Goal: Task Accomplishment & Management: Manage account settings

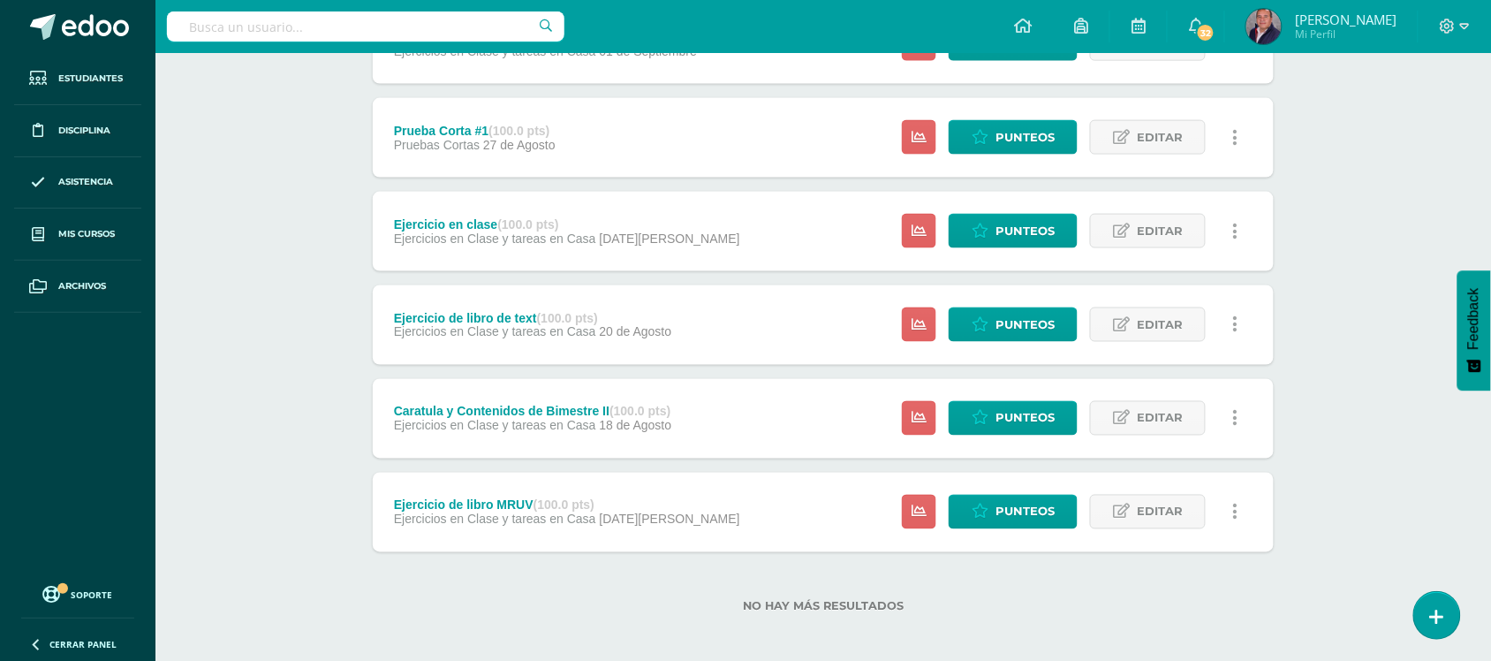
scroll to position [672, 0]
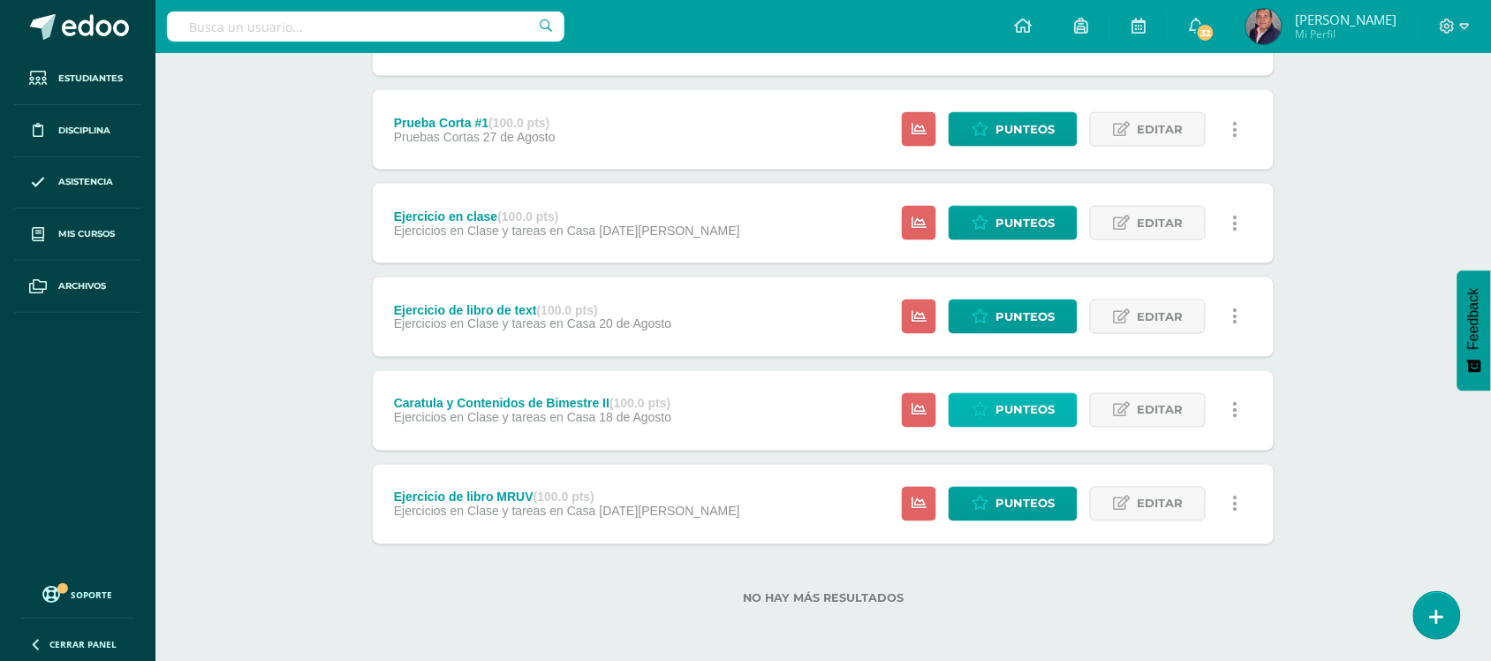
click at [1031, 408] on span "Punteos" at bounding box center [1025, 410] width 59 height 33
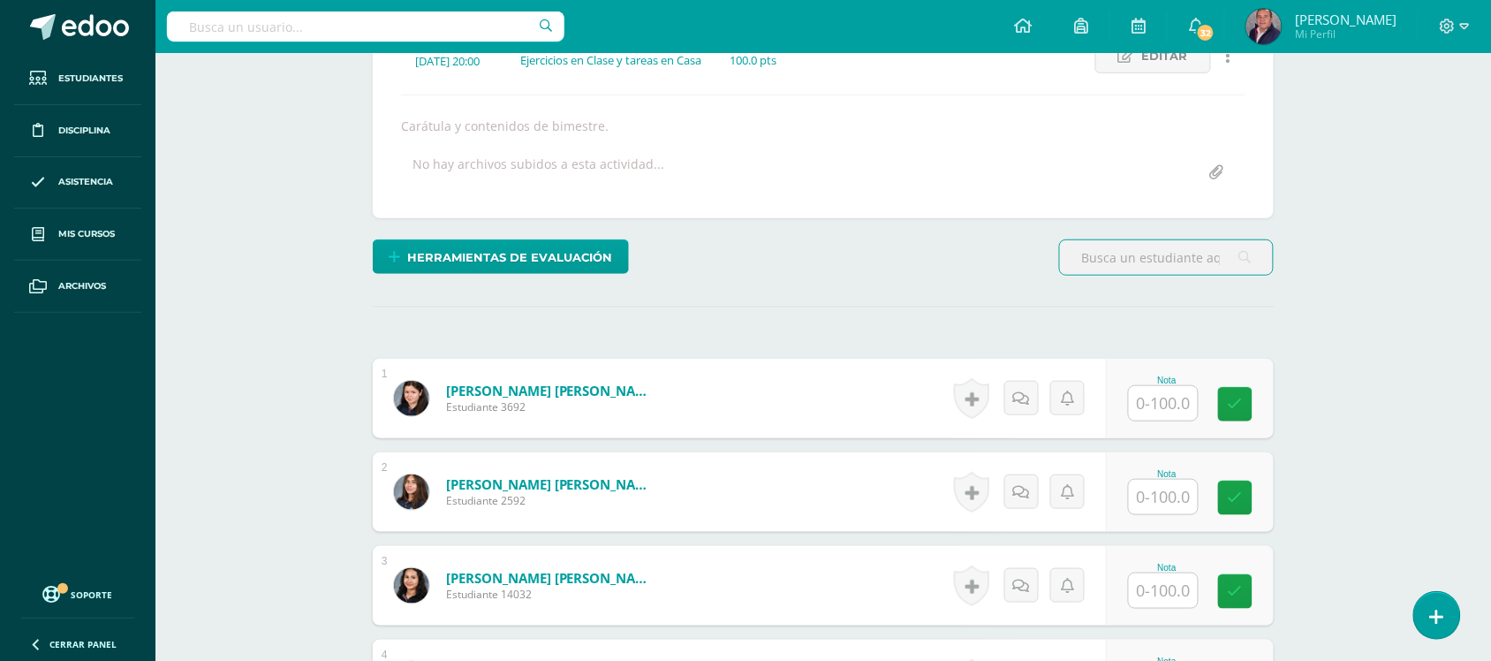
scroll to position [254, 0]
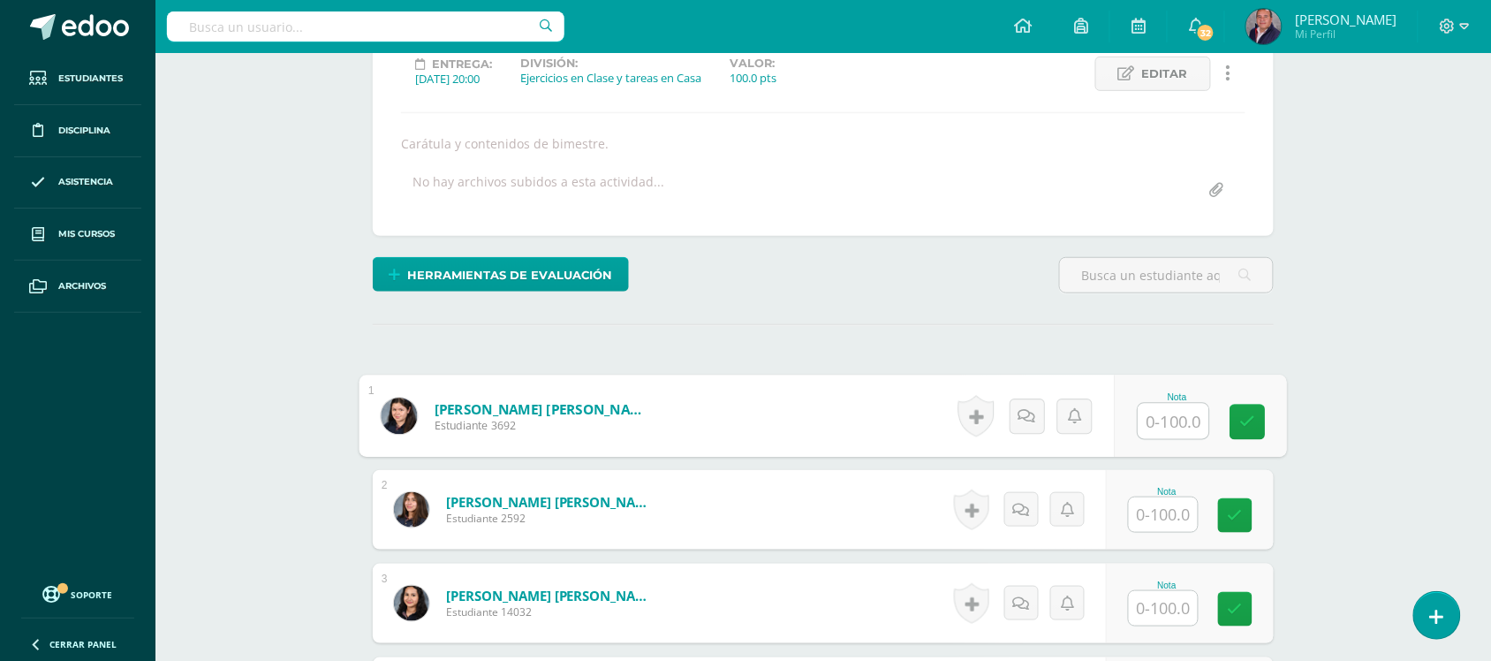
click at [1163, 427] on input "text" at bounding box center [1174, 421] width 71 height 35
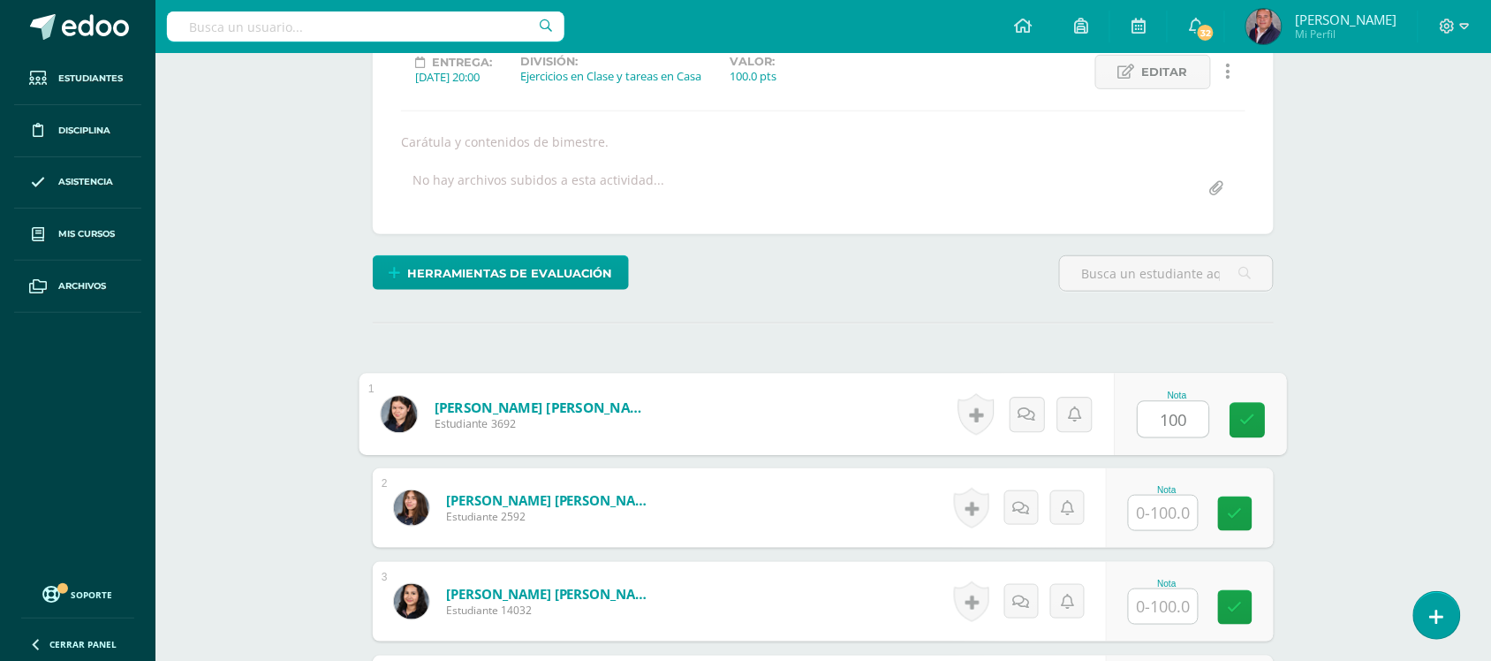
type input "100"
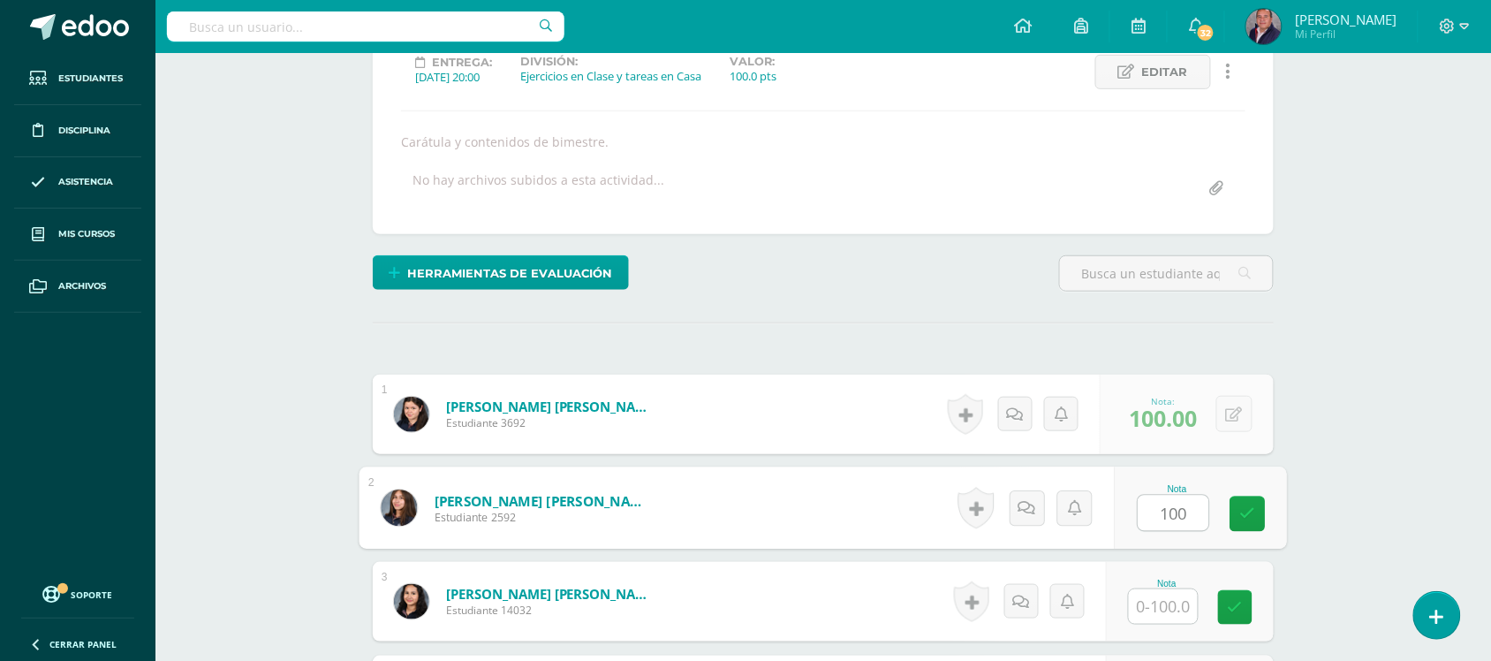
type input "100"
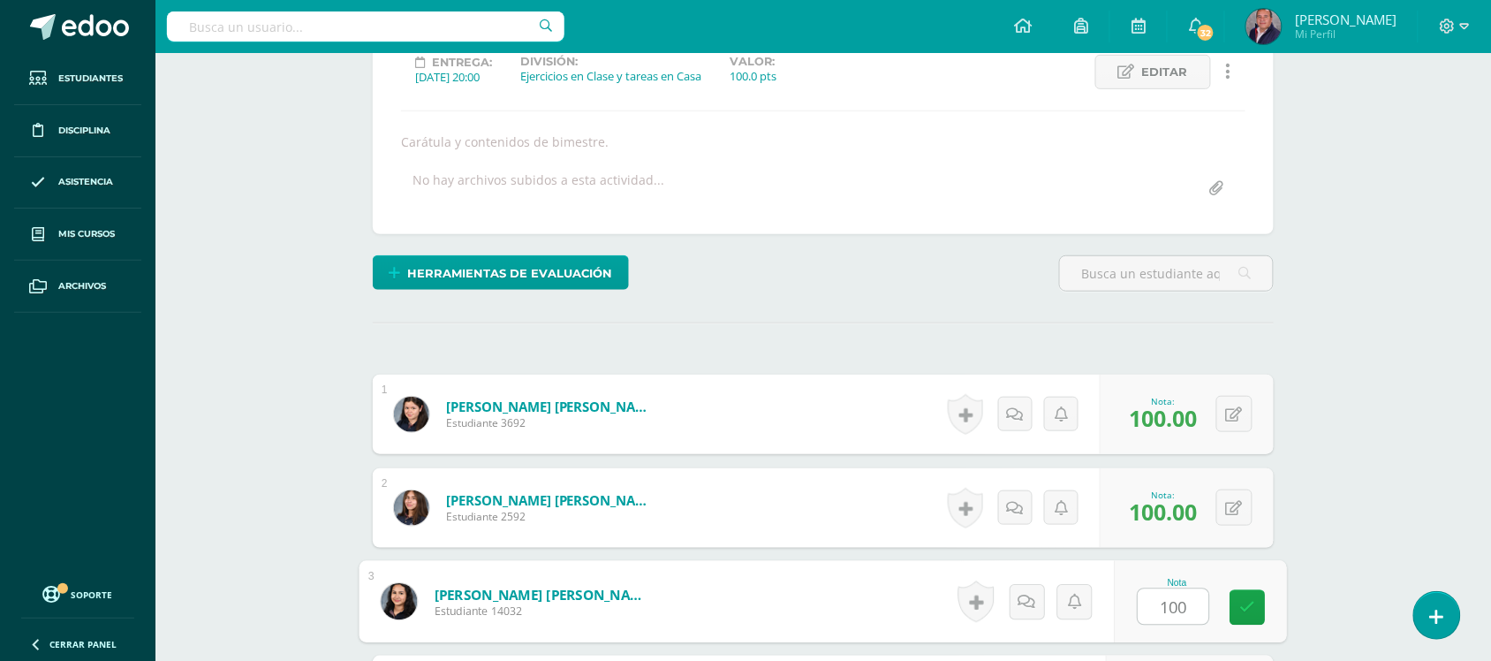
type input "100"
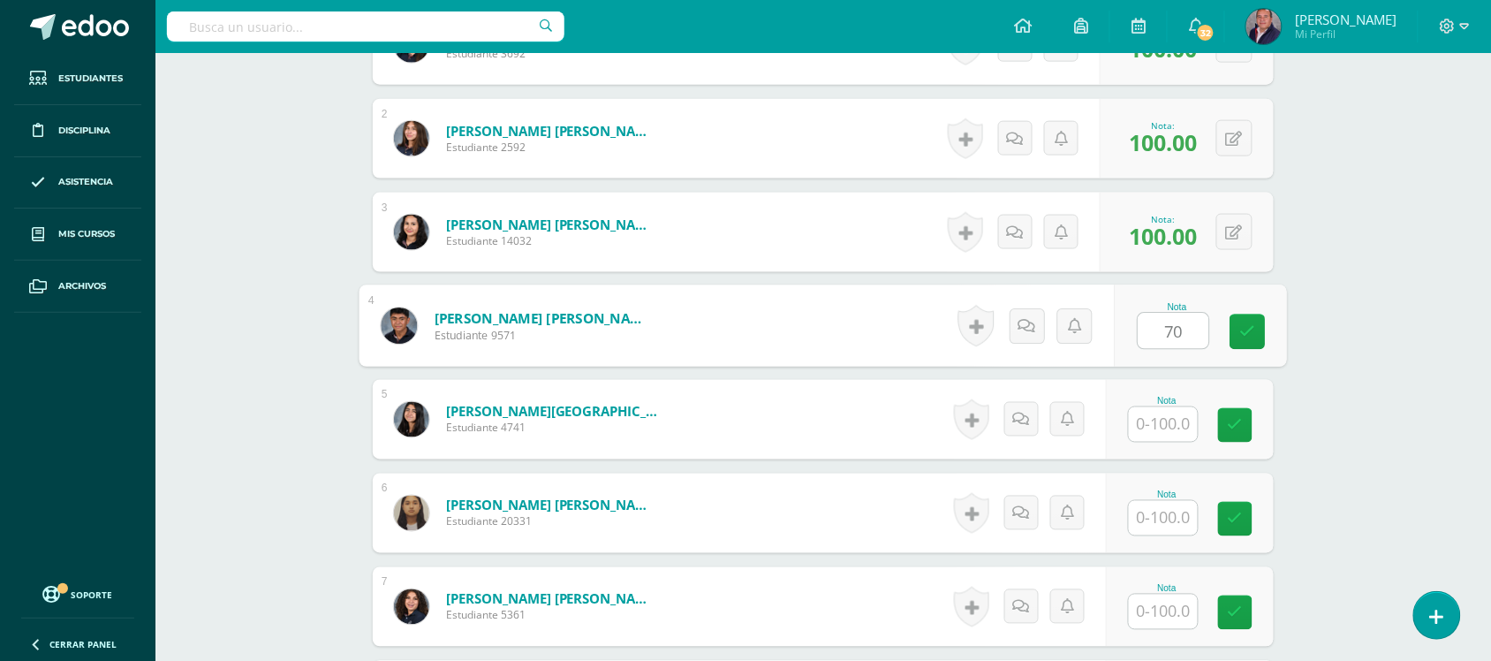
type input "70"
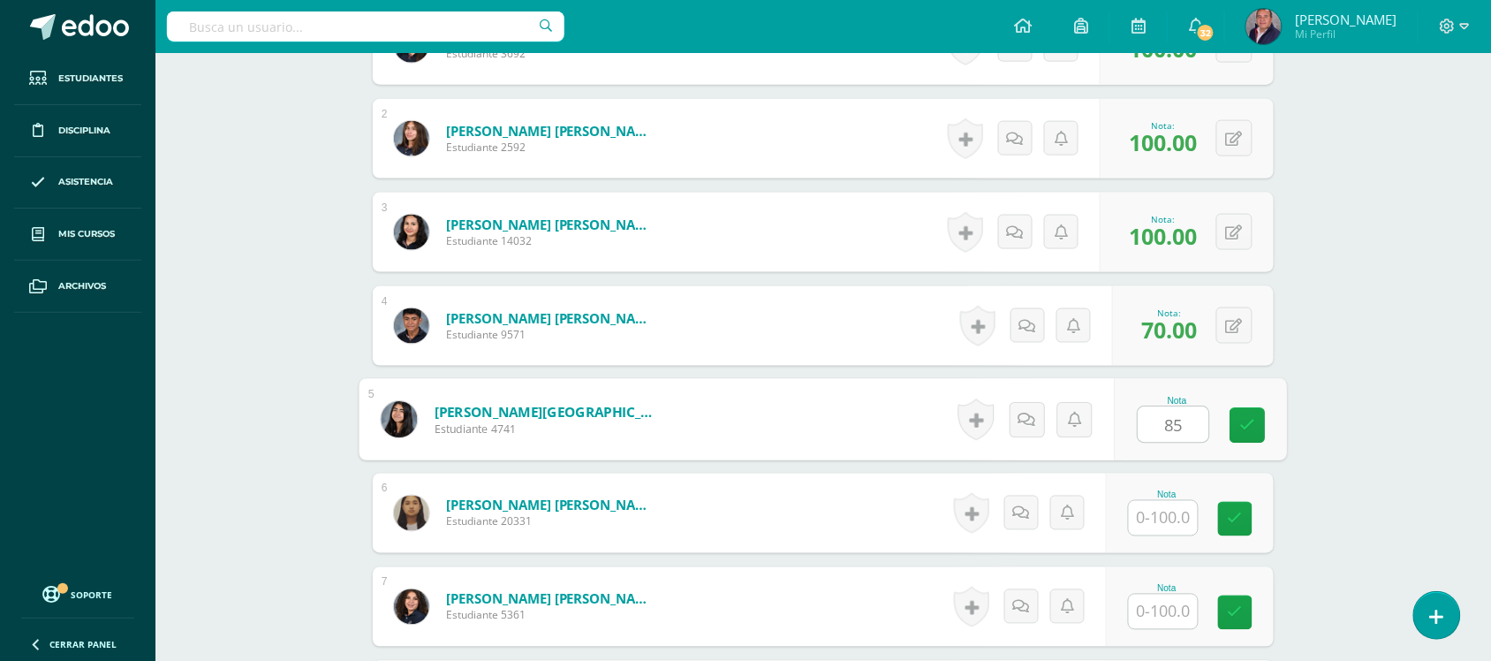
type input "85"
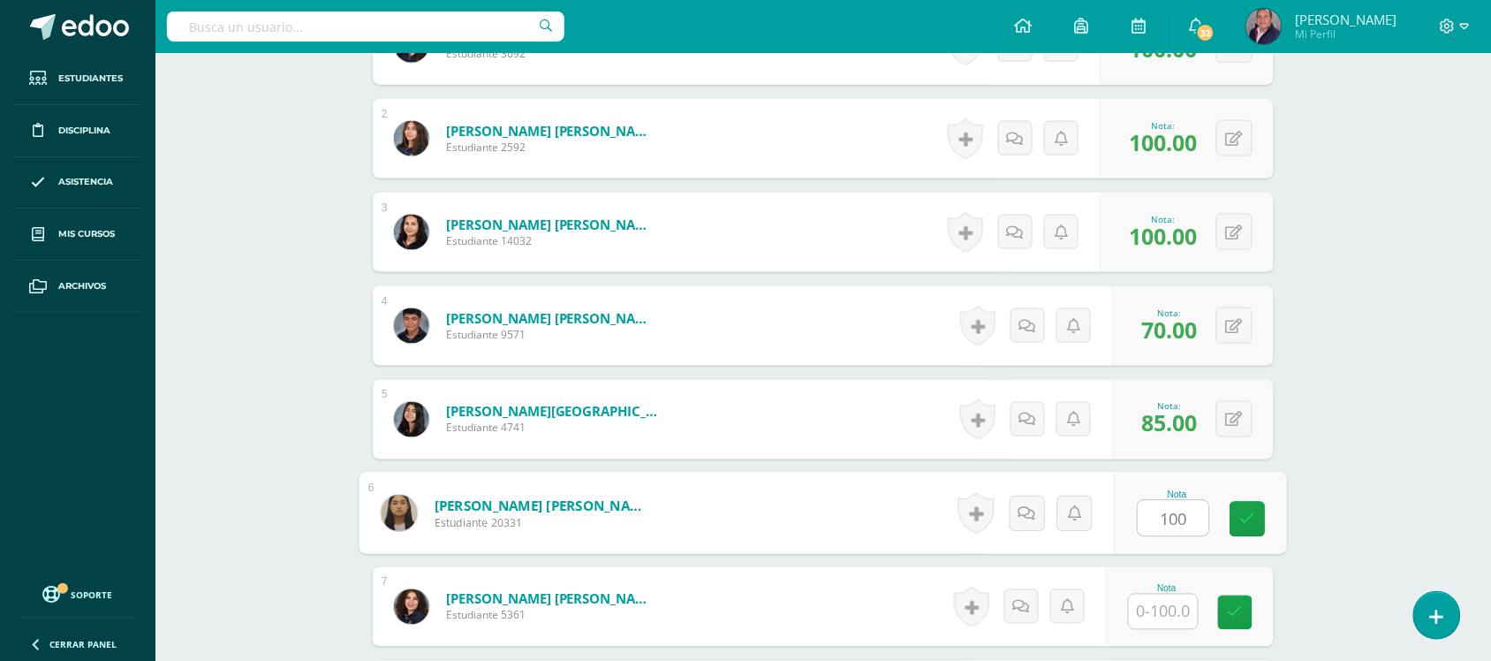
type input "100"
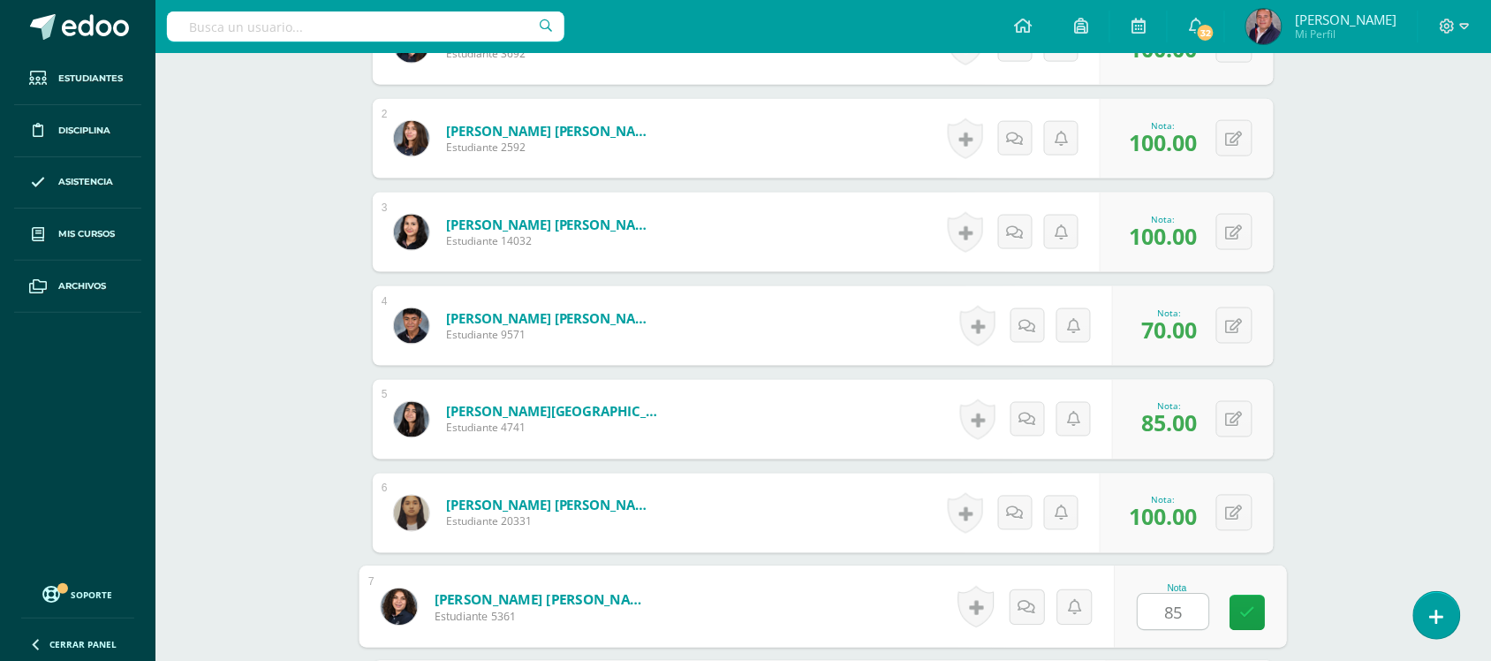
type input "85"
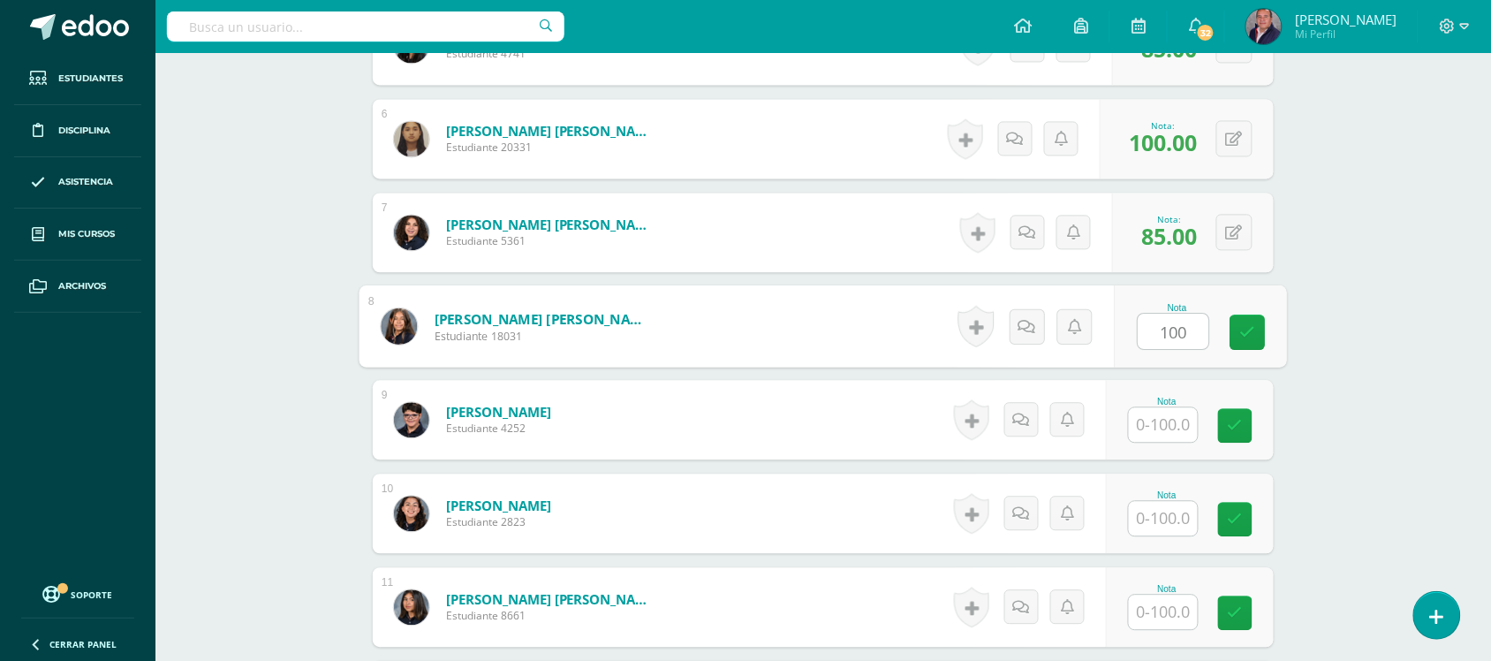
type input "100"
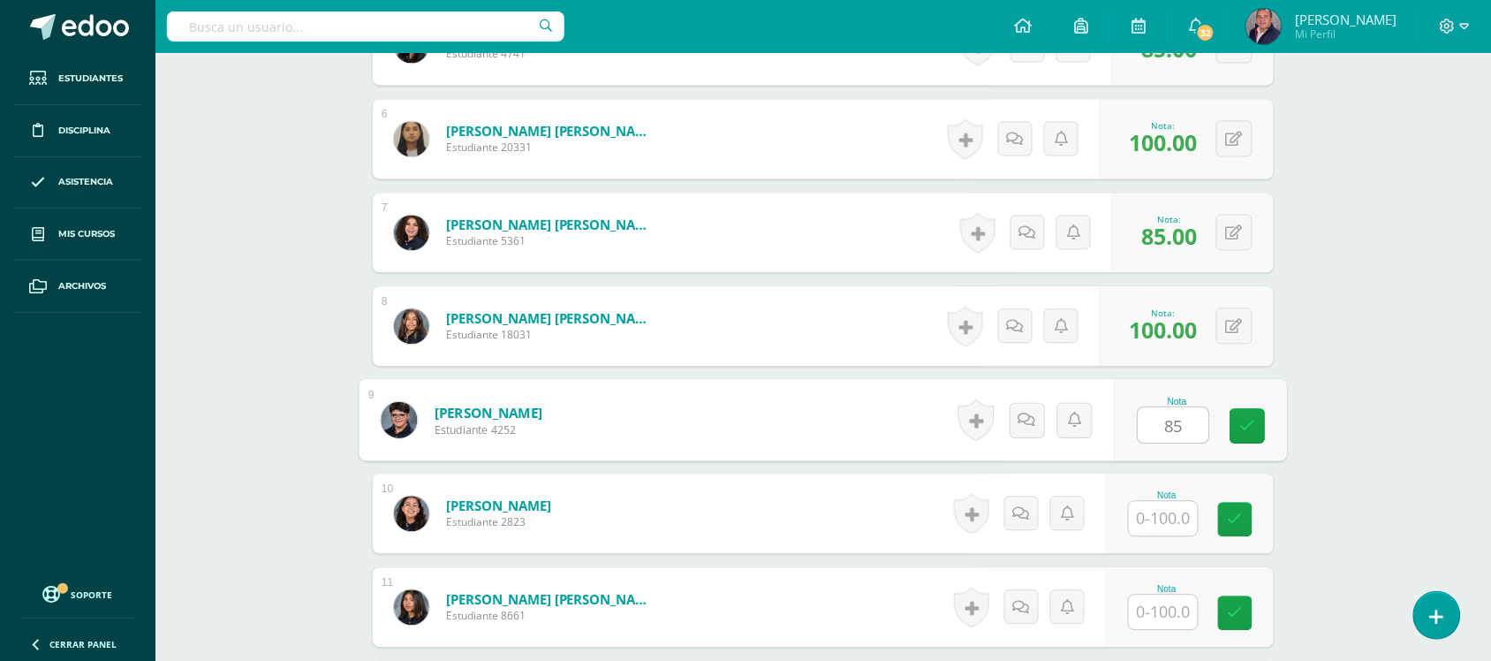
type input "85"
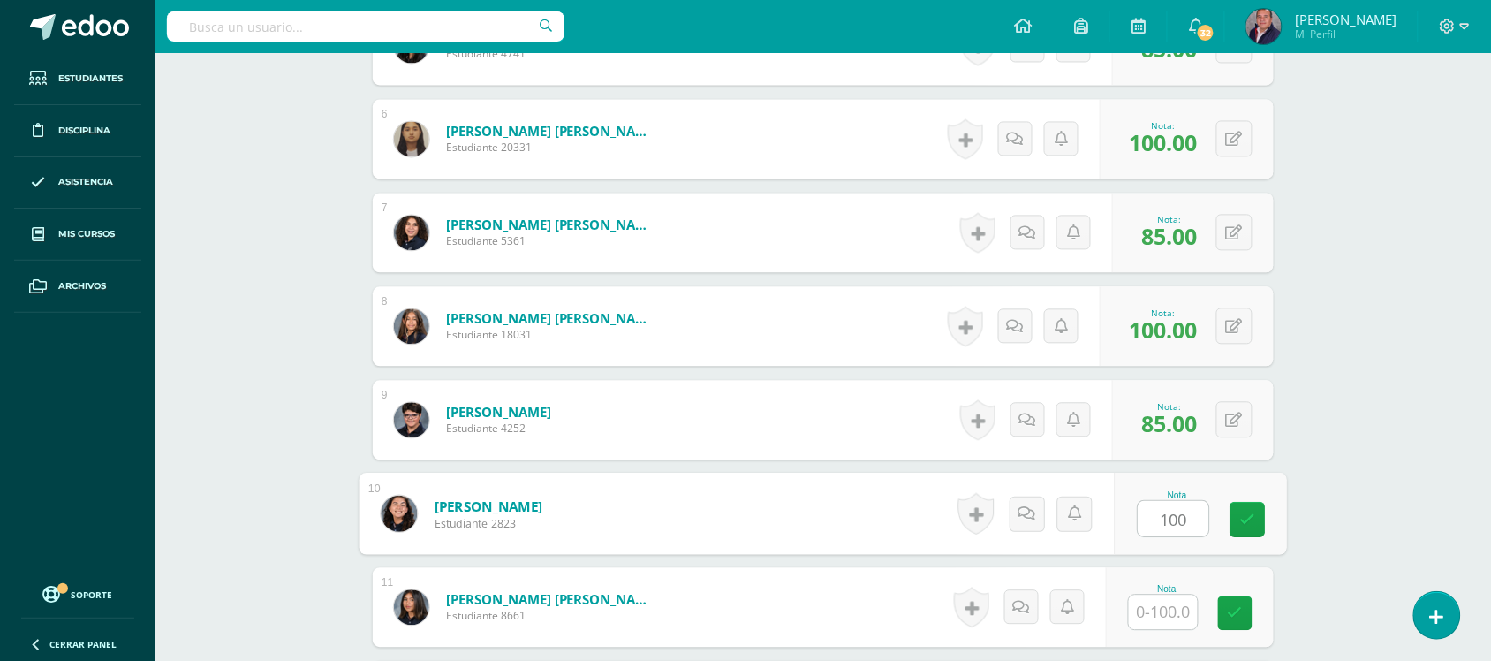
type input "100"
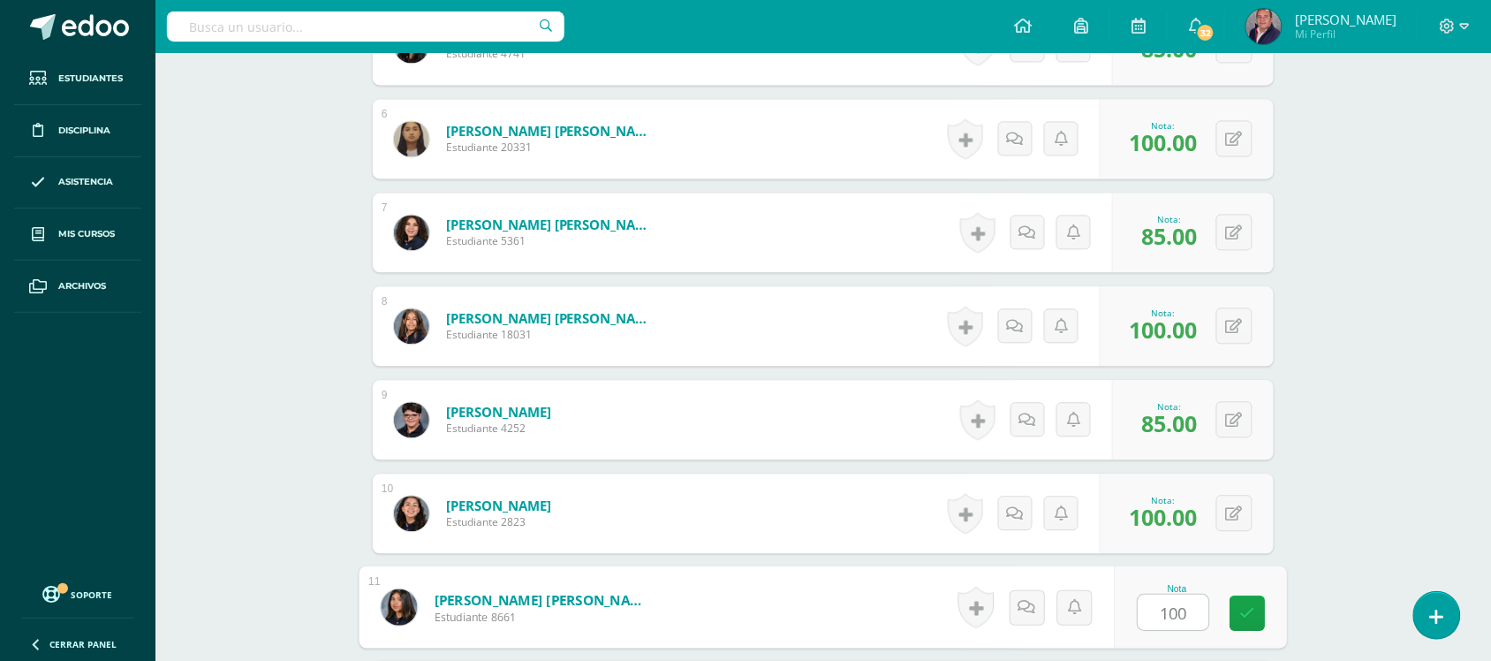
type input "100"
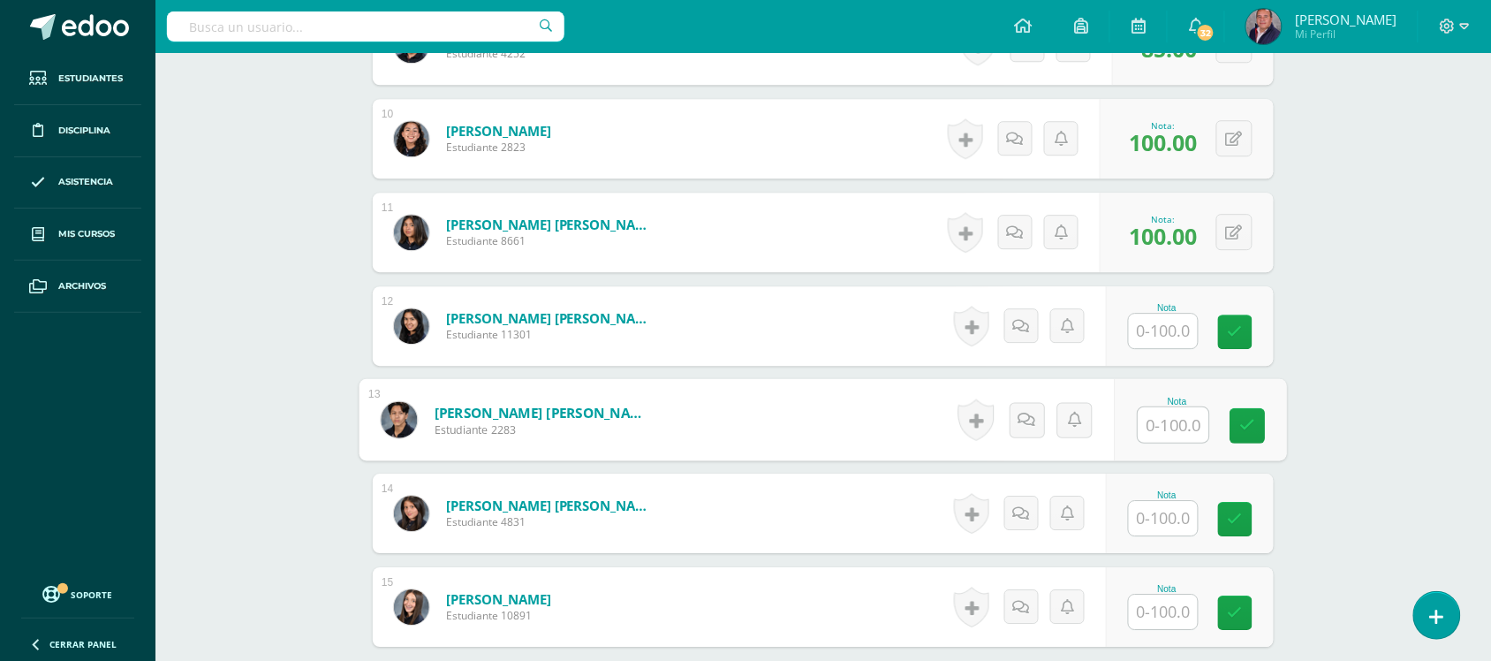
click at [1181, 420] on input "text" at bounding box center [1174, 424] width 71 height 35
type input "100"
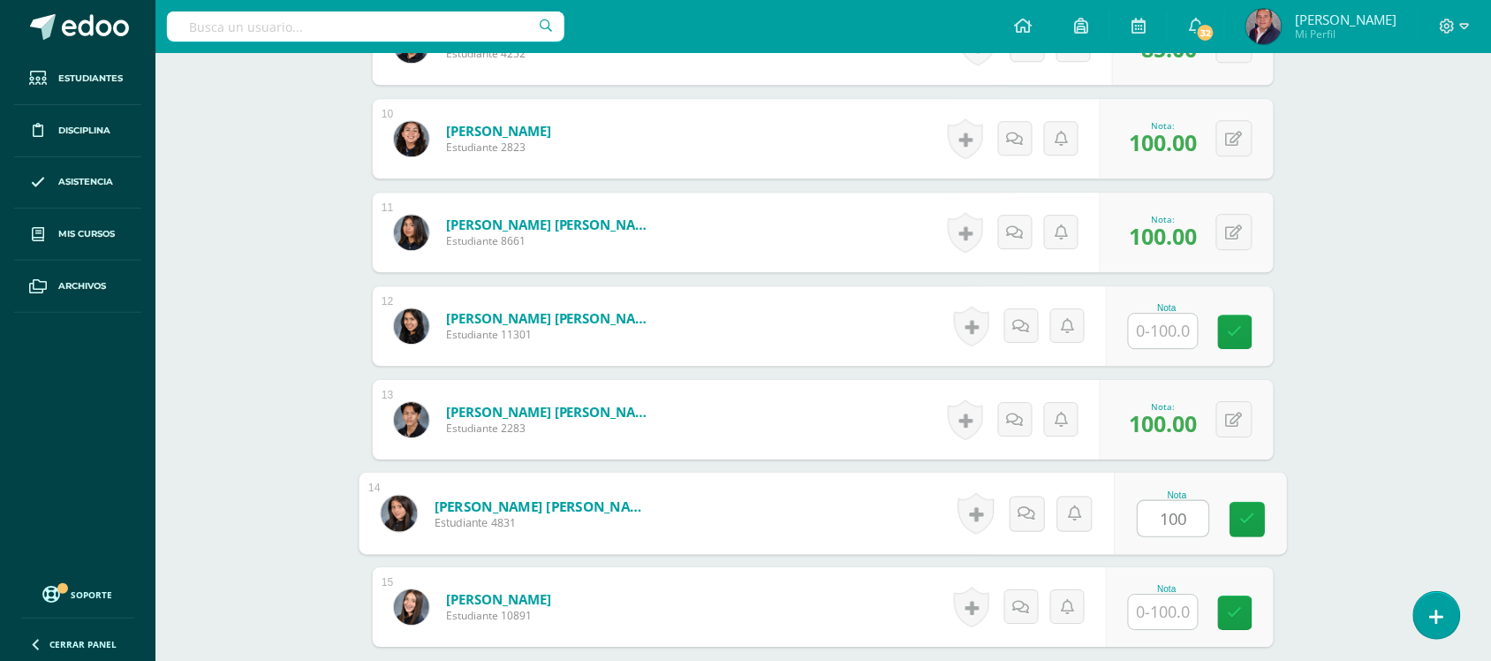
type input "100"
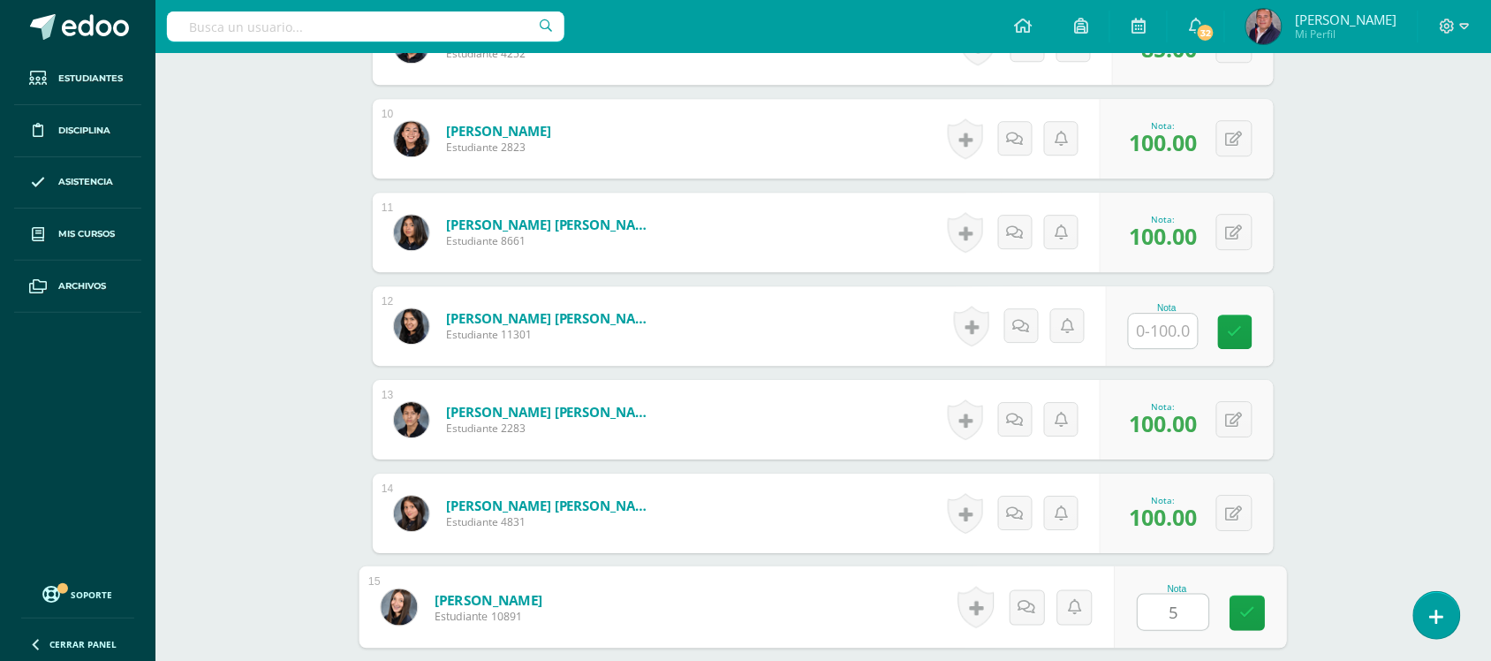
type input "50"
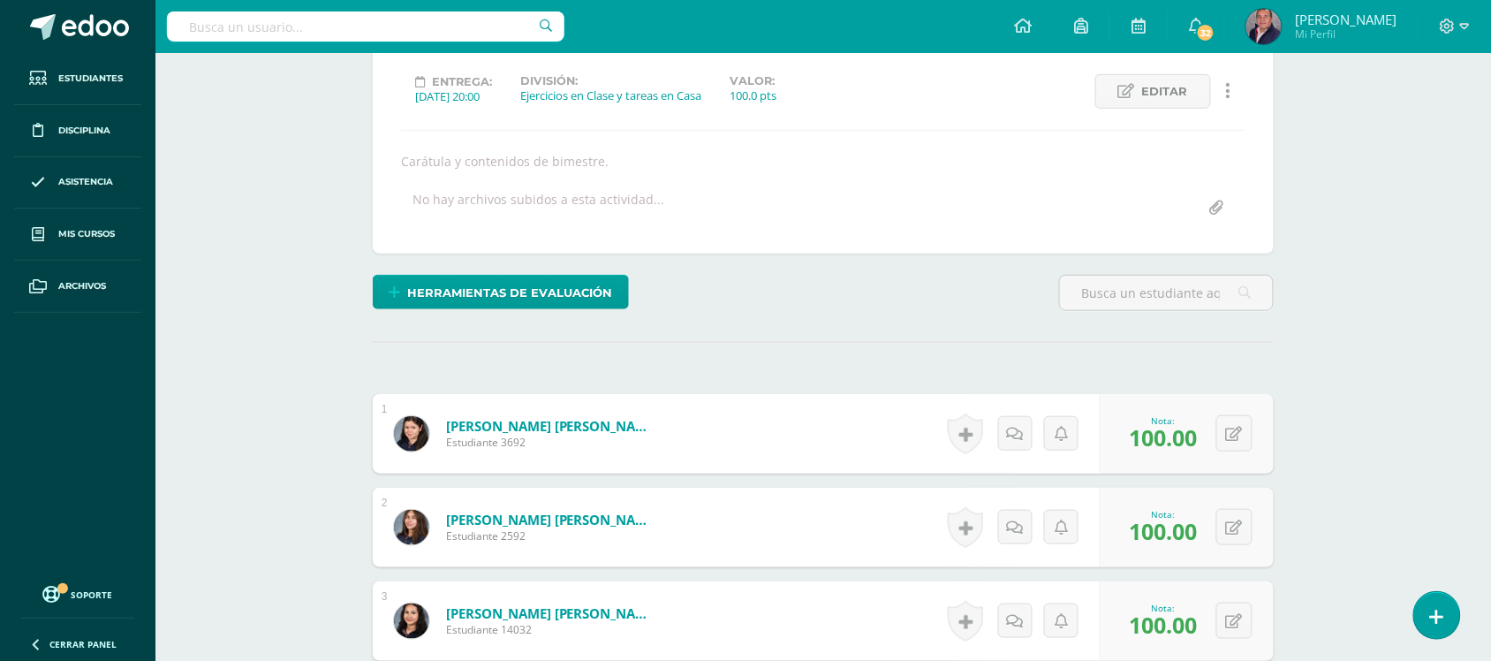
scroll to position [0, 0]
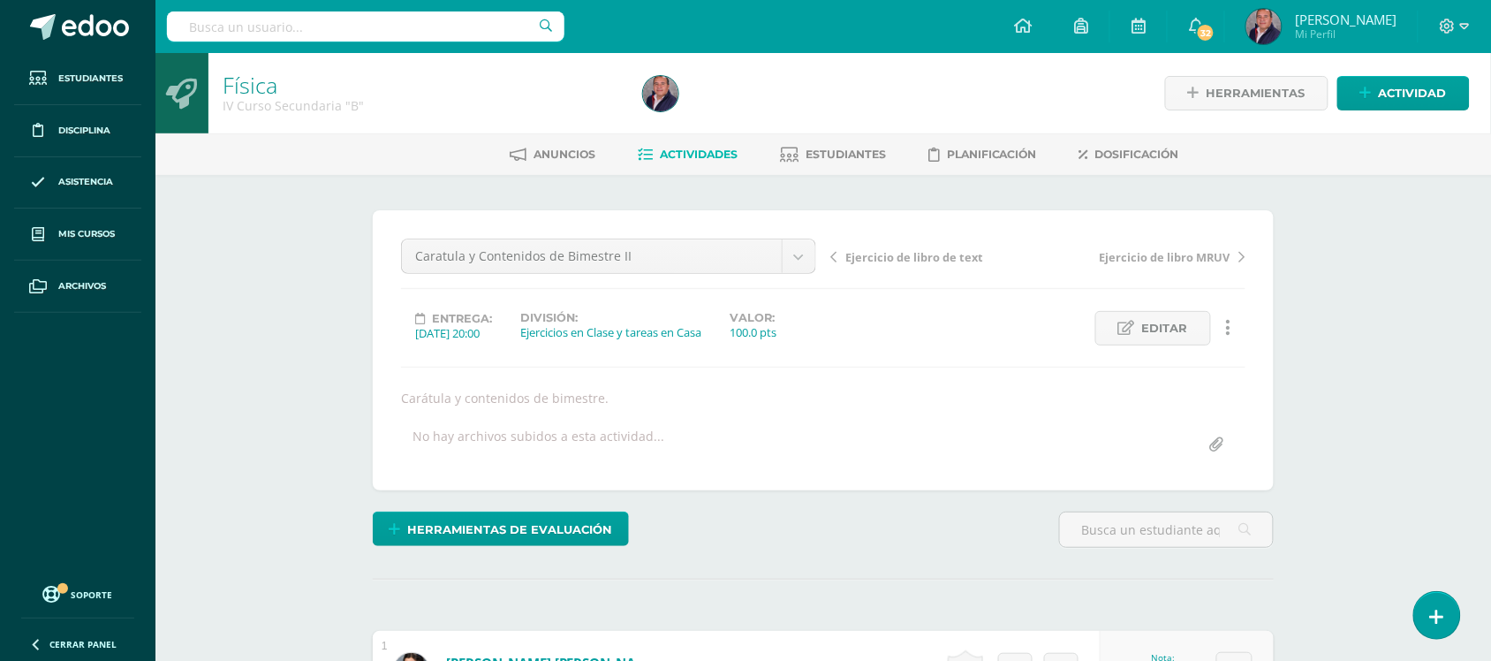
click at [696, 148] on span "Actividades" at bounding box center [699, 154] width 78 height 13
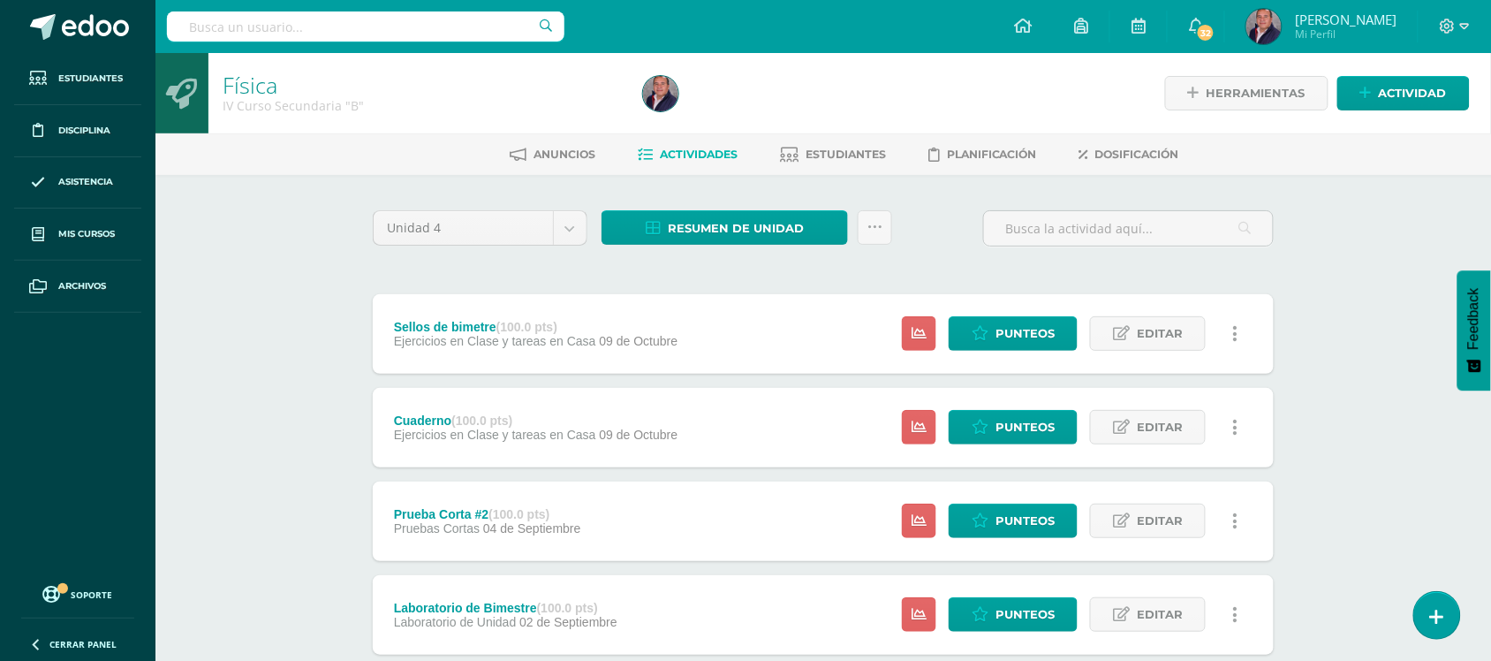
scroll to position [664, 0]
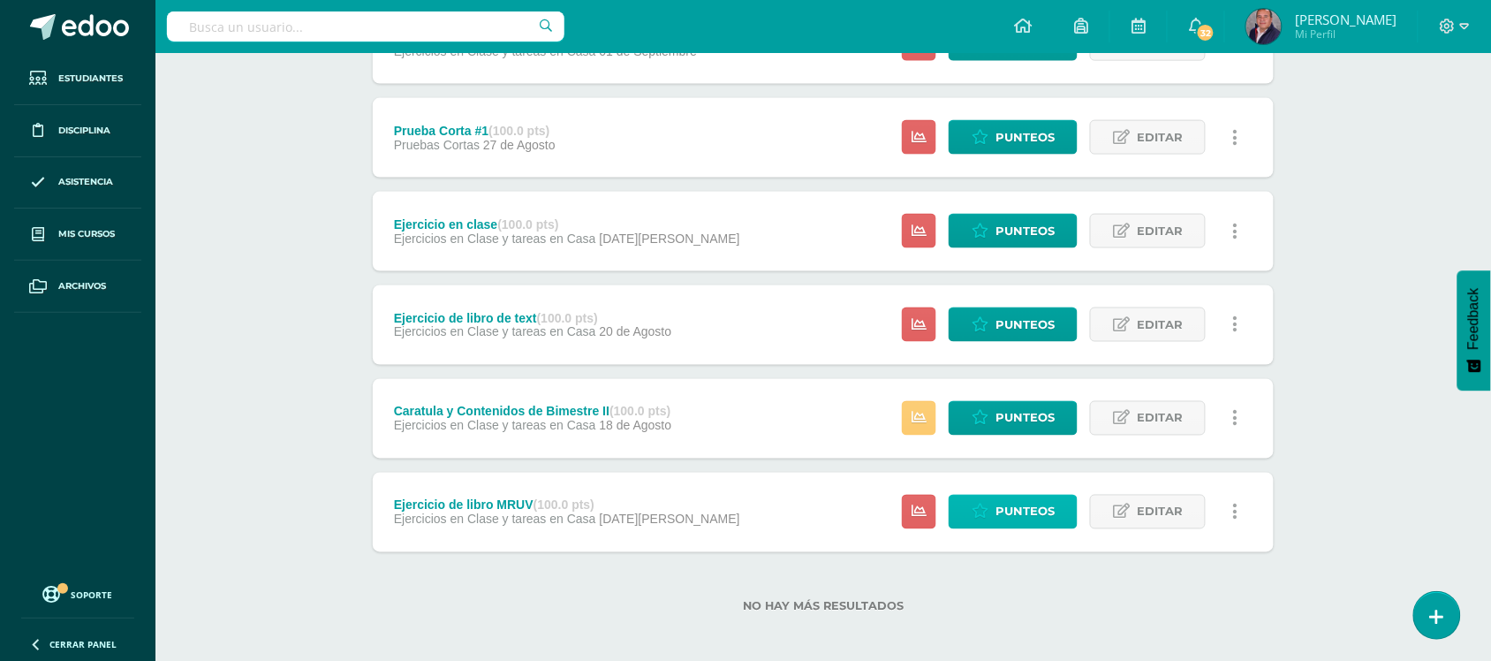
click at [1026, 513] on span "Punteos" at bounding box center [1025, 512] width 59 height 33
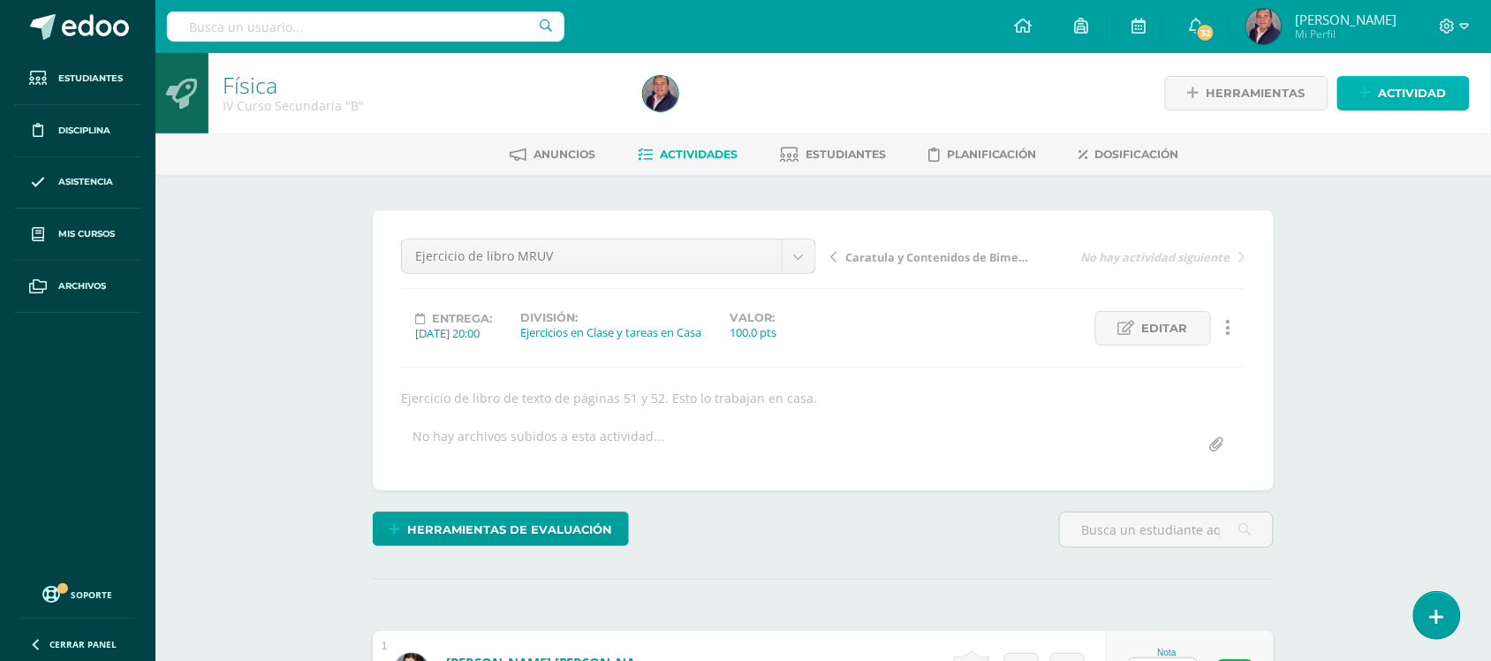
click at [1396, 95] on span "Actividad" at bounding box center [1413, 93] width 68 height 33
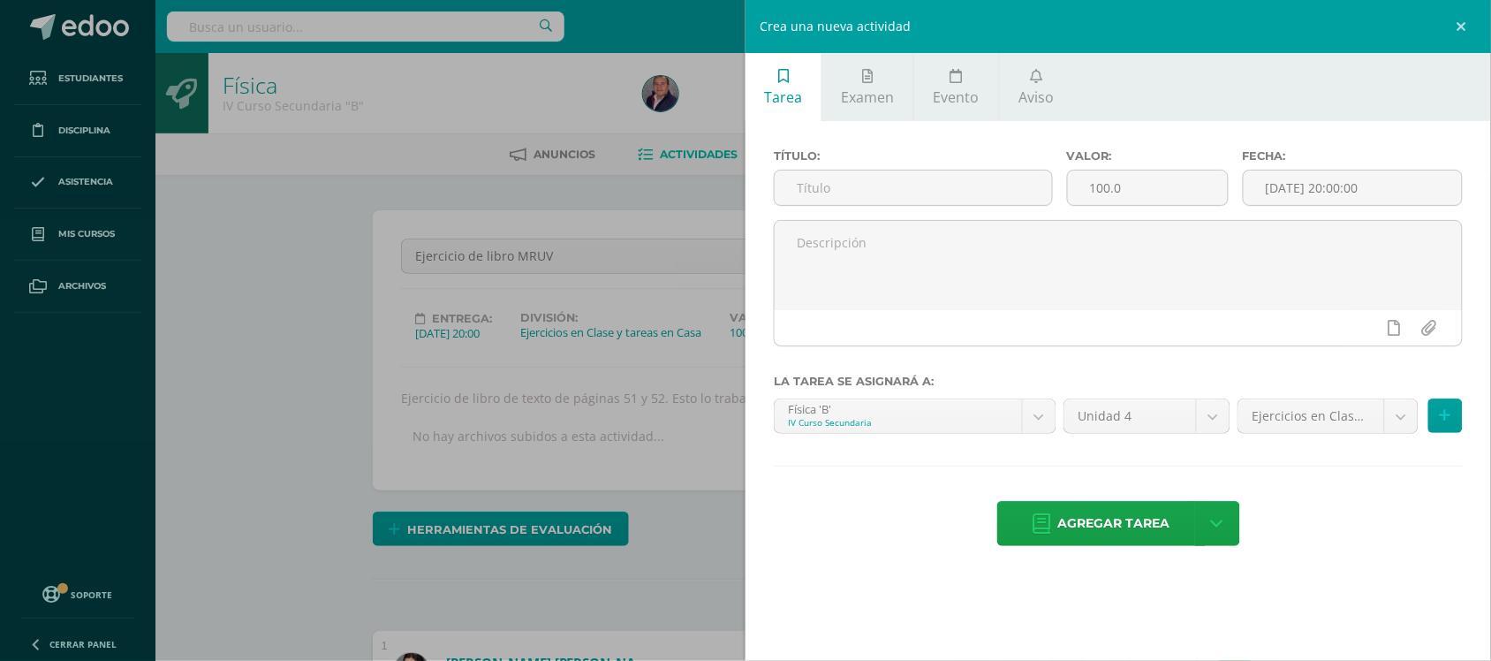
click at [519, 62] on div "Crea una nueva actividad Tarea Examen Evento Aviso Título: Valor: 100.0 Fecha: …" at bounding box center [745, 330] width 1491 height 661
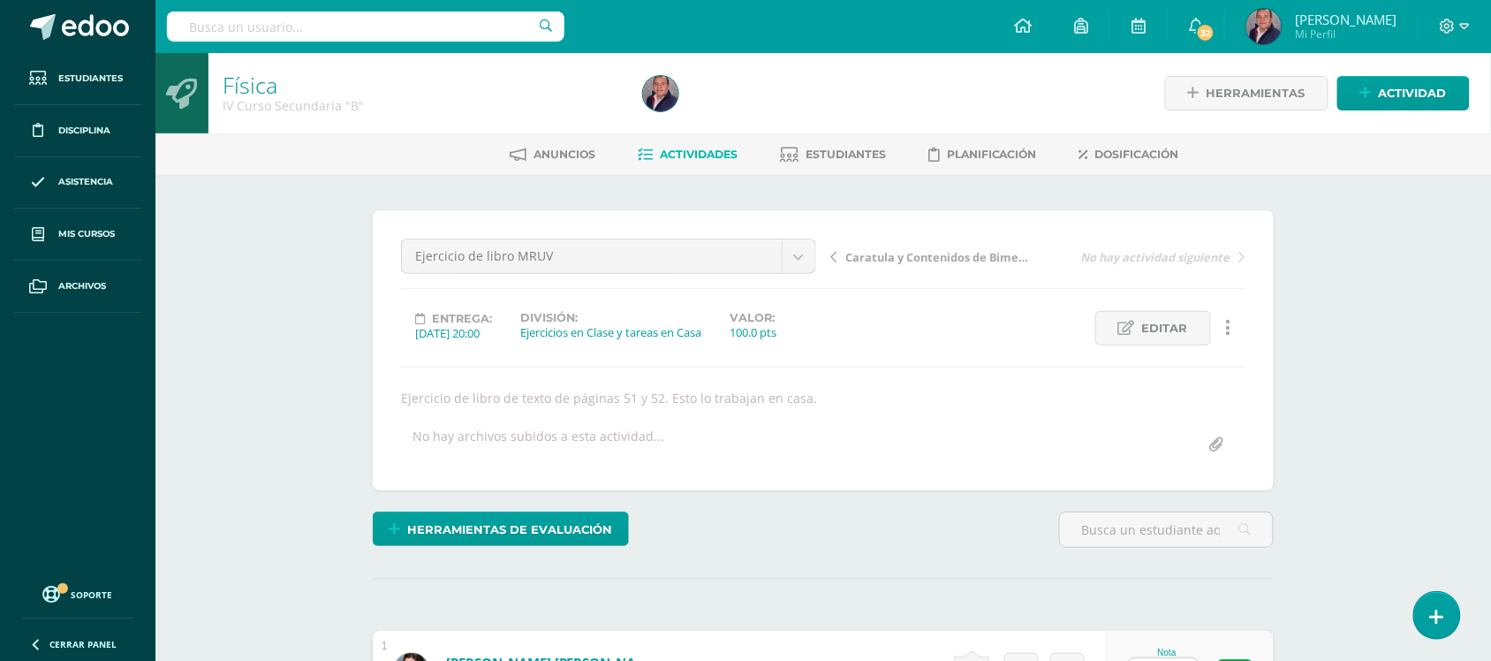
click at [694, 152] on span "Actividades" at bounding box center [699, 154] width 78 height 13
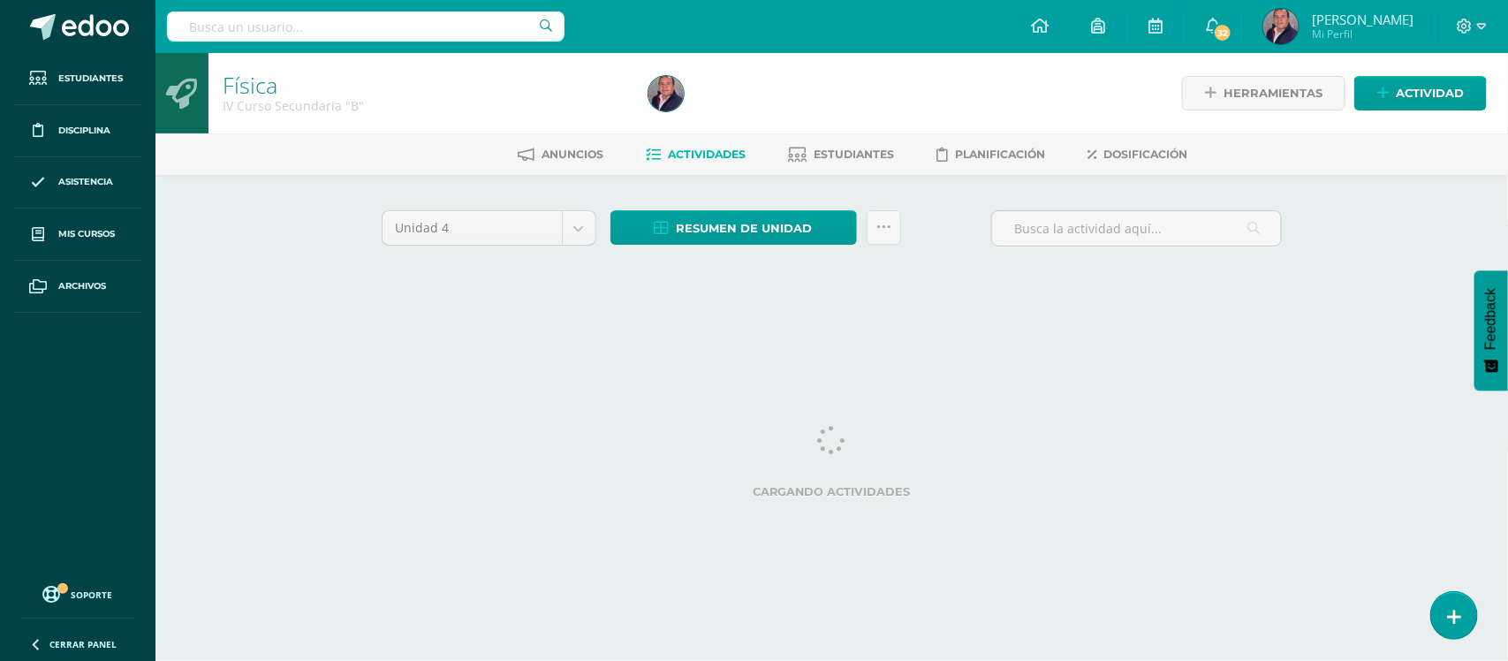
click at [1368, 330] on html "Estudiantes Disciplina Asistencia Mis cursos Archivos Soporte Ayuda Reportar un…" at bounding box center [754, 165] width 1508 height 330
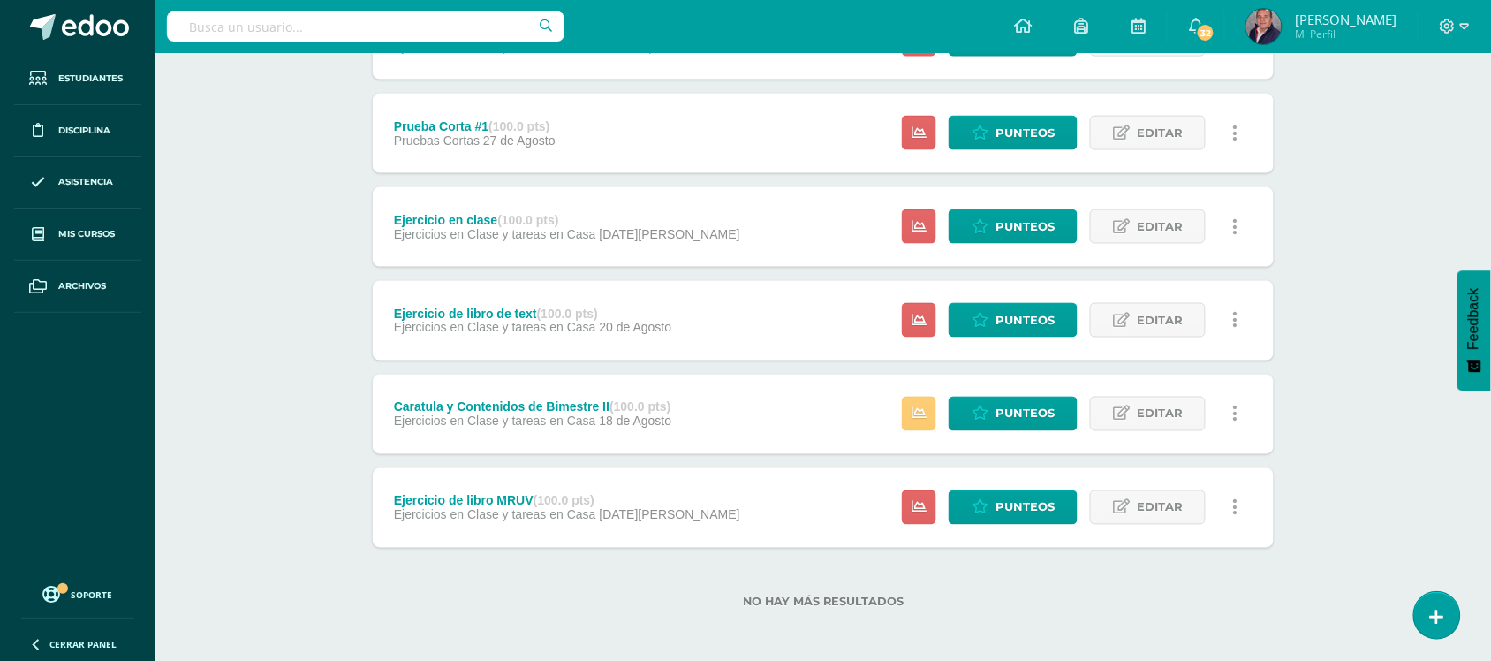
scroll to position [672, 0]
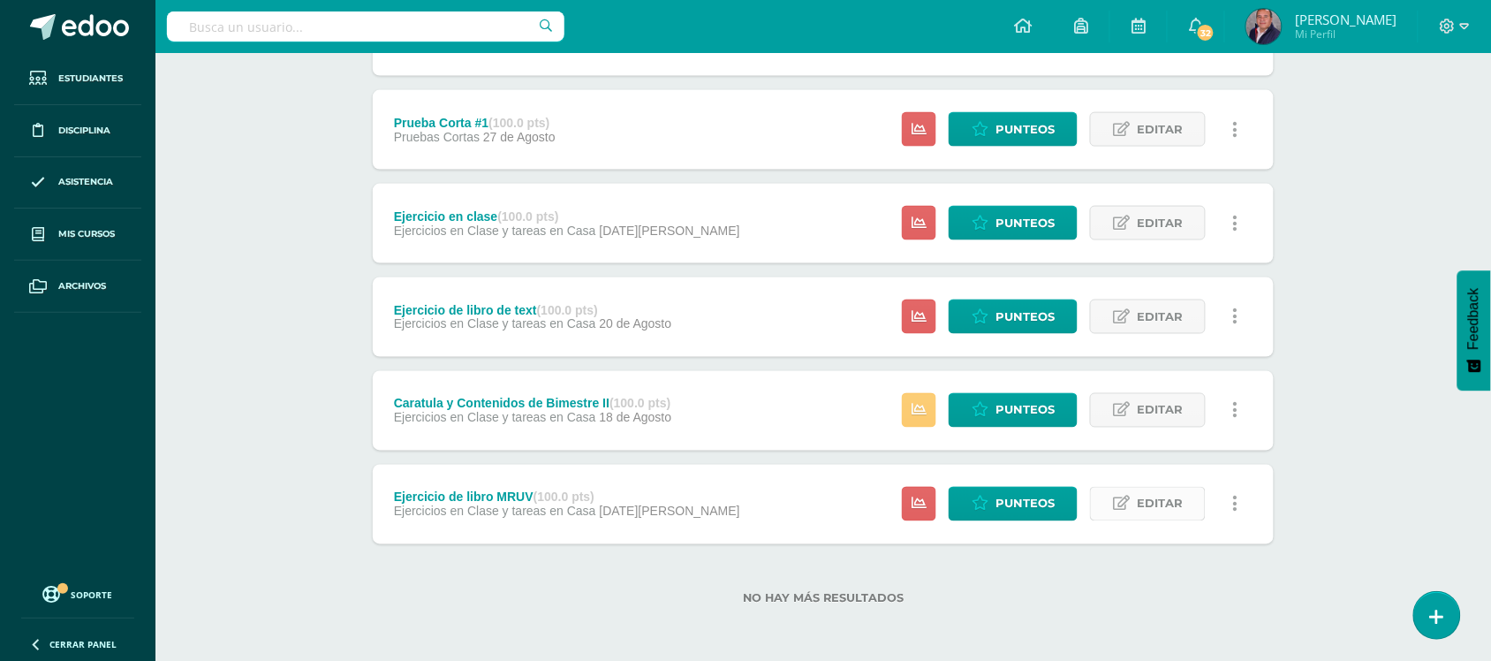
click at [1149, 504] on span "Editar" at bounding box center [1160, 504] width 46 height 33
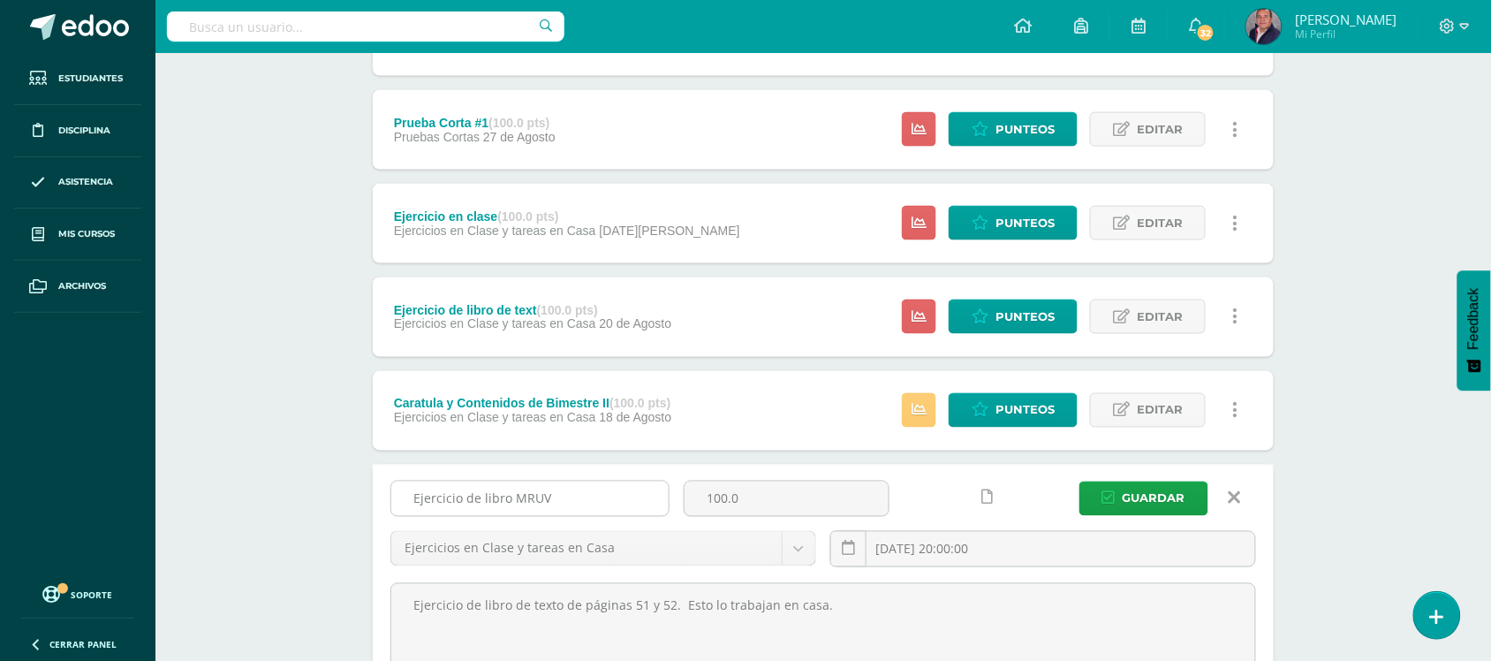
click at [579, 502] on input "Ejercicio de libro MRUV" at bounding box center [529, 498] width 277 height 34
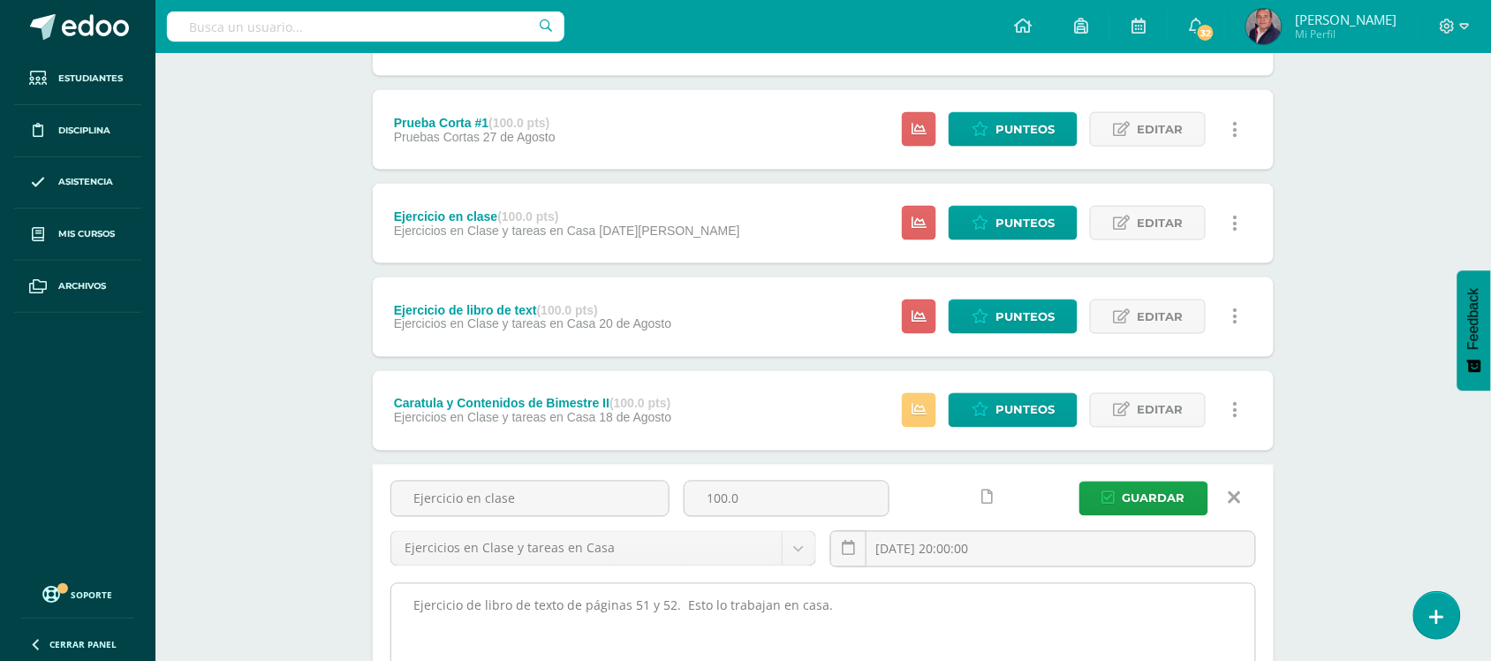
type input "Ejercicio en clase"
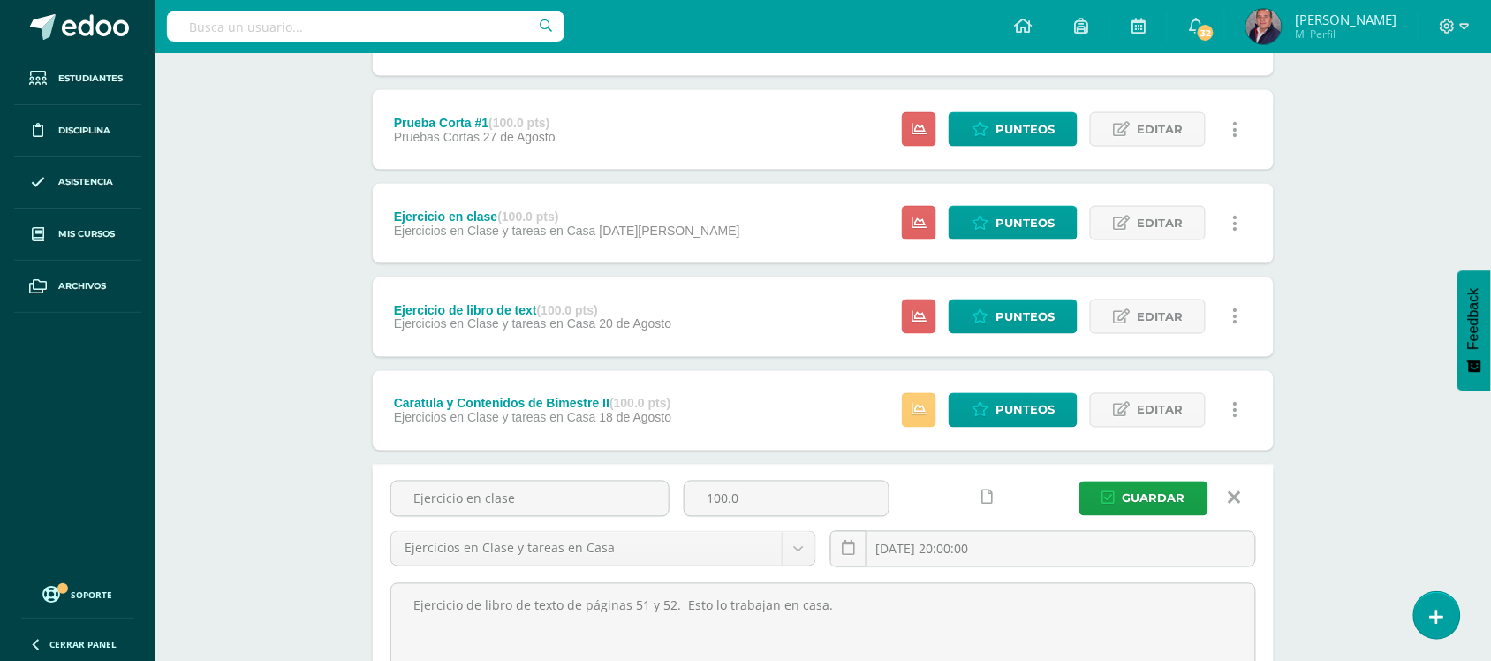
drag, startPoint x: 842, startPoint y: 607, endPoint x: 327, endPoint y: 608, distance: 515.1
click at [327, 608] on div "Física IV Curso Secundaria "B" Herramientas Detalle de asistencias Actividad An…" at bounding box center [823, 148] width 1336 height 1534
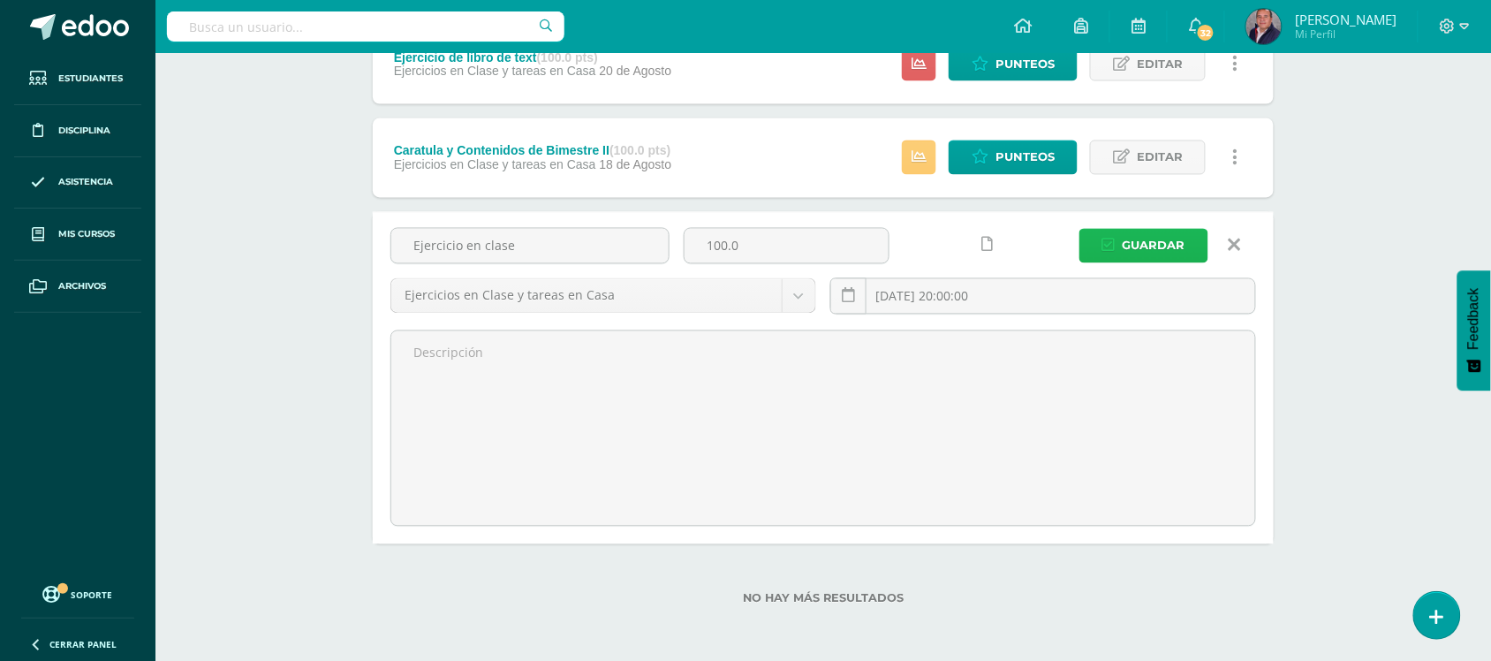
click at [1156, 244] on span "Guardar" at bounding box center [1154, 246] width 63 height 33
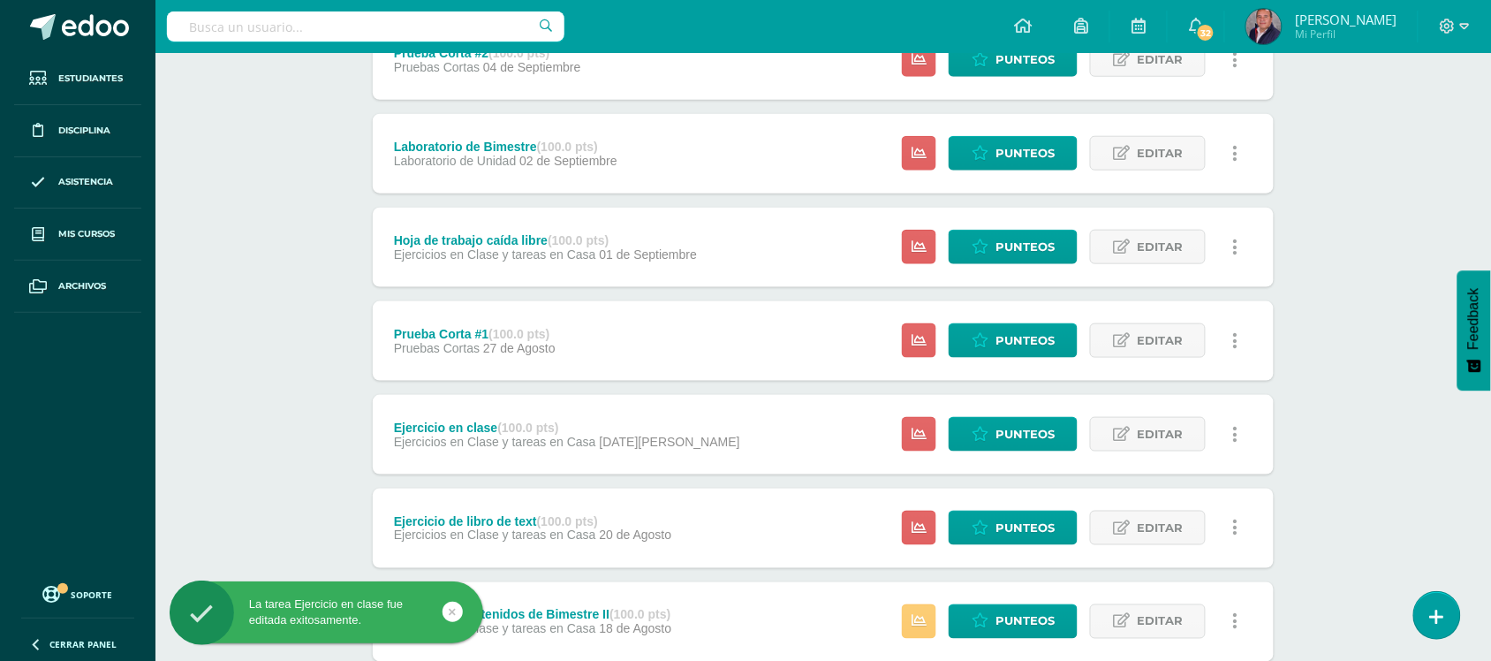
scroll to position [664, 0]
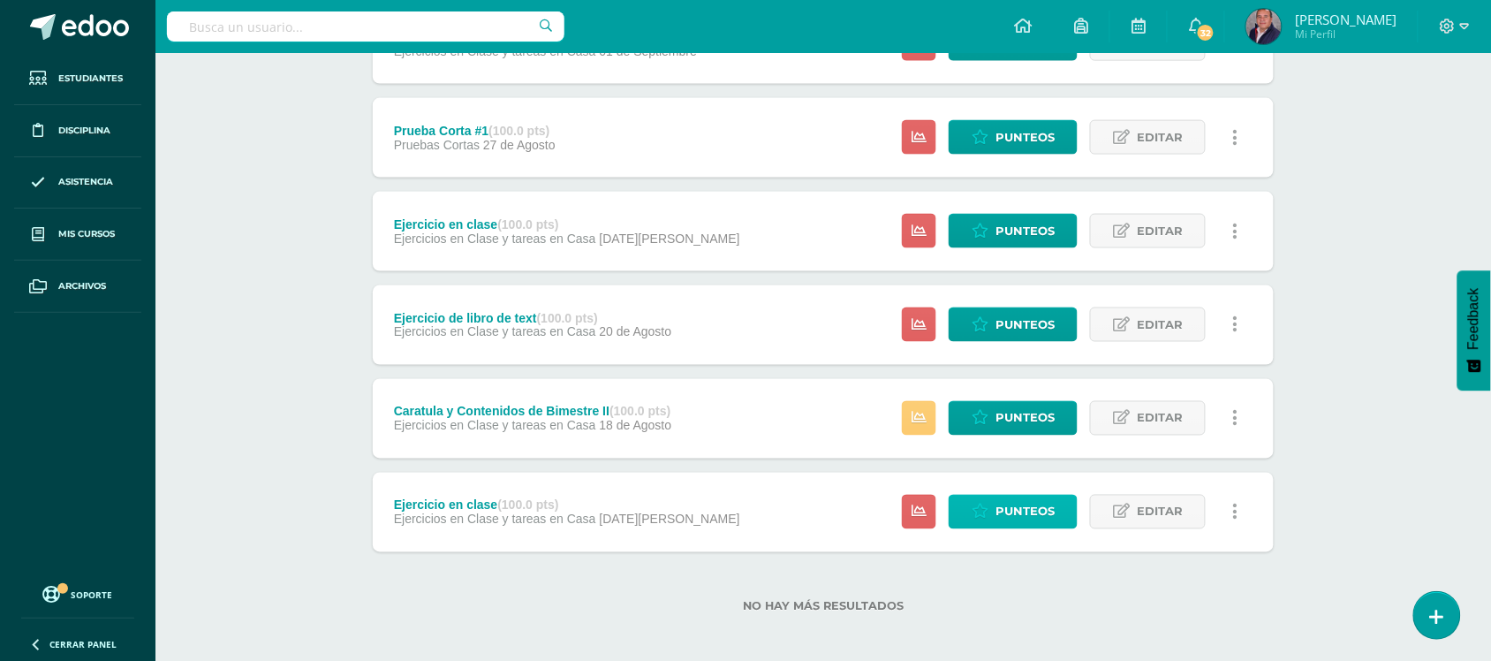
click at [1007, 502] on span "Punteos" at bounding box center [1025, 512] width 59 height 33
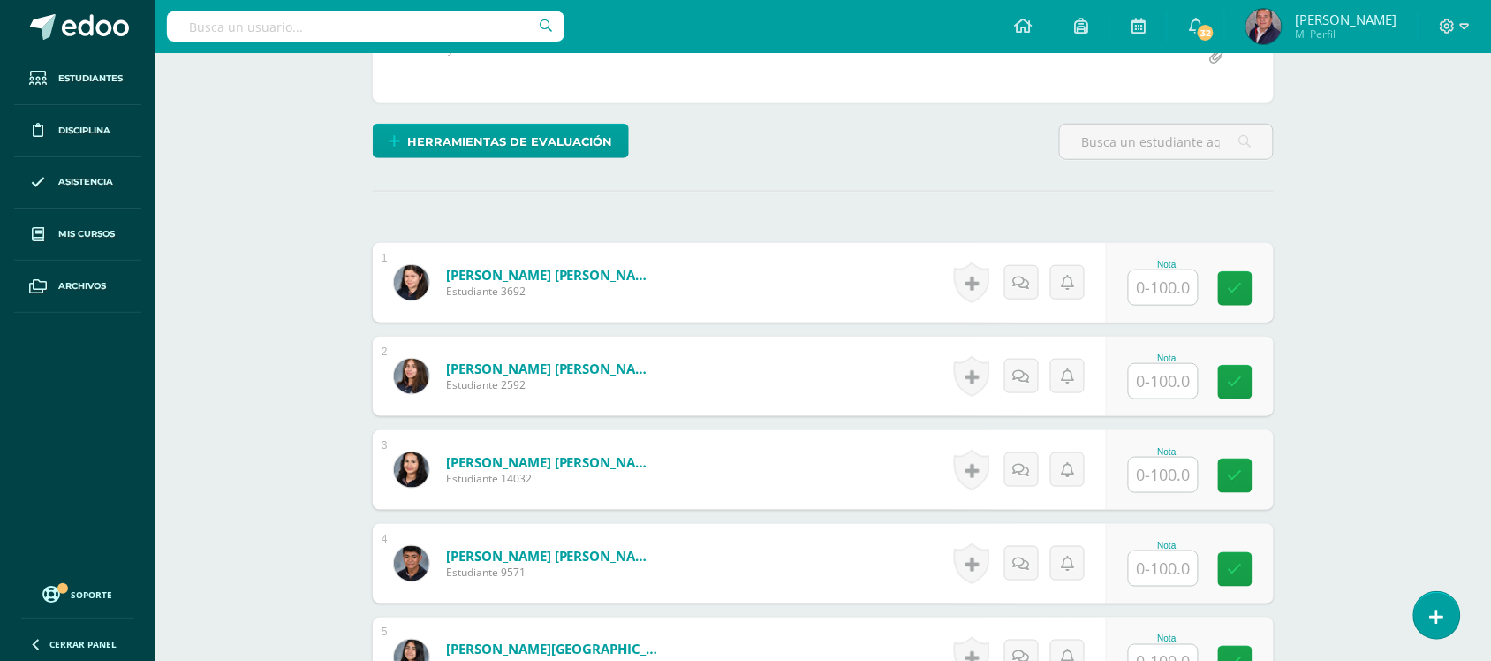
scroll to position [373, 0]
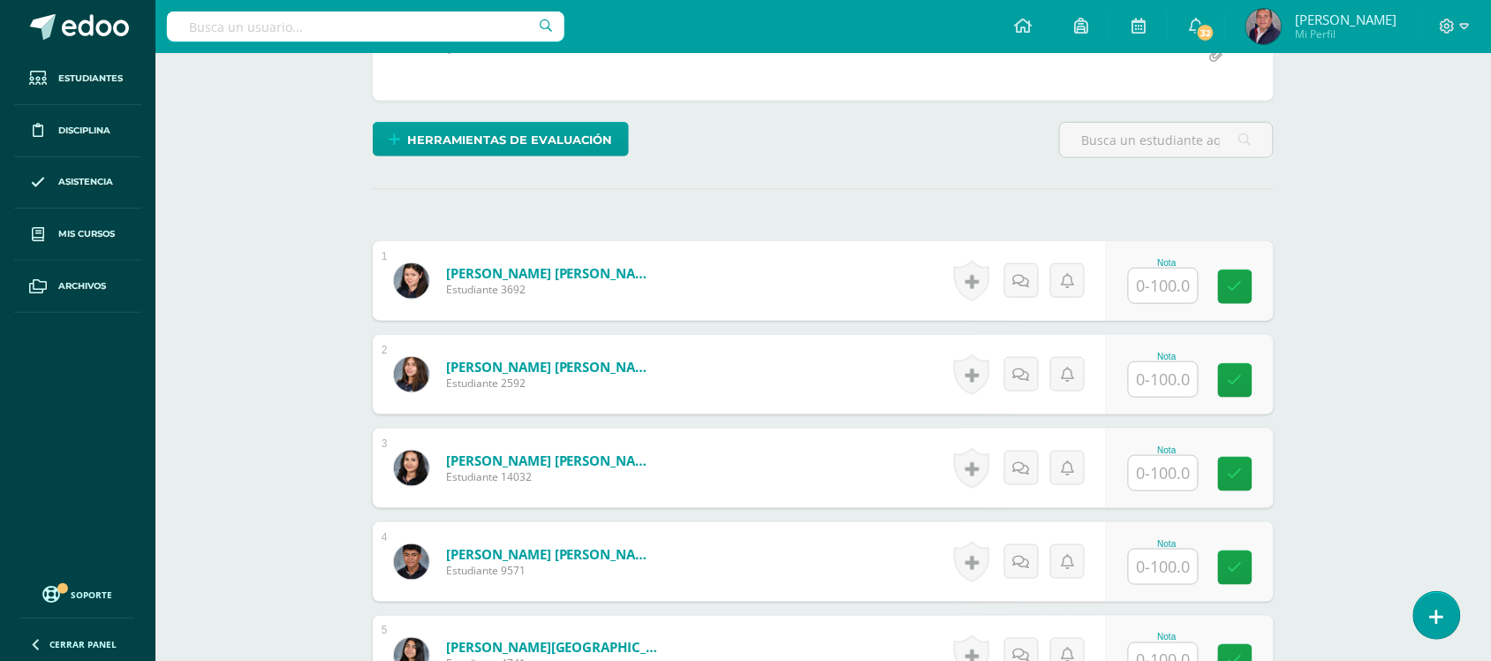
click at [1171, 285] on input "text" at bounding box center [1163, 286] width 69 height 34
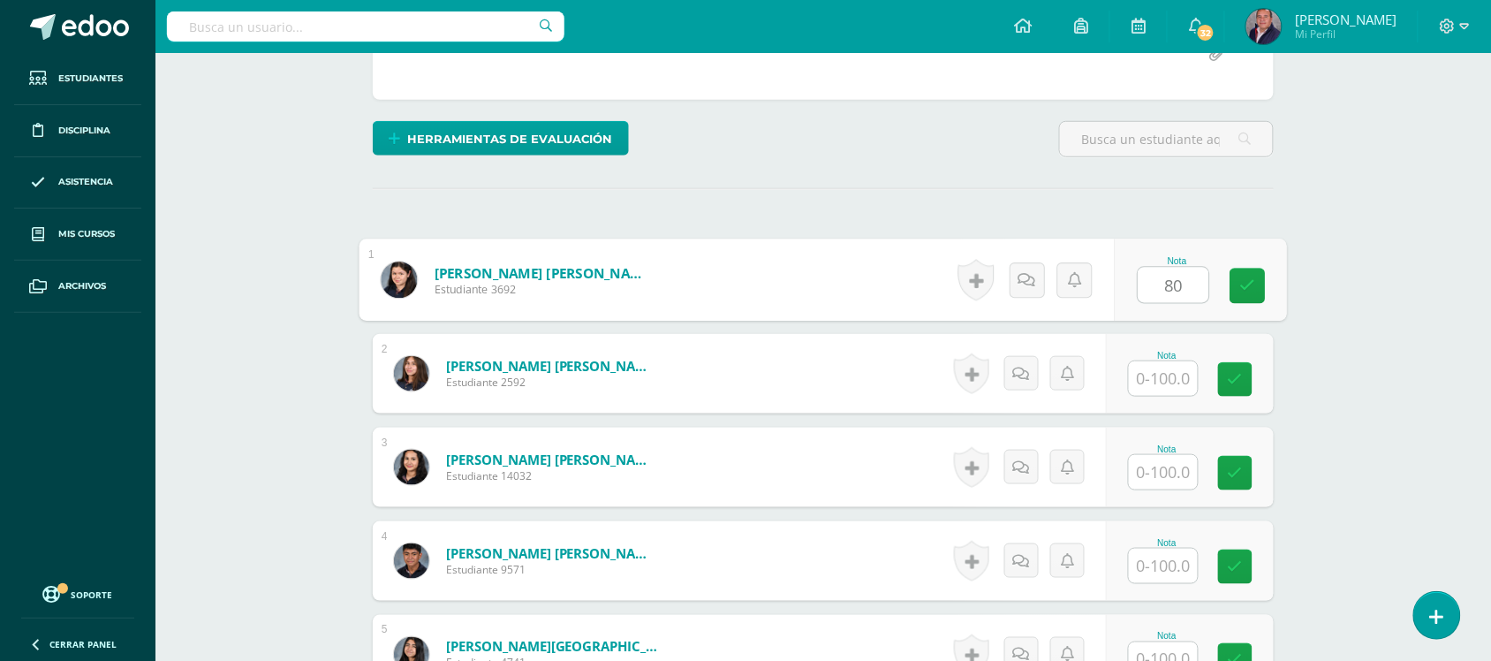
type input "80"
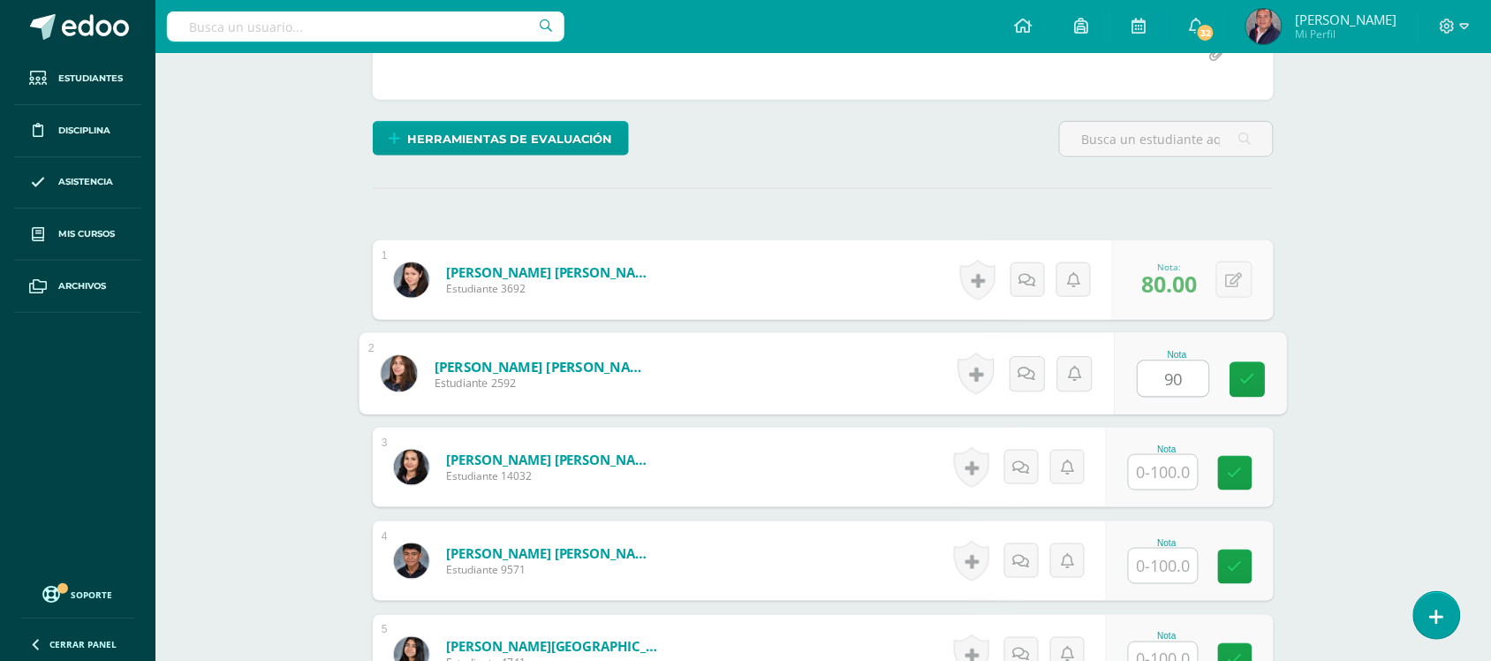
type input "90"
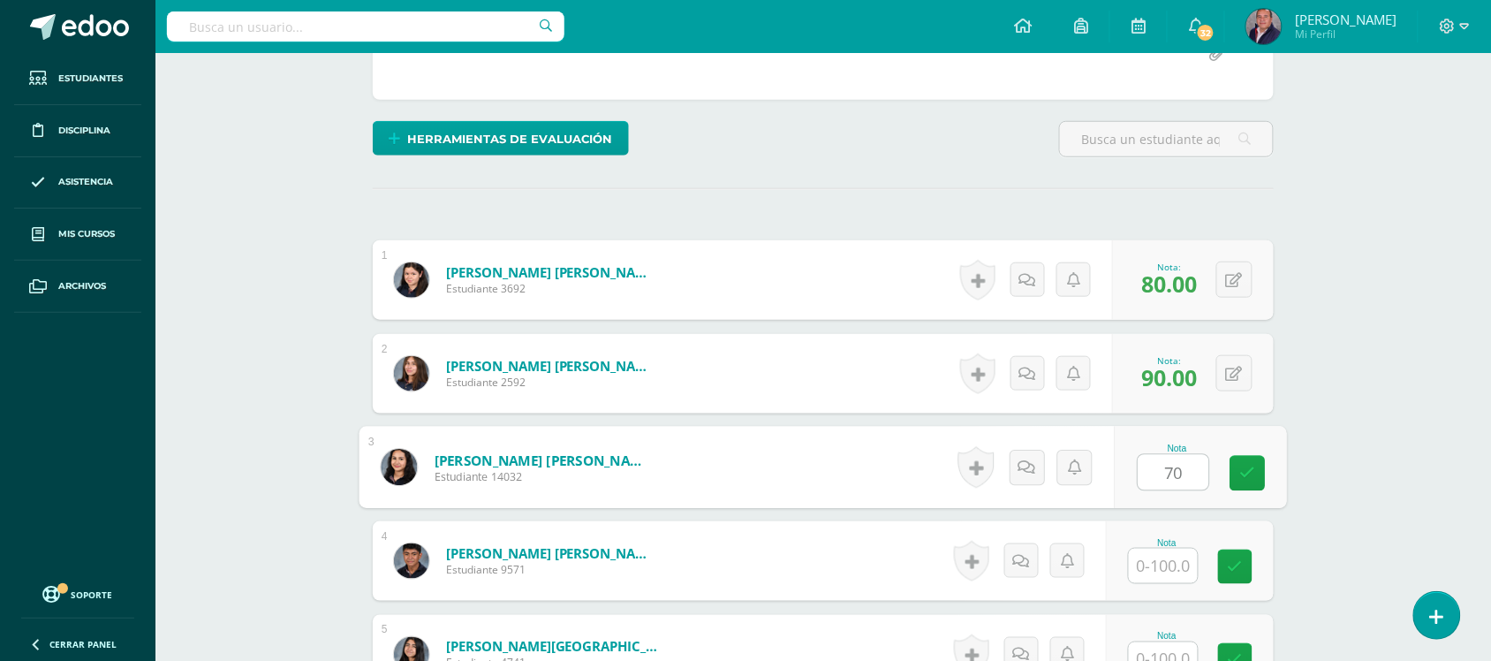
type input "70"
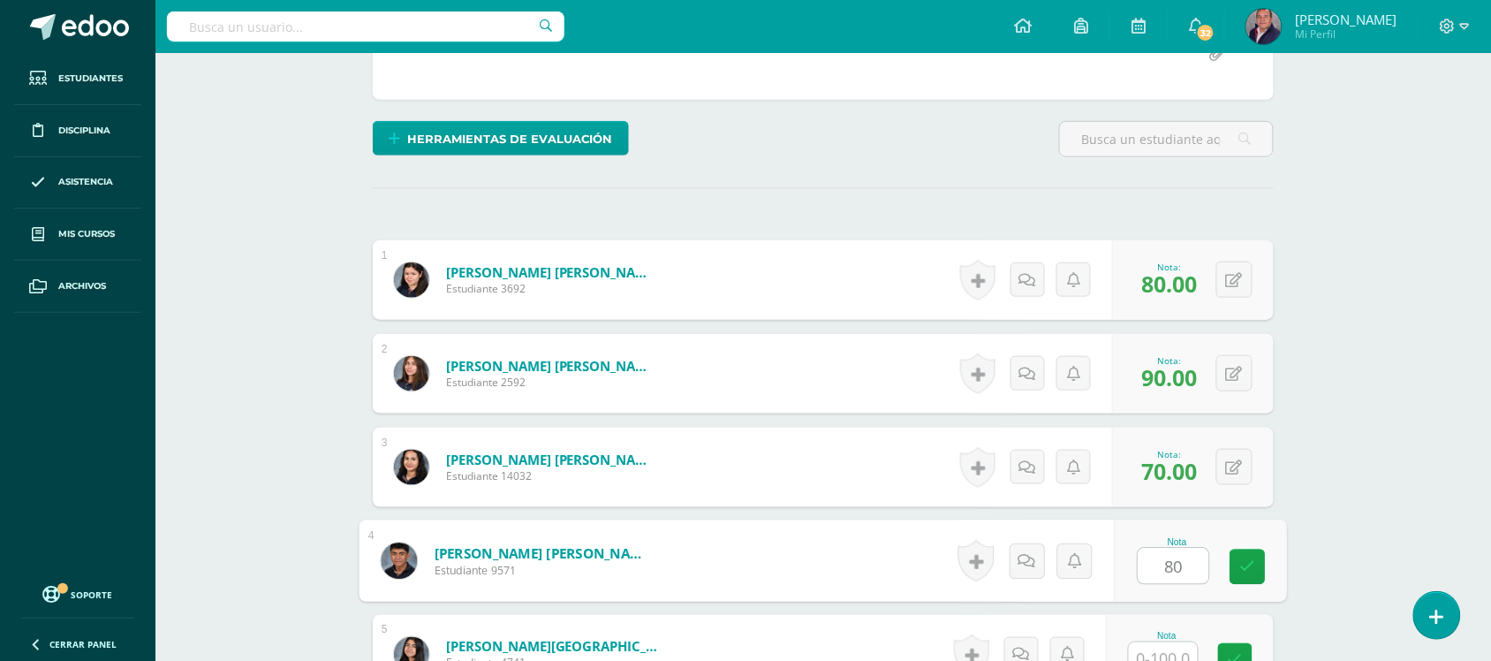
type input "80"
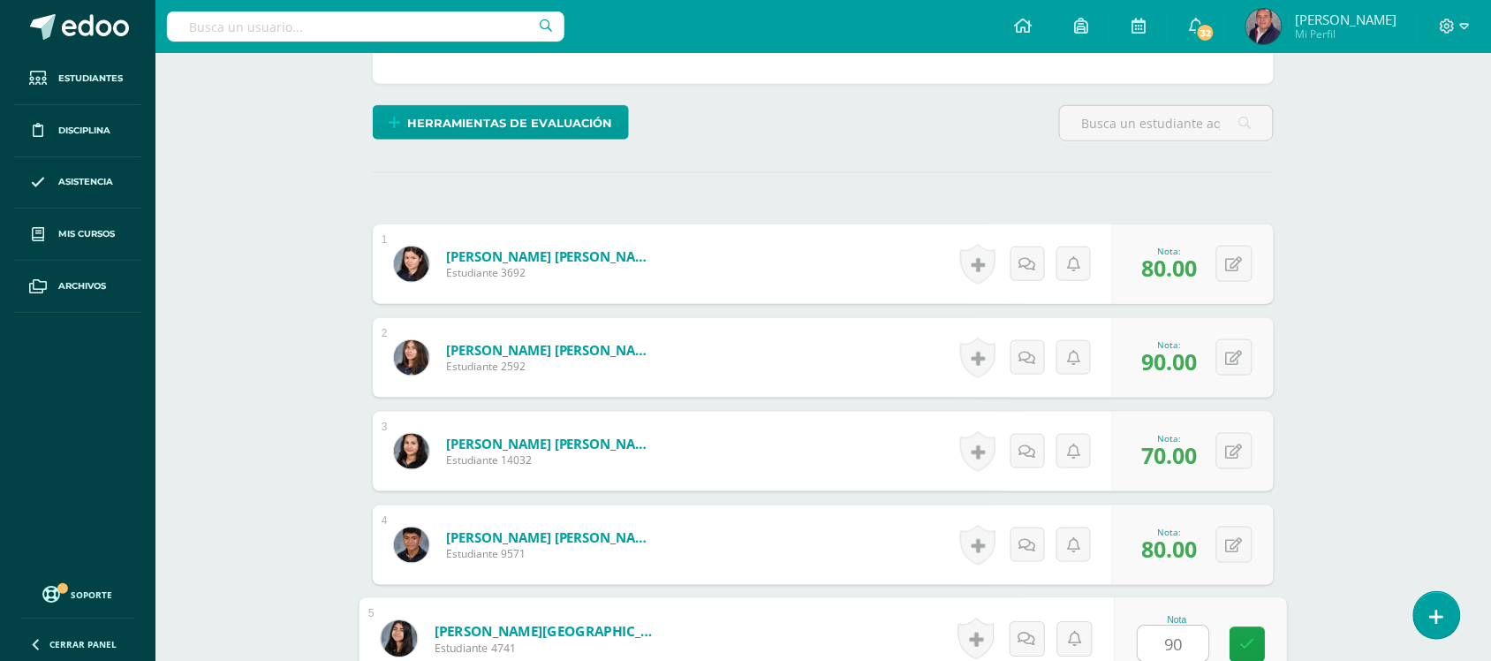
type input "90"
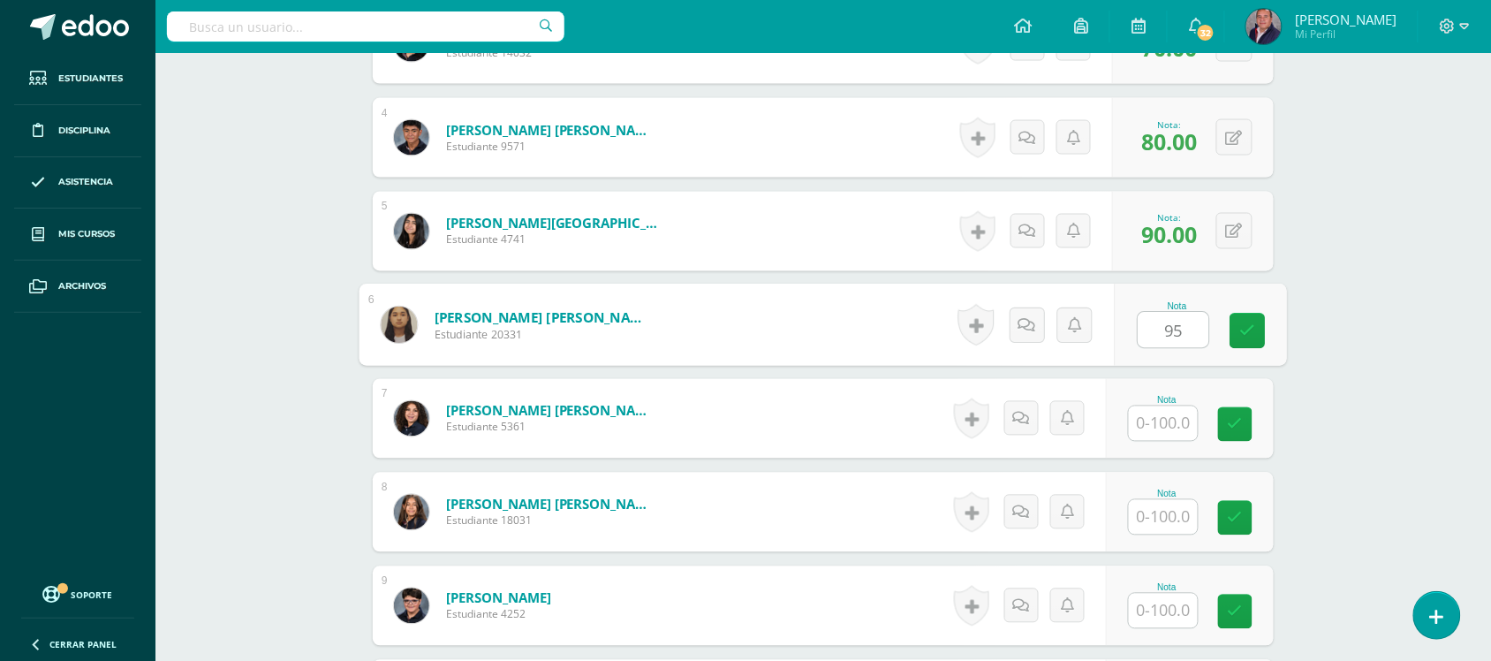
type input "95"
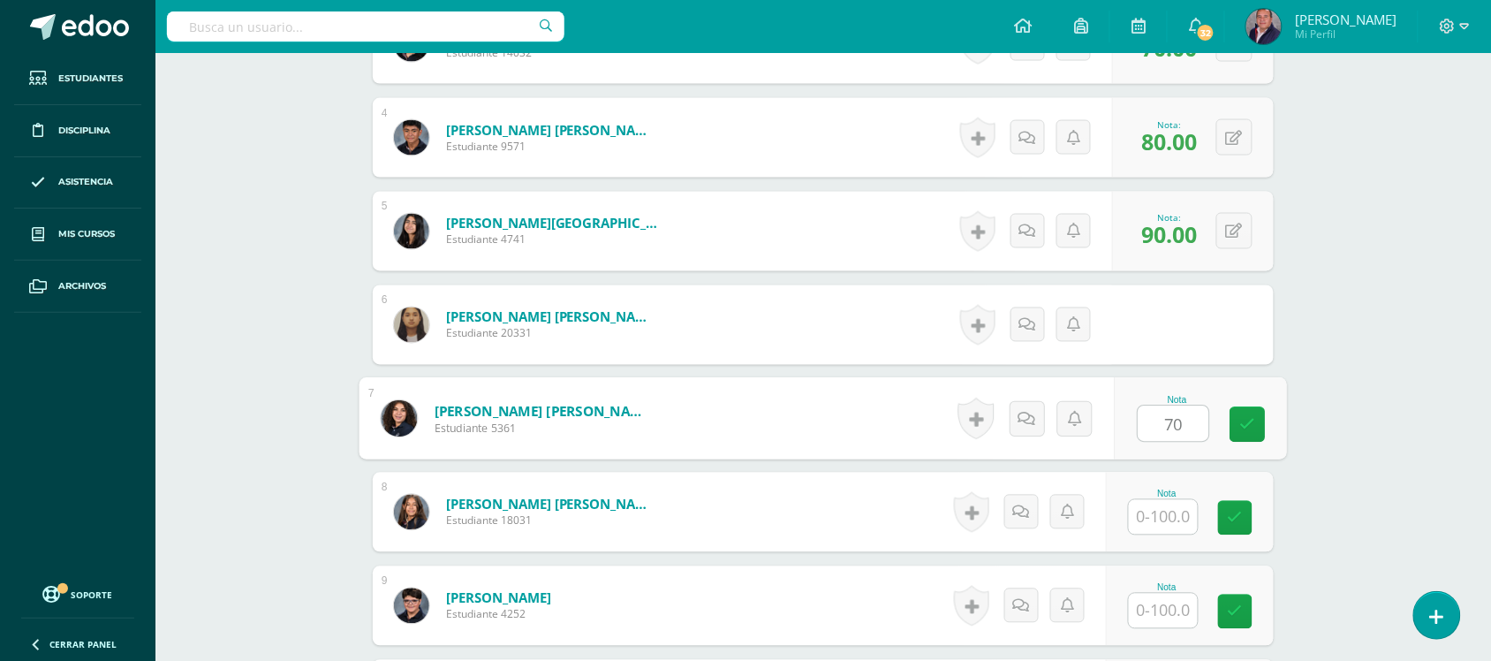
type input "70"
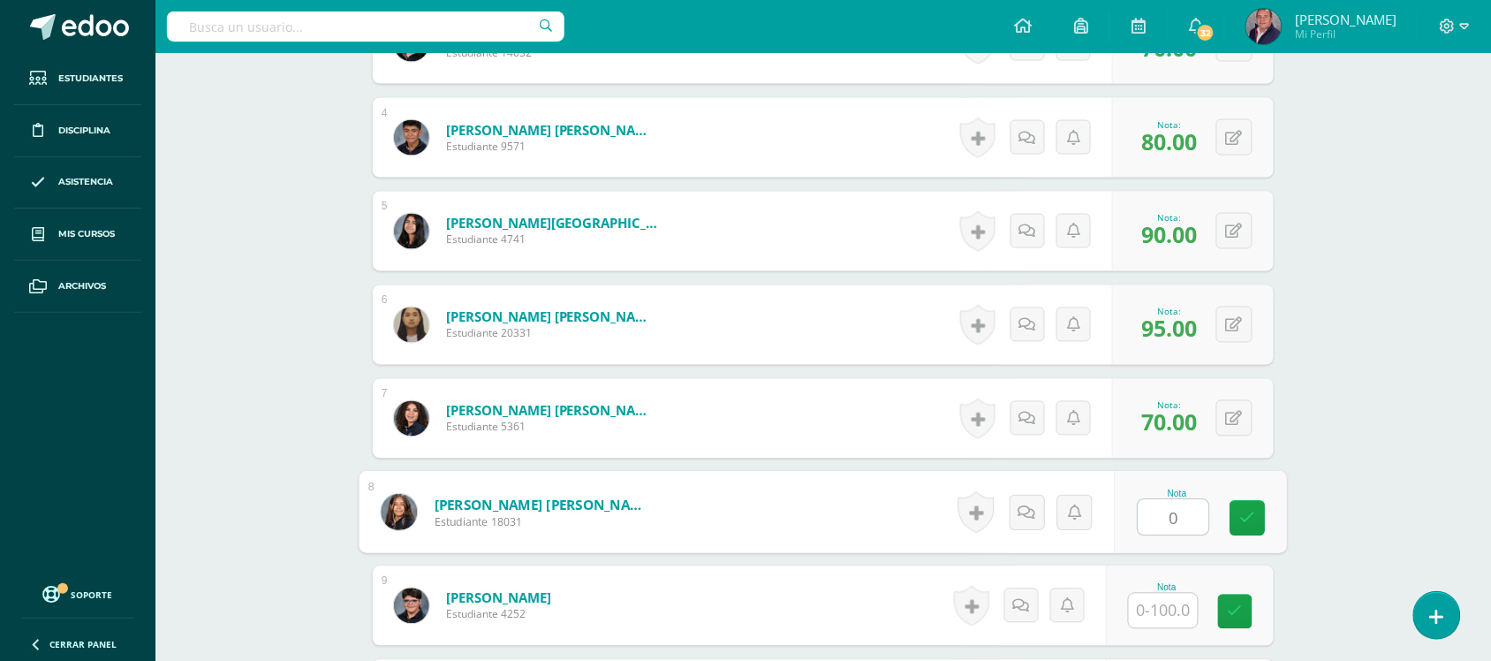
type input "0"
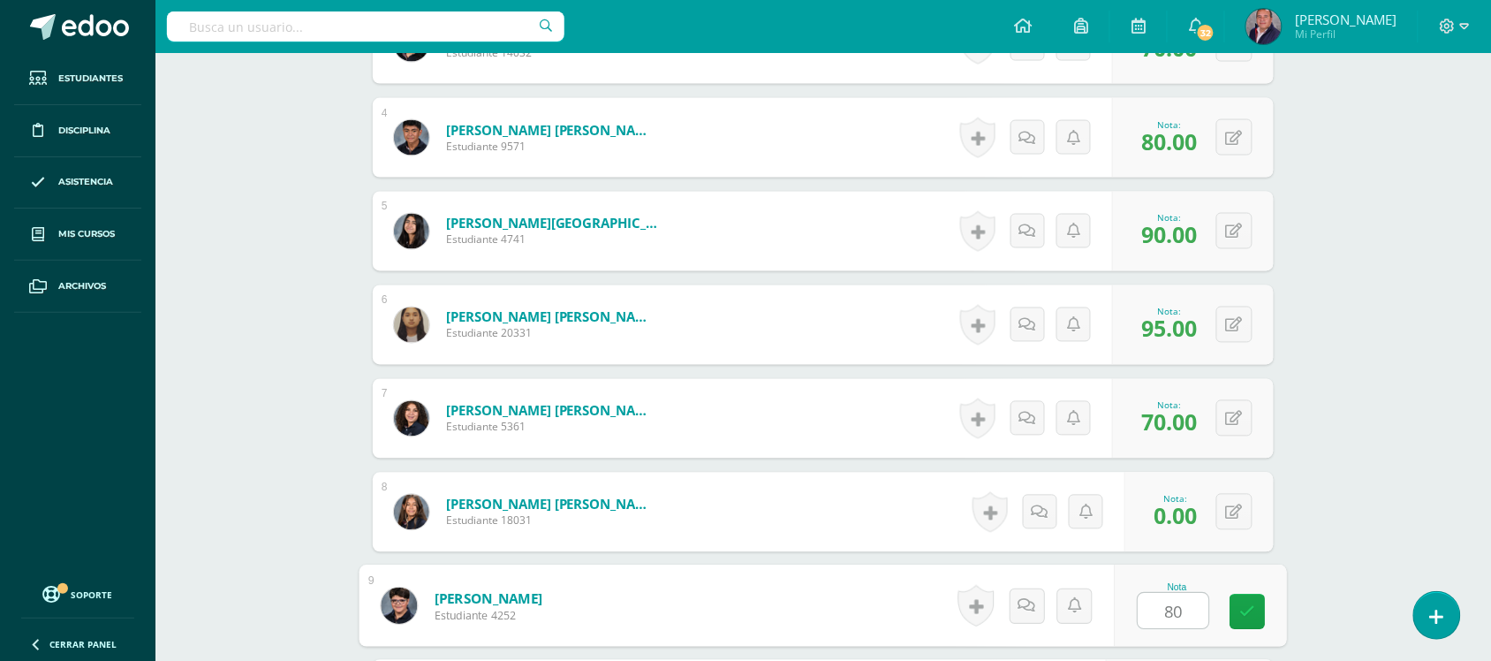
type input "80"
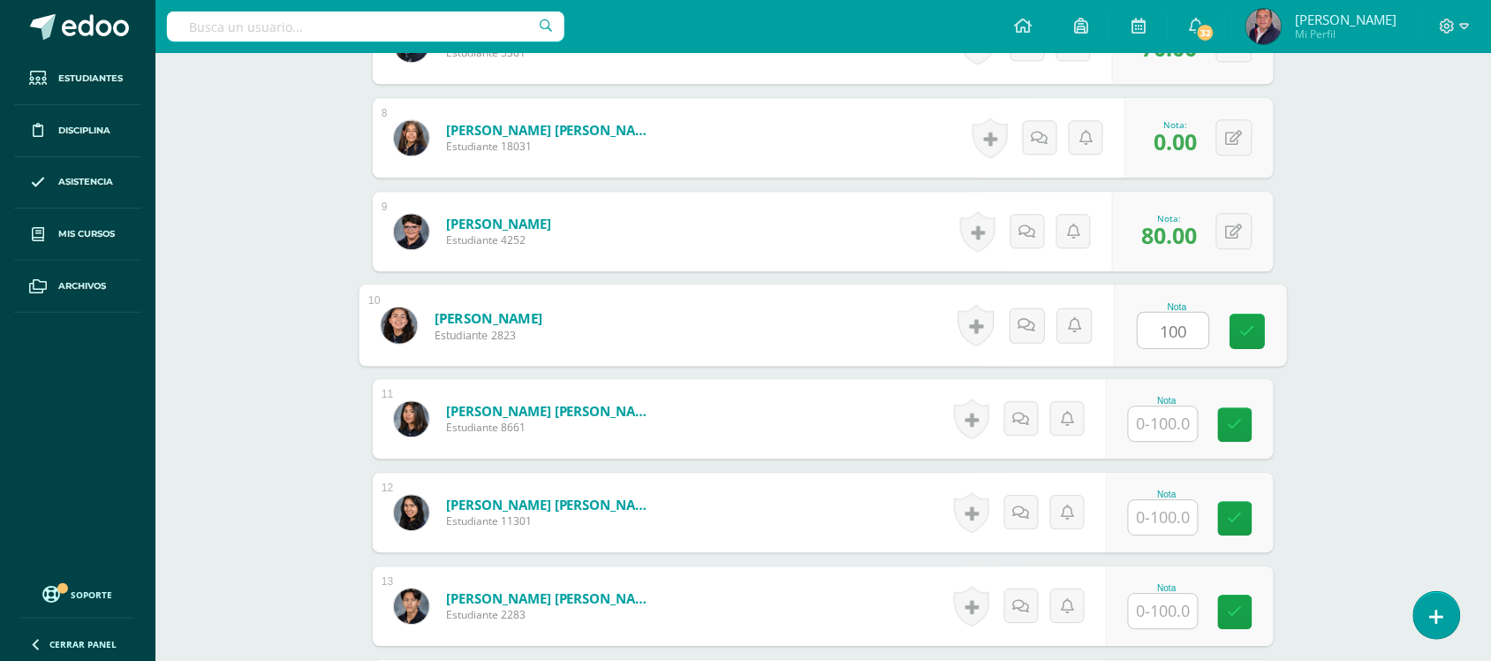
type input "100"
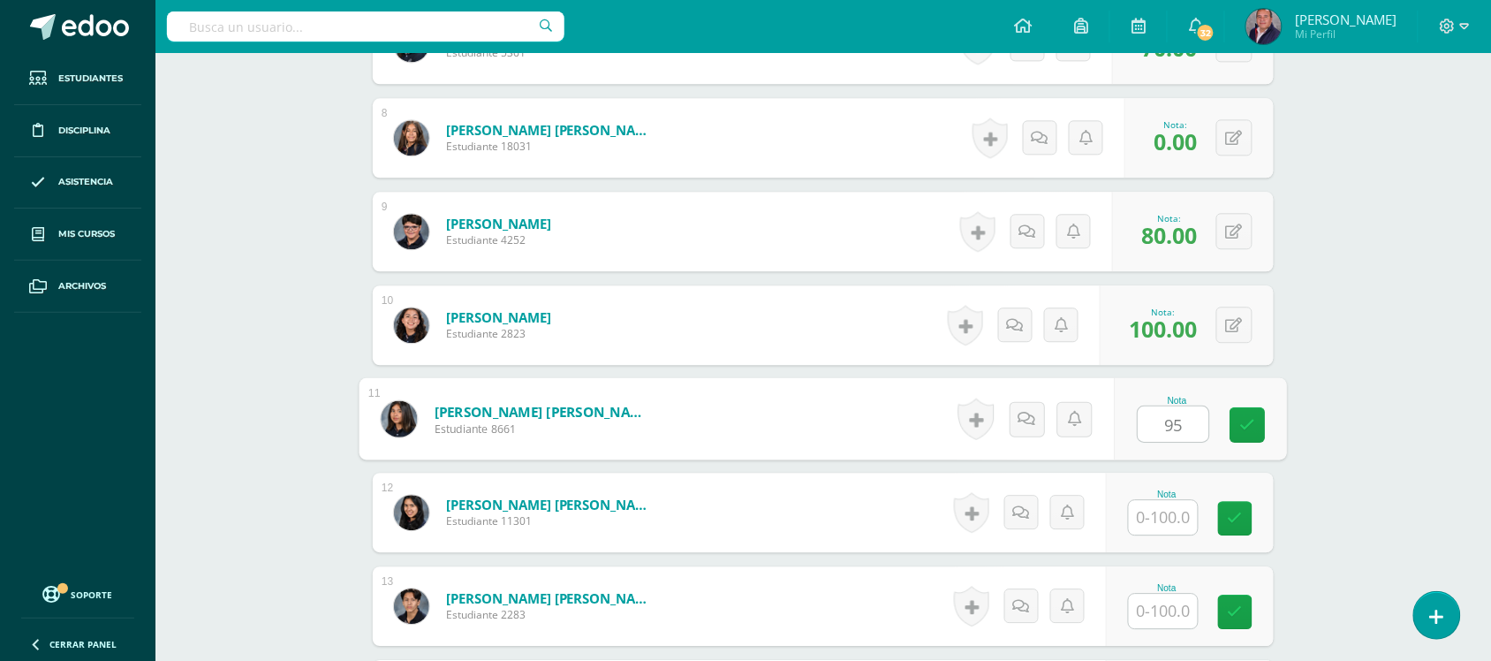
type input "95"
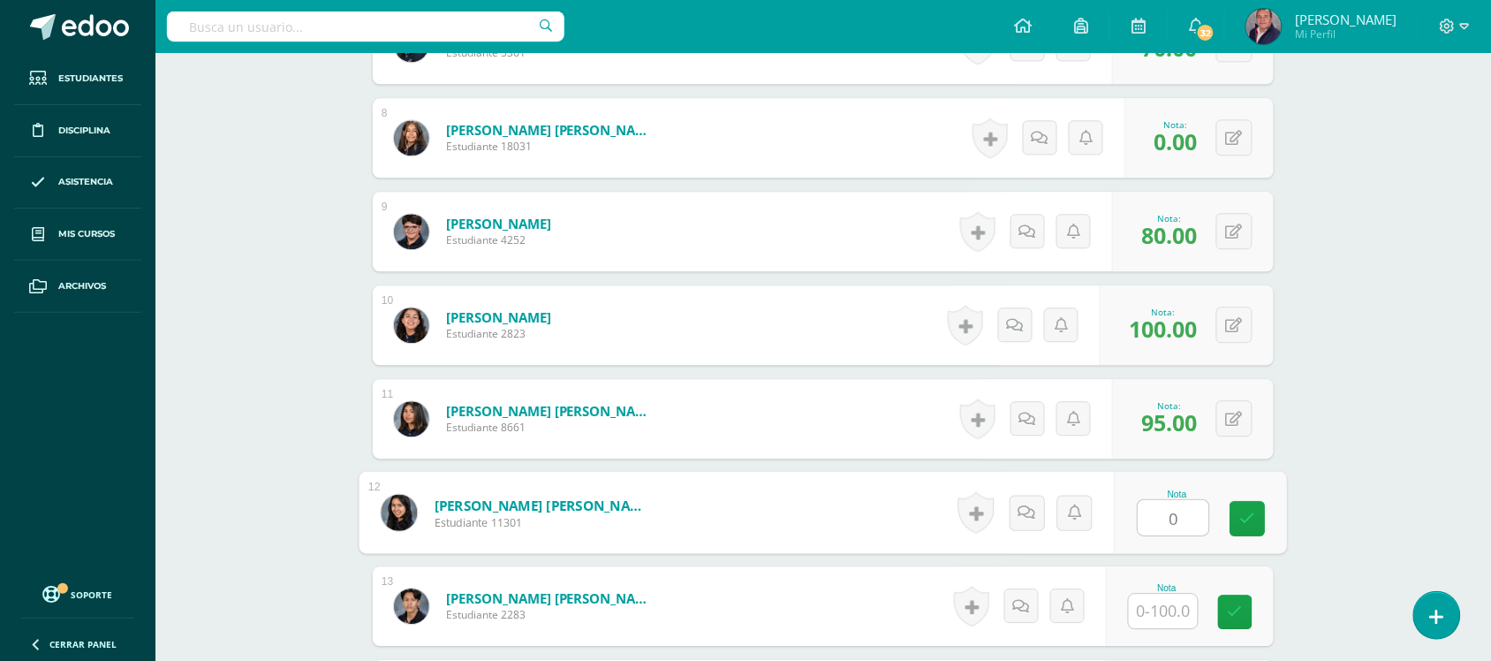
type input "0"
click at [1235, 514] on button at bounding box center [1246, 512] width 37 height 37
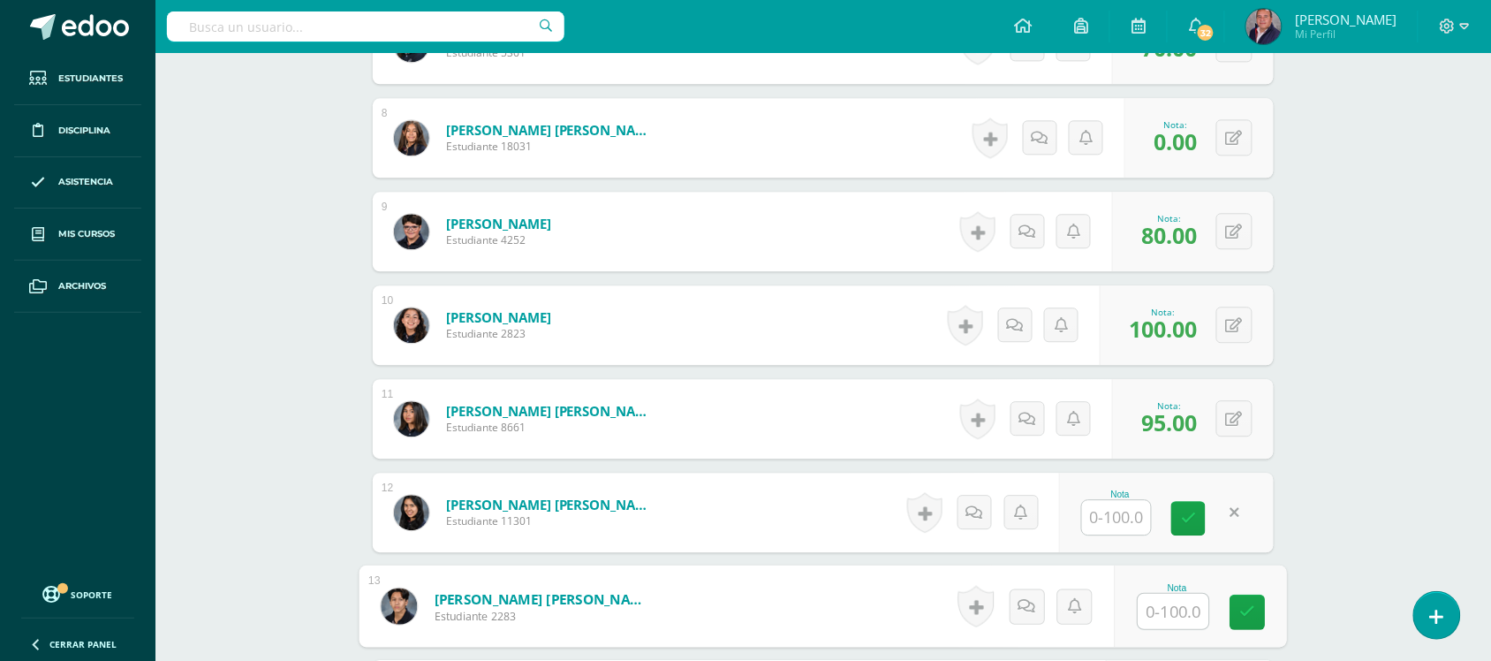
click at [1164, 625] on input "text" at bounding box center [1174, 611] width 71 height 35
type input "0"
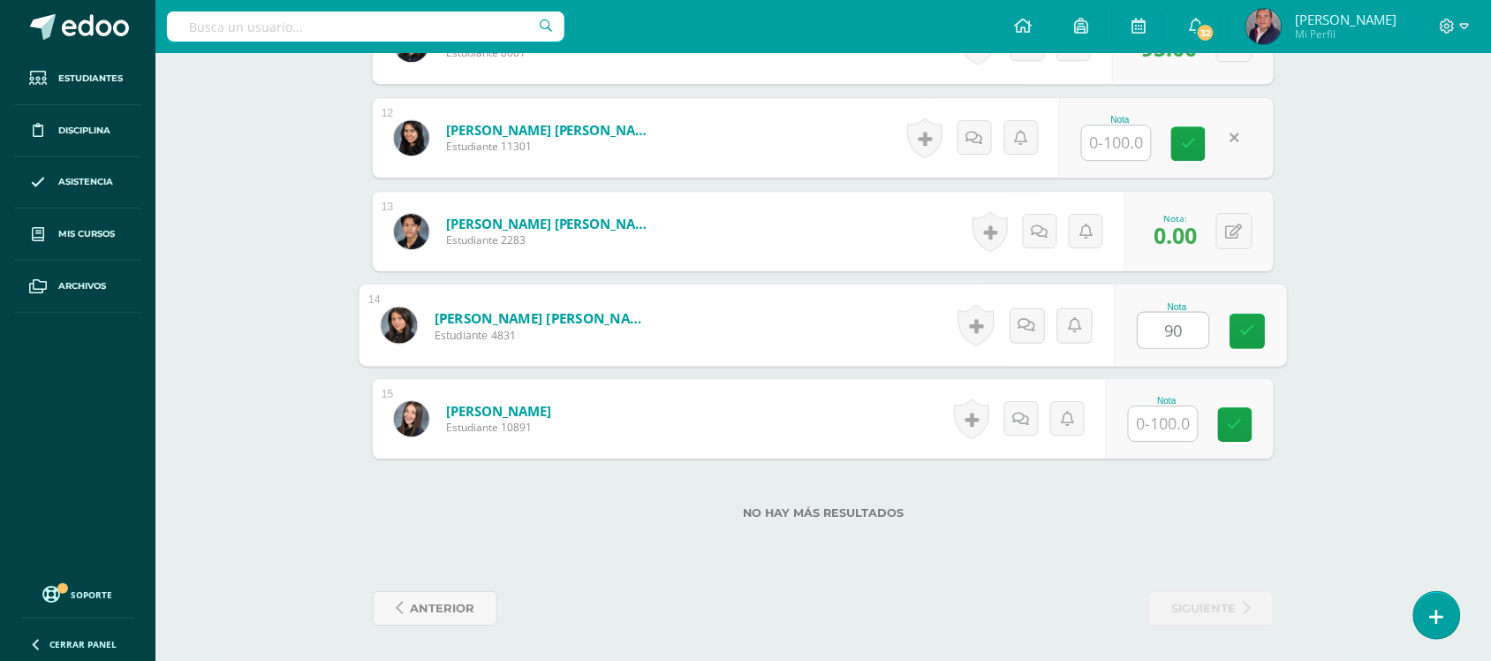
type input "90"
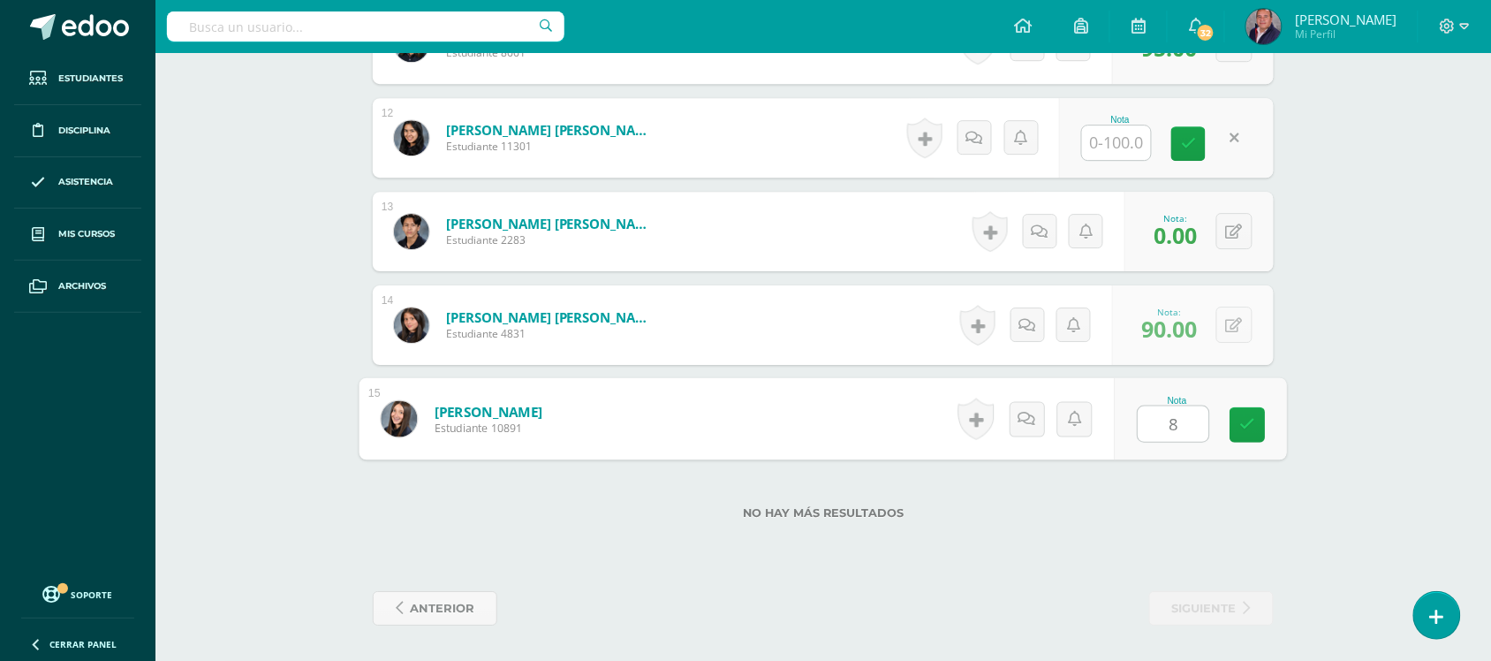
type input "80"
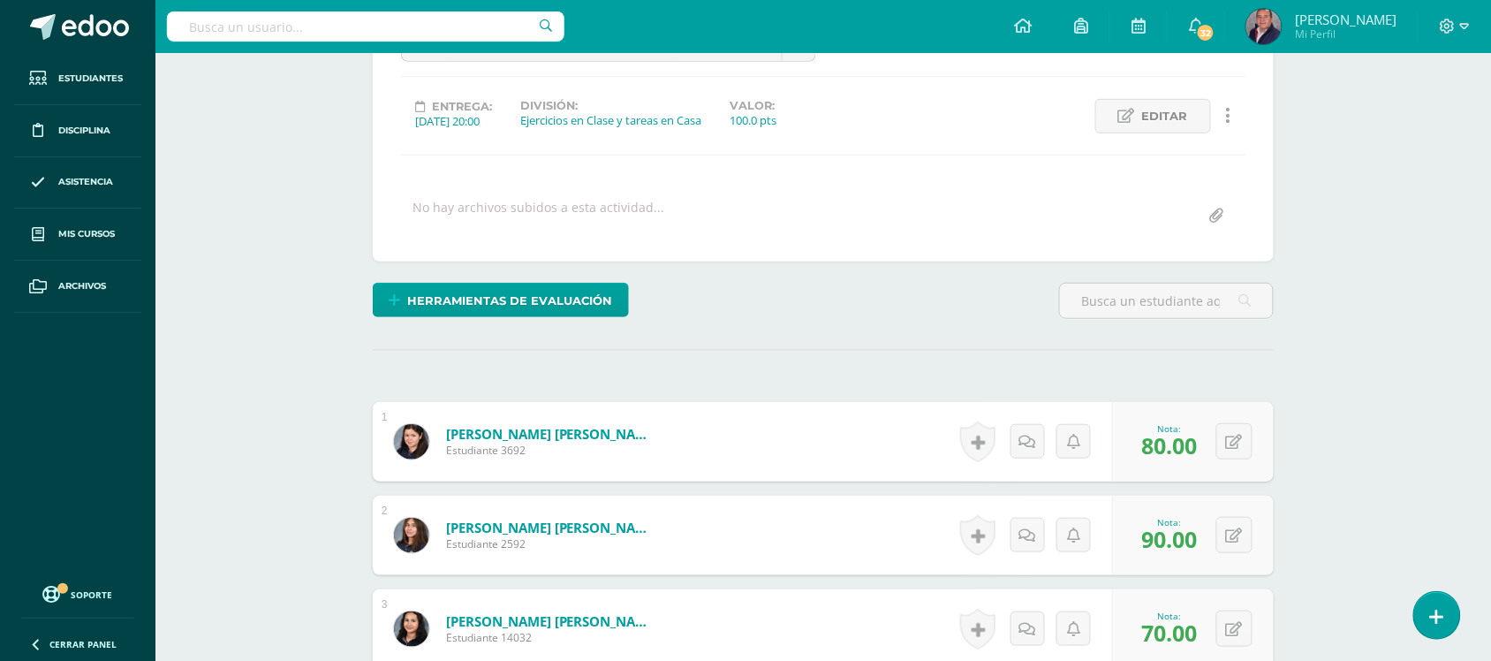
scroll to position [0, 0]
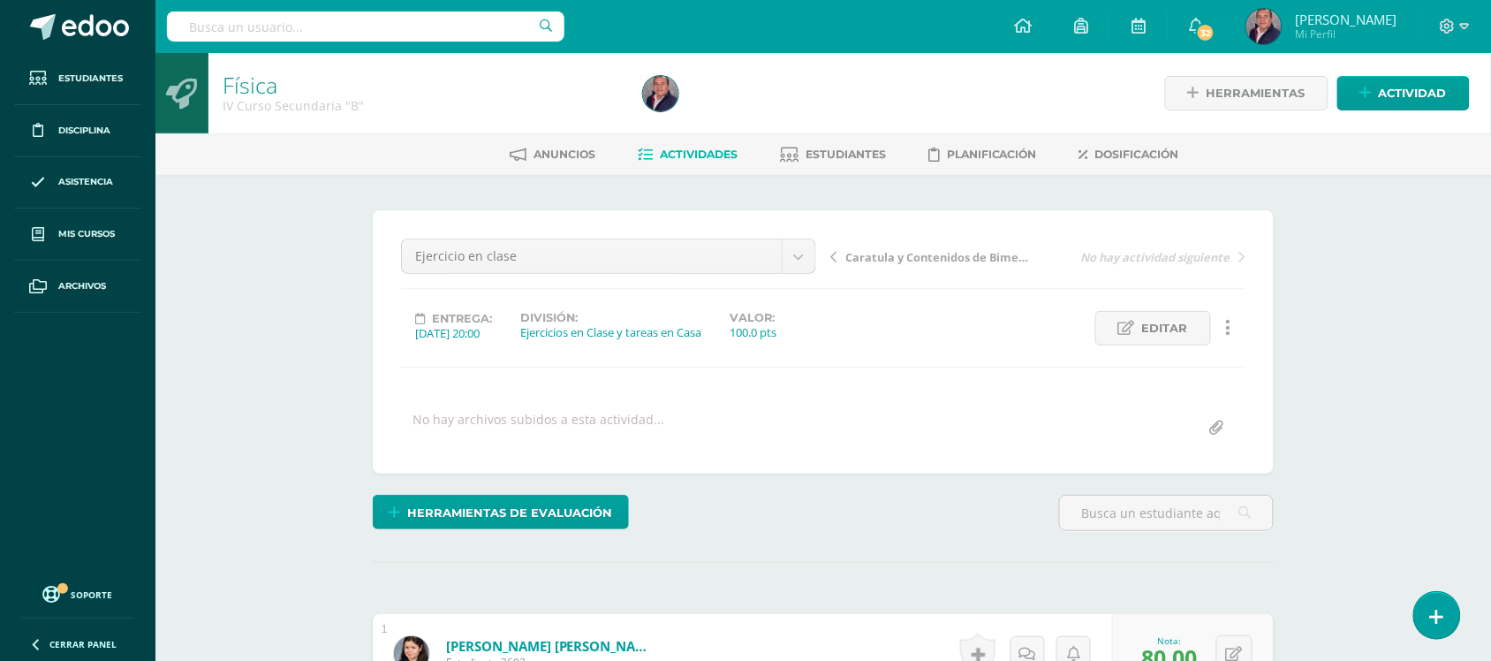
click at [712, 157] on span "Actividades" at bounding box center [699, 154] width 78 height 13
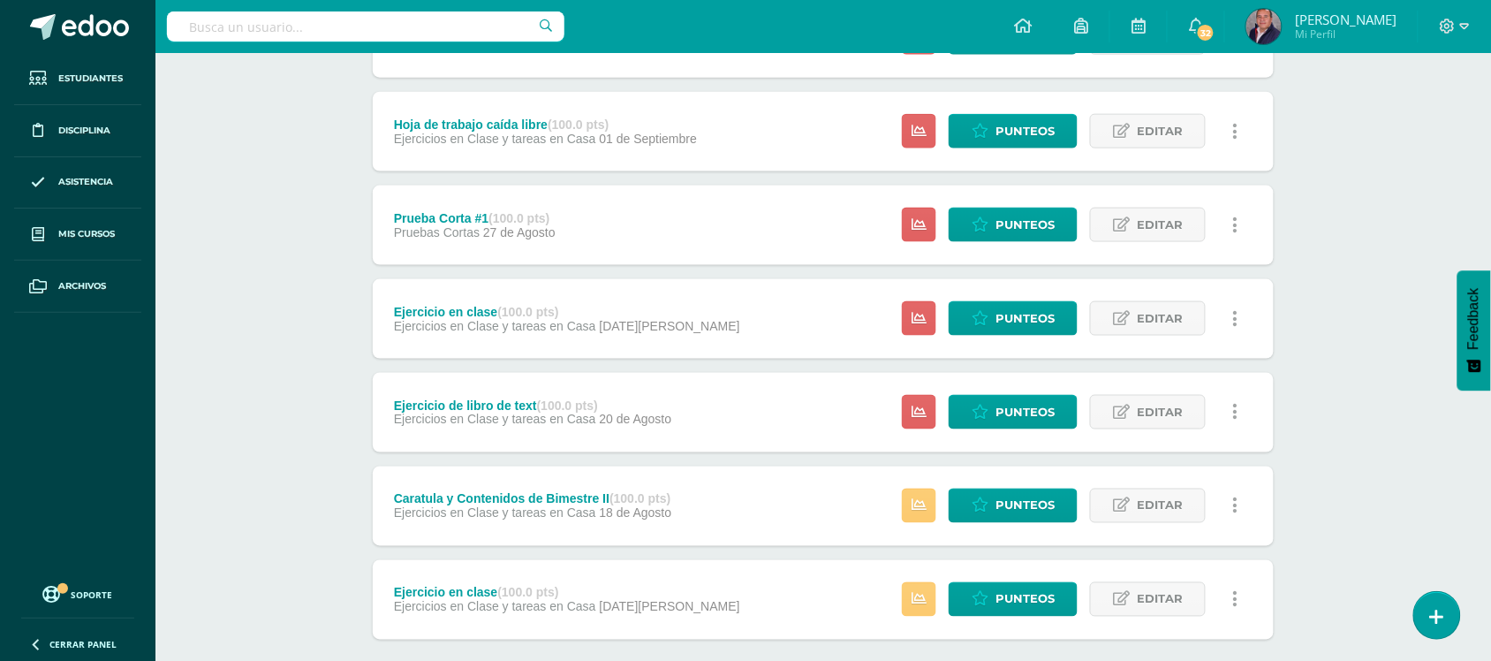
scroll to position [664, 0]
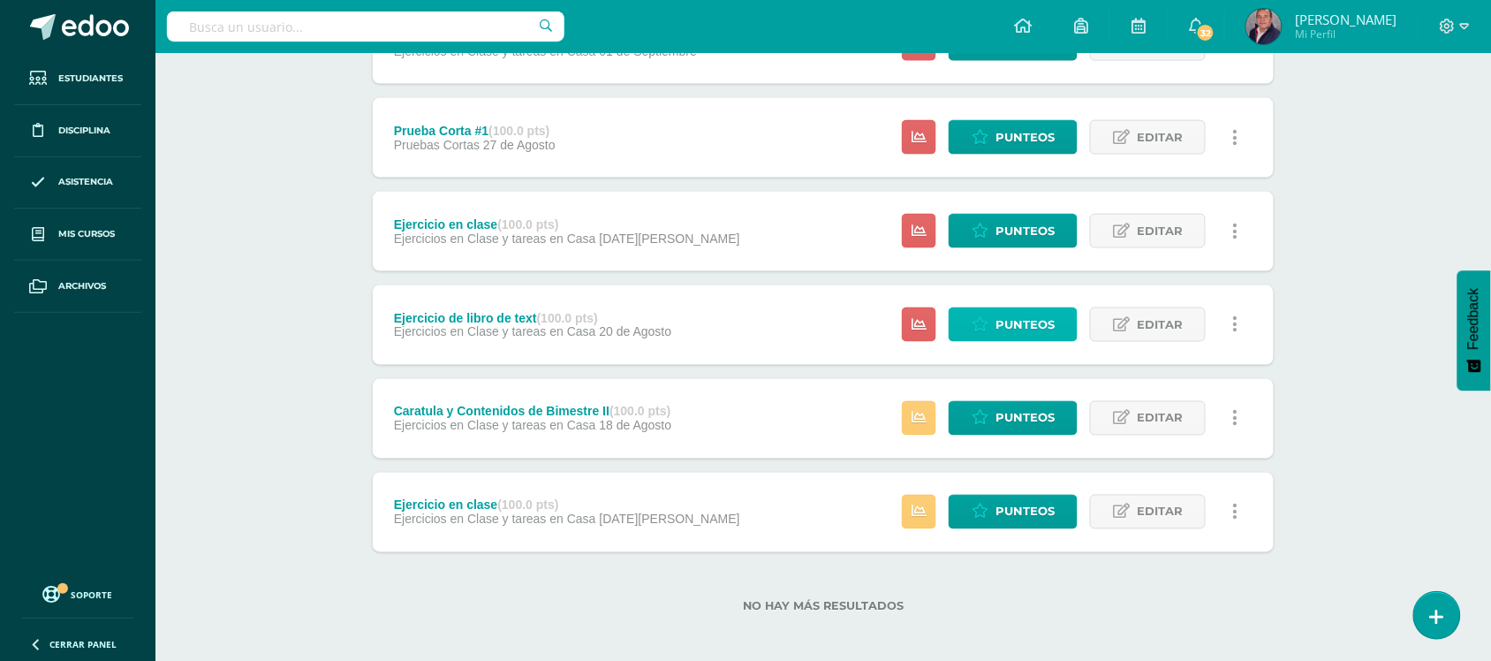
click at [1009, 319] on span "Punteos" at bounding box center [1025, 324] width 59 height 33
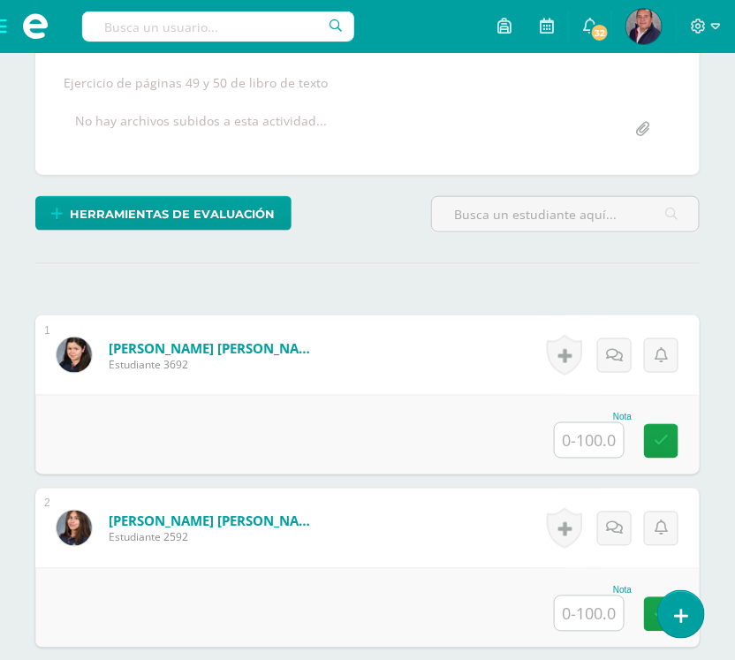
scroll to position [406, 0]
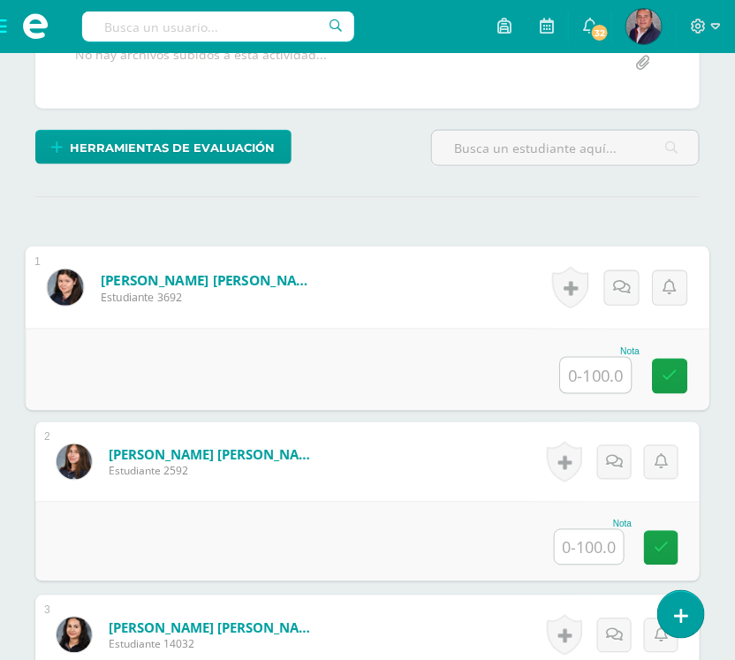
click at [597, 381] on input "text" at bounding box center [596, 375] width 71 height 35
click at [608, 377] on input "text" at bounding box center [596, 375] width 71 height 35
type input "100"
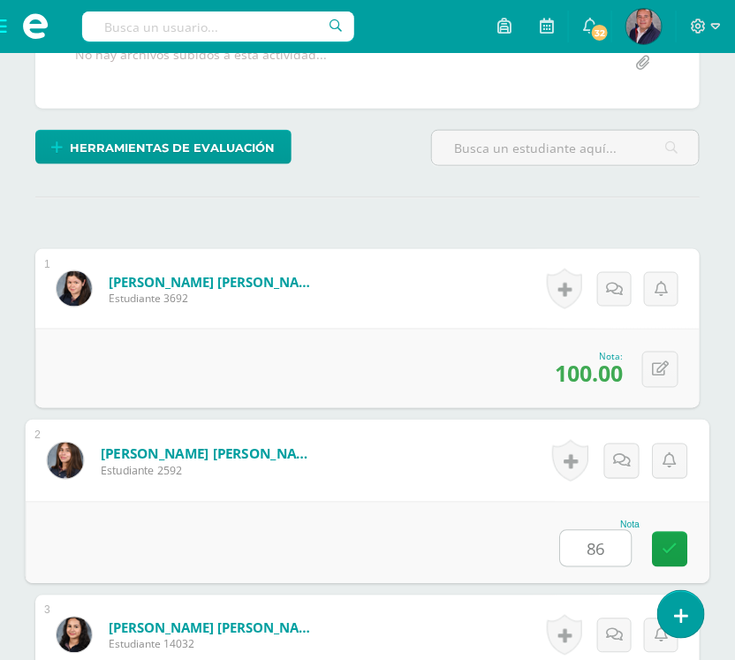
type input "86"
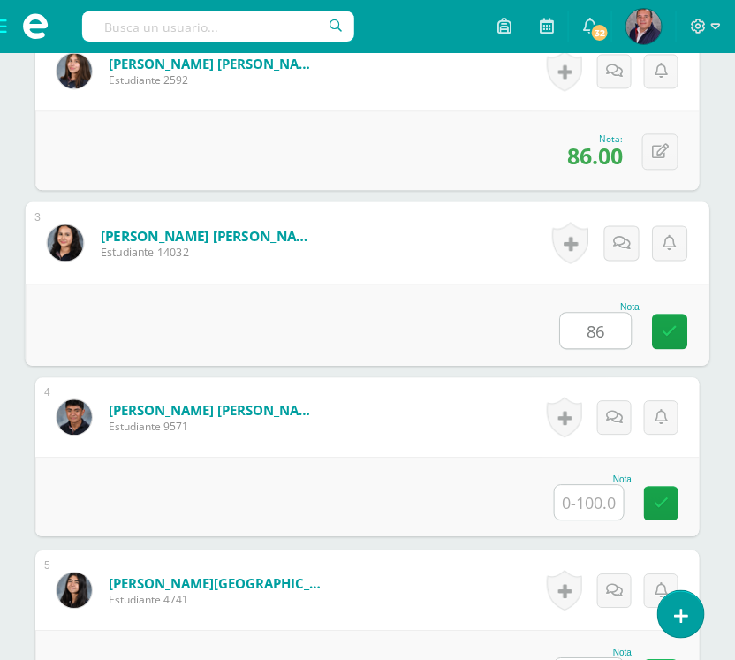
type input "86"
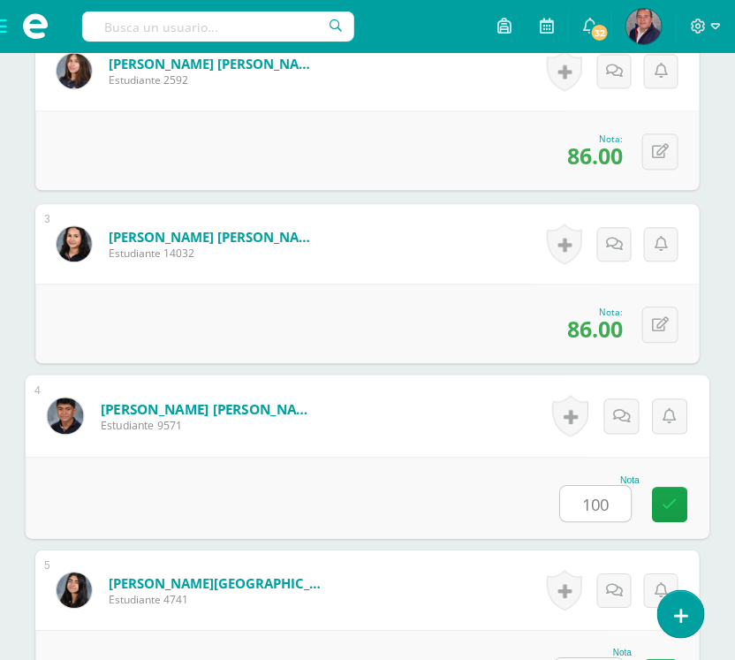
type input "100"
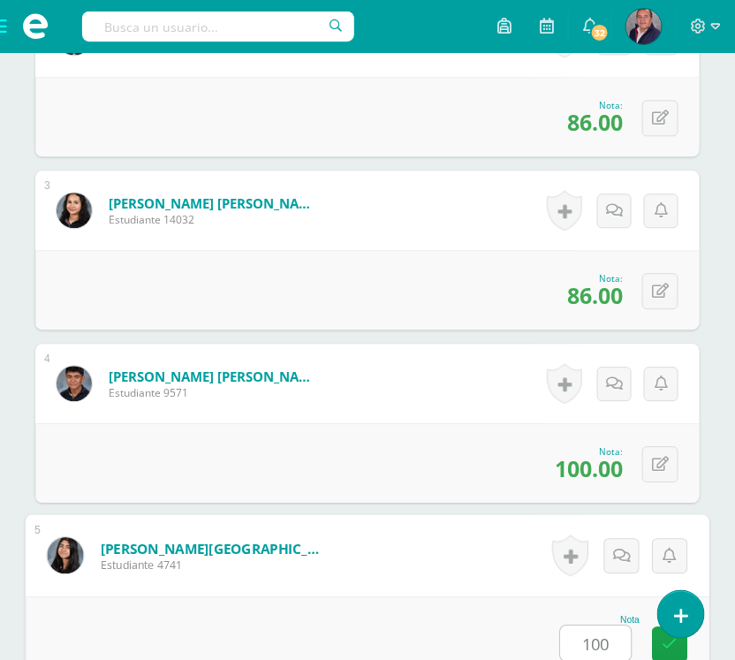
type input "100"
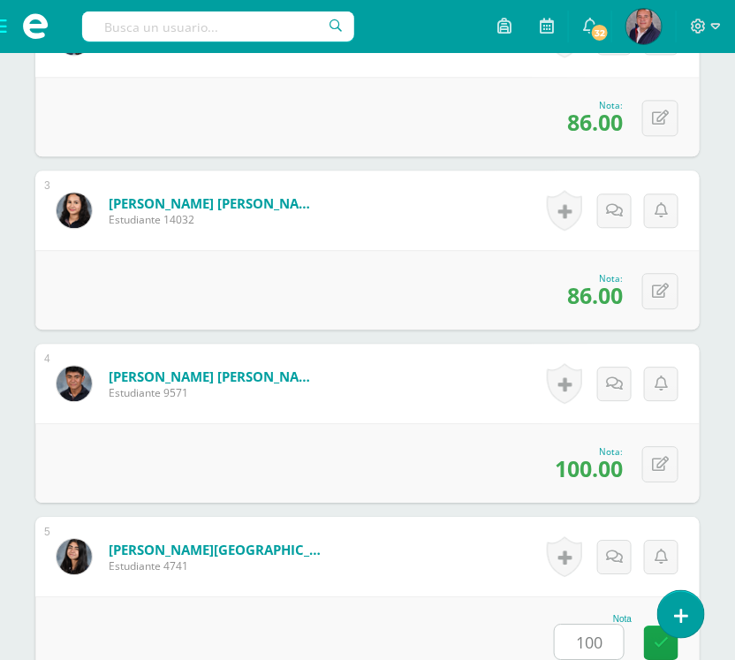
scroll to position [1318, 0]
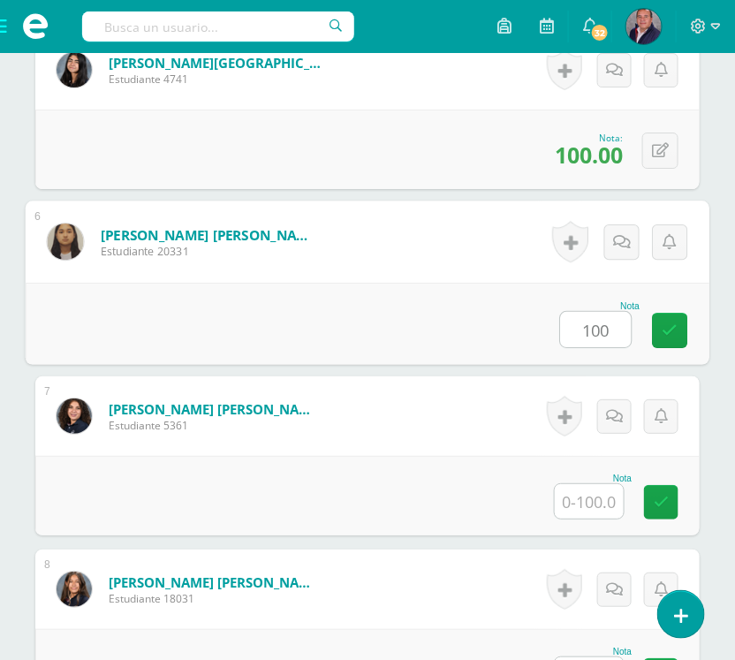
type input "100"
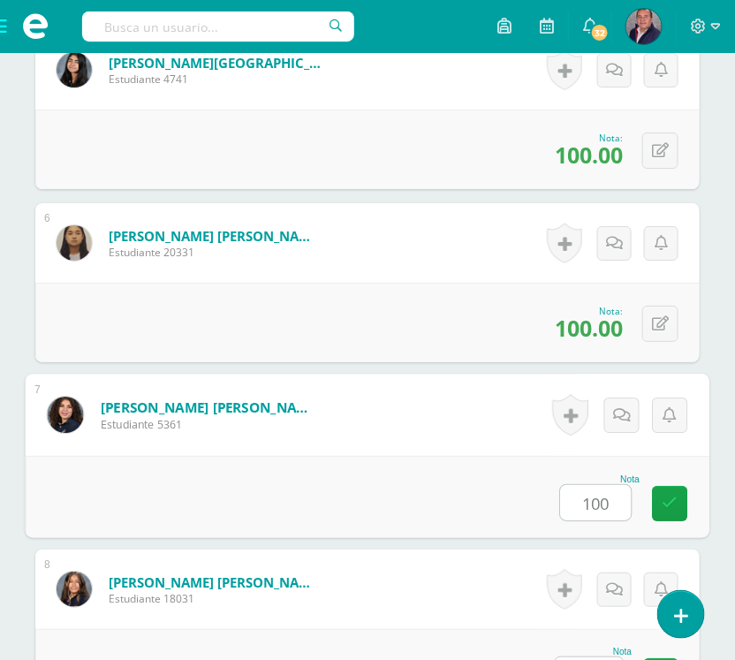
type input "100"
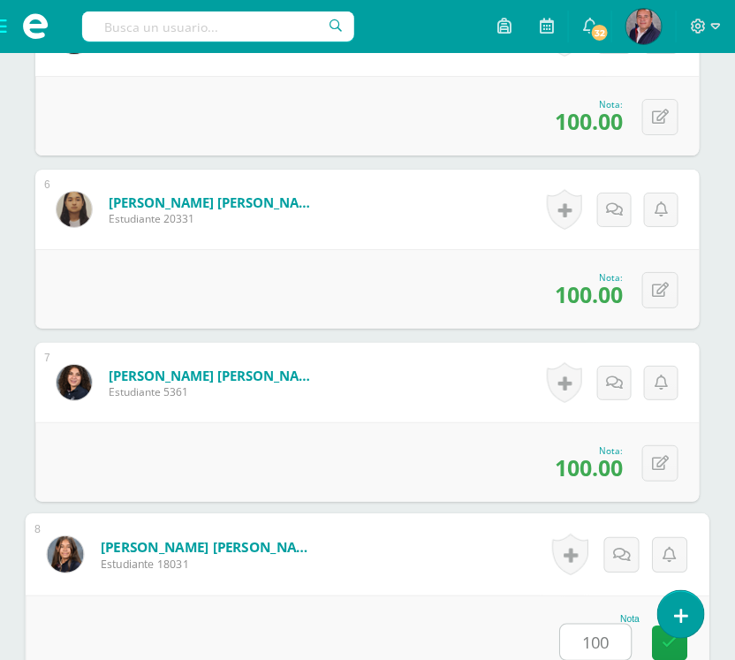
type input "100"
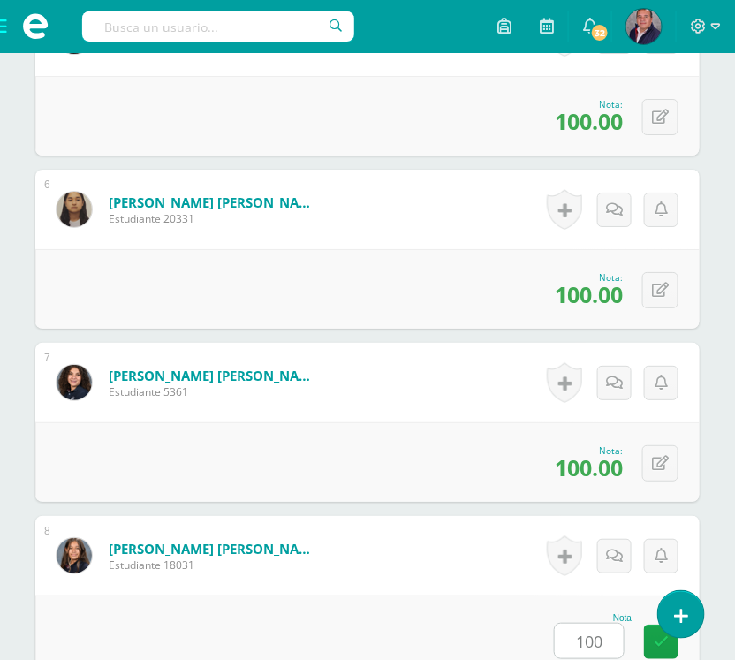
scroll to position [1838, 0]
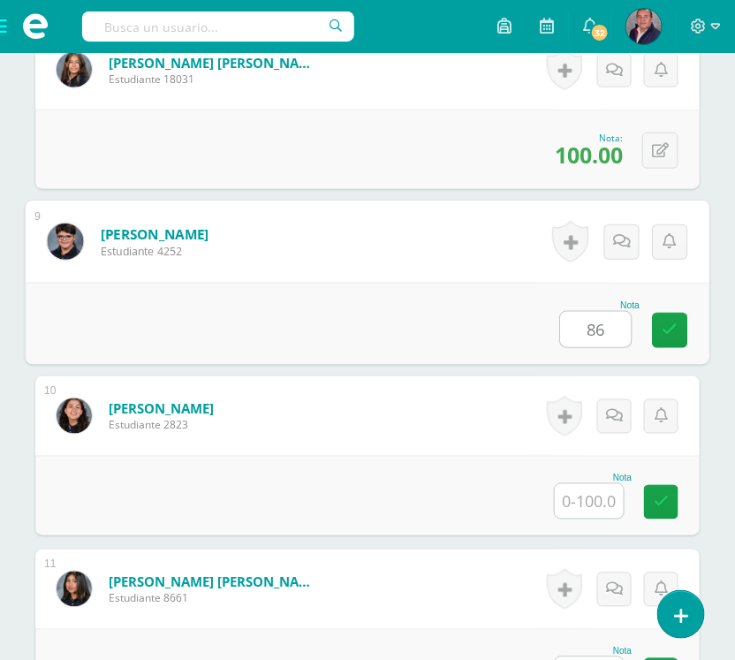
type input "86"
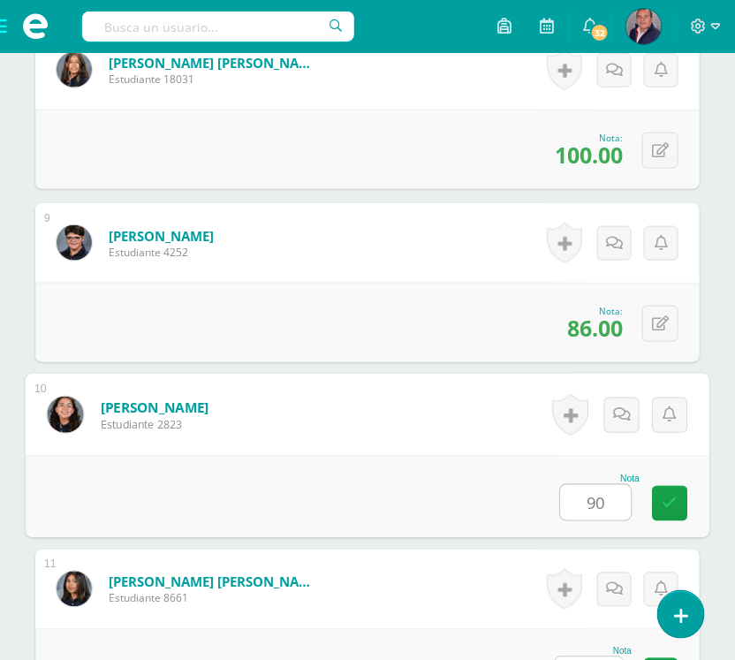
scroll to position [1870, 0]
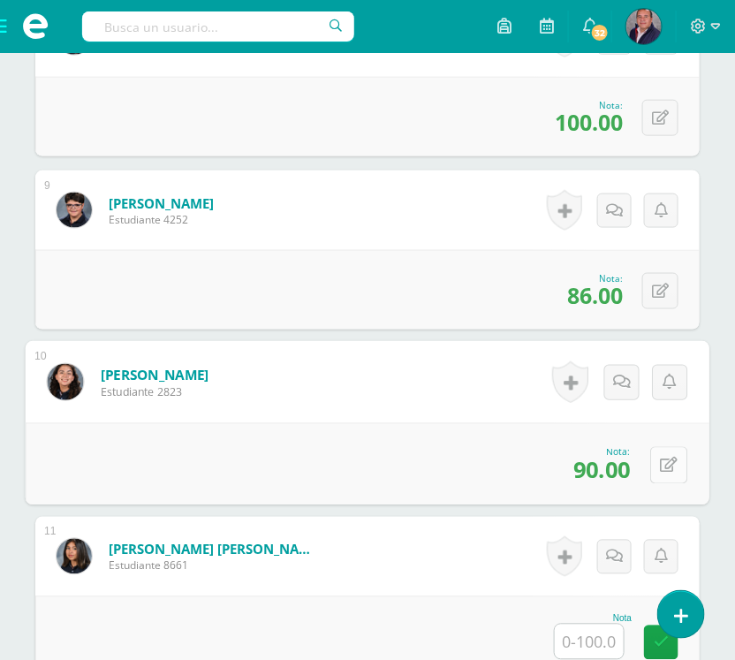
click at [659, 468] on button at bounding box center [668, 464] width 37 height 37
type input "100"
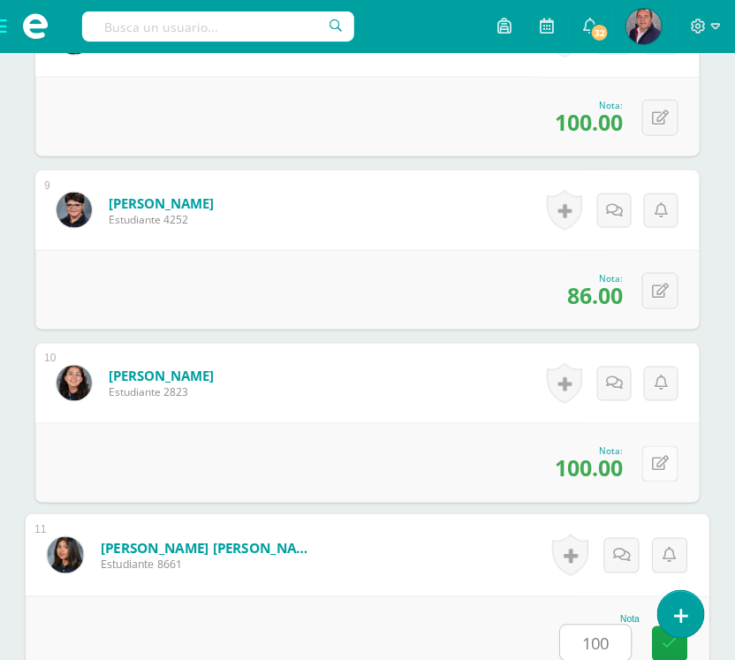
type input "100"
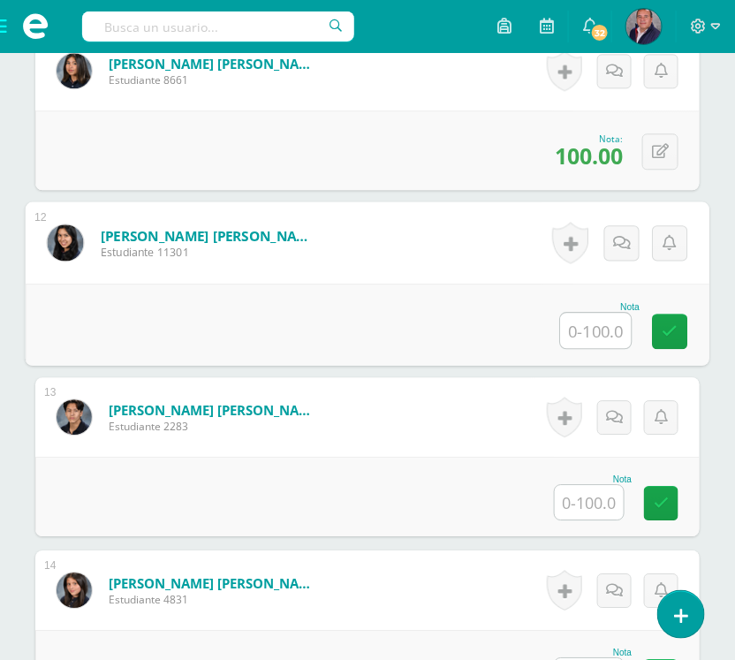
click at [584, 515] on input "text" at bounding box center [589, 502] width 69 height 34
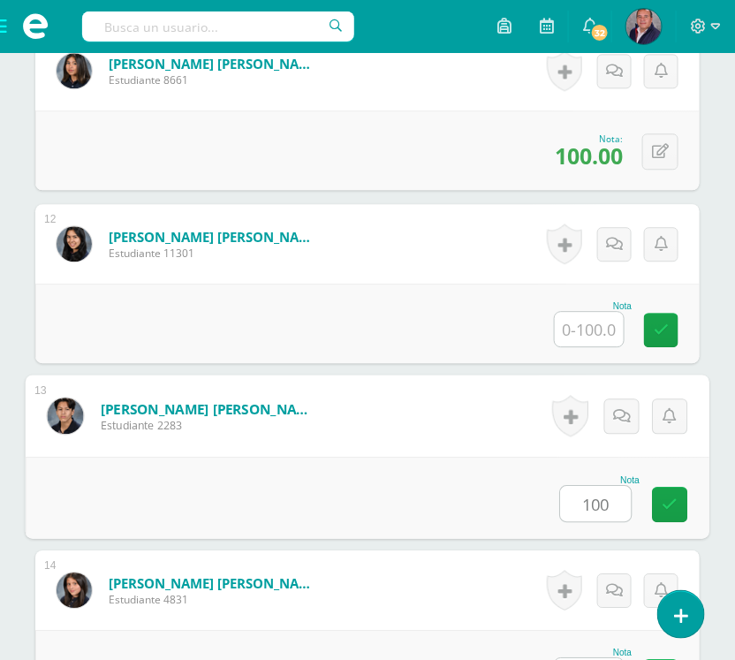
type input "100"
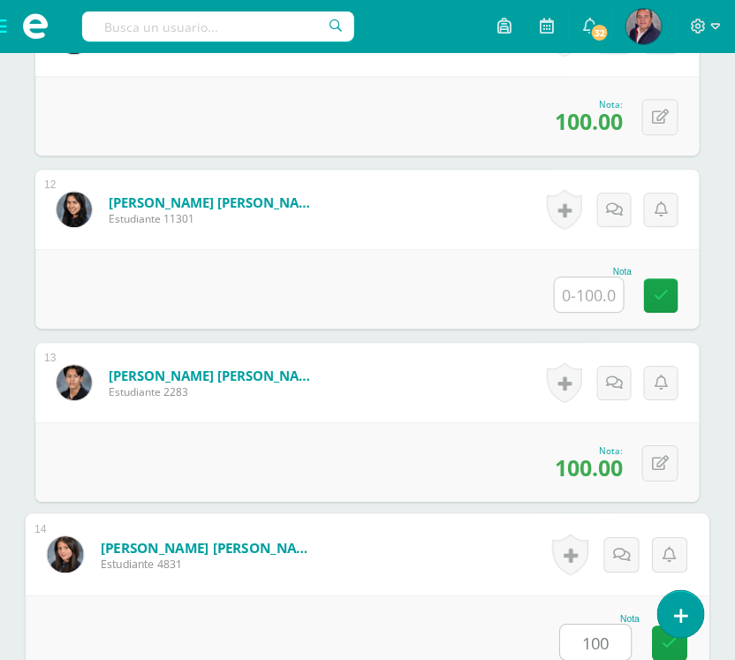
type input "100"
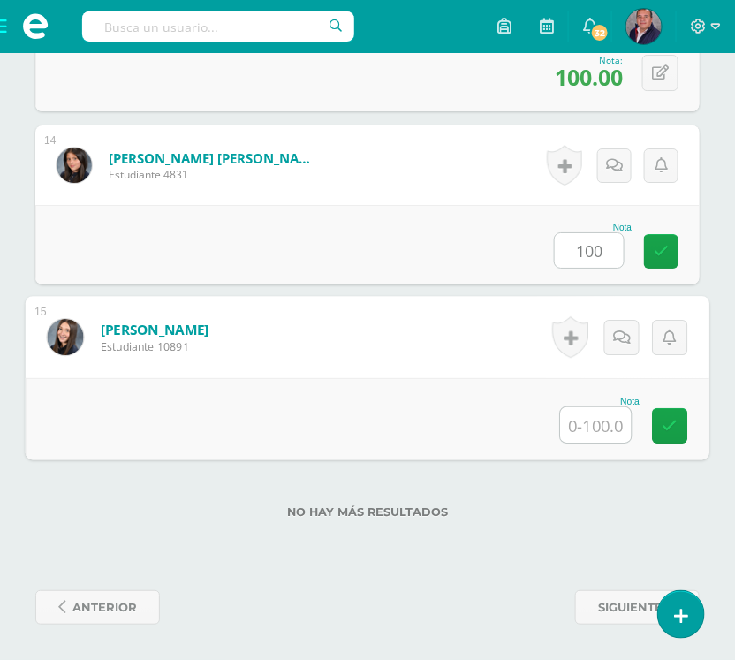
type input "0"
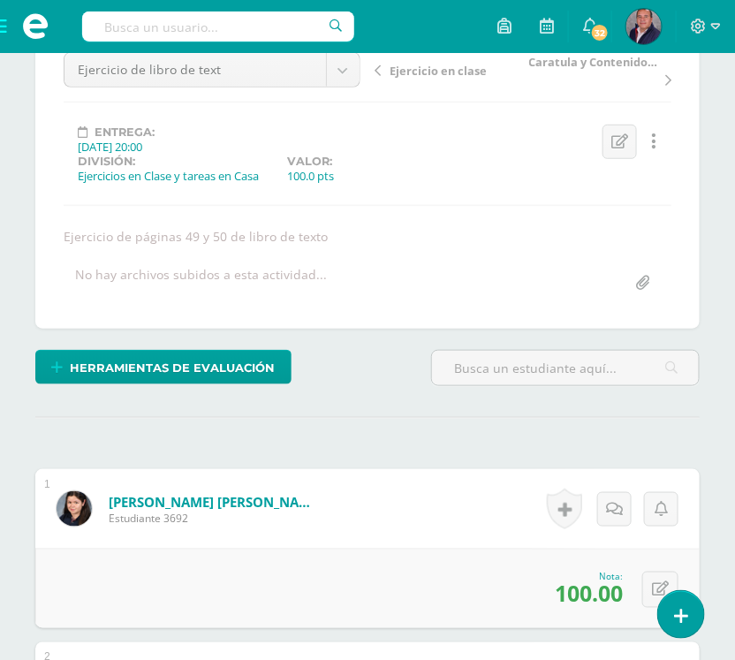
scroll to position [0, 0]
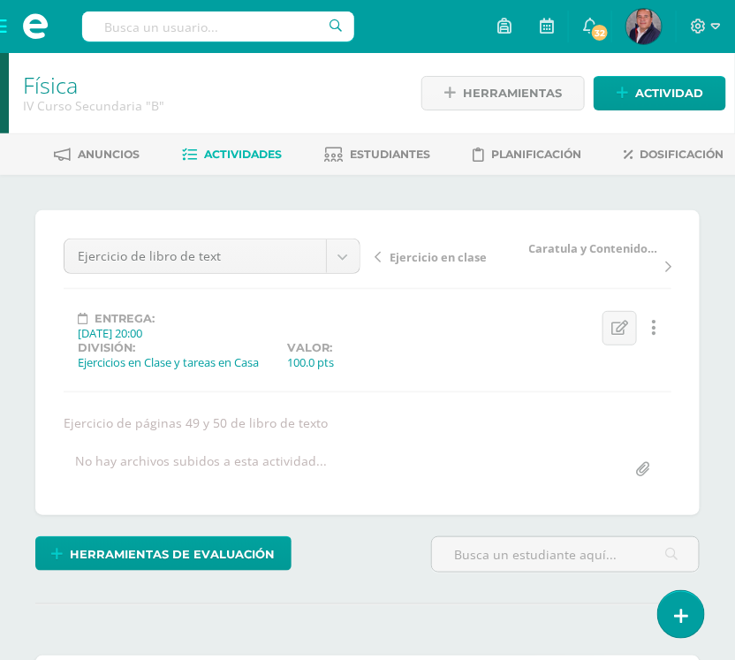
click at [265, 151] on span "Actividades" at bounding box center [243, 154] width 78 height 13
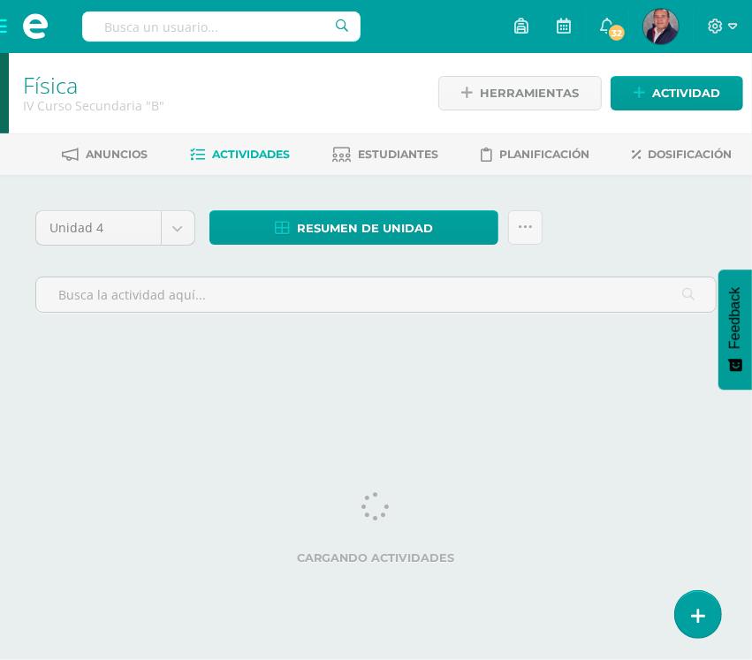
click at [471, 396] on html "Estudiantes Disciplina Asistencia Mis cursos Archivos Soporte Ayuda Reportar un…" at bounding box center [376, 198] width 752 height 396
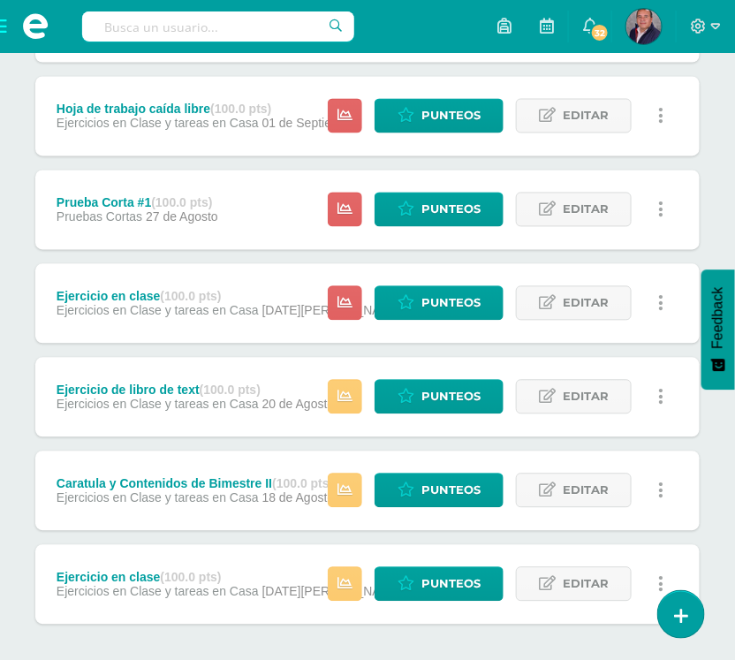
scroll to position [656, 0]
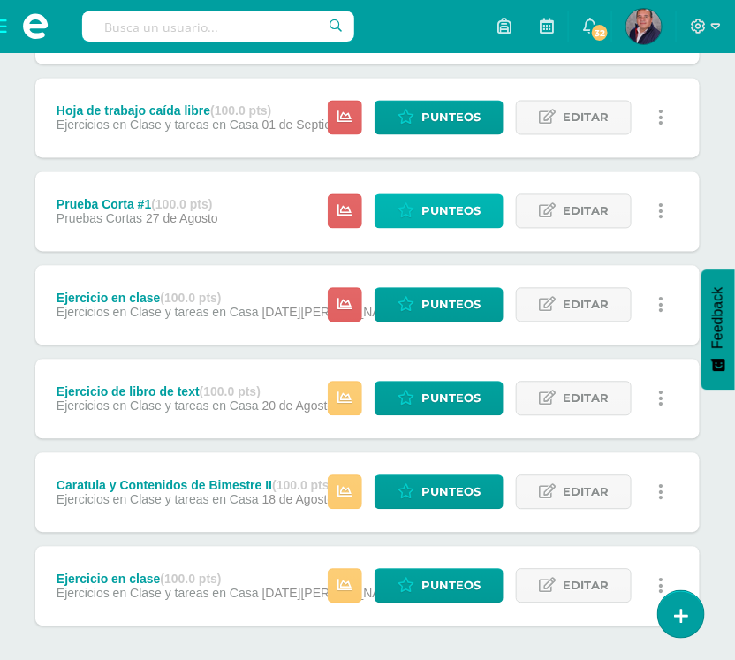
click at [460, 210] on span "Punteos" at bounding box center [450, 211] width 59 height 33
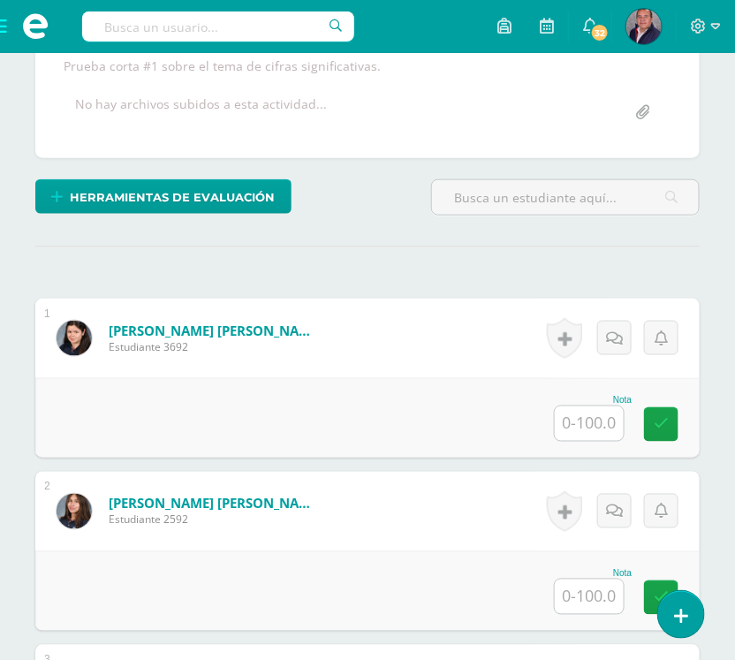
scroll to position [333, 0]
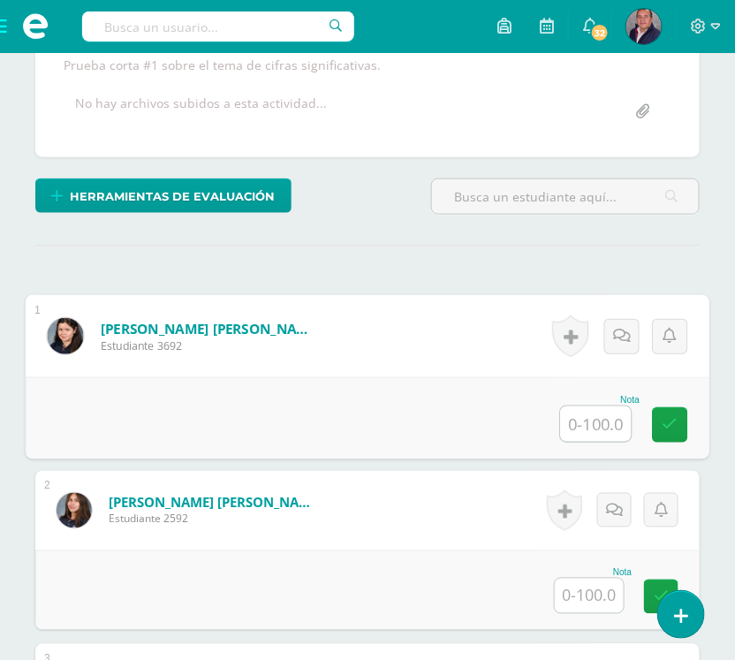
click at [592, 435] on input "text" at bounding box center [596, 423] width 71 height 35
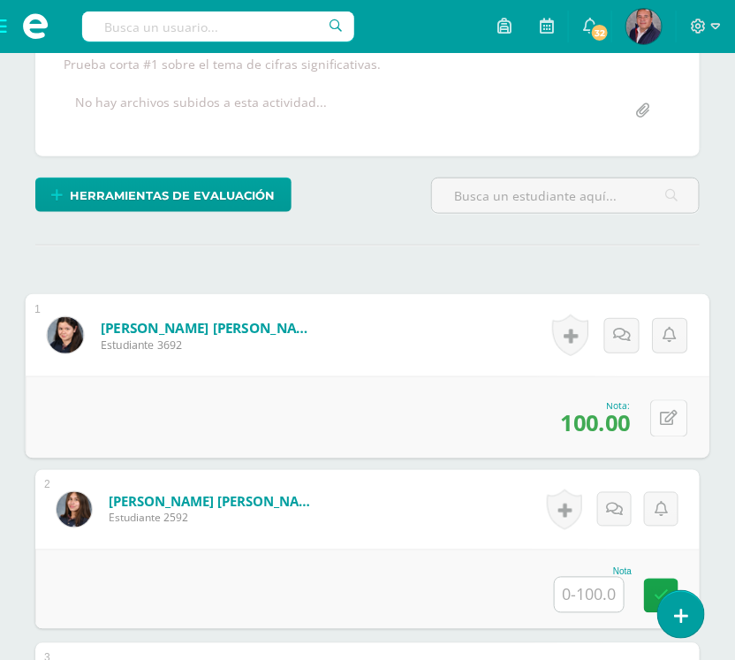
click at [652, 436] on button at bounding box center [668, 417] width 37 height 37
type input "78"
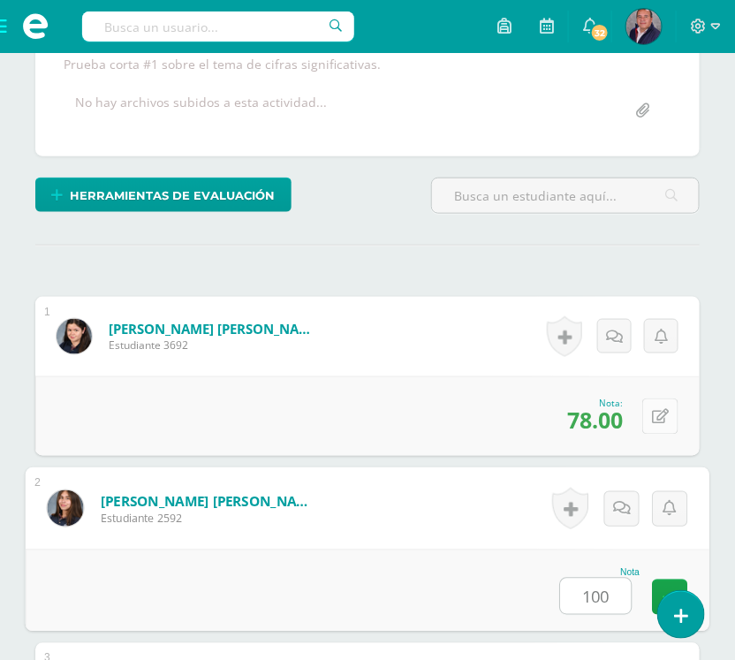
type input "100"
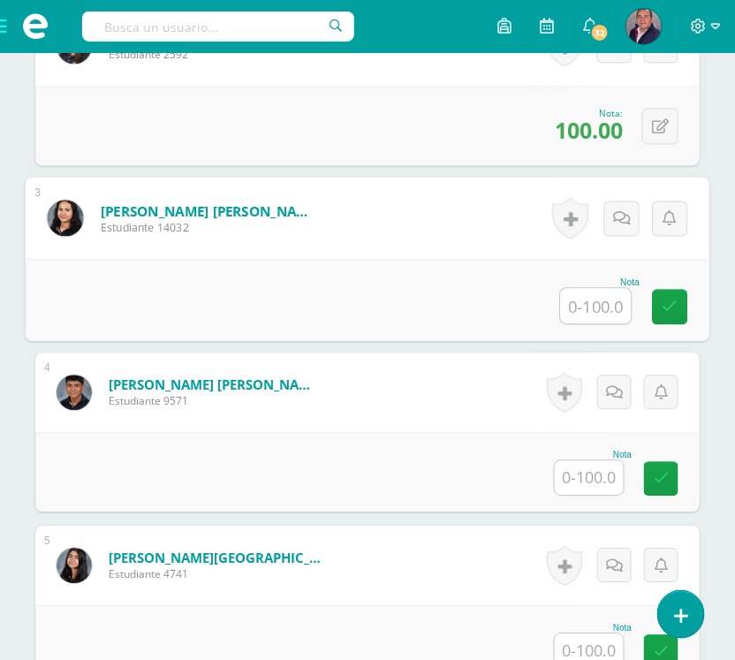
scroll to position [570, 0]
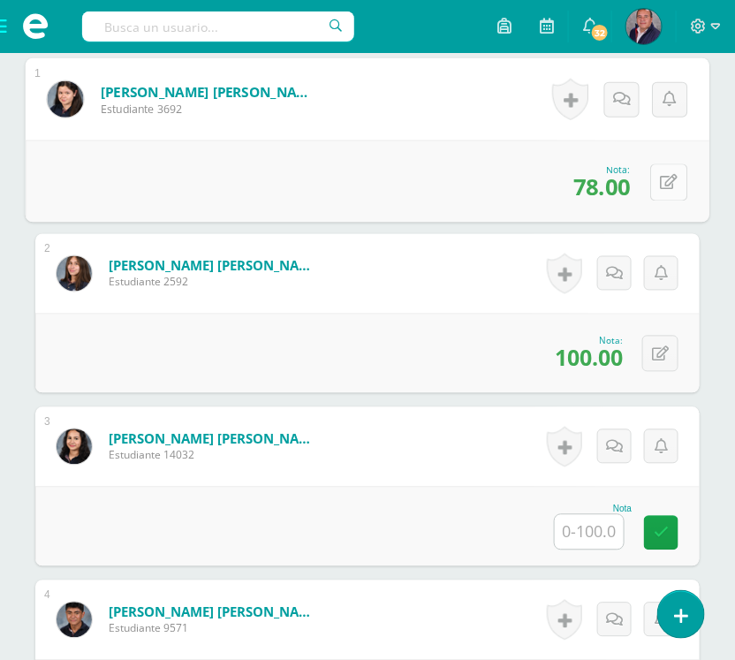
click at [661, 190] on icon at bounding box center [670, 182] width 18 height 15
type input "75"
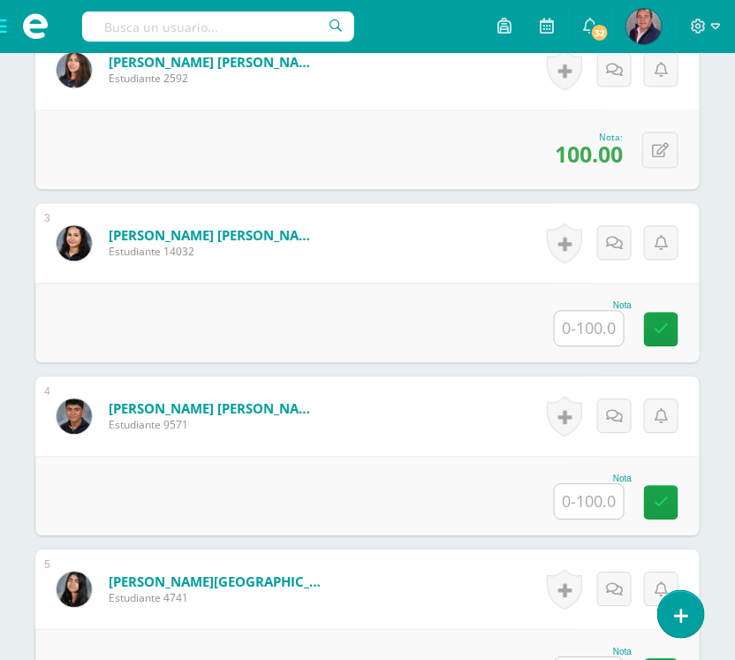
scroll to position [775, 0]
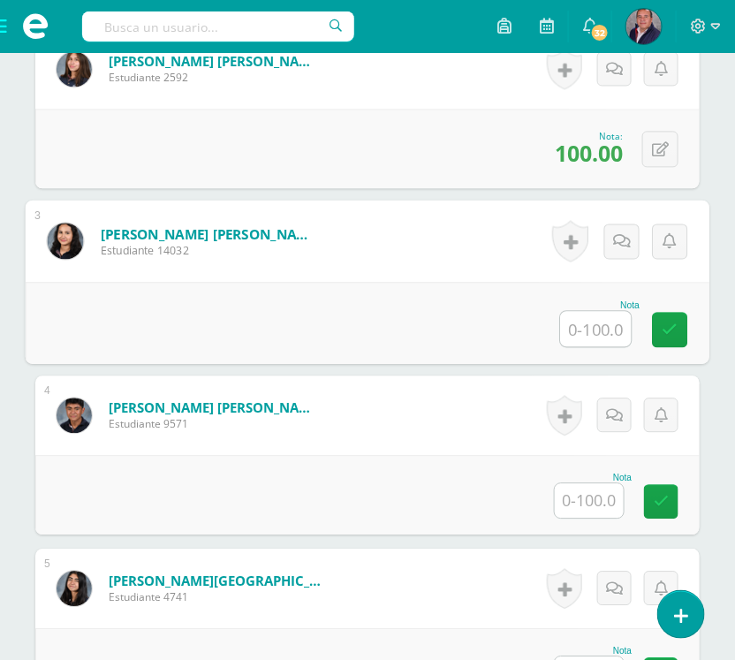
click at [596, 345] on input "text" at bounding box center [596, 328] width 71 height 35
type input "80"
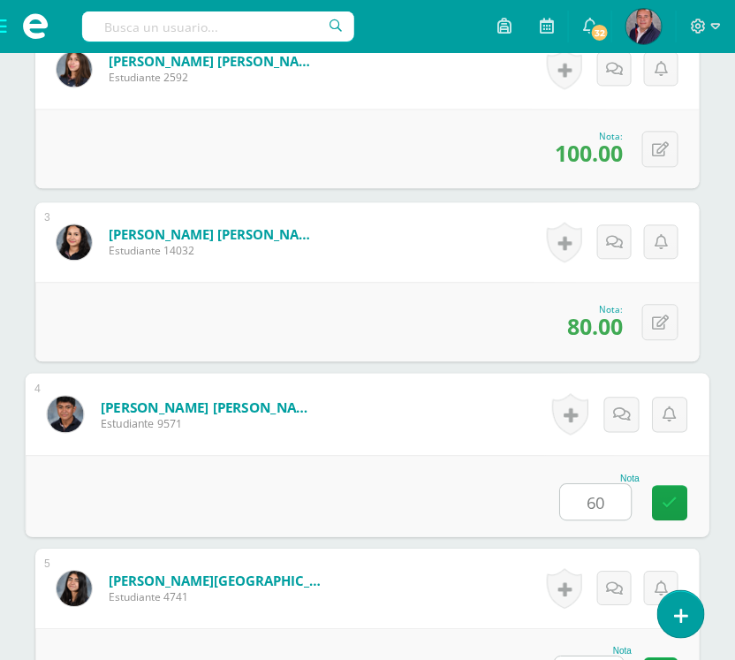
type input "60"
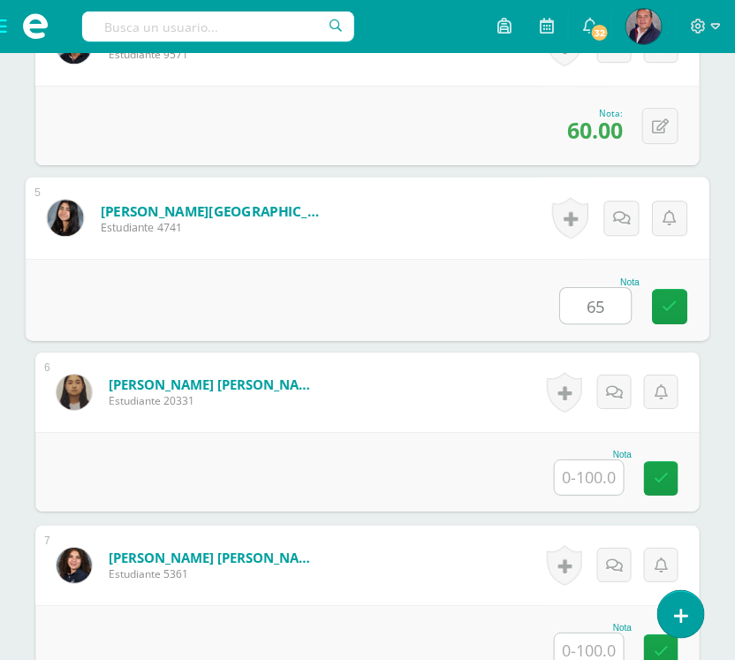
type input "65"
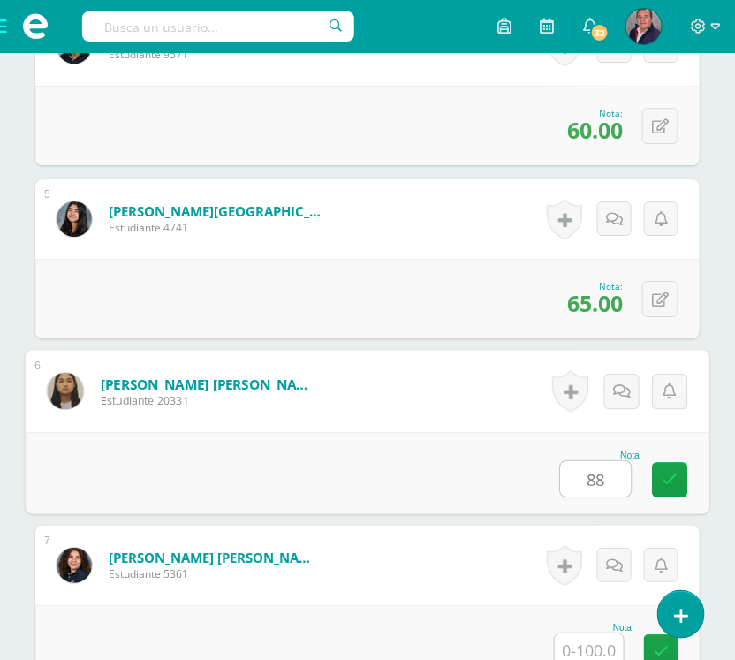
type input "88"
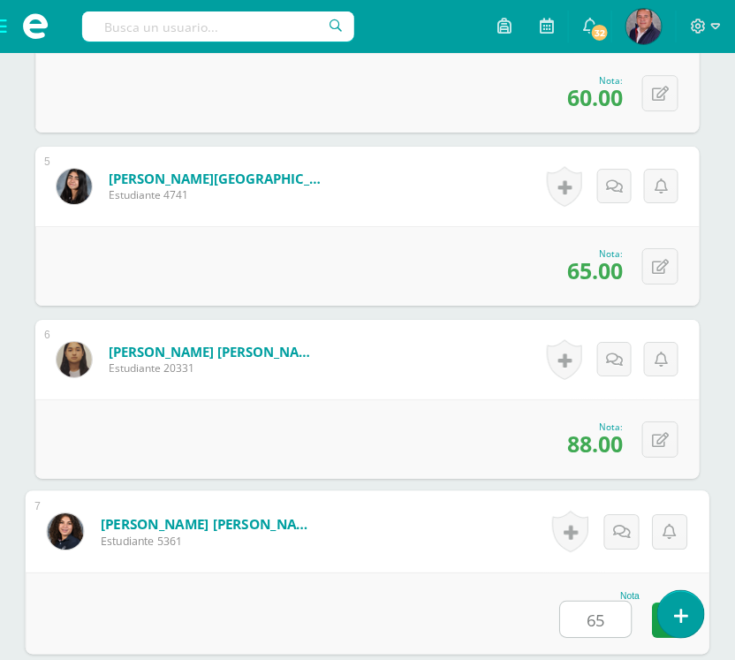
type input "65"
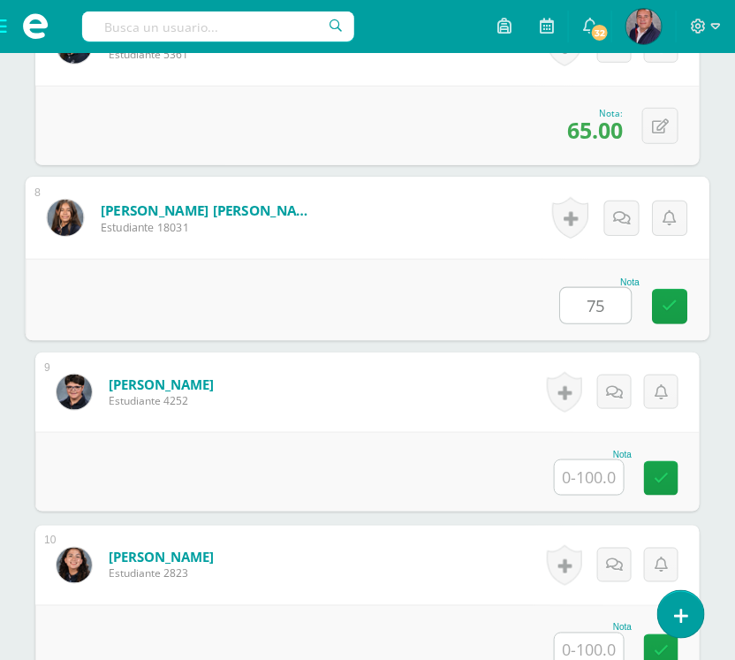
type input "75"
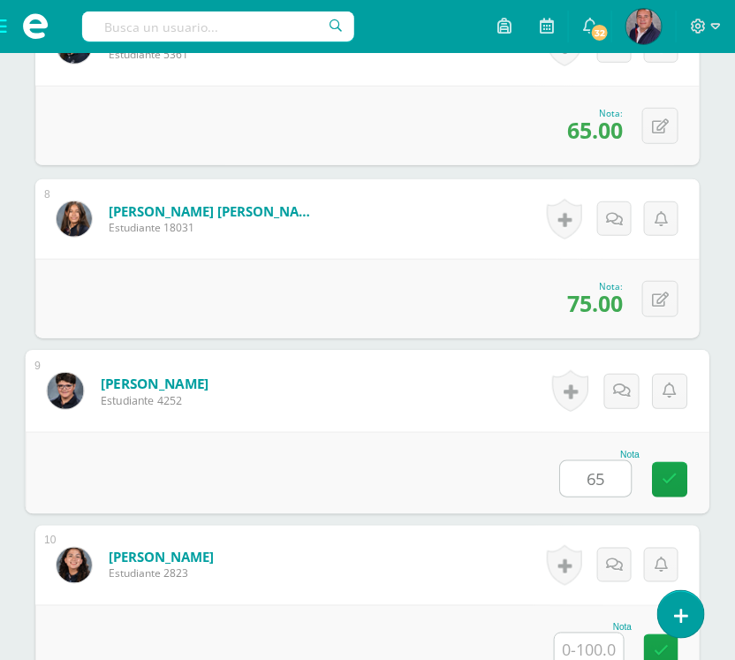
type input "65"
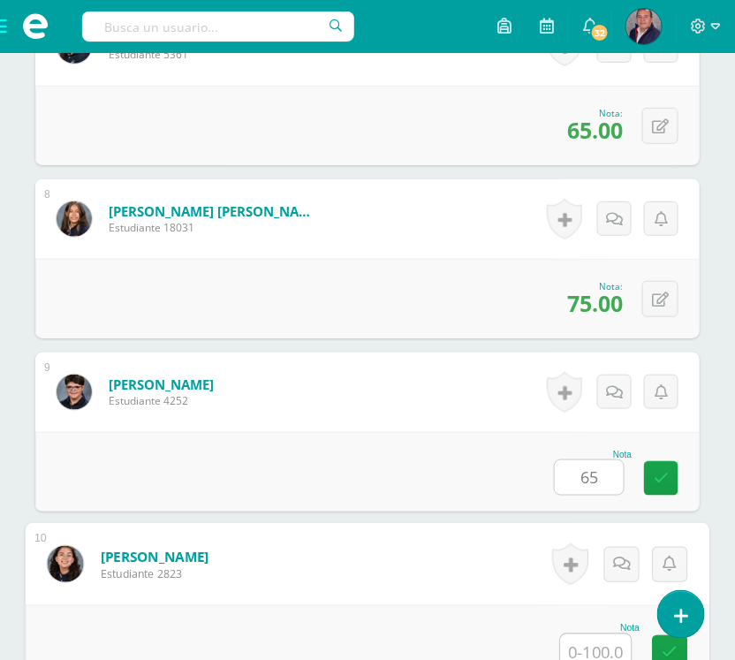
scroll to position [1697, 0]
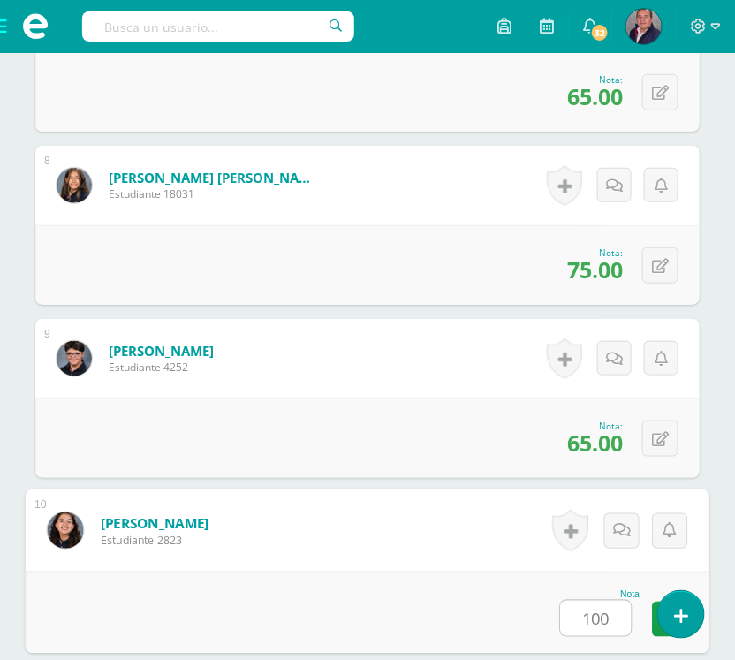
type input "100"
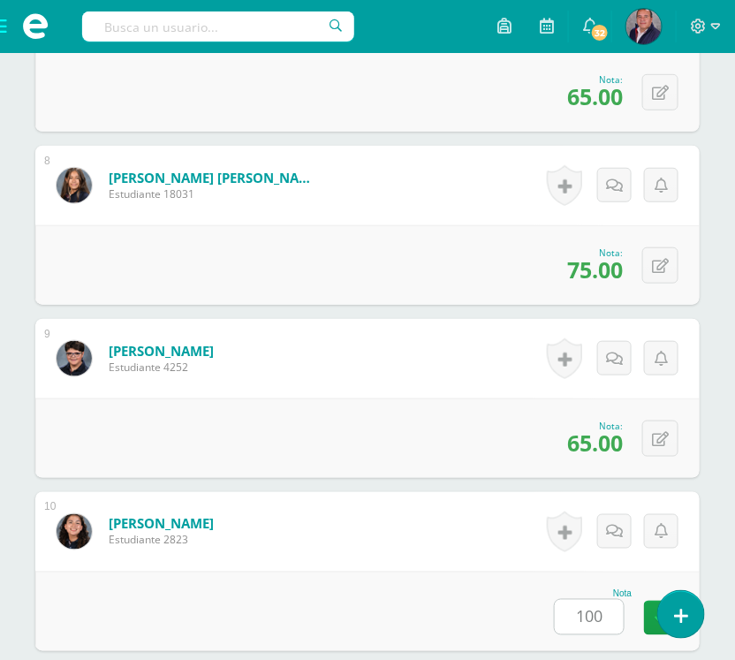
scroll to position [2183, 0]
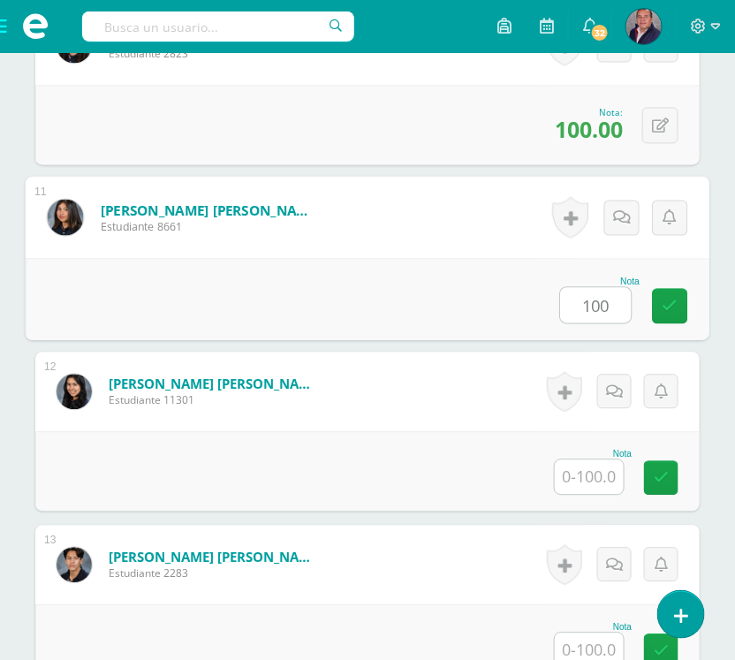
type input "100"
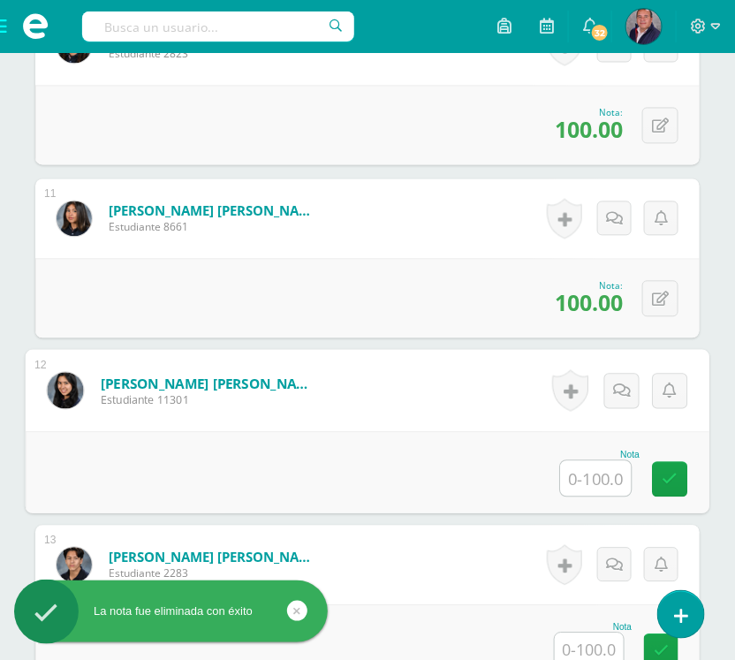
scroll to position [2306, 0]
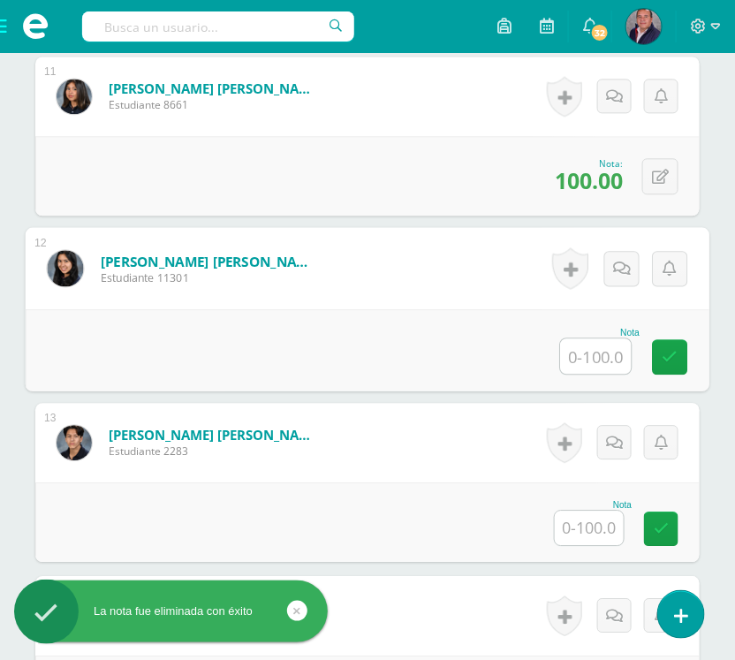
click at [601, 545] on input "text" at bounding box center [589, 528] width 69 height 34
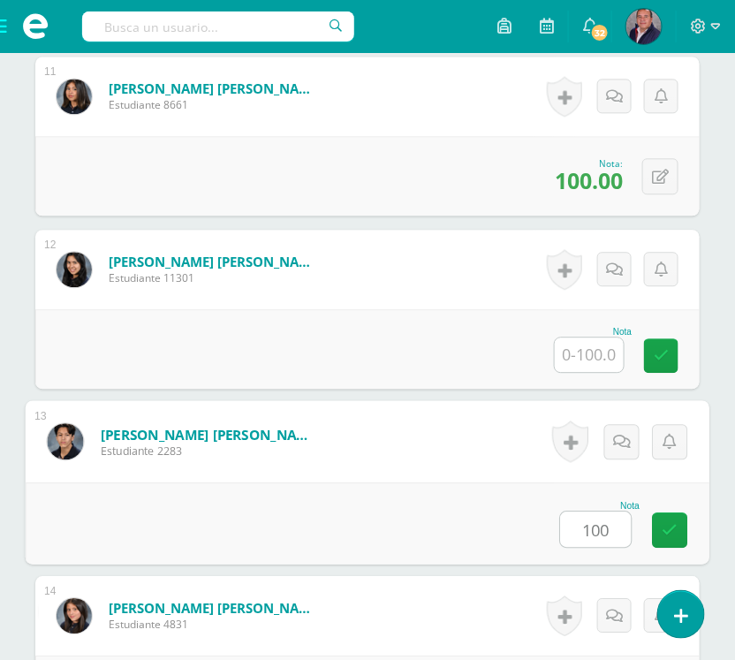
type input "100"
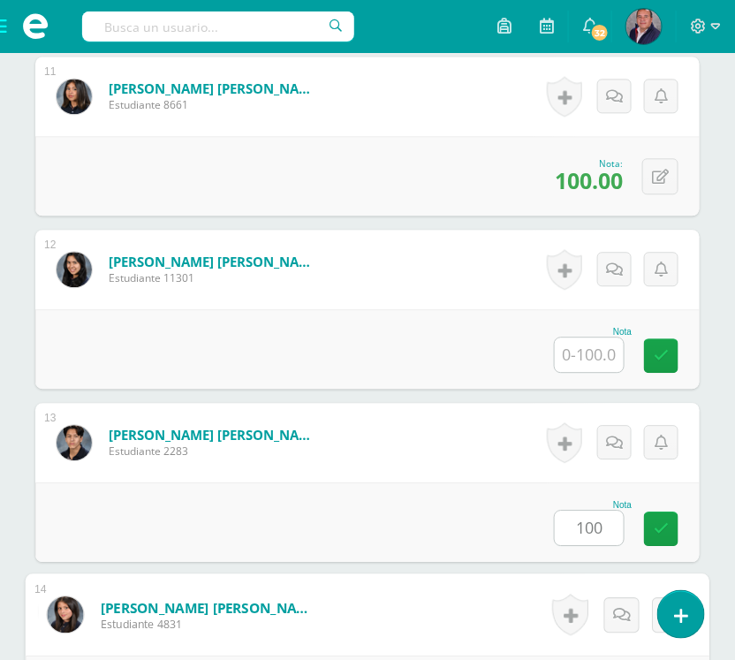
scroll to position [2702, 0]
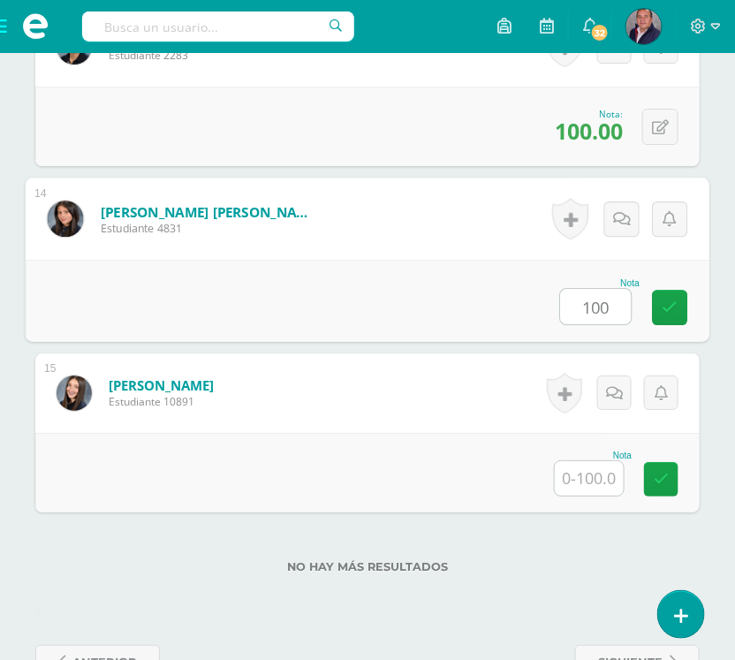
type input "100"
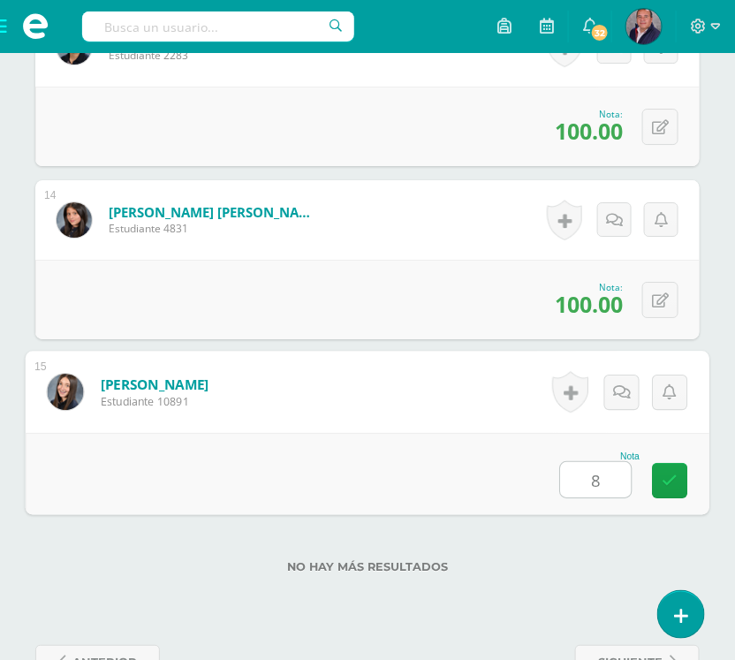
type input "88"
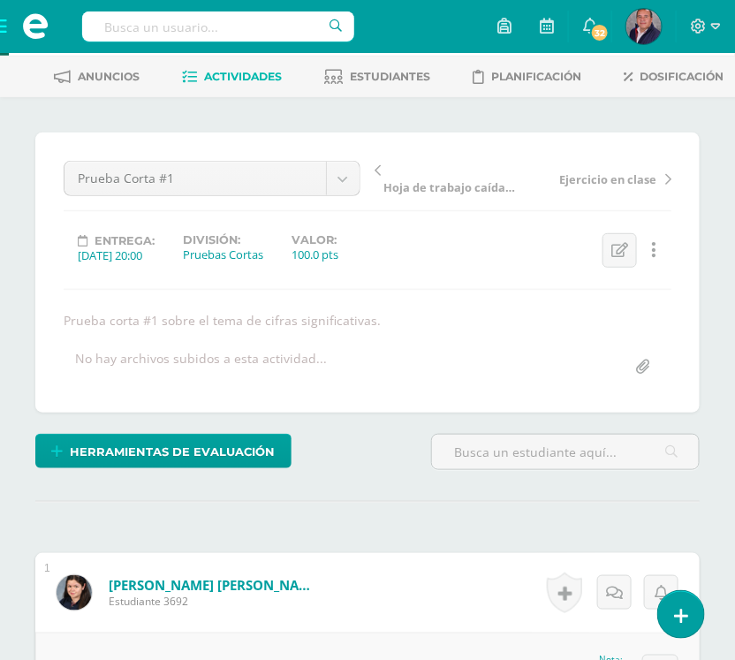
scroll to position [0, 0]
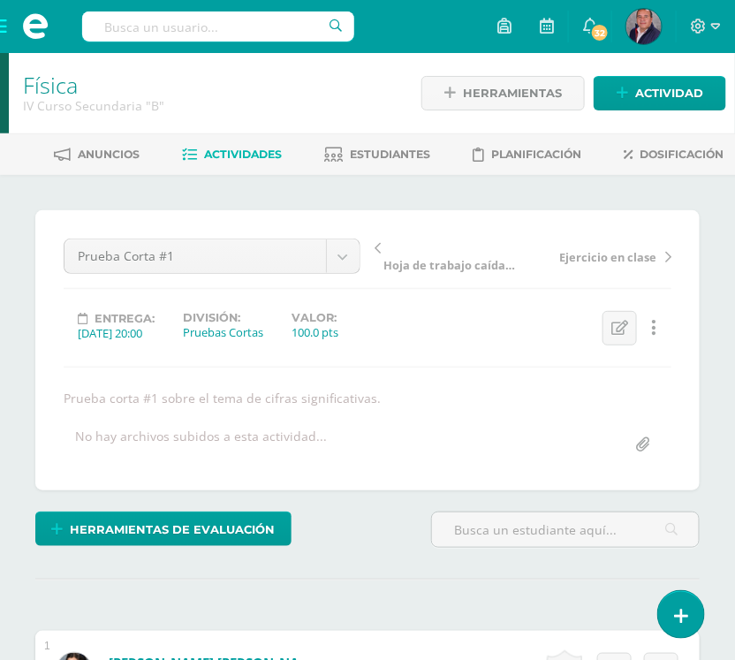
click at [235, 150] on span "Actividades" at bounding box center [243, 154] width 78 height 13
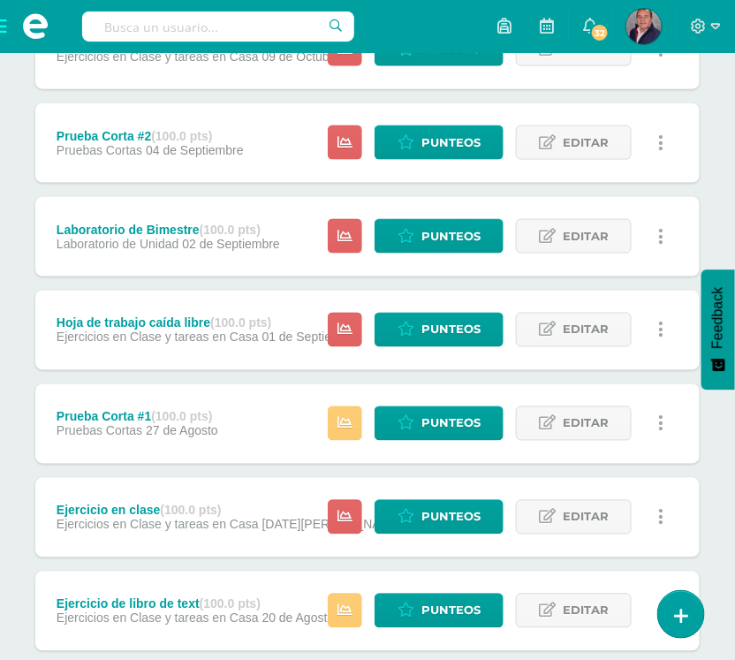
scroll to position [443, 0]
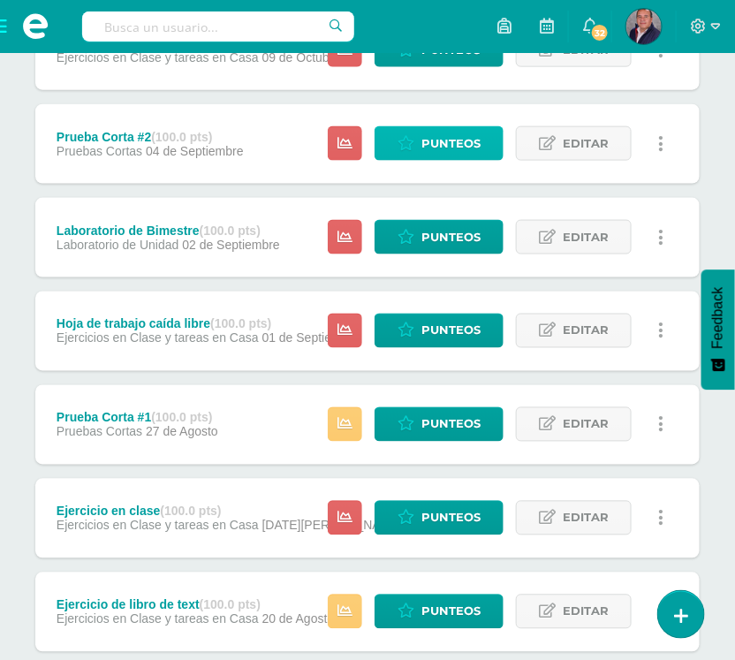
click at [433, 138] on span "Punteos" at bounding box center [450, 143] width 59 height 33
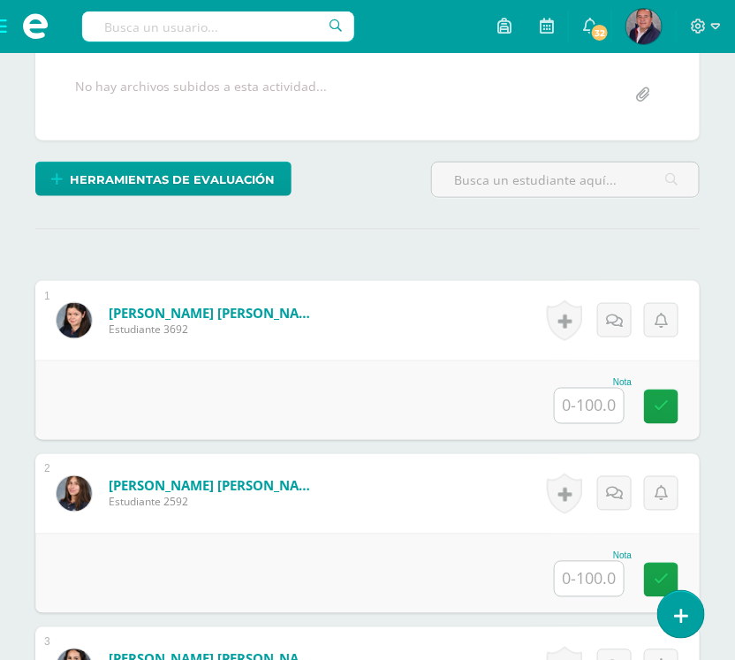
scroll to position [351, 0]
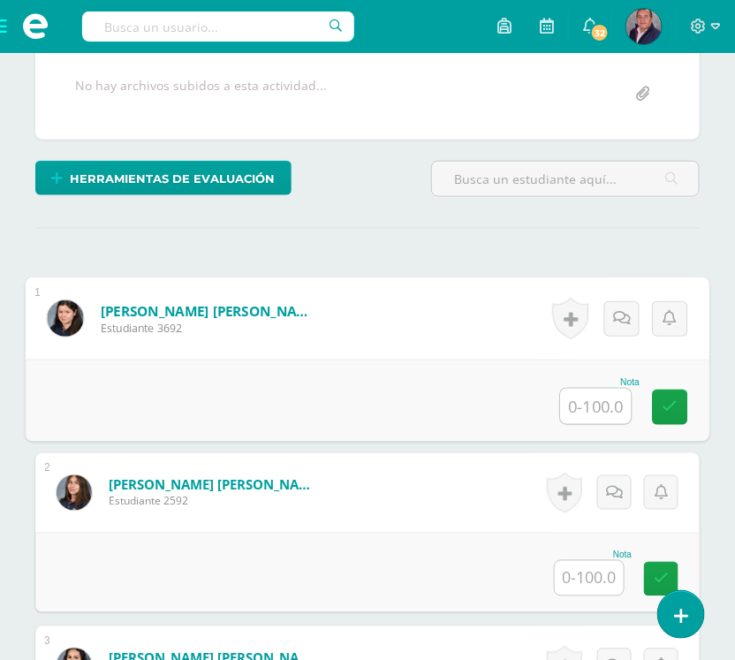
click at [610, 424] on input "text" at bounding box center [596, 406] width 71 height 35
type input "78"
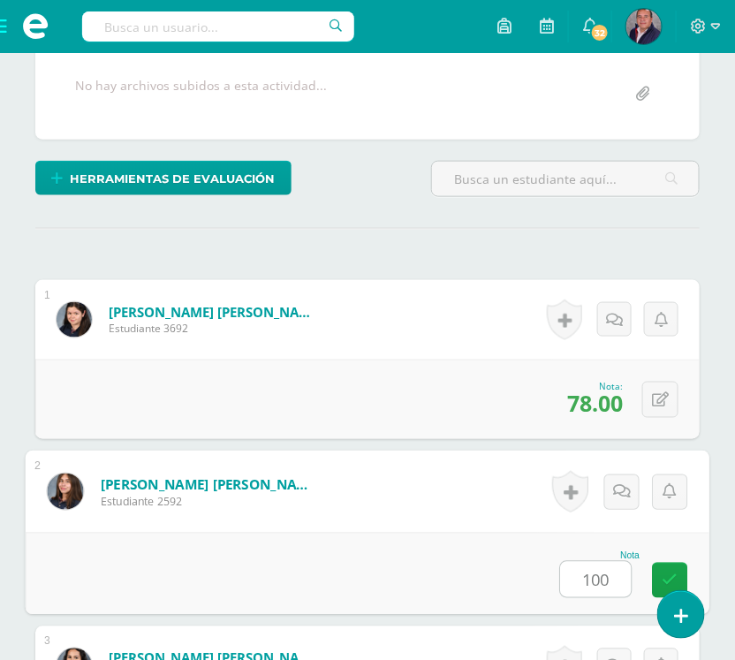
type input "100"
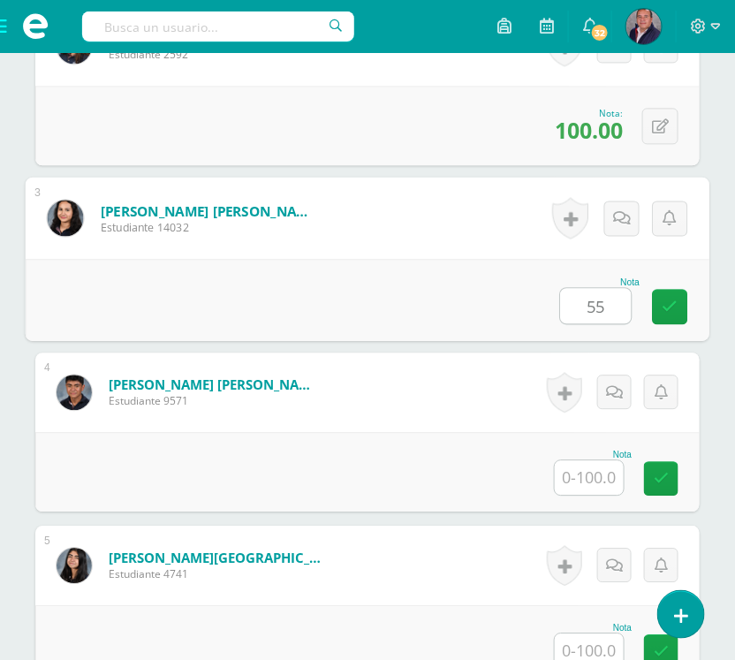
type input "55"
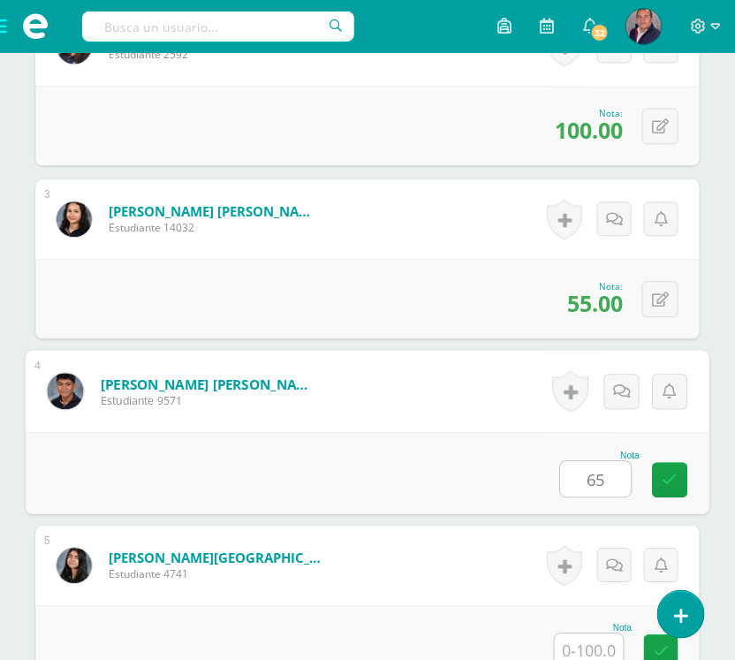
type input "65"
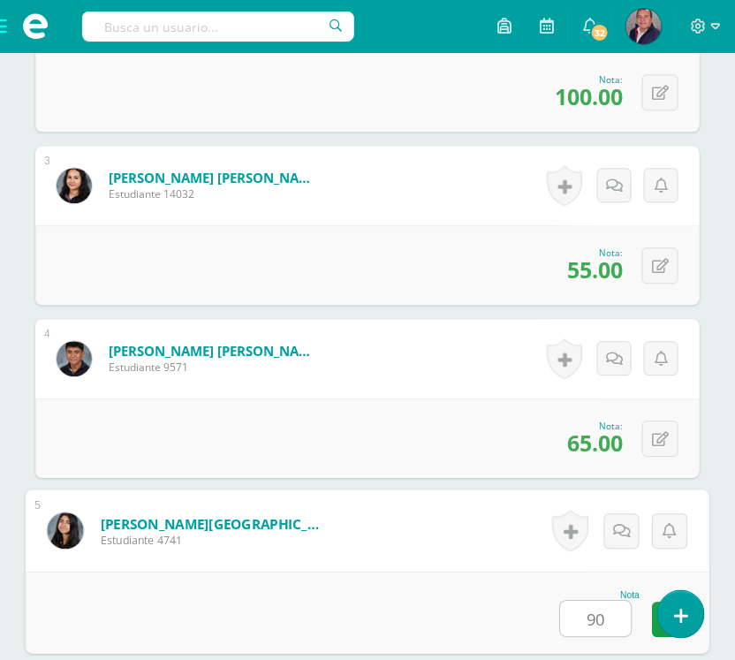
type input "90"
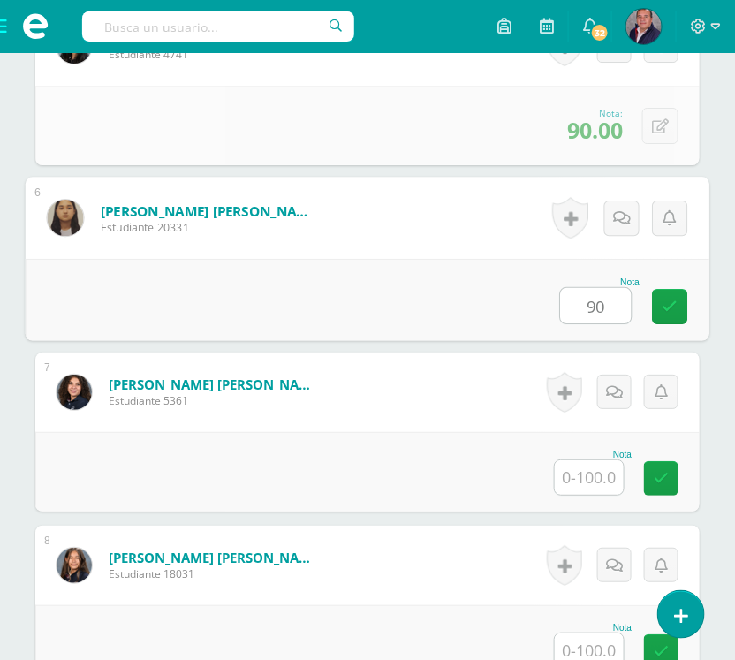
type input "90"
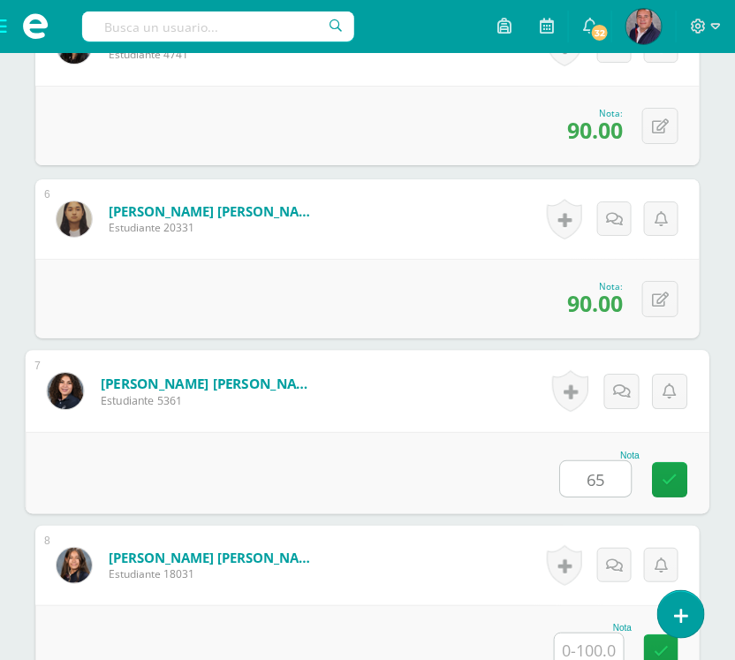
type input "65"
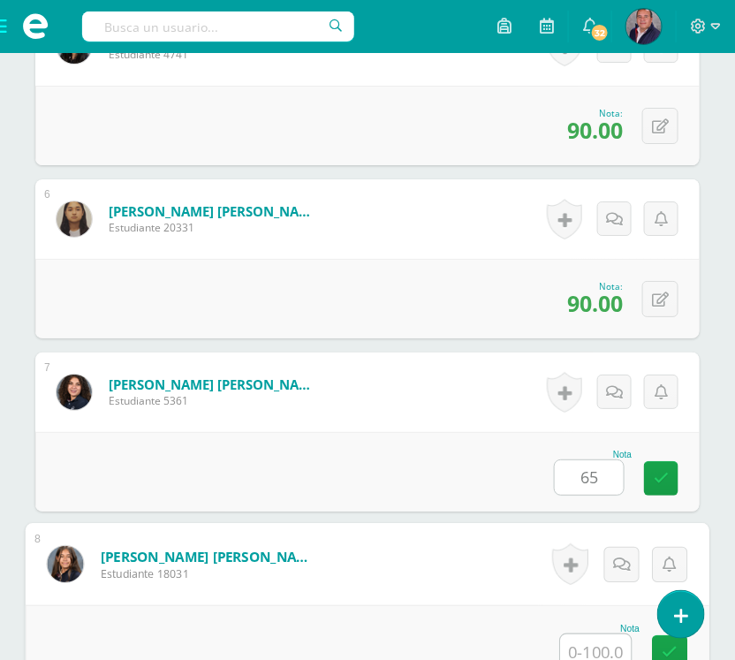
scroll to position [1350, 0]
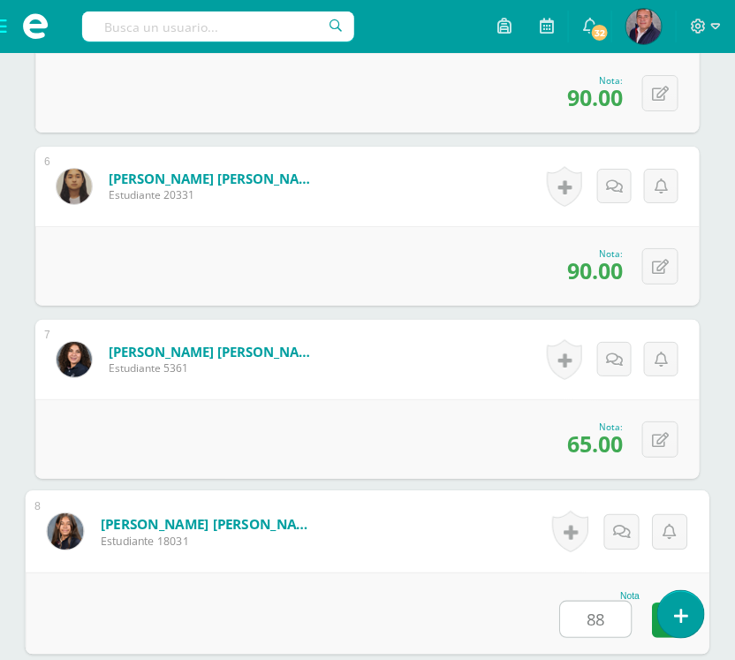
type input "88"
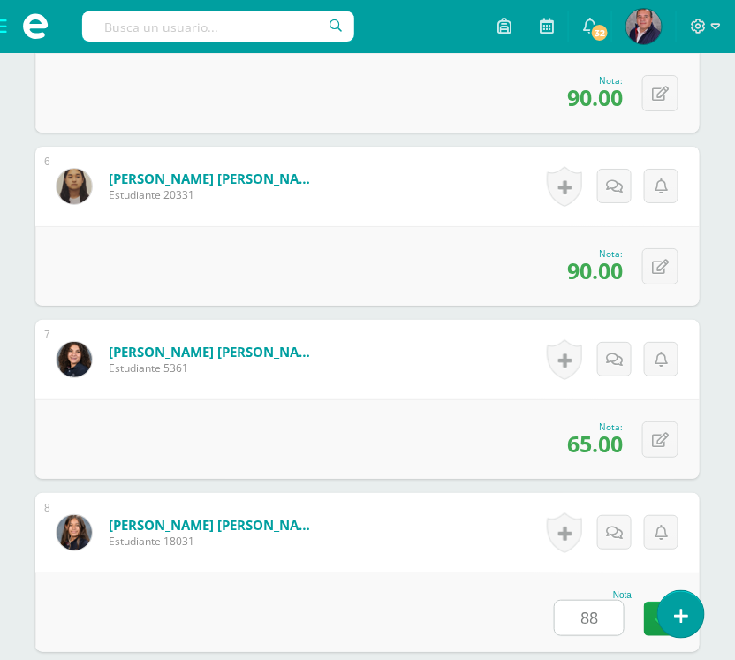
scroll to position [1836, 0]
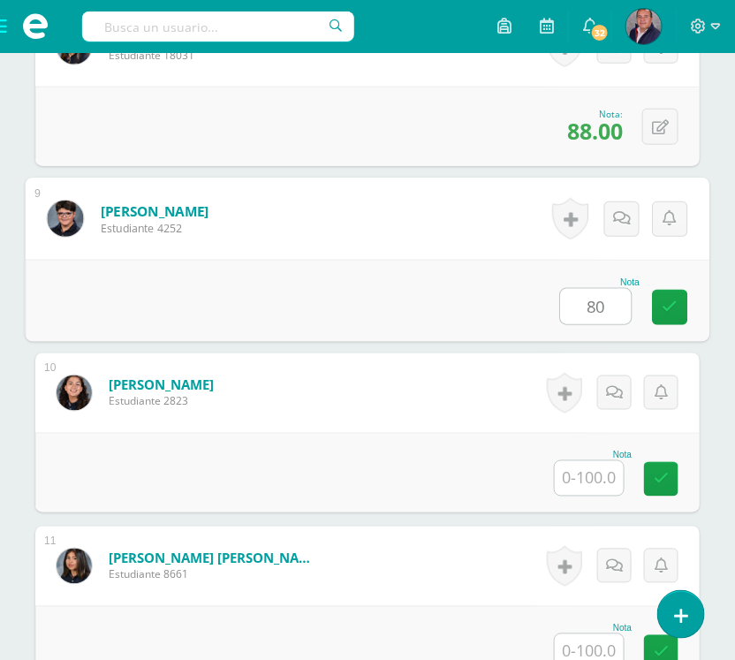
type input "80"
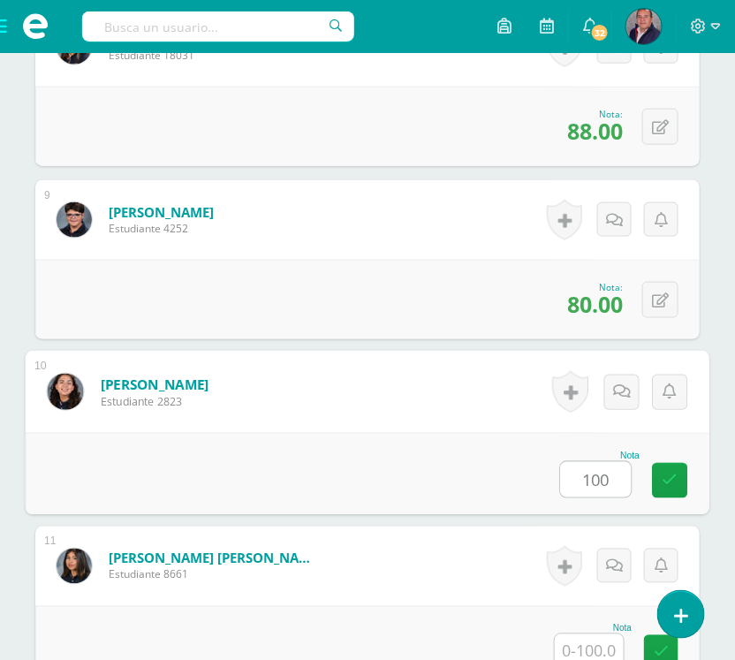
type input "100"
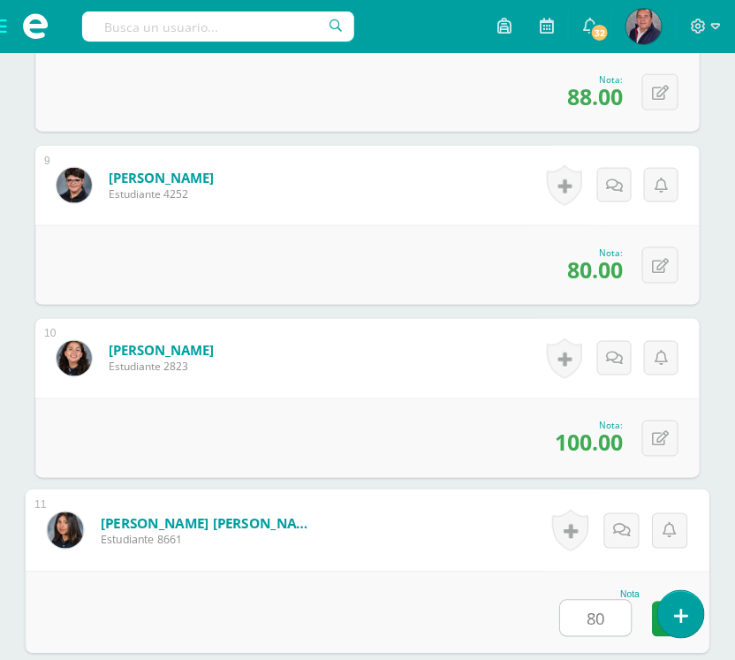
type input "80"
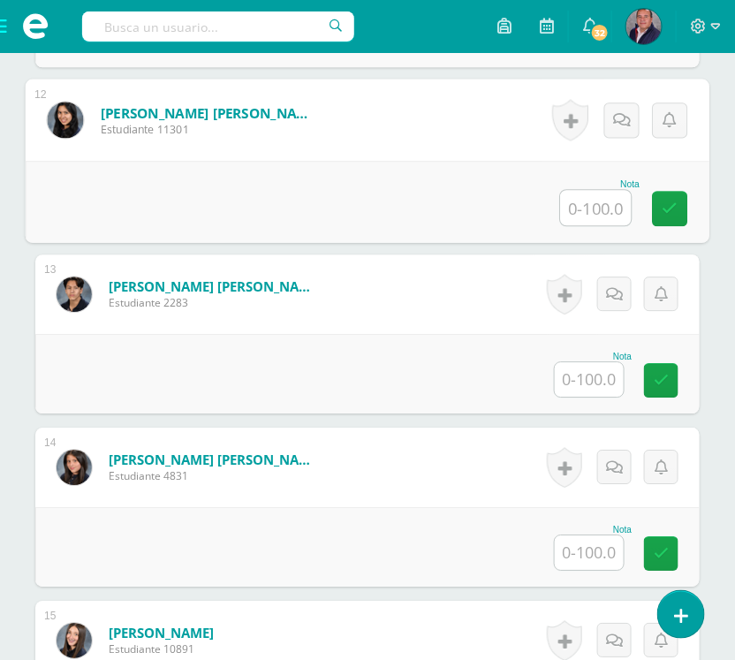
scroll to position [2456, 0]
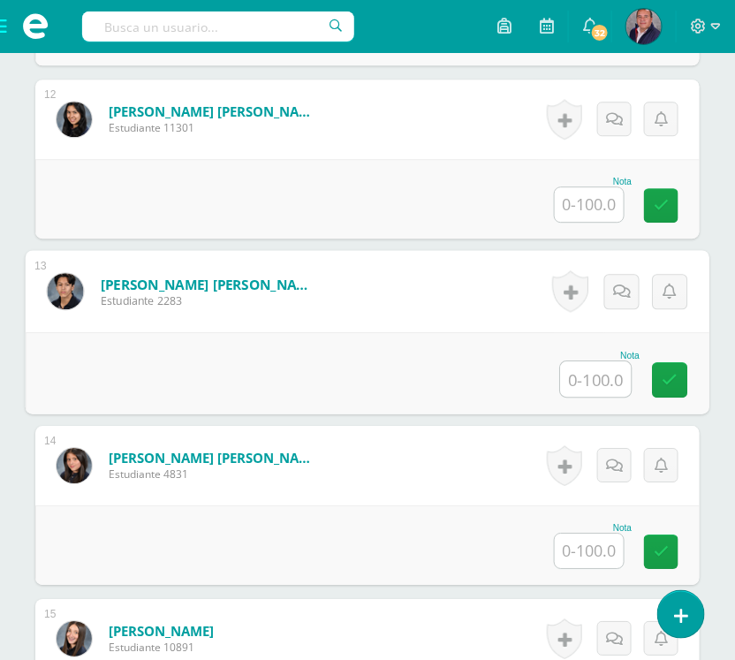
click at [590, 397] on input "text" at bounding box center [596, 378] width 71 height 35
type input "60"
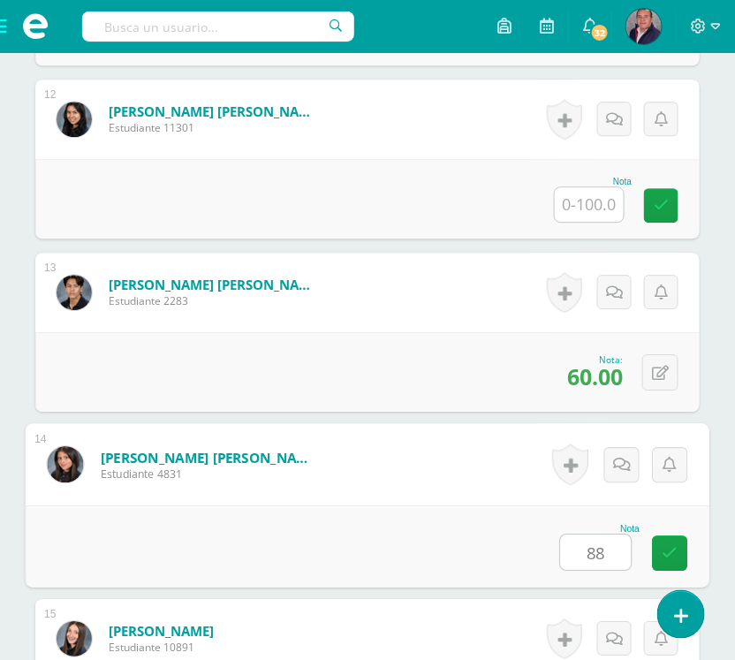
type input "88"
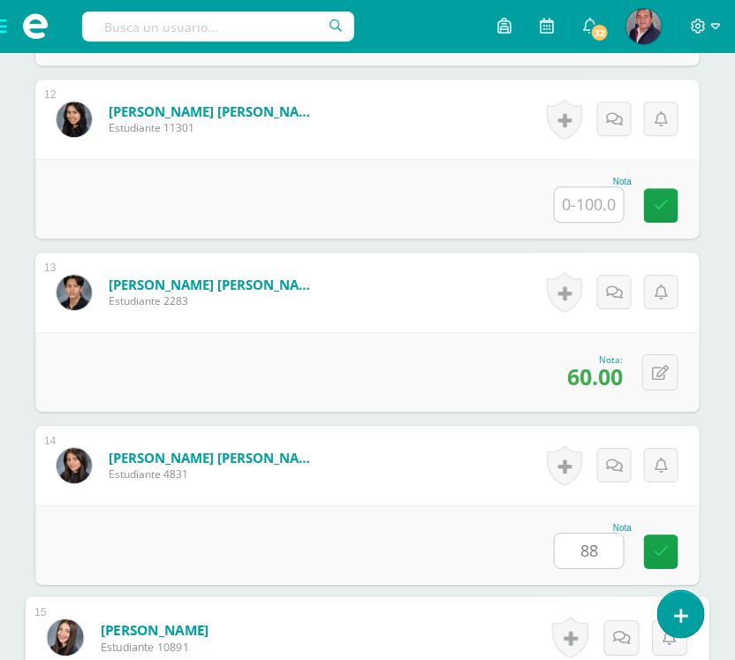
scroll to position [2781, 0]
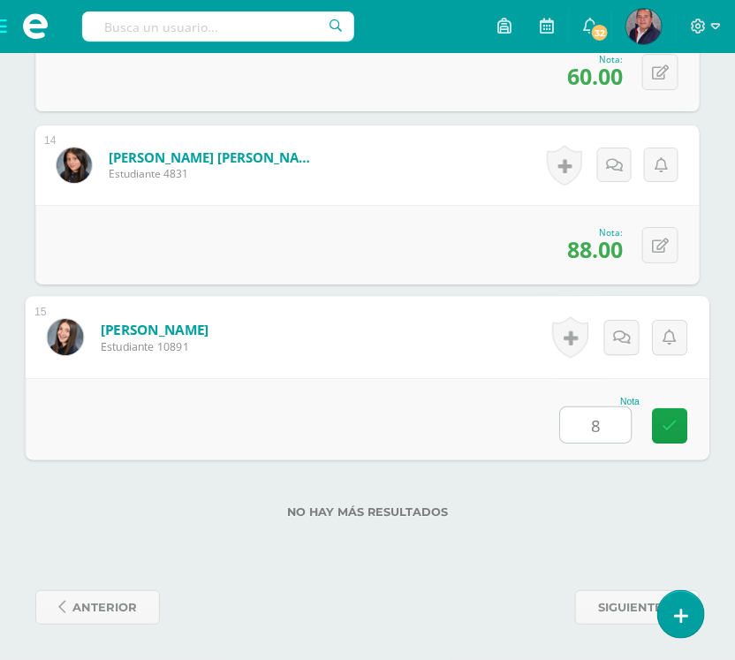
type input "80"
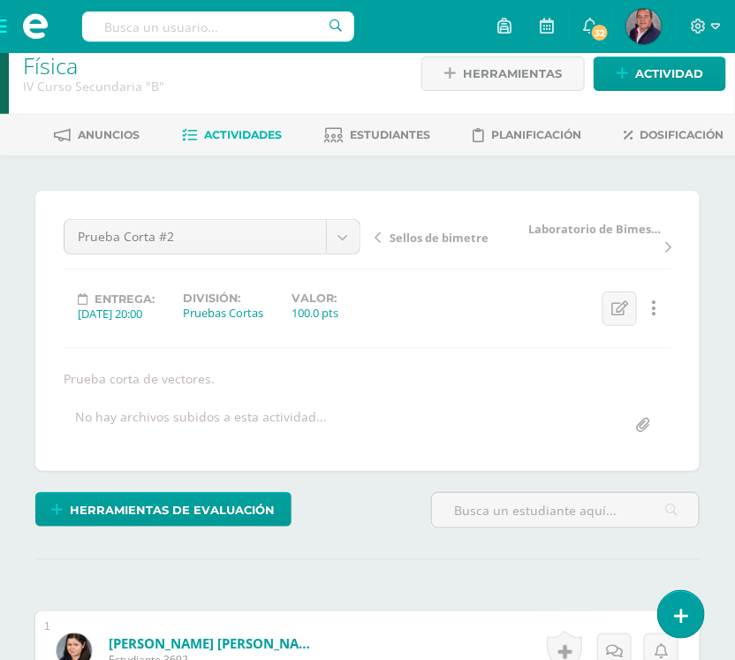
scroll to position [19, 0]
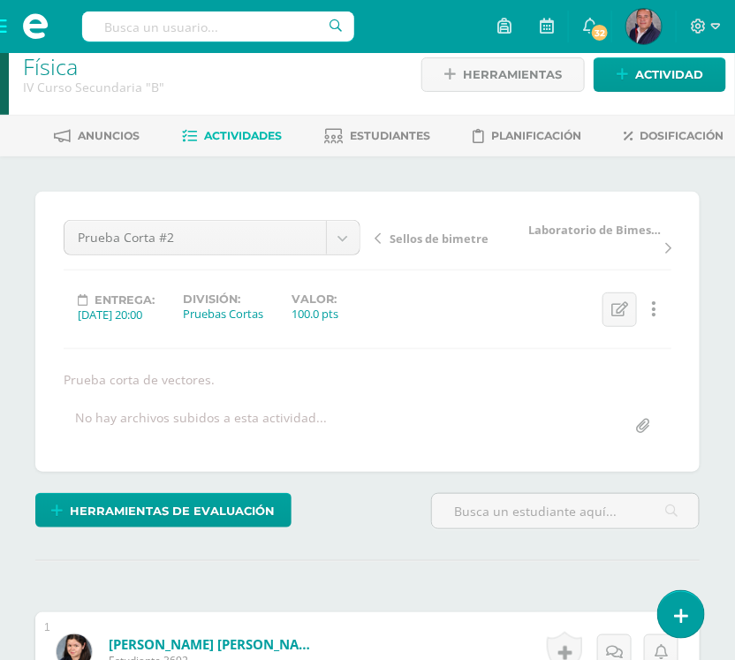
click at [240, 133] on span "Actividades" at bounding box center [243, 135] width 78 height 13
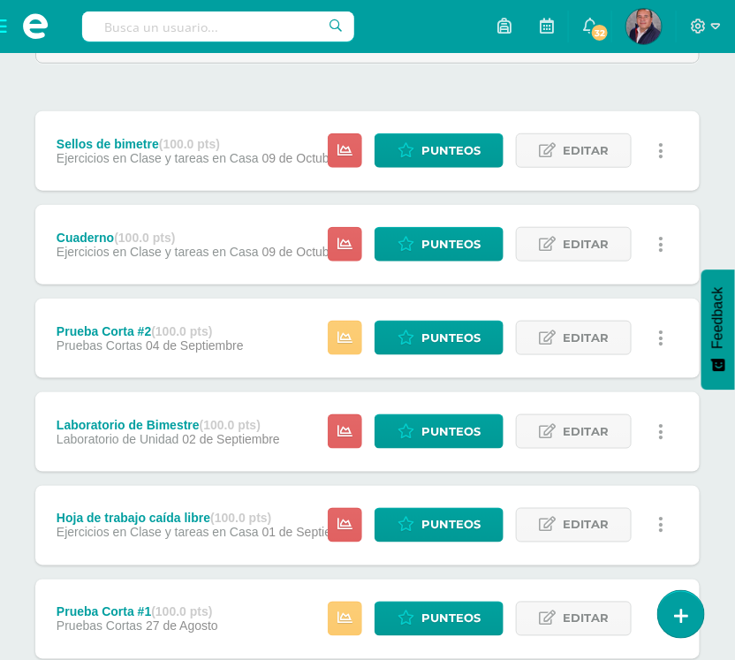
scroll to position [250, 0]
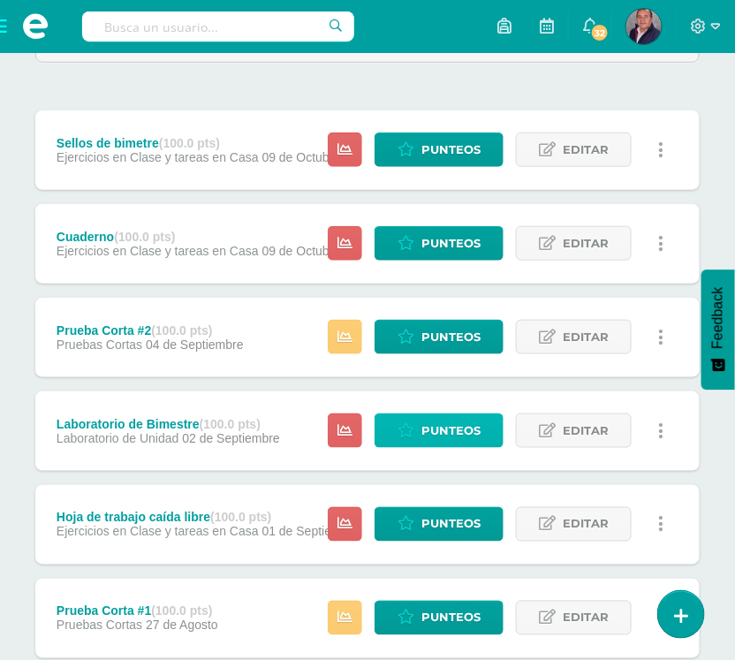
click at [451, 431] on span "Punteos" at bounding box center [450, 430] width 59 height 33
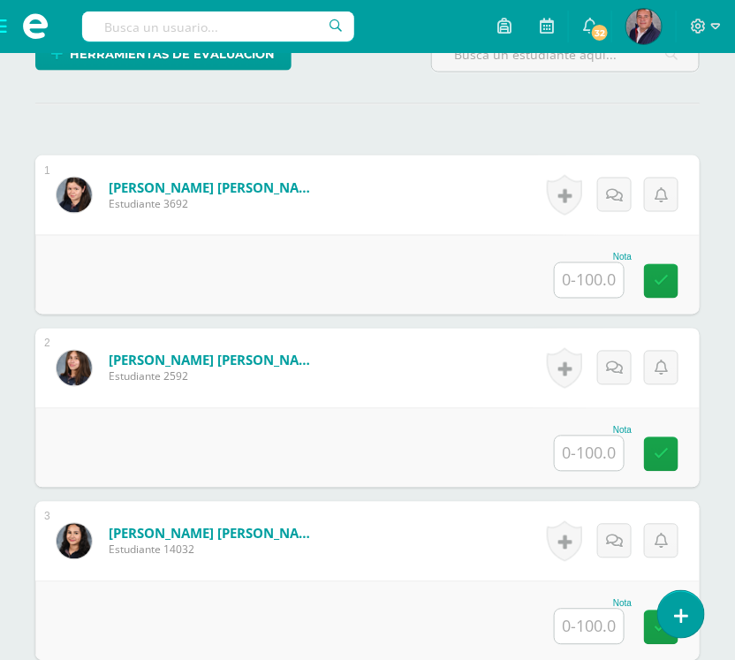
scroll to position [497, 0]
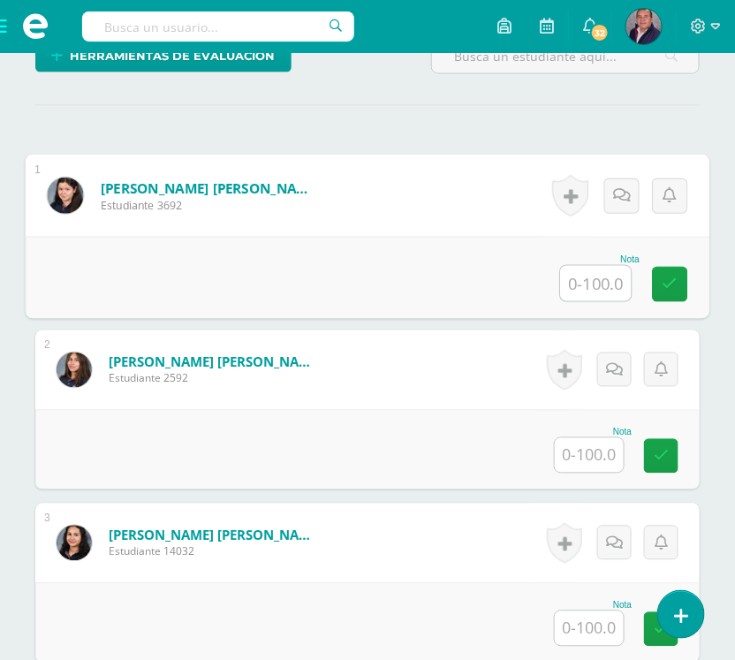
click at [599, 271] on input "text" at bounding box center [596, 283] width 71 height 35
type input "92"
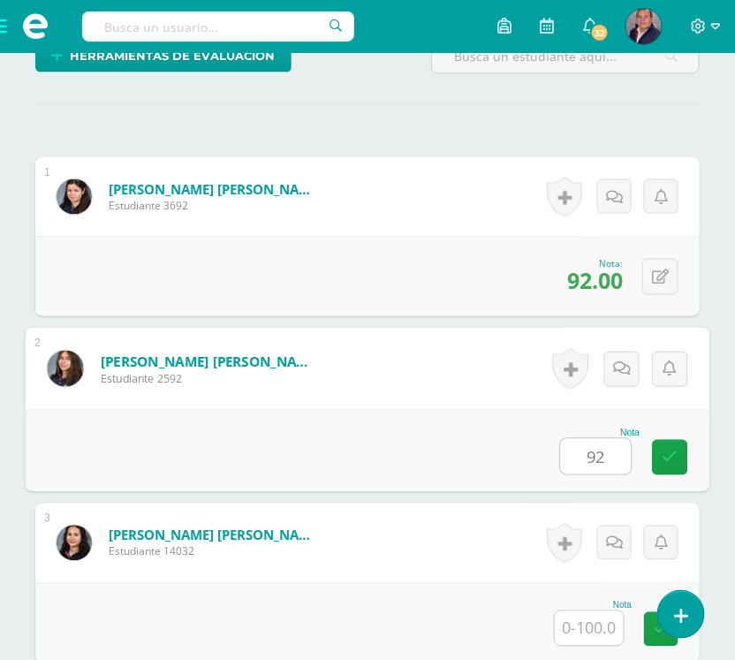
type input "92"
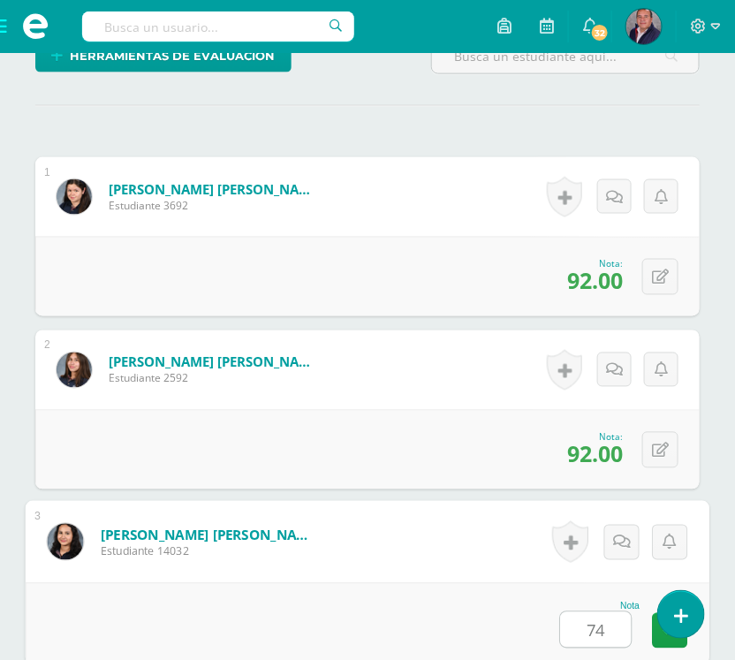
type input "74"
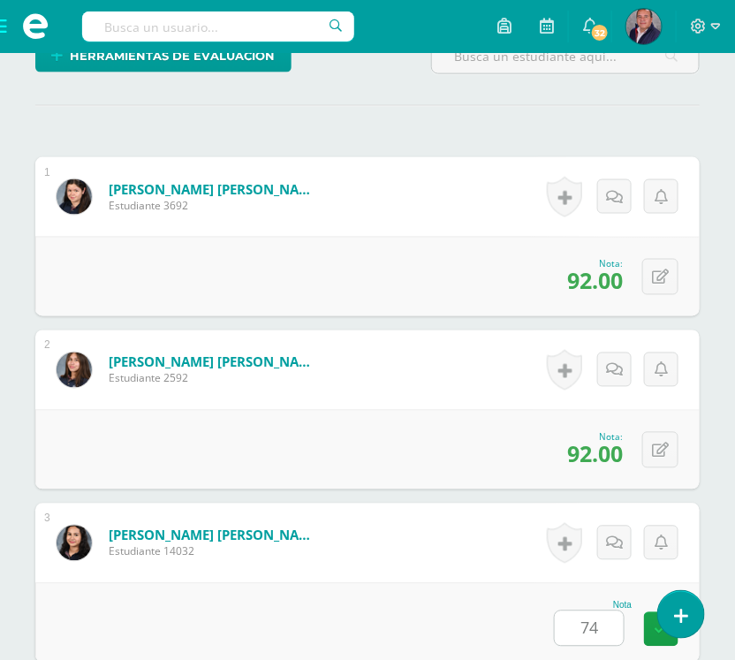
scroll to position [970, 0]
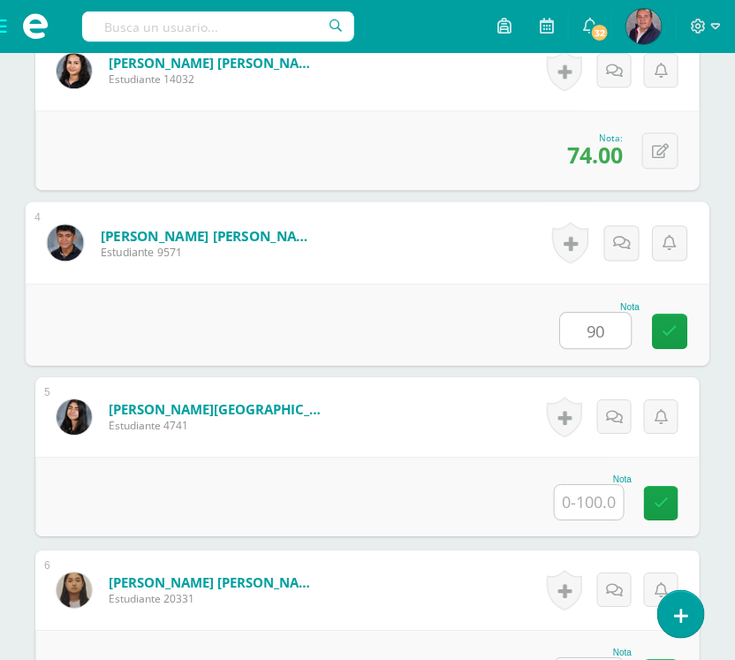
type input "90"
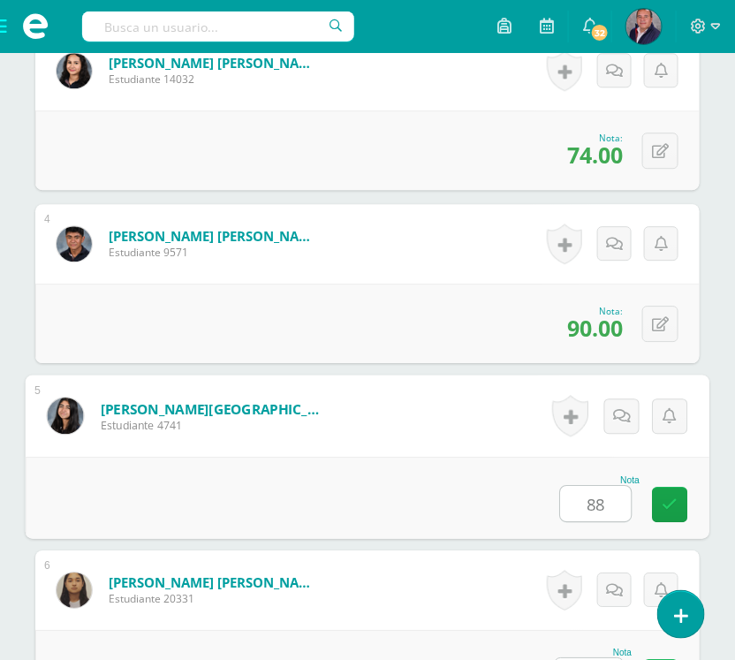
type input "88"
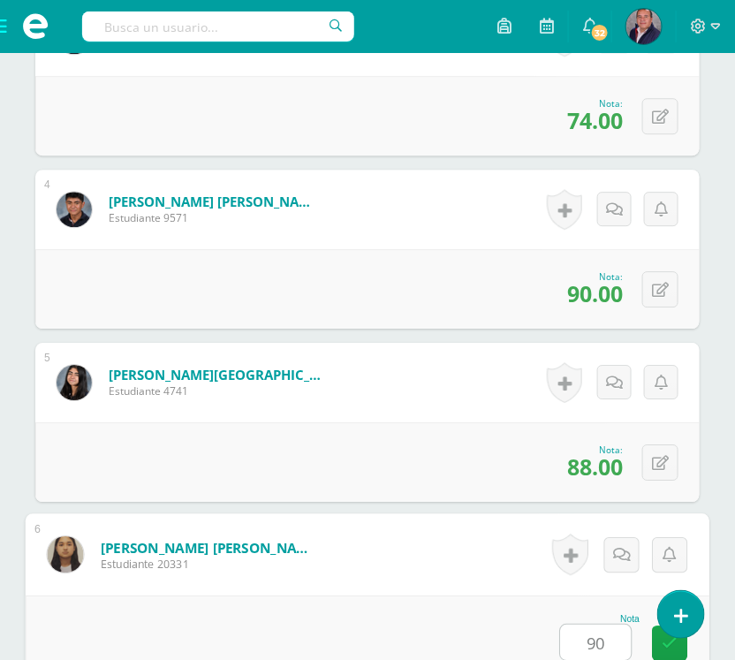
type input "90"
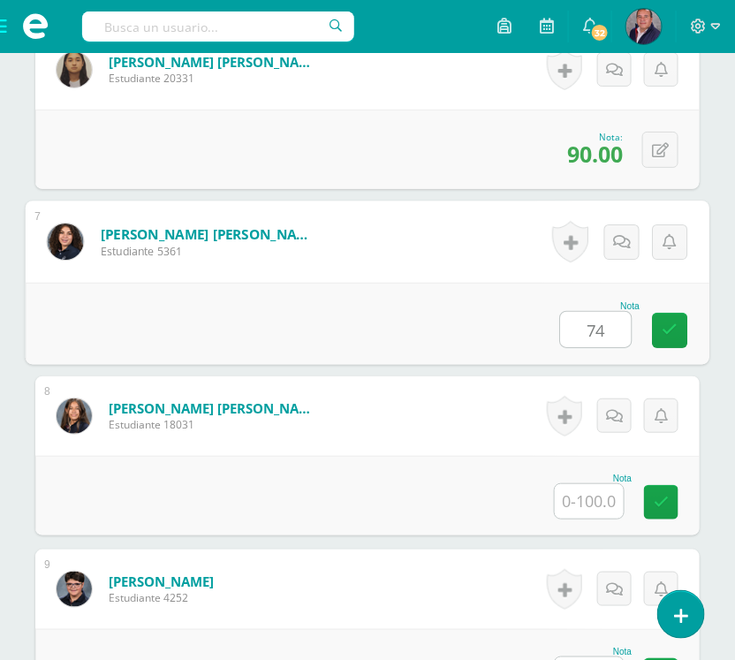
type input "74"
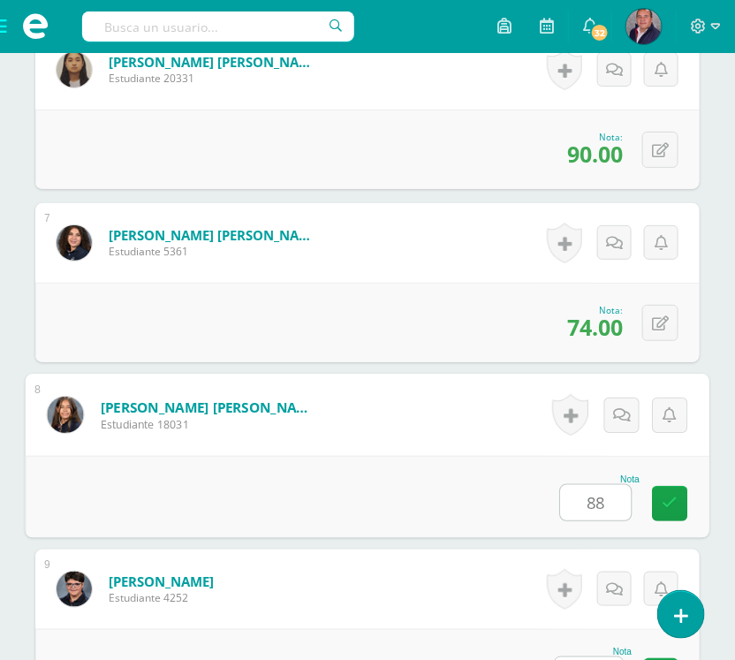
type input "88"
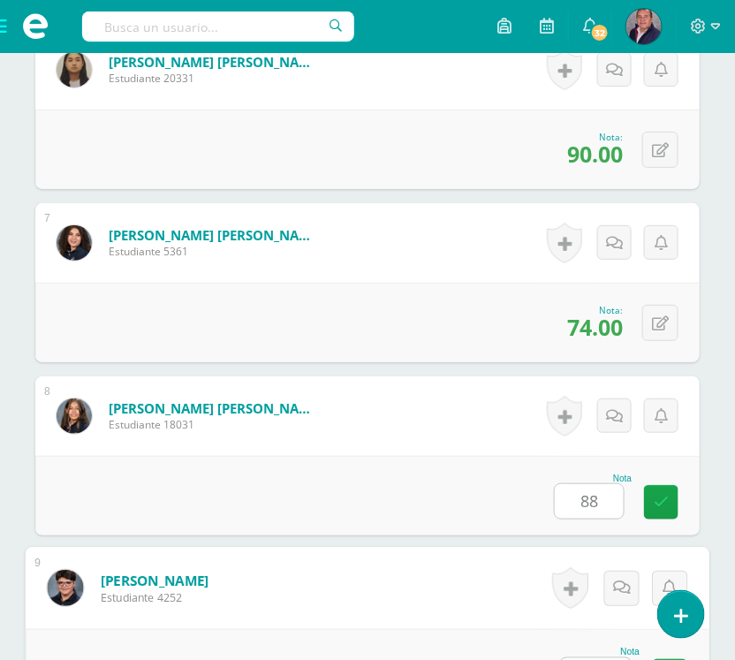
scroll to position [1524, 0]
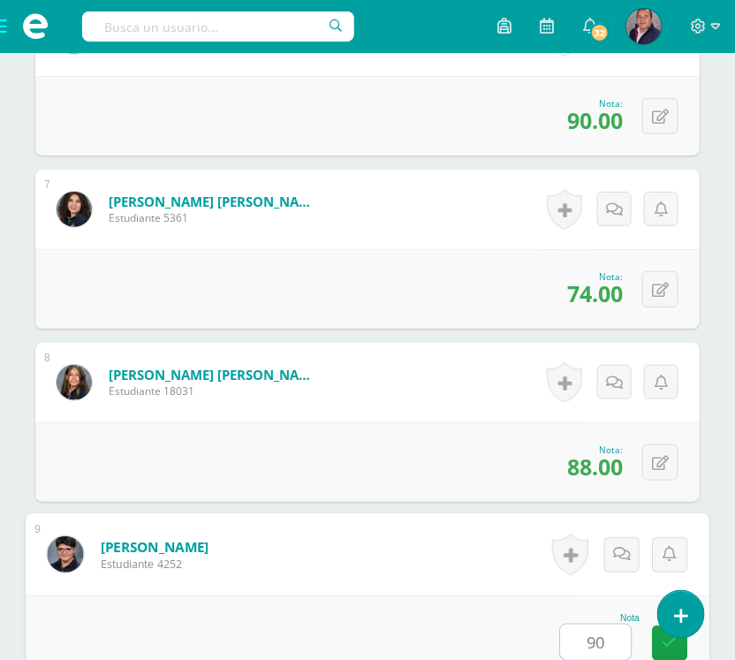
type input "90"
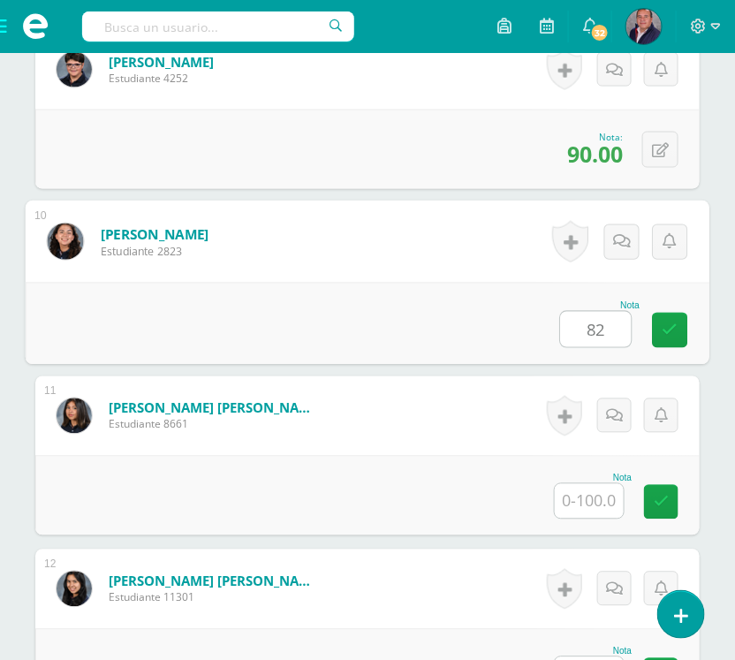
type input "82"
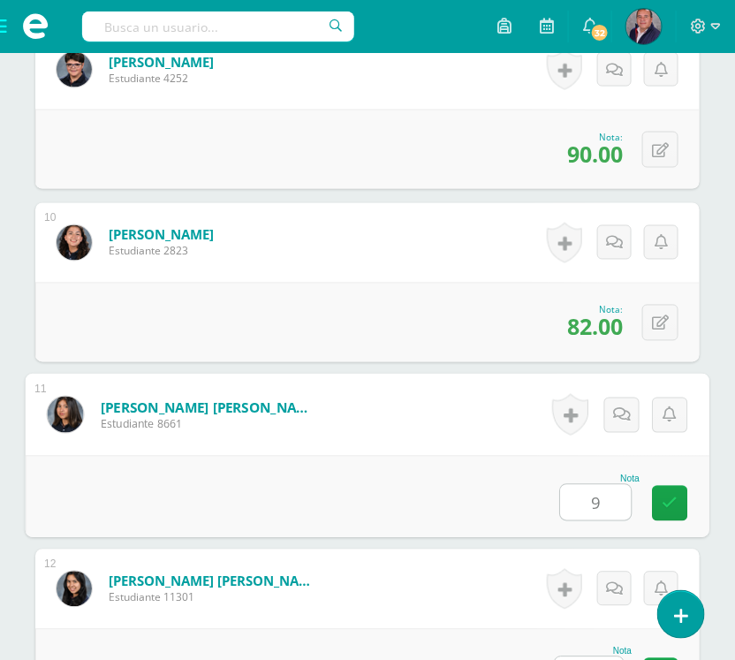
scroll to position [2043, 0]
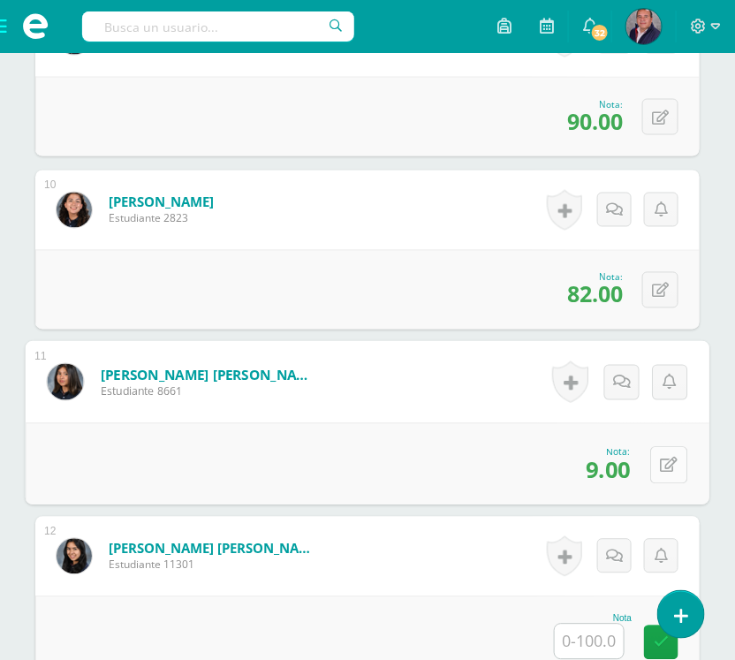
click at [665, 466] on icon at bounding box center [670, 465] width 18 height 15
type input "90"
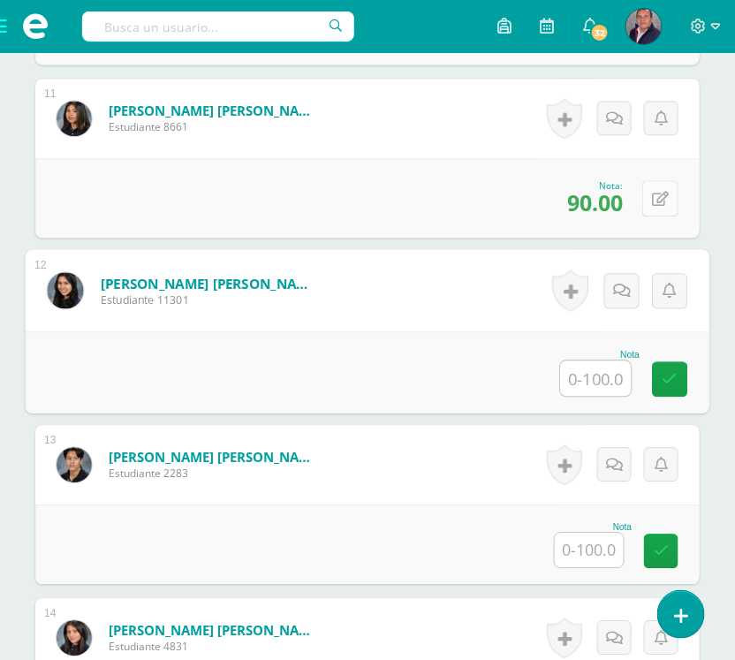
scroll to position [2308, 0]
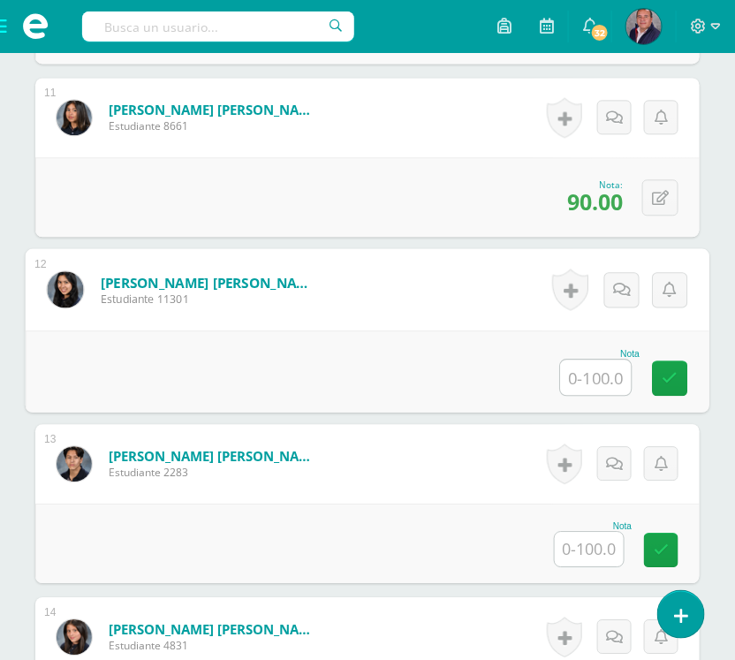
click at [610, 557] on input "text" at bounding box center [589, 549] width 69 height 34
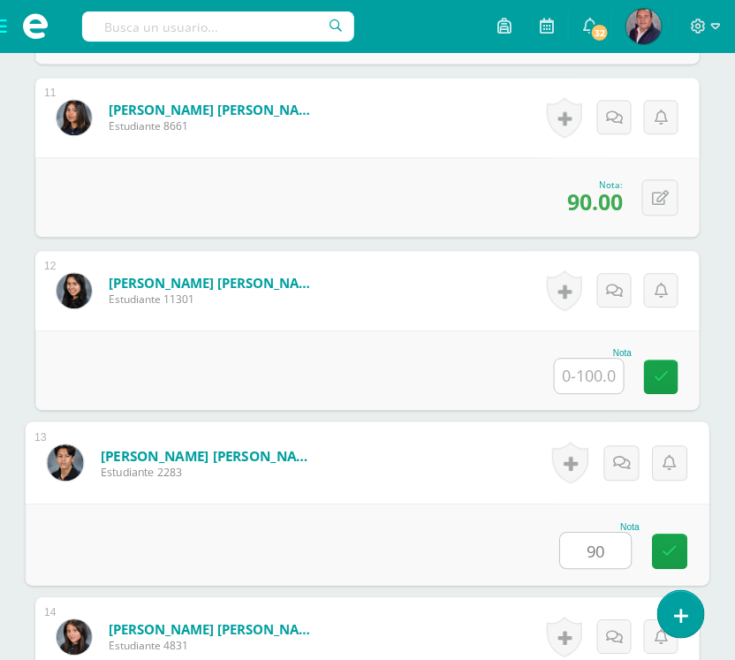
type input "90"
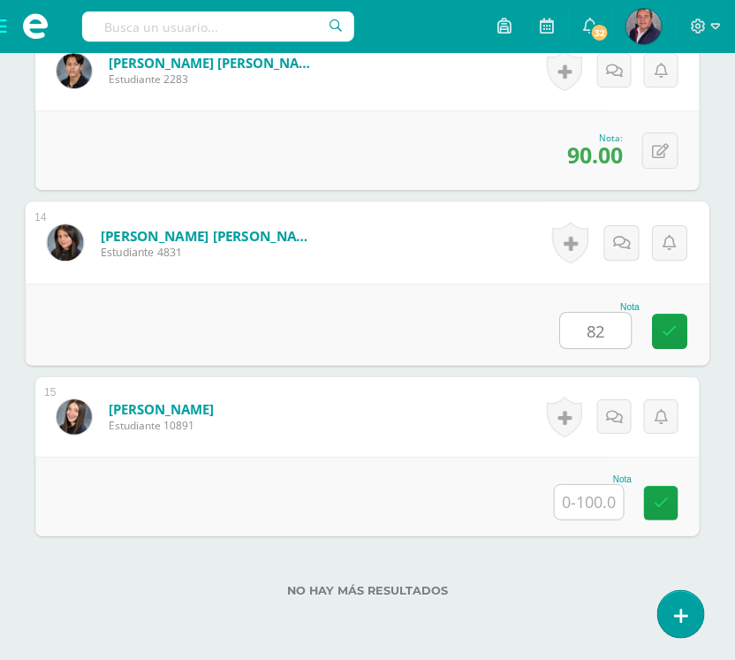
type input "82"
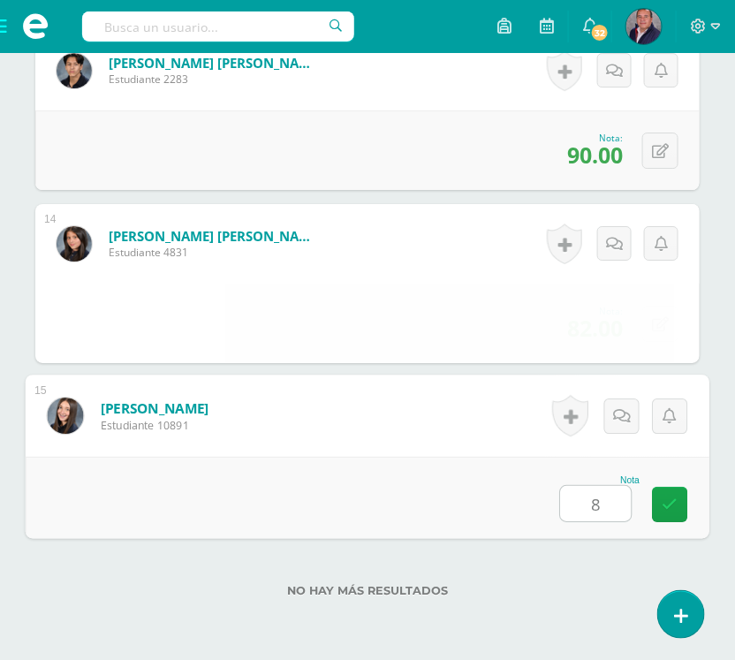
type input "88"
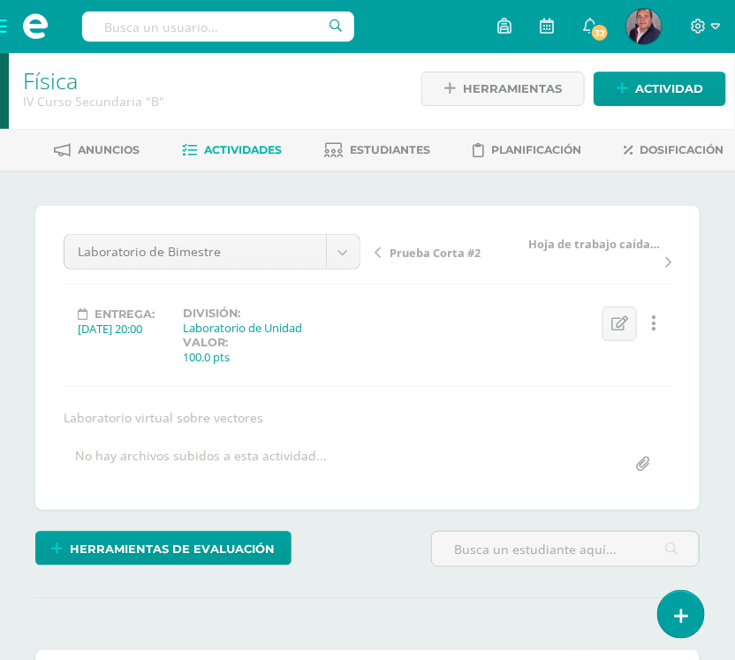
scroll to position [0, 0]
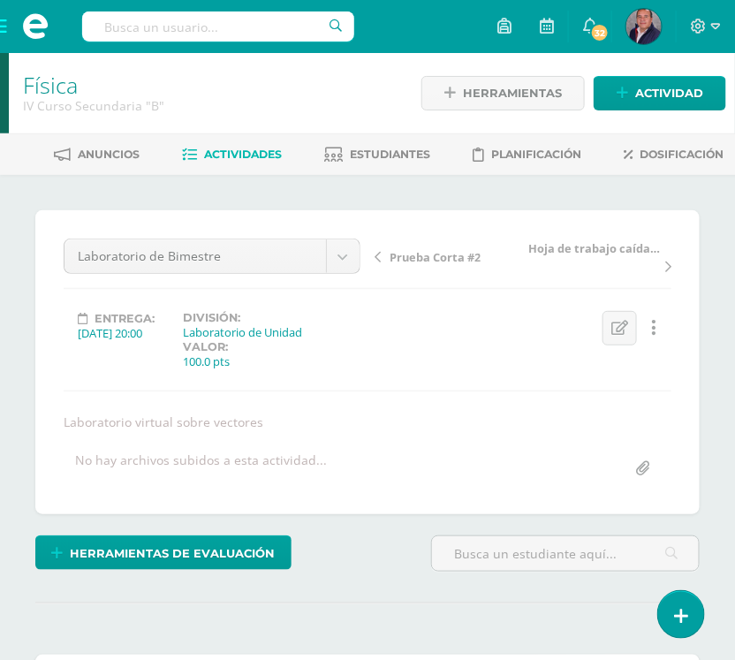
click at [240, 153] on span "Actividades" at bounding box center [243, 154] width 78 height 13
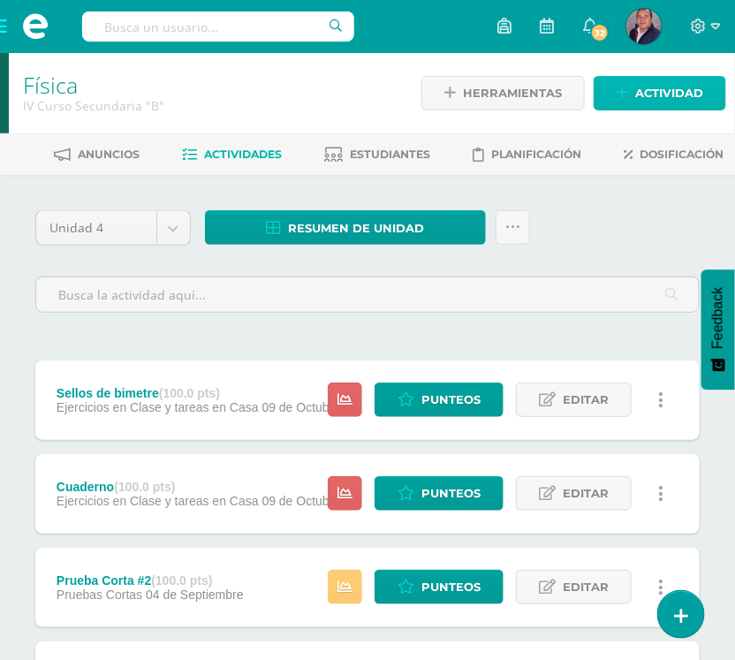
click at [656, 95] on span "Actividad" at bounding box center [669, 93] width 68 height 33
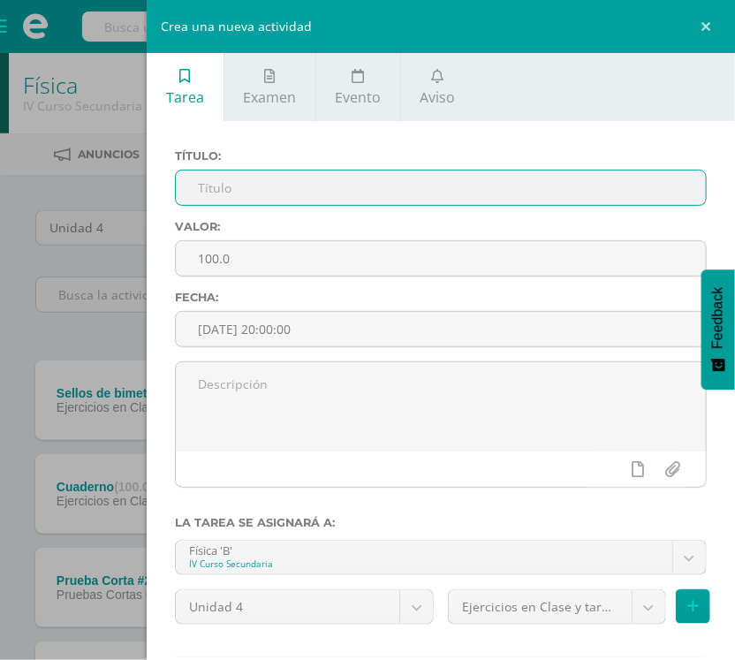
click at [262, 193] on input "text" at bounding box center [441, 188] width 530 height 34
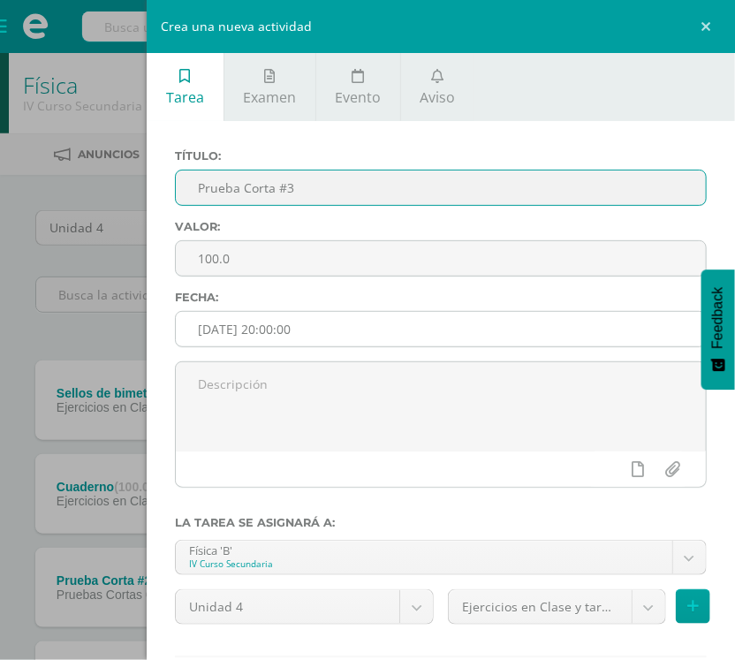
type input "Prueba Corta #3"
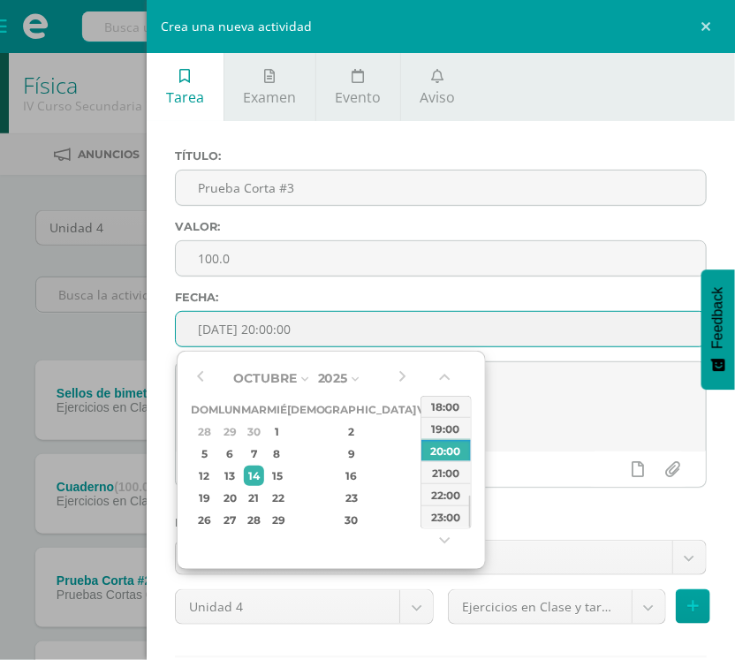
click at [330, 333] on input "[DATE] 20:00:00" at bounding box center [441, 329] width 530 height 34
click at [284, 453] on div "8" at bounding box center [277, 453] width 16 height 20
type input "2025-10-08 20:00"
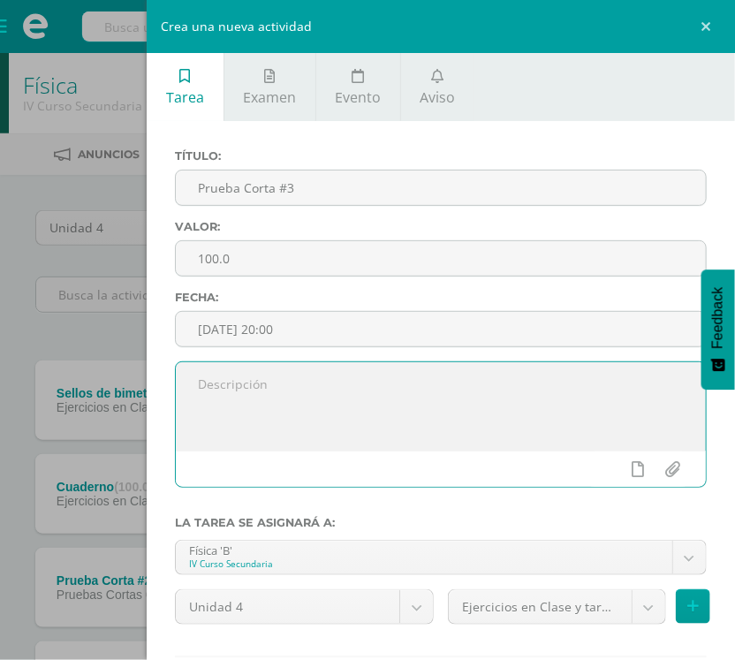
click at [594, 421] on textarea at bounding box center [441, 406] width 530 height 88
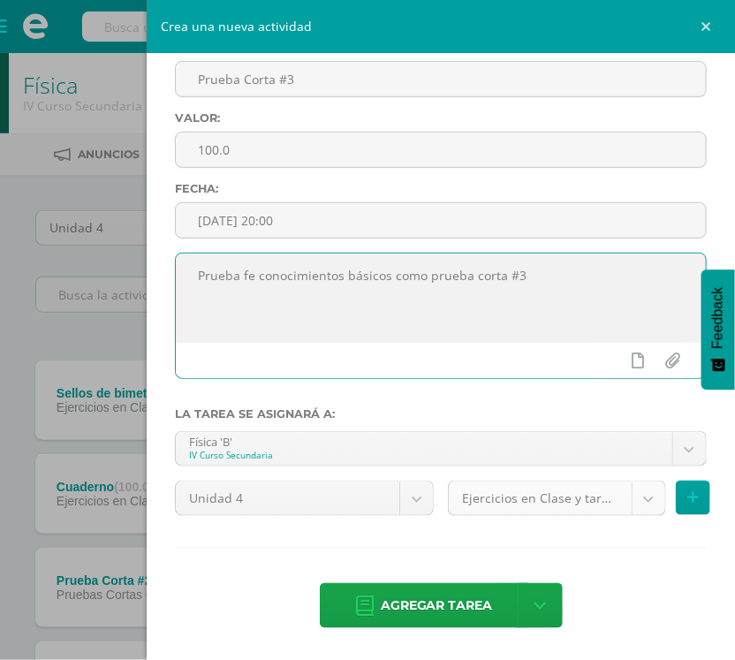
type textarea "Prueba fe conocimientos básicos como prueba corta #3"
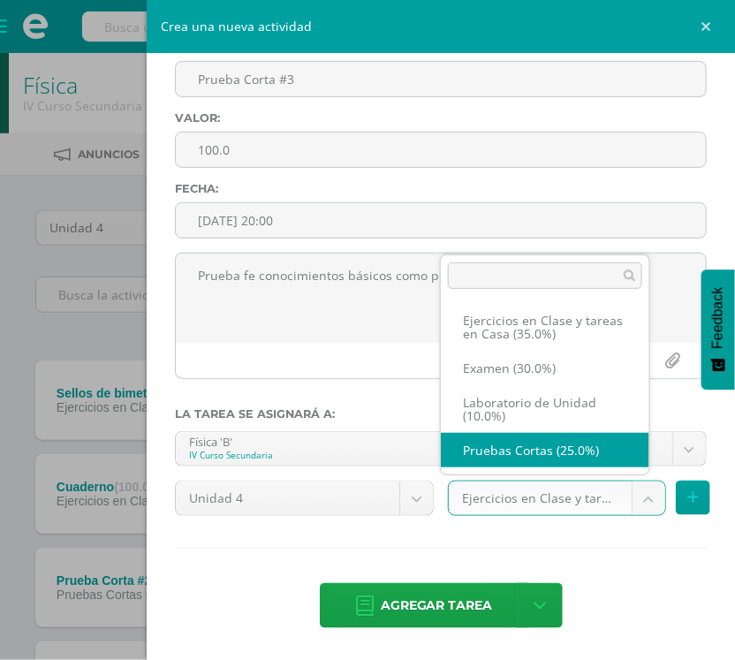
select select "236515"
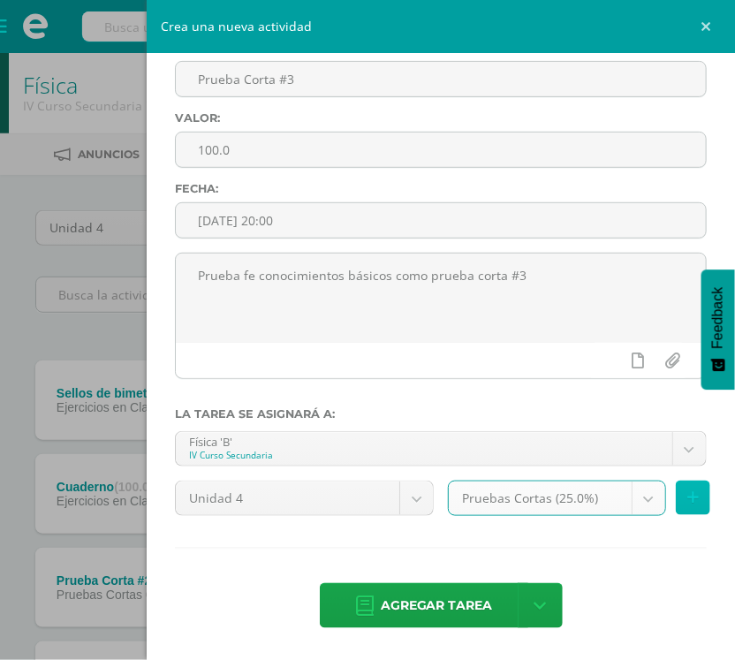
click at [687, 497] on icon at bounding box center [692, 497] width 11 height 15
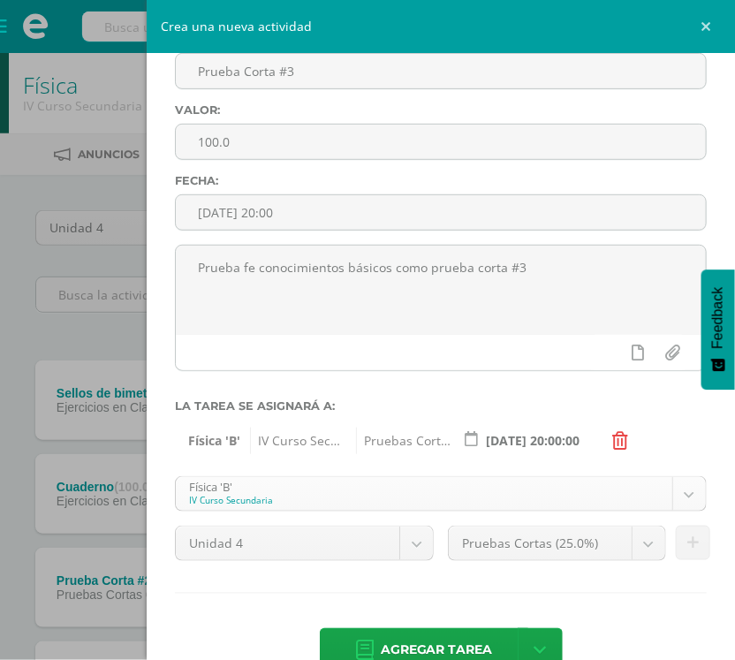
scroll to position [18, 0]
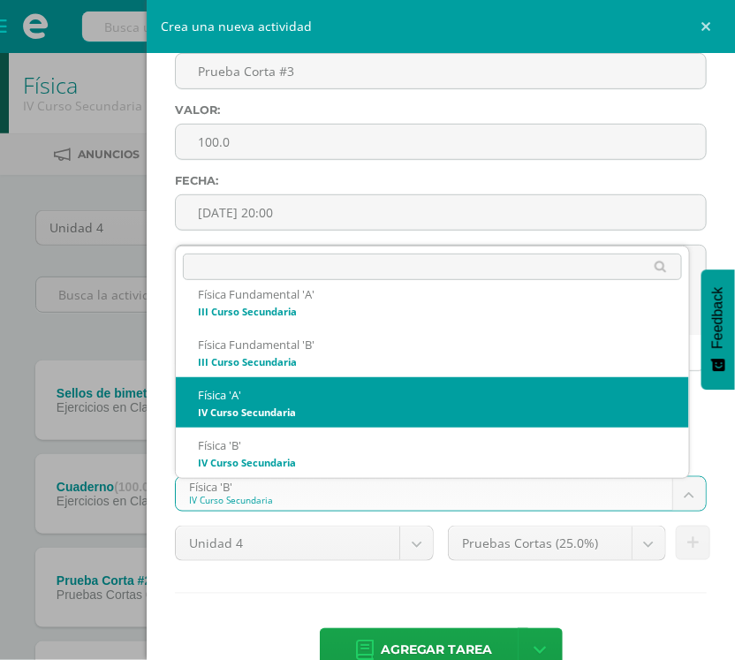
select select "208660"
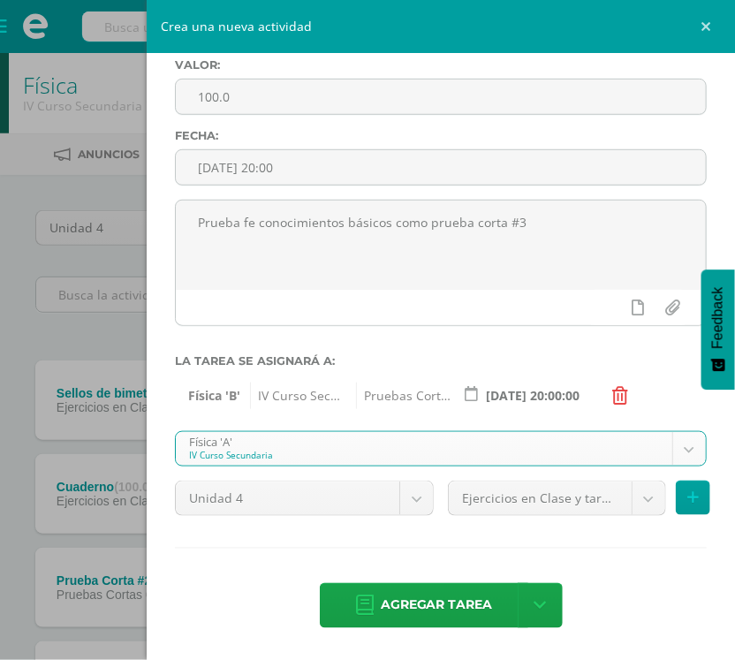
scroll to position [170, 0]
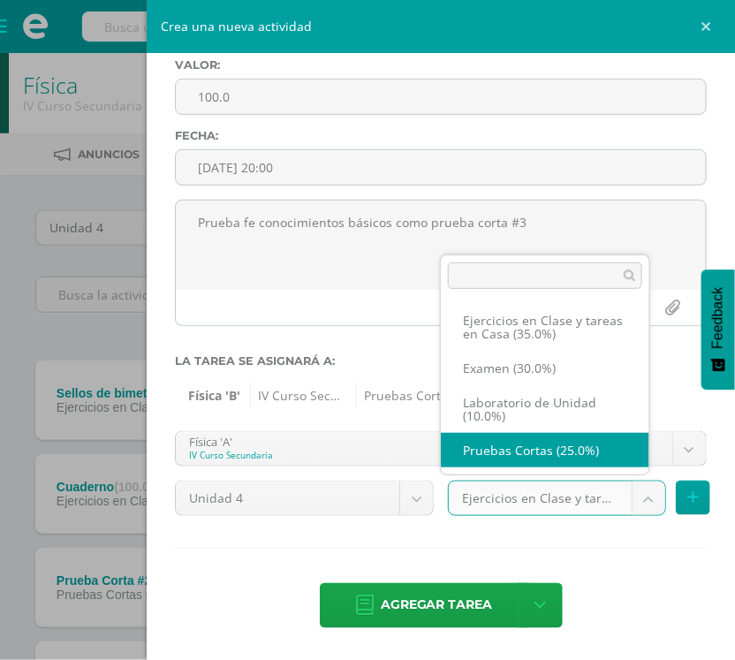
select select "236503"
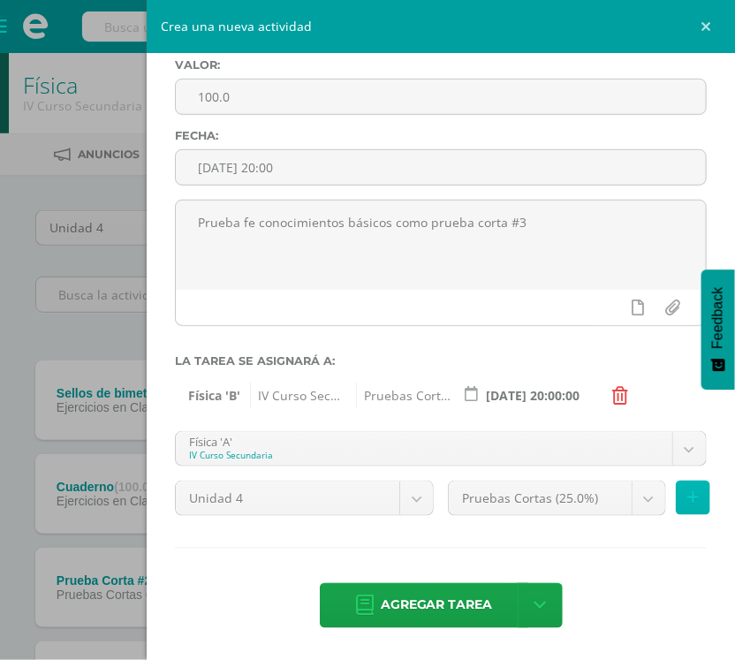
click at [687, 491] on icon at bounding box center [692, 497] width 11 height 15
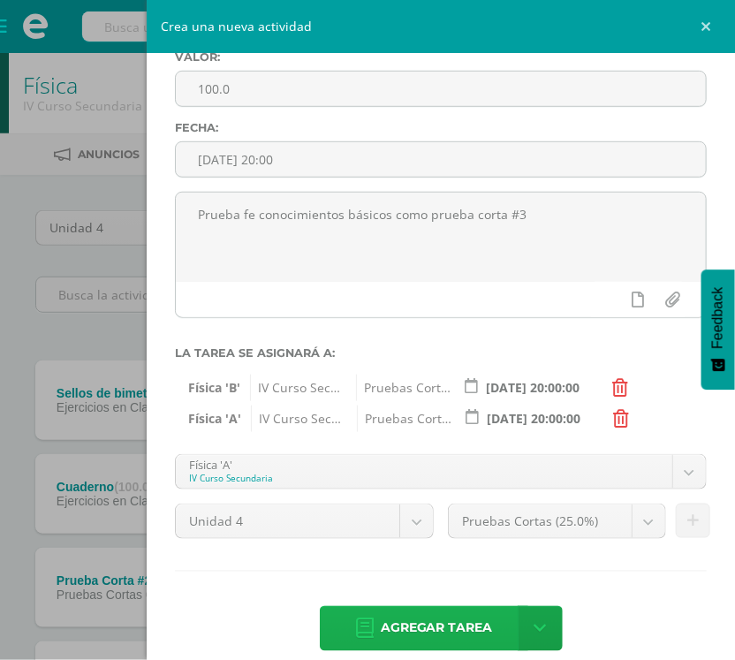
click at [436, 625] on span "Agregar tarea" at bounding box center [437, 628] width 112 height 43
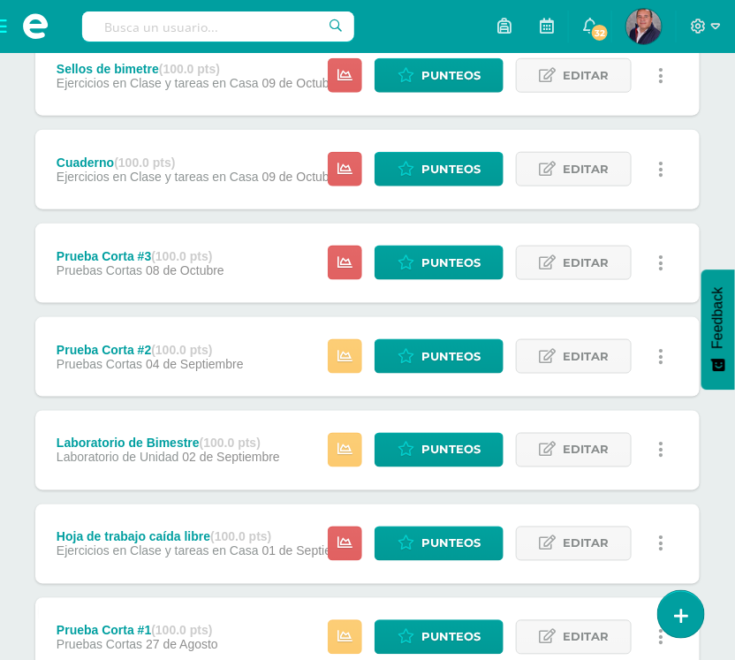
scroll to position [327, 0]
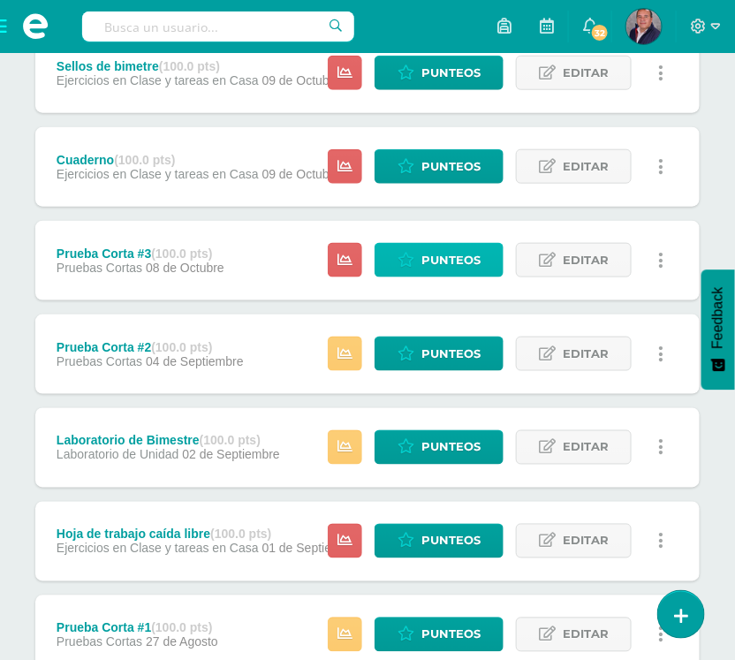
click at [459, 258] on span "Punteos" at bounding box center [450, 260] width 59 height 33
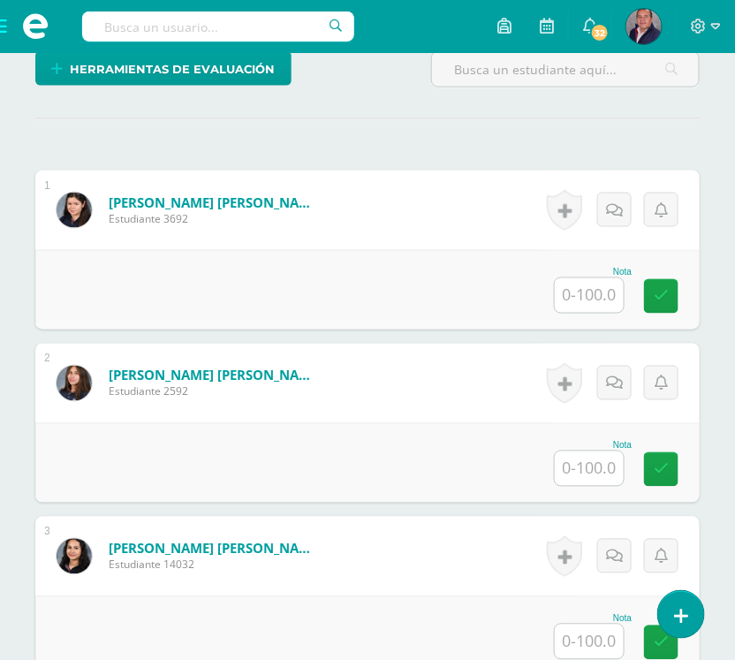
scroll to position [461, 0]
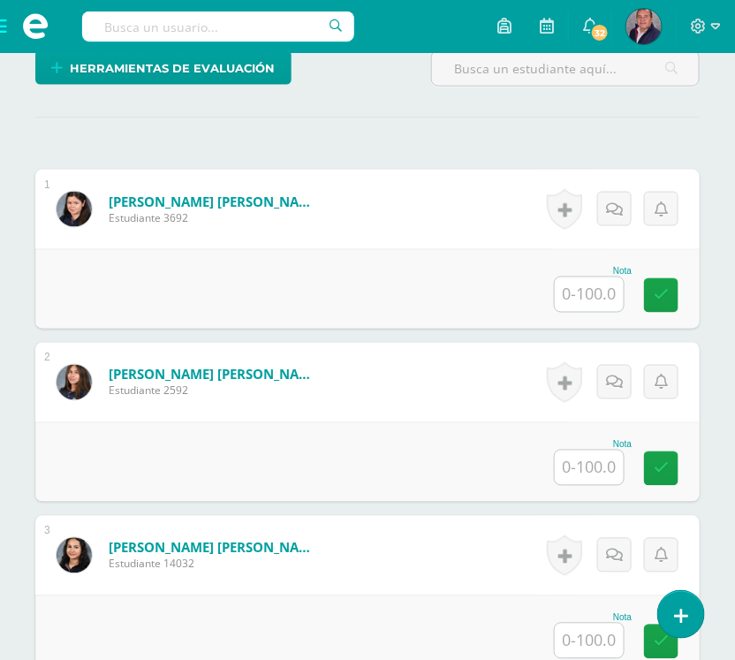
click at [603, 312] on input "text" at bounding box center [589, 294] width 69 height 34
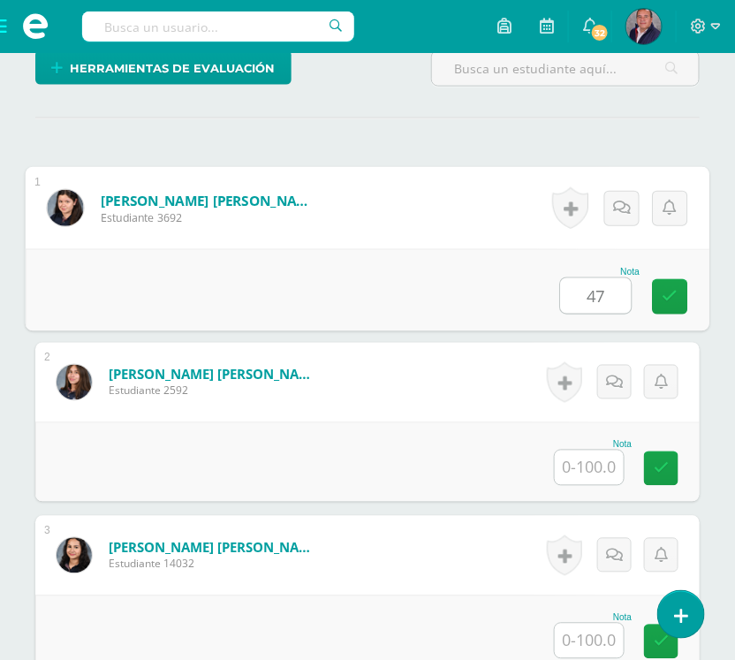
type input "47"
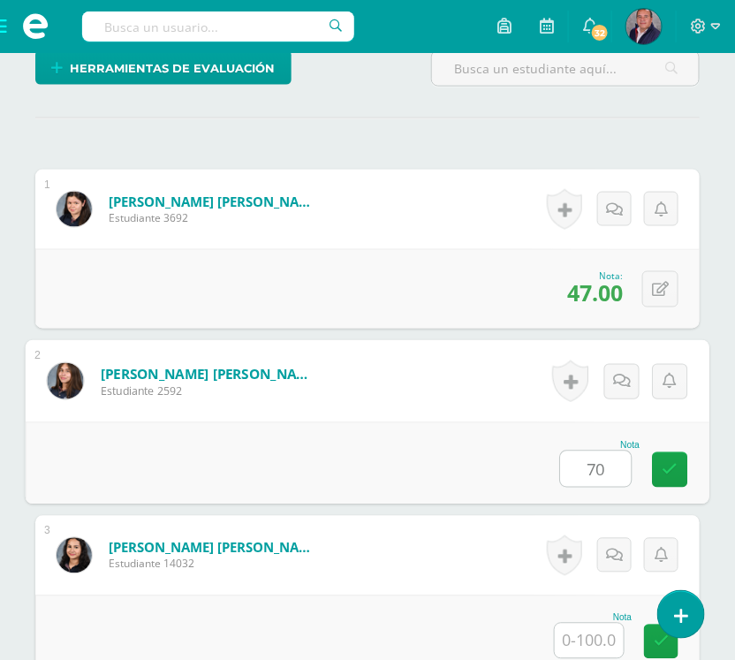
type input "70"
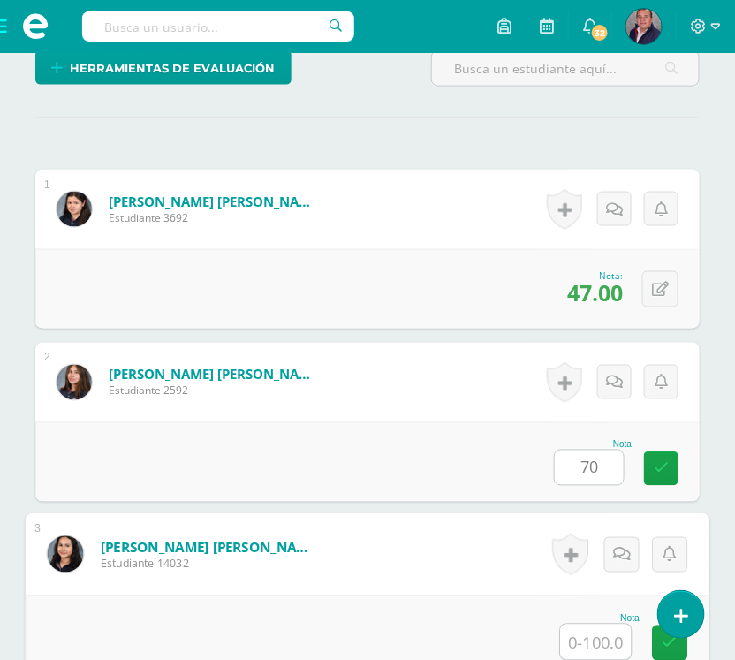
scroll to position [484, 0]
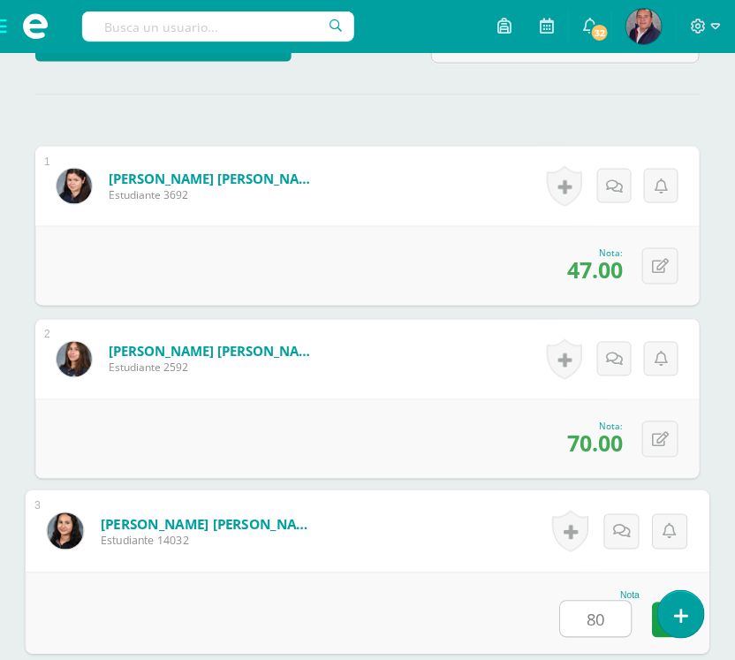
type input "80"
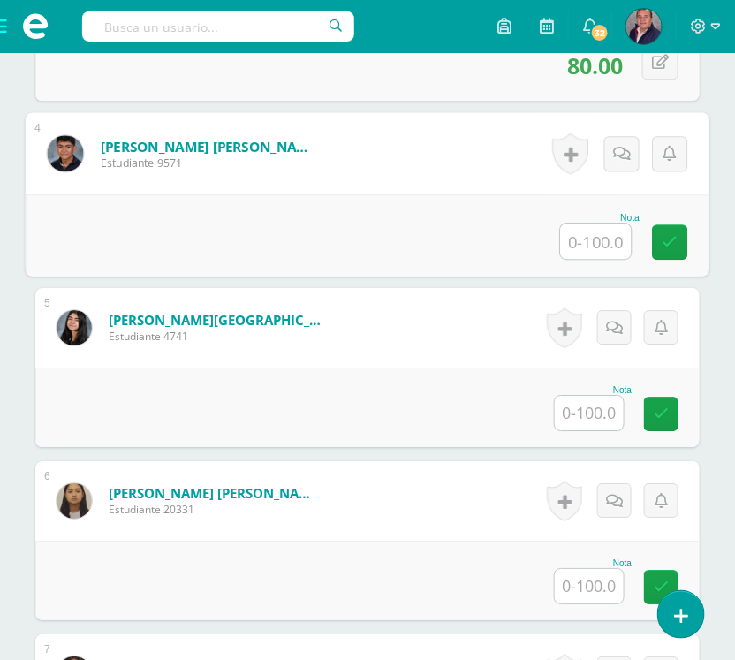
scroll to position [1036, 0]
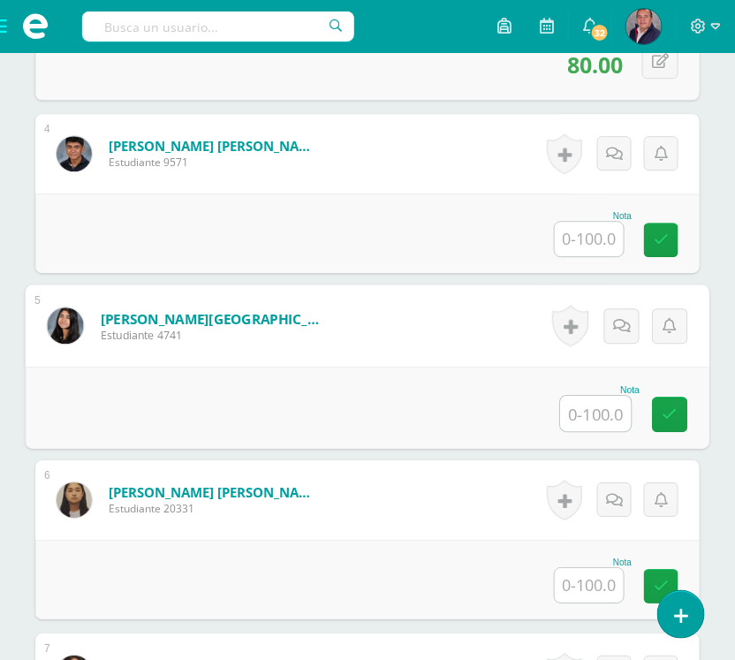
click at [593, 431] on input "text" at bounding box center [596, 413] width 71 height 35
type input "67"
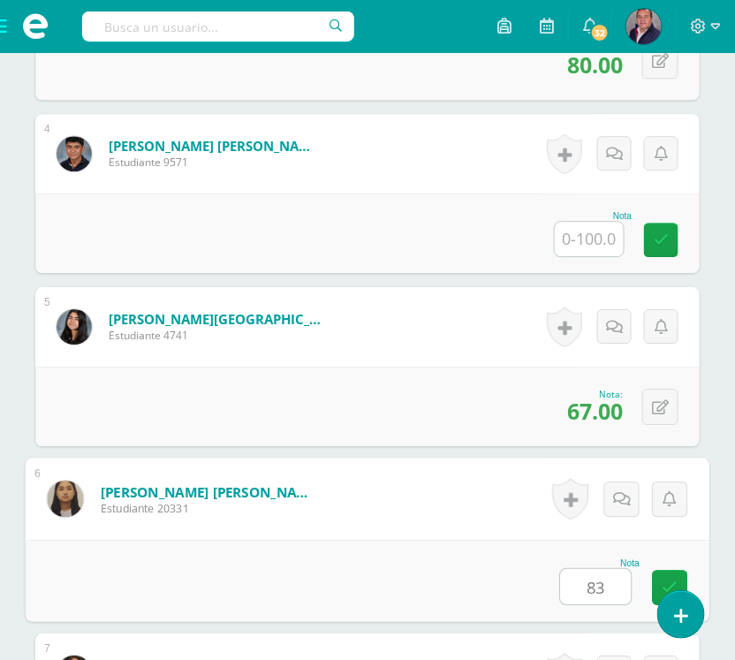
type input "83"
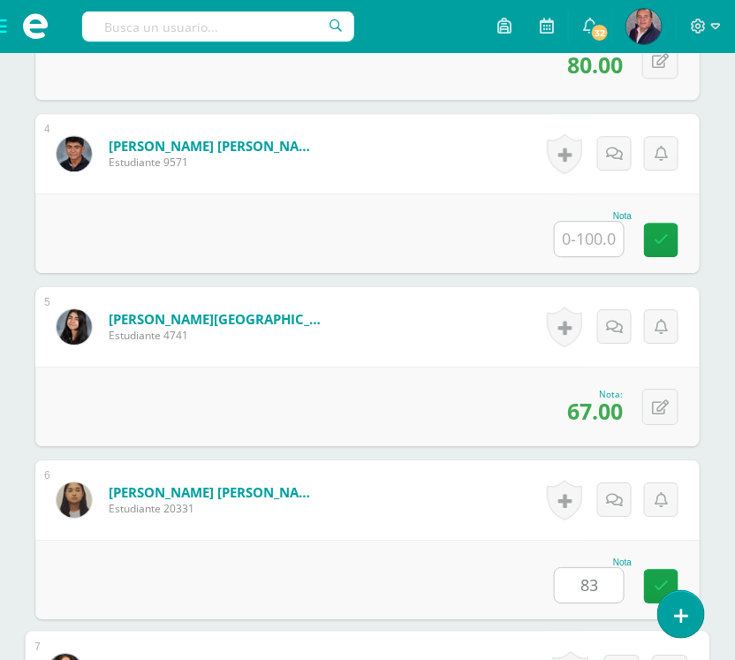
scroll to position [1490, 0]
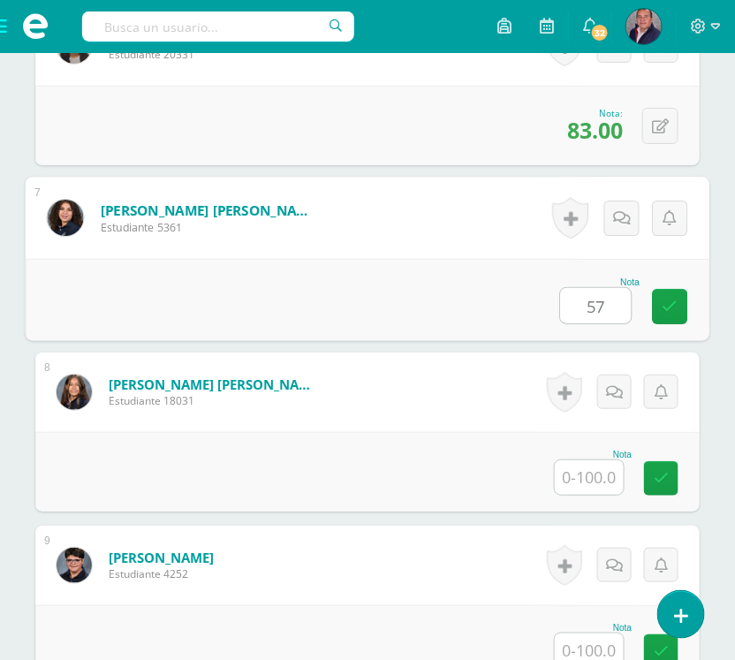
type input "57"
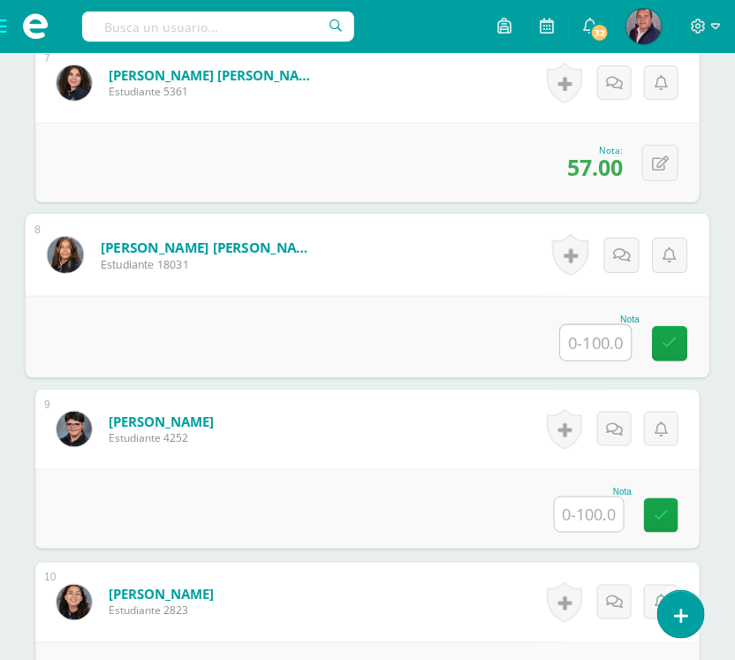
scroll to position [1637, 0]
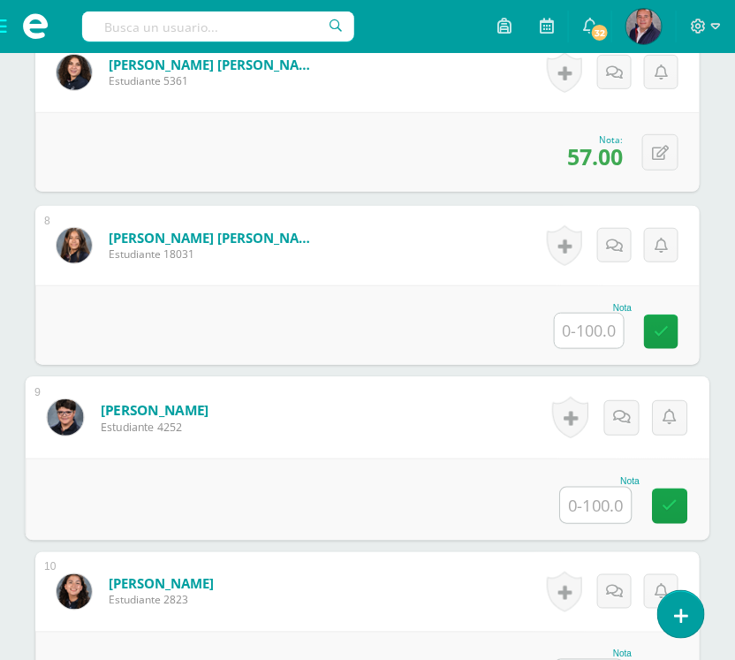
click at [599, 523] on input "text" at bounding box center [596, 505] width 71 height 35
type input "67"
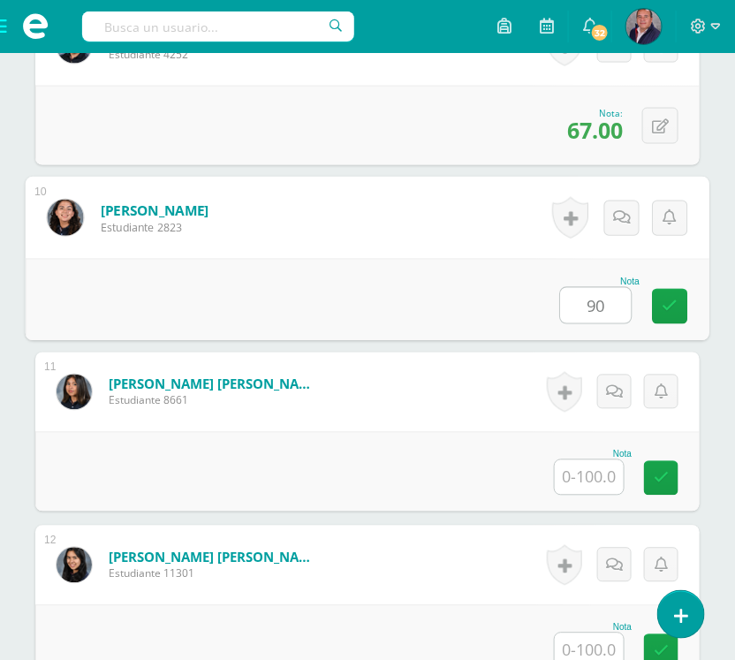
type input "90"
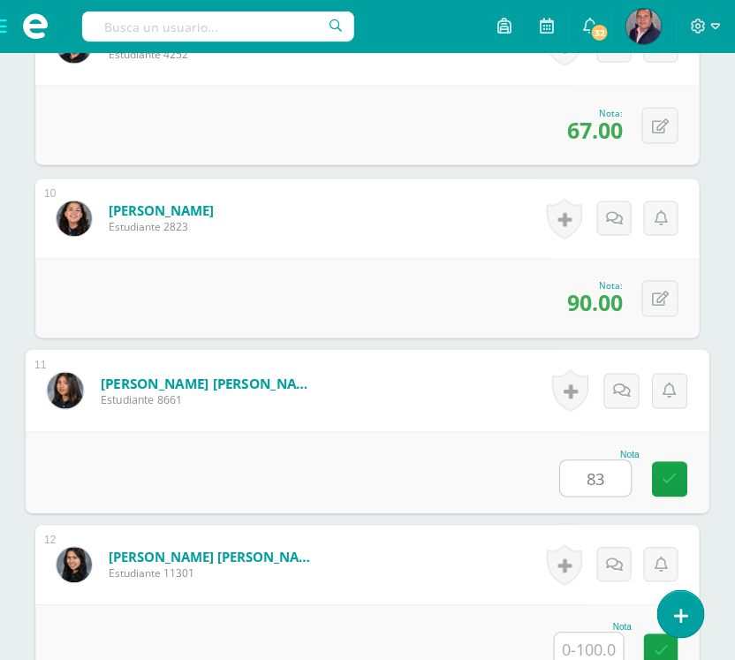
type input "83"
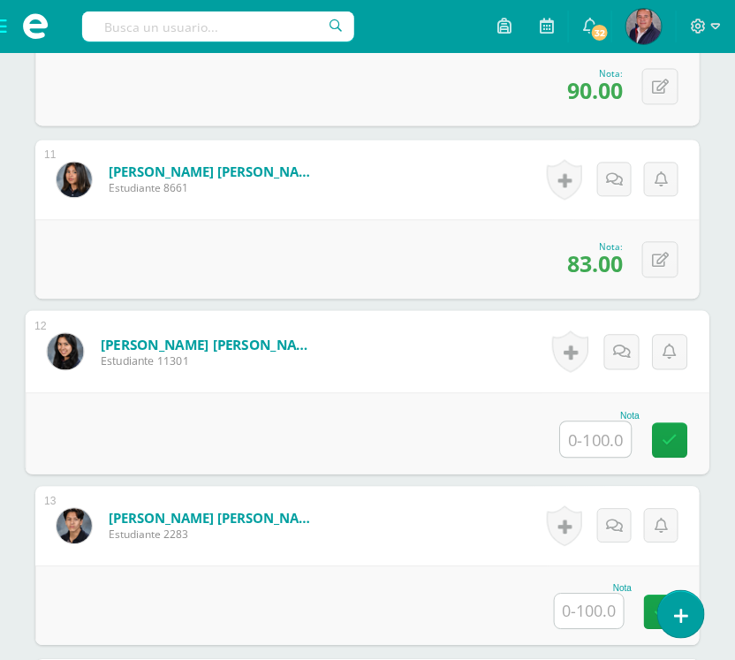
scroll to position [2298, 0]
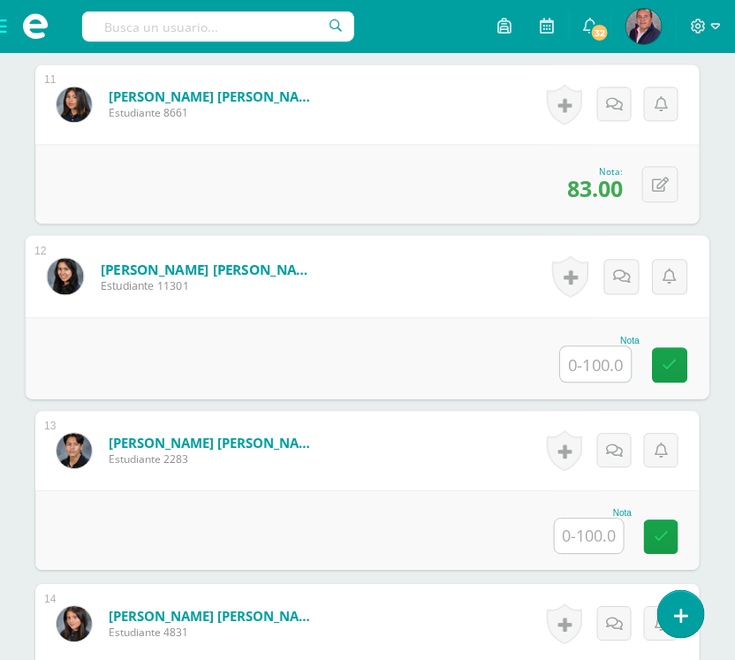
click at [590, 553] on input "text" at bounding box center [589, 536] width 69 height 34
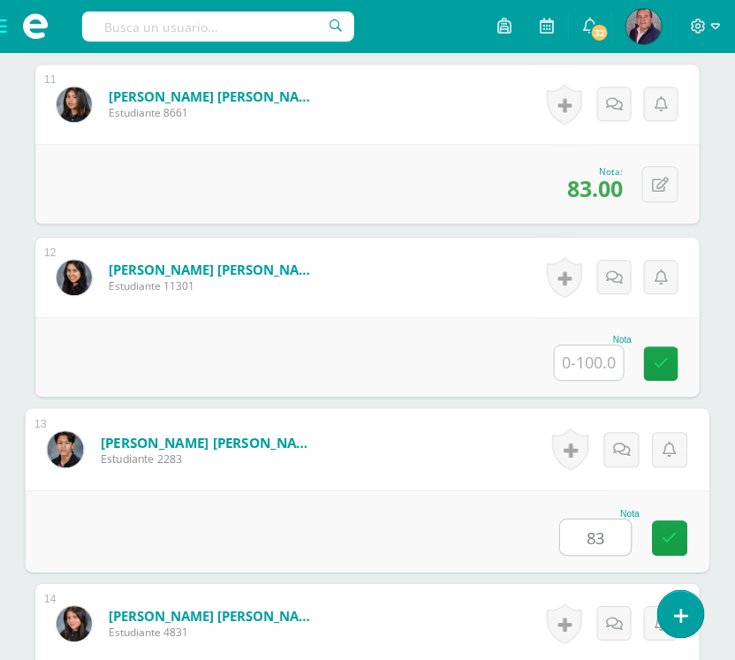
type input "83"
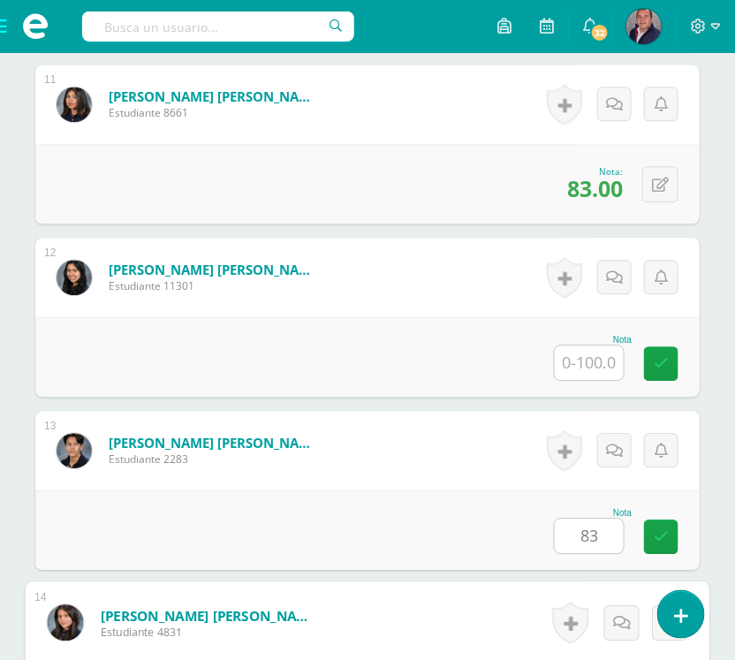
scroll to position [2702, 0]
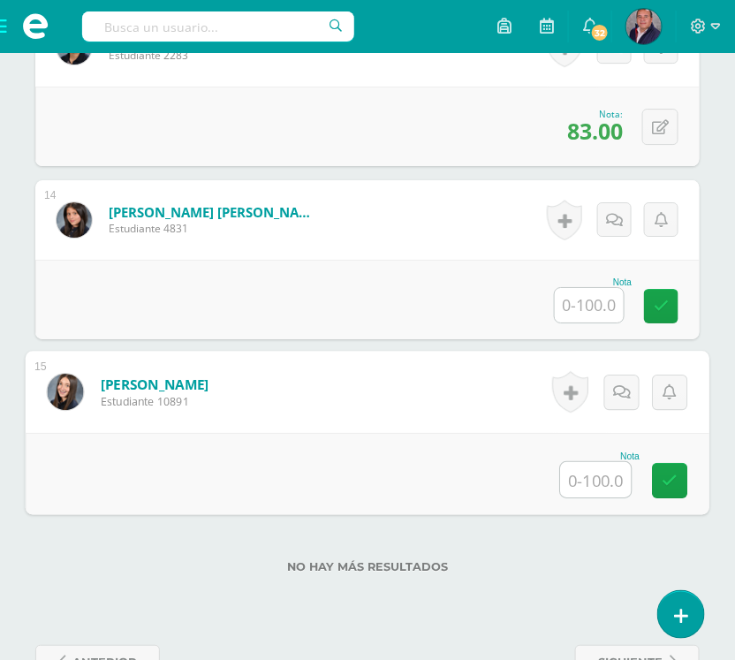
click at [596, 497] on input "text" at bounding box center [596, 479] width 71 height 35
type input "80"
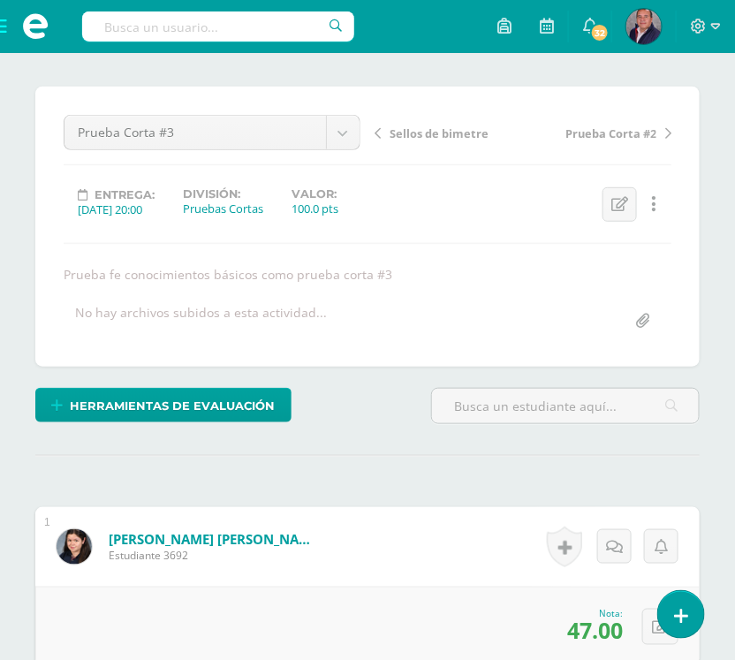
scroll to position [0, 0]
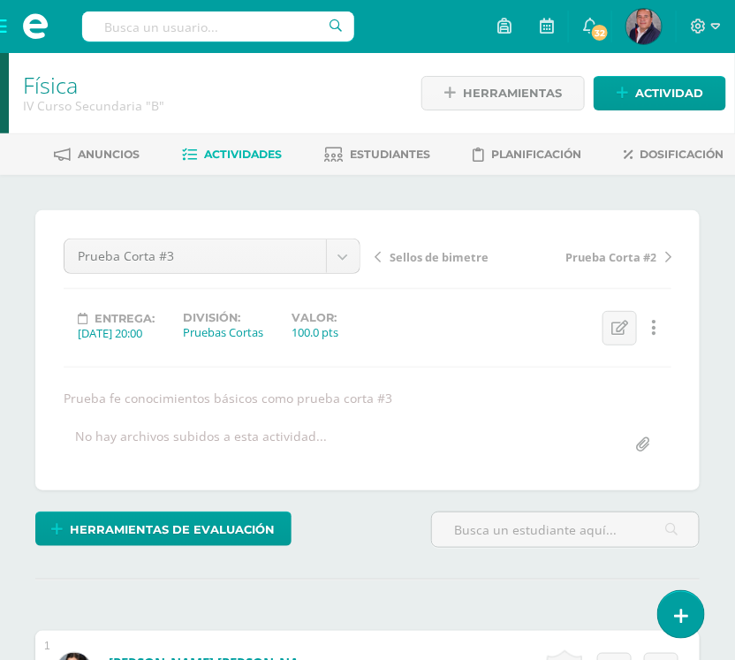
click at [244, 150] on span "Actividades" at bounding box center [243, 154] width 78 height 13
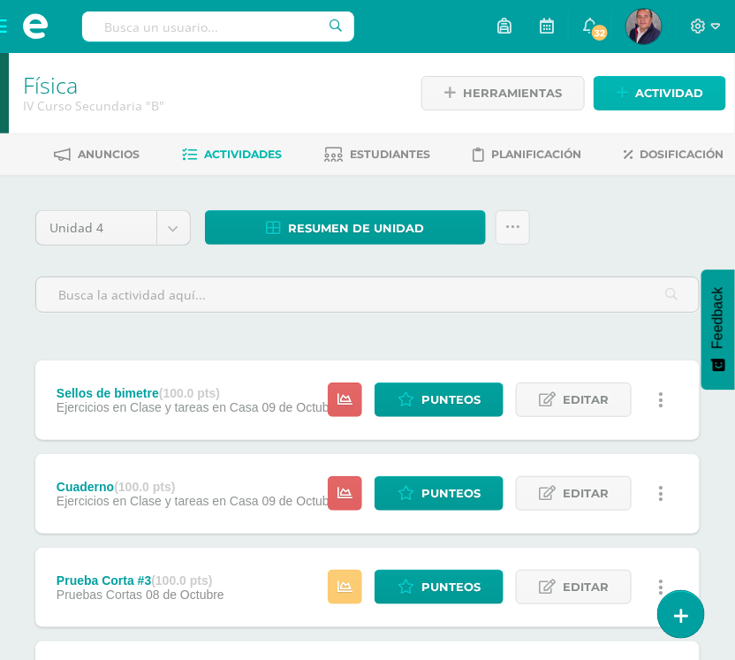
click at [672, 97] on span "Actividad" at bounding box center [669, 93] width 68 height 33
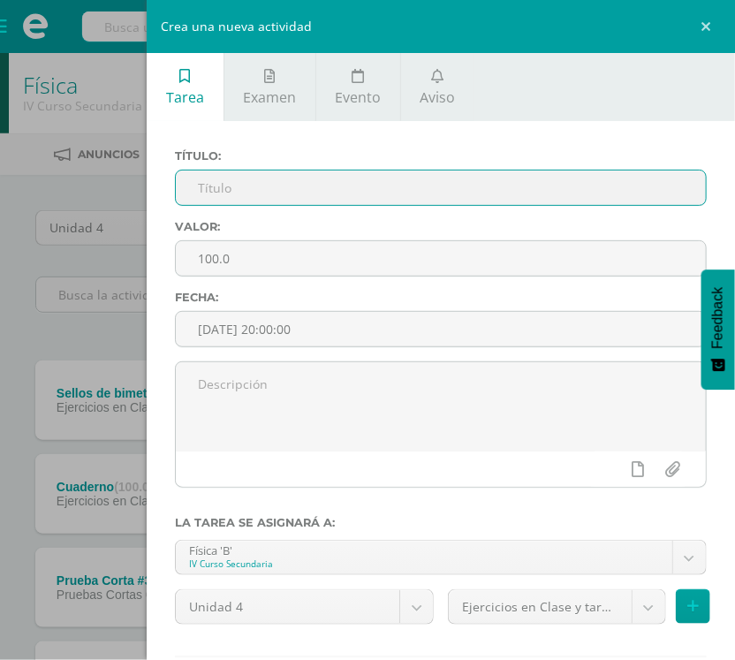
click at [263, 188] on input "text" at bounding box center [441, 188] width 530 height 34
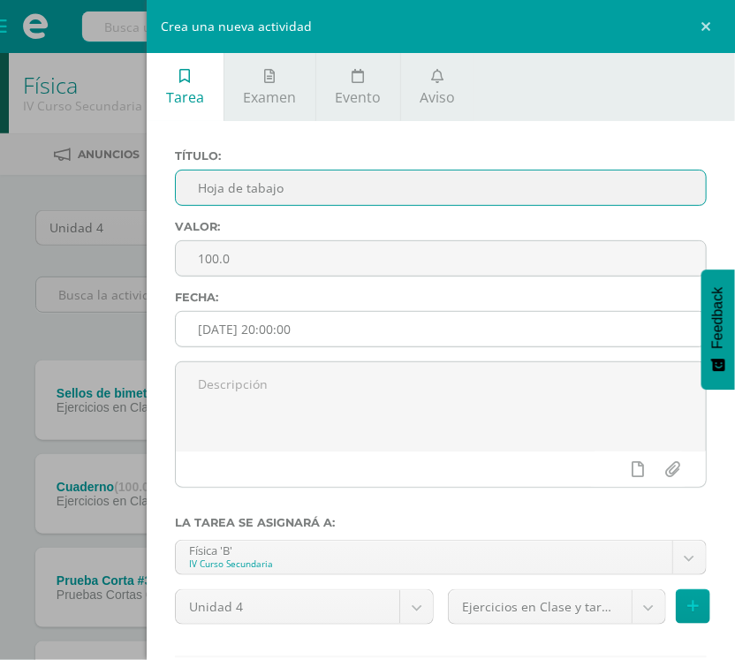
type input "Hoja de tabajo"
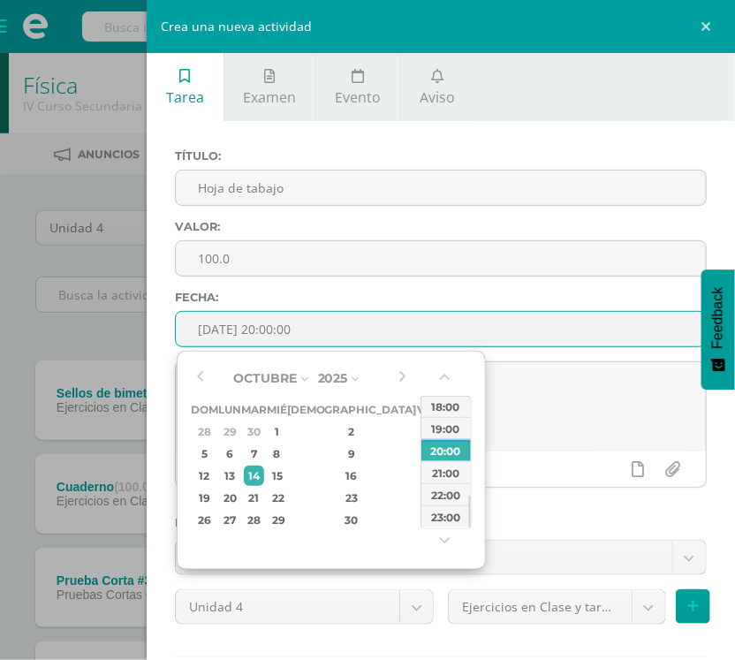
click at [320, 334] on input "[DATE] 20:00:00" at bounding box center [441, 329] width 530 height 34
click at [284, 428] on div "1" at bounding box center [277, 431] width 16 height 20
type input "2025-10-01 20:00"
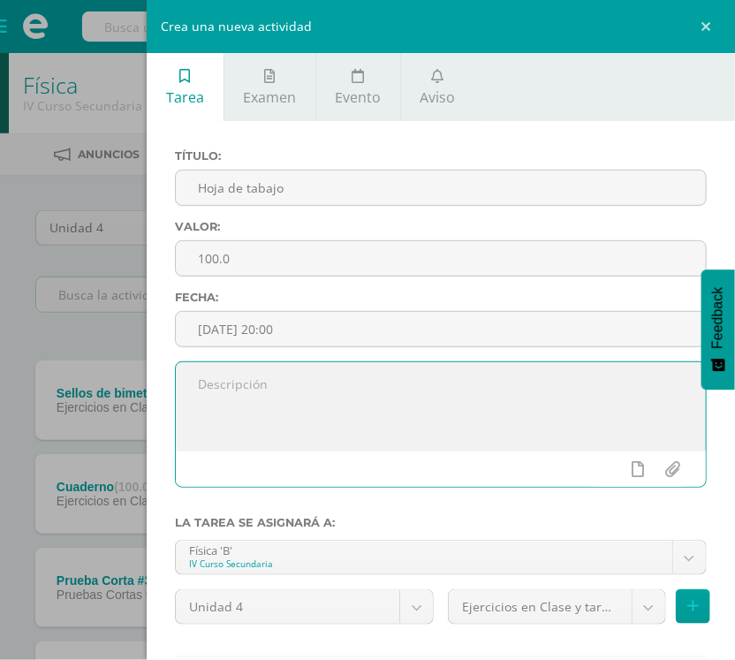
click at [588, 427] on textarea at bounding box center [441, 406] width 530 height 88
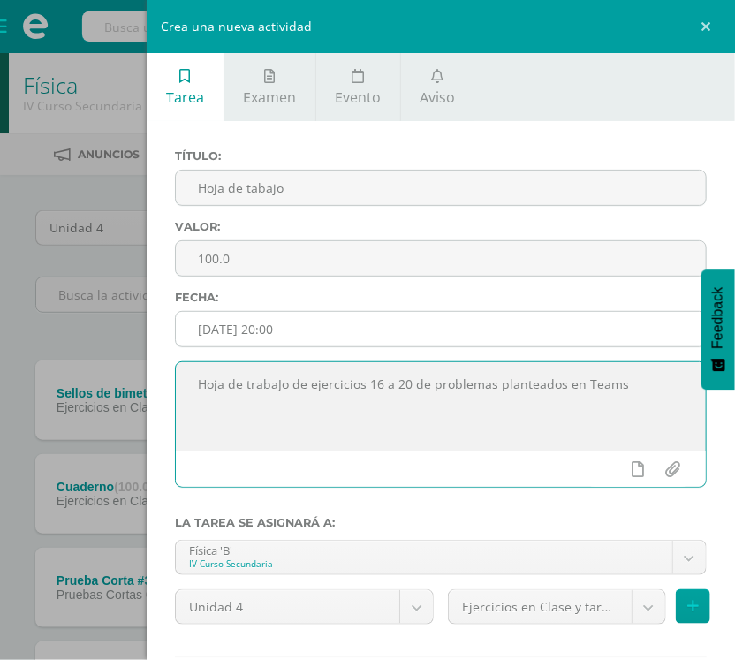
type textarea "Hoja de trabaJo de ejercicios 16 a 20 de problemas planteados en Teams"
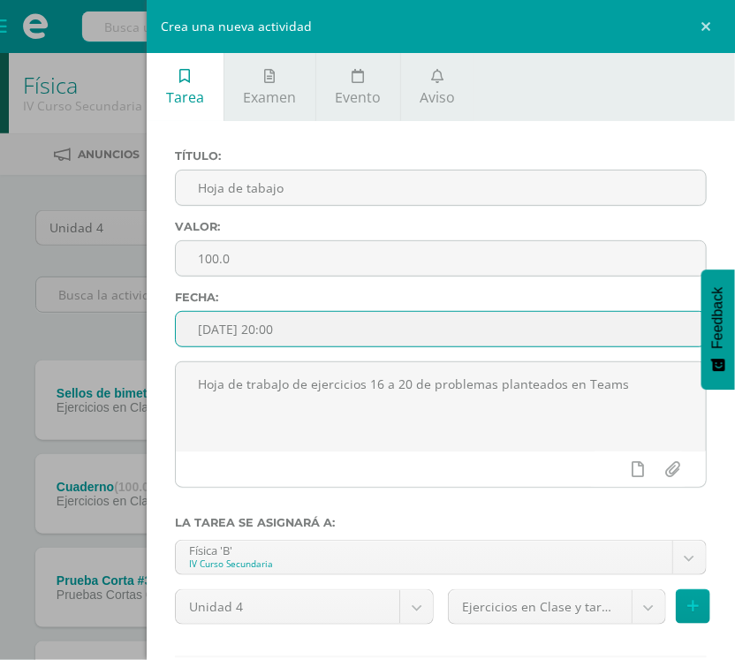
click at [575, 332] on input "2025-10-01 20:00" at bounding box center [441, 329] width 530 height 34
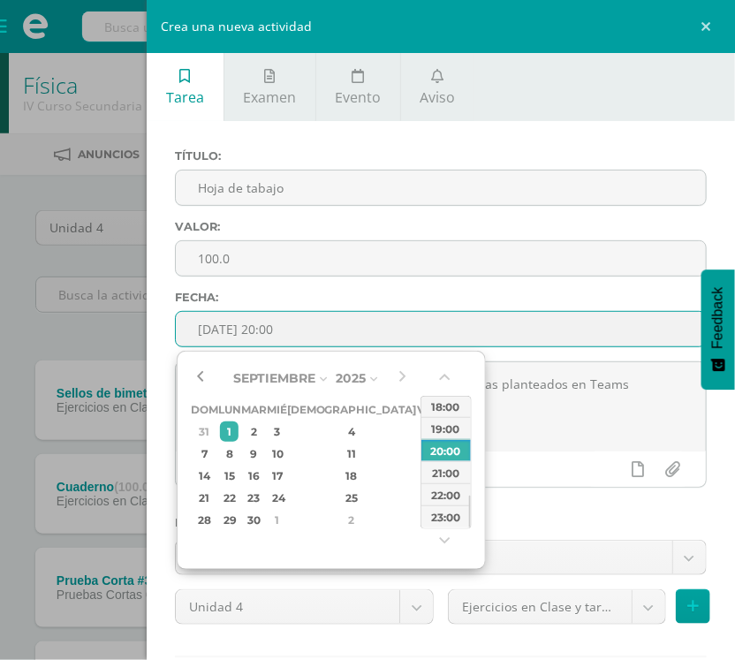
click at [201, 372] on button "button" at bounding box center [200, 378] width 18 height 27
click at [237, 427] on div "1" at bounding box center [229, 431] width 19 height 20
type input "2025-09-01 20:00"
click at [237, 433] on div "1" at bounding box center [229, 431] width 19 height 20
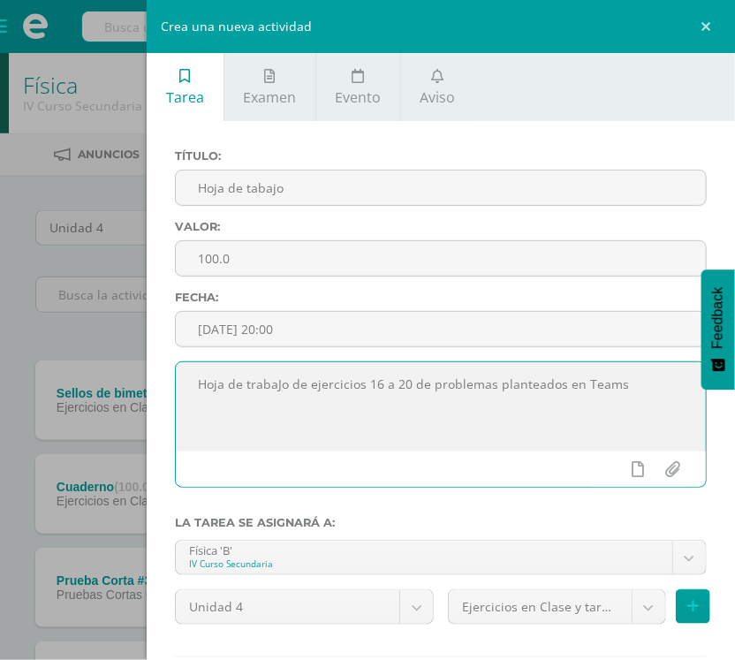
click at [557, 435] on textarea "Hoja de trabaJo de ejercicios 16 a 20 de problemas planteados en Teams" at bounding box center [441, 406] width 530 height 88
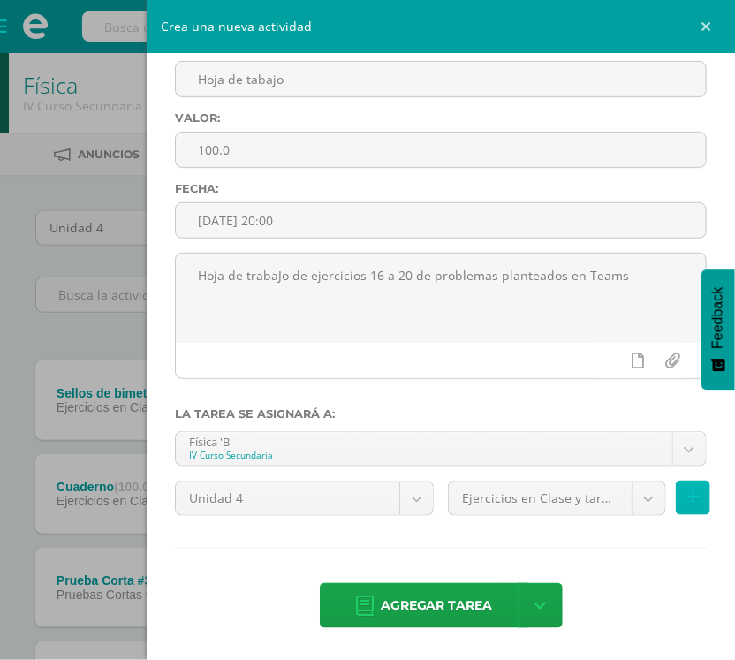
click at [687, 501] on icon at bounding box center [692, 497] width 11 height 15
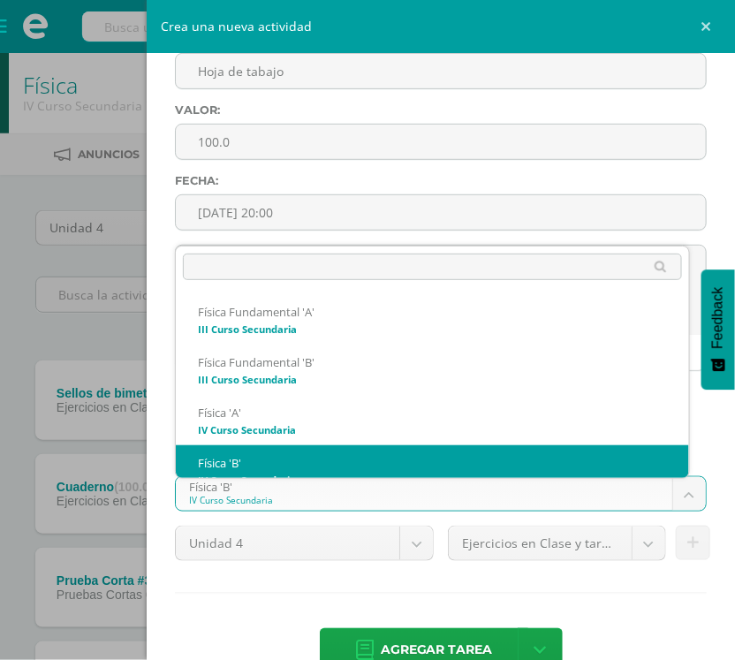
scroll to position [18, 0]
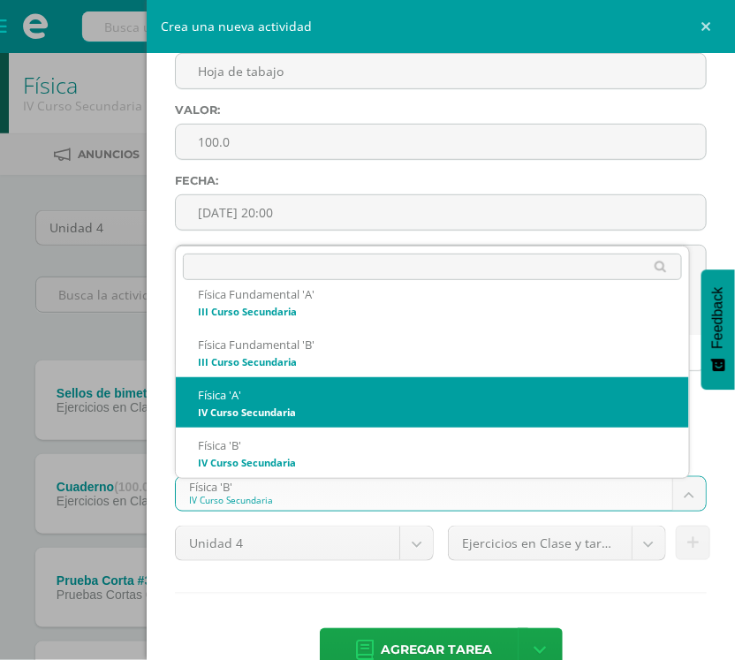
select select "208660"
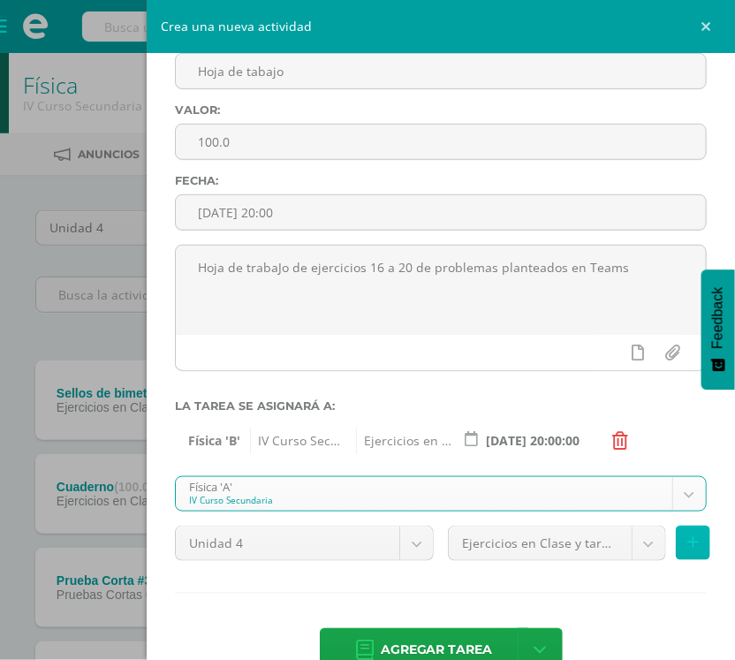
click at [687, 550] on icon at bounding box center [692, 542] width 11 height 15
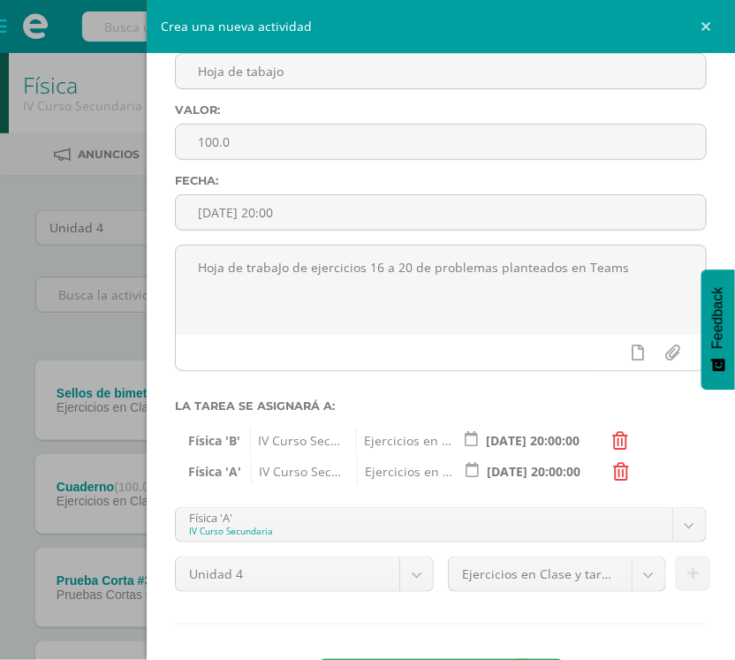
scroll to position [201, 0]
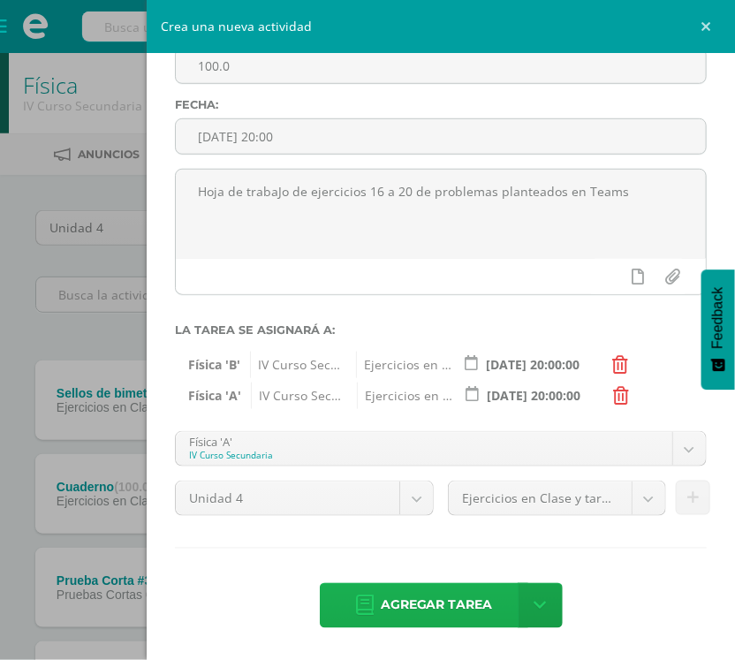
click at [421, 612] on span "Agregar tarea" at bounding box center [437, 605] width 112 height 43
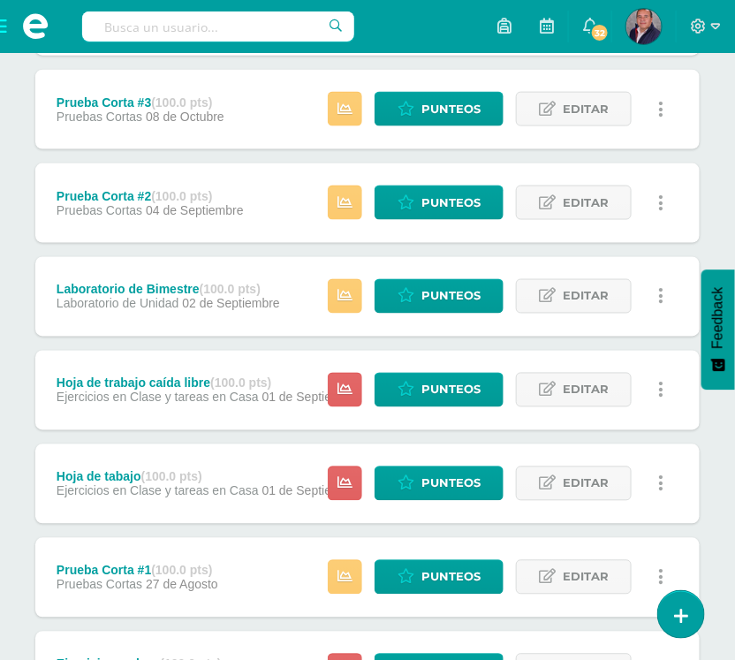
scroll to position [527, 0]
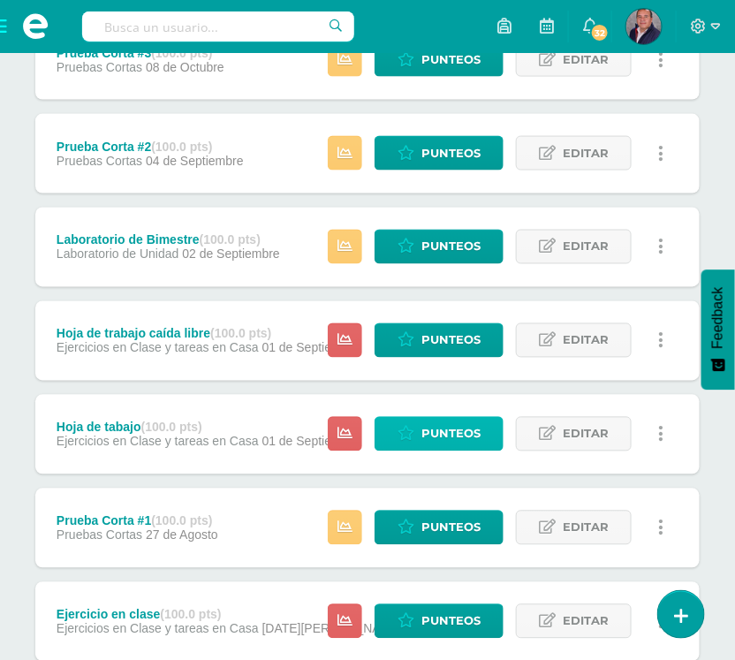
click at [458, 422] on span "Punteos" at bounding box center [450, 434] width 59 height 33
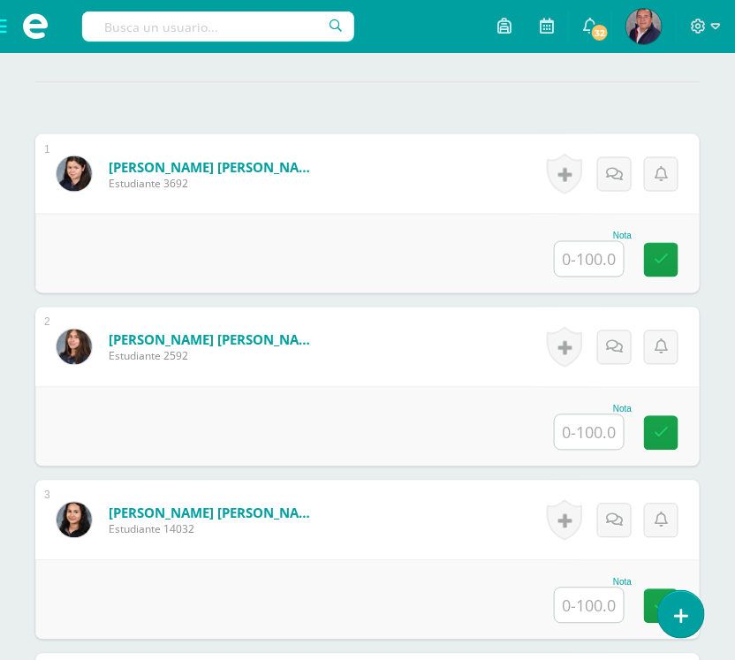
scroll to position [522, 0]
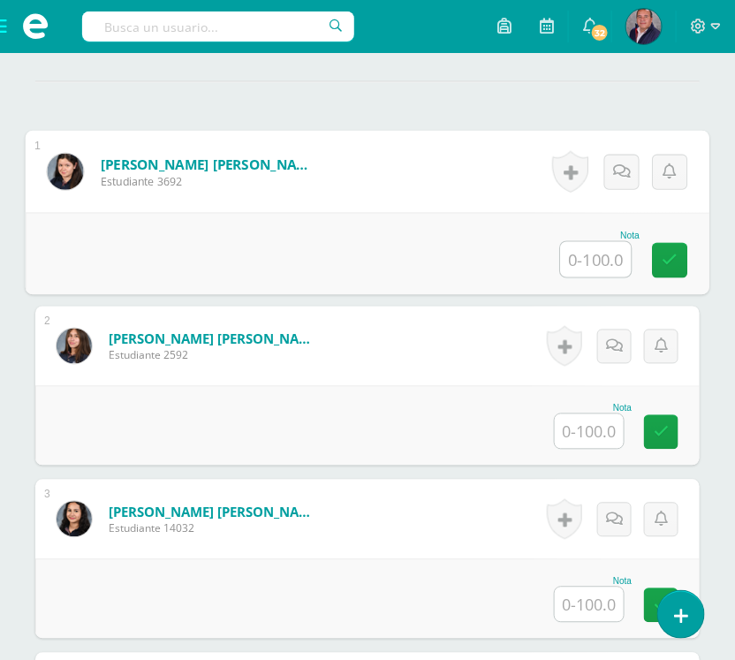
click at [607, 263] on input "text" at bounding box center [596, 259] width 71 height 35
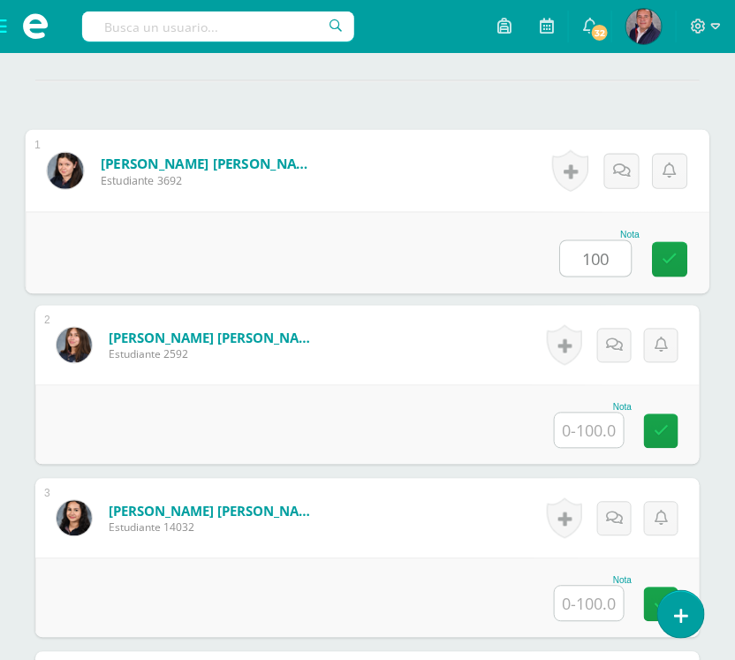
type input "100"
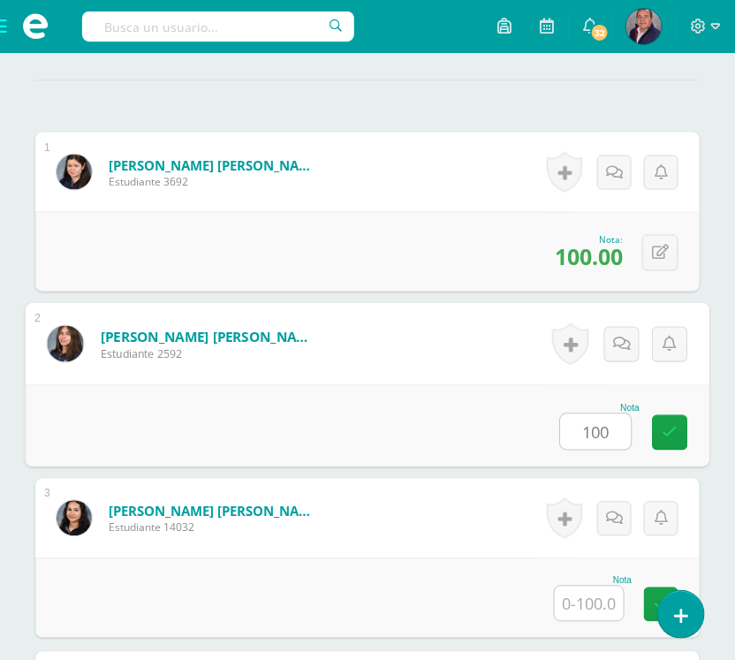
type input "100"
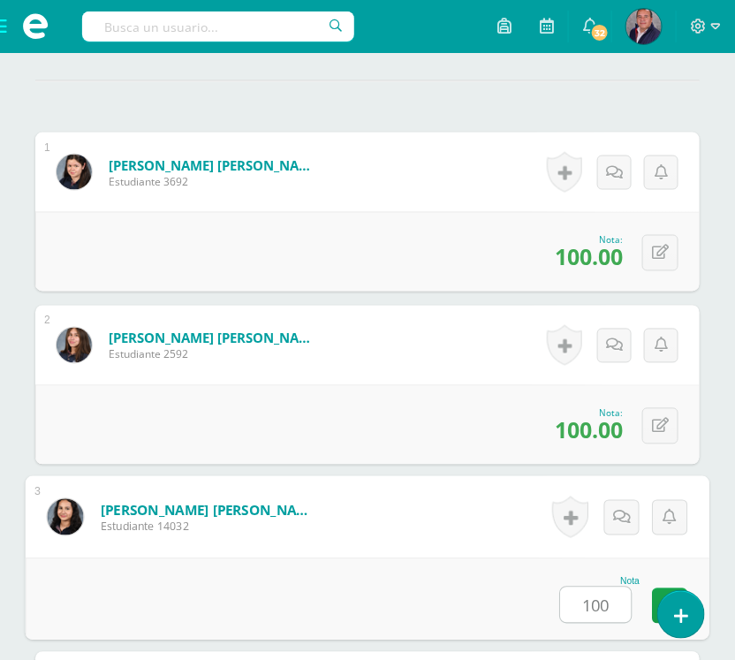
type input "100"
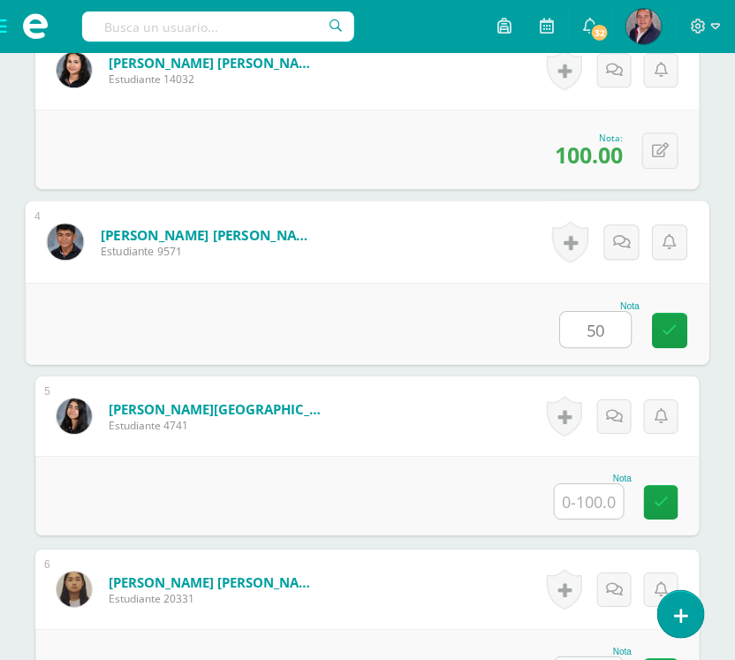
type input "50"
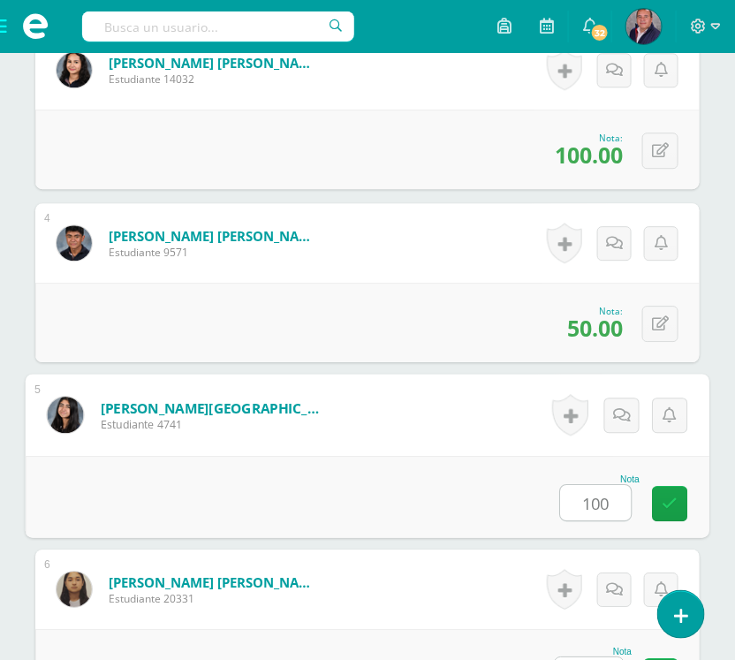
type input "100"
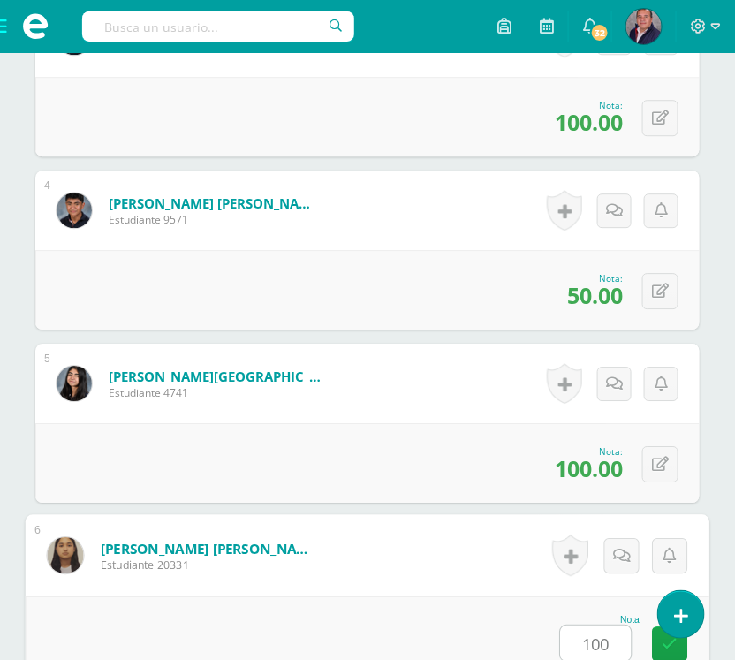
type input "100"
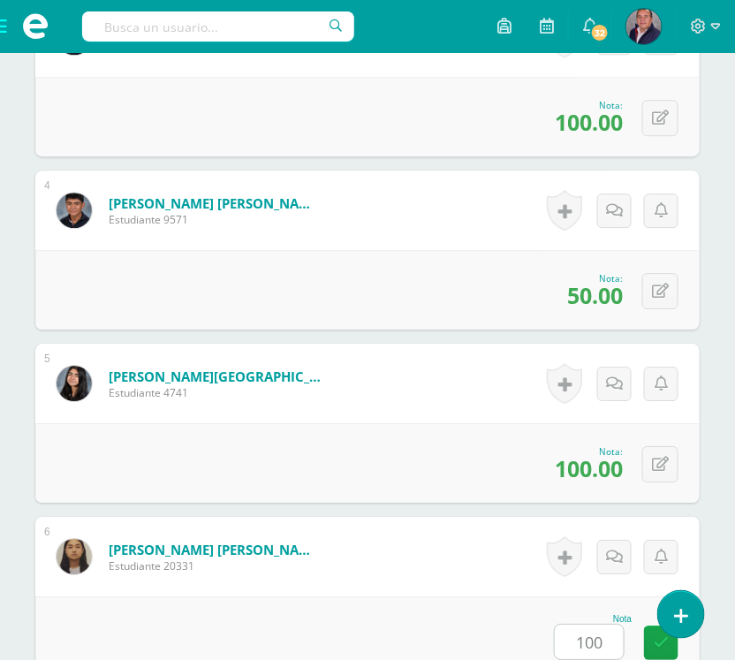
scroll to position [1490, 0]
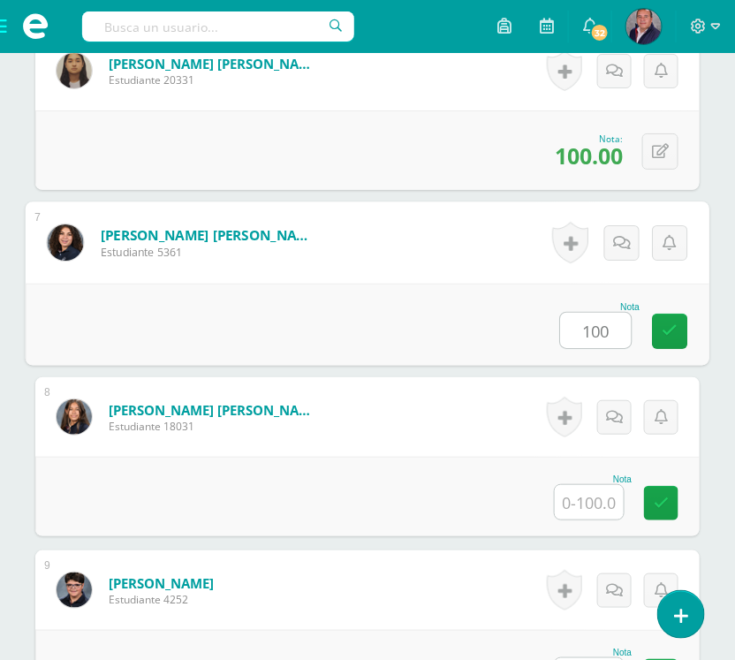
type input "100"
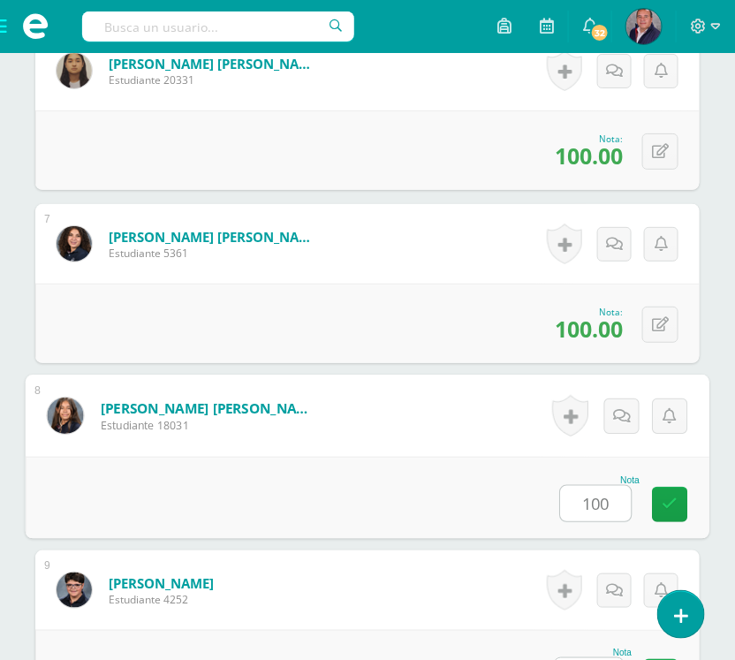
type input "100"
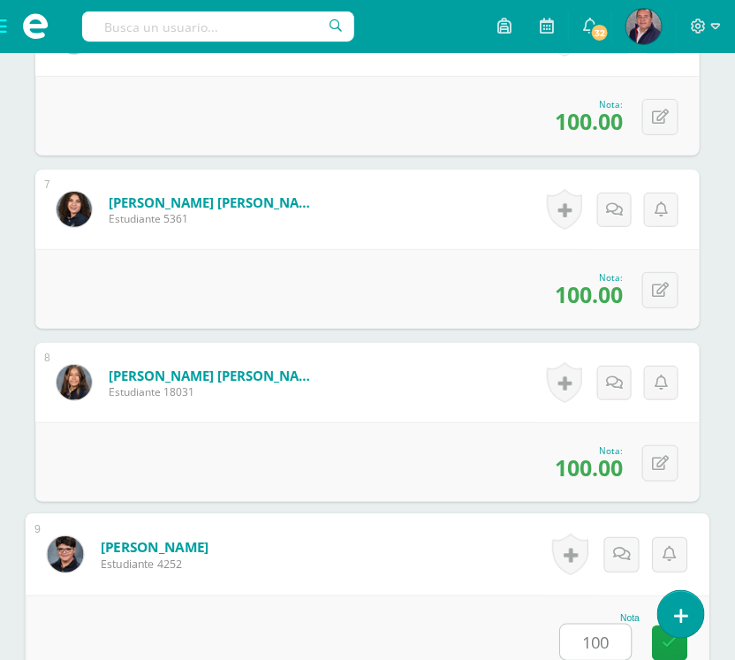
type input "100"
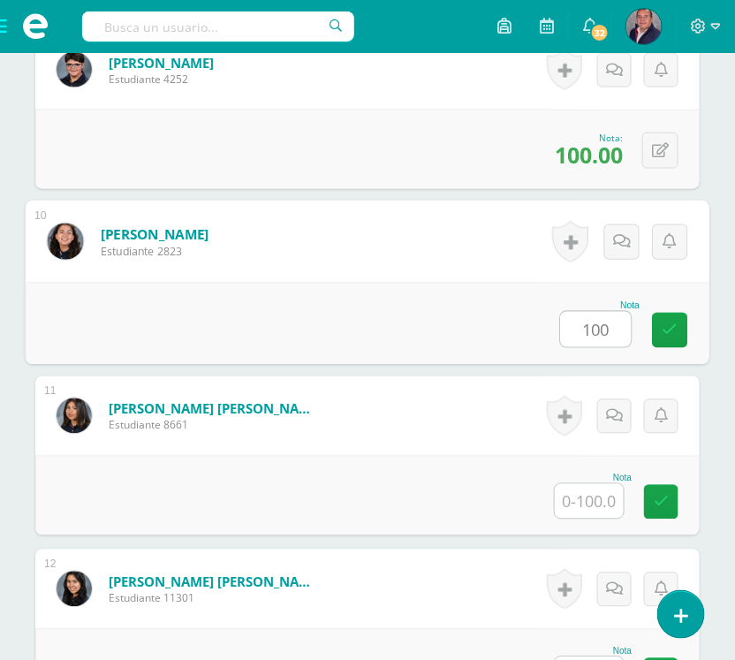
type input "100"
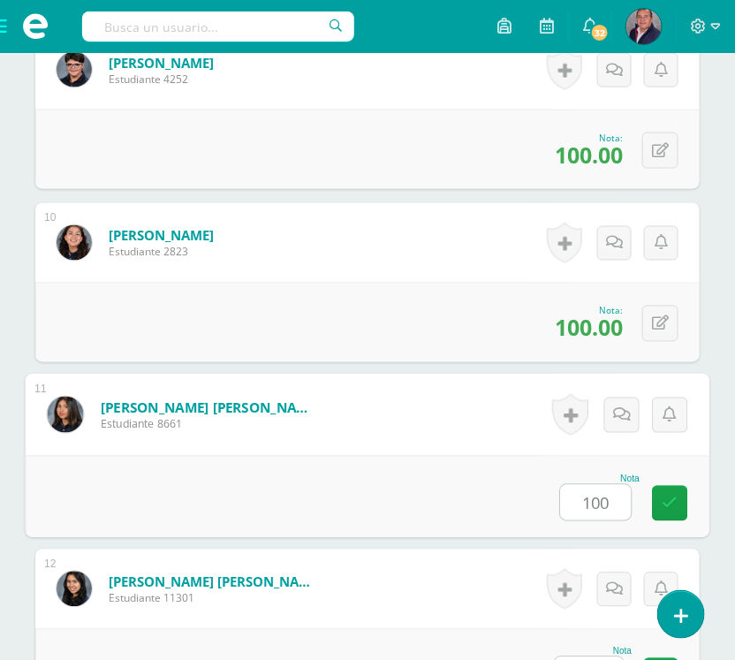
type input "100"
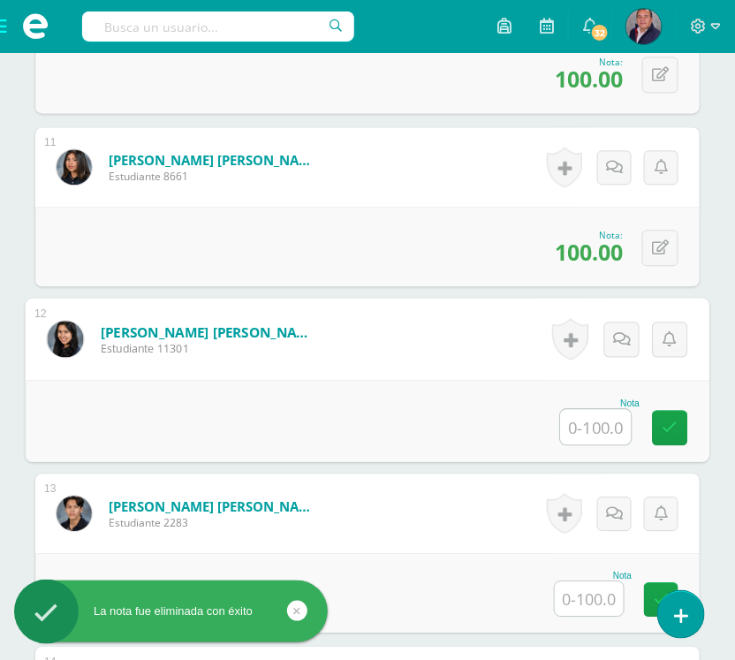
scroll to position [2263, 0]
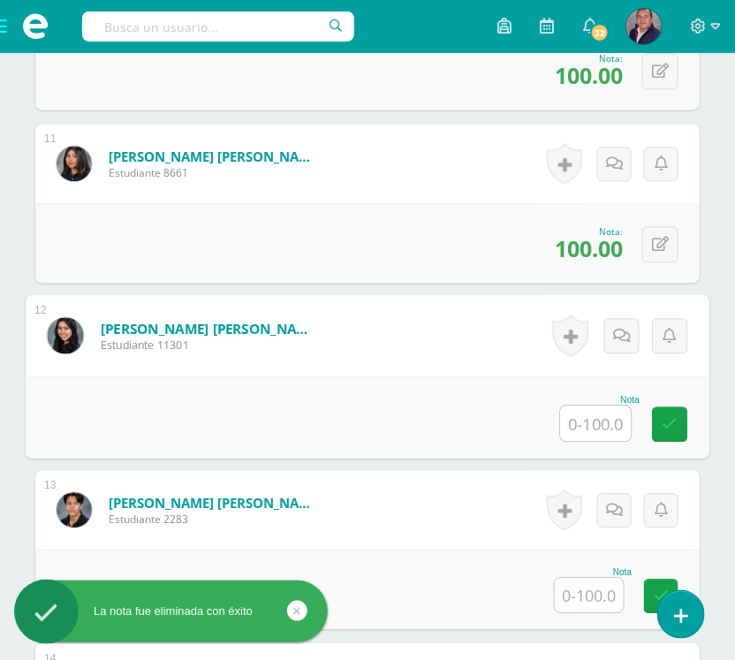
click at [597, 597] on input "text" at bounding box center [589, 595] width 69 height 34
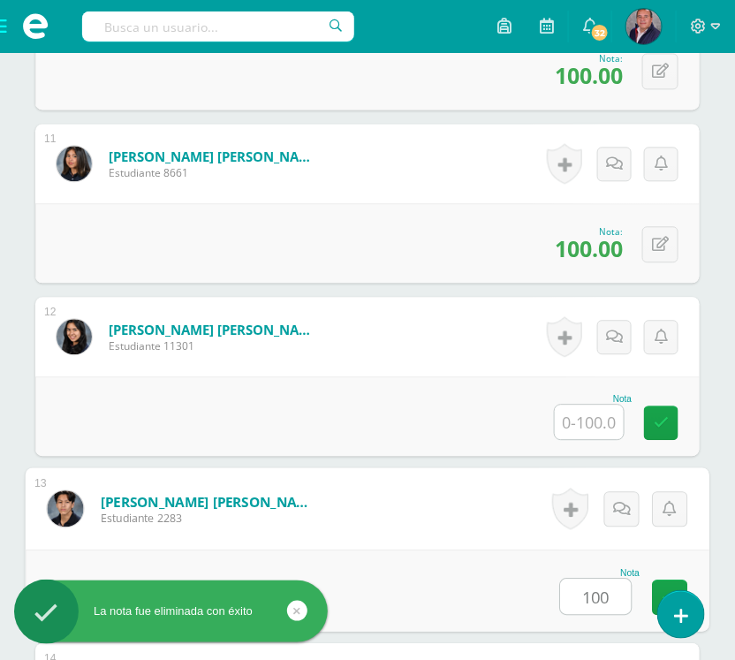
type input "100"
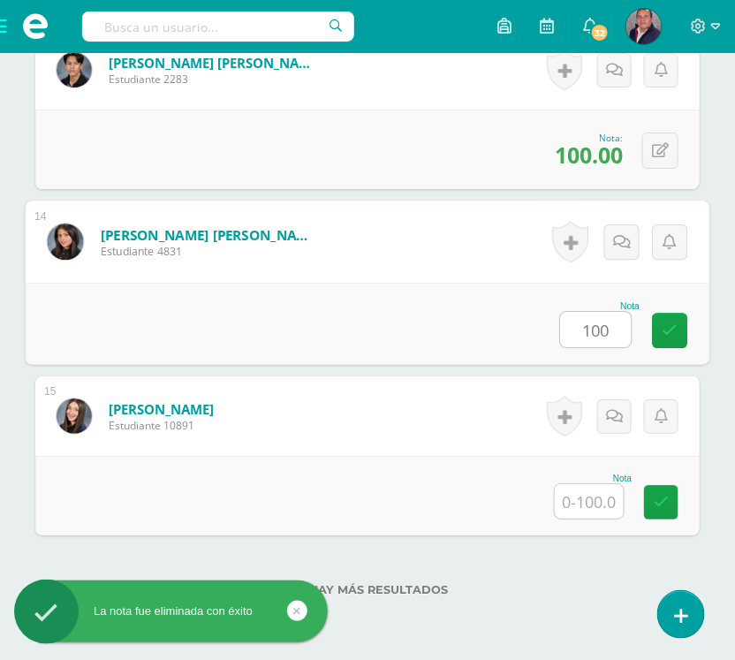
type input "100"
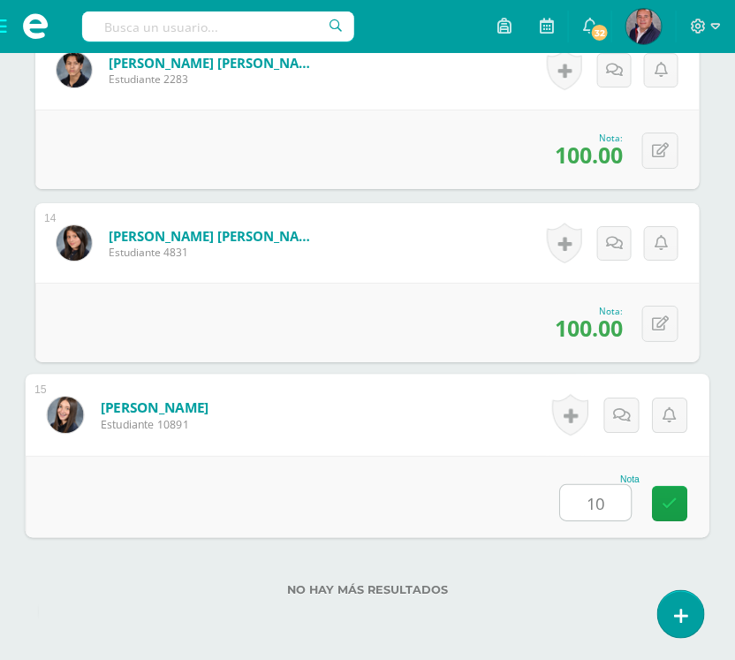
type input "100"
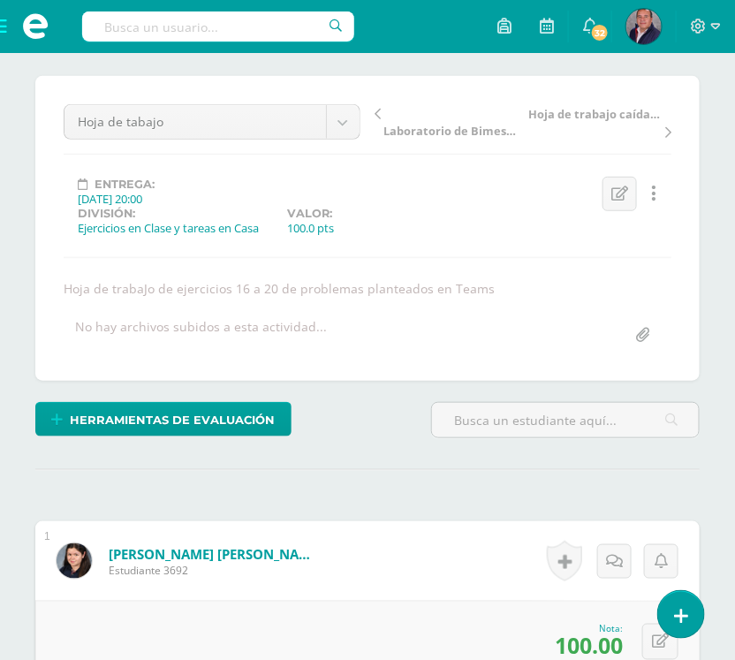
scroll to position [0, 0]
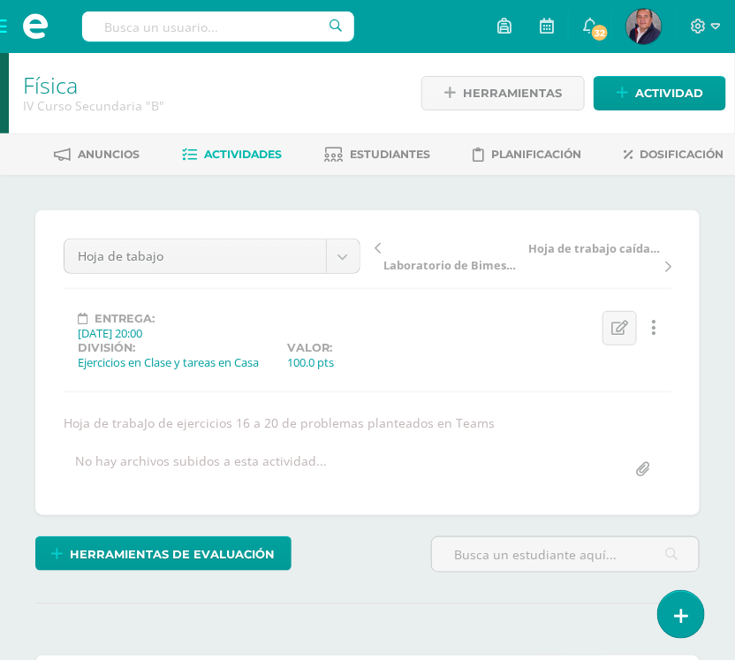
click at [245, 153] on span "Actividades" at bounding box center [243, 154] width 78 height 13
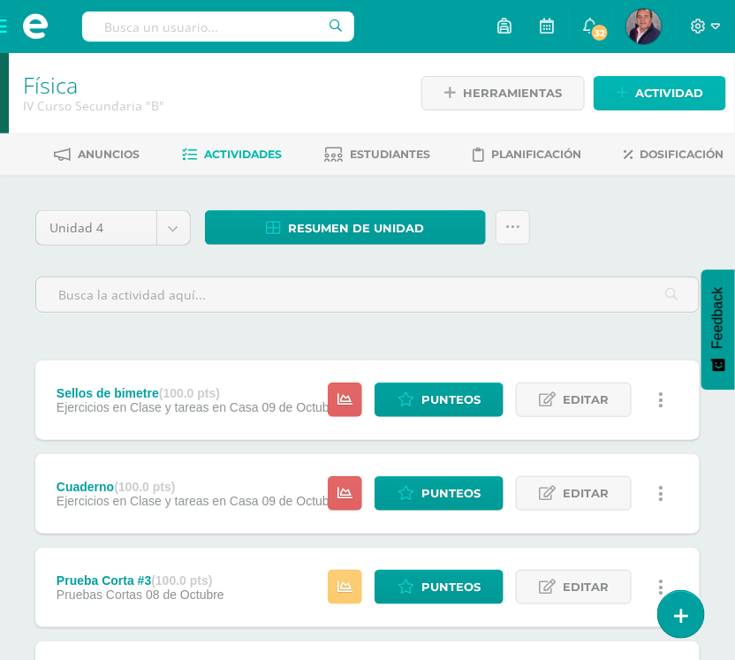
click at [660, 85] on span "Actividad" at bounding box center [669, 93] width 68 height 33
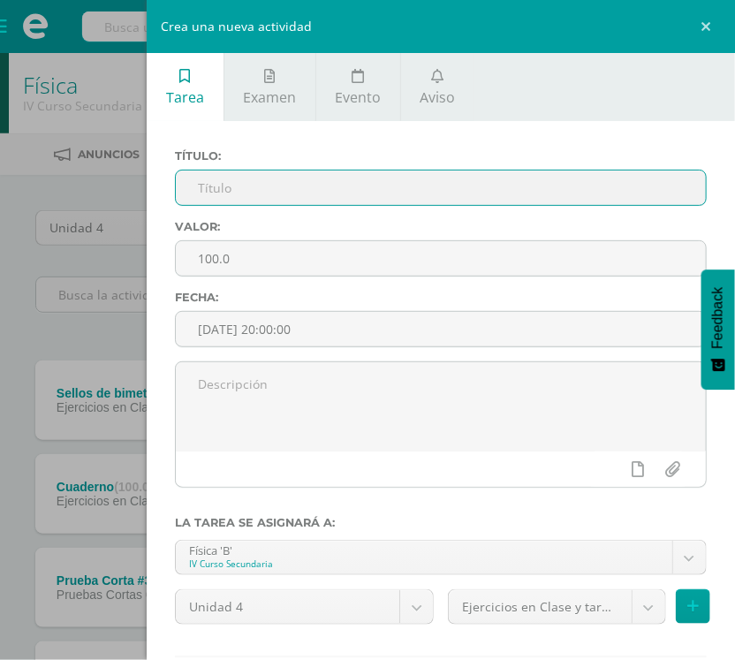
click at [280, 192] on input "text" at bounding box center [441, 188] width 530 height 34
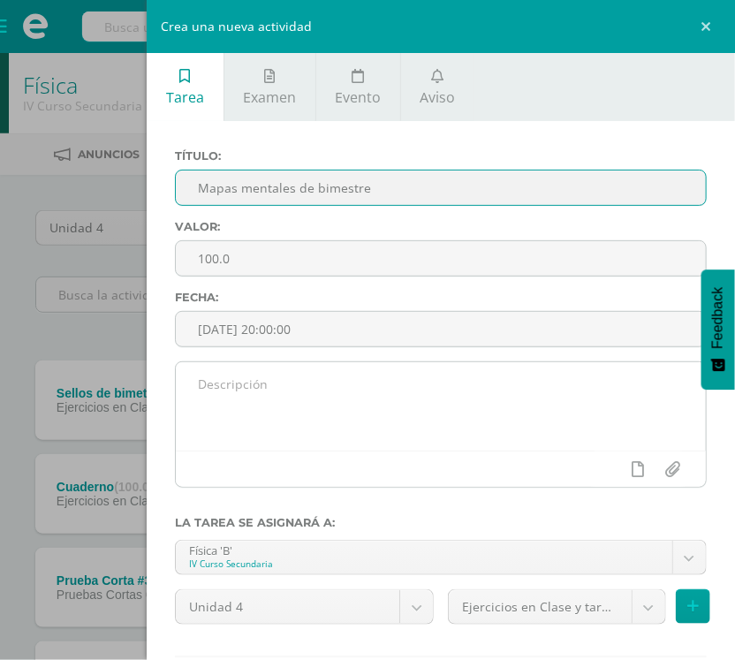
type input "Mapas mentales de bimestre"
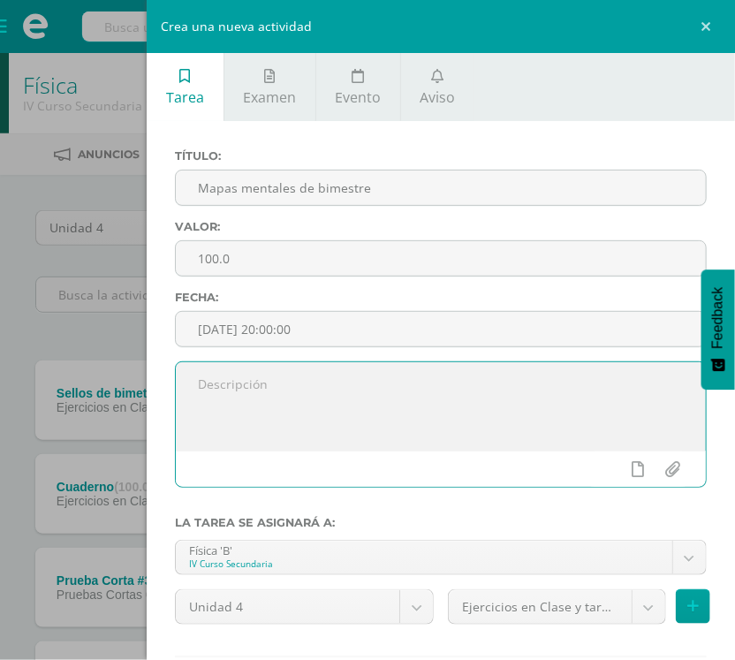
click at [300, 395] on textarea at bounding box center [441, 406] width 530 height 88
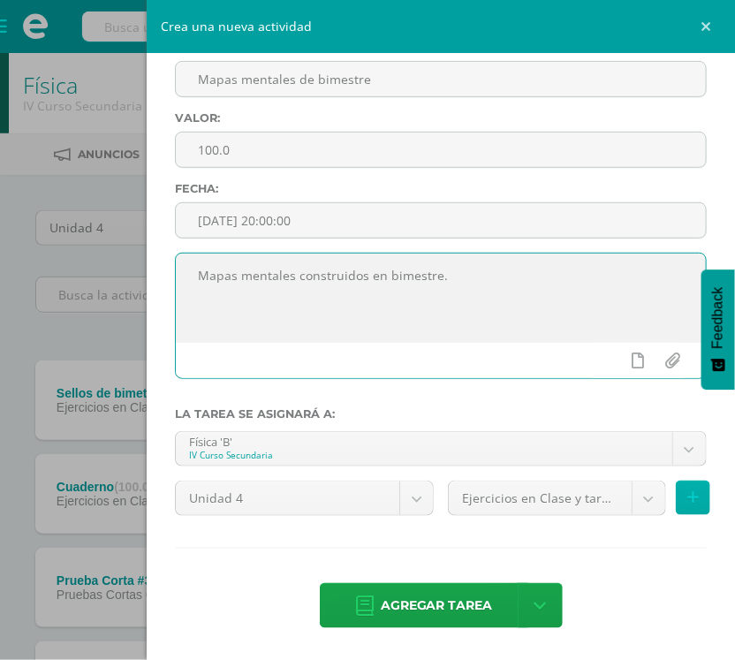
type textarea "Mapas mentales construidos en bimestre."
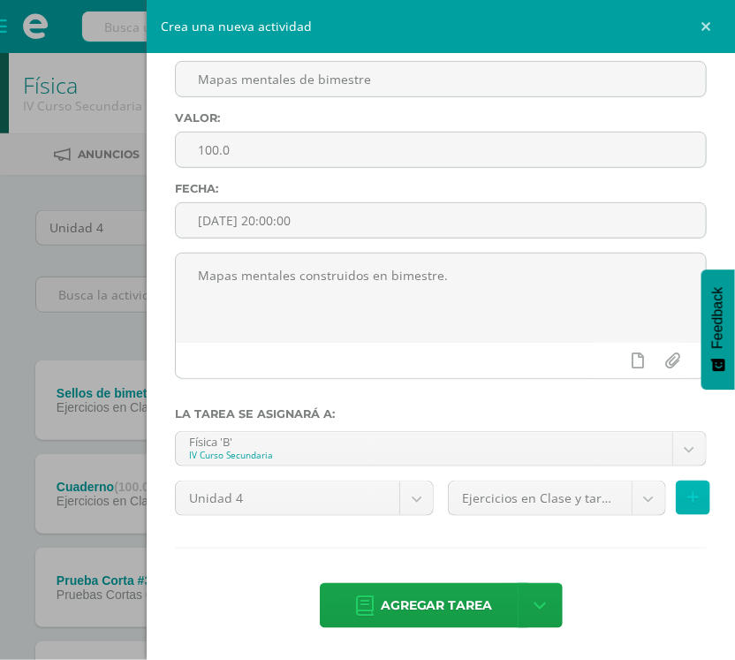
click at [676, 506] on button at bounding box center [693, 498] width 34 height 34
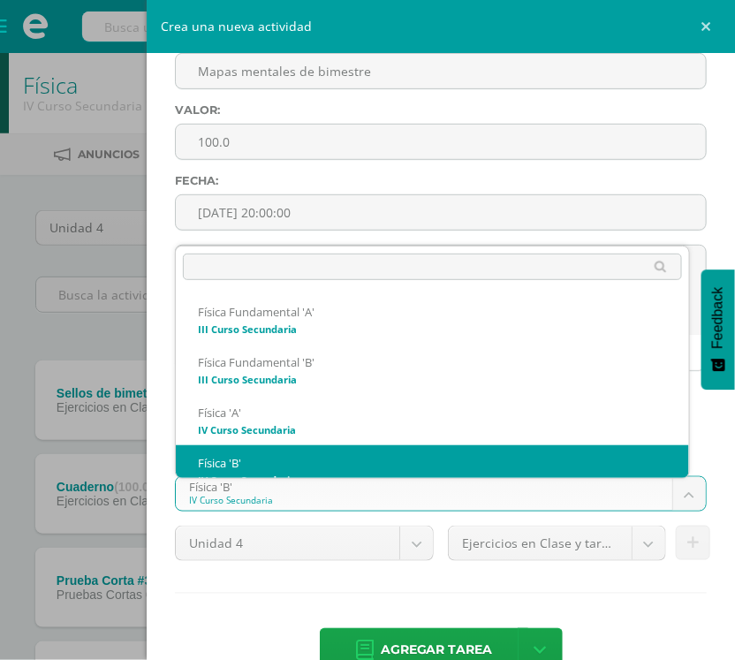
scroll to position [18, 0]
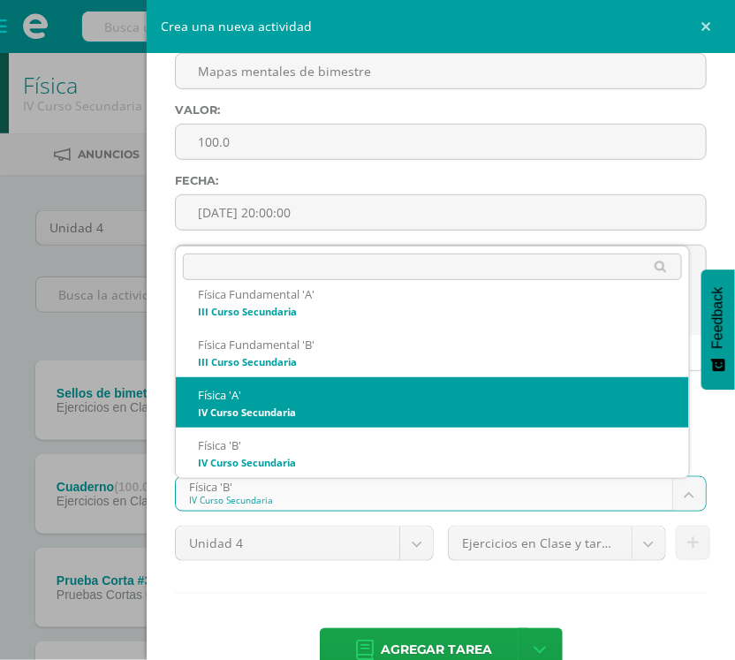
select select "208660"
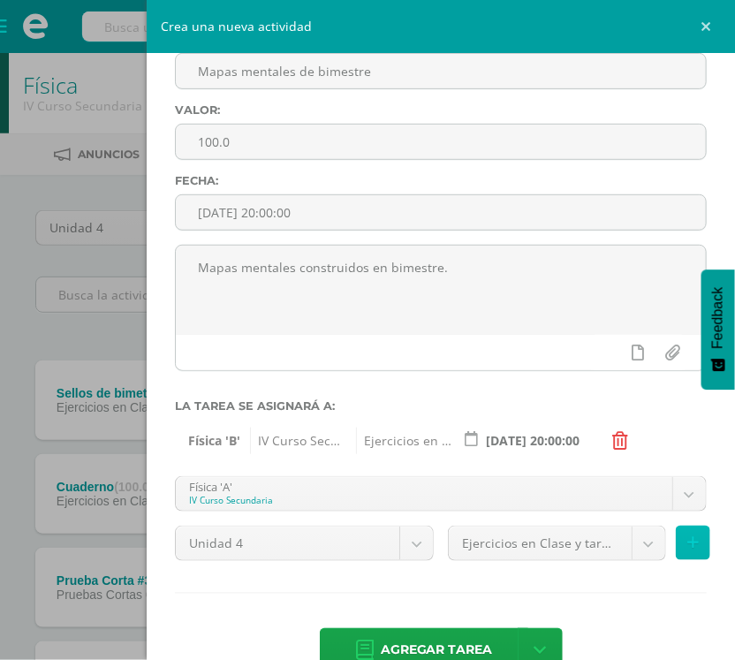
click at [687, 550] on icon at bounding box center [692, 542] width 11 height 15
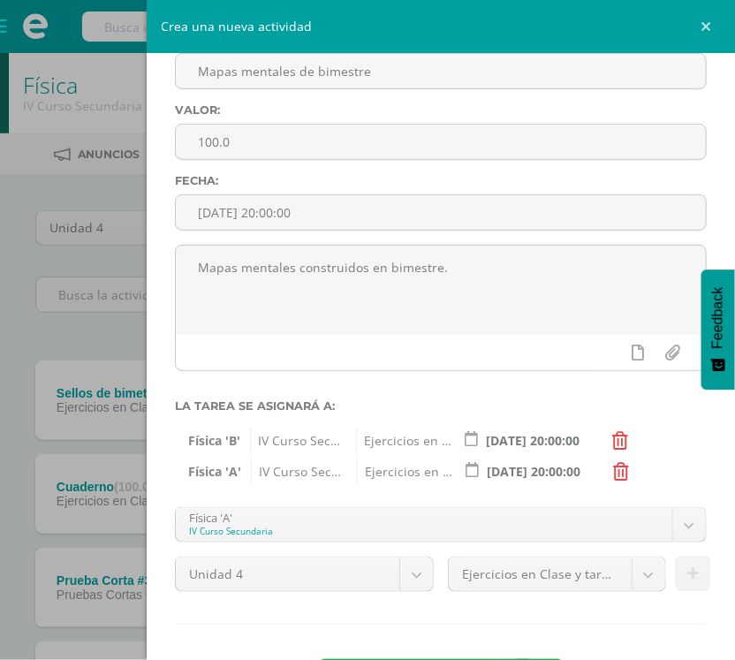
scroll to position [201, 0]
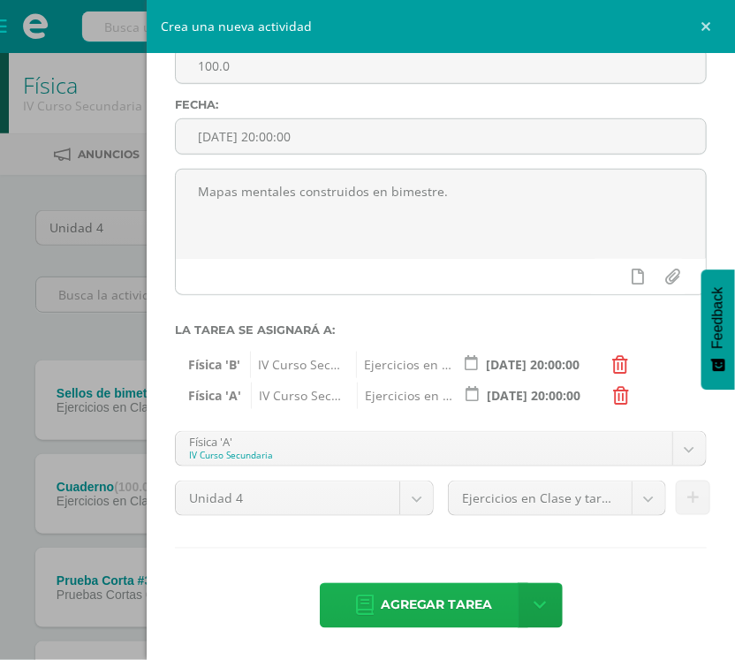
click at [447, 602] on span "Agregar tarea" at bounding box center [437, 605] width 112 height 43
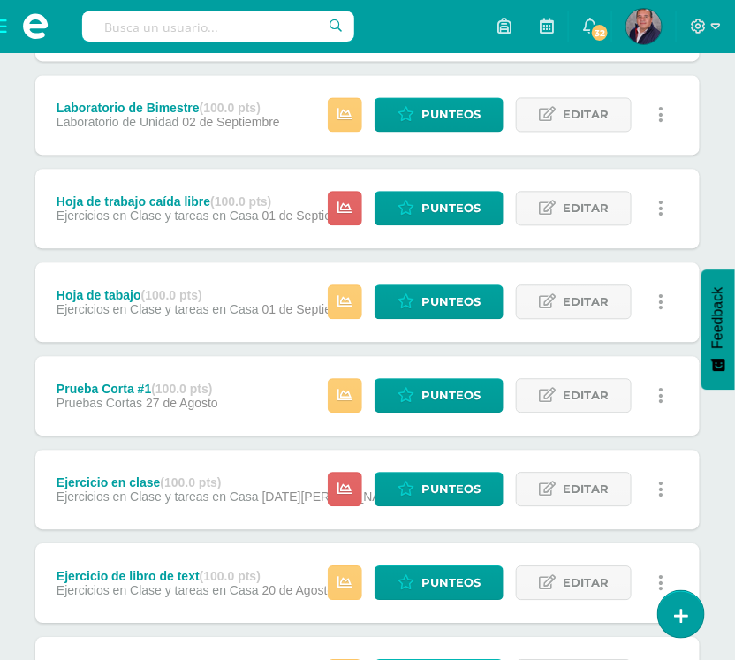
scroll to position [756, 0]
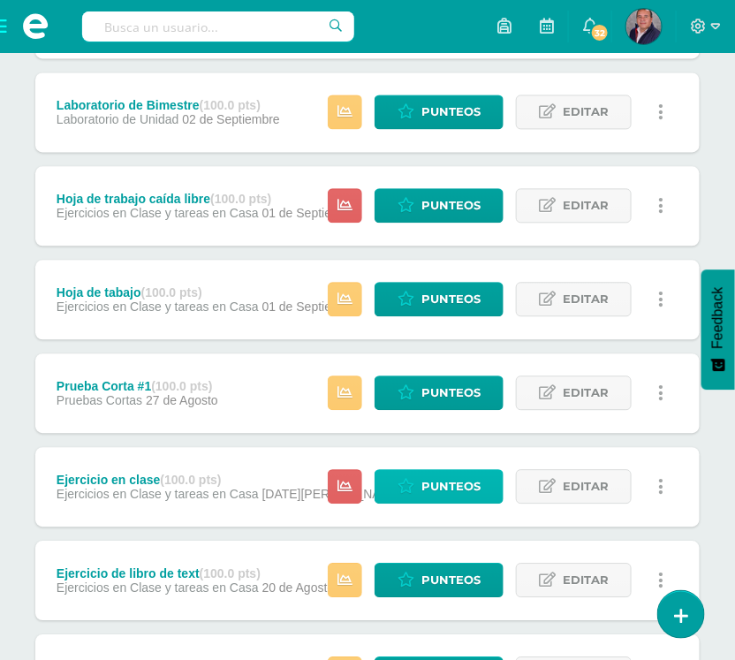
click at [440, 481] on span "Punteos" at bounding box center [450, 486] width 59 height 33
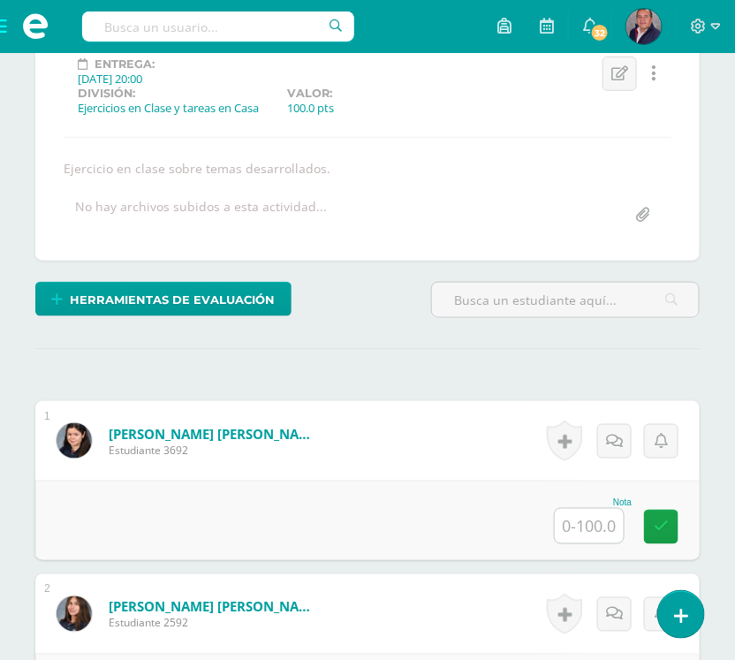
scroll to position [262, 0]
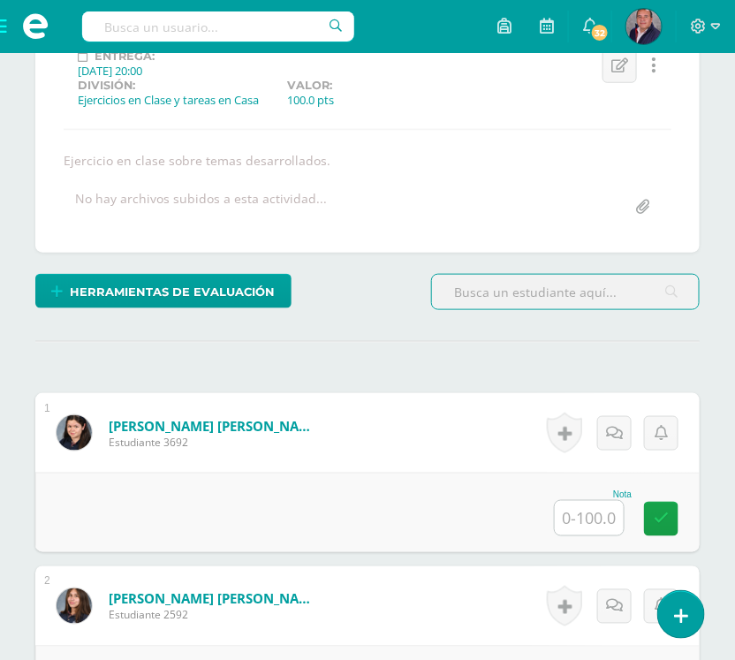
click at [603, 524] on input "text" at bounding box center [589, 518] width 69 height 34
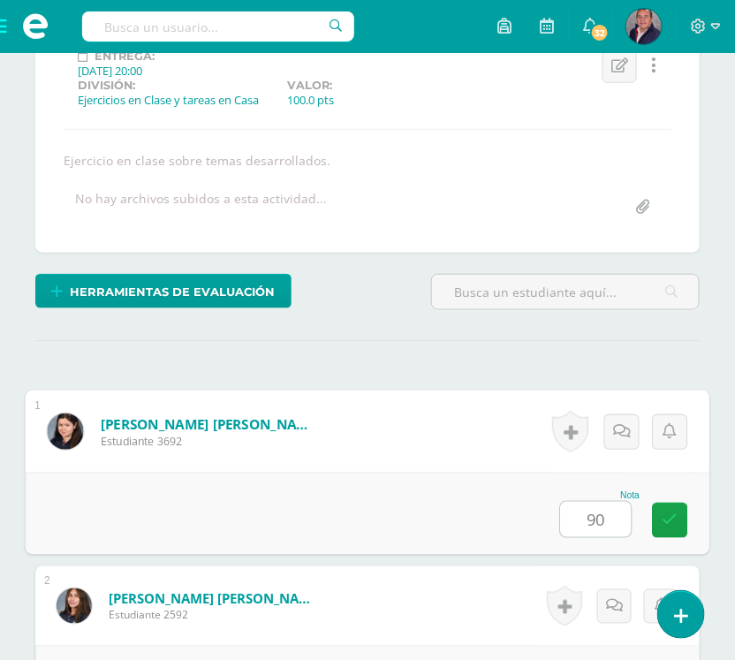
type input "90"
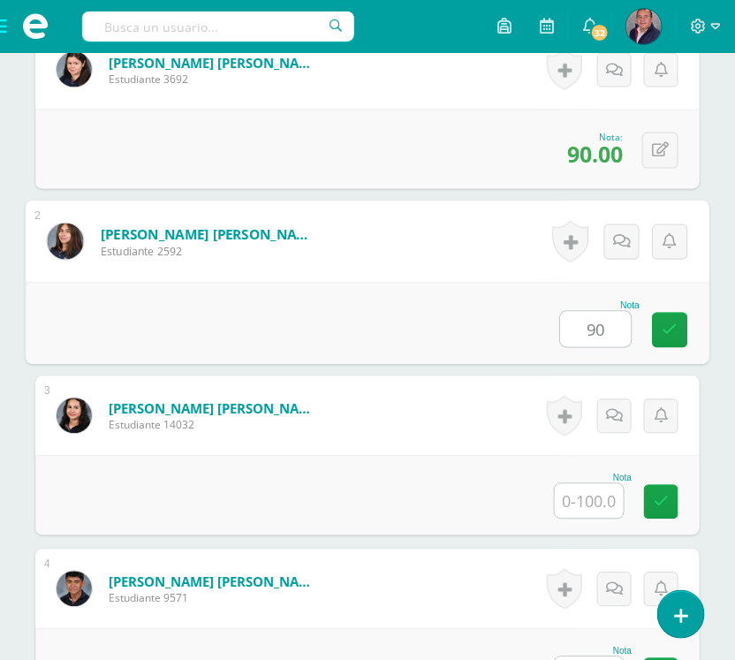
type input "90"
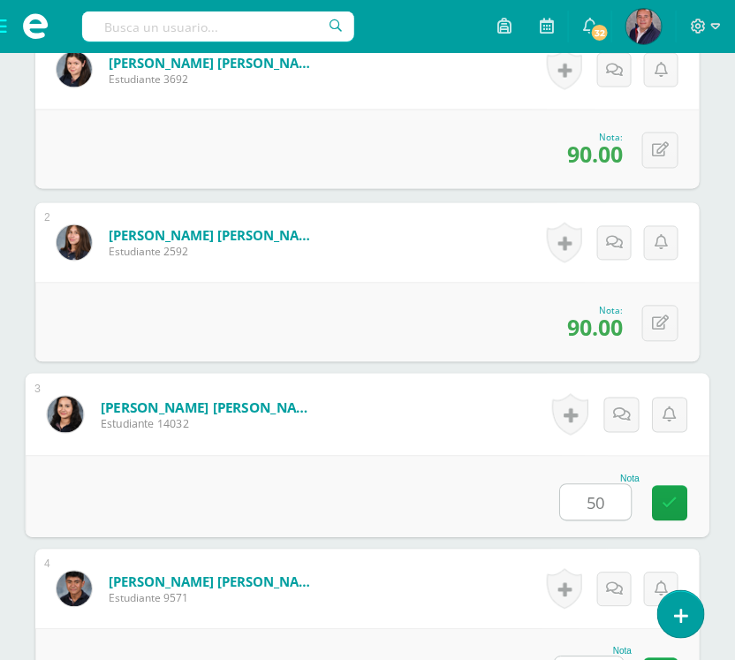
type input "50"
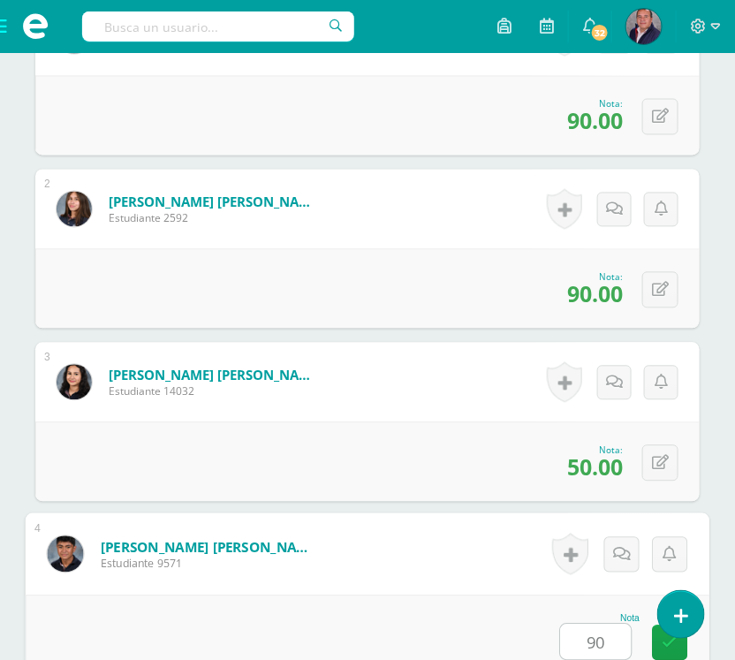
type input "90"
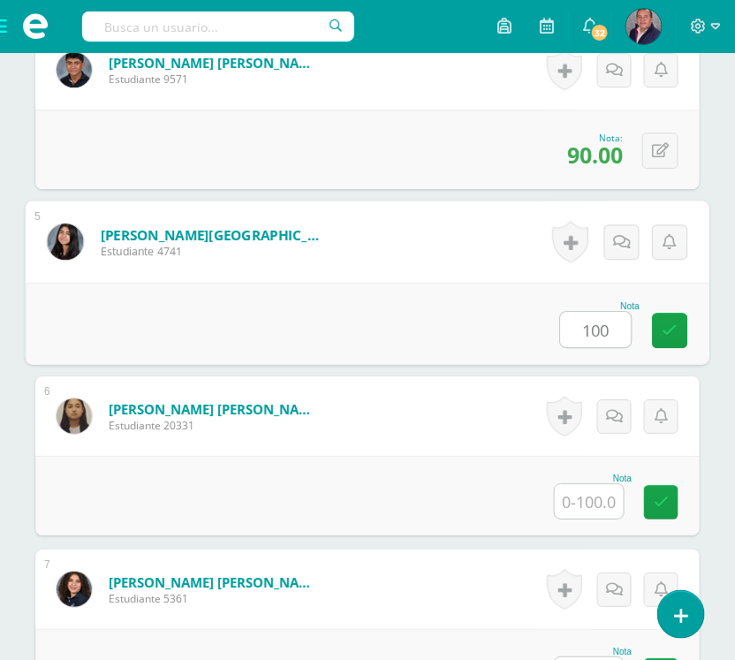
type input "100"
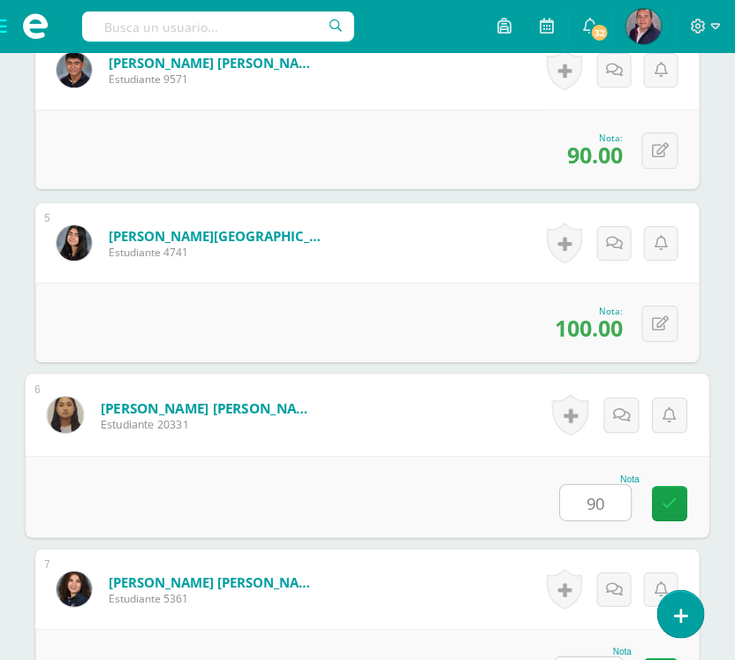
type input "90"
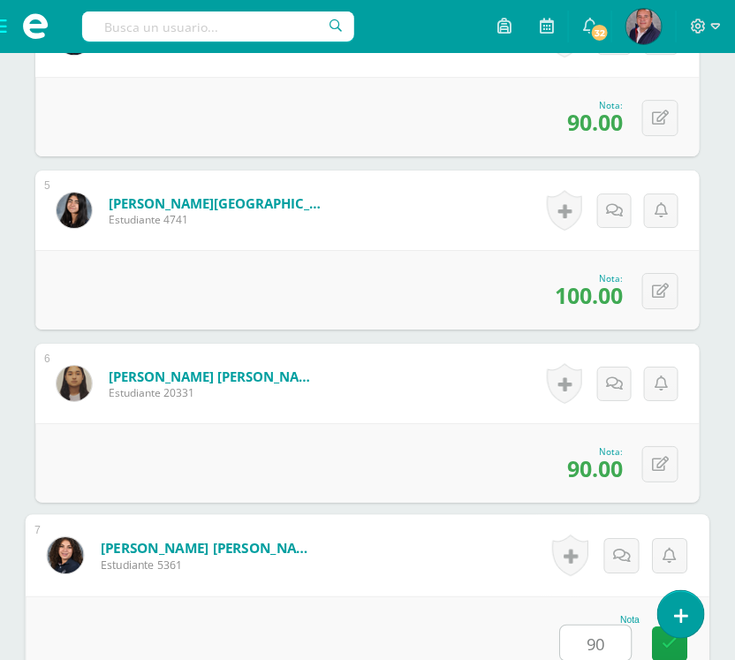
type input "90"
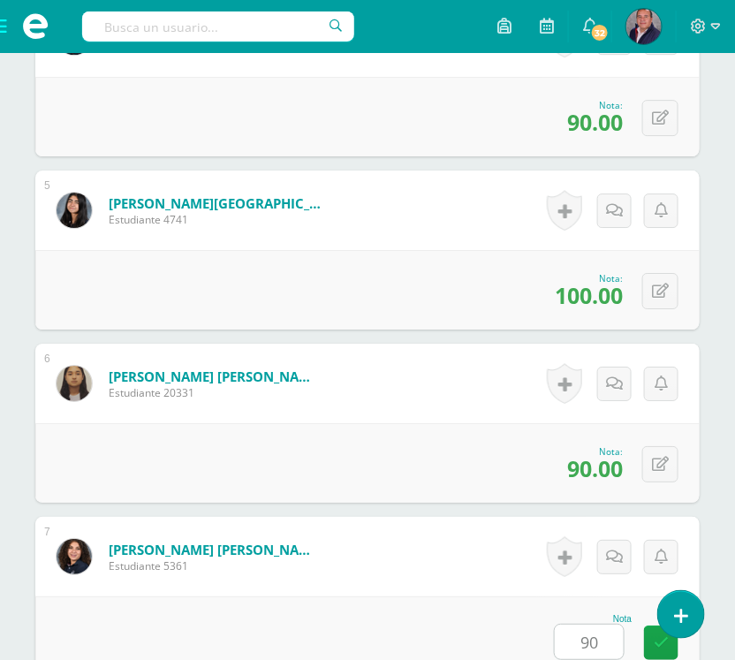
scroll to position [1664, 0]
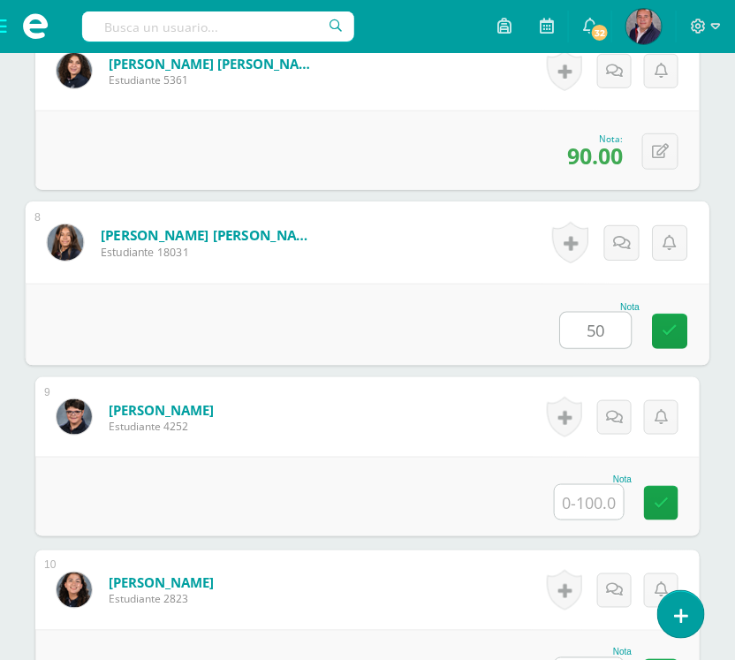
type input "50"
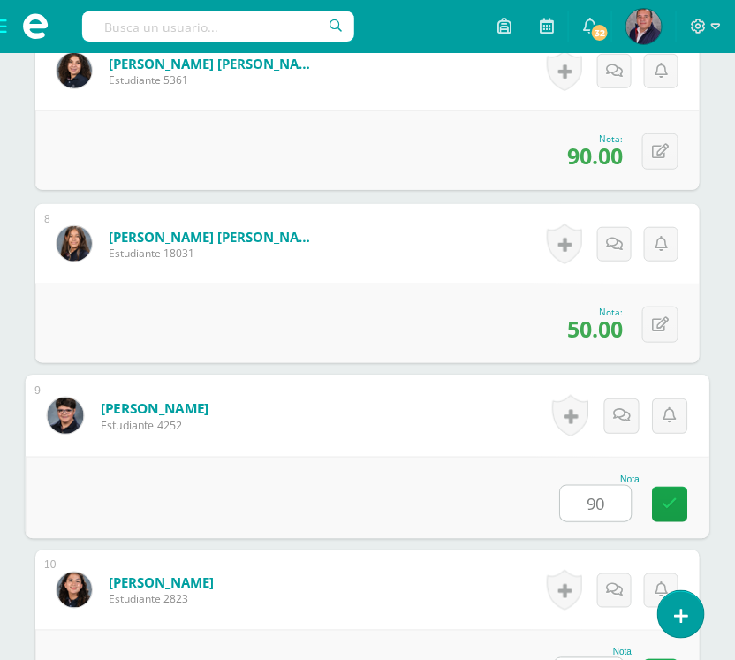
type input "90"
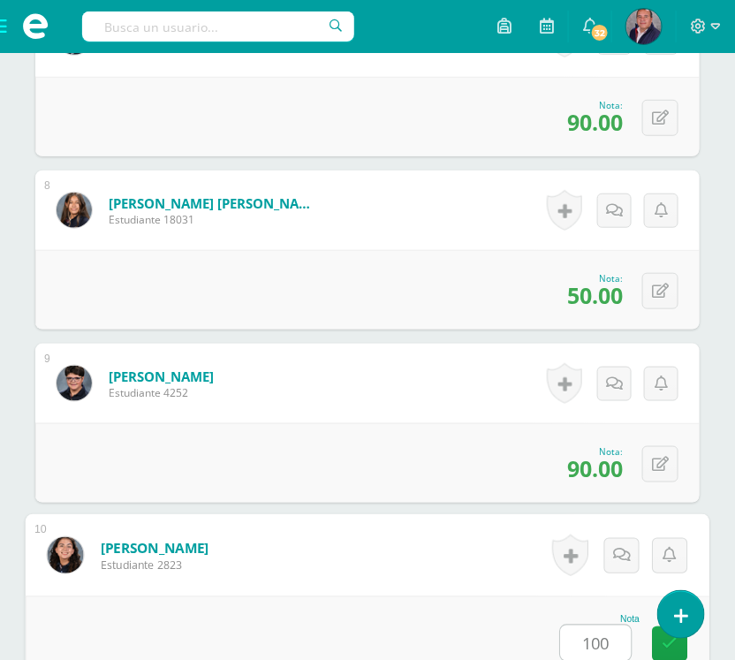
type input "100"
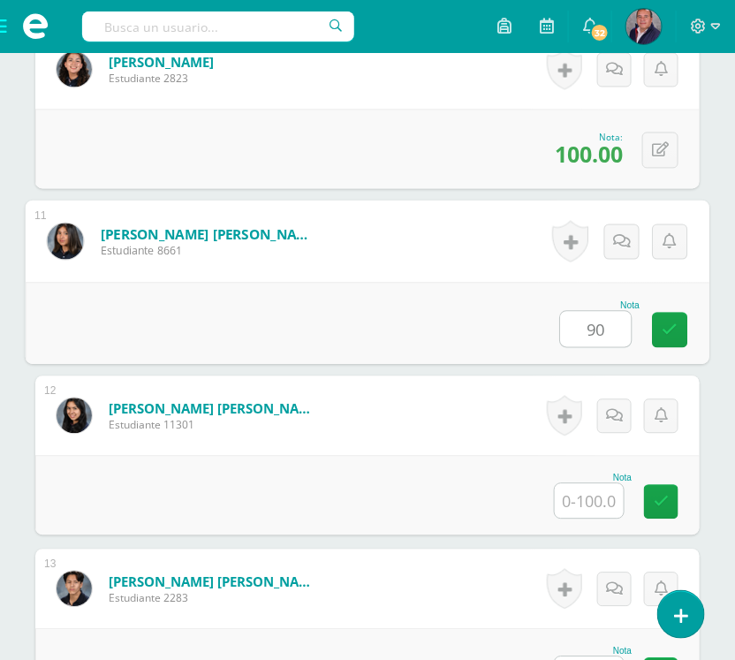
type input "90"
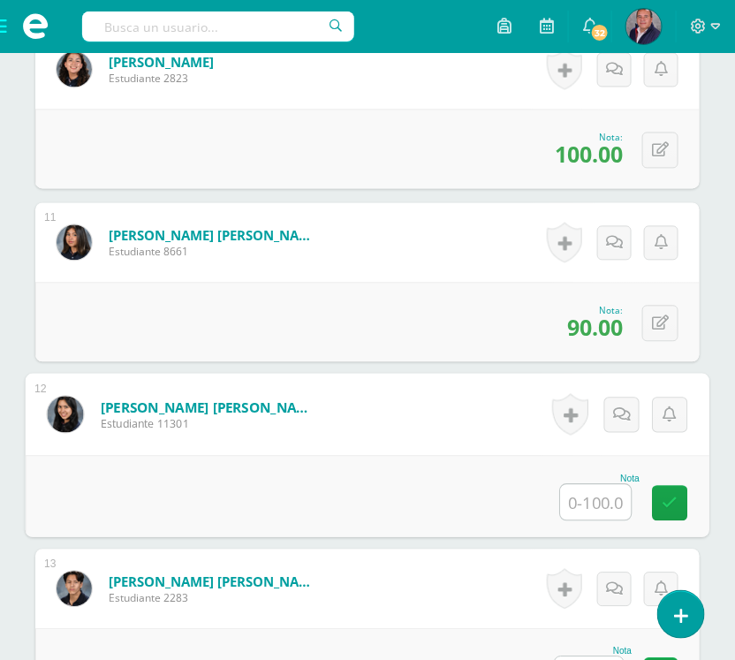
scroll to position [2313, 0]
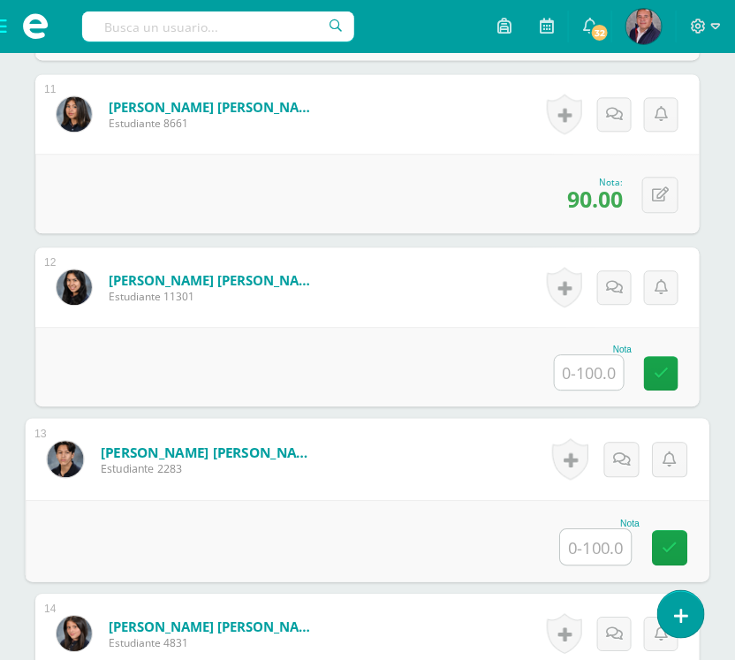
click at [597, 541] on input "text" at bounding box center [596, 546] width 71 height 35
type input "90"
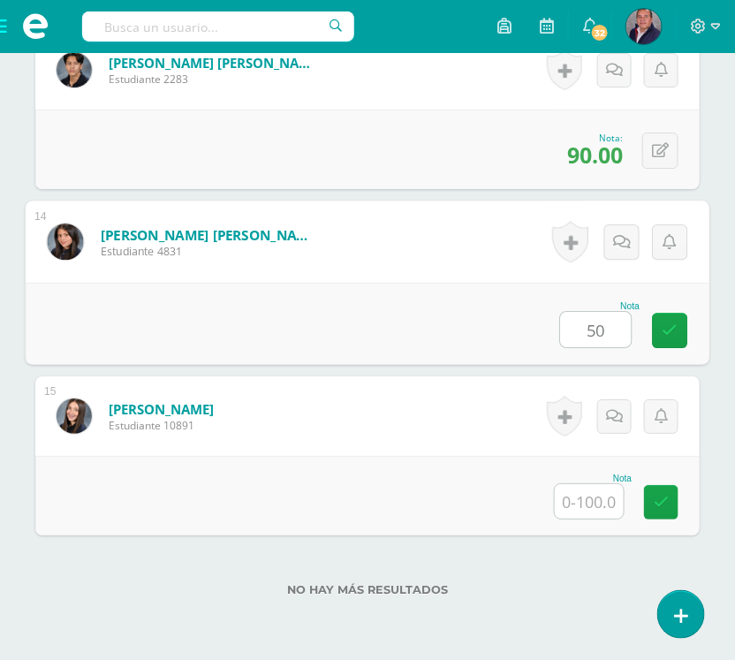
type input "50"
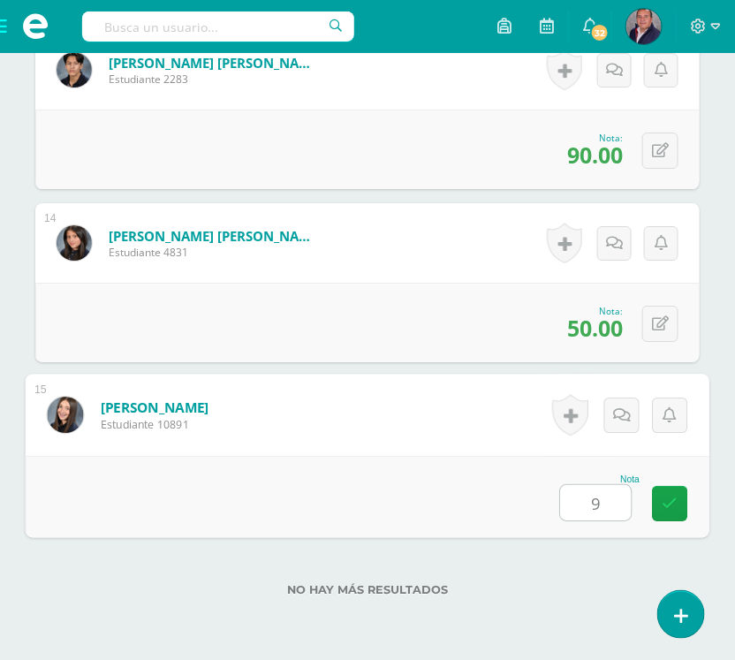
type input "90"
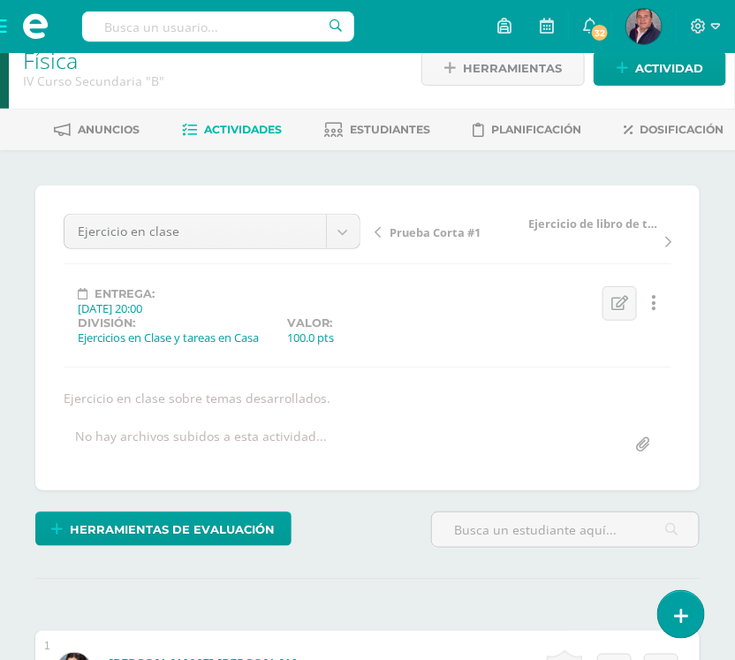
scroll to position [0, 0]
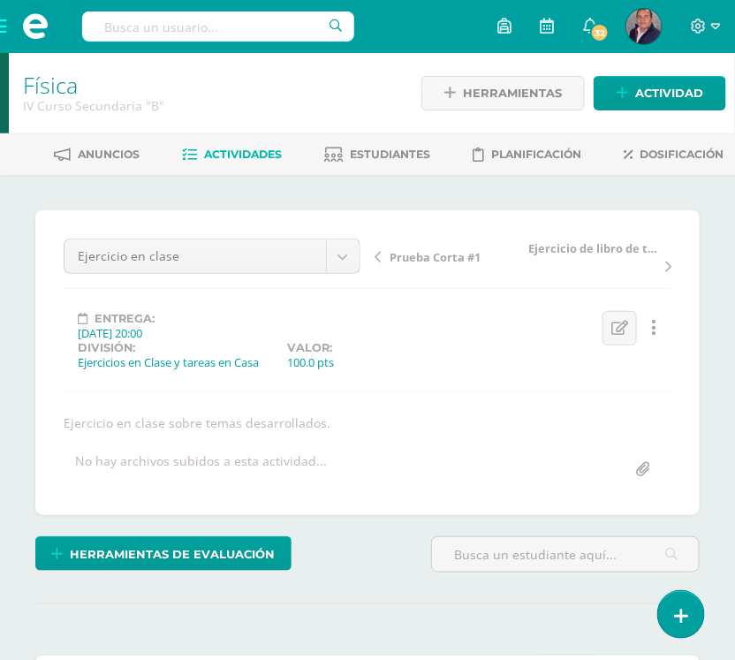
click at [240, 153] on span "Actividades" at bounding box center [243, 154] width 78 height 13
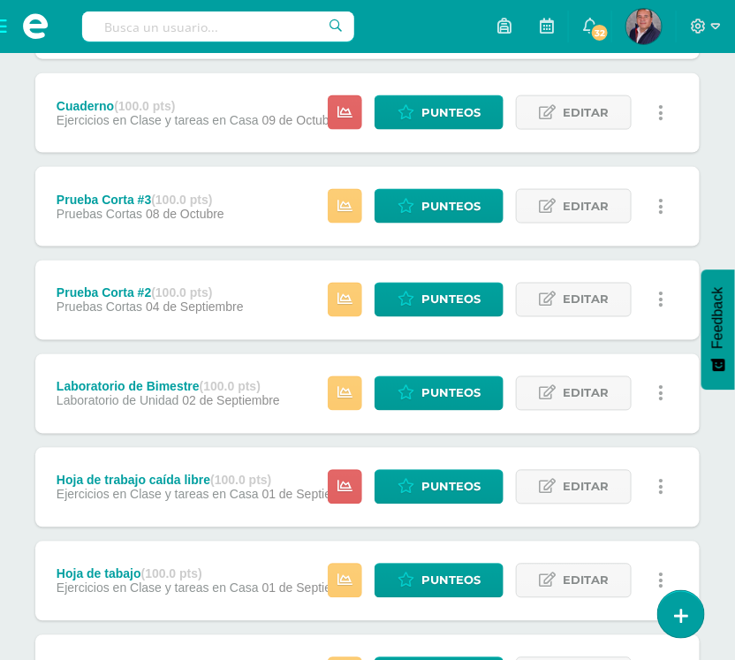
scroll to position [532, 0]
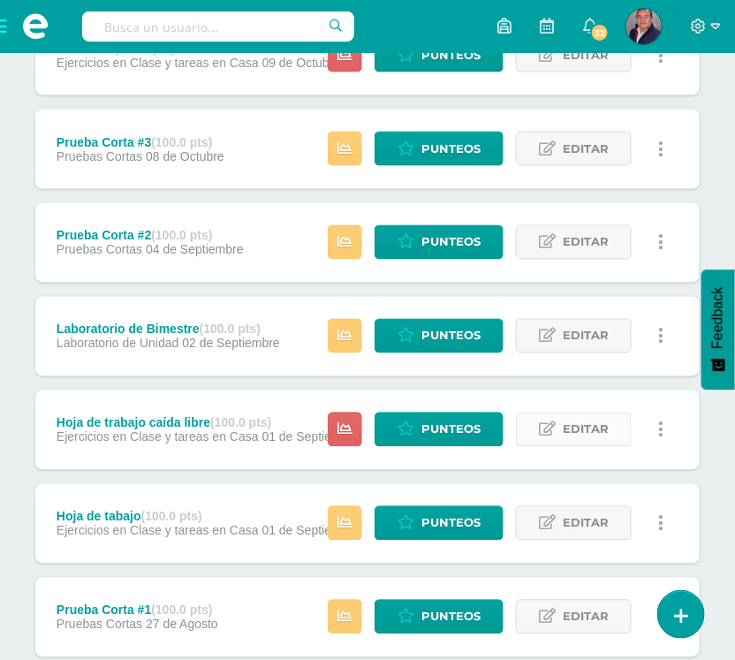
click at [588, 433] on span "Editar" at bounding box center [586, 429] width 46 height 33
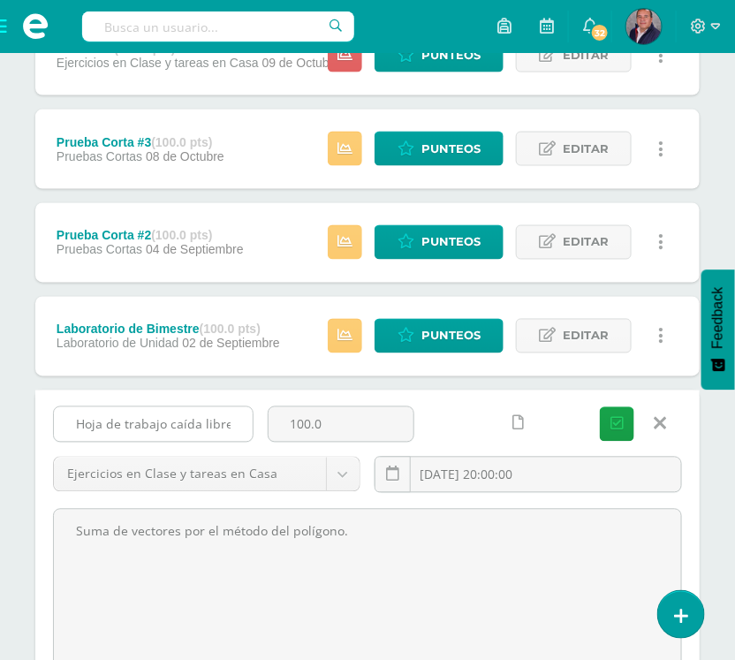
click at [235, 420] on input "Hoja de trabajo caída libre" at bounding box center [153, 424] width 199 height 34
type input "Hoja de trabajo fuerza entre cargas"
click at [489, 480] on input "[DATE] 20:00:00" at bounding box center [528, 475] width 306 height 34
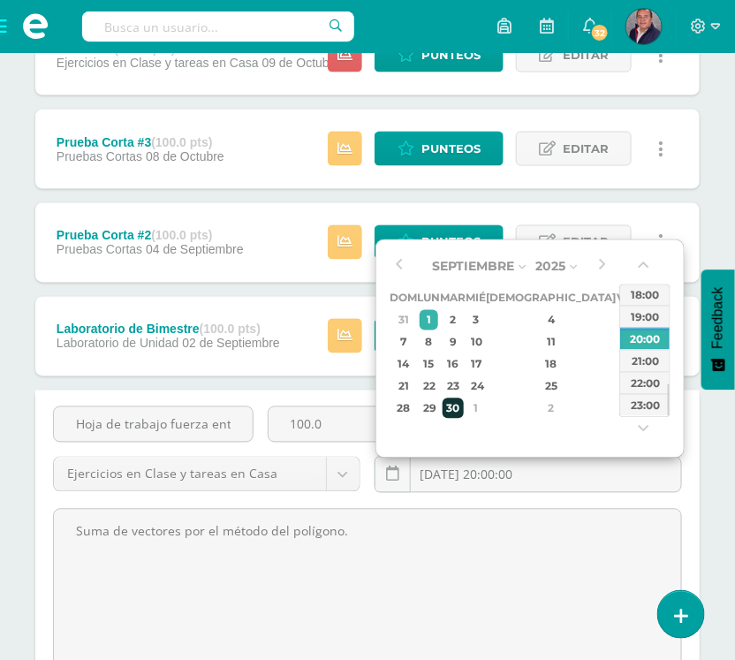
click at [463, 404] on div "30" at bounding box center [453, 408] width 20 height 20
type input "[DATE] 20:00"
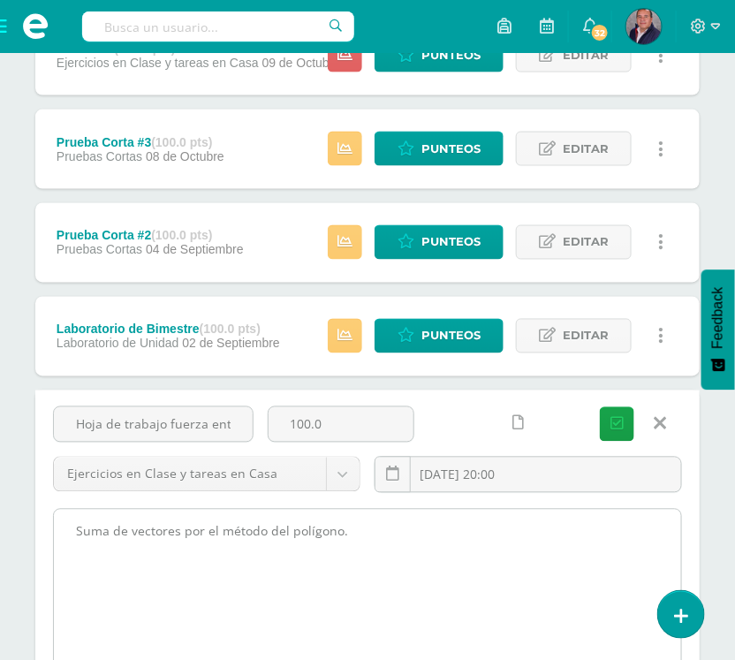
click at [413, 543] on textarea "Suma de vectores por el método del polígono." at bounding box center [367, 607] width 627 height 194
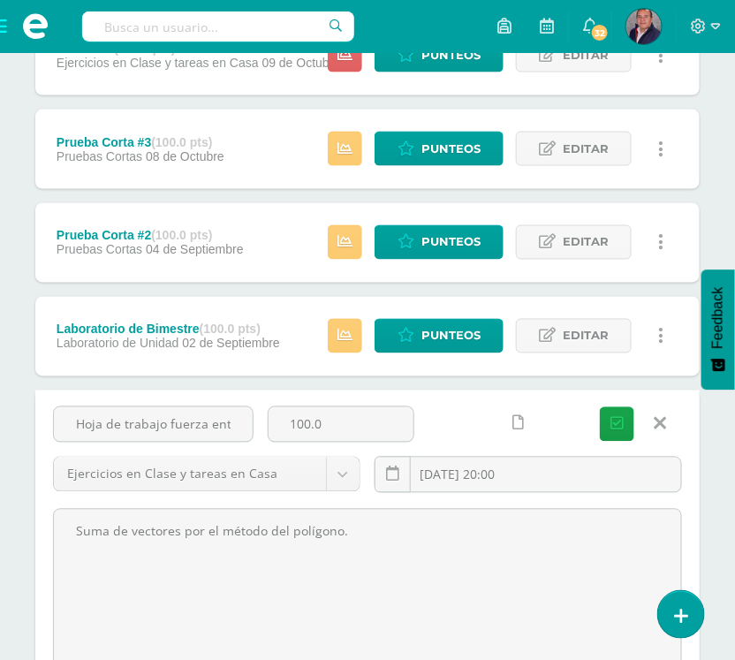
drag, startPoint x: 365, startPoint y: 527, endPoint x: -78, endPoint y: 505, distance: 443.2
click at [0, 505] on html "Estudiantes Disciplina Asistencia Mis cursos Archivos Soporte Ayuda Reportar un…" at bounding box center [367, 435] width 735 height 1934
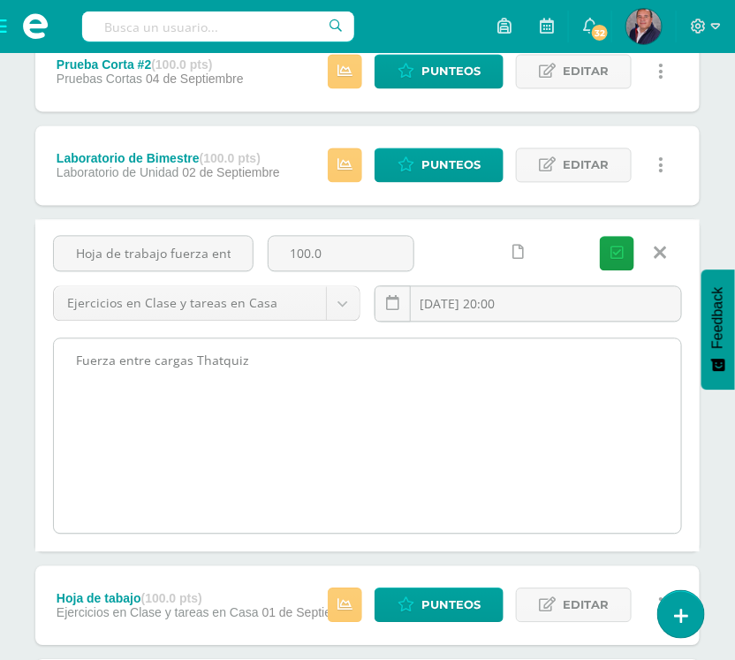
scroll to position [700, 0]
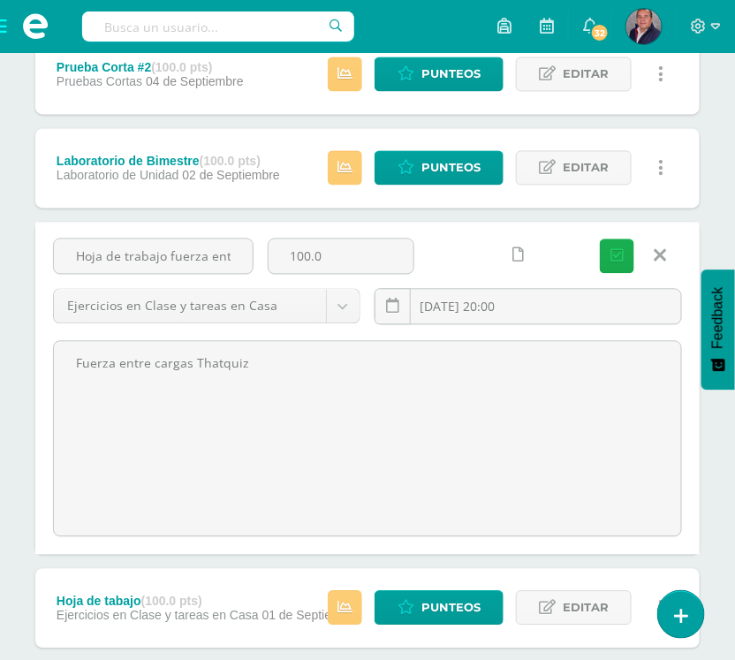
type textarea "Fuerza entre cargas Thatquiz"
click at [616, 254] on icon "submit" at bounding box center [616, 256] width 13 height 15
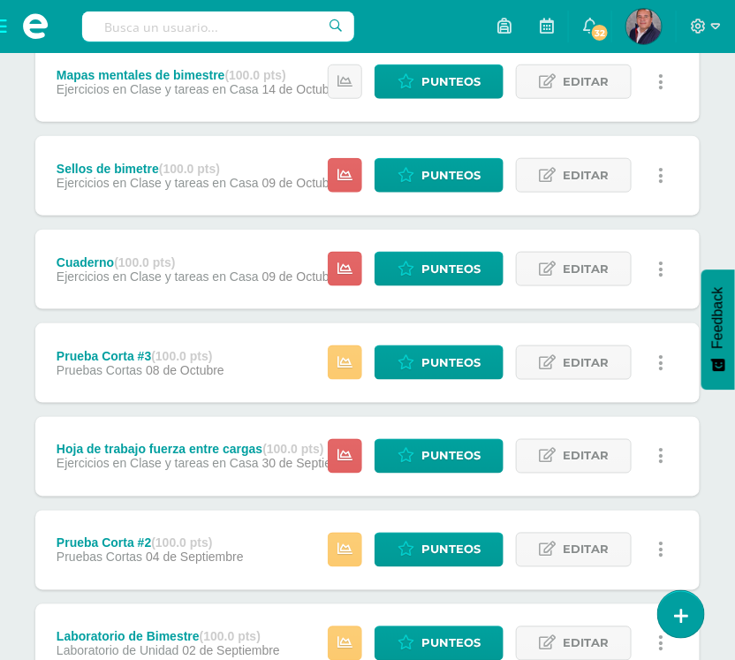
scroll to position [390, 0]
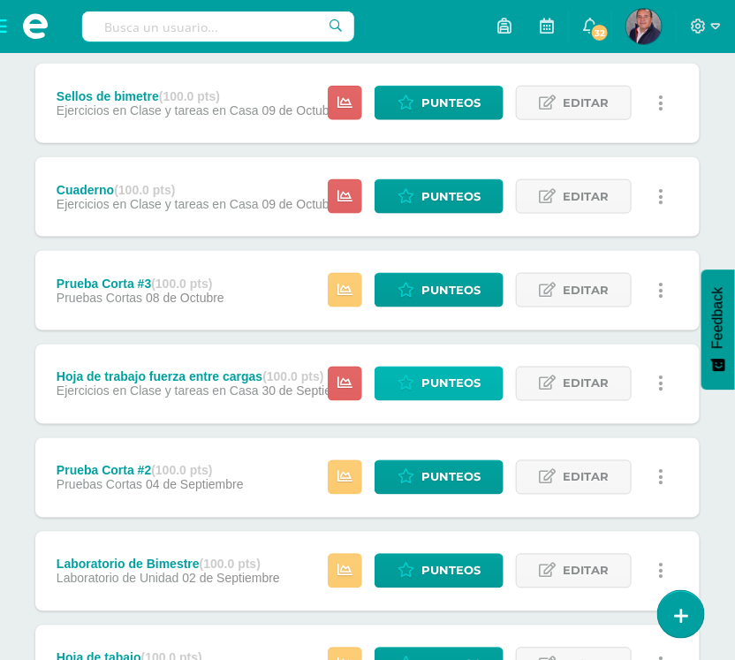
click at [460, 382] on span "Punteos" at bounding box center [450, 384] width 59 height 33
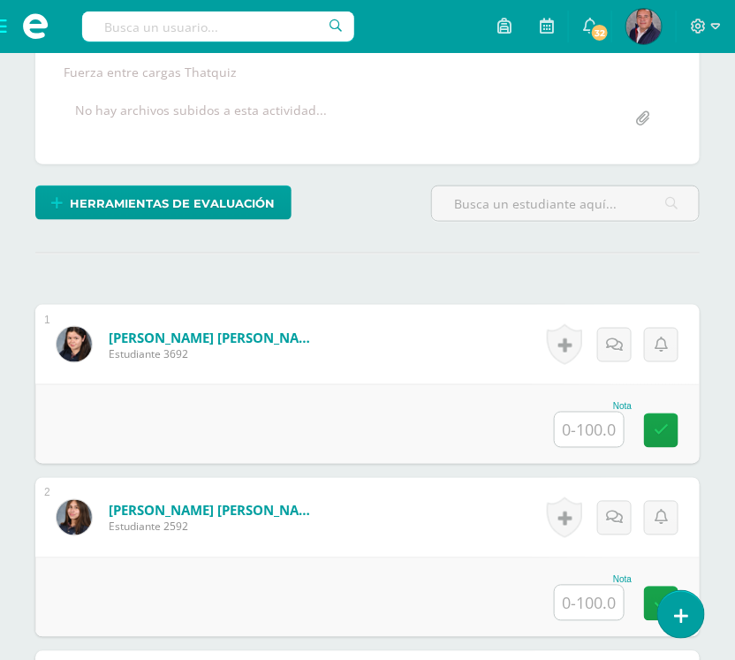
scroll to position [358, 0]
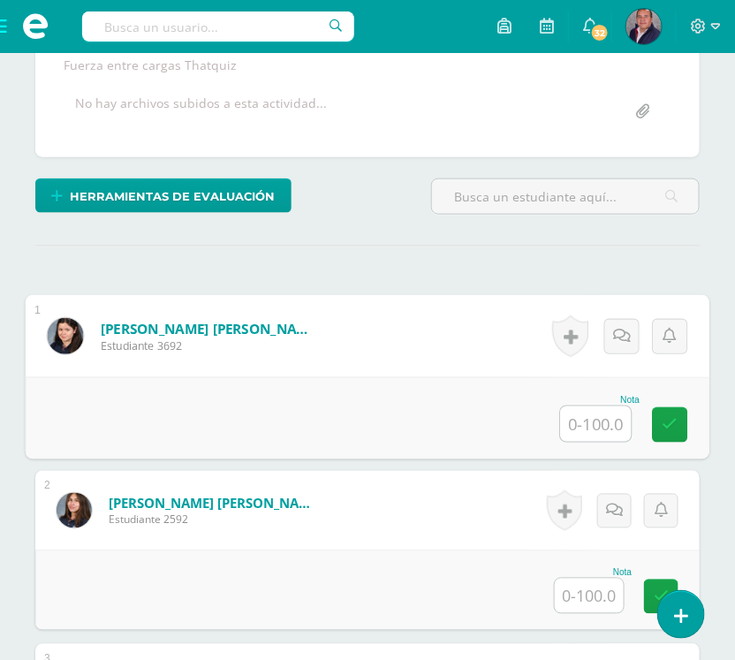
click at [599, 420] on input "text" at bounding box center [596, 423] width 71 height 35
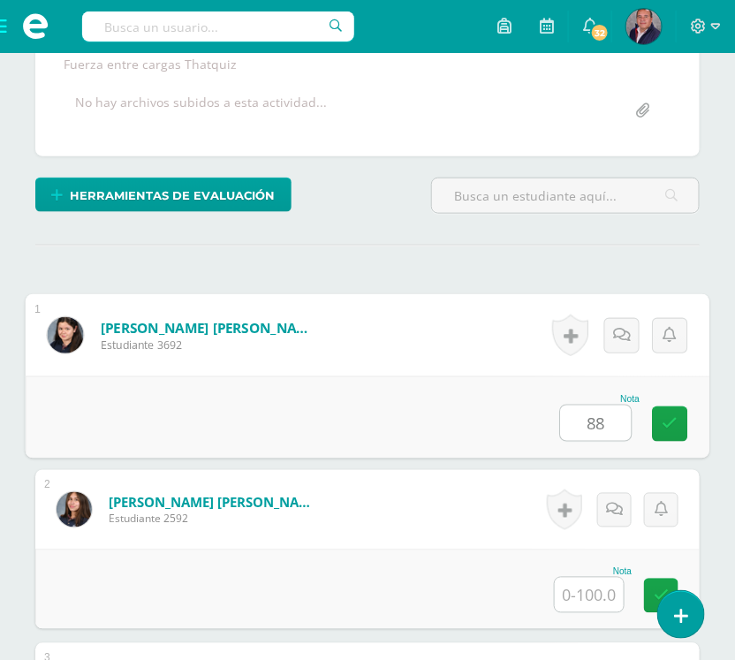
type input "88"
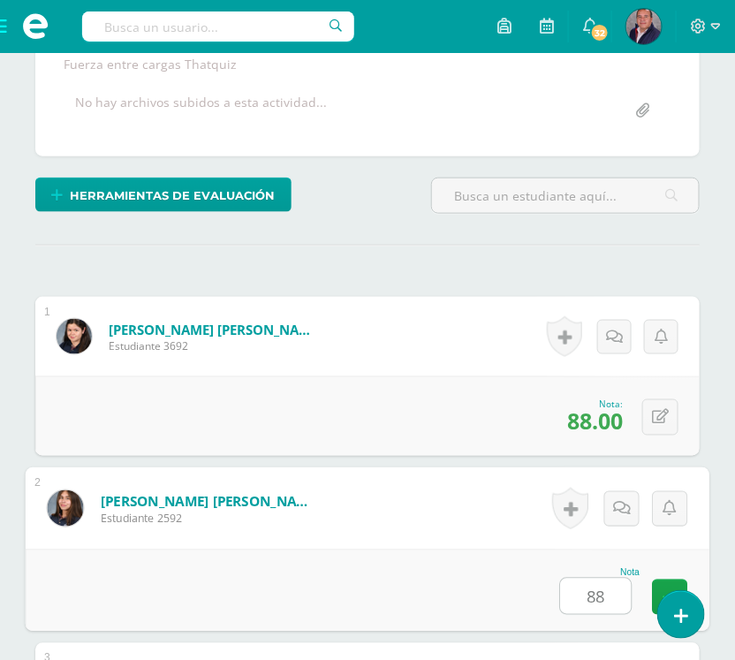
type input "88"
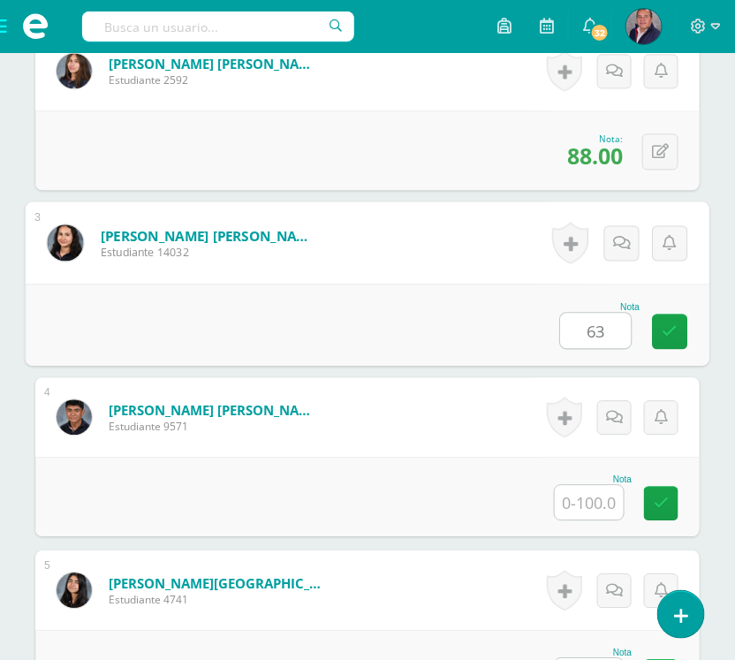
type input "63"
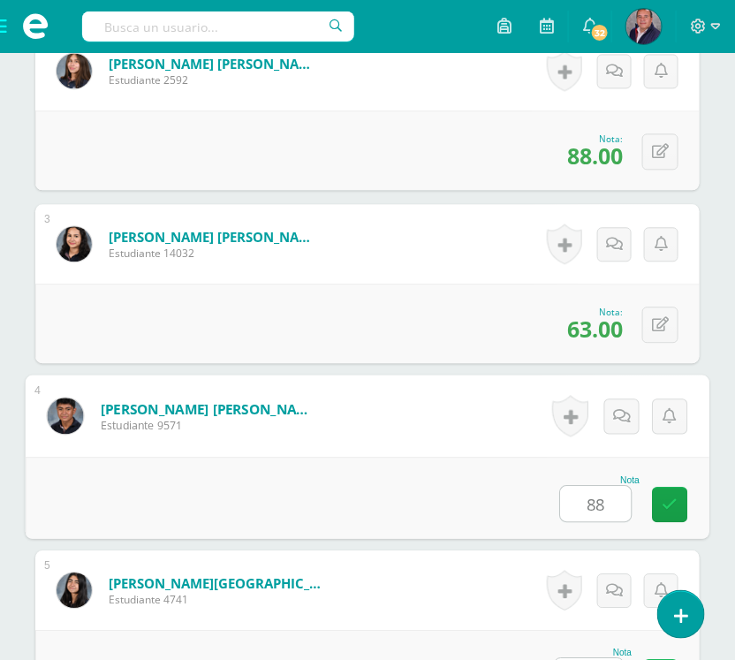
type input "88"
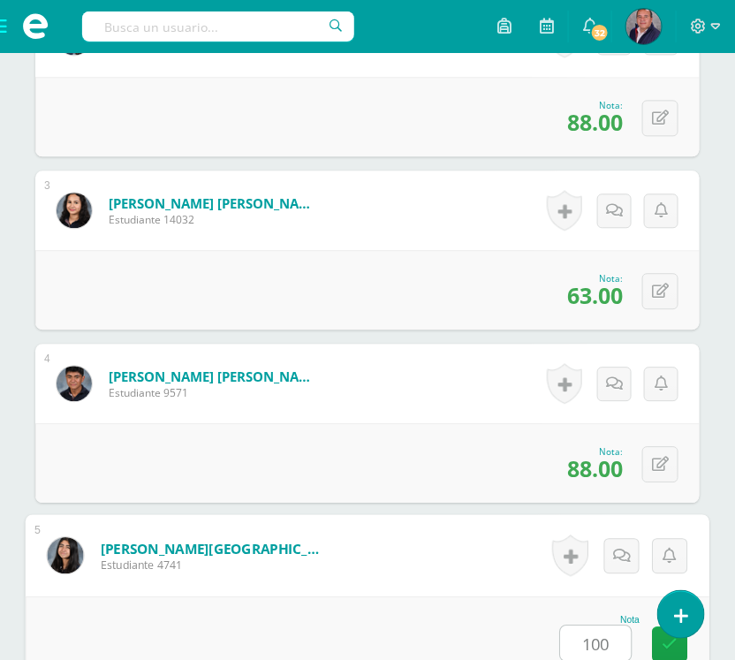
type input "100"
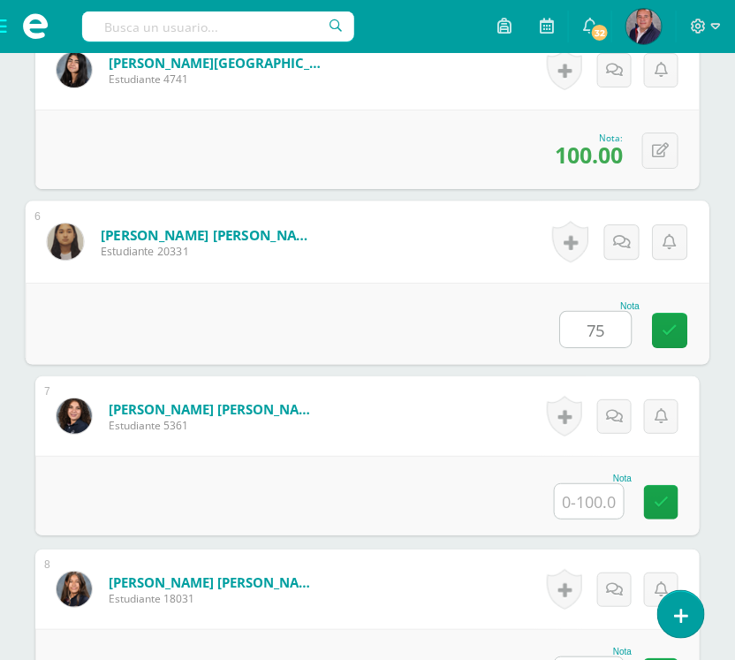
type input "75"
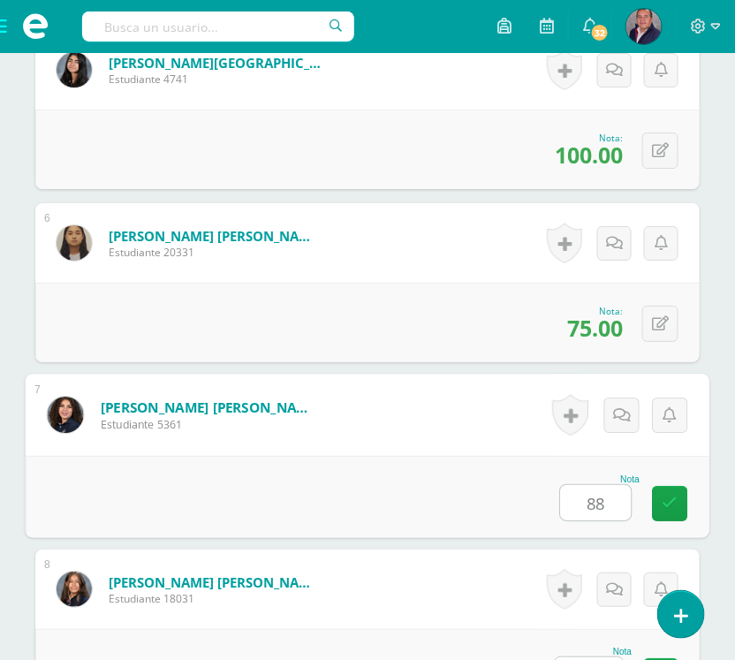
type input "88"
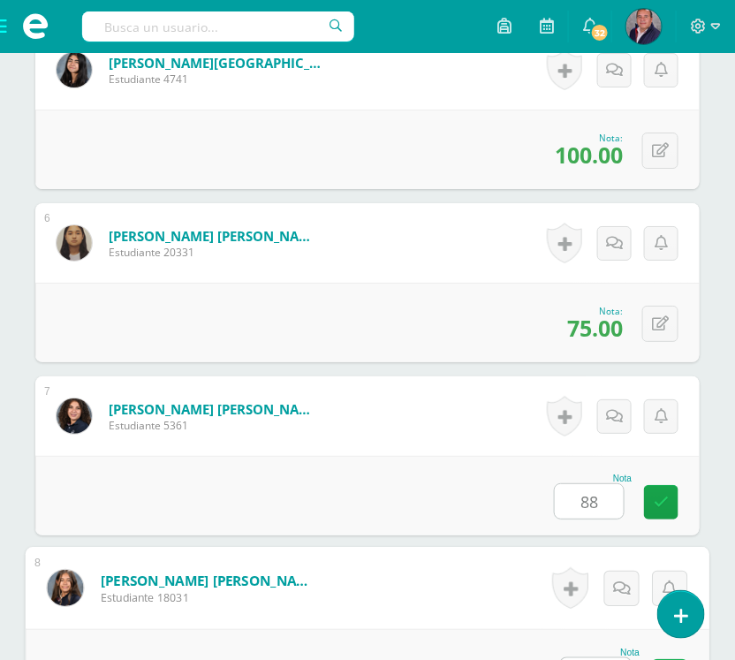
scroll to position [1352, 0]
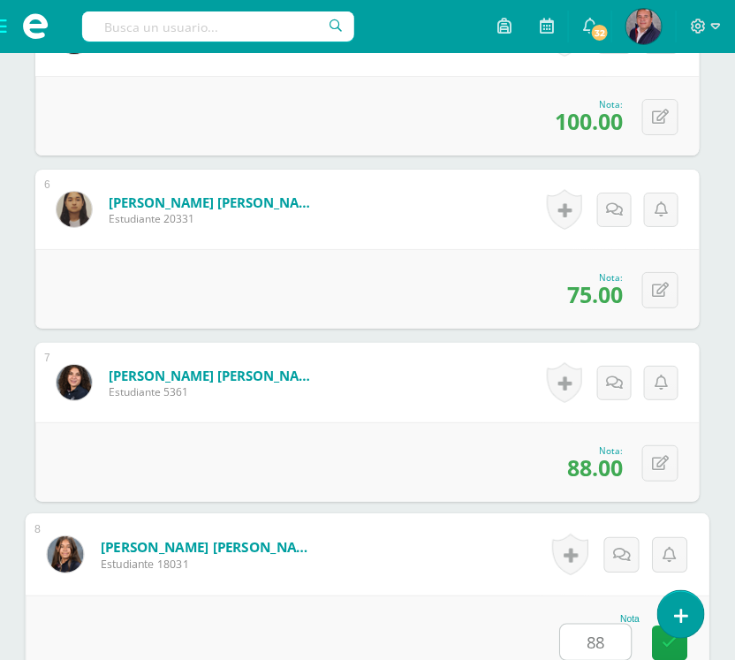
type input "88"
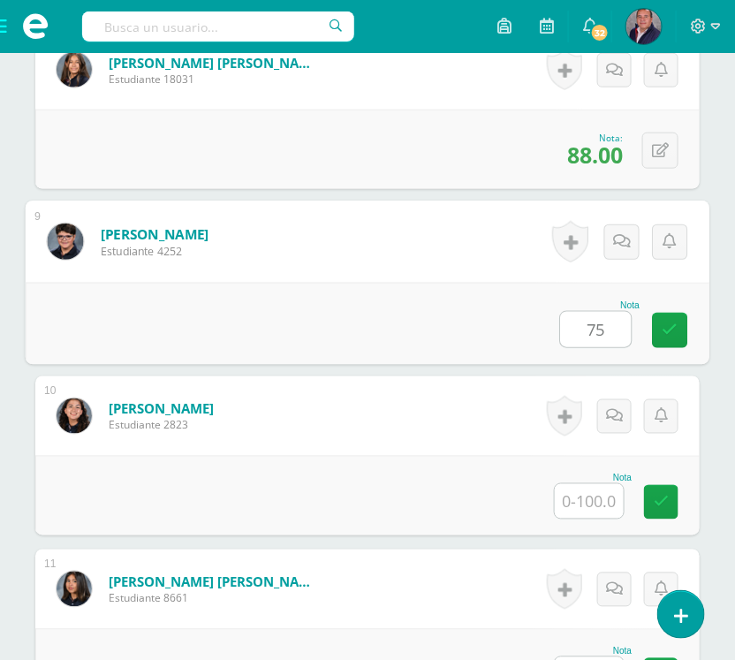
type input "75"
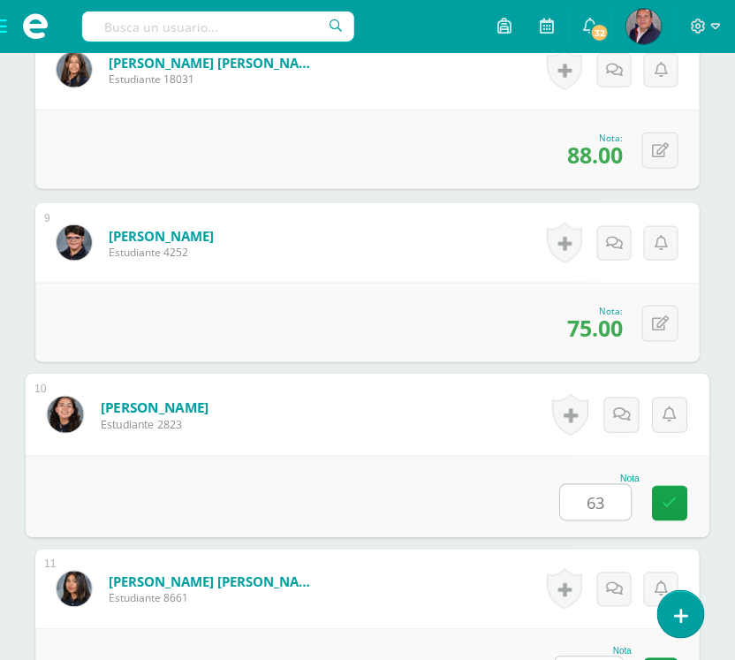
type input "63"
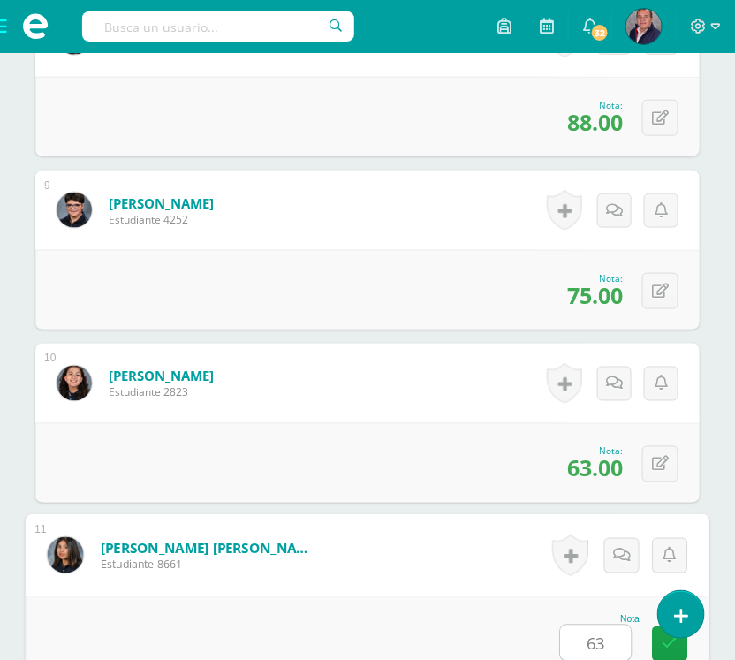
type input "63"
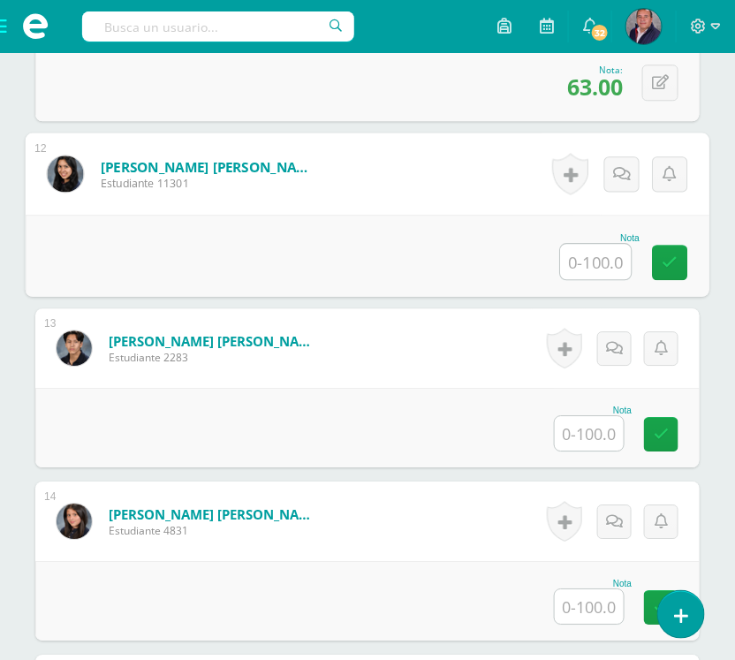
scroll to position [2423, 0]
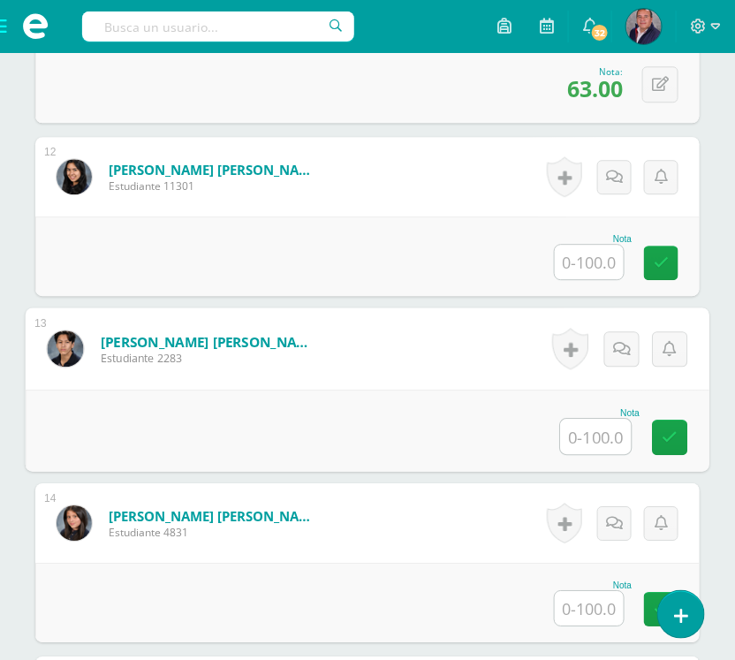
click at [599, 447] on input "text" at bounding box center [596, 436] width 71 height 35
type input "88"
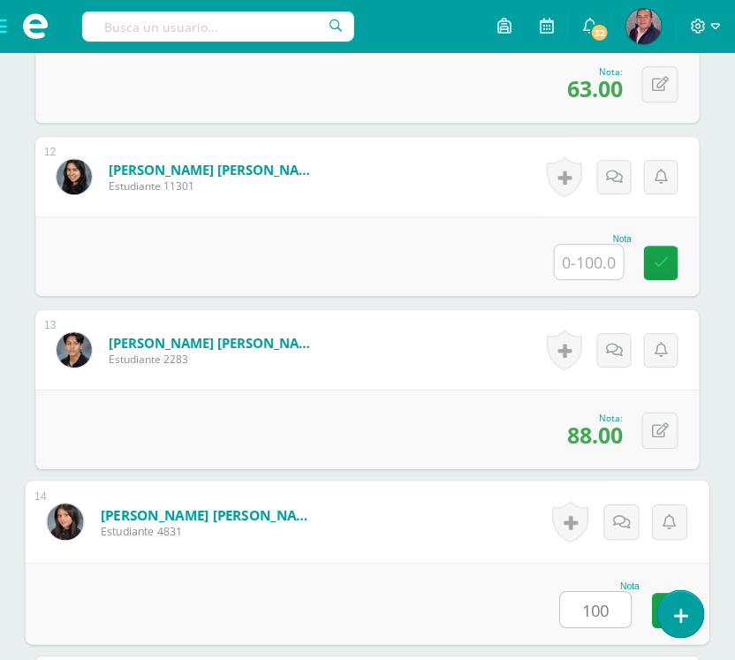
type input "100"
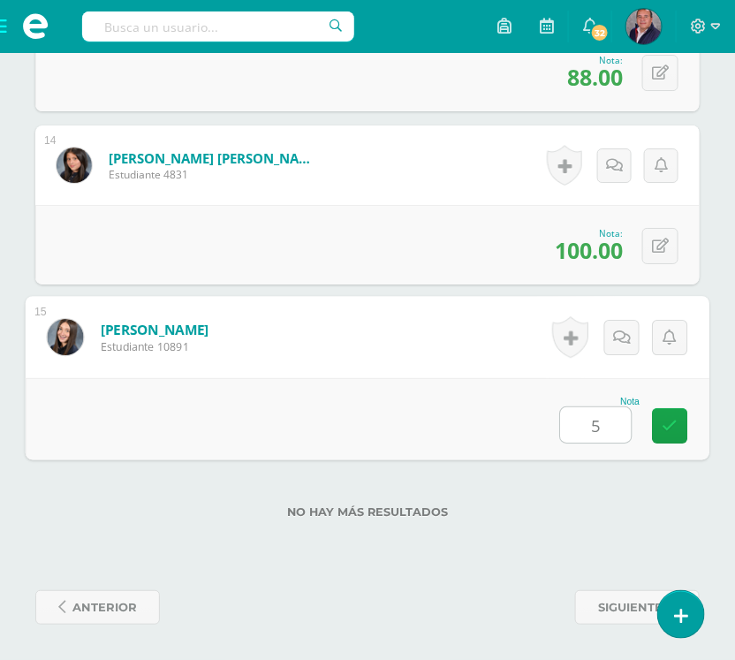
type input "50"
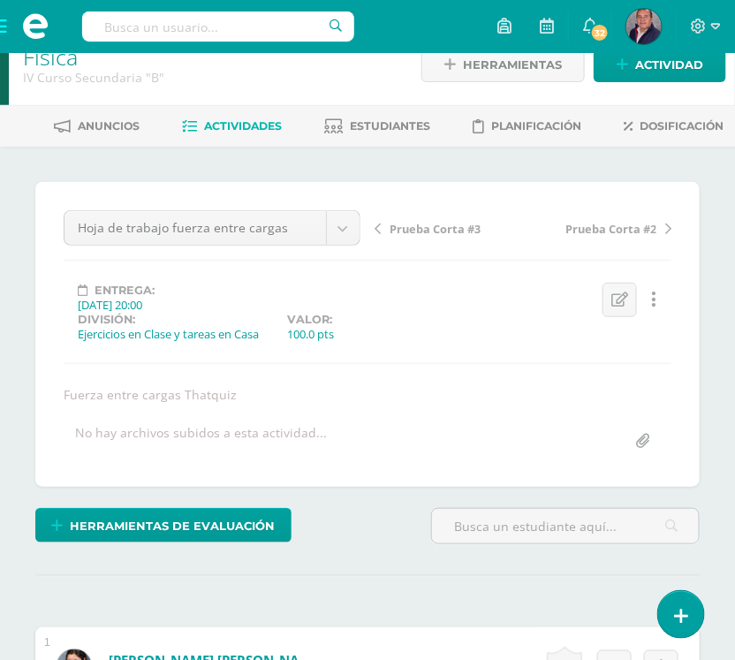
scroll to position [0, 0]
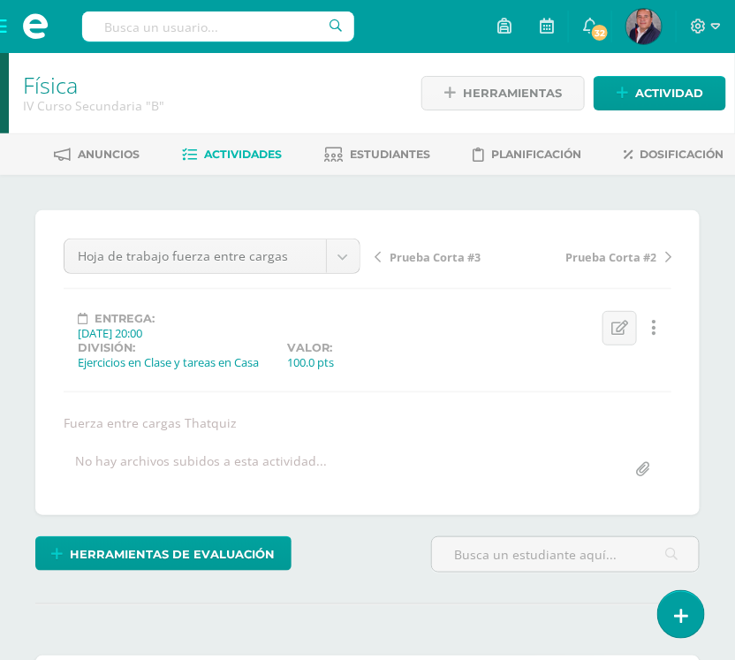
click at [248, 144] on link "Actividades" at bounding box center [232, 154] width 100 height 28
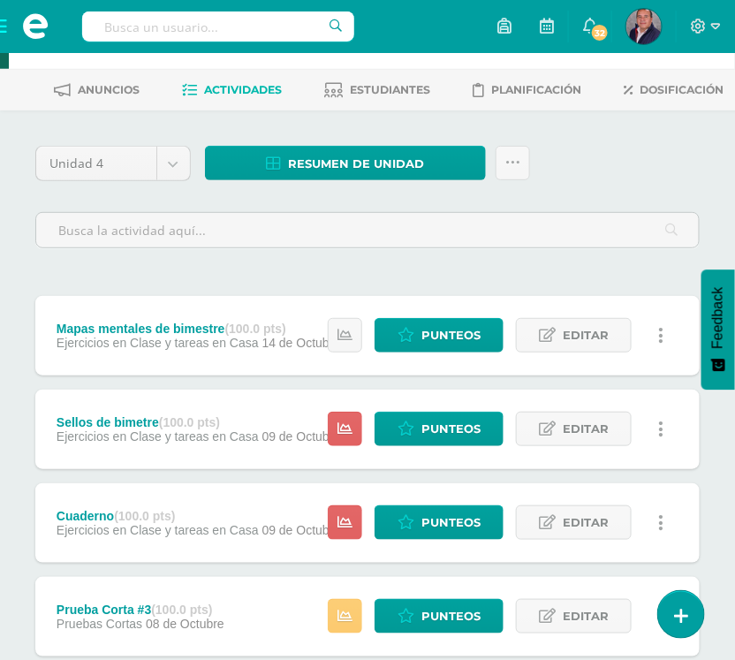
scroll to position [64, 0]
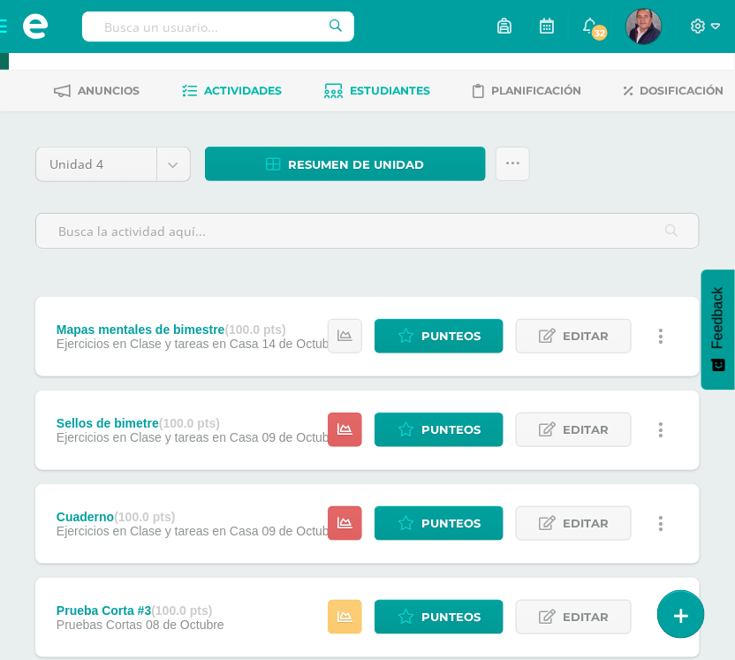
click at [406, 84] on span "Estudiantes" at bounding box center [390, 90] width 80 height 13
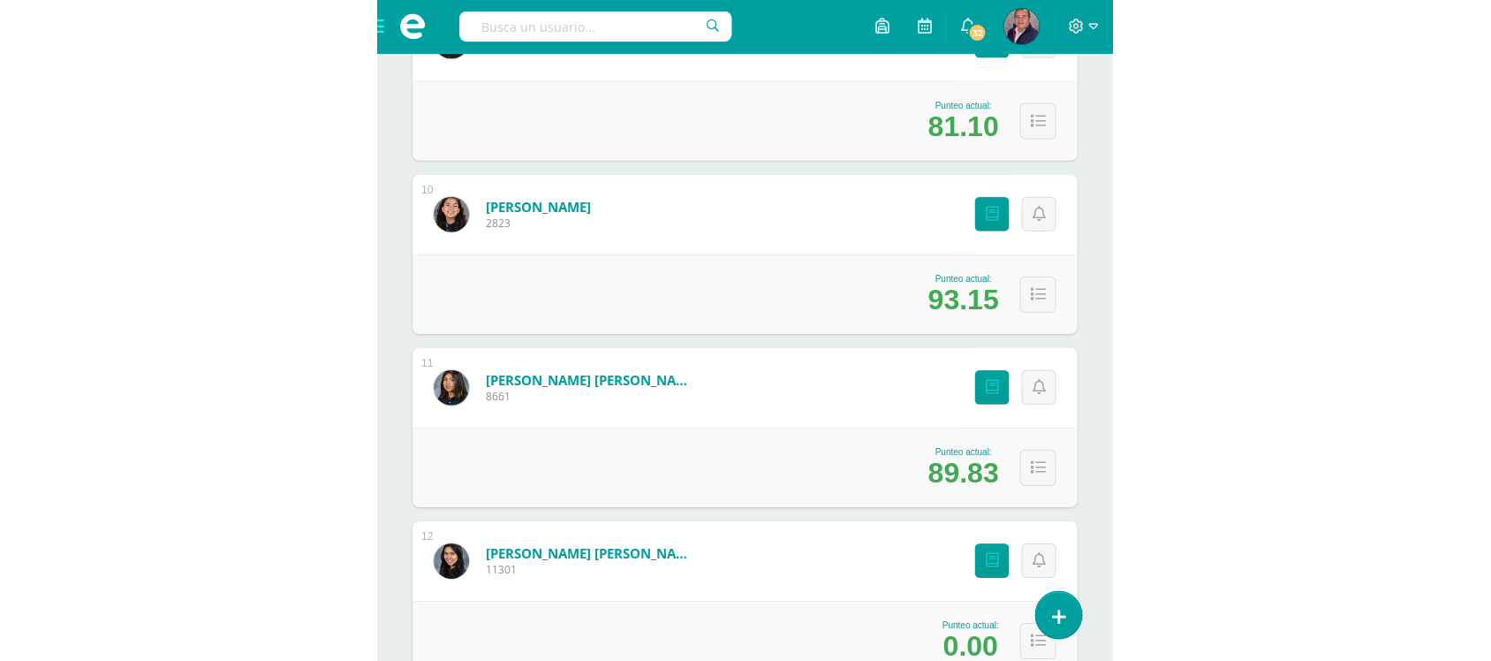
scroll to position [1231, 0]
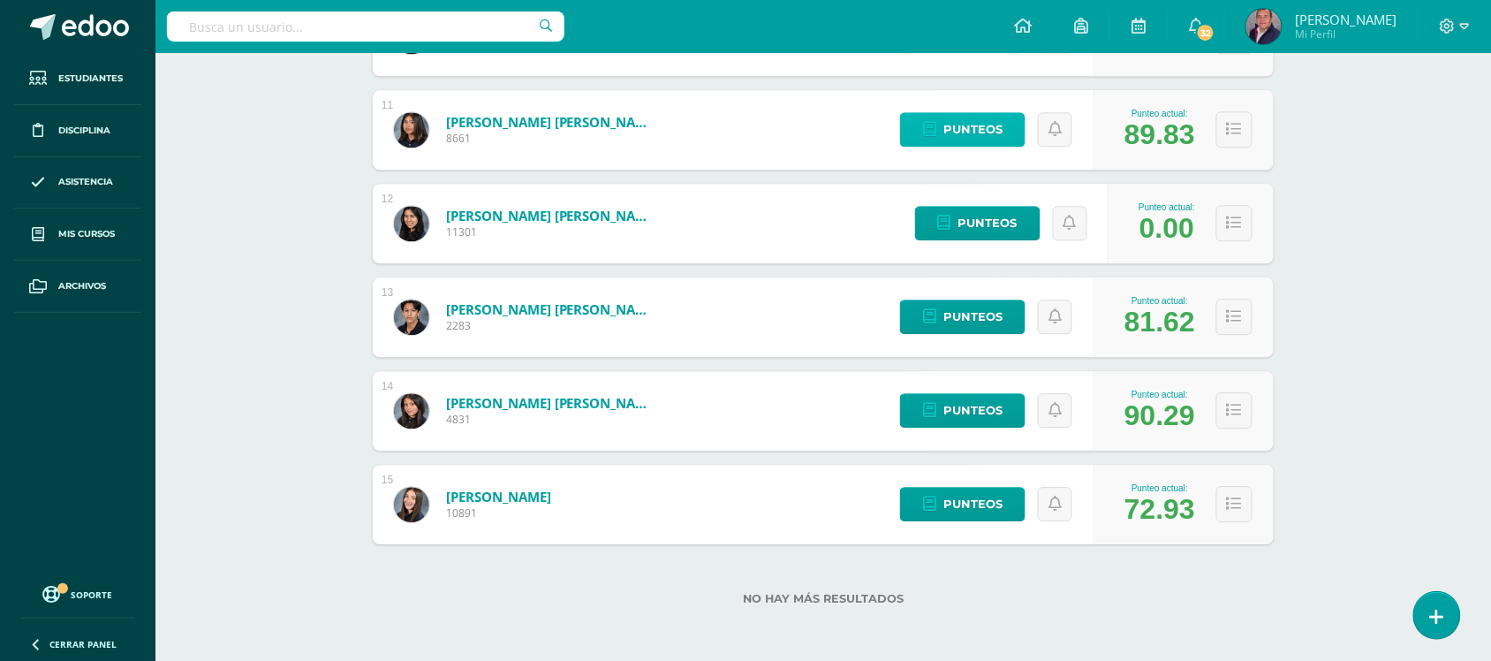
click at [751, 119] on span "Punteos" at bounding box center [973, 129] width 59 height 33
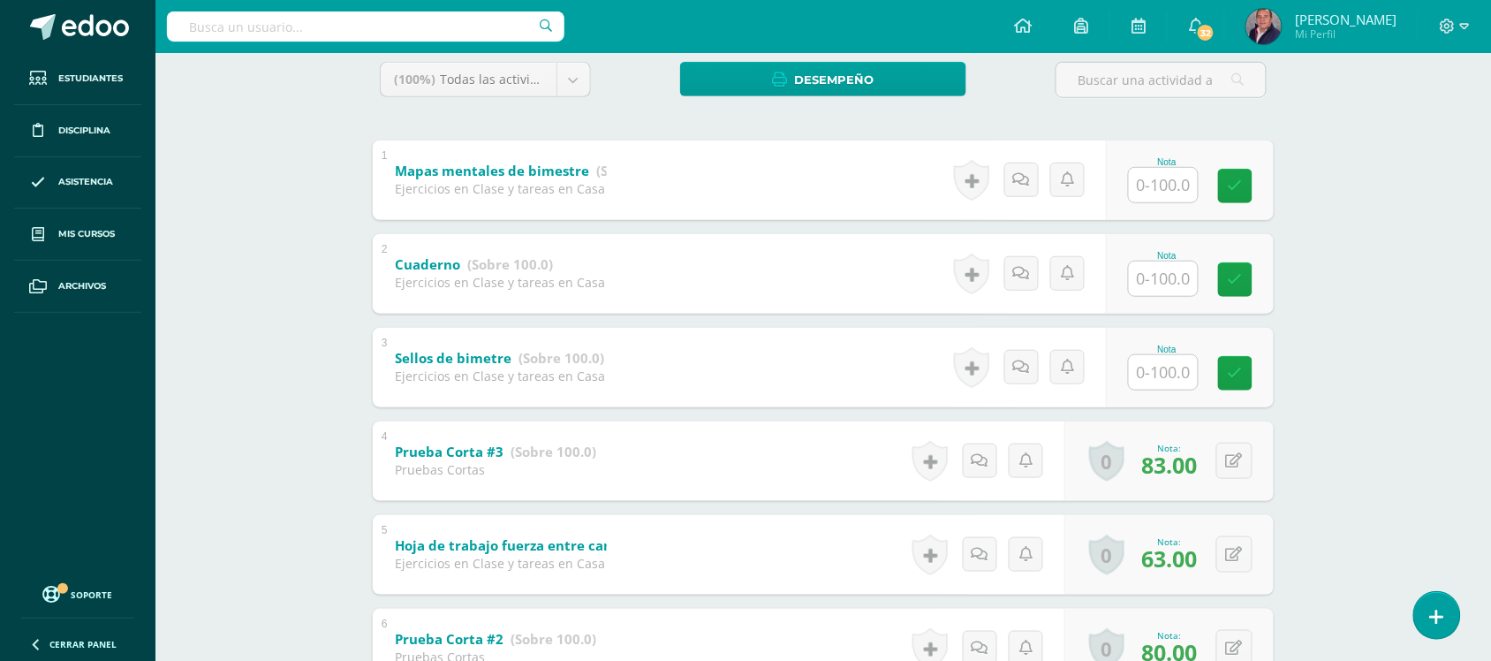
scroll to position [299, 0]
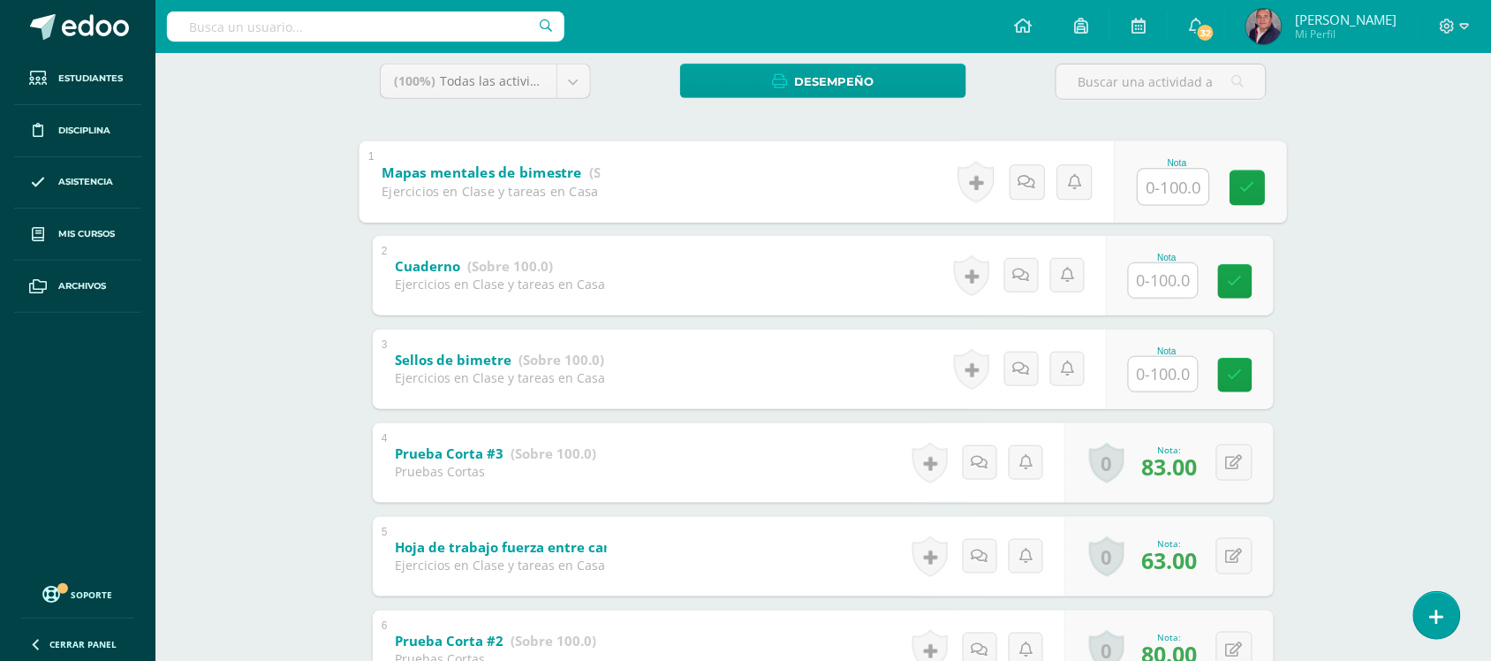
click at [1169, 195] on input "text" at bounding box center [1174, 186] width 71 height 35
type input "100"
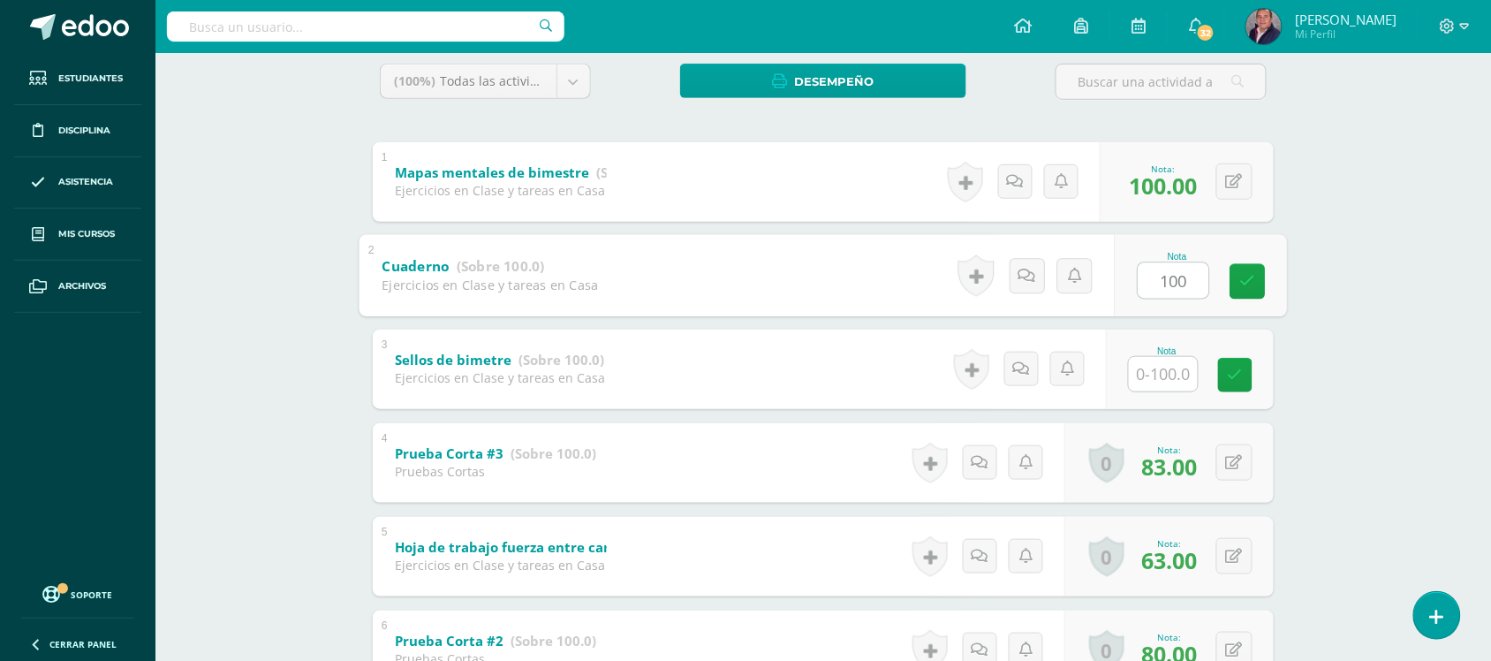
type input "100"
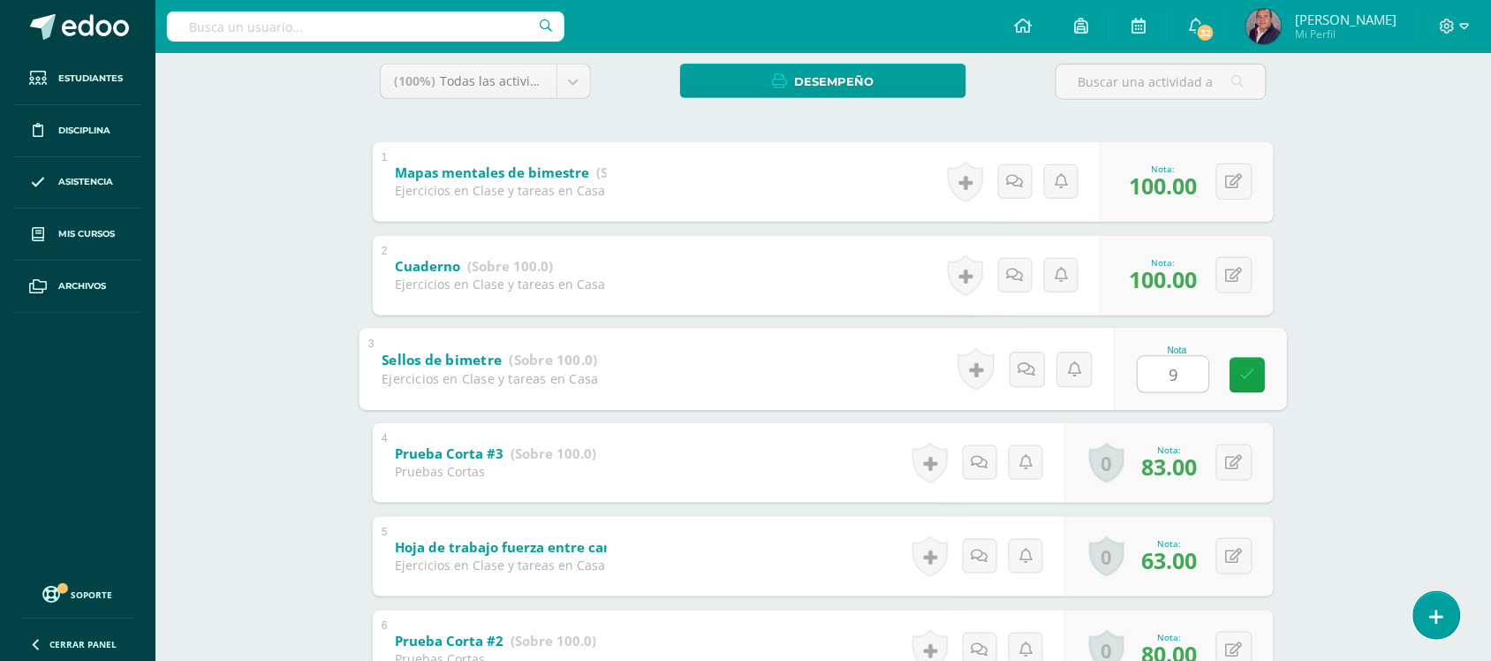
type input "90"
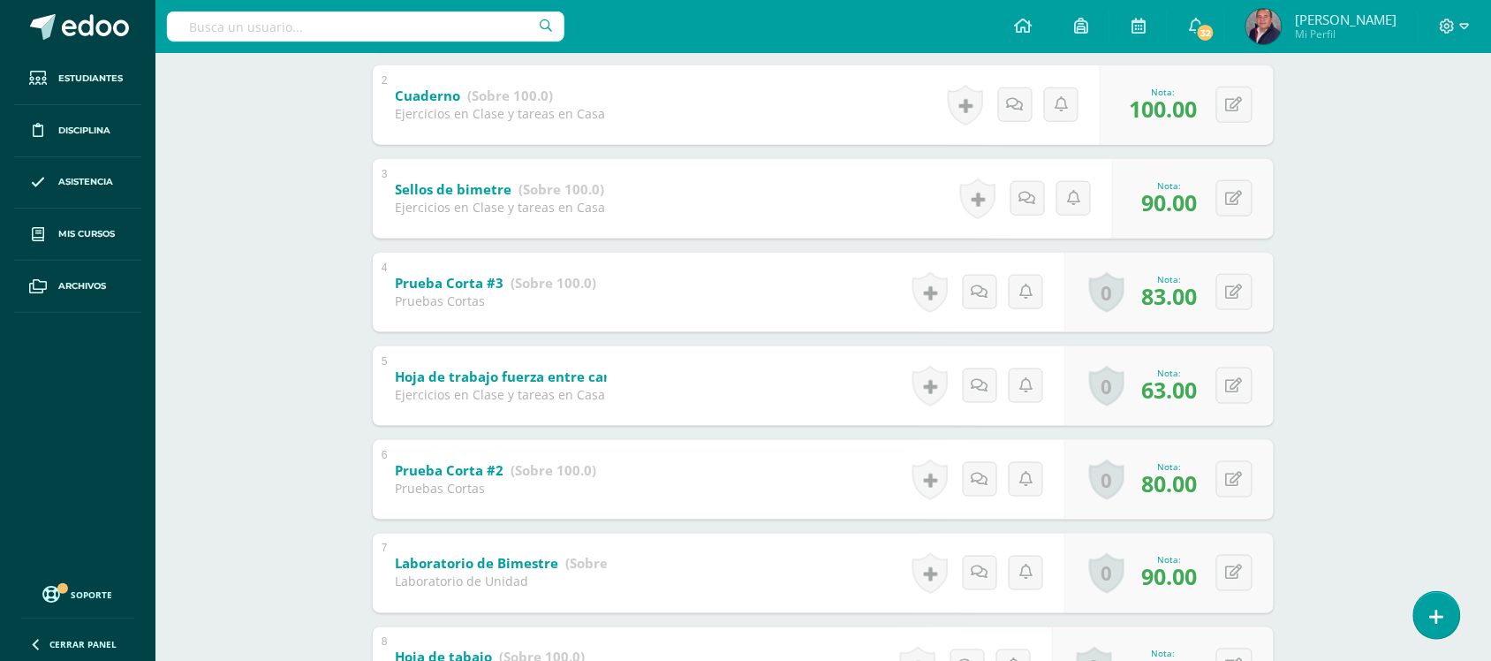
scroll to position [0, 0]
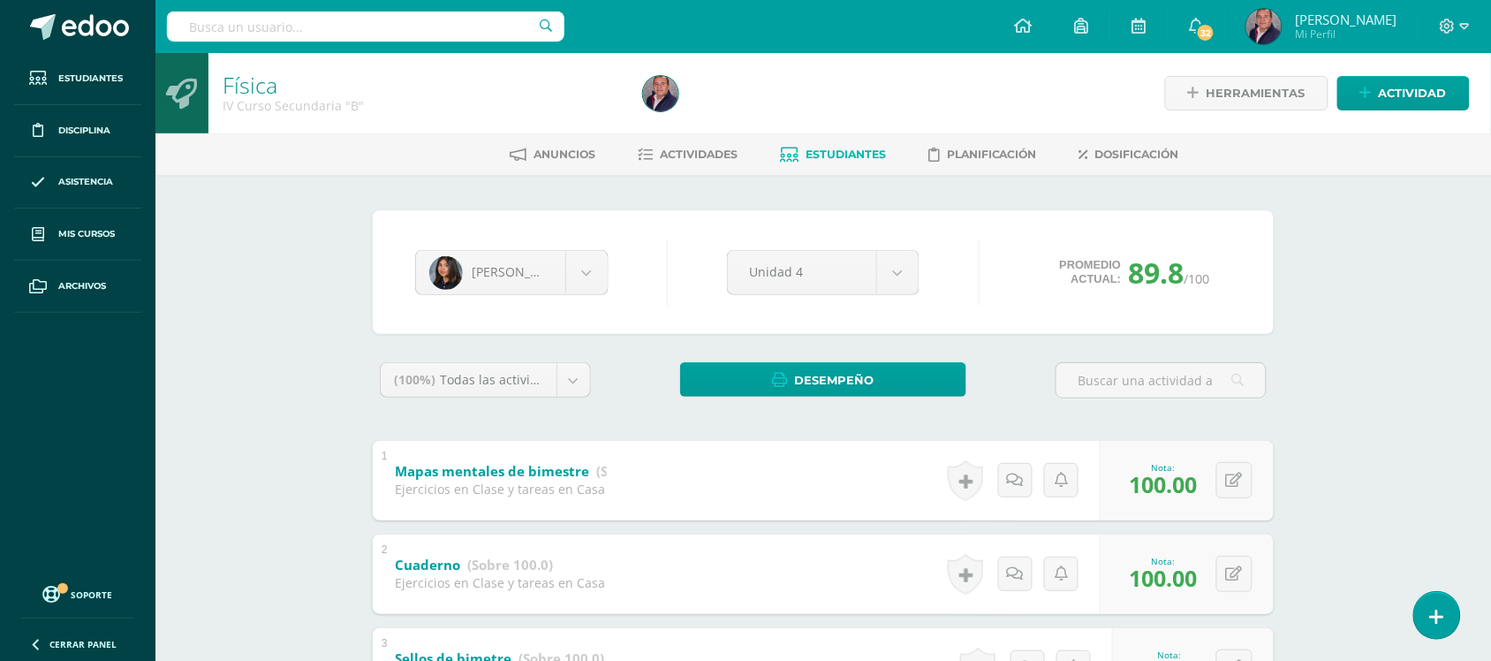
click at [830, 148] on span "Estudiantes" at bounding box center [846, 154] width 80 height 13
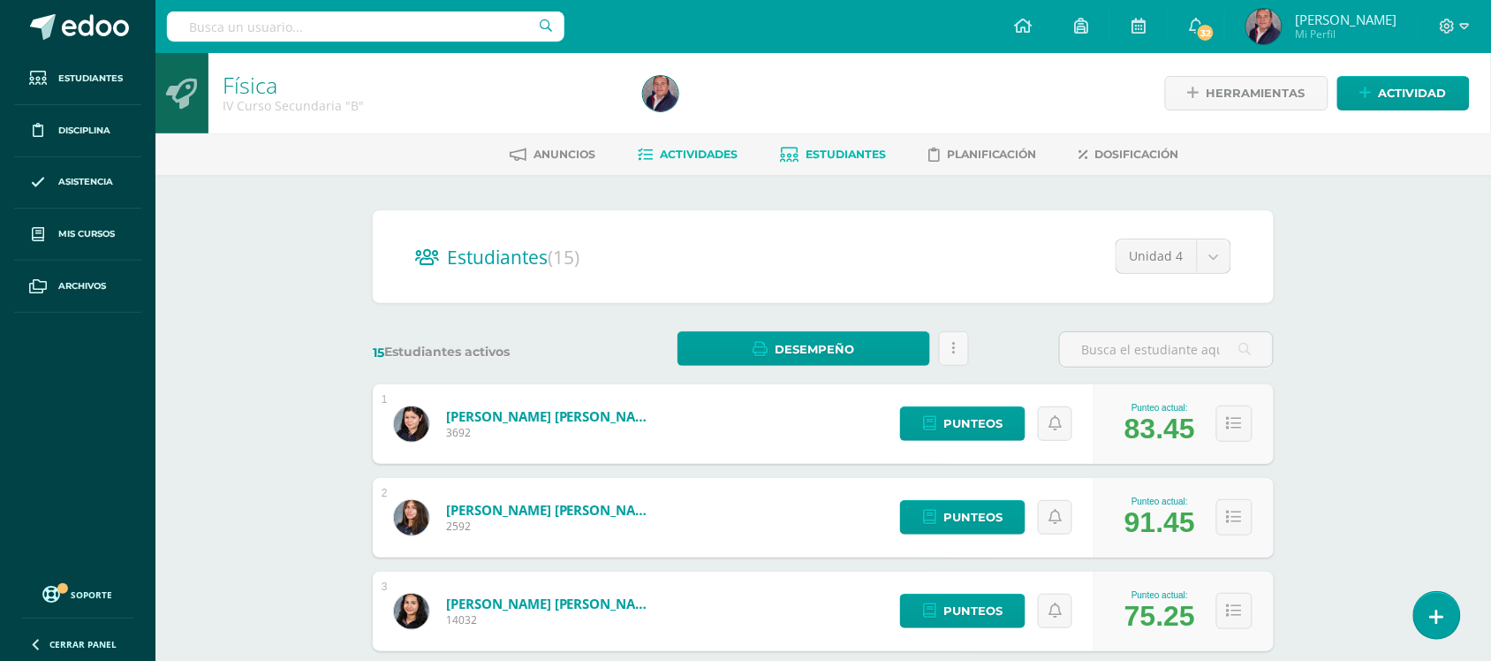
click at [696, 150] on span "Actividades" at bounding box center [699, 154] width 78 height 13
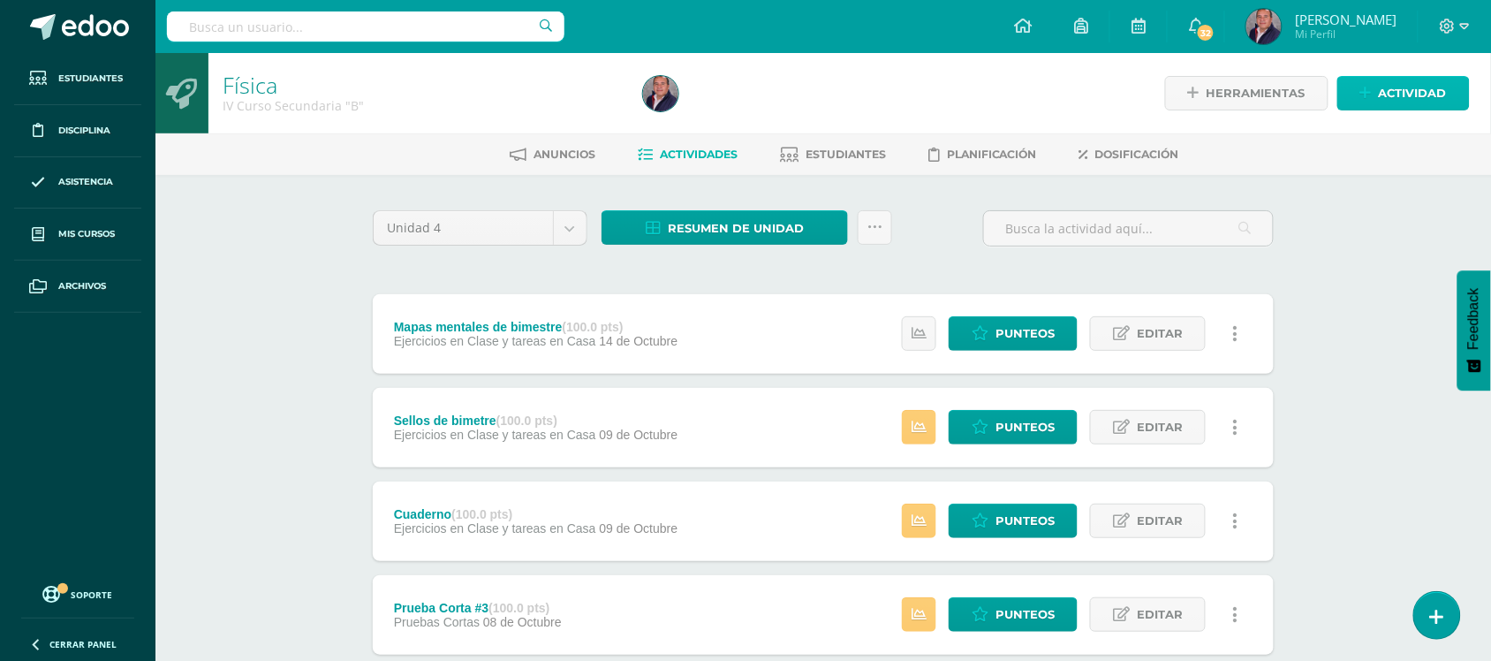
click at [1407, 93] on span "Actividad" at bounding box center [1413, 93] width 68 height 33
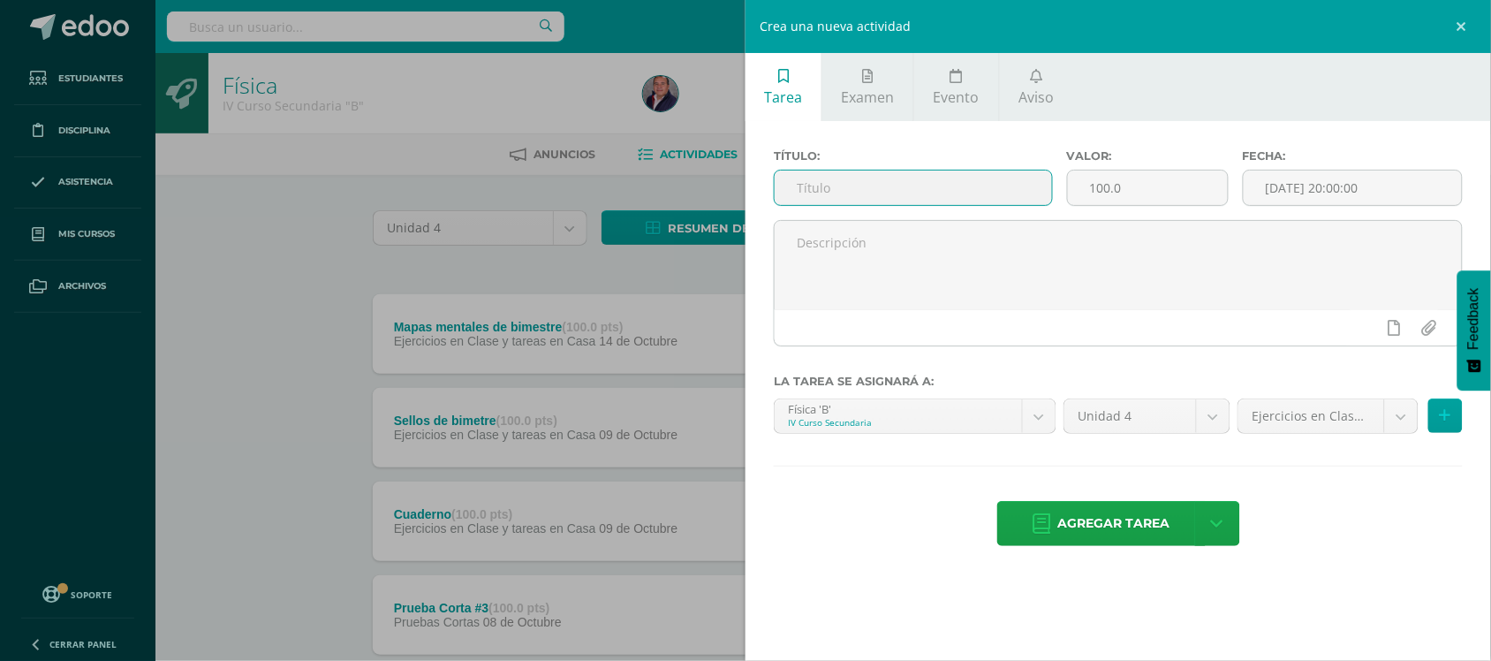
click at [926, 184] on input "text" at bounding box center [913, 188] width 277 height 34
type input "Prueba Final de Bimestre"
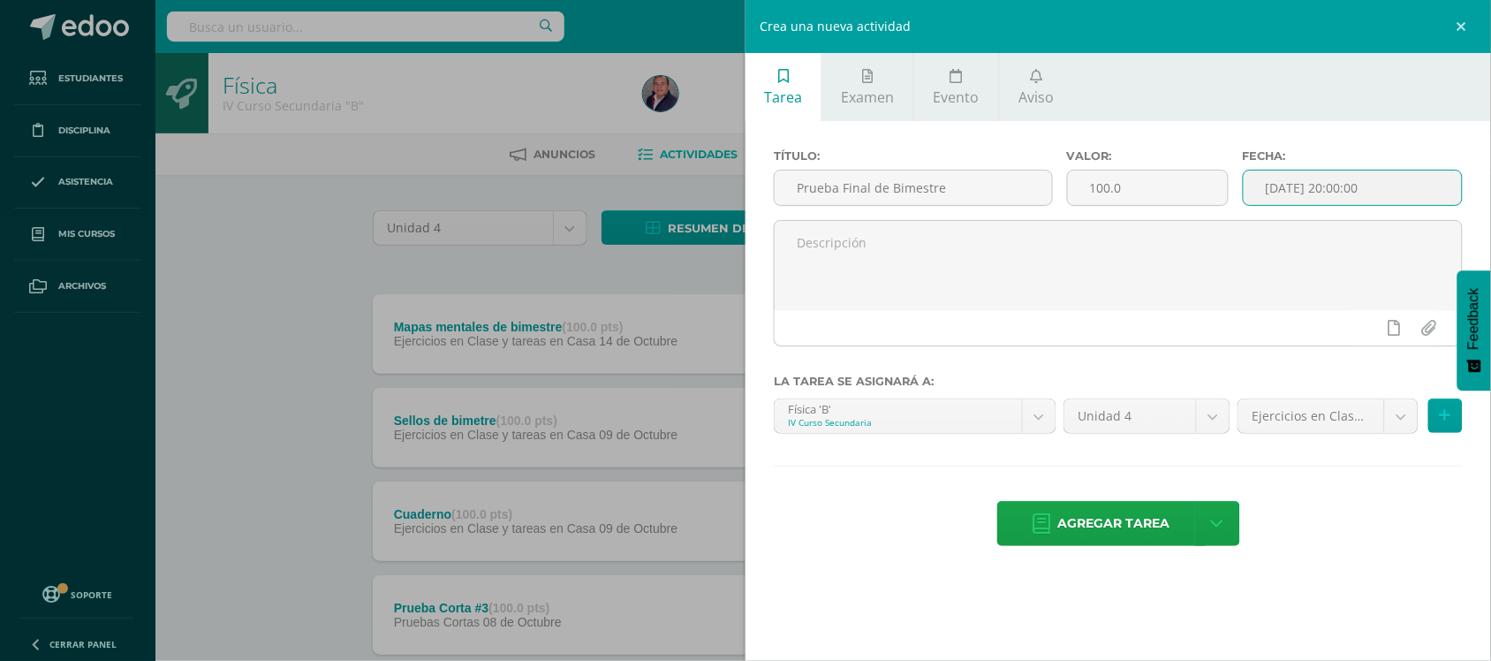
click at [1317, 188] on input "[DATE] 20:00:00" at bounding box center [1353, 188] width 218 height 34
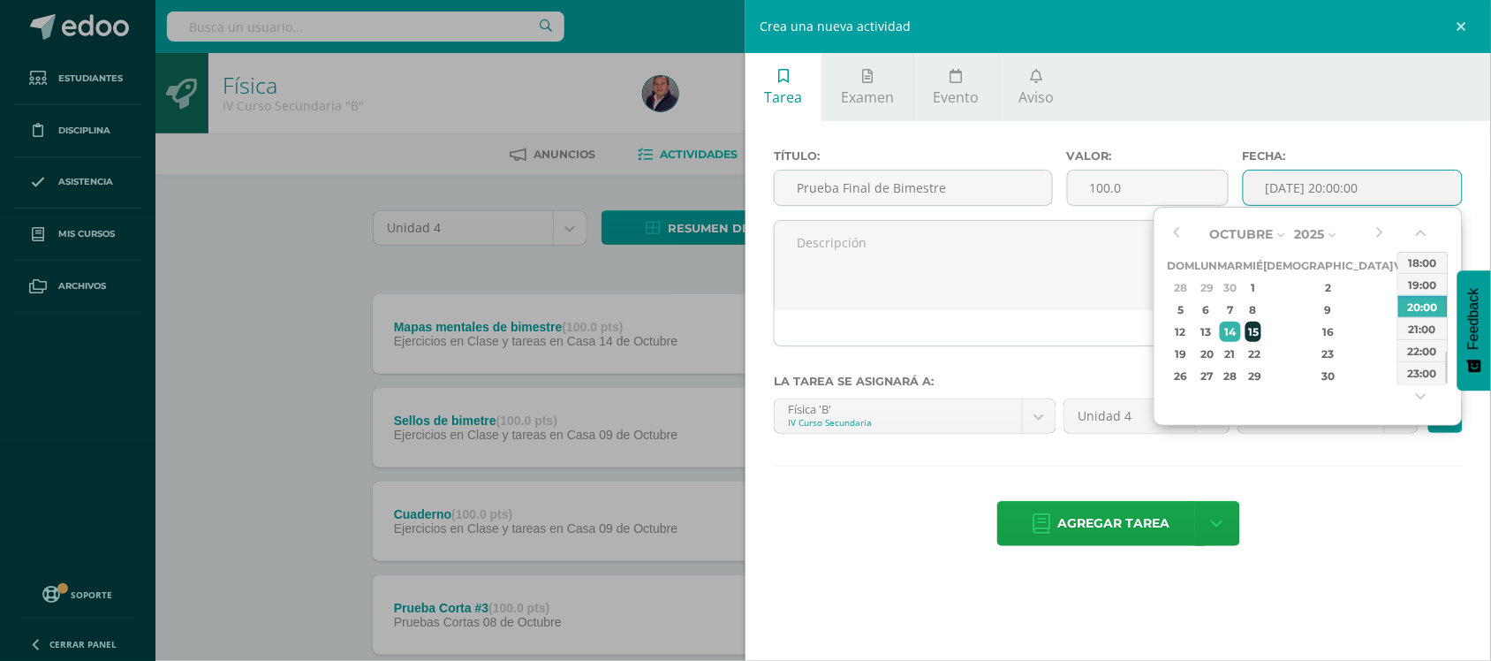
click at [1262, 340] on div "15" at bounding box center [1254, 332] width 16 height 20
type input "2025-10-15 20:00"
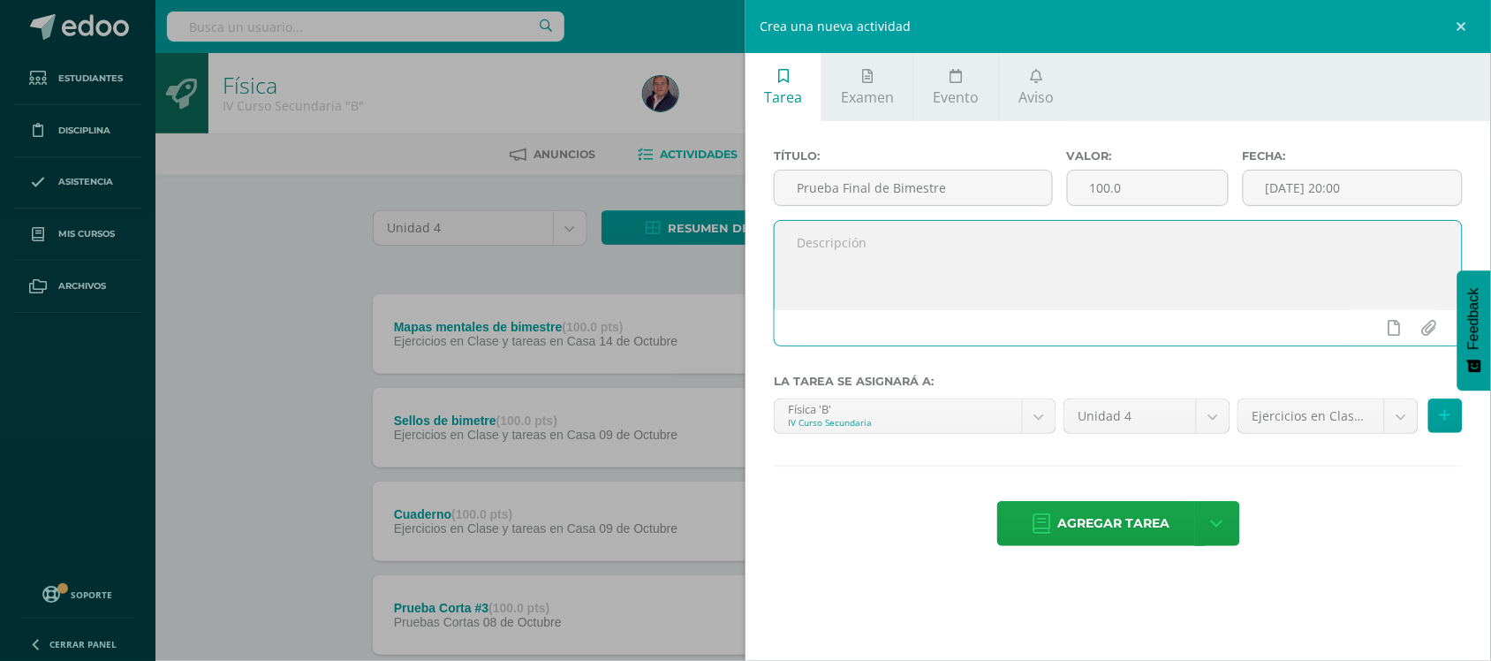
click at [972, 262] on textarea at bounding box center [1118, 265] width 687 height 88
type textarea "Prueba final de bimestre IV"
click at [1396, 428] on body "Estudiantes Disciplina Asistencia Mis cursos Archivos Soporte Ayuda Reportar un…" at bounding box center [745, 664] width 1491 height 1328
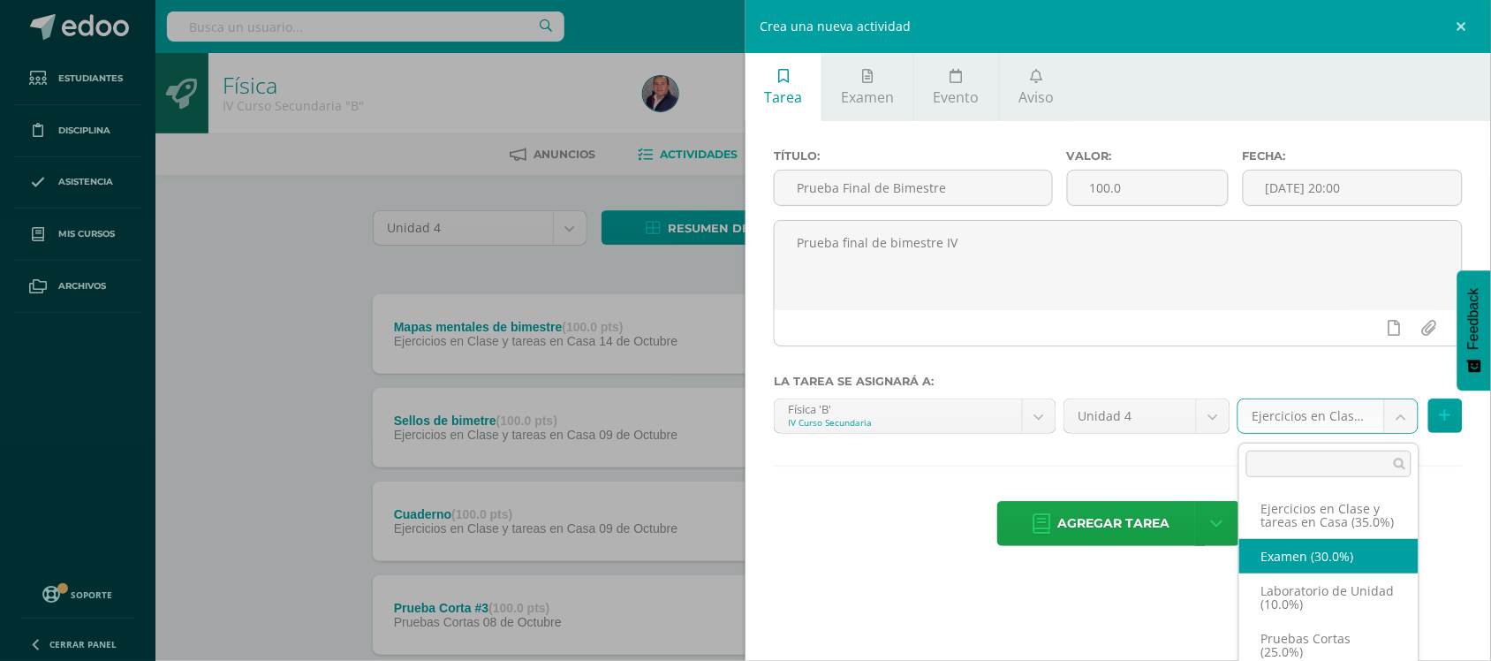
select select "236508"
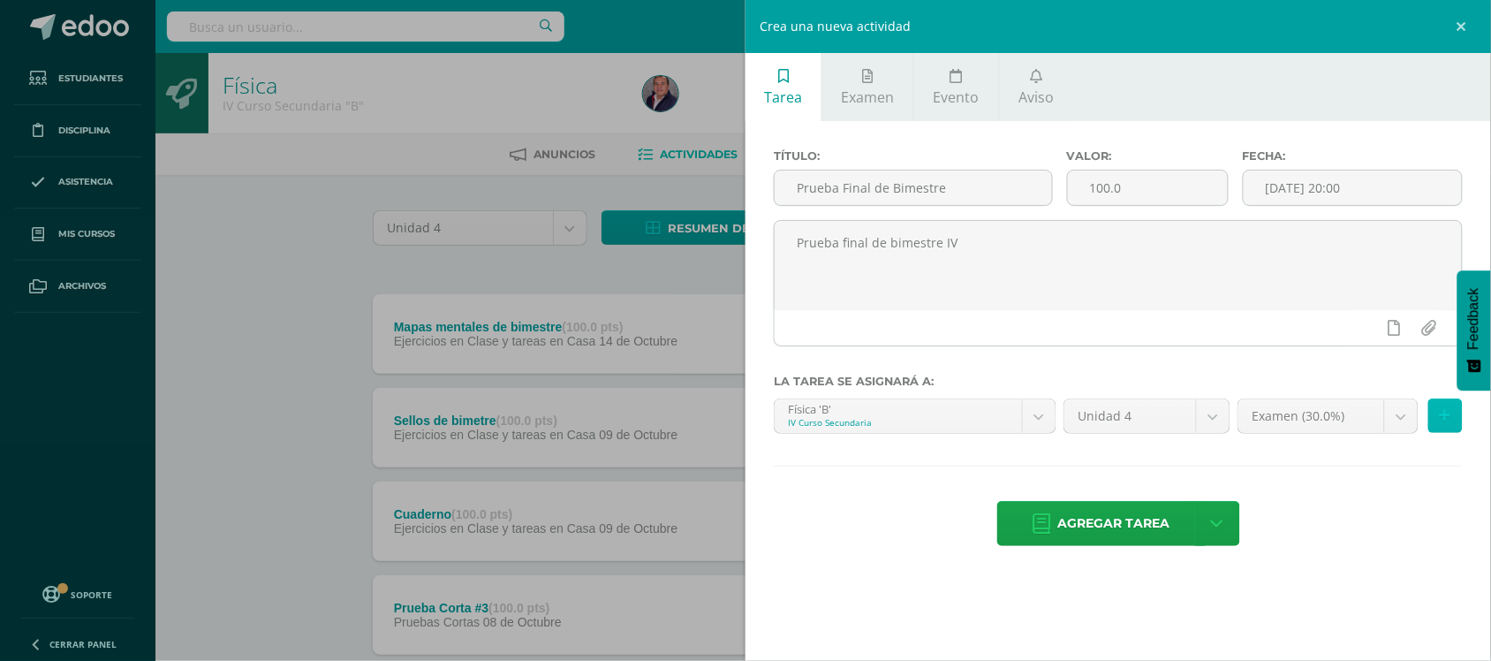
click at [1445, 420] on icon at bounding box center [1445, 415] width 11 height 15
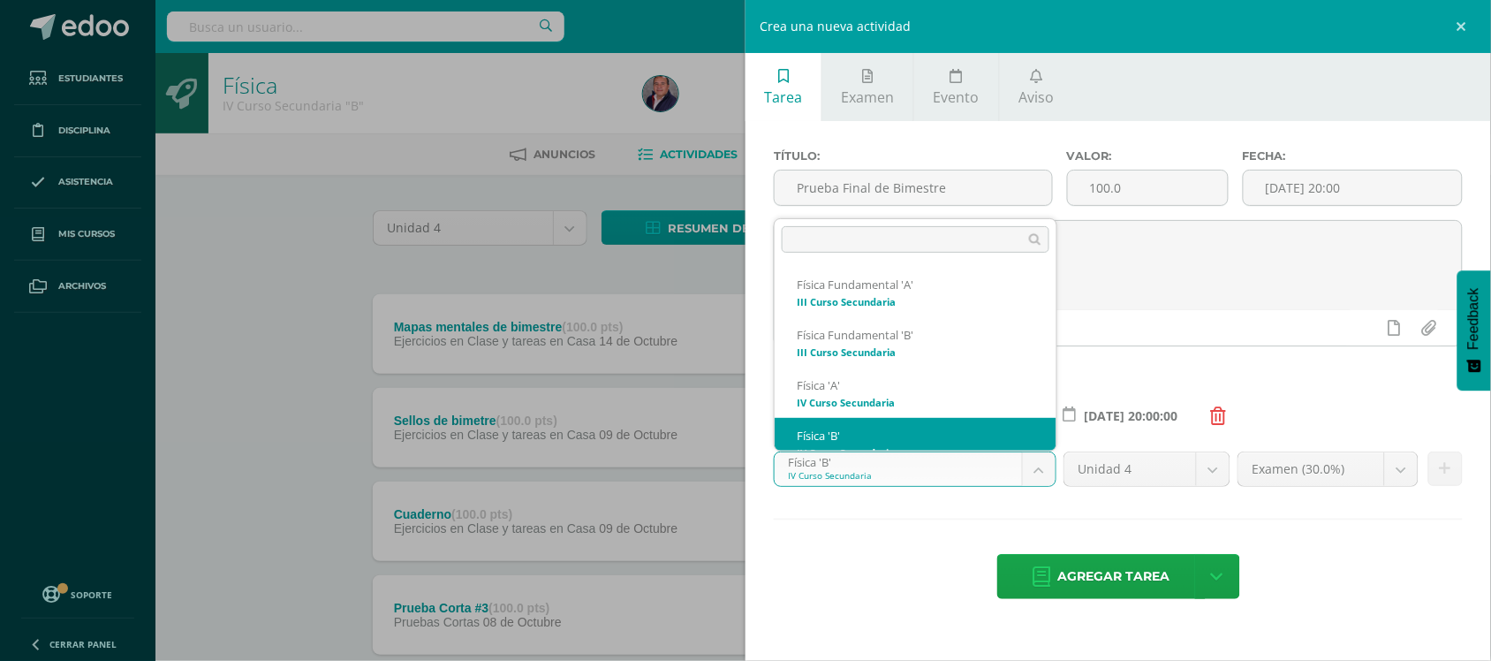
scroll to position [18, 0]
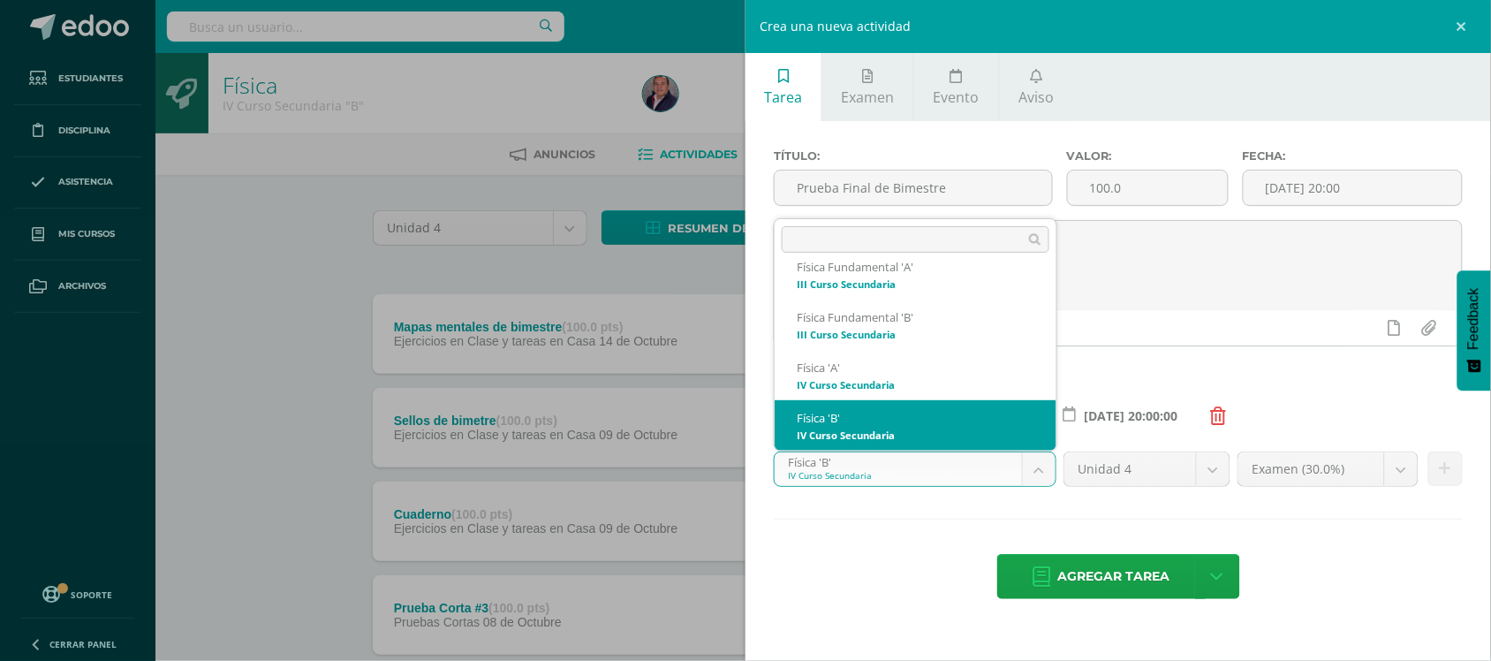
click at [1043, 474] on body "Estudiantes Disciplina Asistencia Mis cursos Archivos Soporte Ayuda Reportar un…" at bounding box center [745, 664] width 1491 height 1328
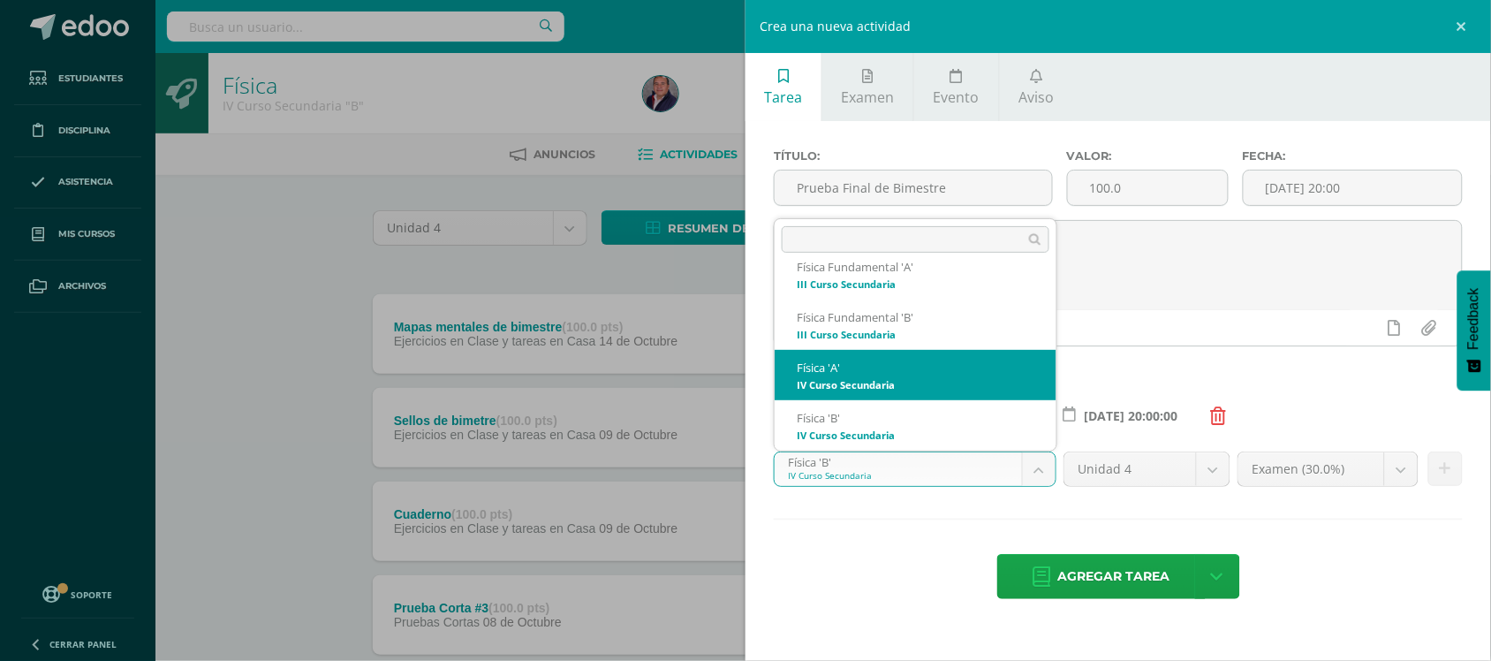
select select "208660"
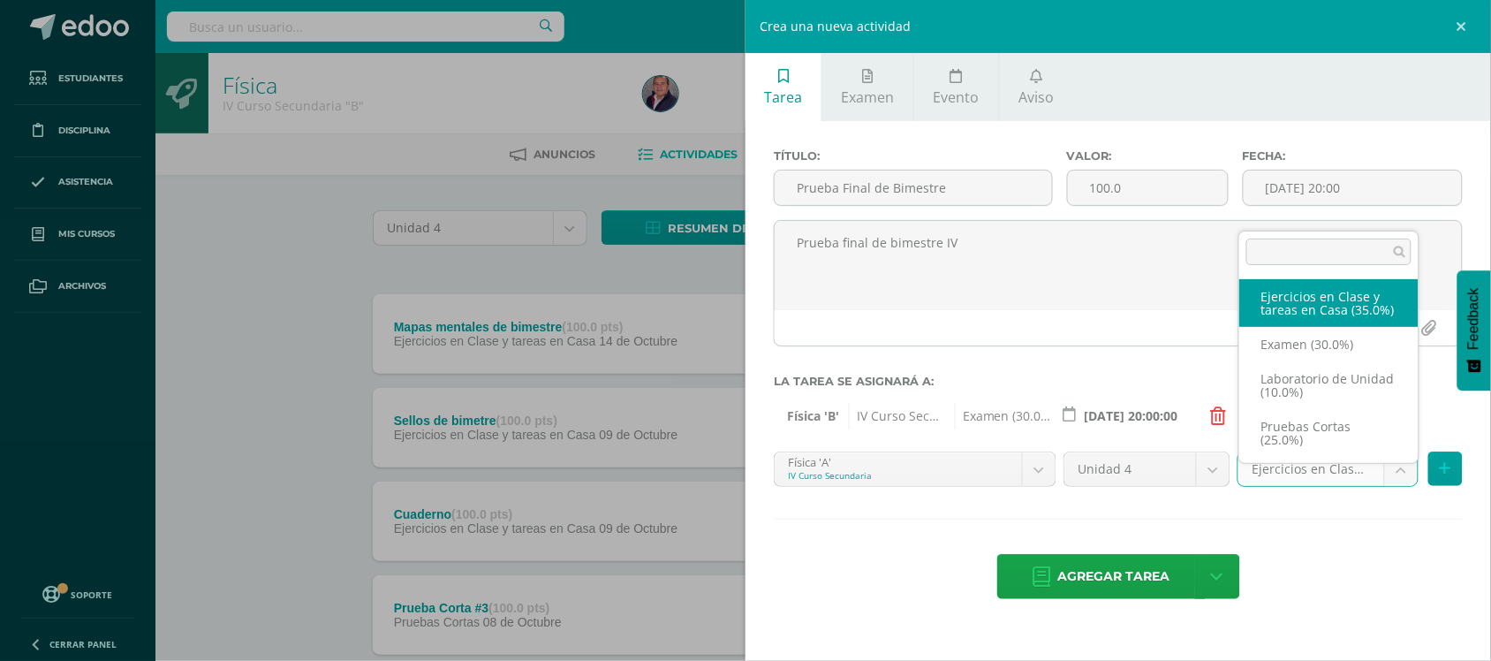
click at [1399, 468] on body "Estudiantes Disciplina Asistencia Mis cursos Archivos Soporte Ayuda Reportar un…" at bounding box center [745, 664] width 1491 height 1328
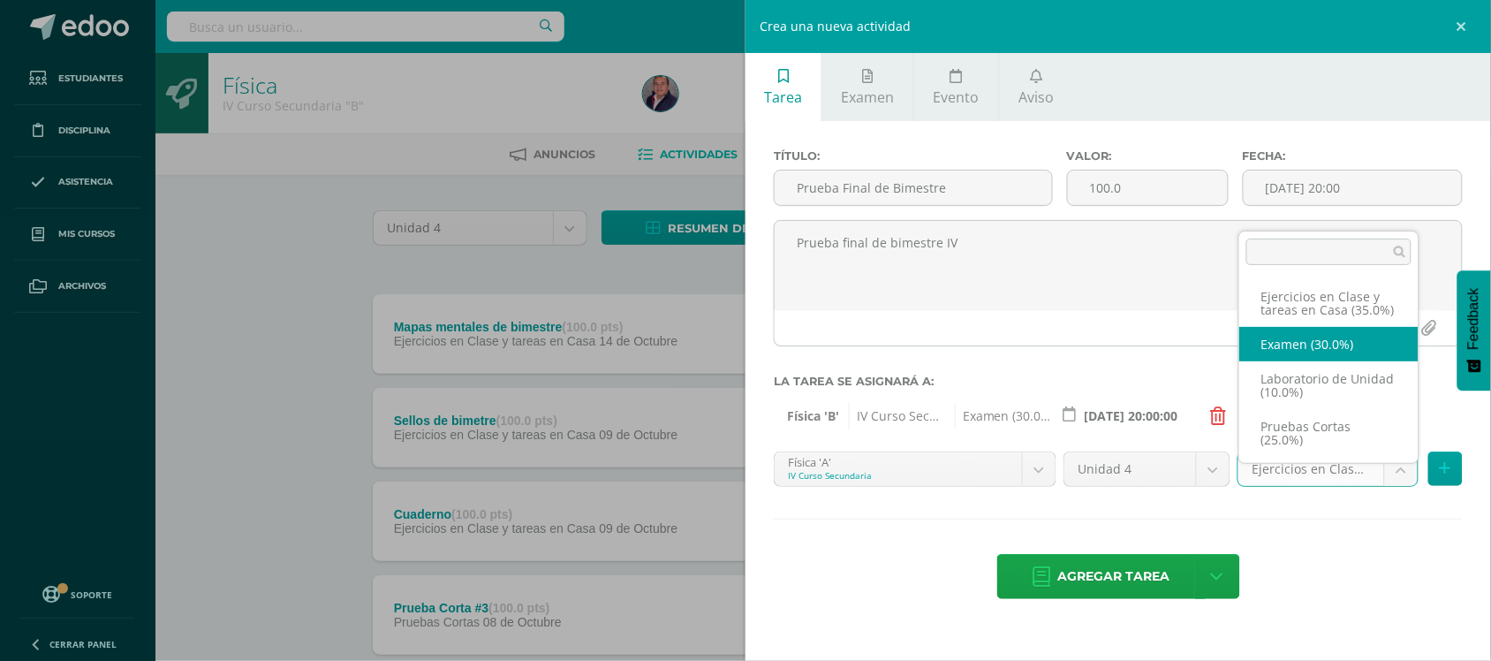
select select "236496"
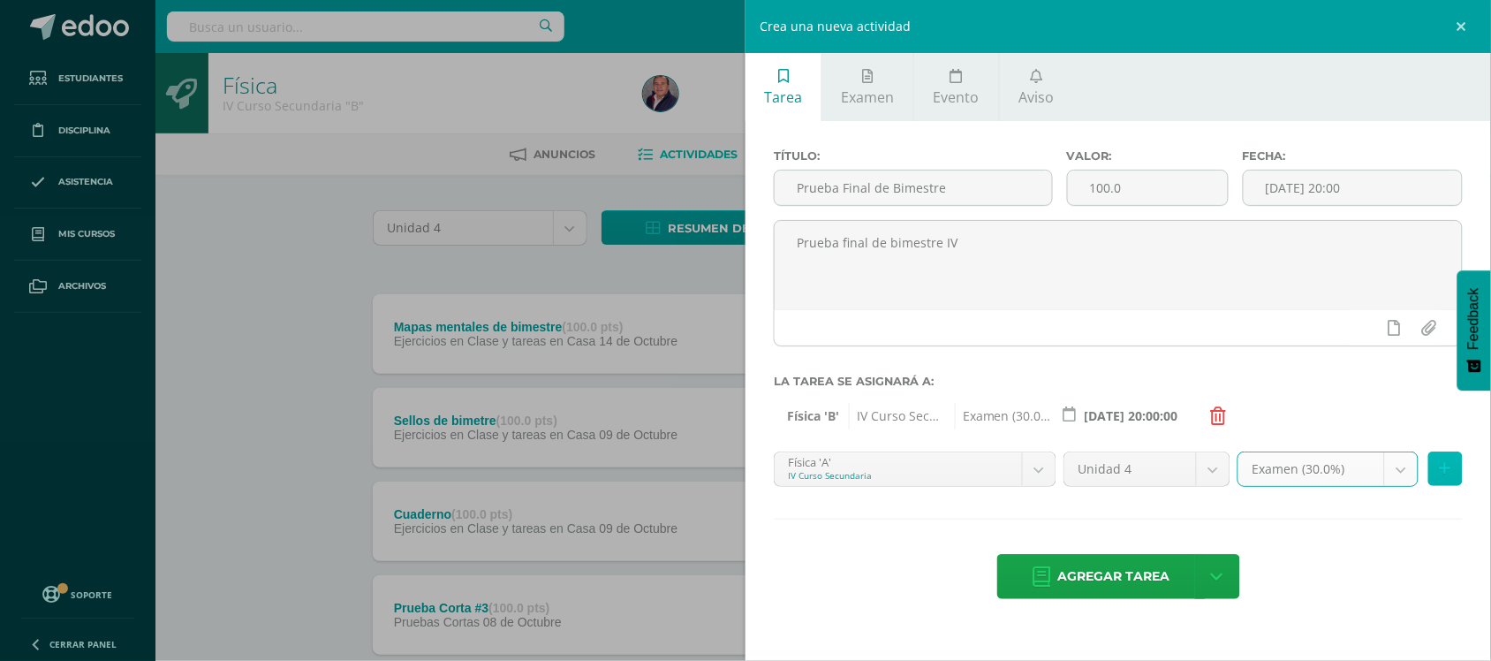
click at [1452, 470] on button at bounding box center [1446, 468] width 34 height 34
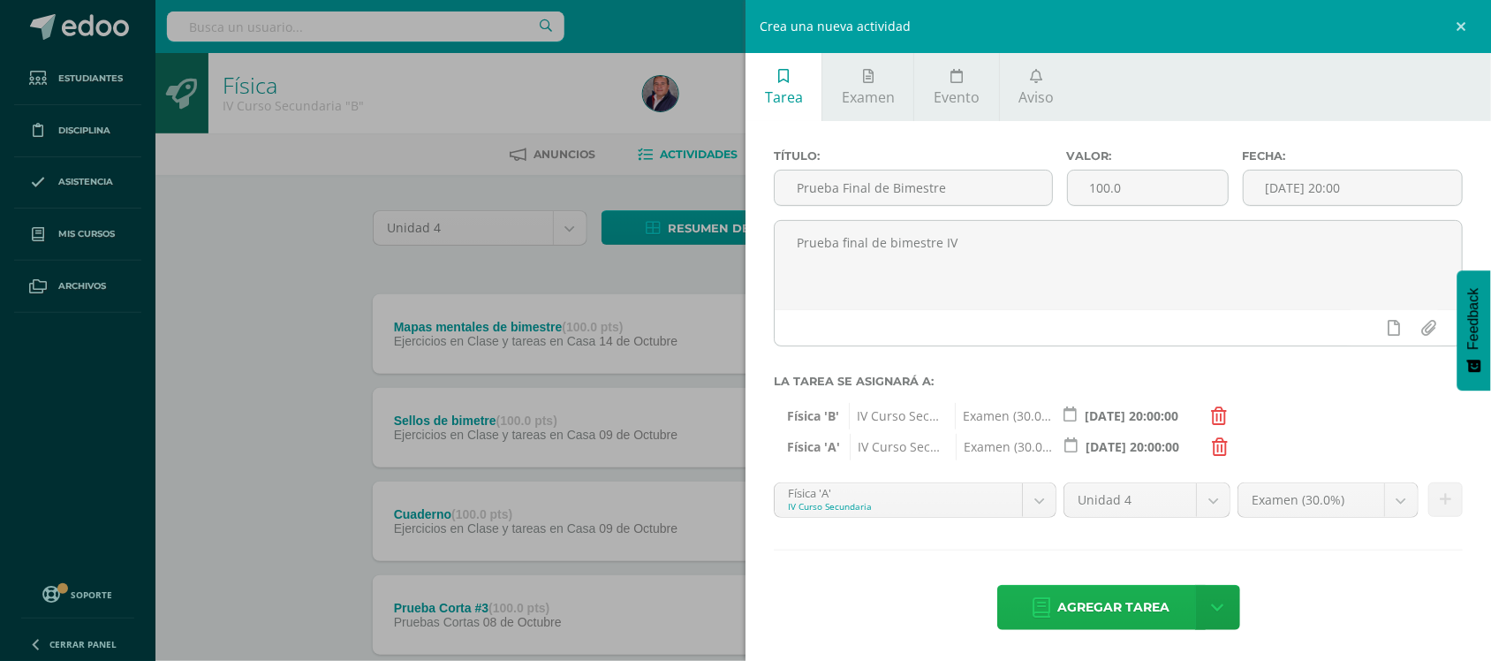
click at [1142, 594] on span "Agregar tarea" at bounding box center [1114, 607] width 112 height 43
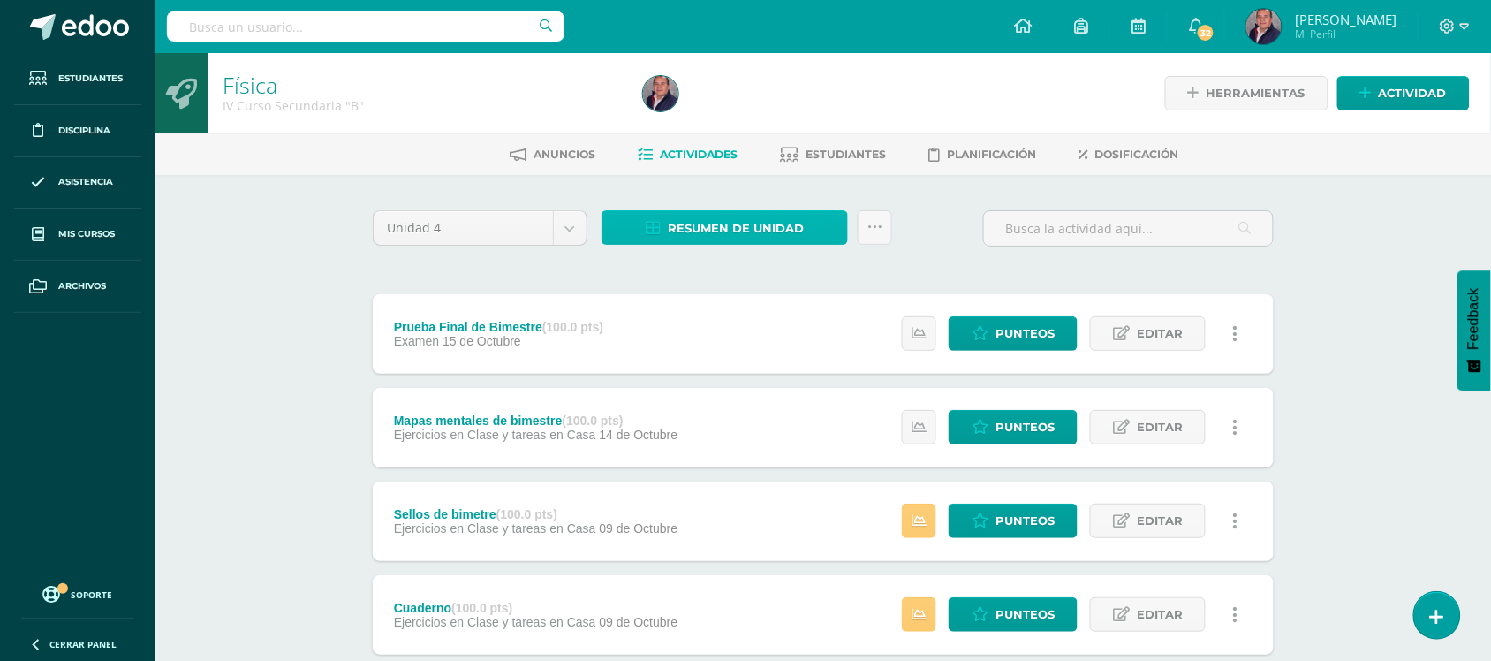
click at [747, 221] on span "Resumen de unidad" at bounding box center [736, 228] width 136 height 33
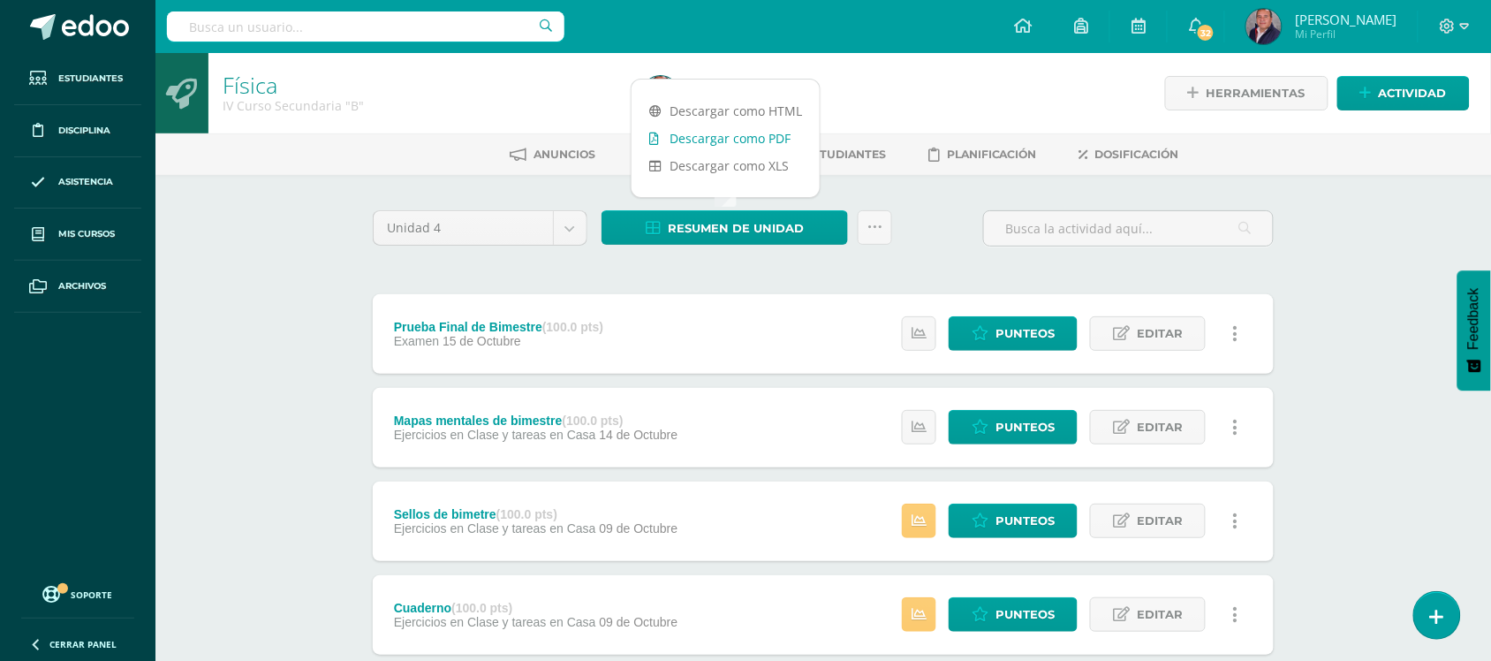
click at [751, 130] on link "Descargar como PDF" at bounding box center [726, 138] width 188 height 27
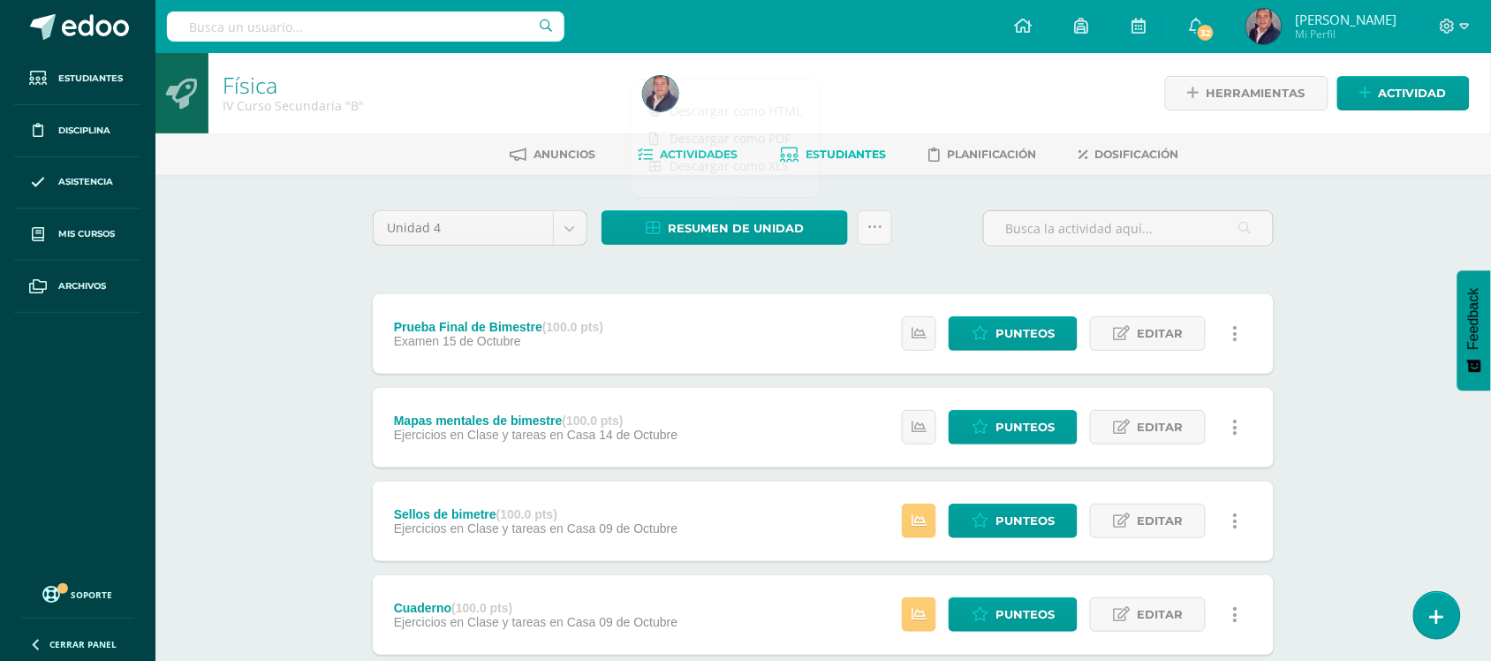
click at [873, 148] on span "Estudiantes" at bounding box center [846, 154] width 80 height 13
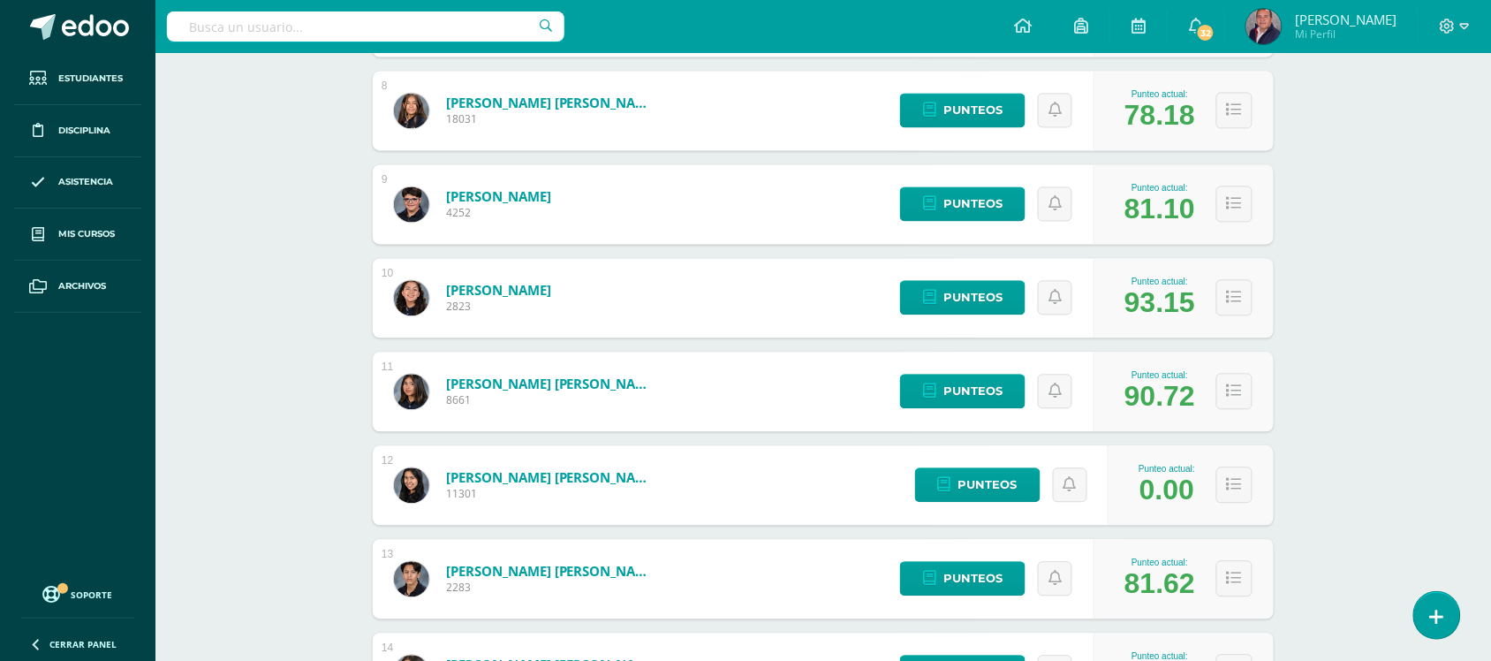
scroll to position [969, 0]
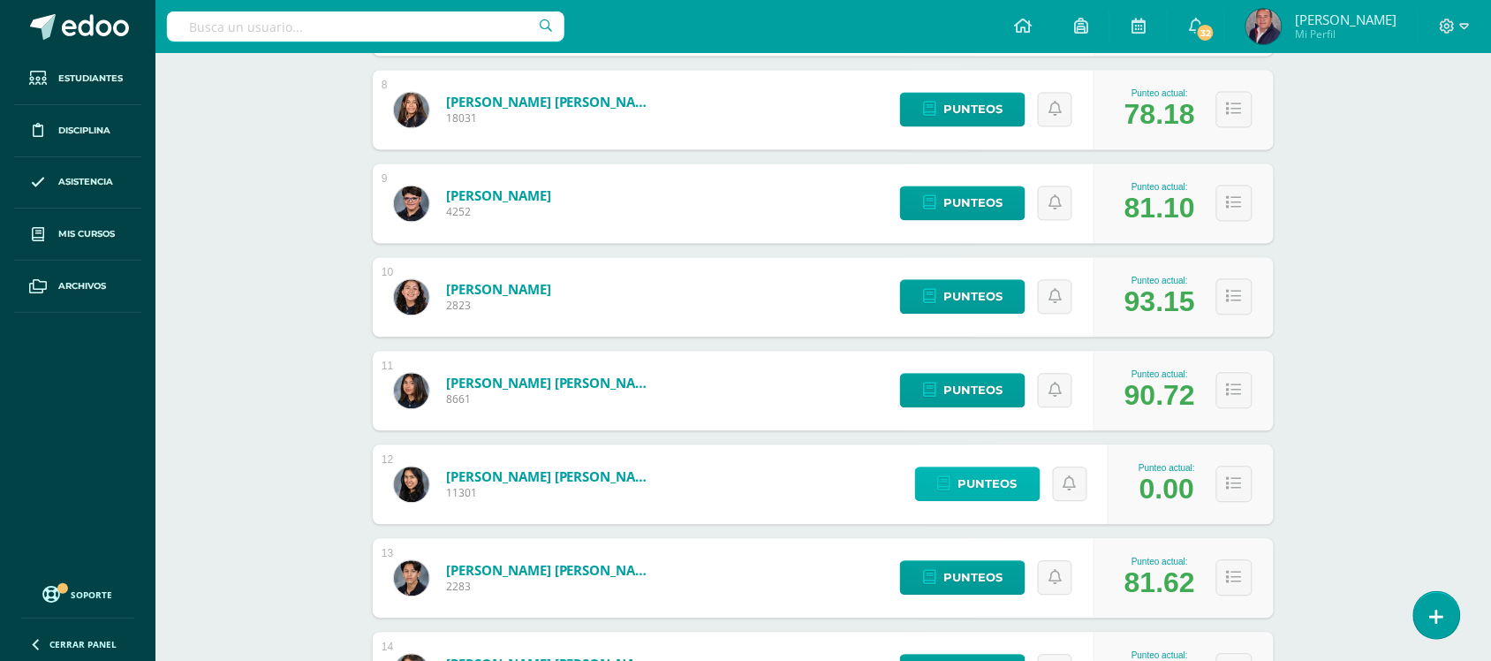
click at [978, 480] on span "Punteos" at bounding box center [988, 484] width 59 height 33
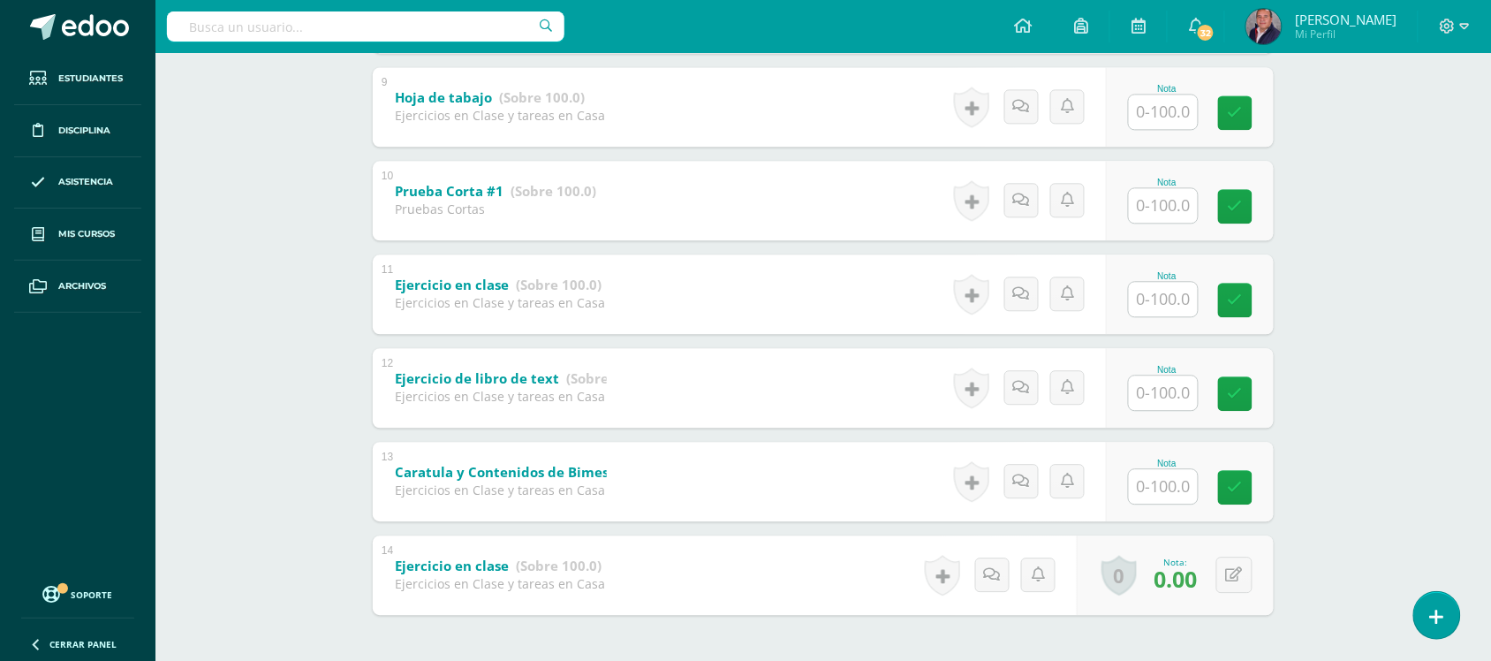
scroll to position [1124, 0]
click at [1234, 572] on button at bounding box center [1246, 574] width 37 height 37
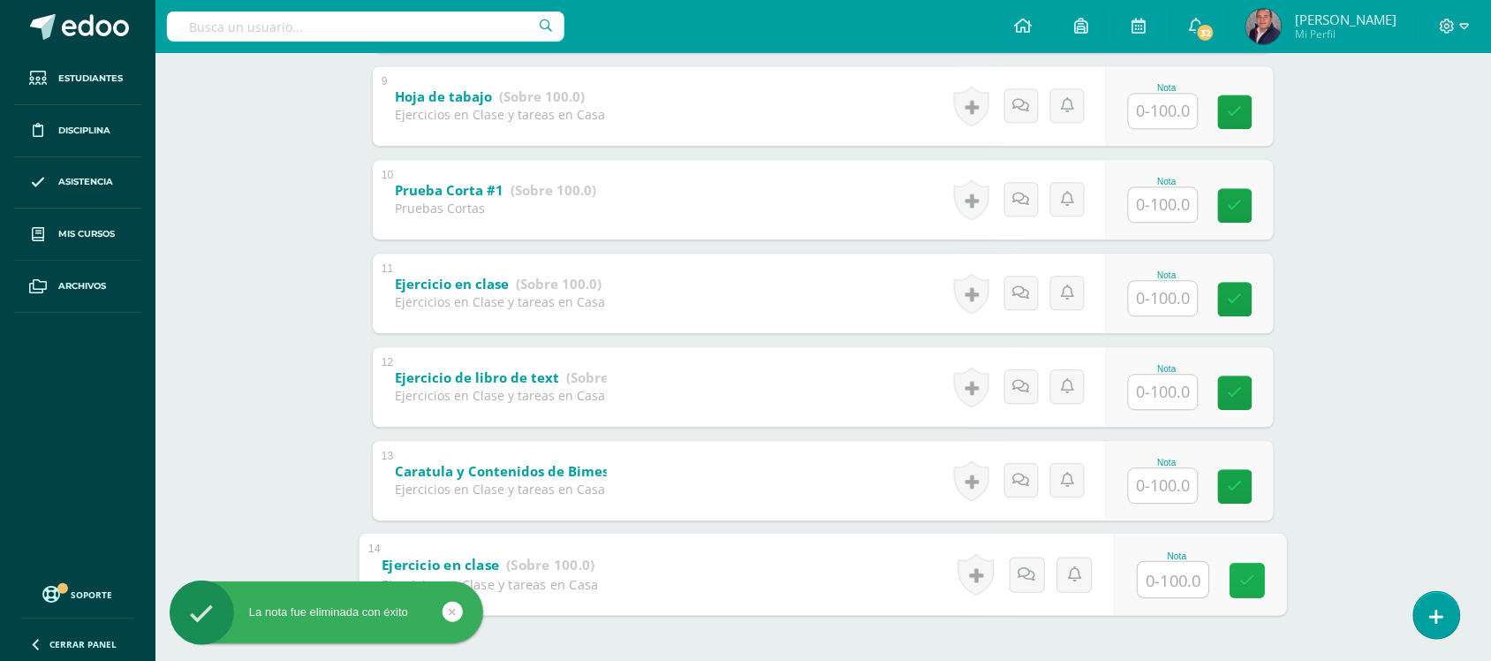
click at [1250, 580] on icon at bounding box center [1248, 579] width 16 height 15
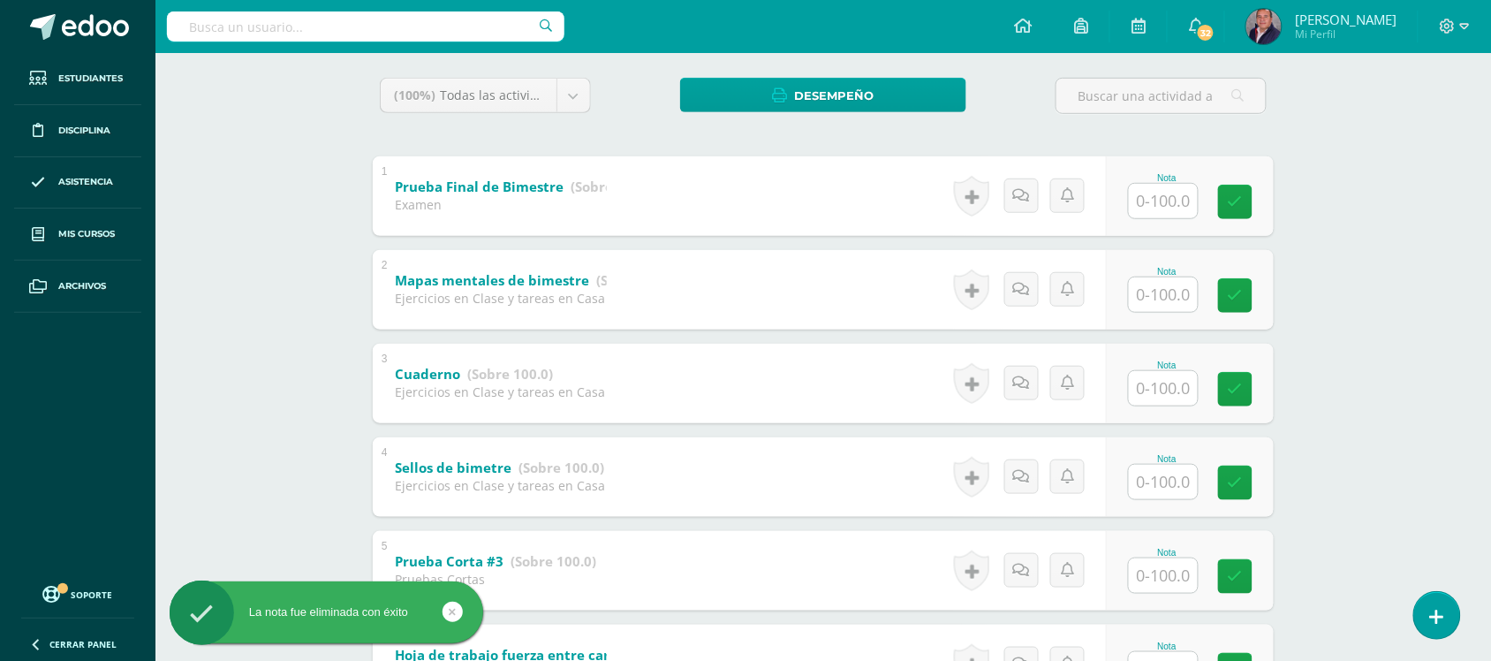
scroll to position [0, 0]
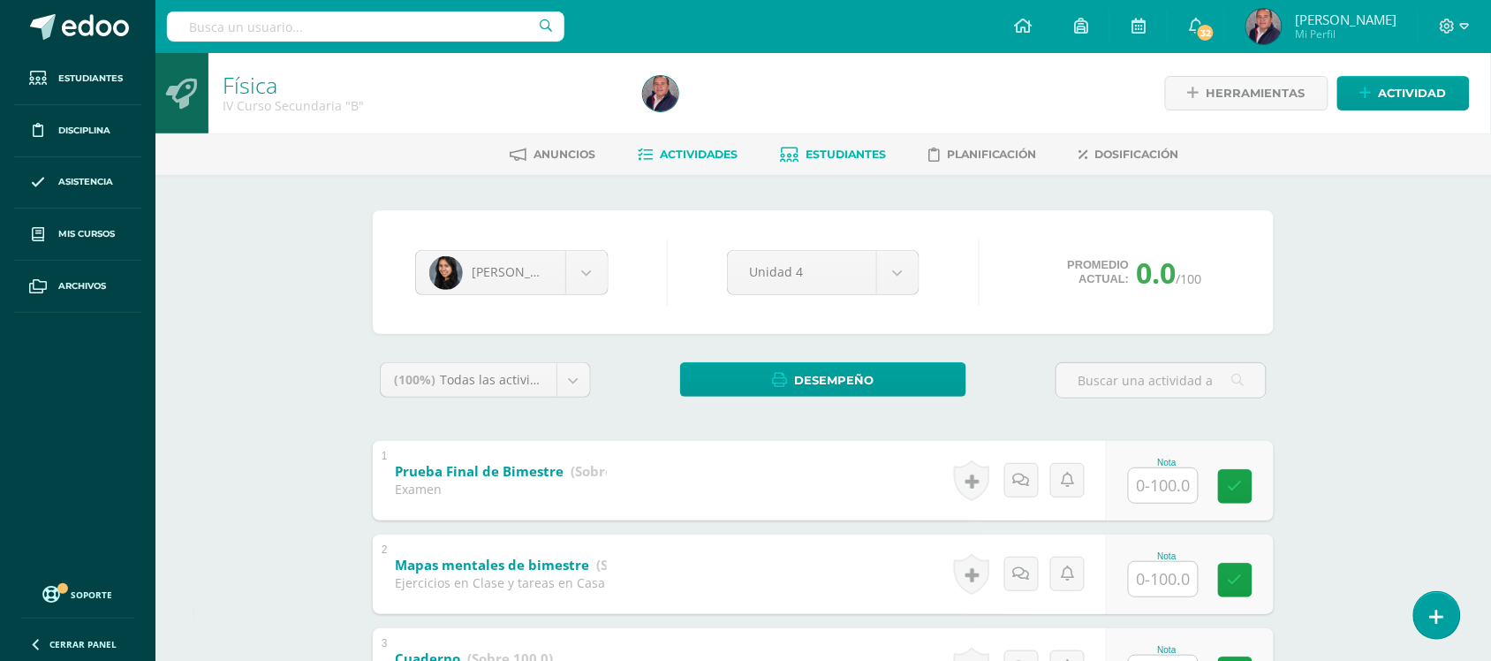
click at [687, 148] on span "Actividades" at bounding box center [699, 154] width 78 height 13
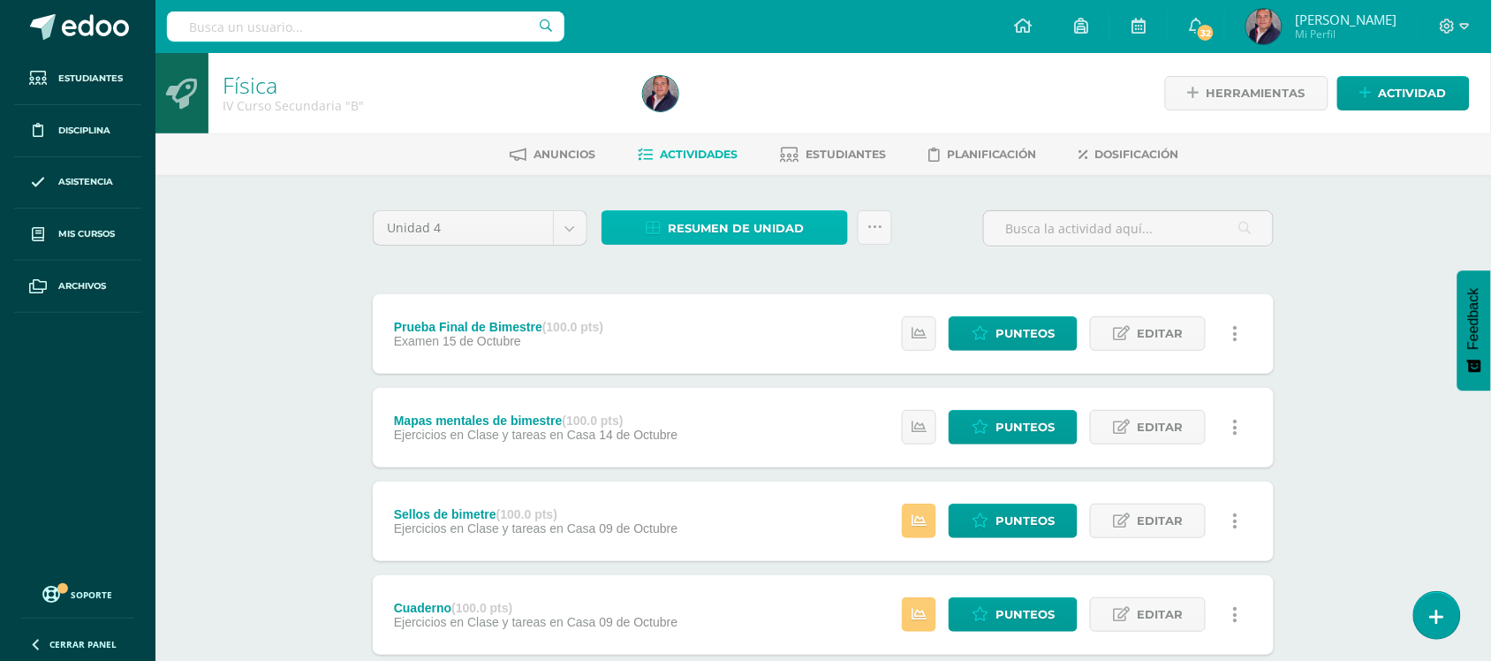
click at [765, 221] on span "Resumen de unidad" at bounding box center [736, 228] width 136 height 33
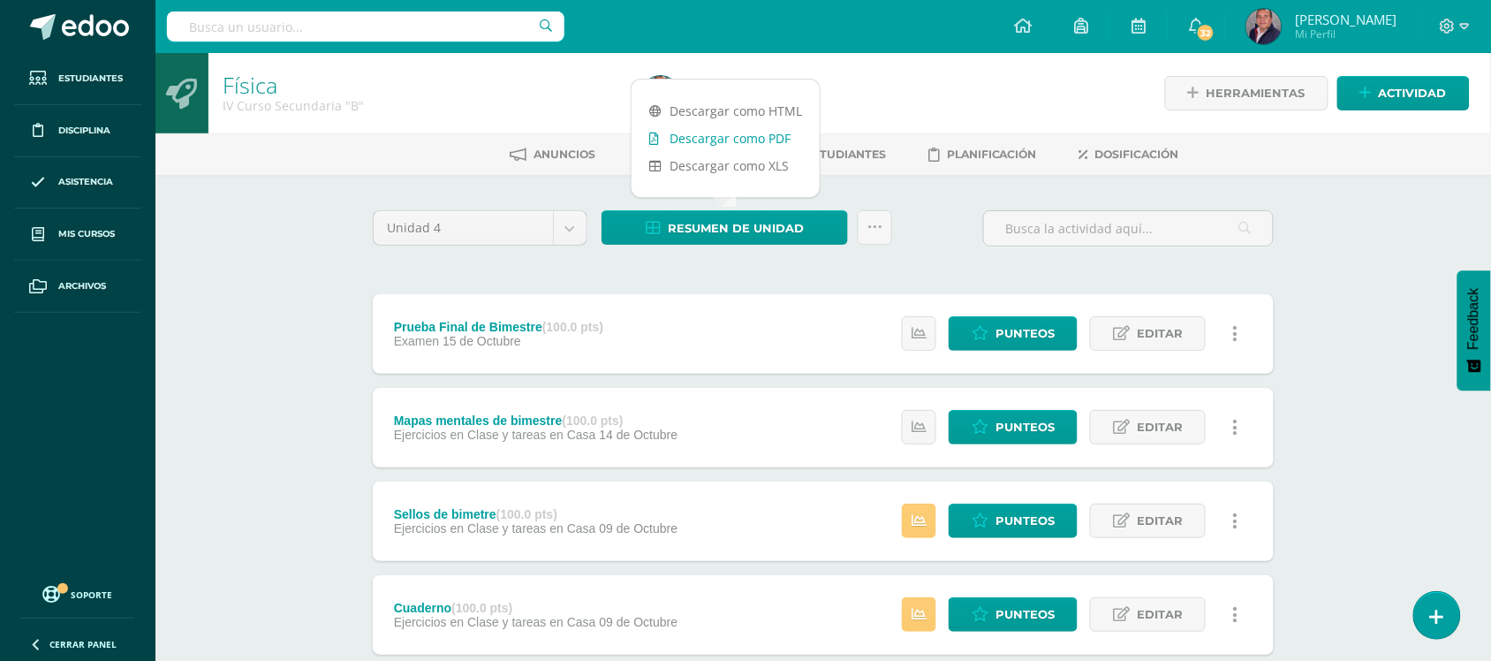
click at [747, 133] on link "Descargar como PDF" at bounding box center [726, 138] width 188 height 27
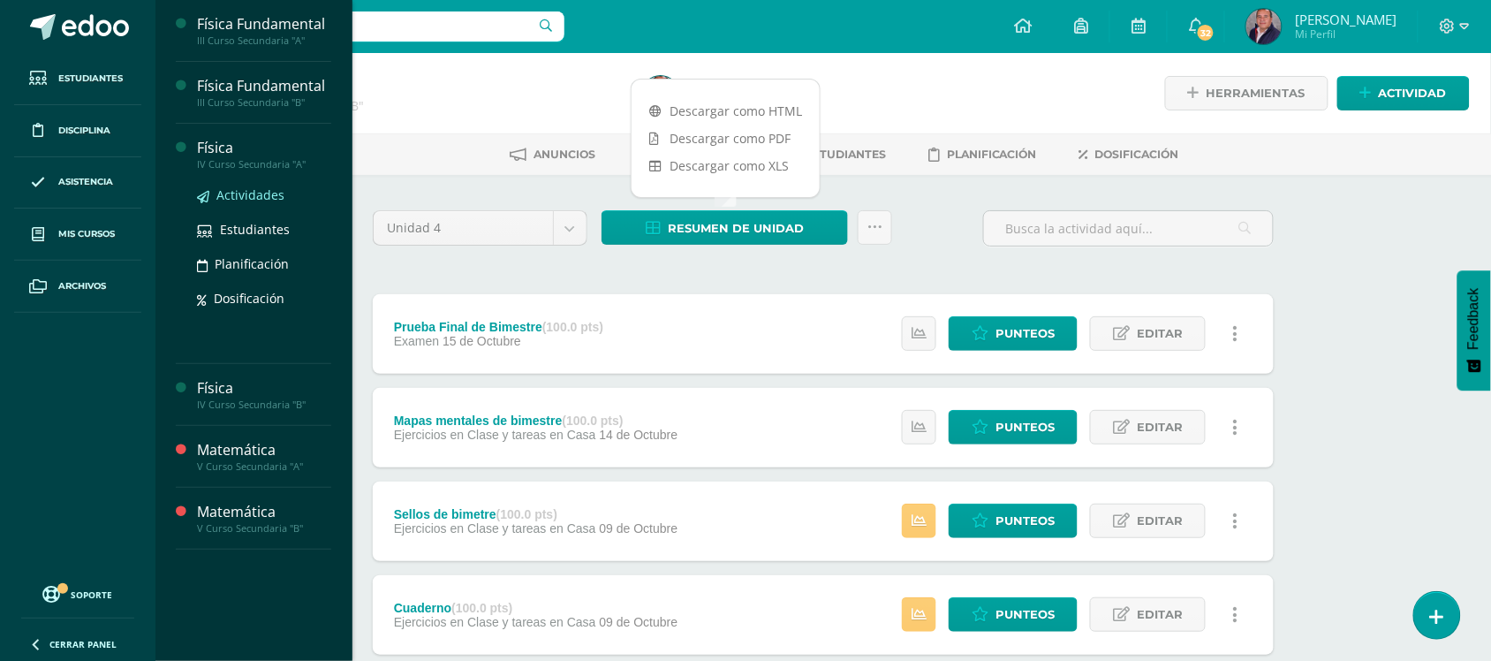
click at [253, 194] on span "Actividades" at bounding box center [250, 194] width 68 height 17
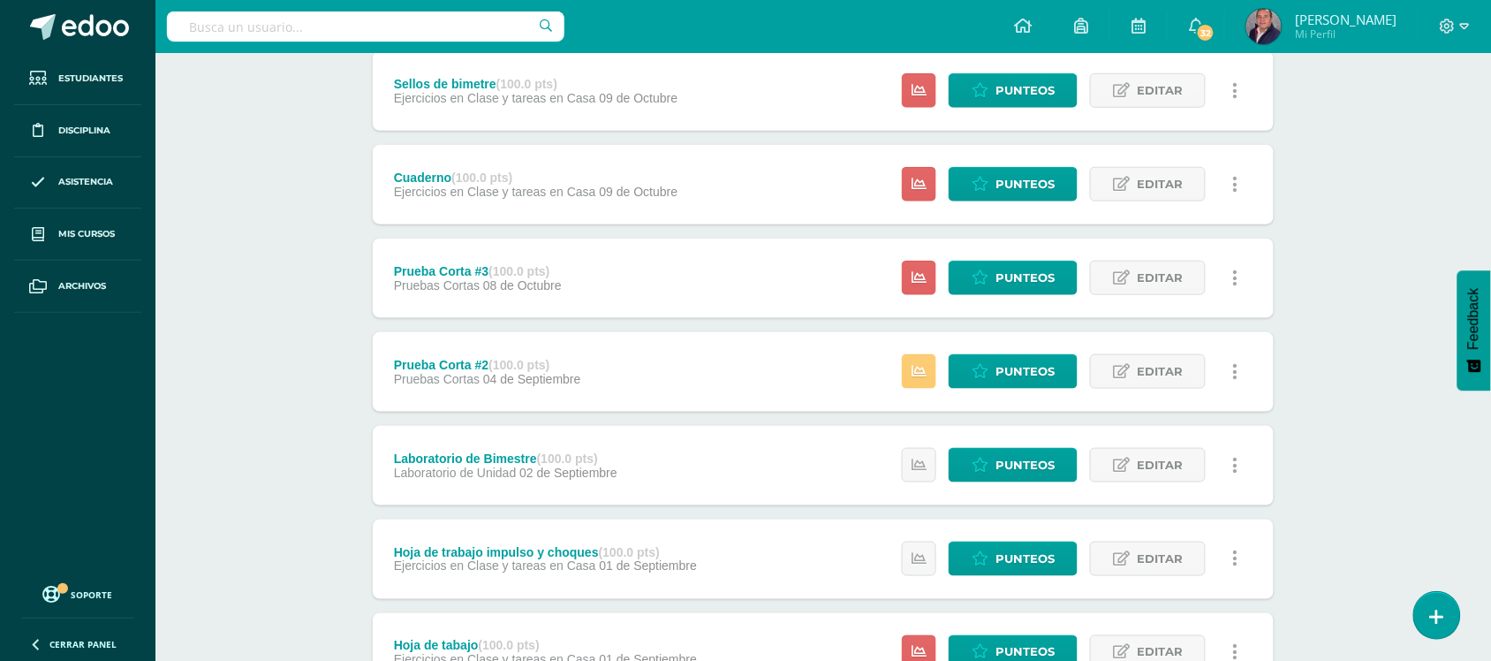
scroll to position [664, 0]
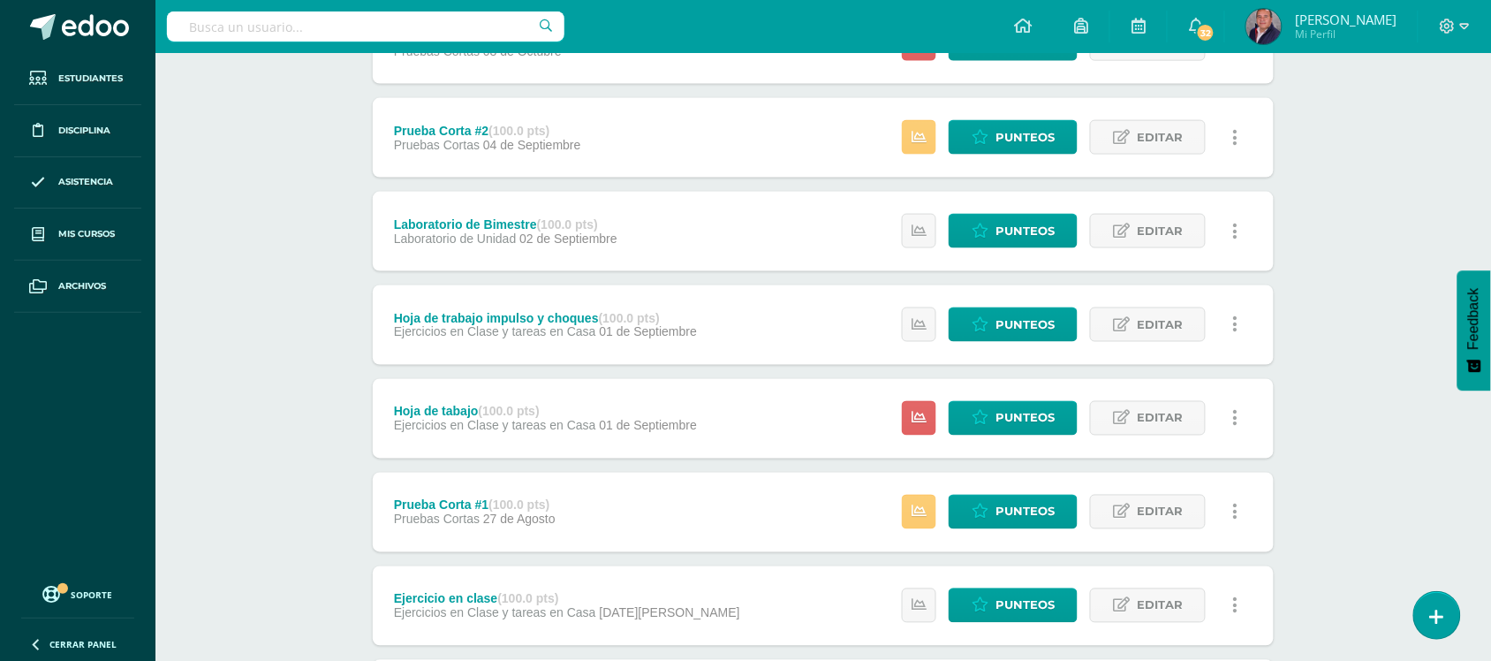
drag, startPoint x: 1315, startPoint y: 413, endPoint x: 1398, endPoint y: 383, distance: 88.6
click at [1398, 383] on div "Física IV Curso Secundaria "A" Herramientas Detalle de asistencias Actividad An…" at bounding box center [823, 217] width 1336 height 1656
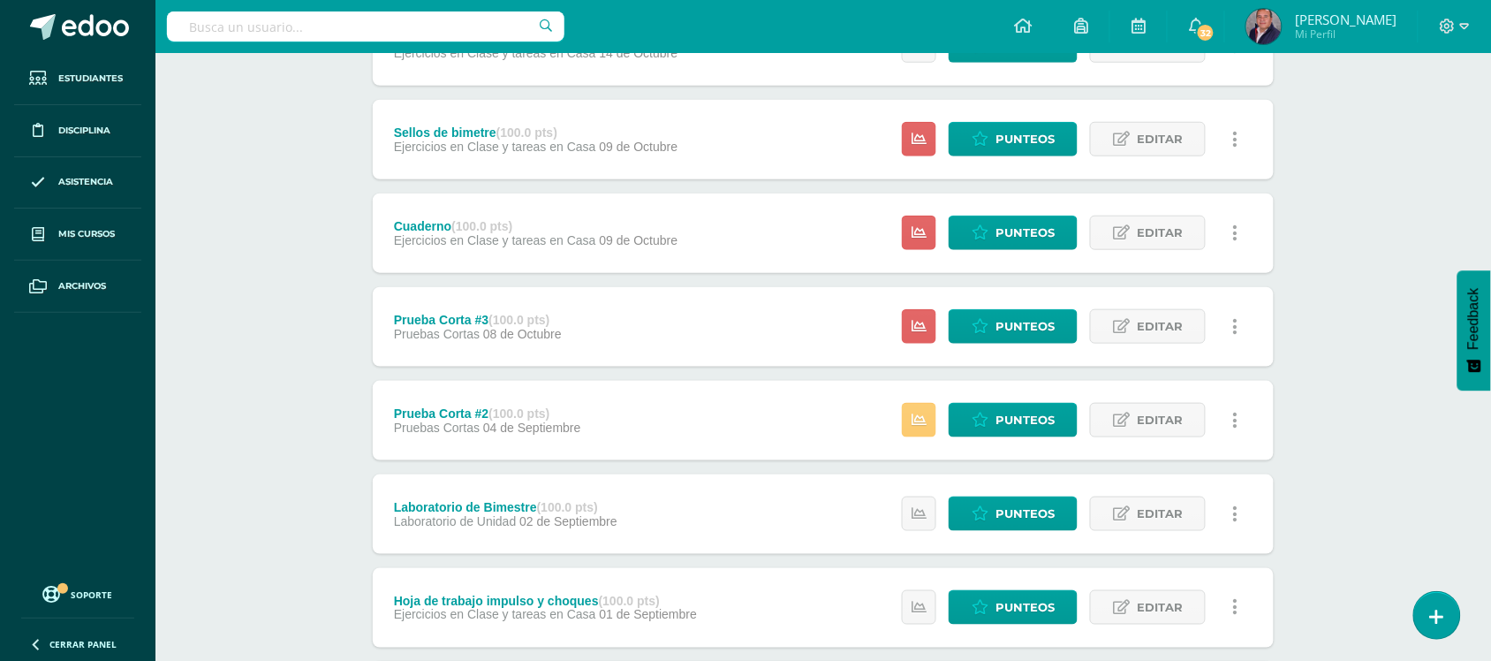
scroll to position [385, 0]
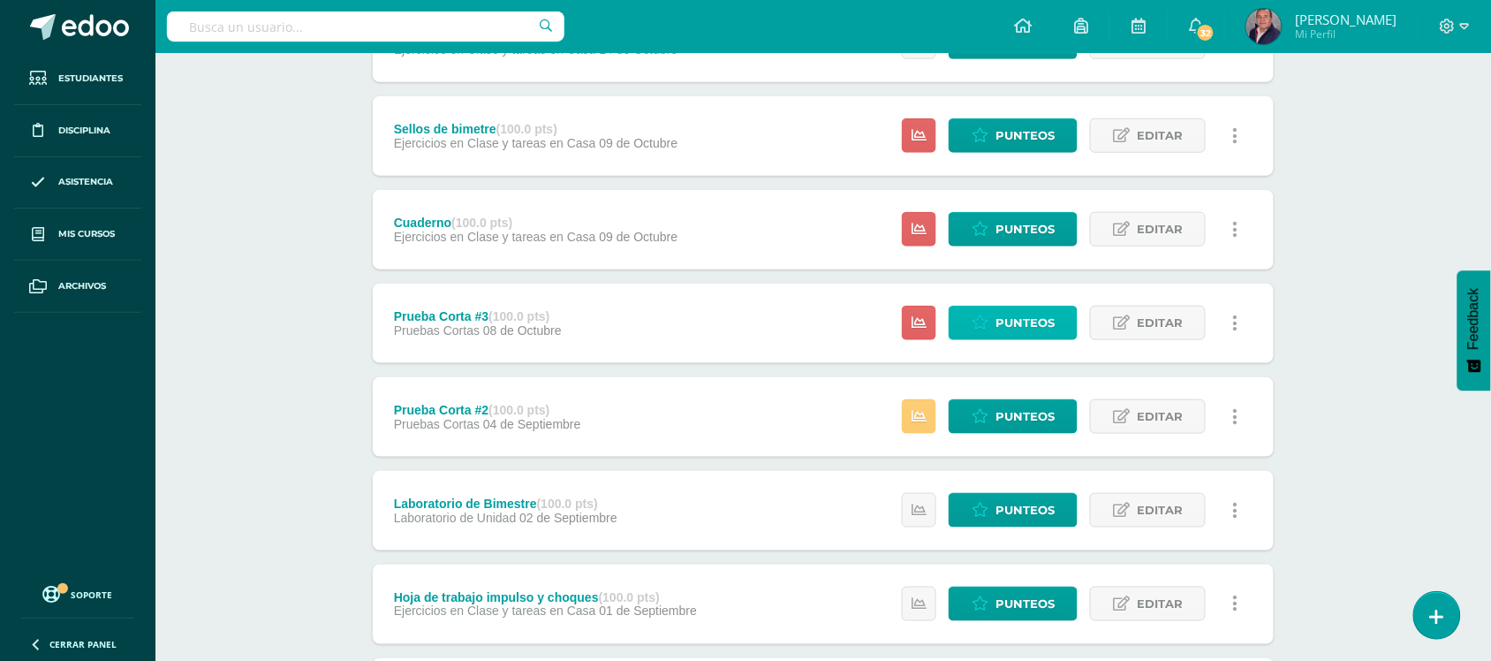
click at [1027, 316] on span "Punteos" at bounding box center [1025, 323] width 59 height 33
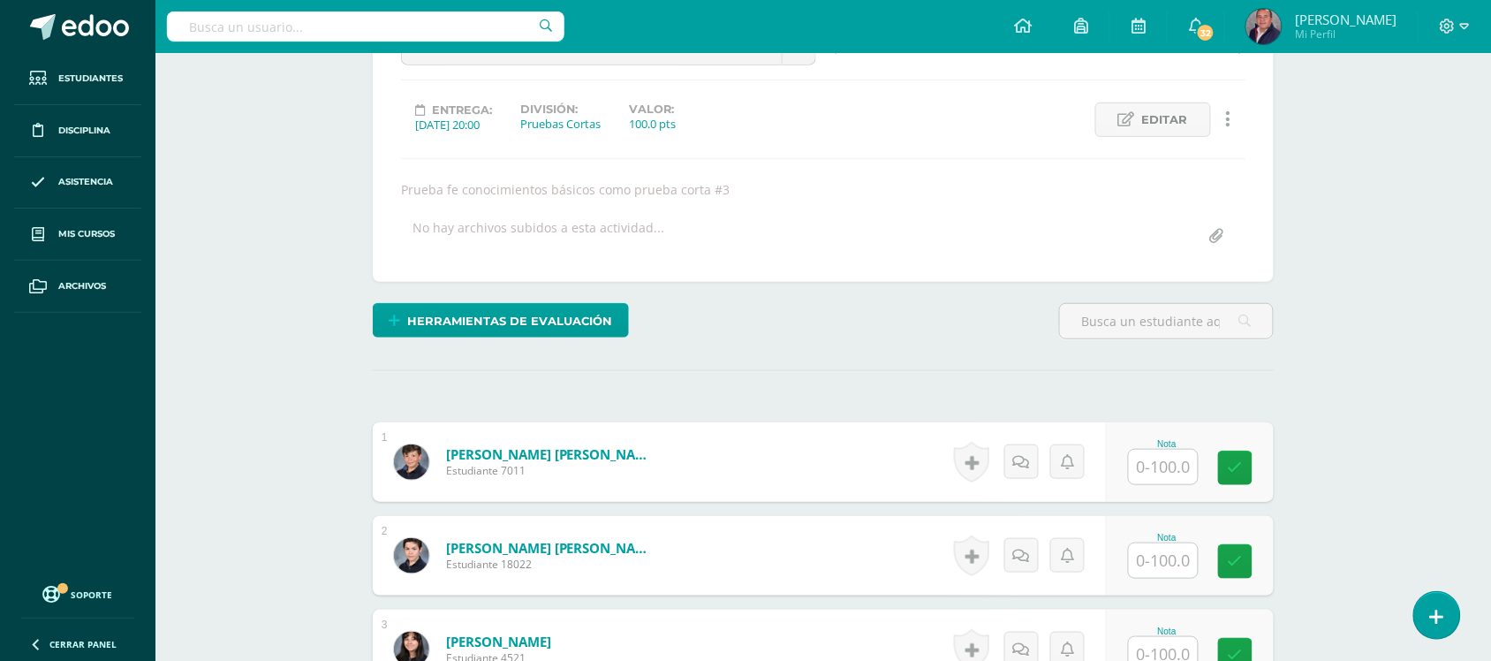
scroll to position [210, 0]
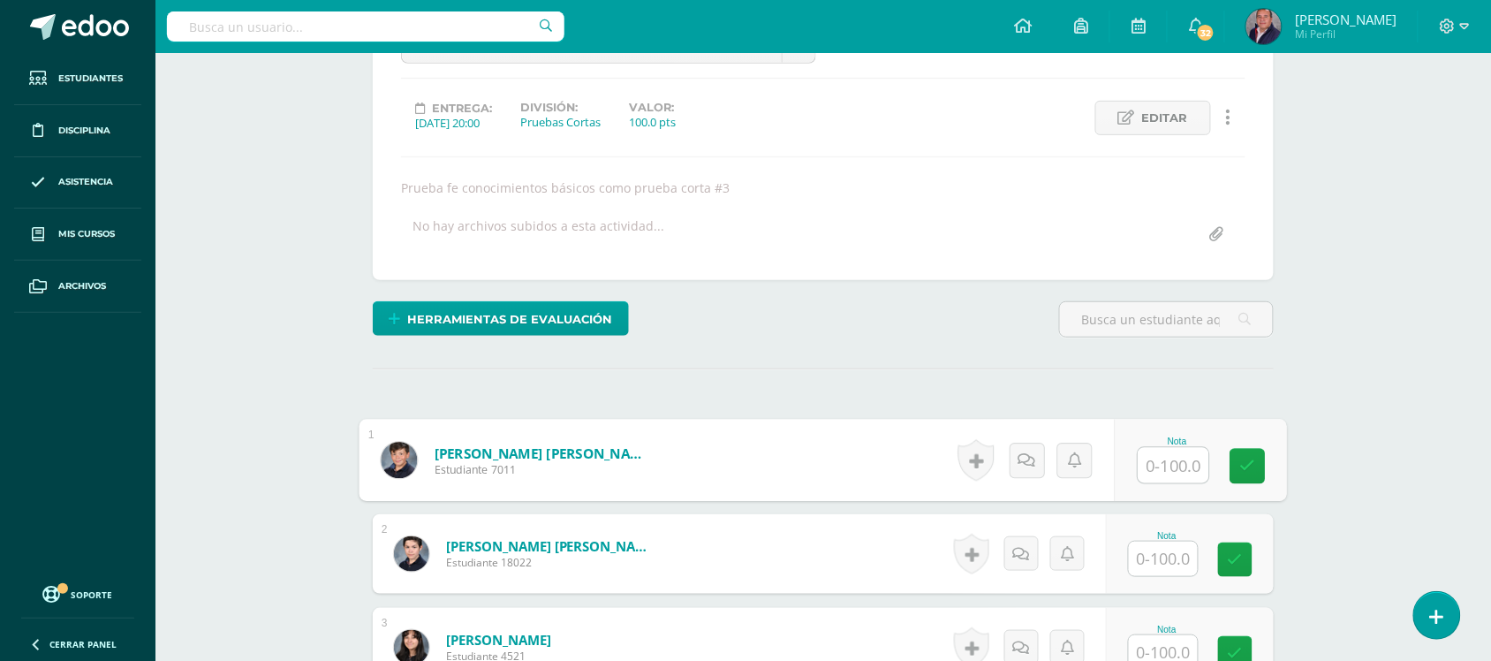
click at [1172, 470] on input "text" at bounding box center [1174, 465] width 71 height 35
type input "67"
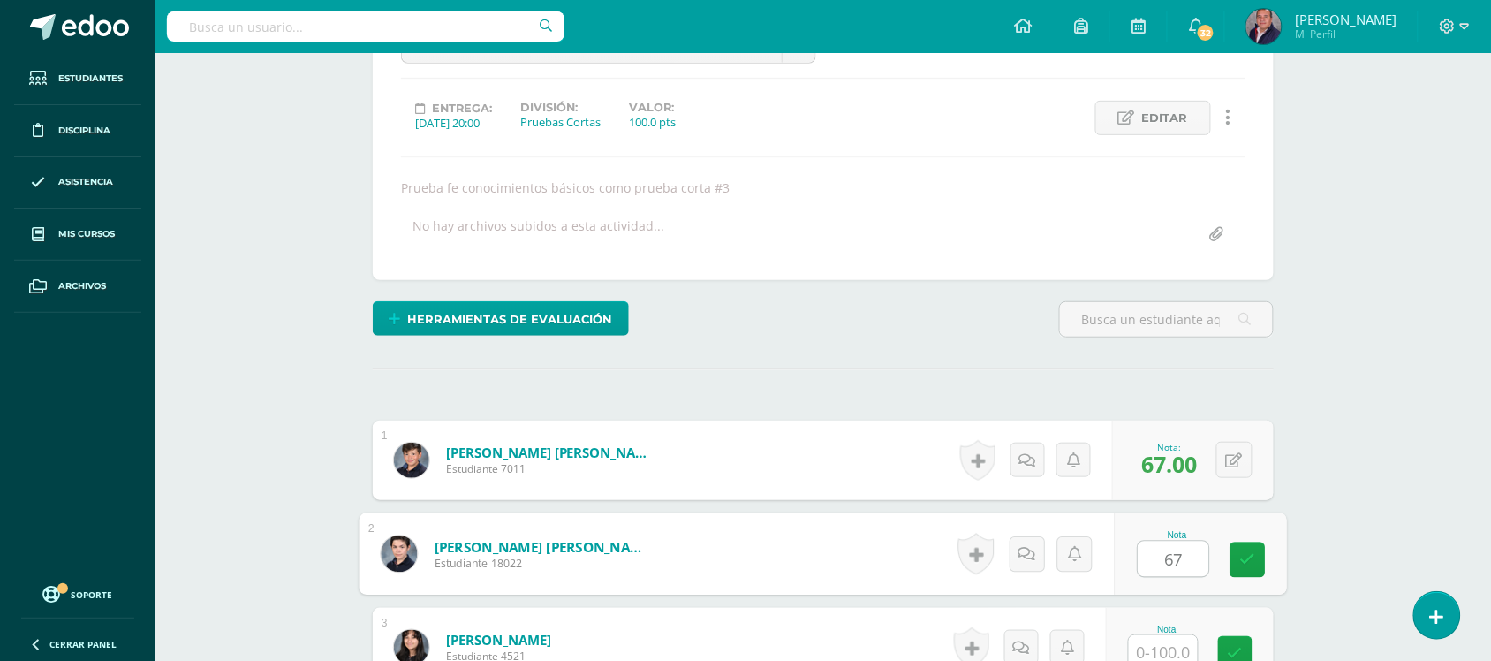
type input "67"
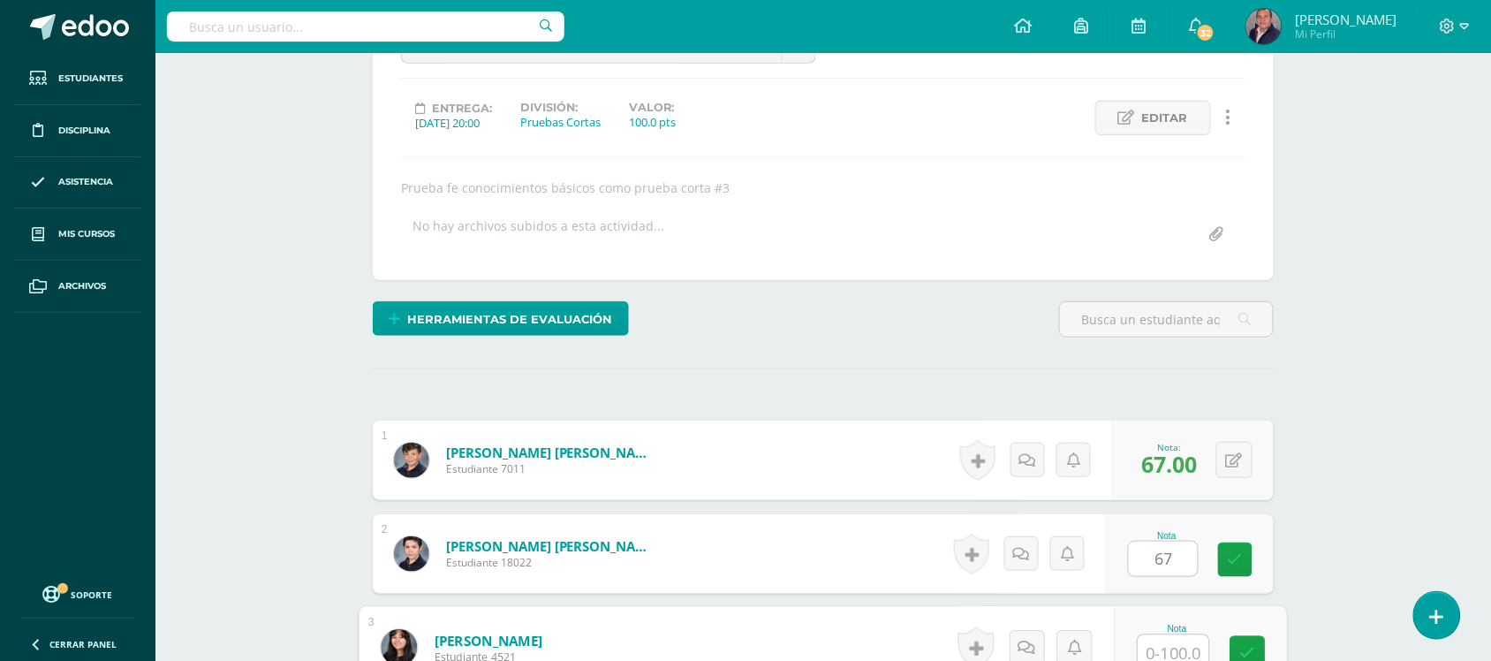
scroll to position [218, 0]
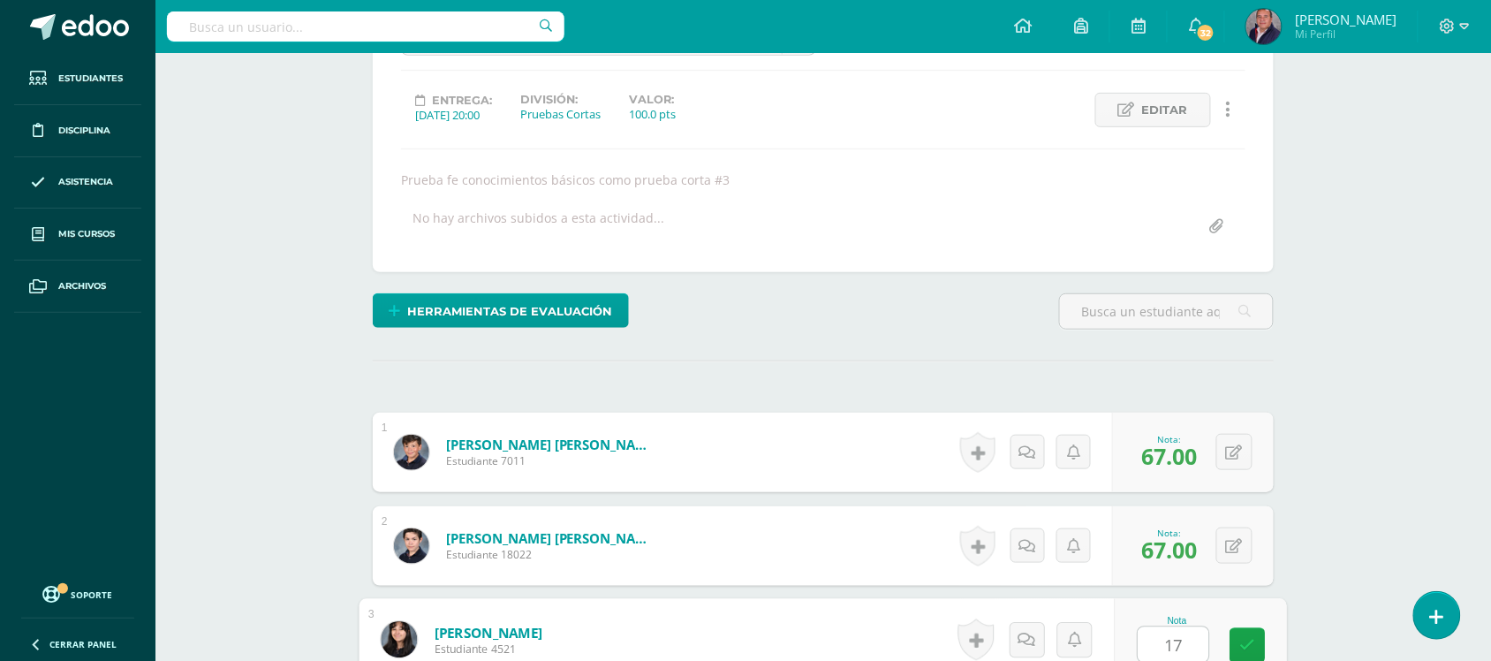
type input "17"
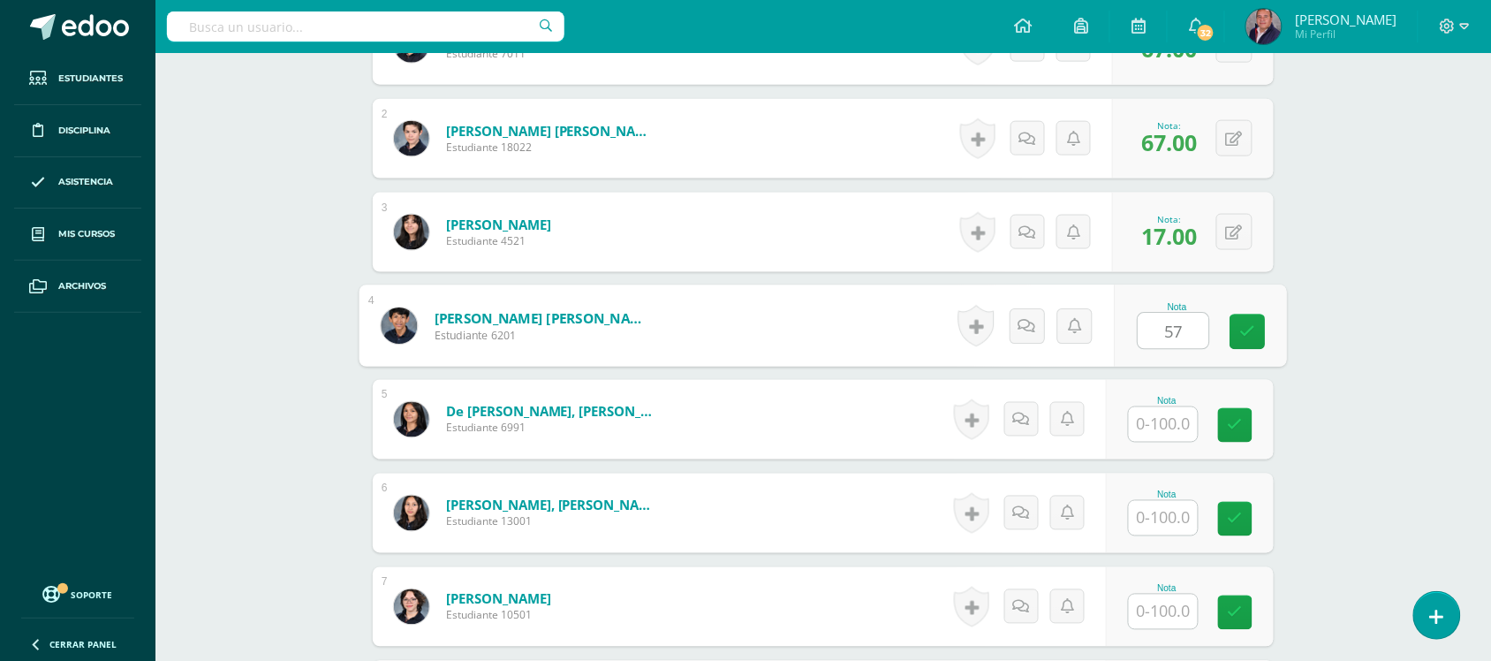
type input "57"
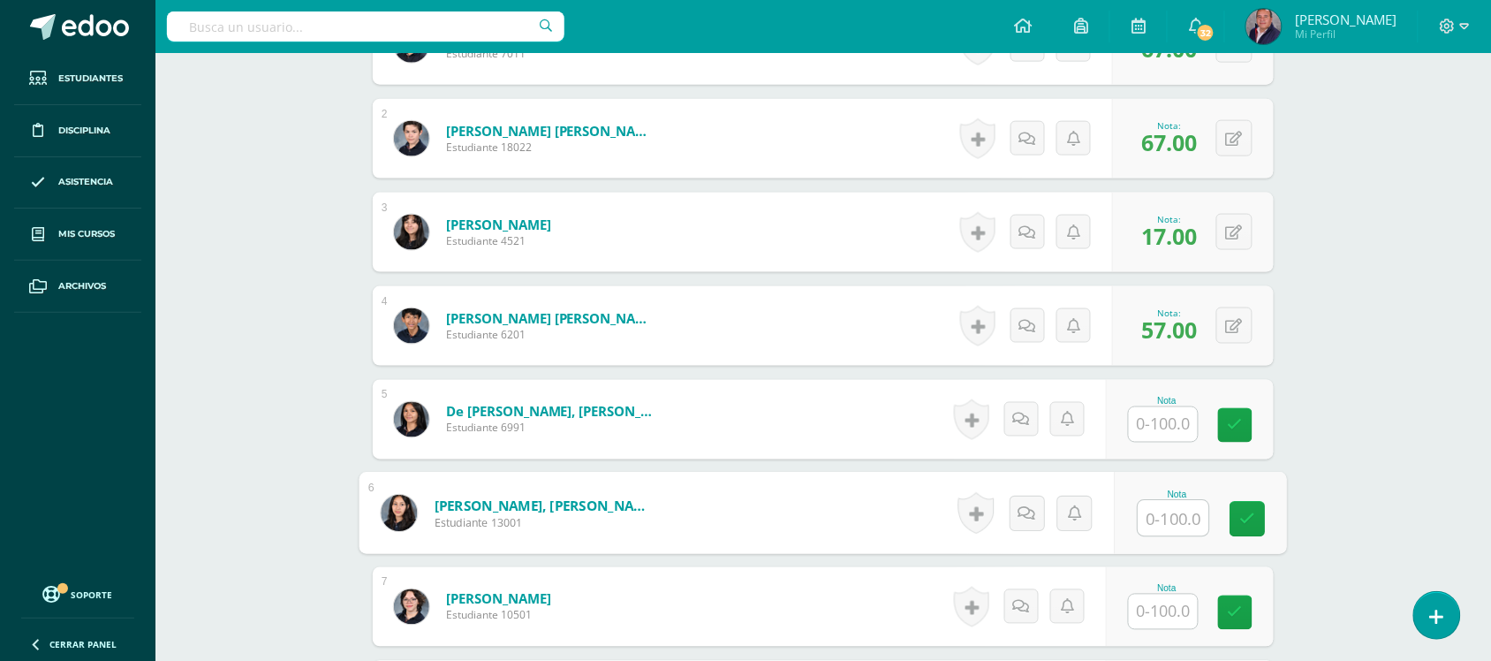
click at [1173, 524] on input "text" at bounding box center [1174, 518] width 71 height 35
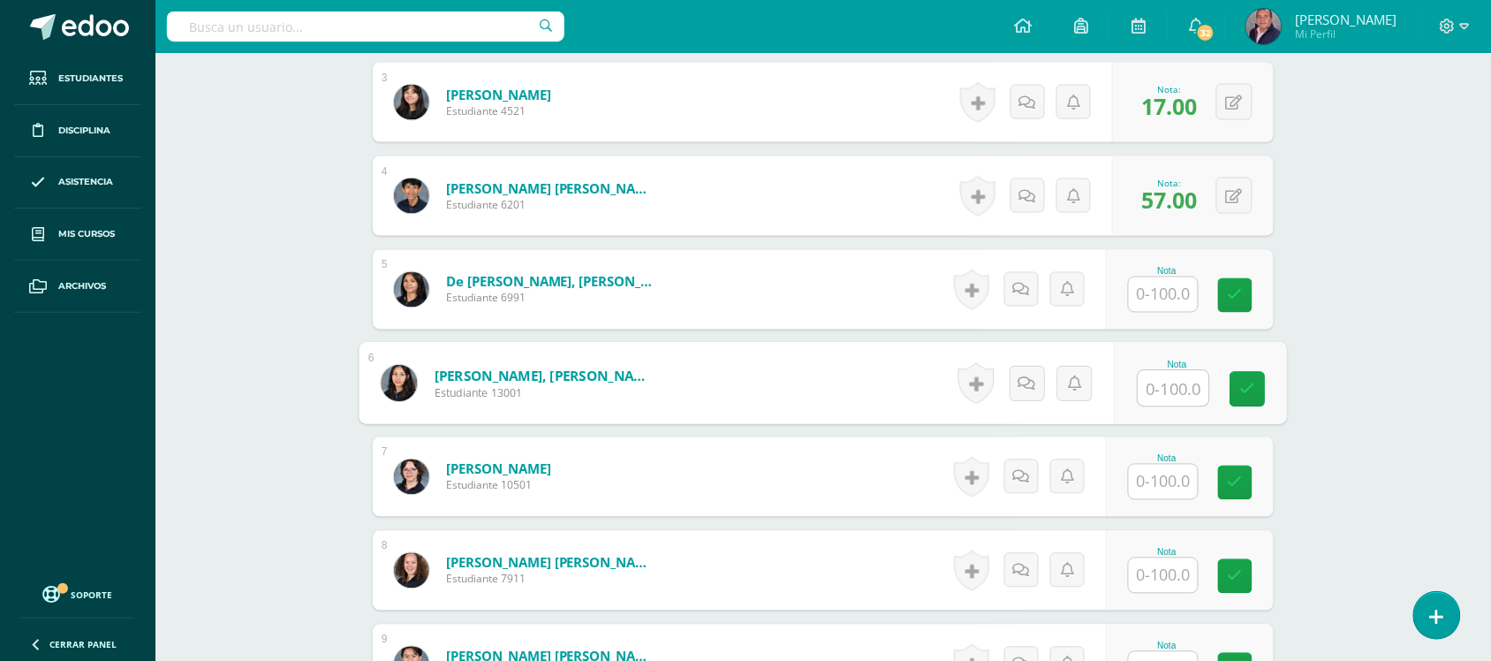
scroll to position [758, 0]
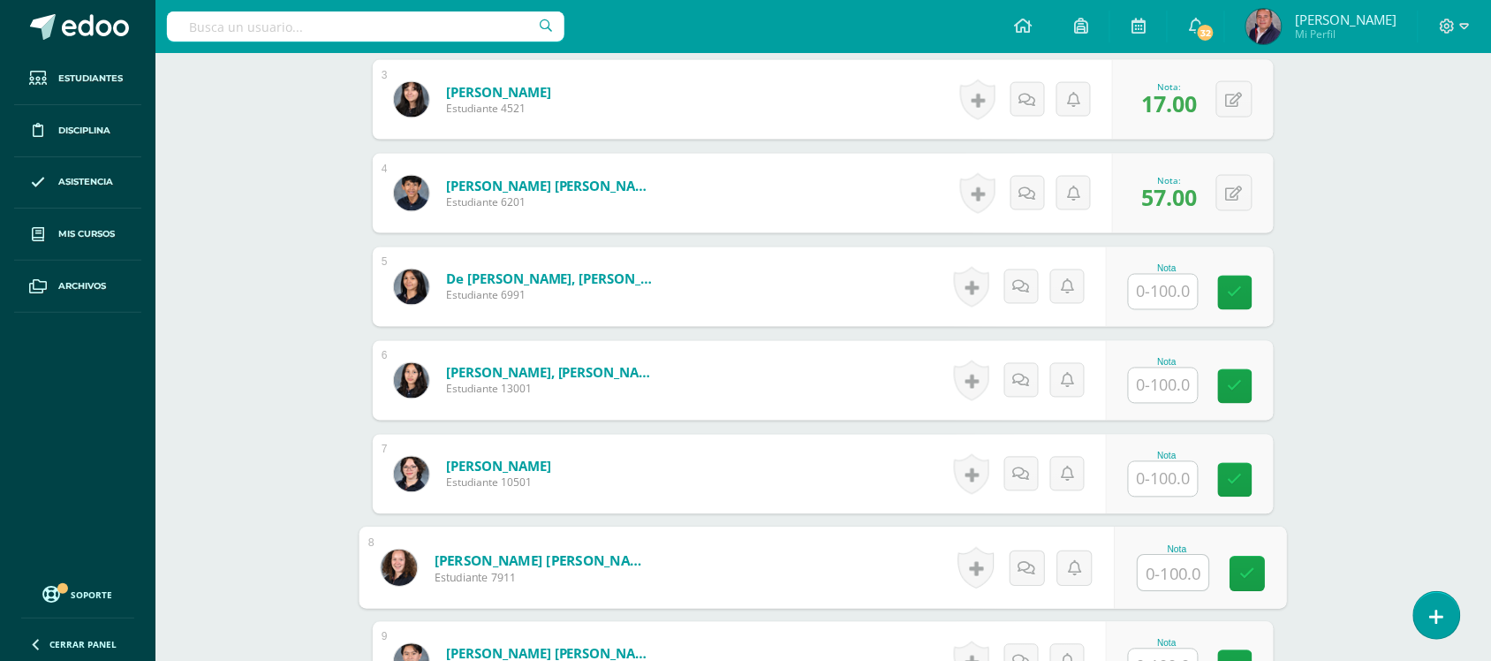
click at [1176, 566] on input "text" at bounding box center [1174, 573] width 71 height 35
type input "57"
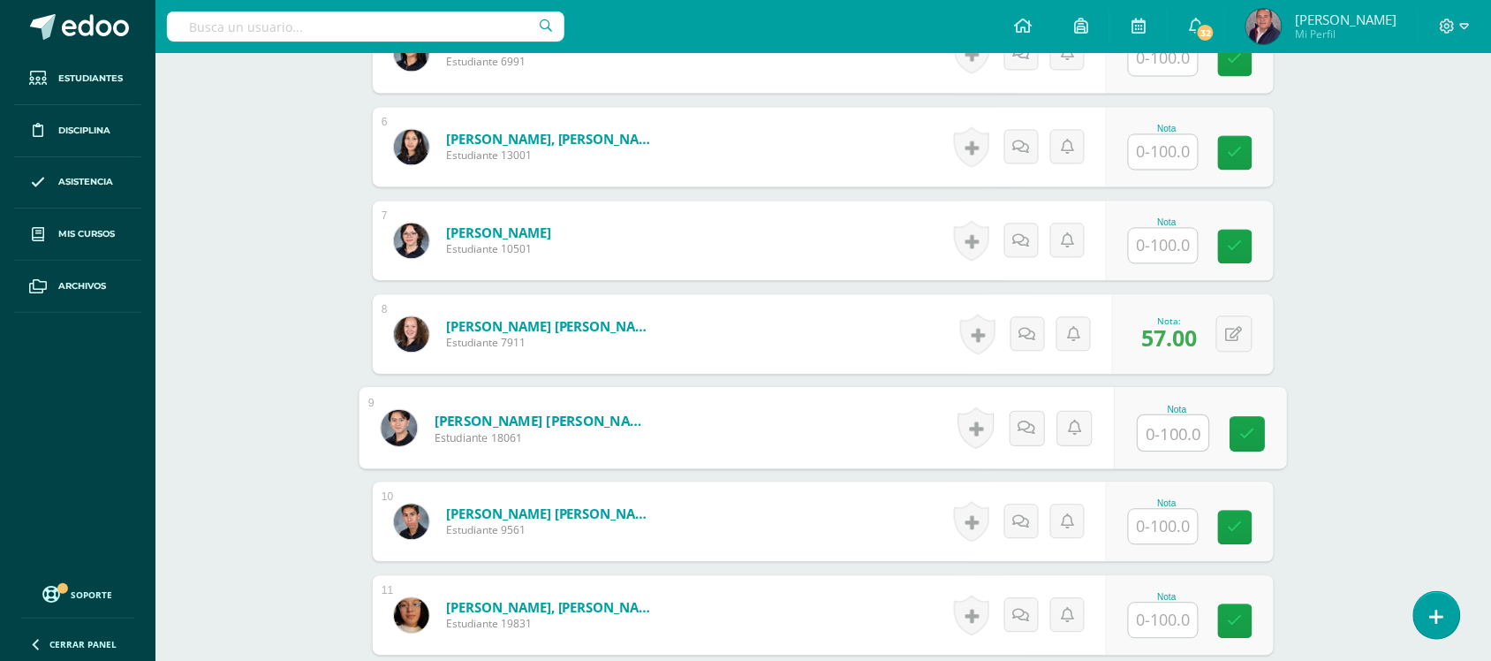
scroll to position [992, 0]
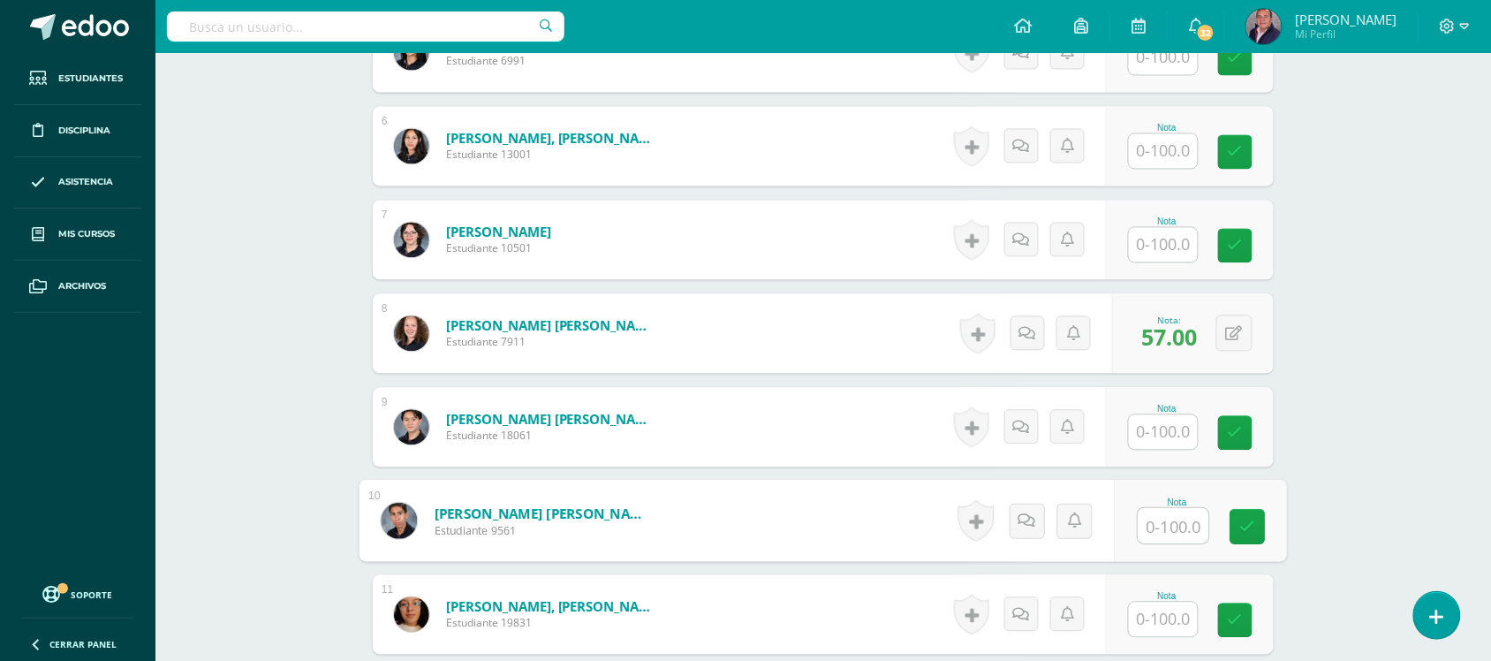
click at [1166, 523] on input "text" at bounding box center [1174, 526] width 71 height 35
type input "70"
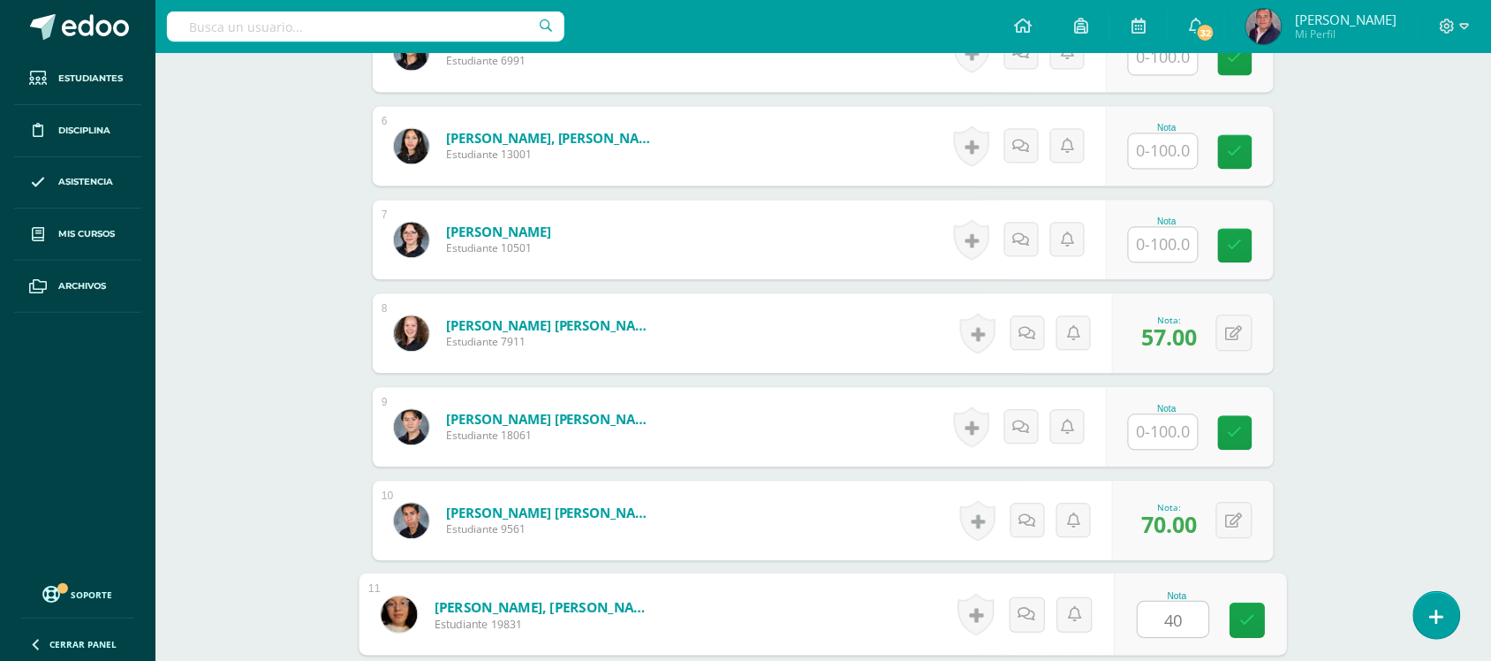
type input "40"
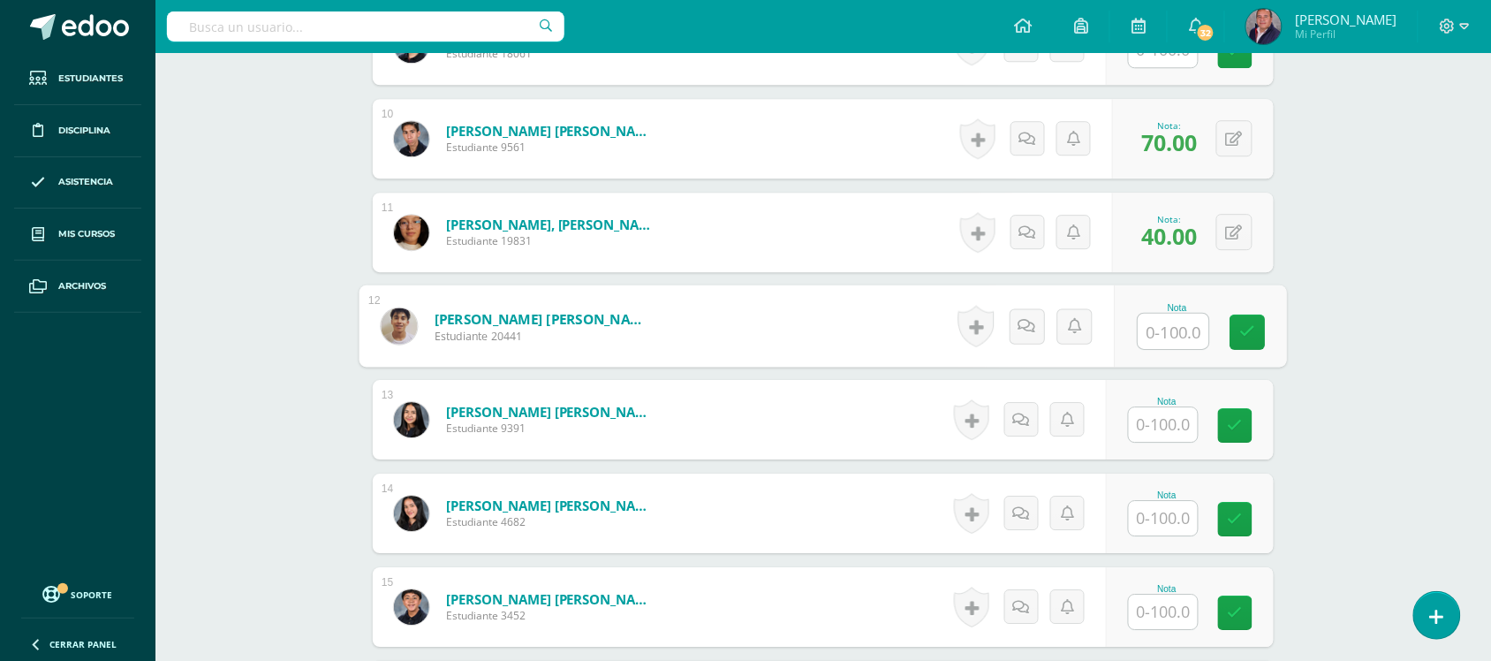
scroll to position [1433, 0]
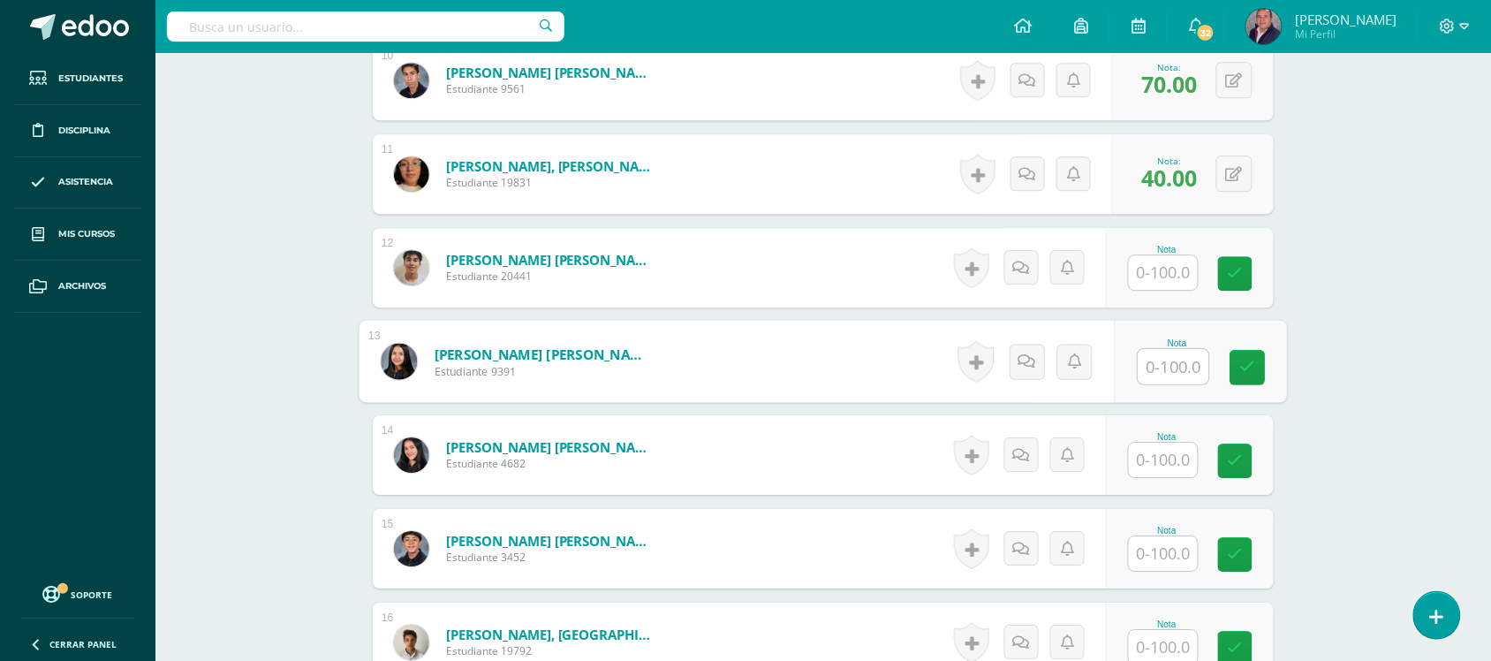
click at [1168, 369] on input "text" at bounding box center [1174, 366] width 71 height 35
type input "37"
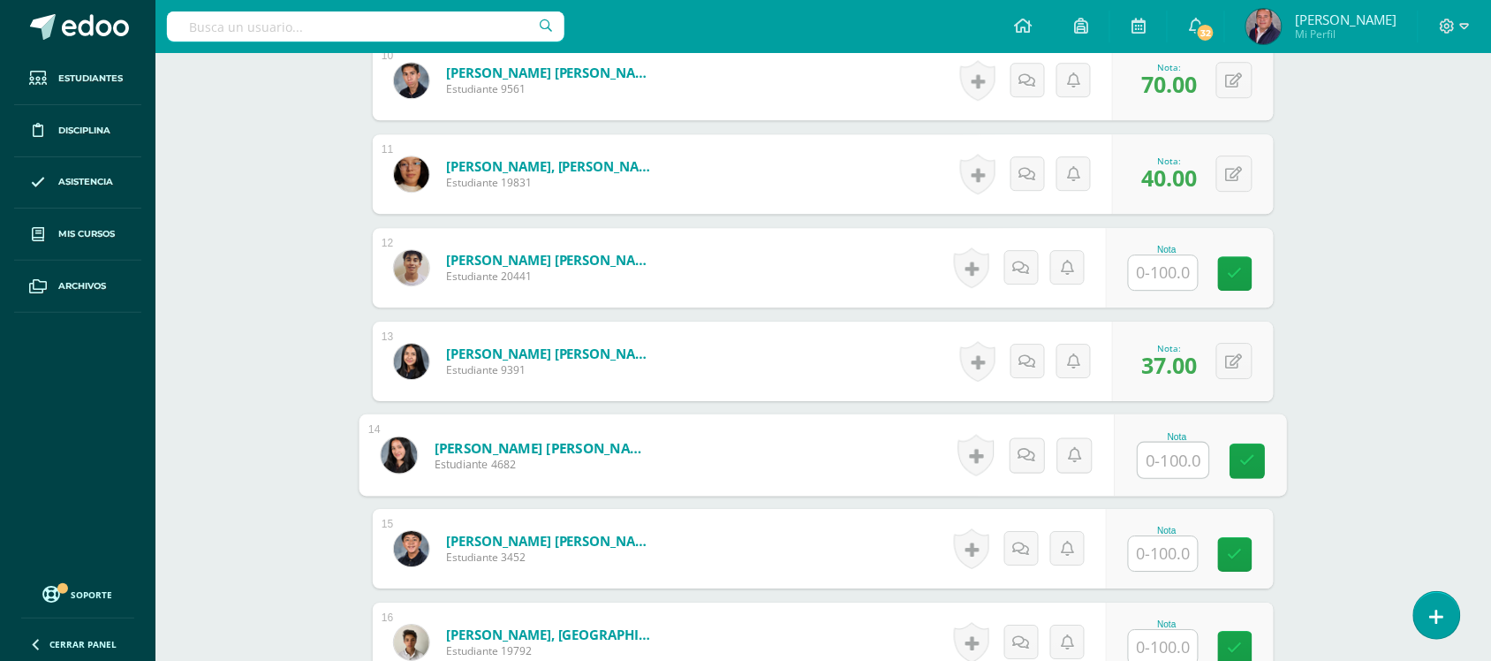
click at [1164, 553] on input "text" at bounding box center [1163, 553] width 69 height 34
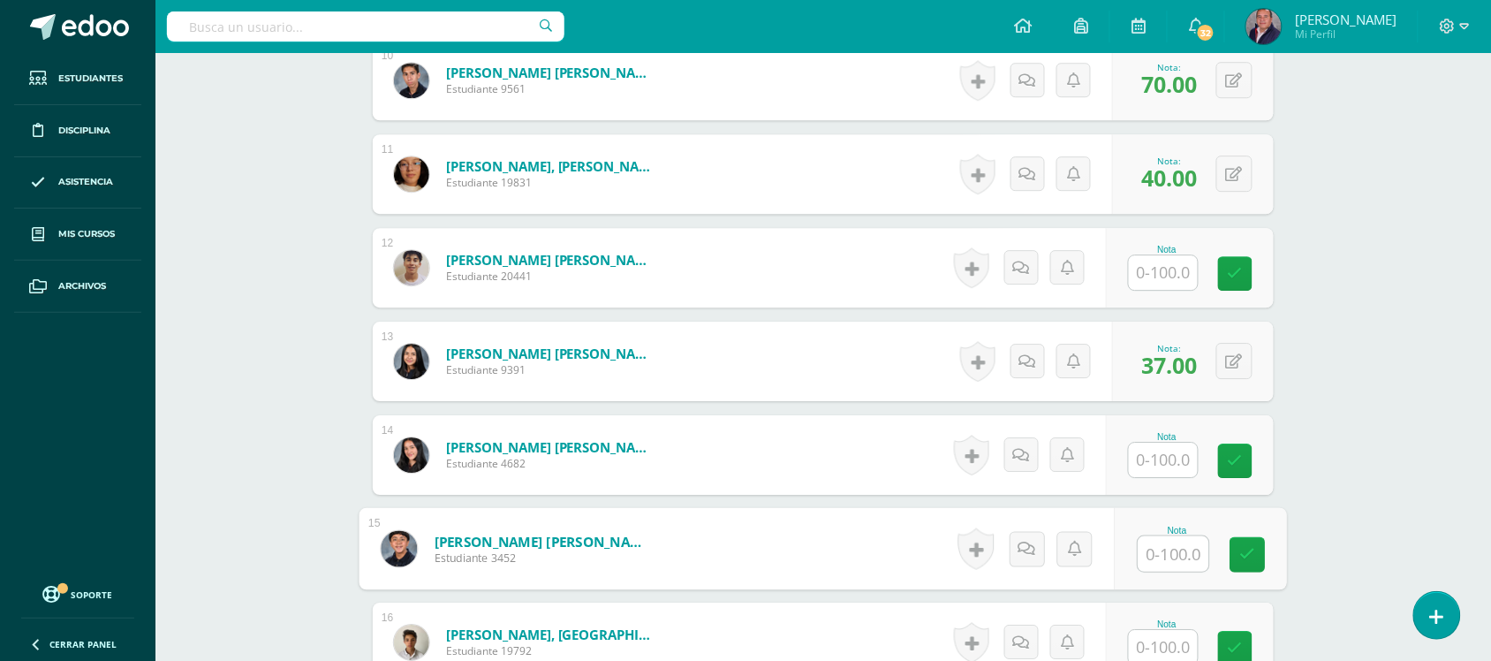
click at [1164, 553] on input "text" at bounding box center [1174, 553] width 71 height 35
type input "83"
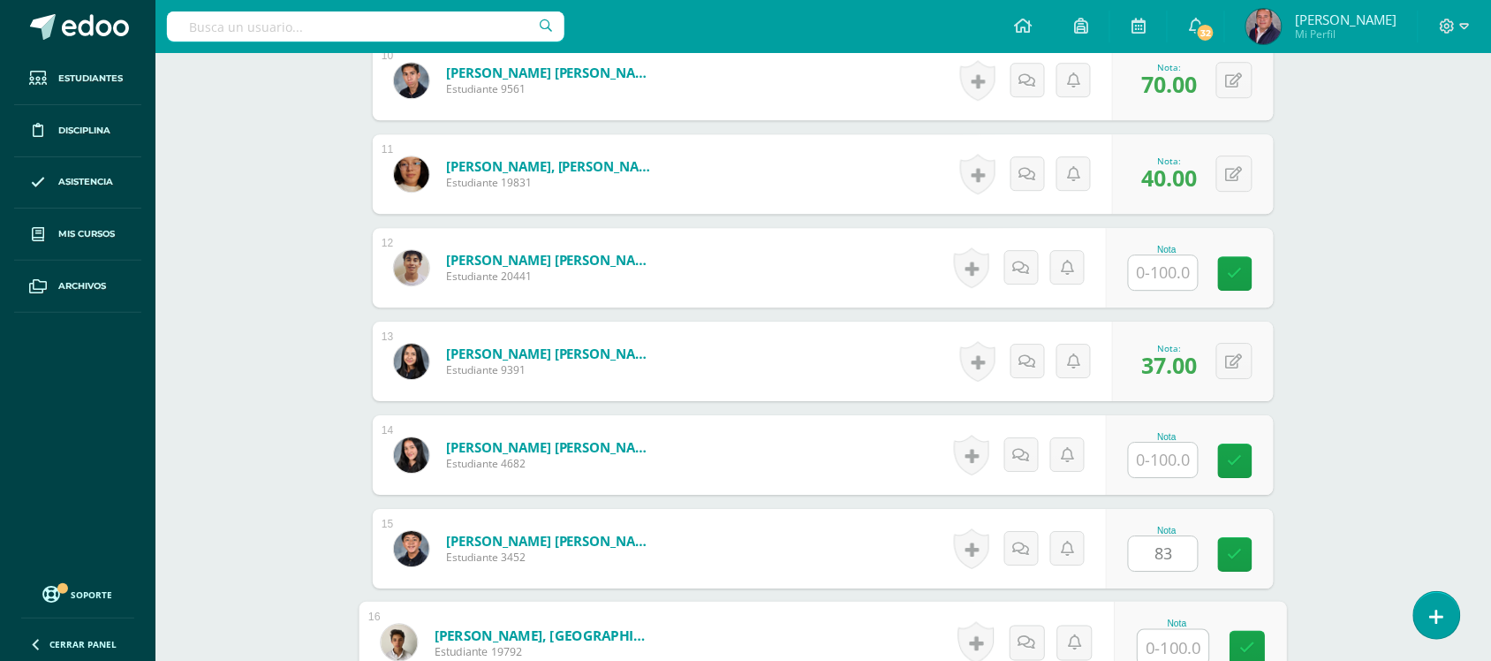
scroll to position [1437, 0]
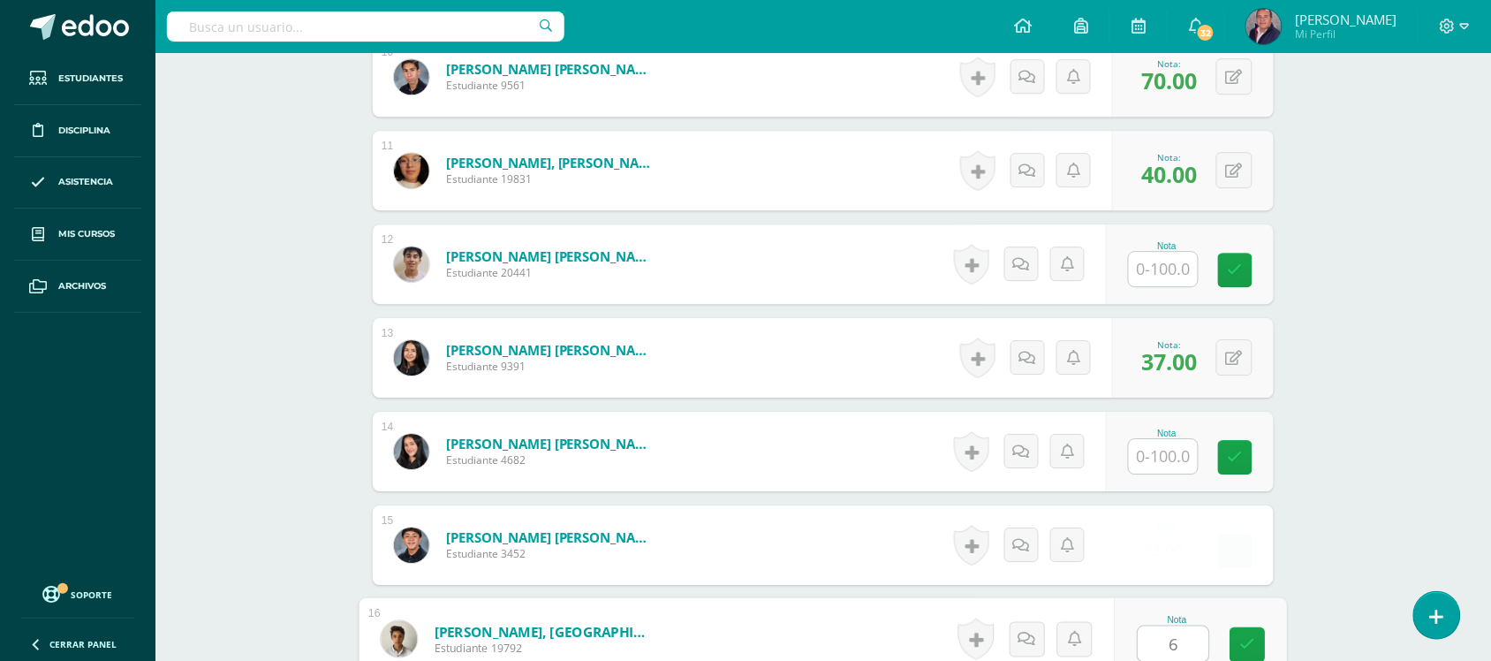
type input "67"
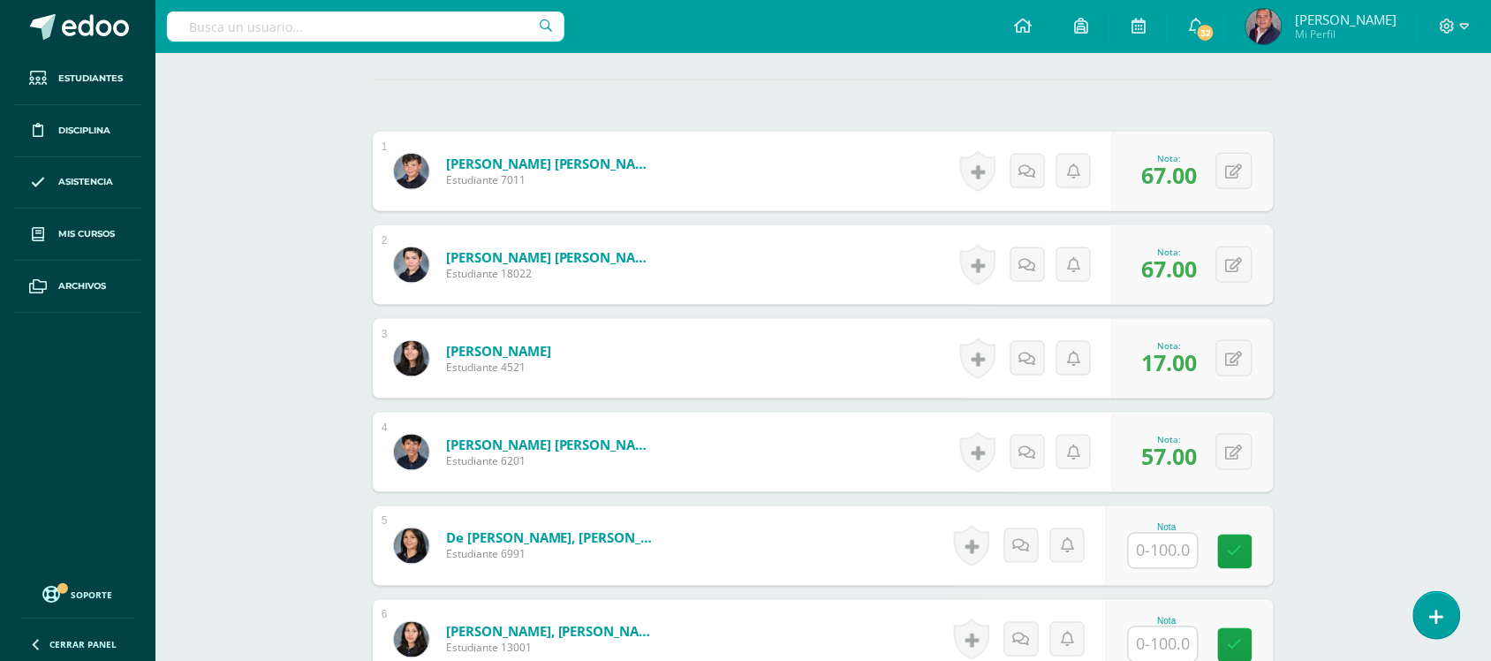
scroll to position [0, 0]
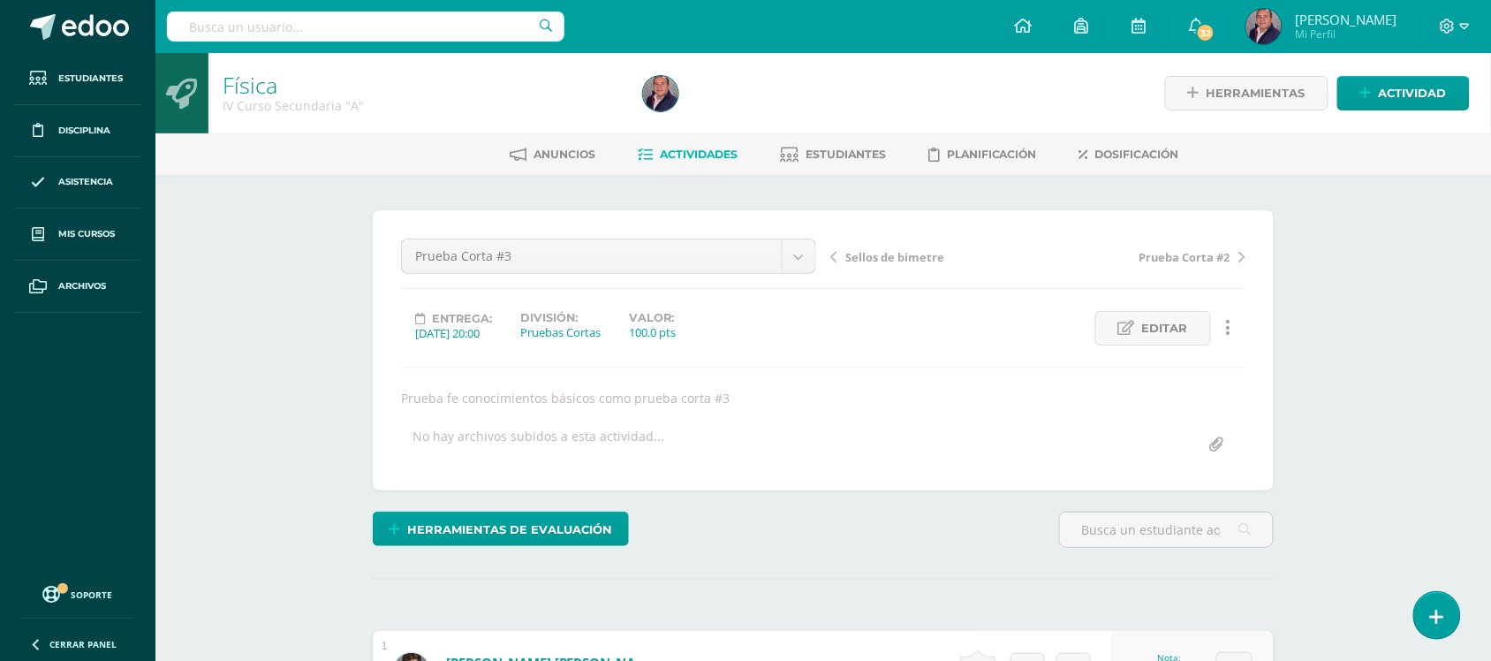
click at [703, 148] on span "Actividades" at bounding box center [699, 154] width 78 height 13
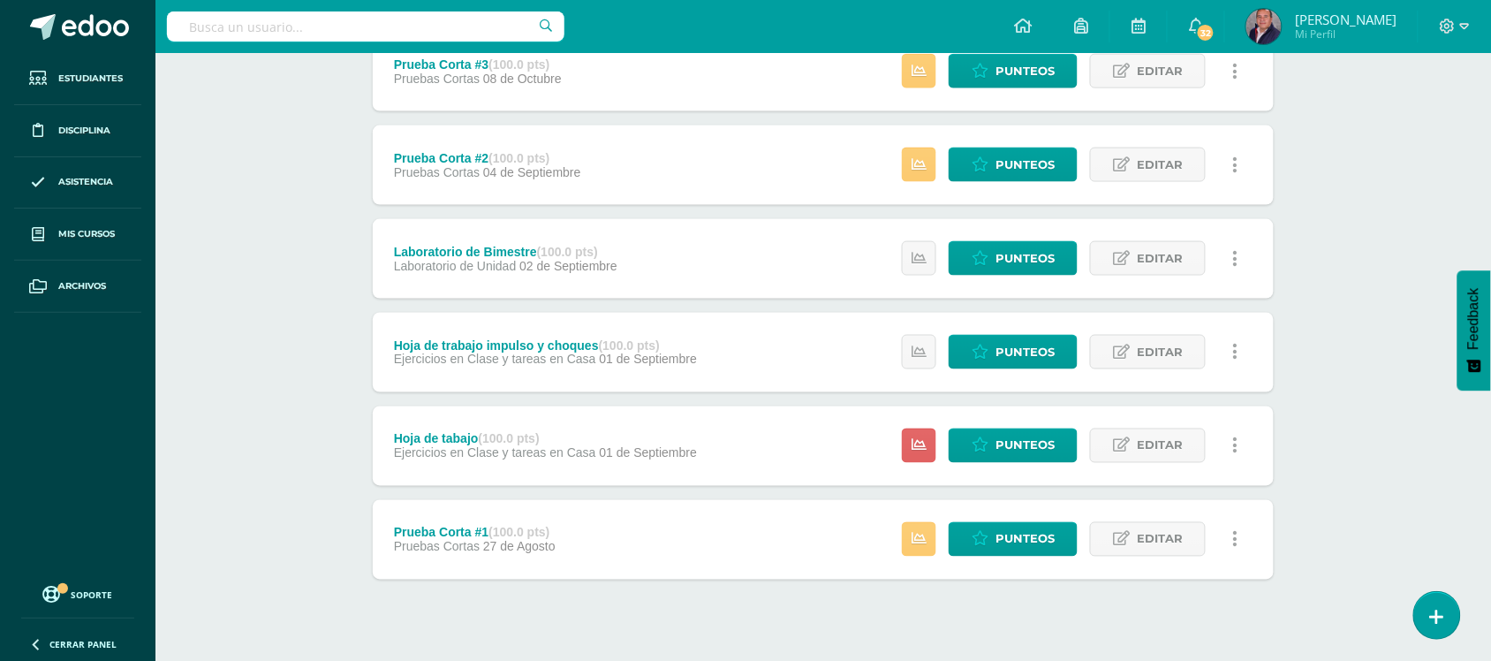
scroll to position [639, 0]
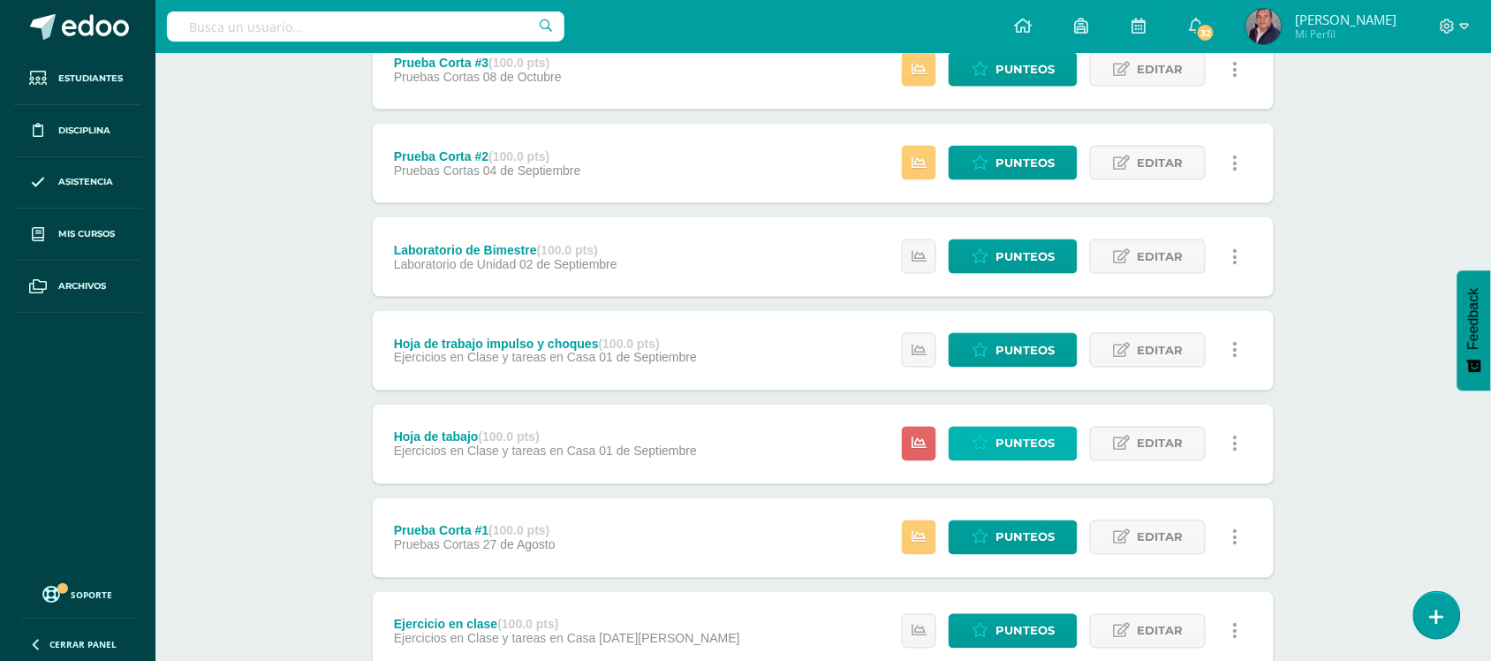
click at [1036, 437] on span "Punteos" at bounding box center [1025, 444] width 59 height 33
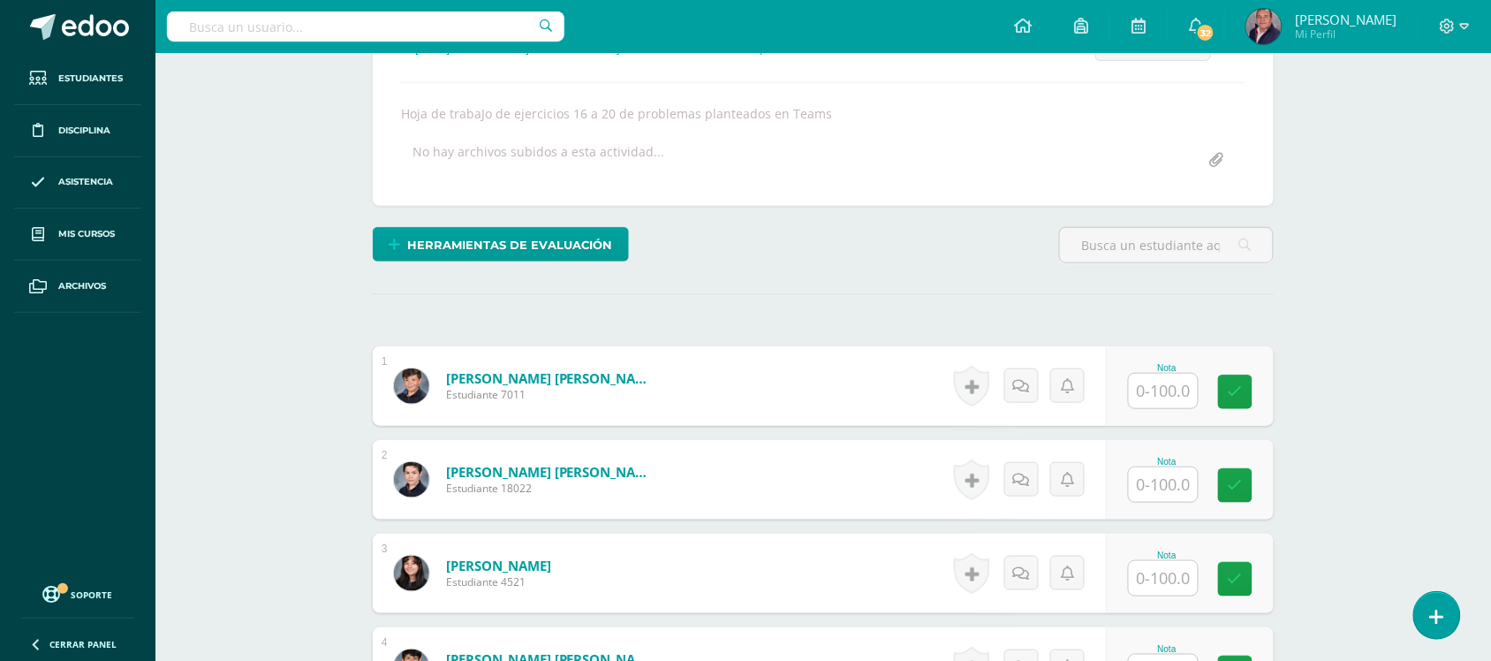
scroll to position [285, 0]
click at [1176, 395] on input "text" at bounding box center [1163, 390] width 69 height 34
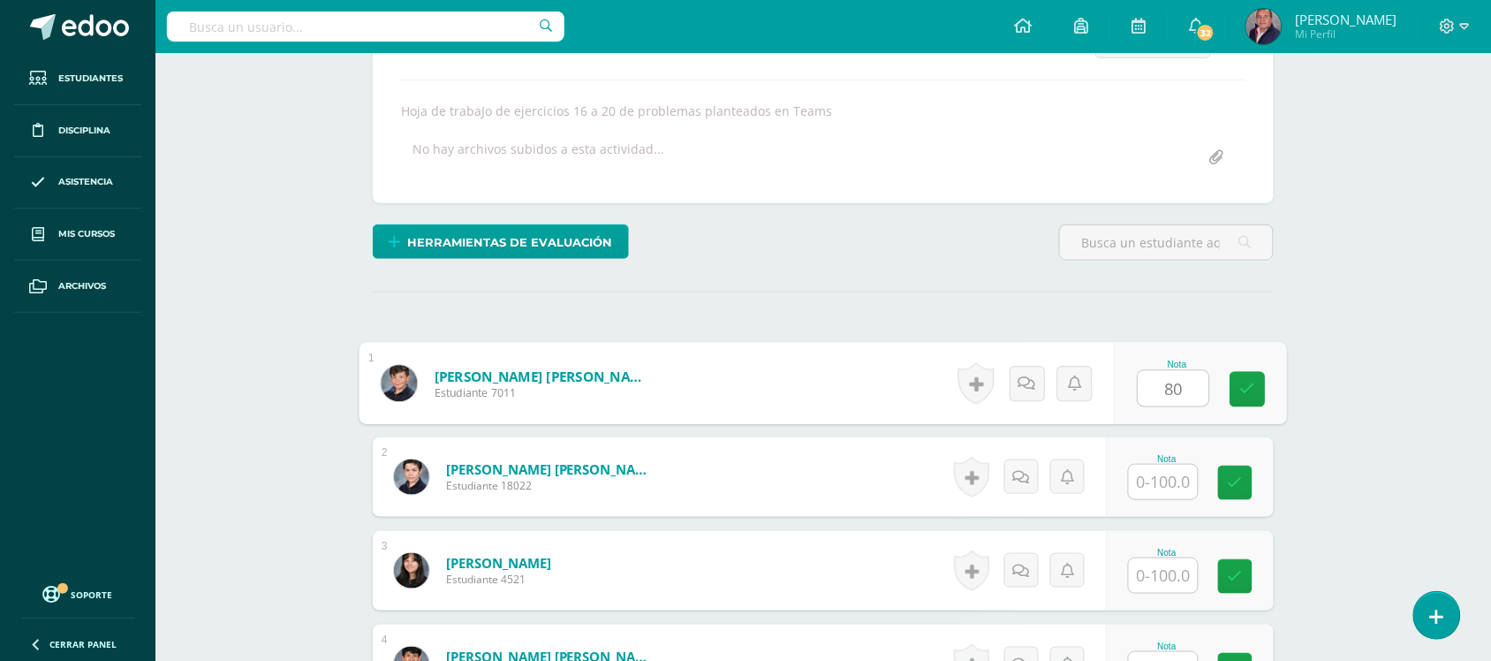
type input "80"
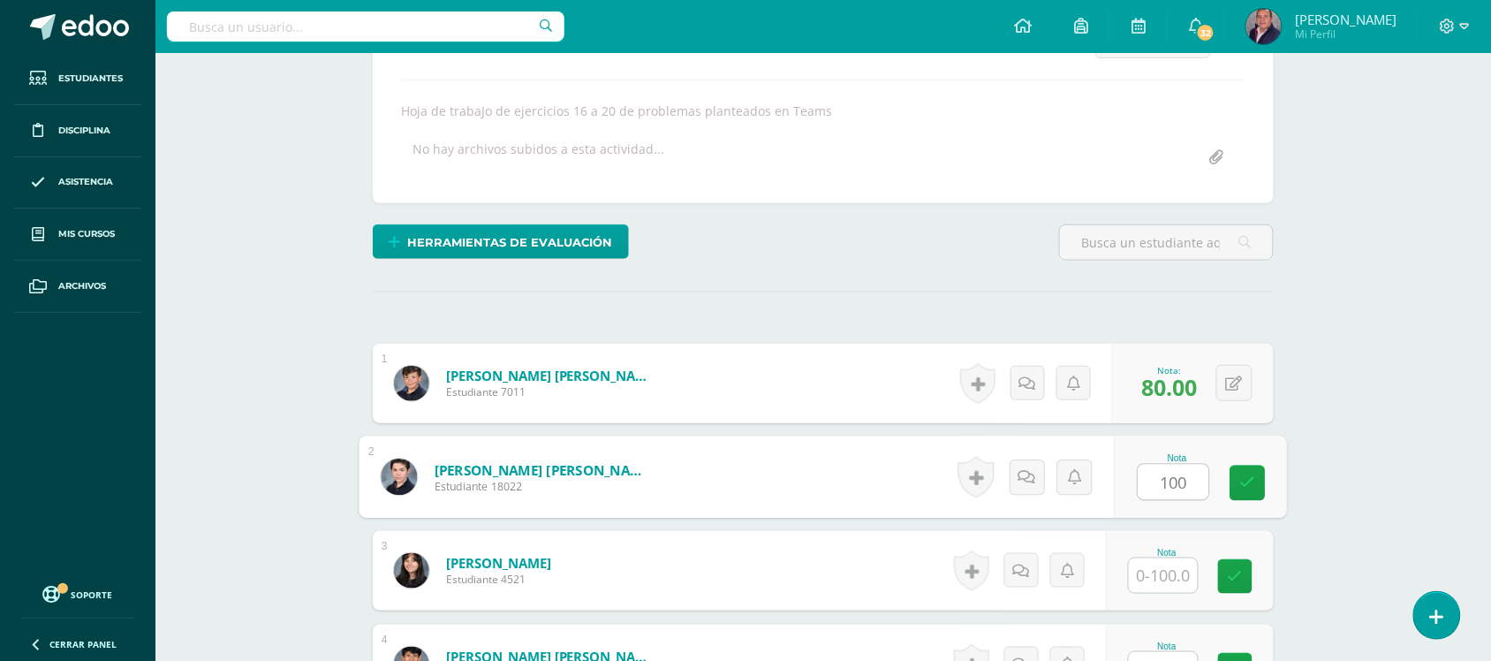
type input "100"
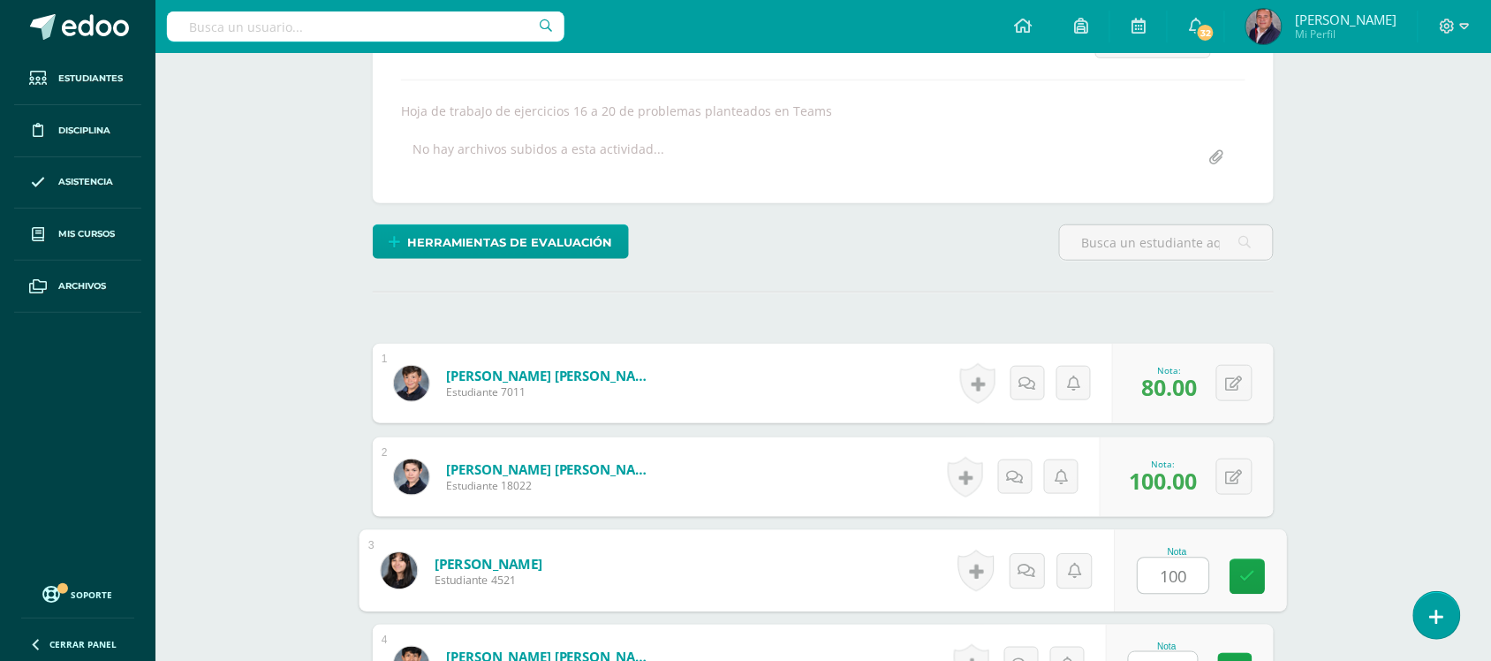
type input "100"
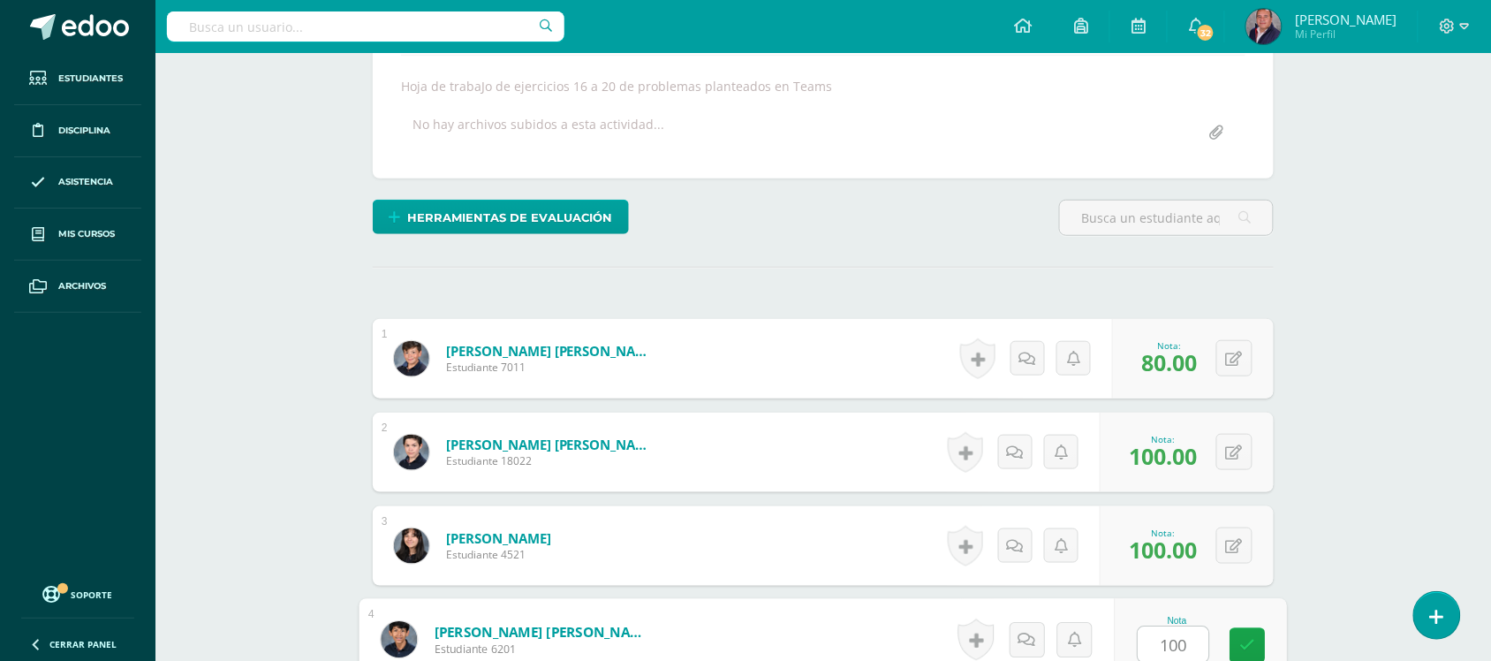
type input "100"
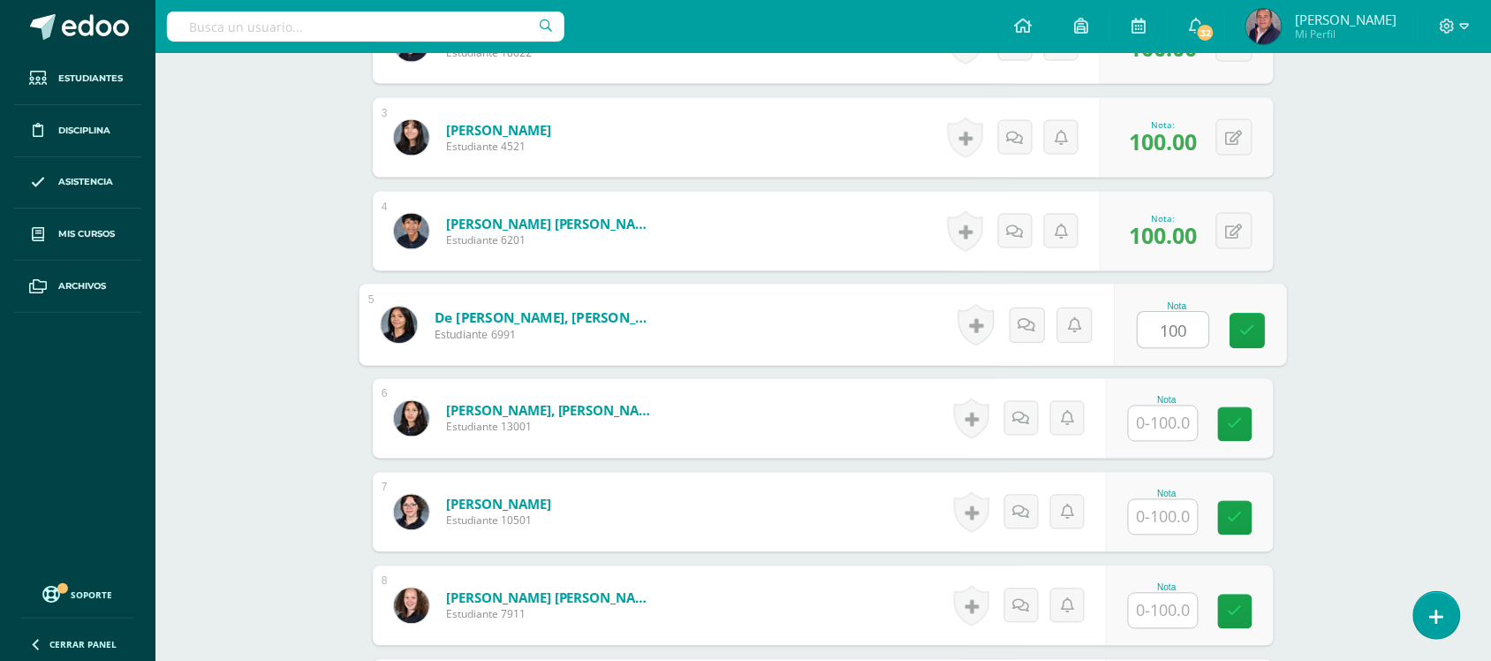
type input "100"
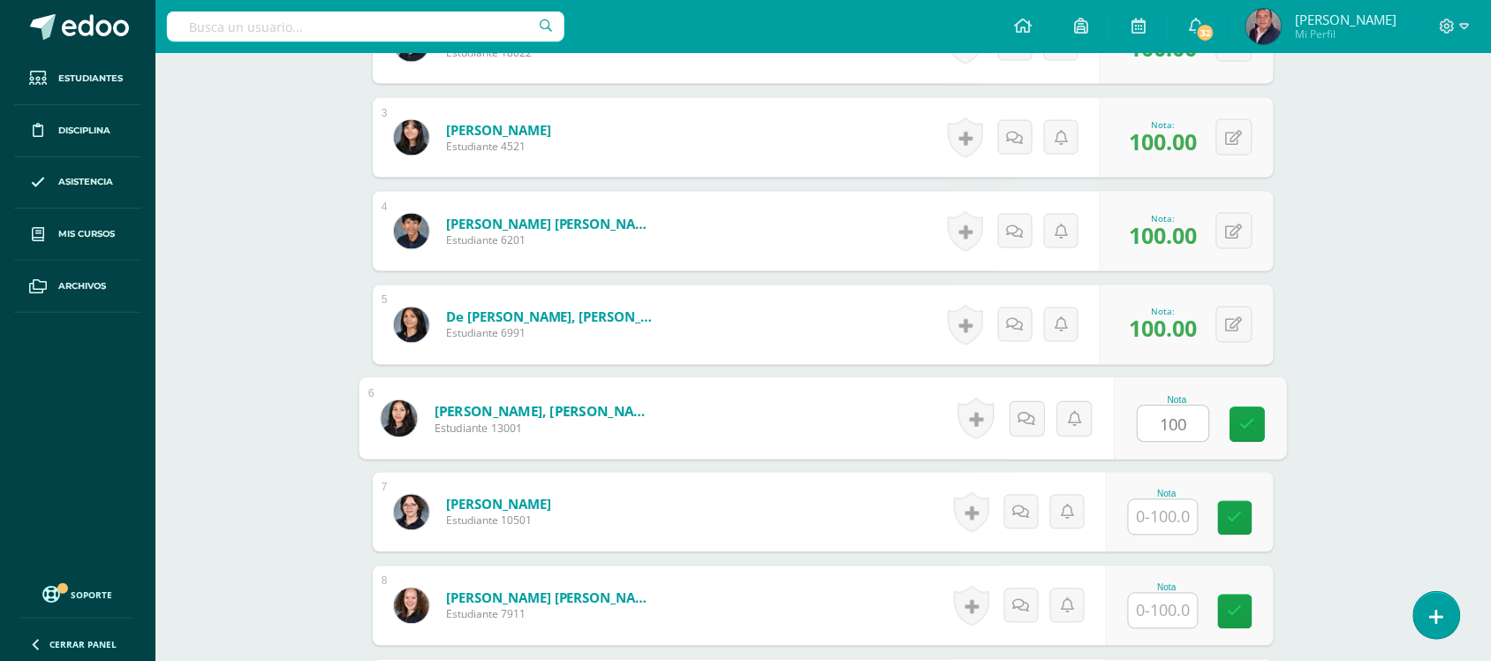
type input "100"
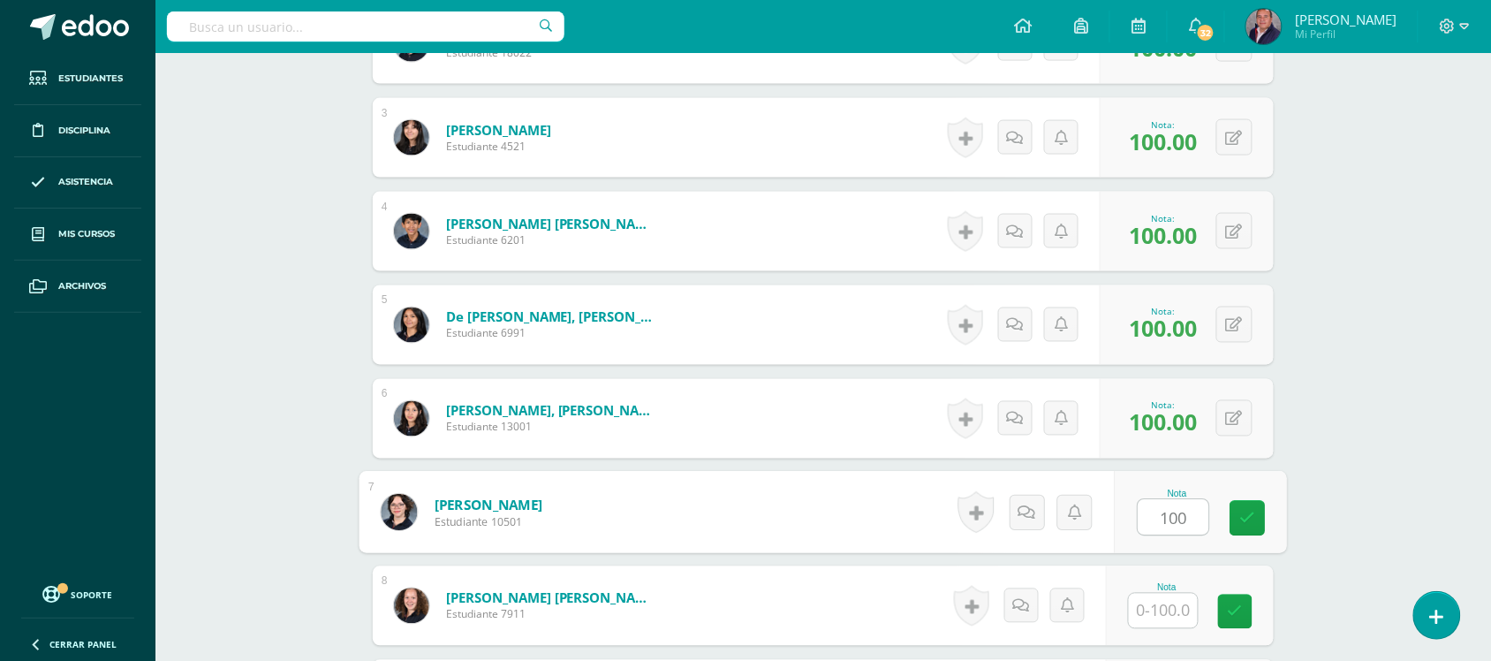
type input "100"
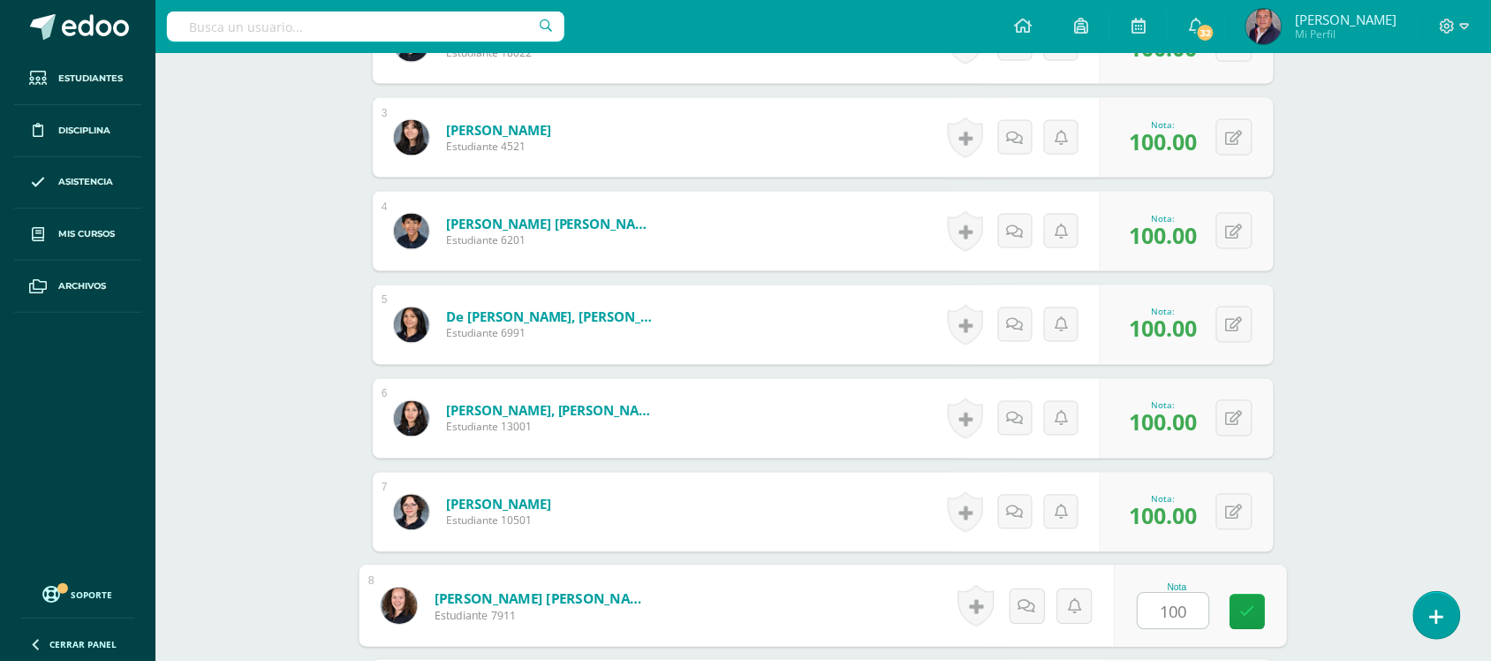
type input "100"
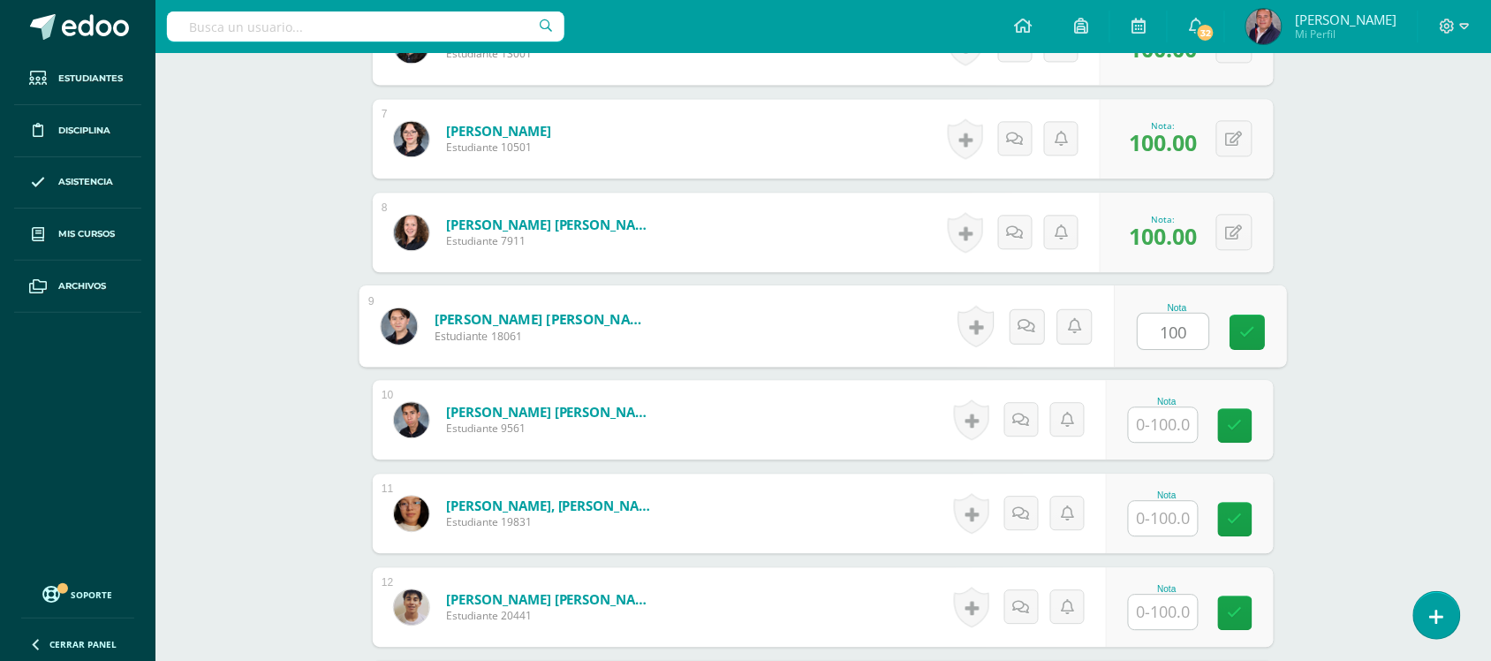
type input "100"
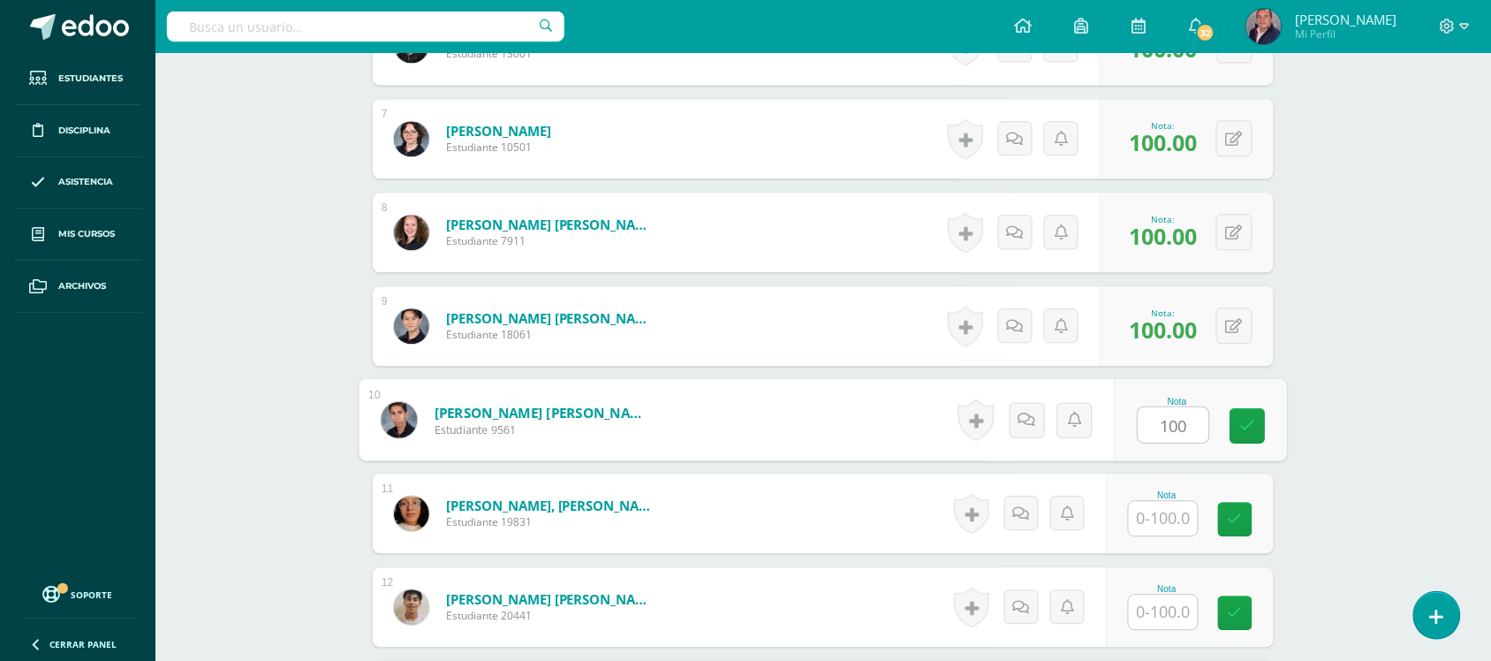
type input "100"
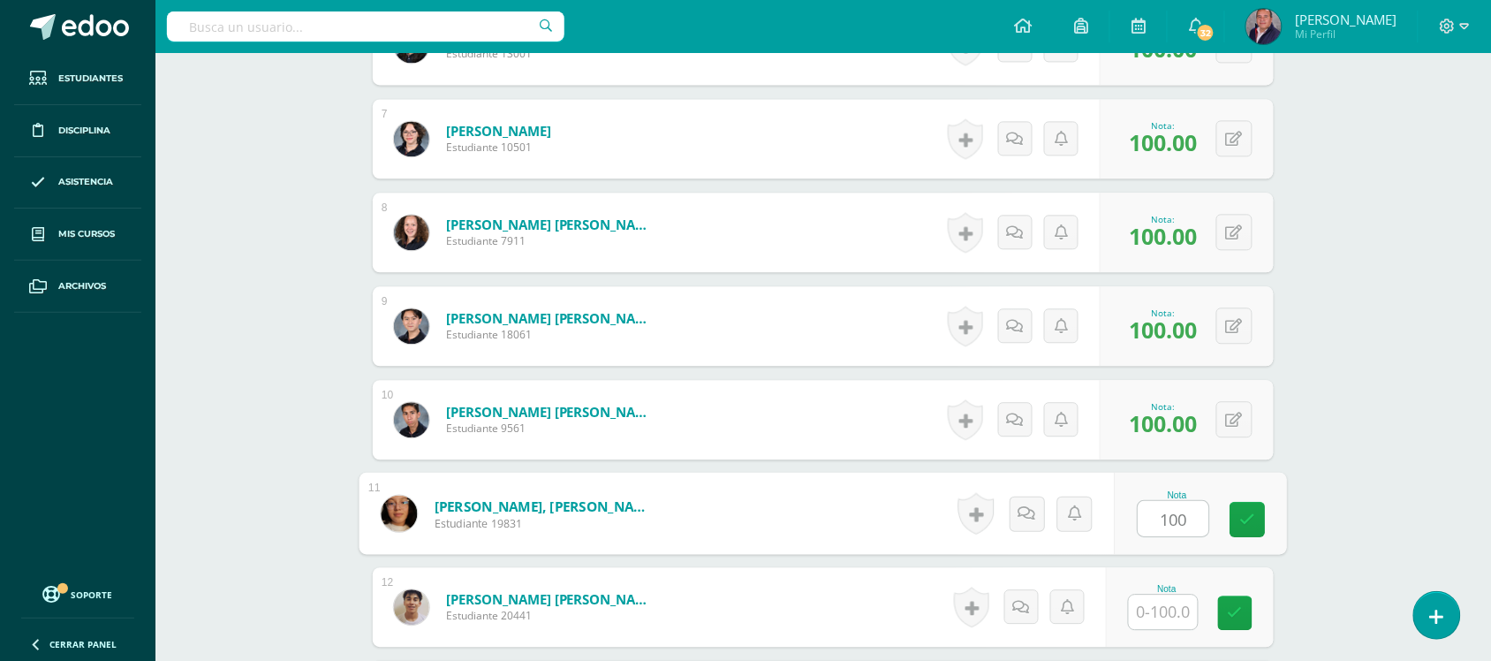
type input "100"
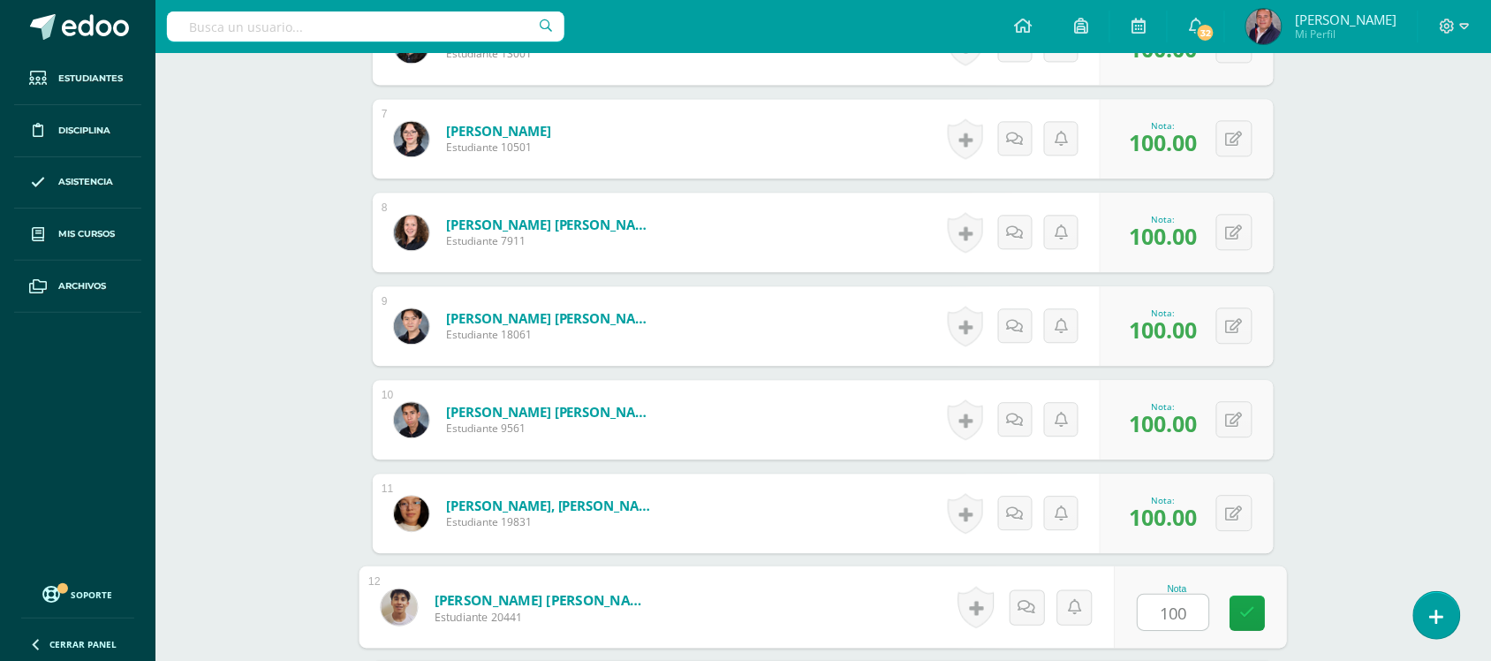
type input "100"
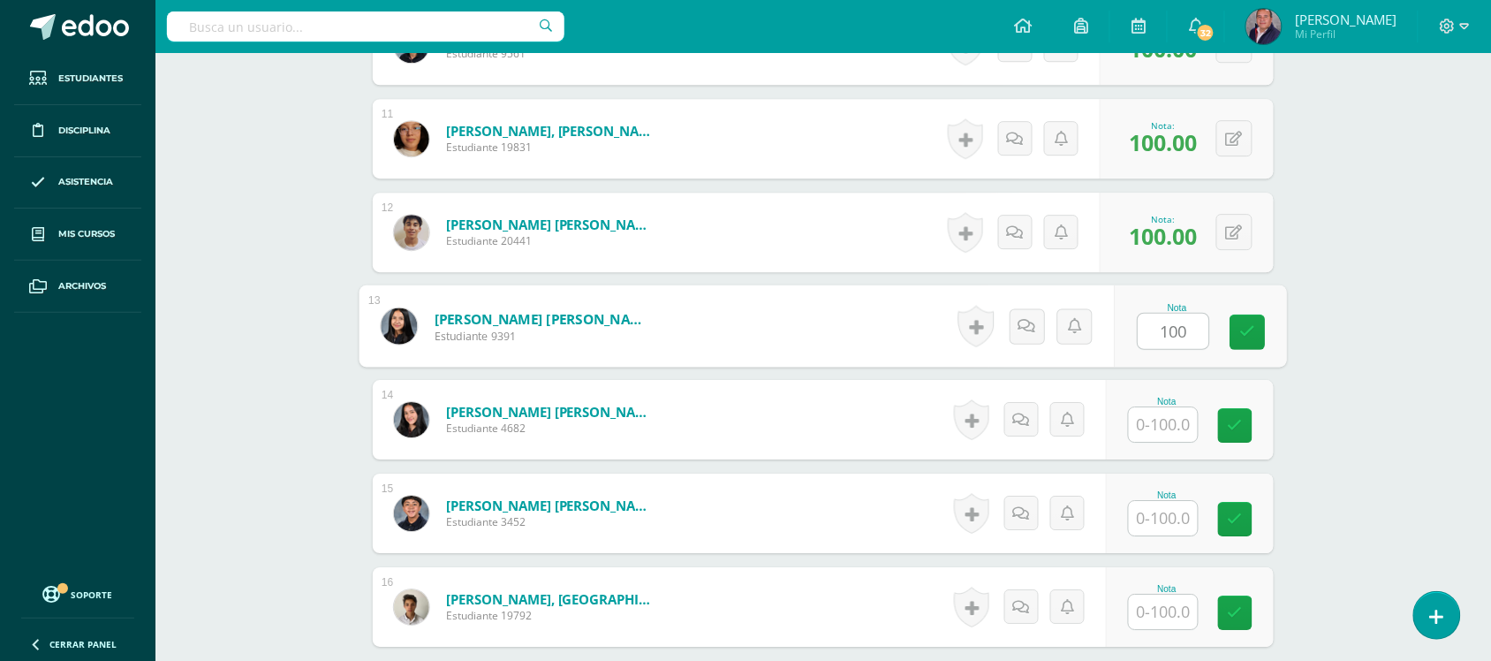
type input "100"
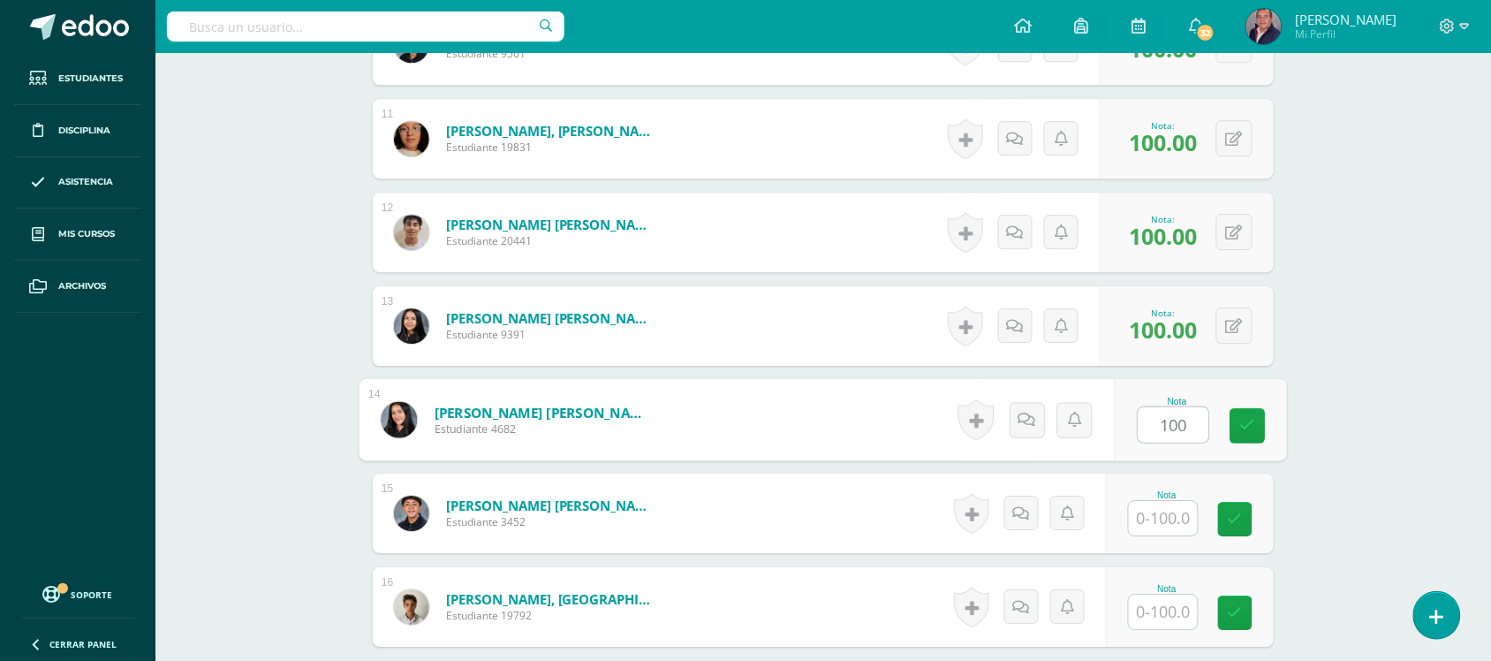
type input "100"
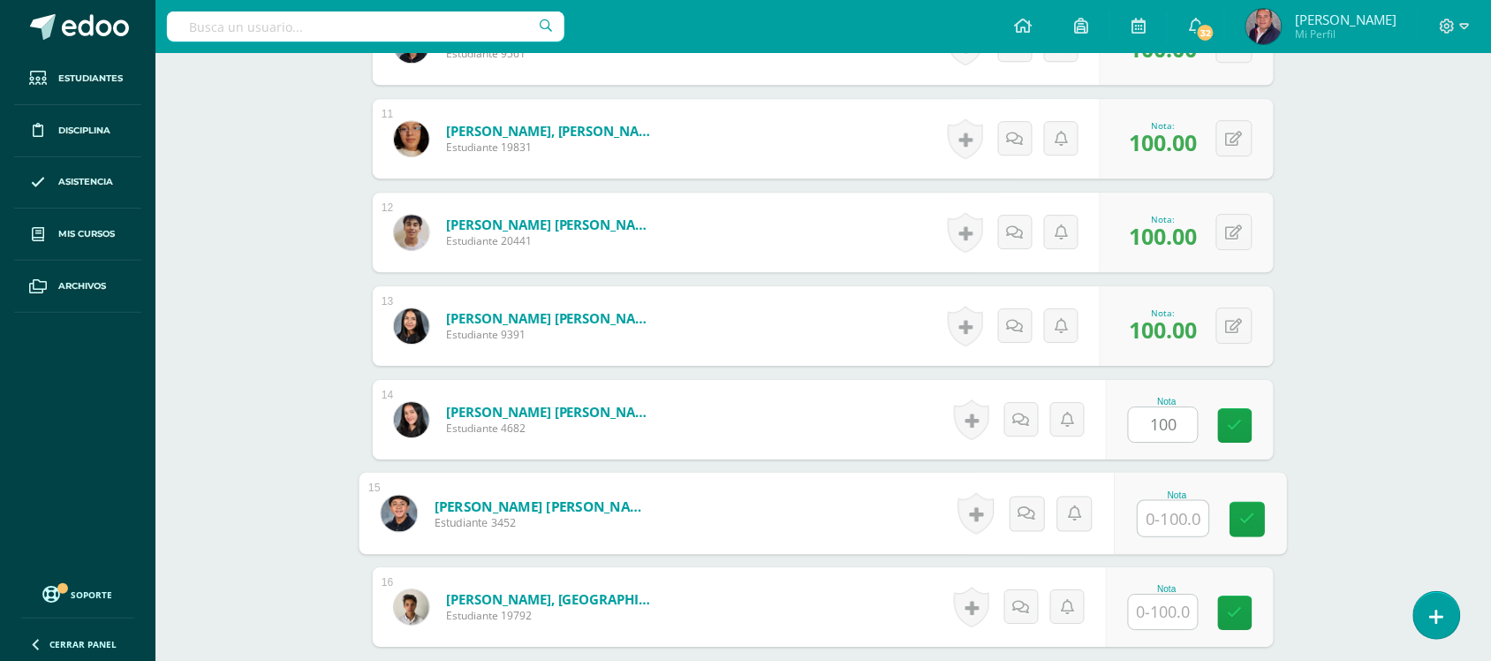
type input "1"
type input "50"
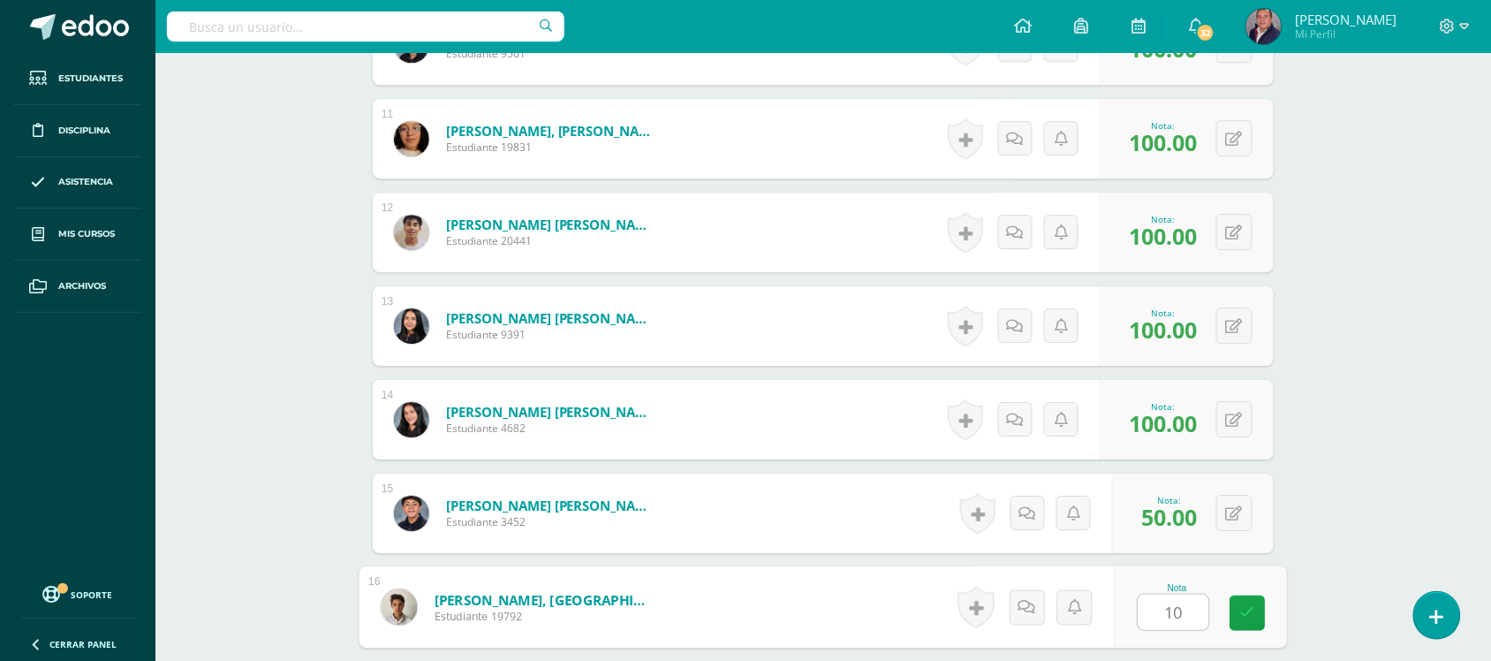
type input "100"
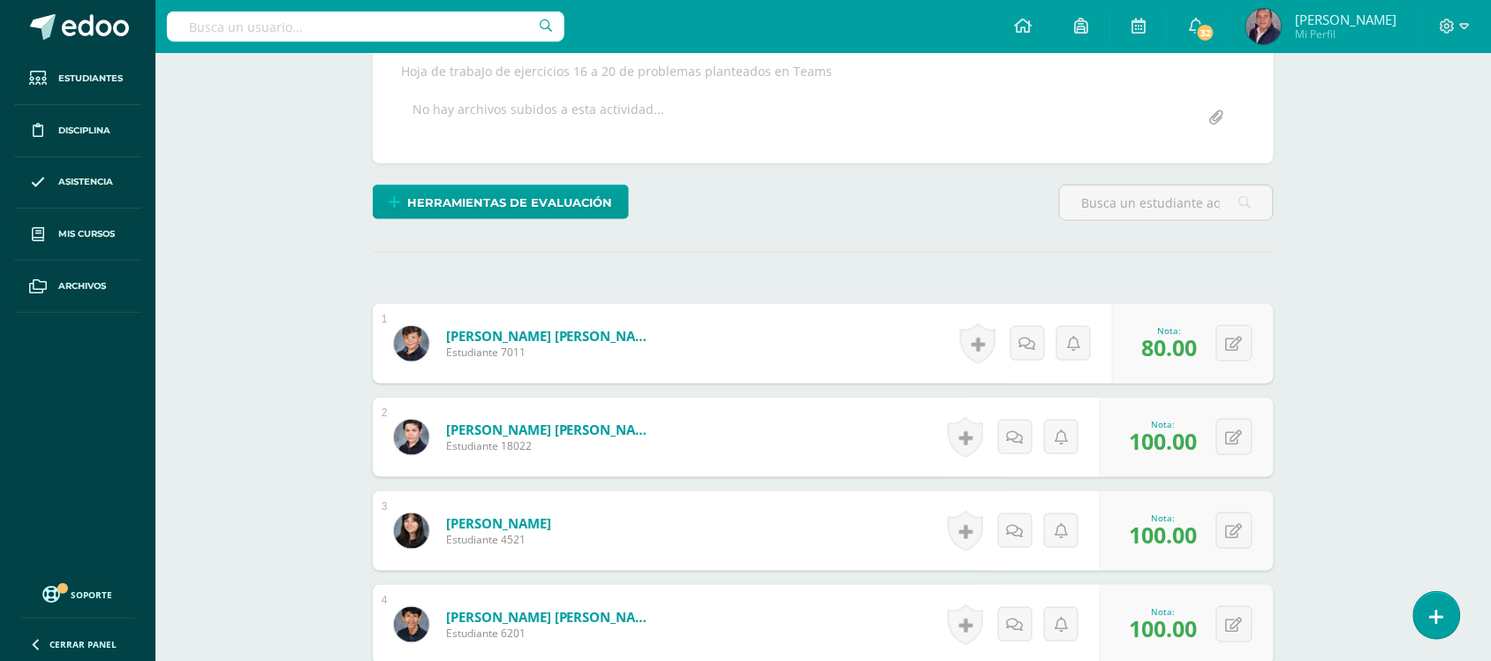
scroll to position [0, 0]
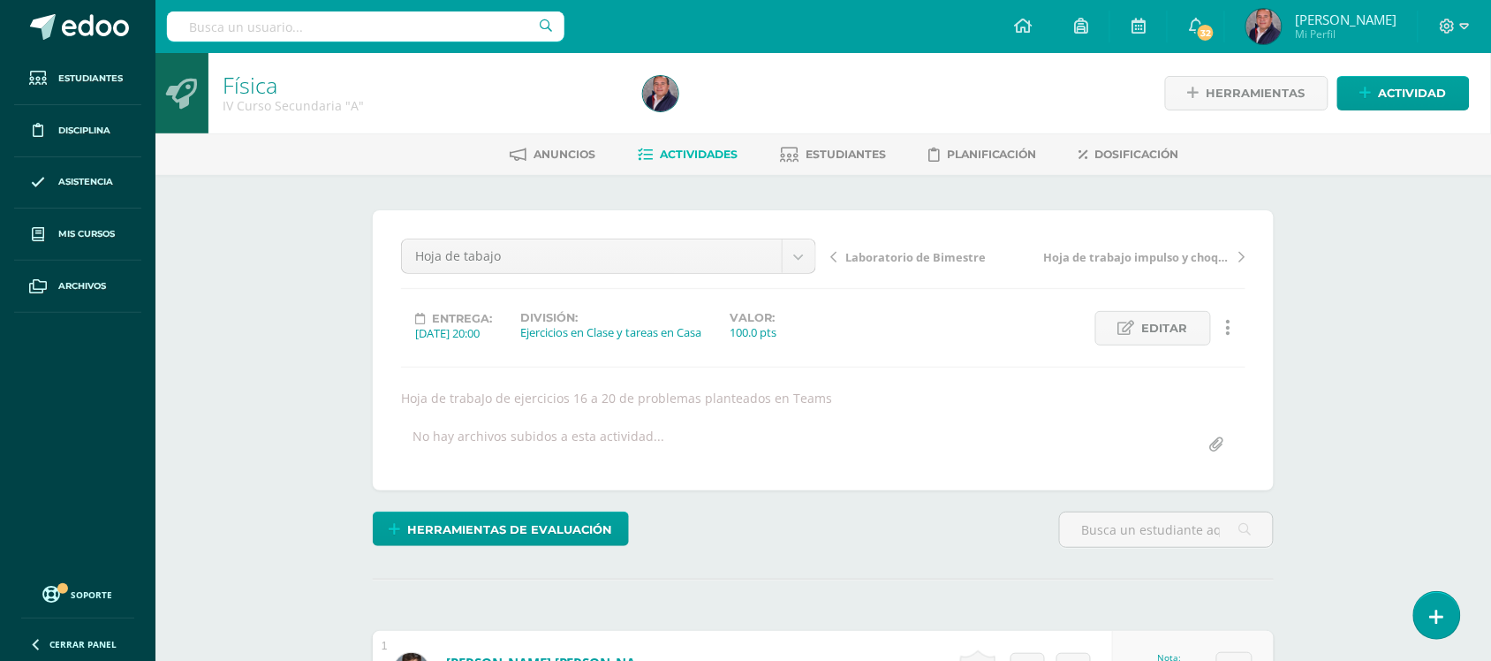
click at [700, 150] on span "Actividades" at bounding box center [699, 154] width 78 height 13
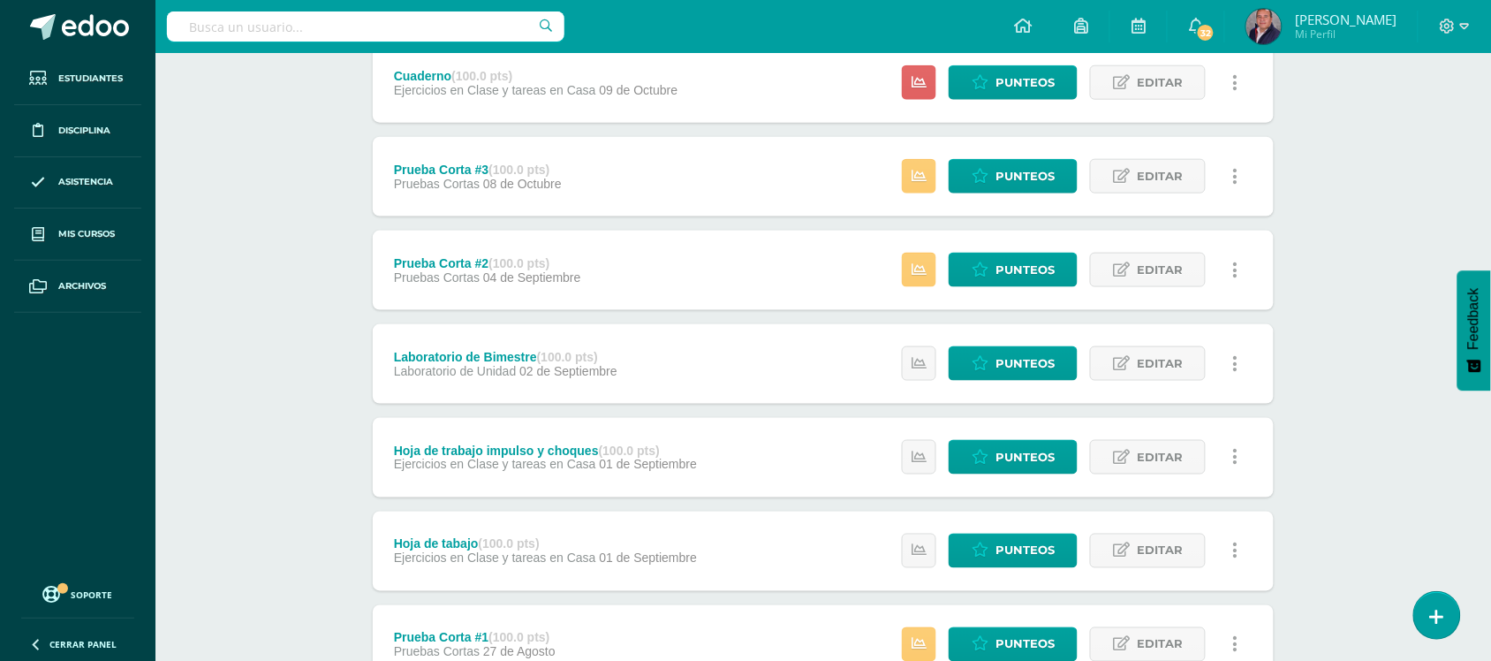
scroll to position [534, 0]
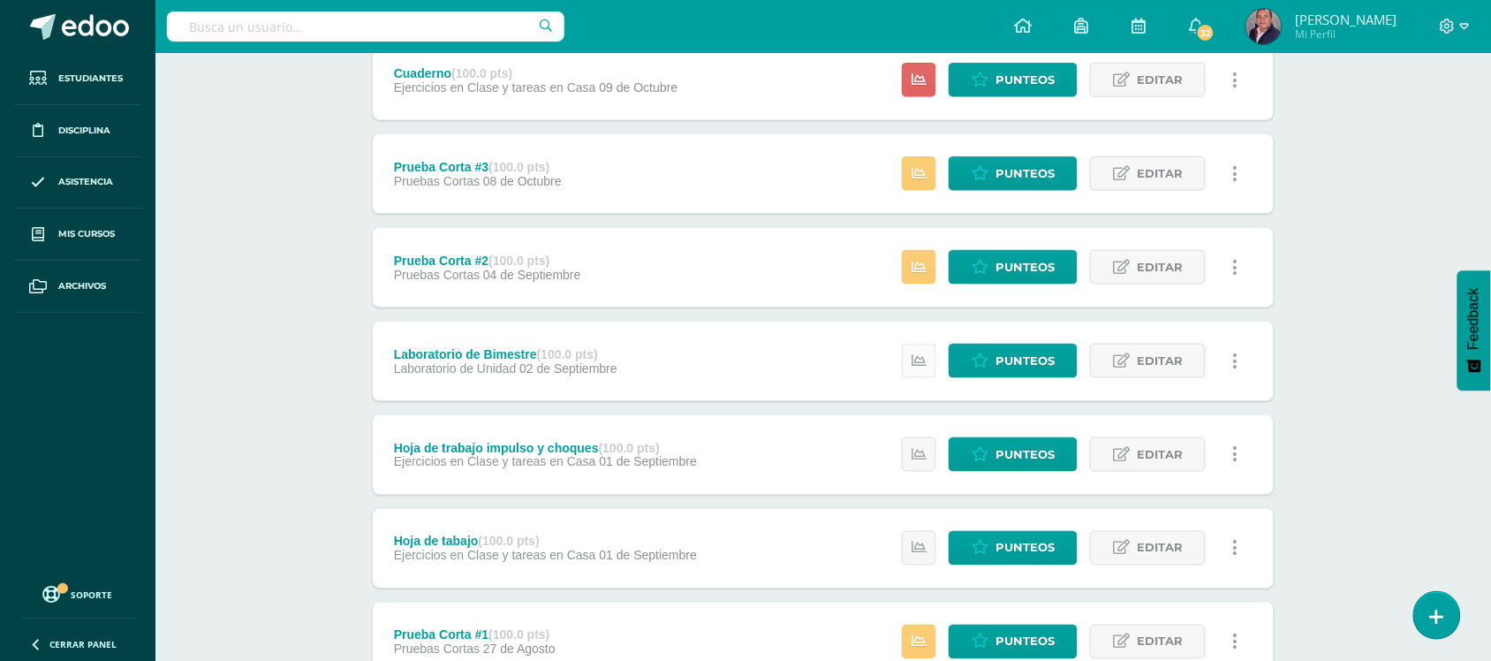
click at [912, 364] on link at bounding box center [919, 361] width 34 height 34
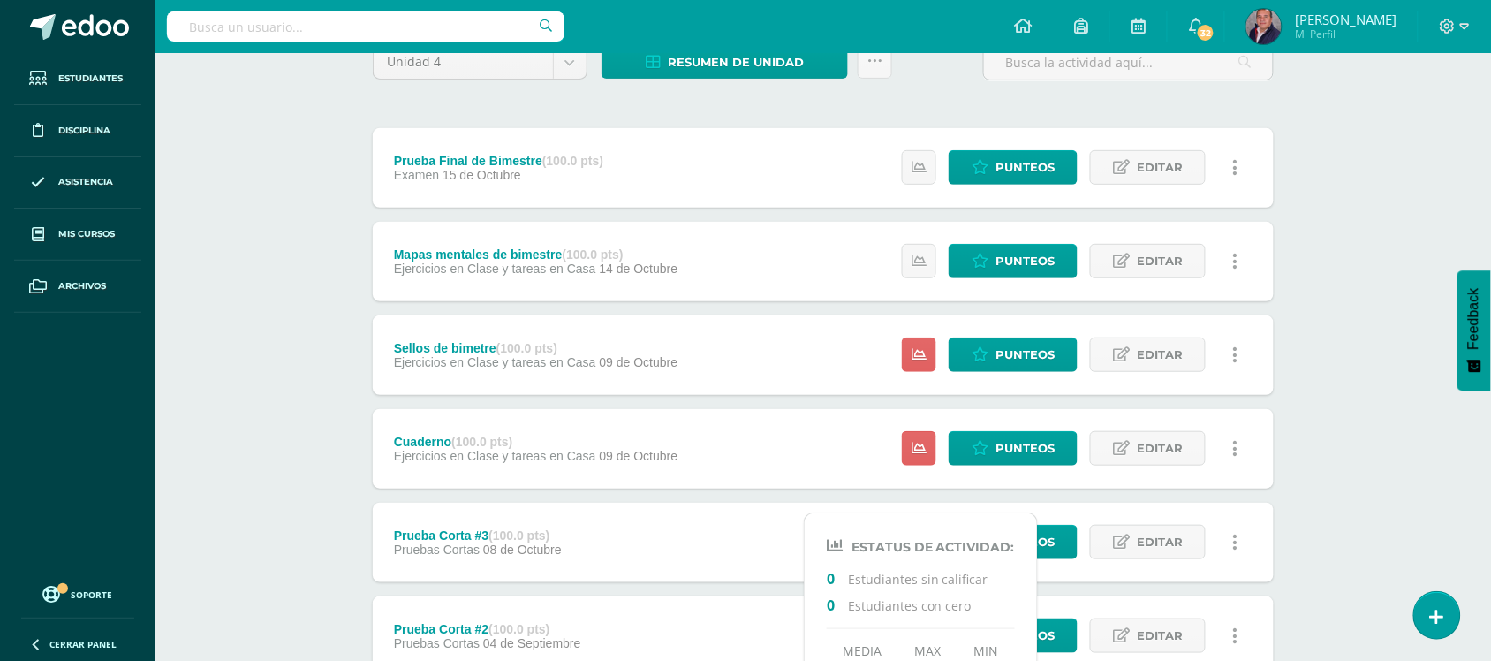
scroll to position [0, 0]
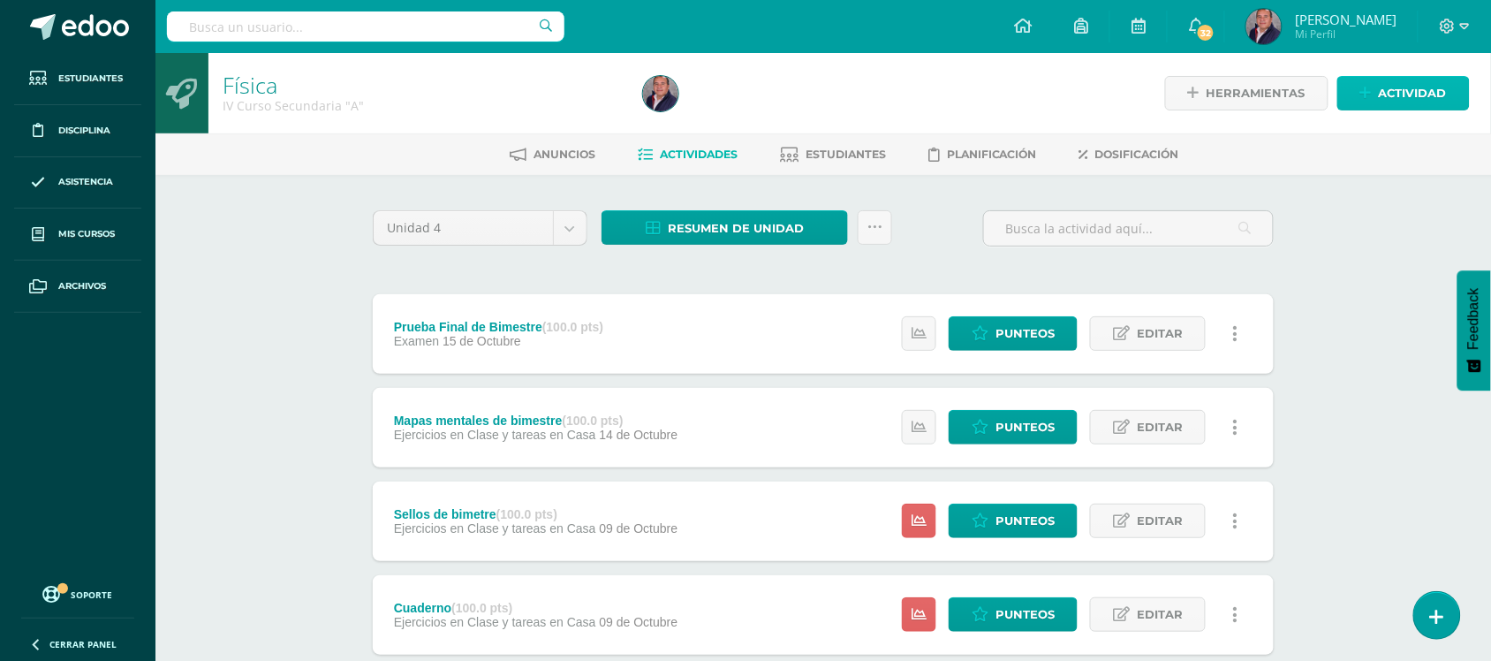
click at [1429, 87] on span "Actividad" at bounding box center [1413, 93] width 68 height 33
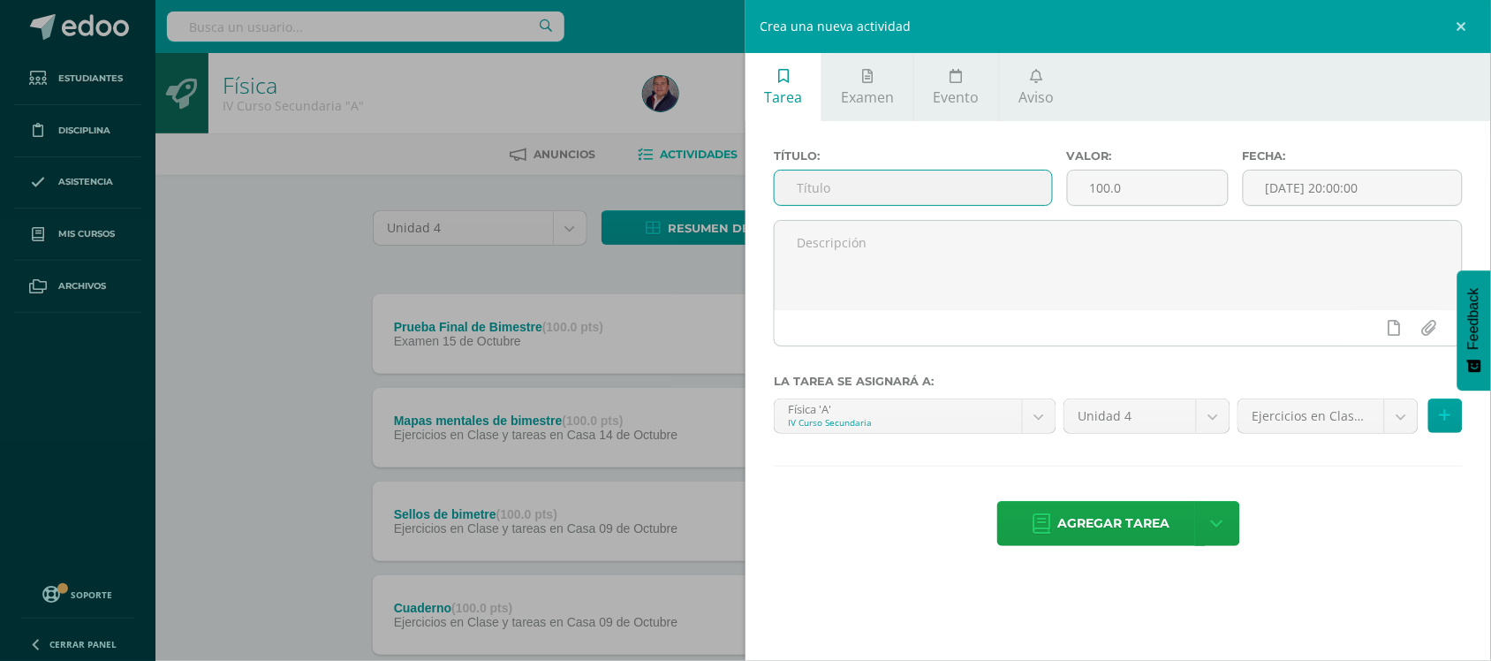
click at [959, 196] on input "text" at bounding box center [913, 188] width 277 height 34
type input "Ejercicio en clase"
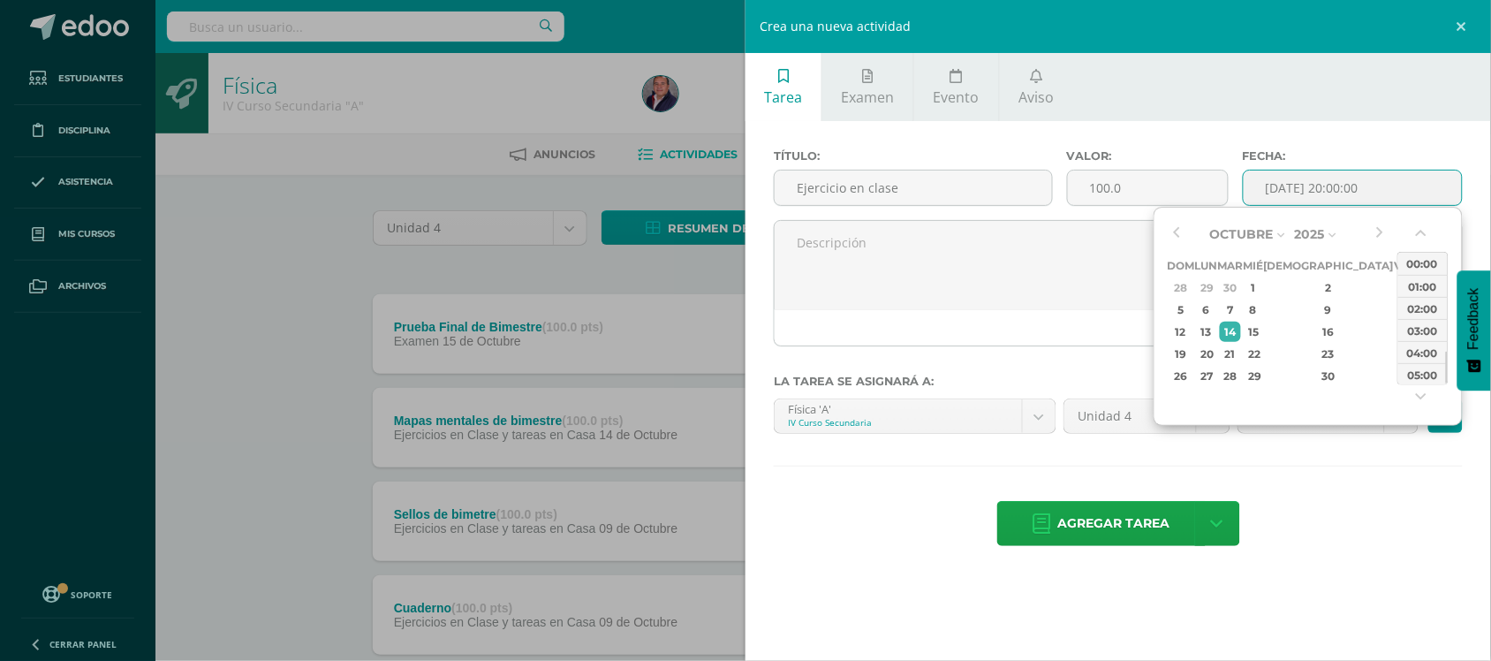
click at [1266, 194] on input "[DATE] 20:00:00" at bounding box center [1353, 188] width 218 height 34
click at [1176, 235] on button "button" at bounding box center [1177, 234] width 18 height 27
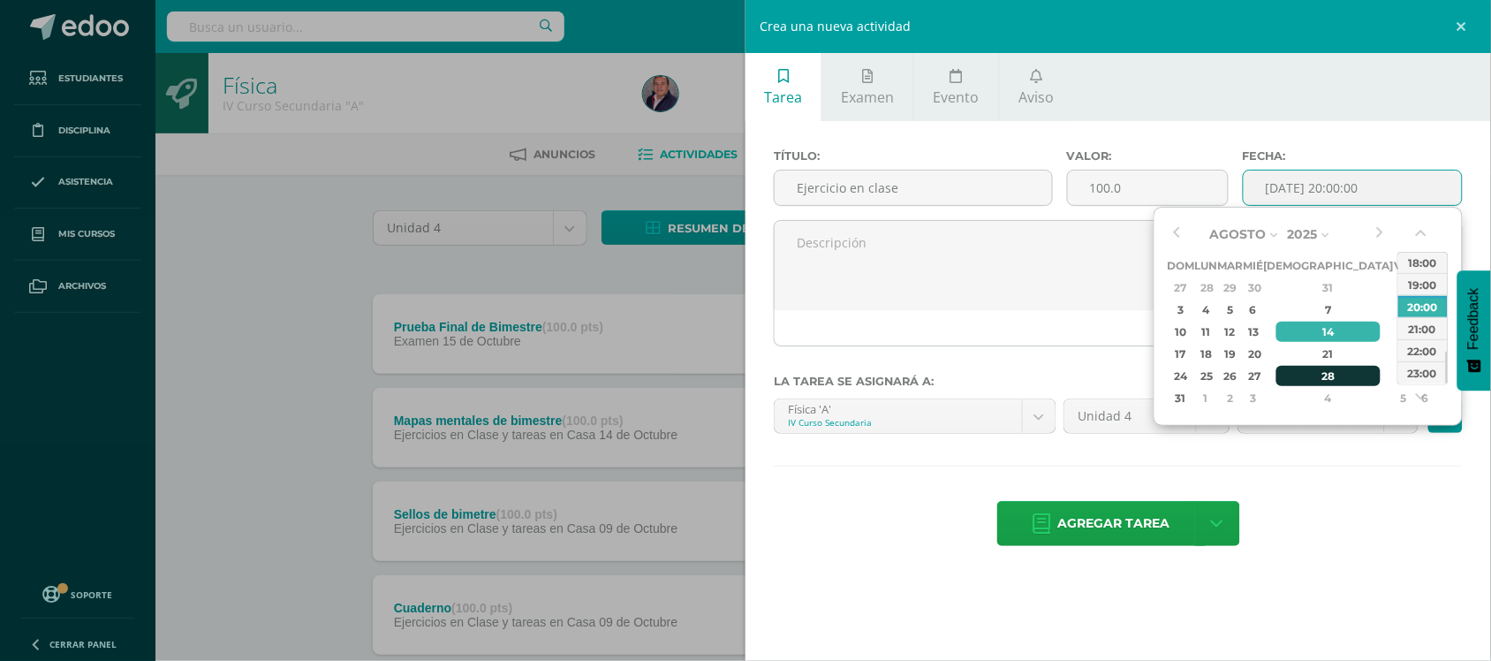
click at [1303, 380] on div "28" at bounding box center [1329, 376] width 104 height 20
type input "2025-08-28 20:00"
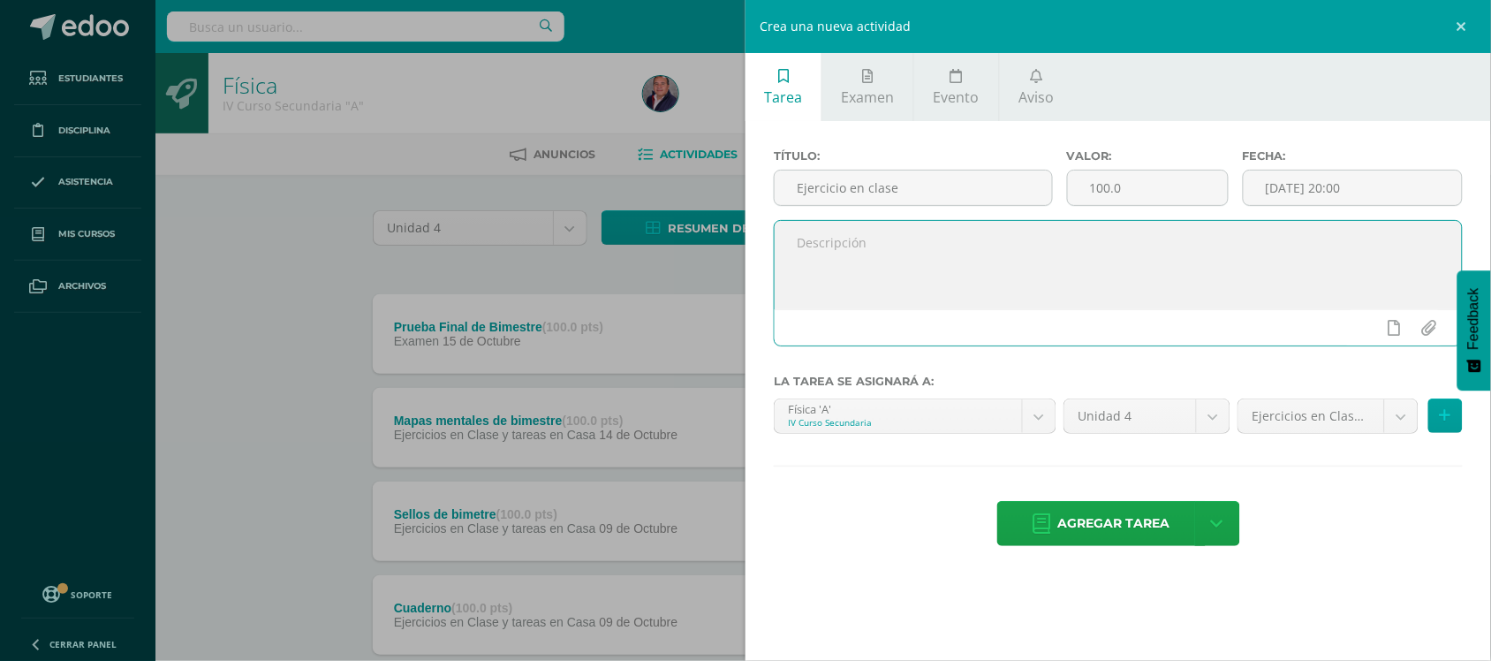
click at [879, 257] on textarea at bounding box center [1118, 265] width 687 height 88
type textarea "Ejercicios de página 210-211"
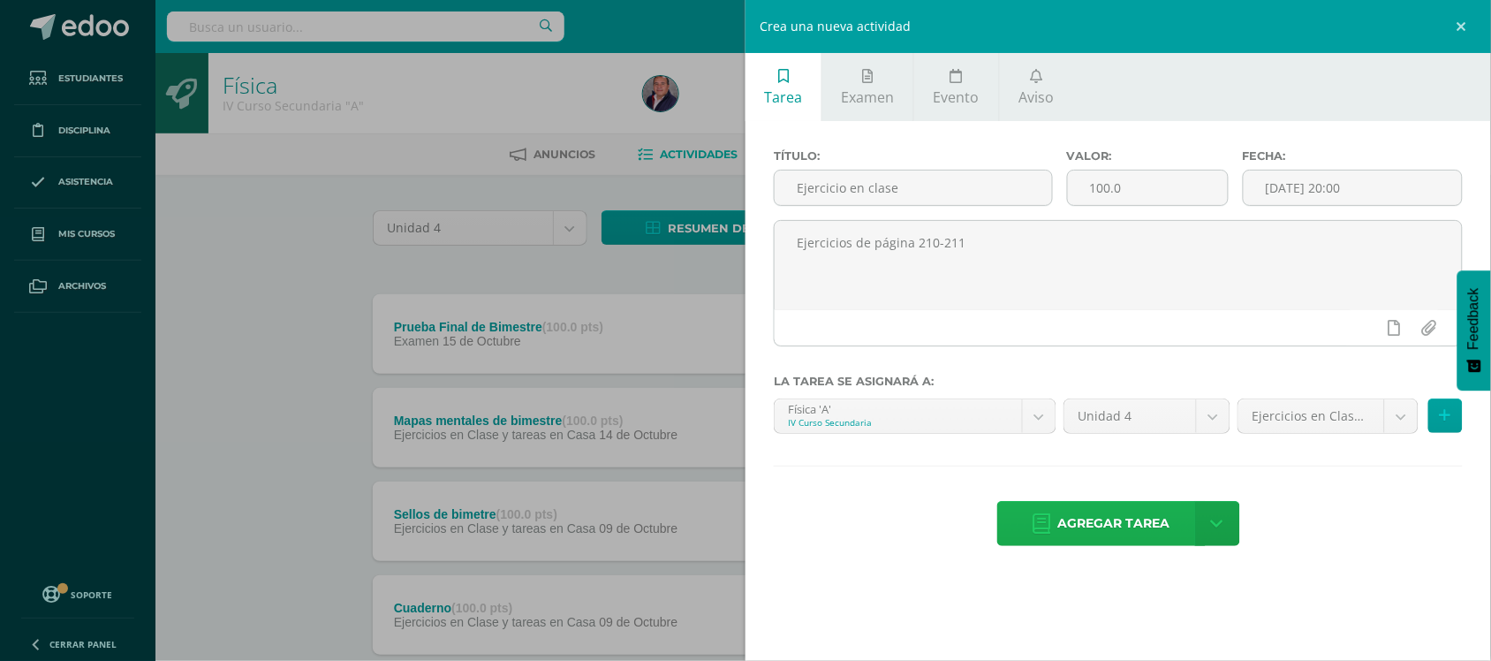
click at [1144, 527] on span "Agregar tarea" at bounding box center [1114, 523] width 112 height 43
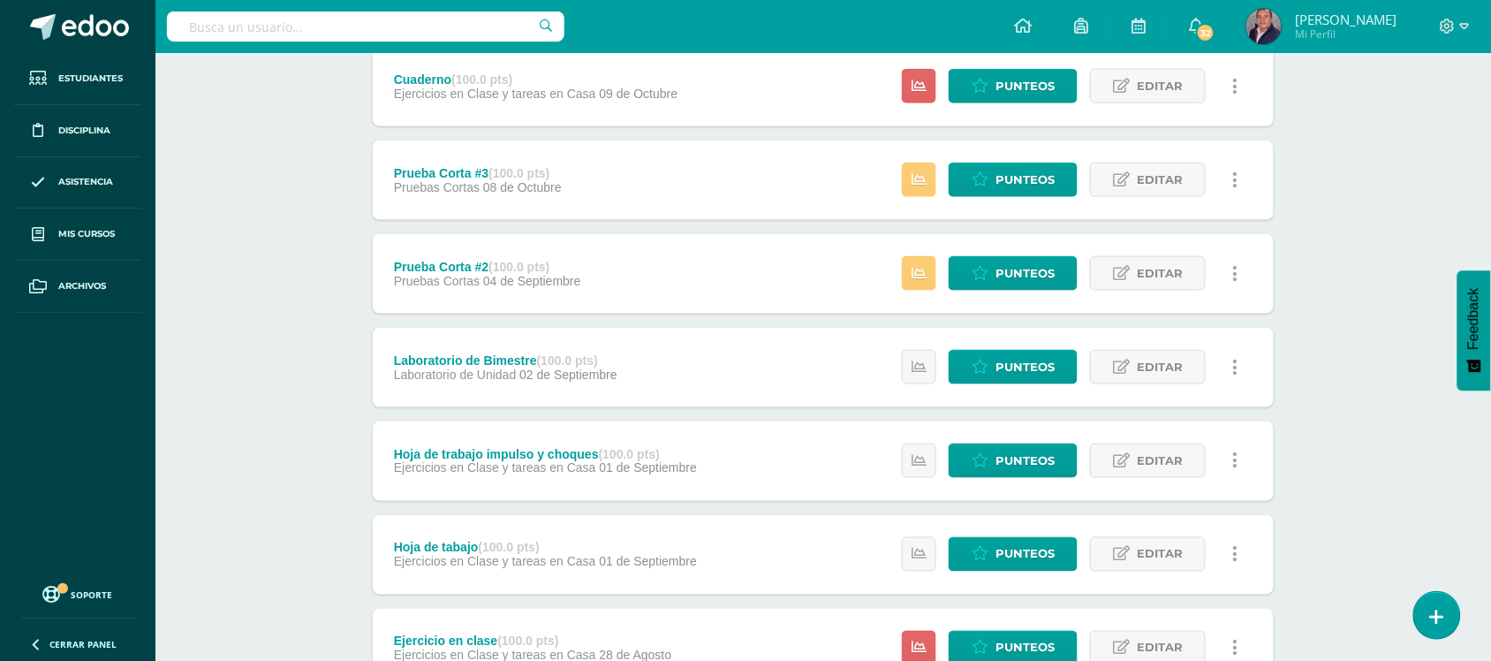
scroll to position [664, 0]
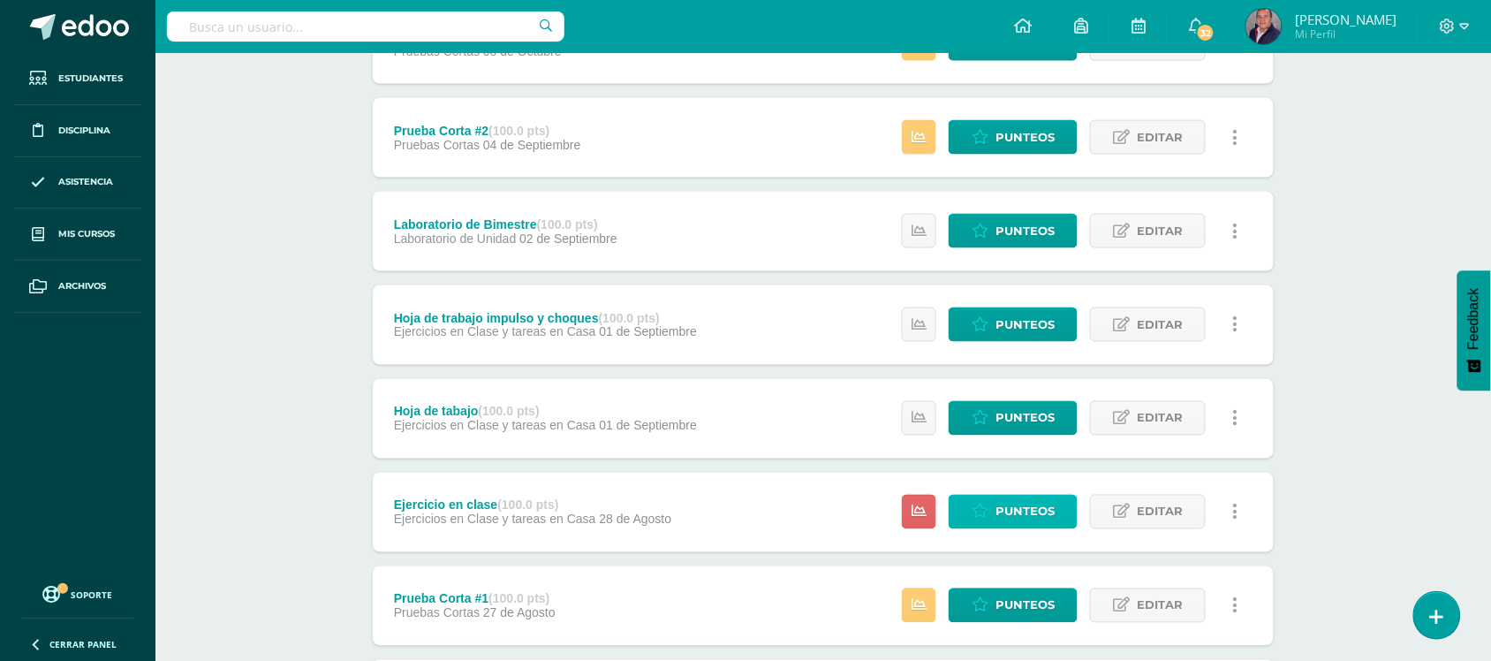
click at [1021, 505] on span "Punteos" at bounding box center [1025, 512] width 59 height 33
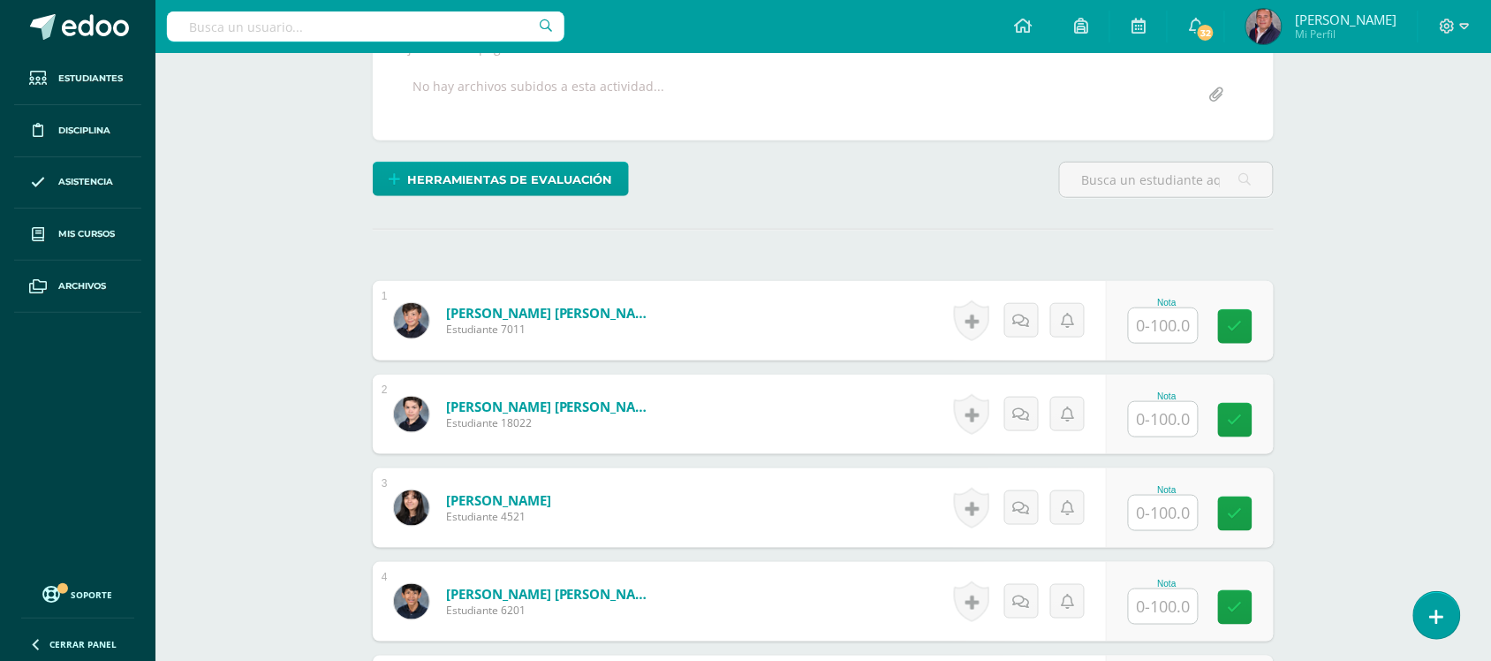
scroll to position [351, 0]
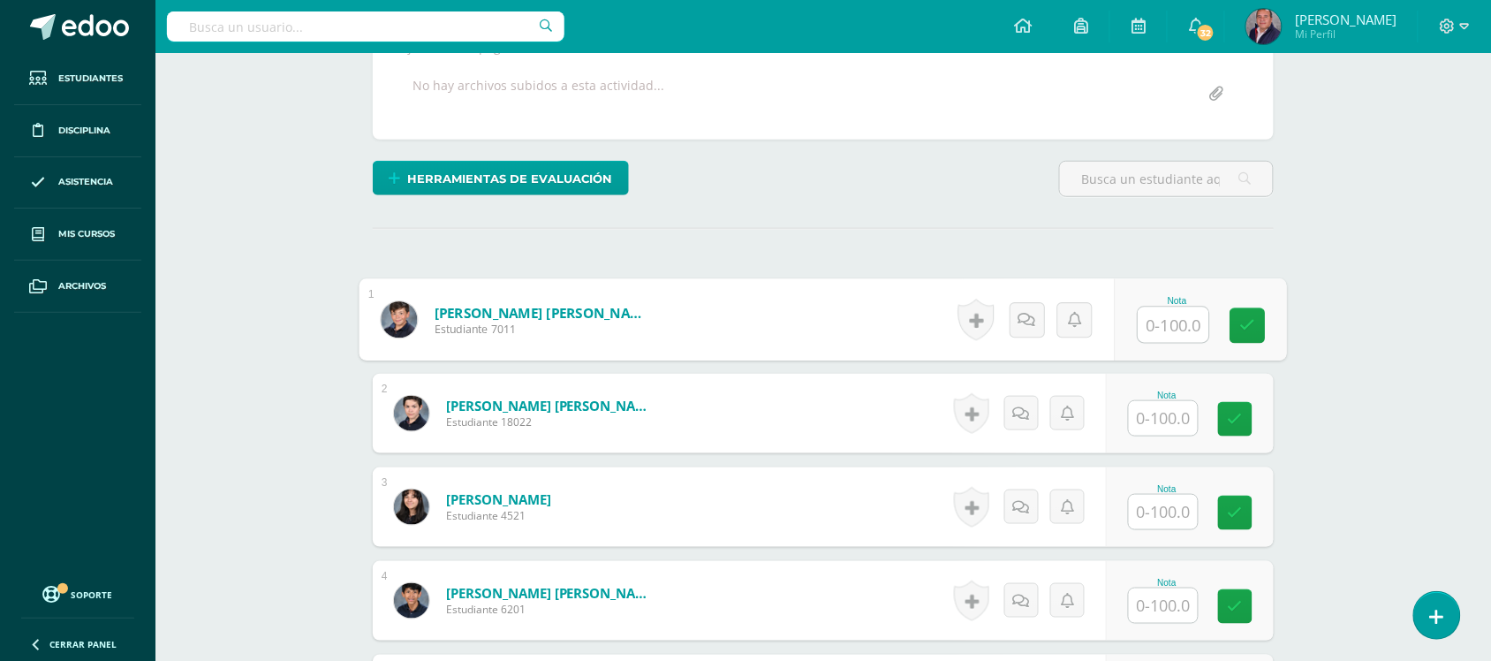
click at [1178, 322] on input "text" at bounding box center [1174, 324] width 71 height 35
type input "0"
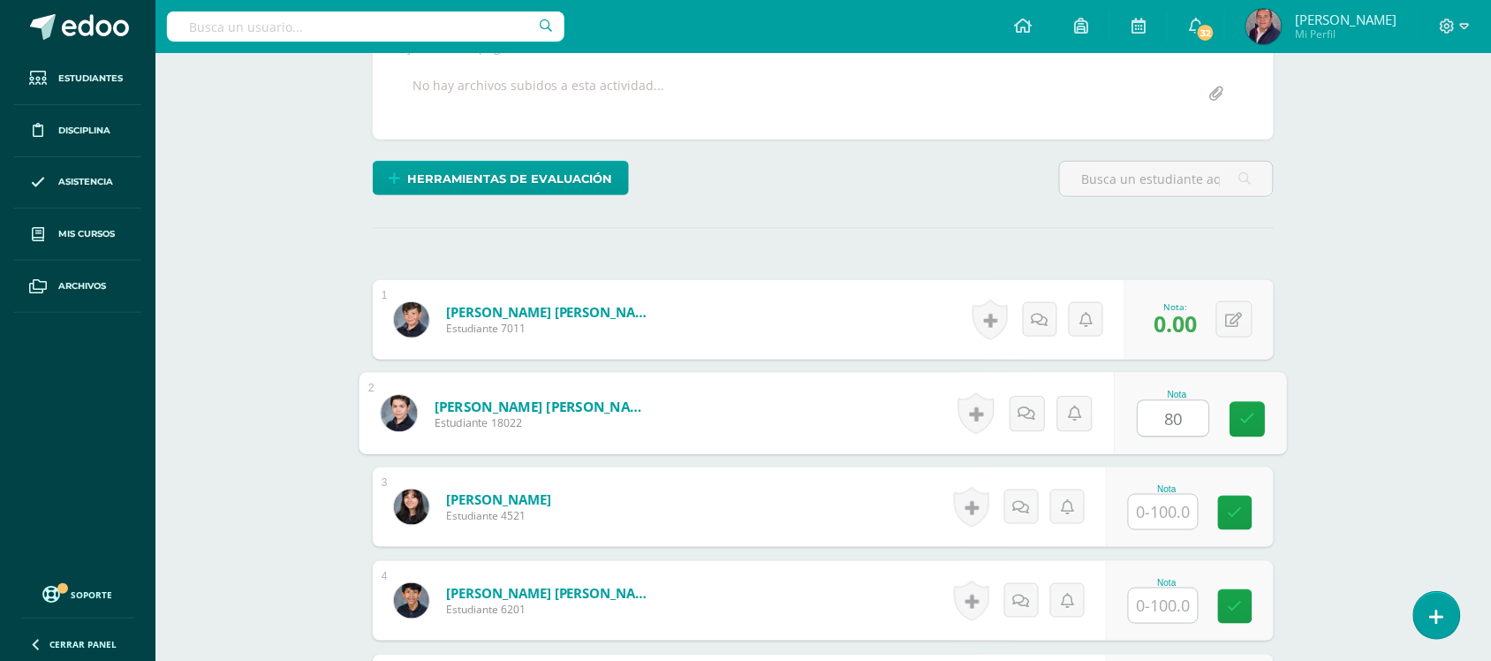
scroll to position [352, 0]
type input "80"
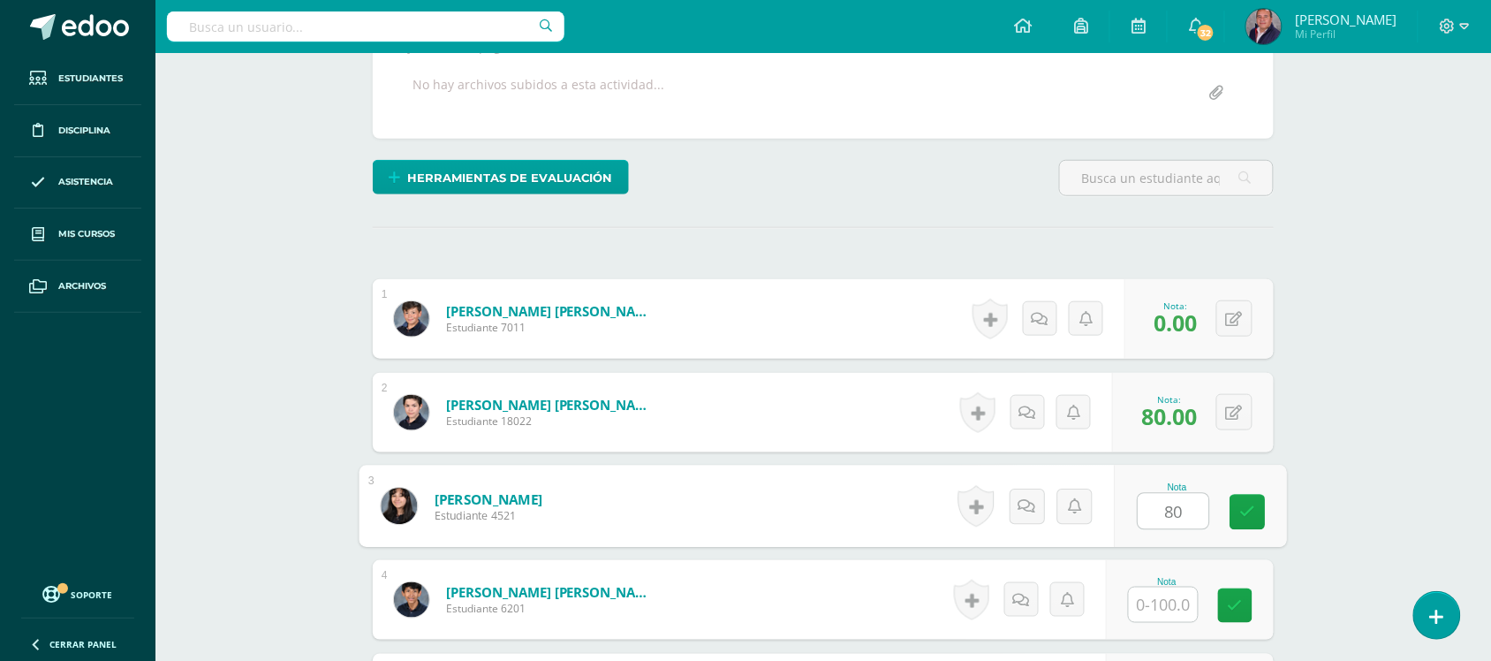
type input "80"
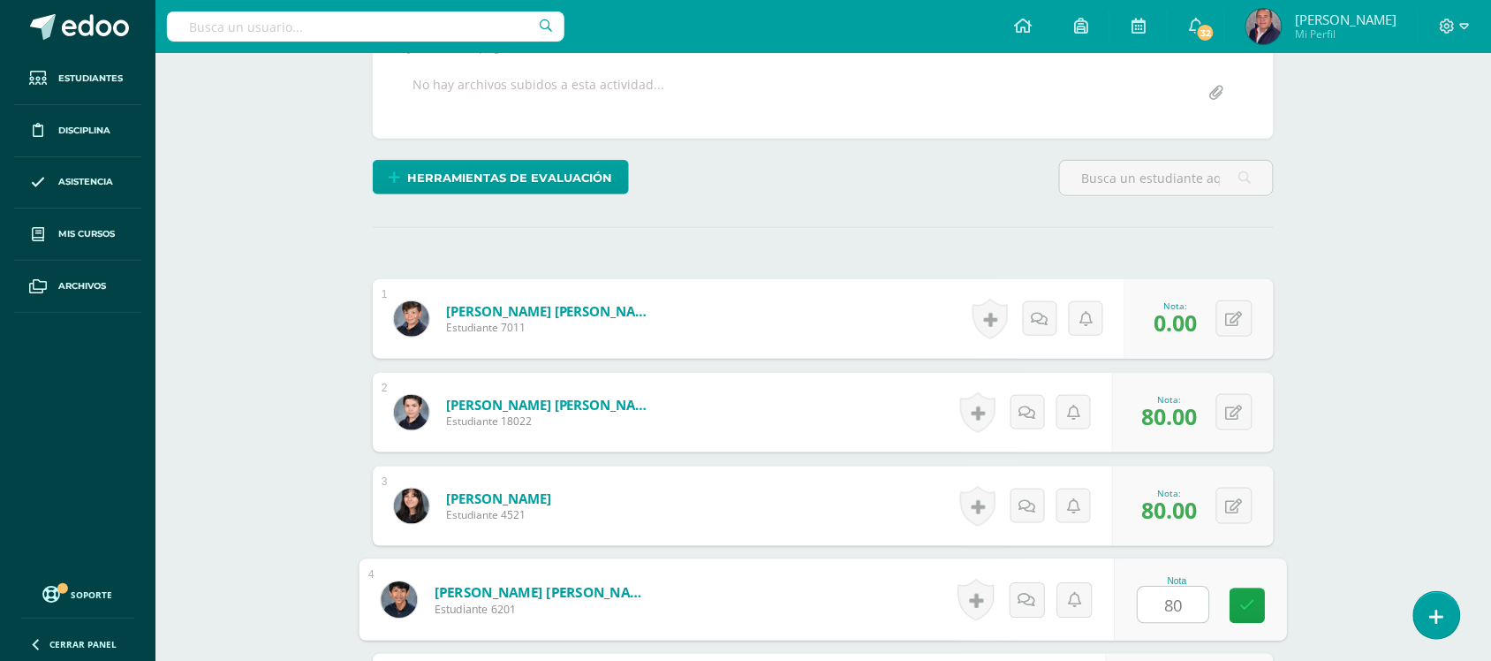
type input "80"
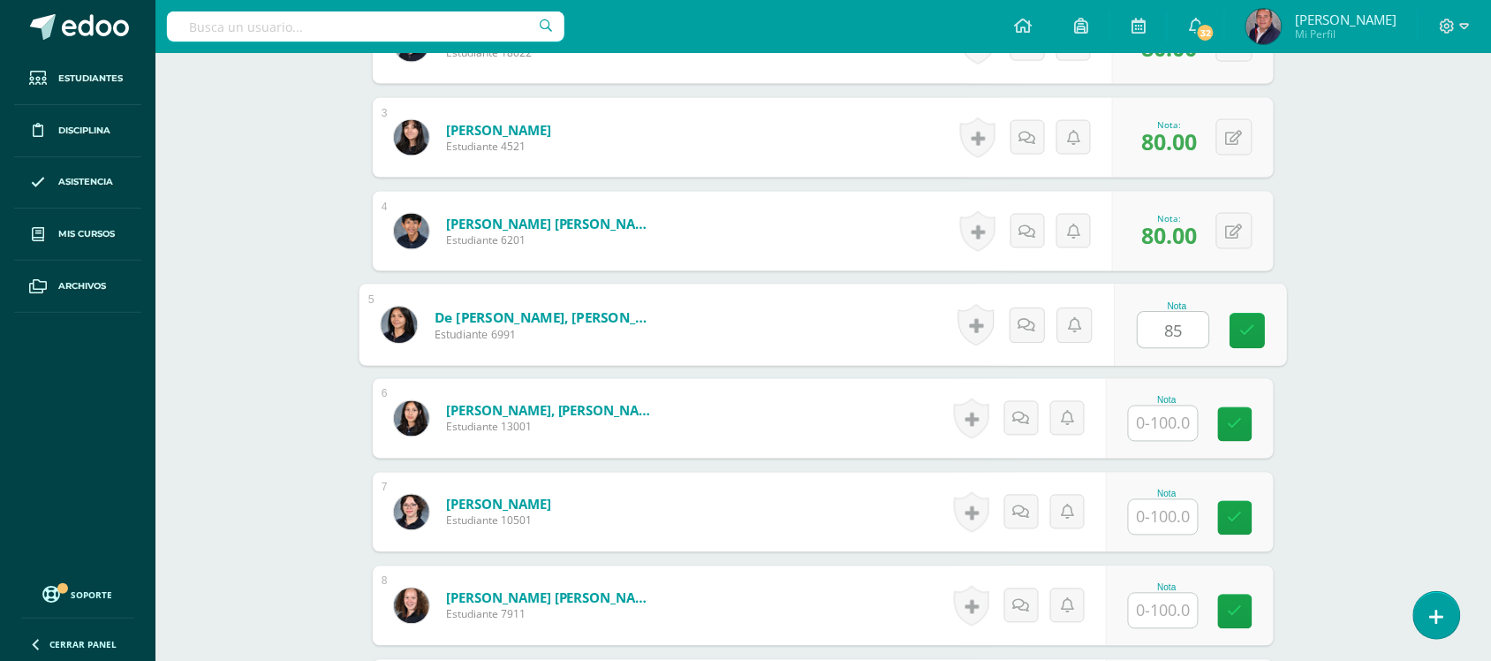
type input "85"
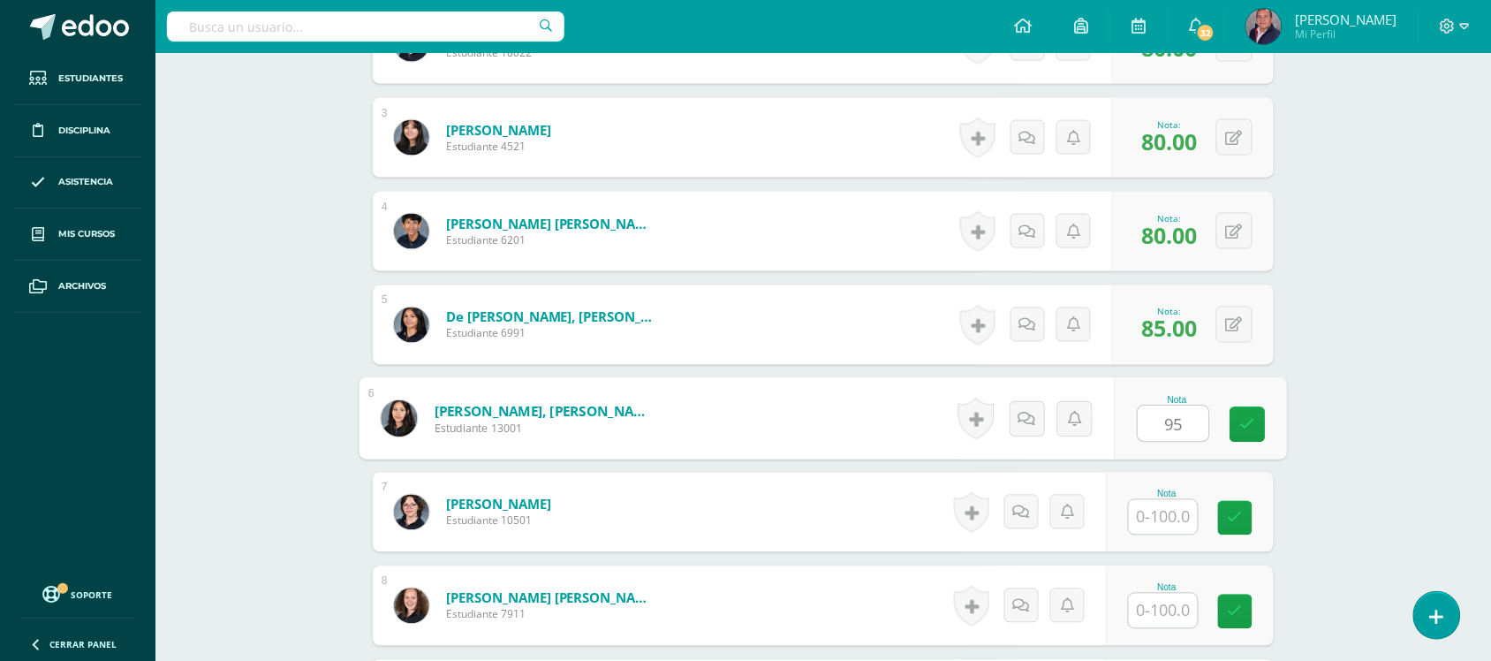
type input "95"
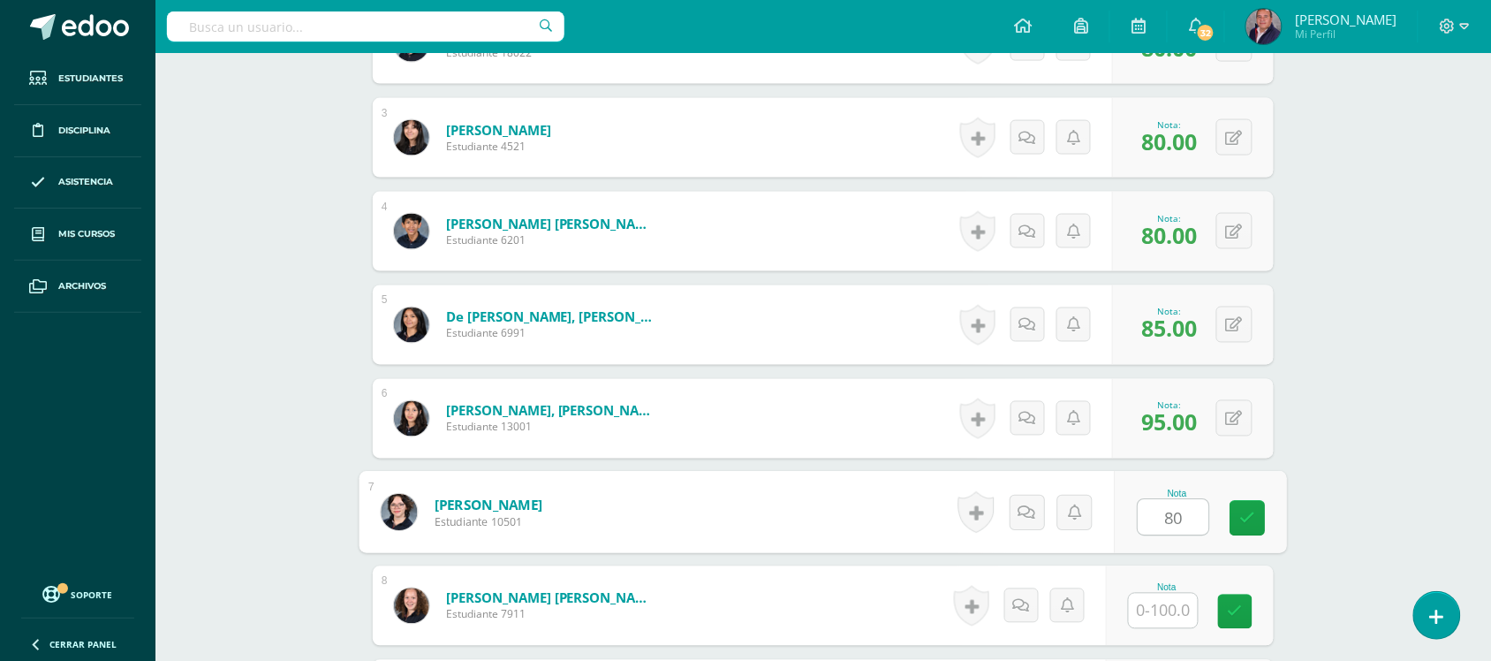
type input "80"
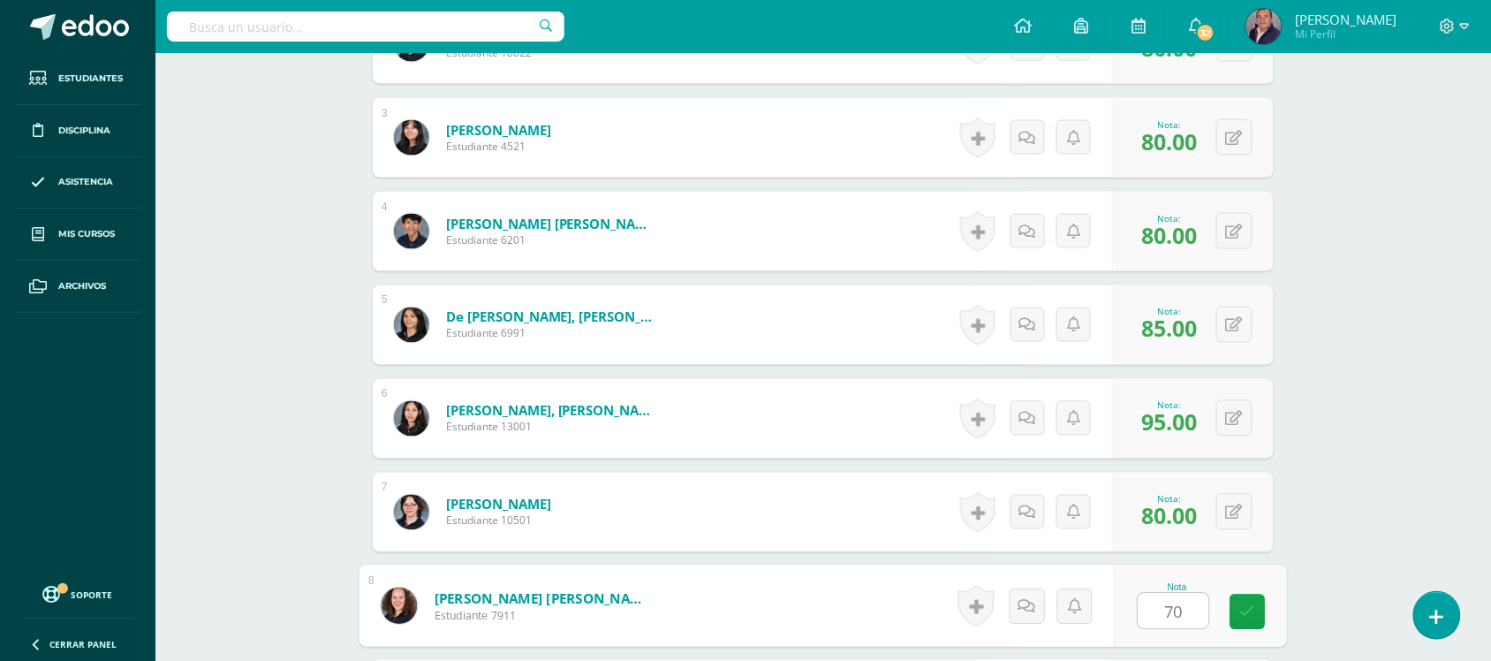
type input "70"
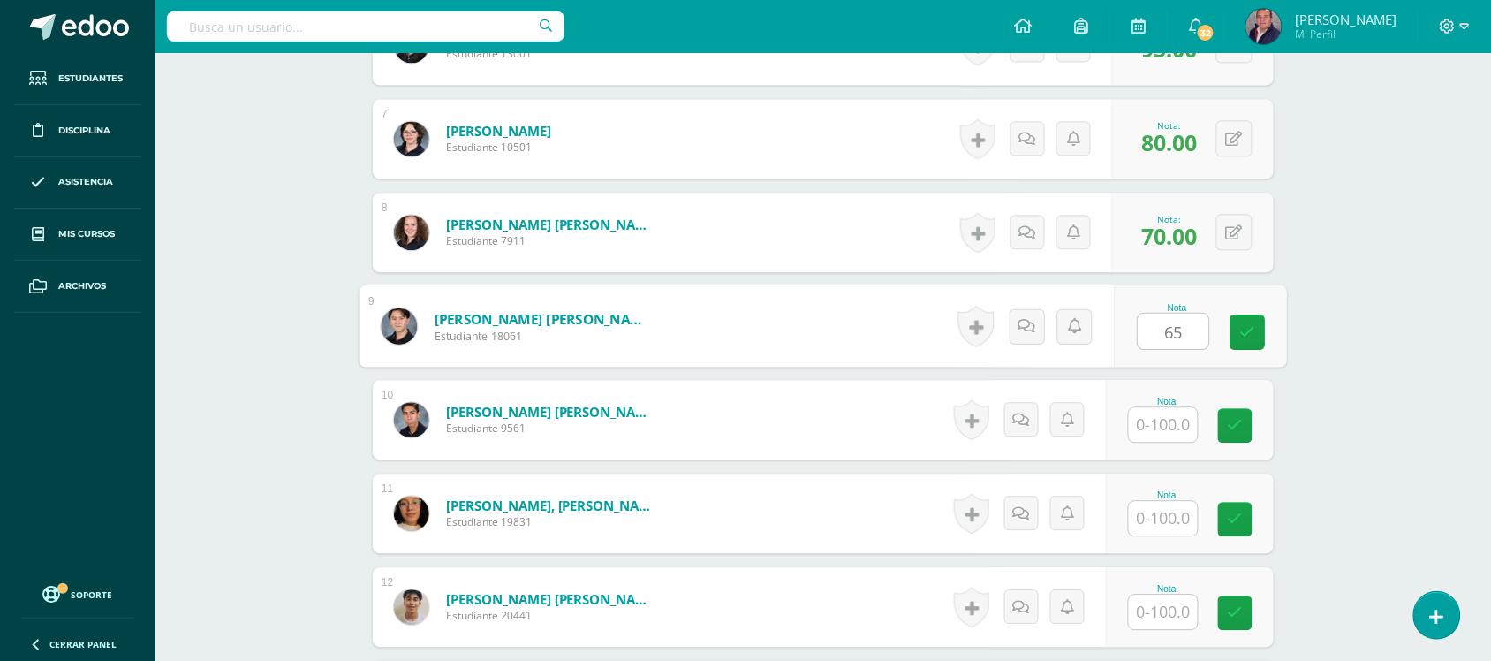
type input "65"
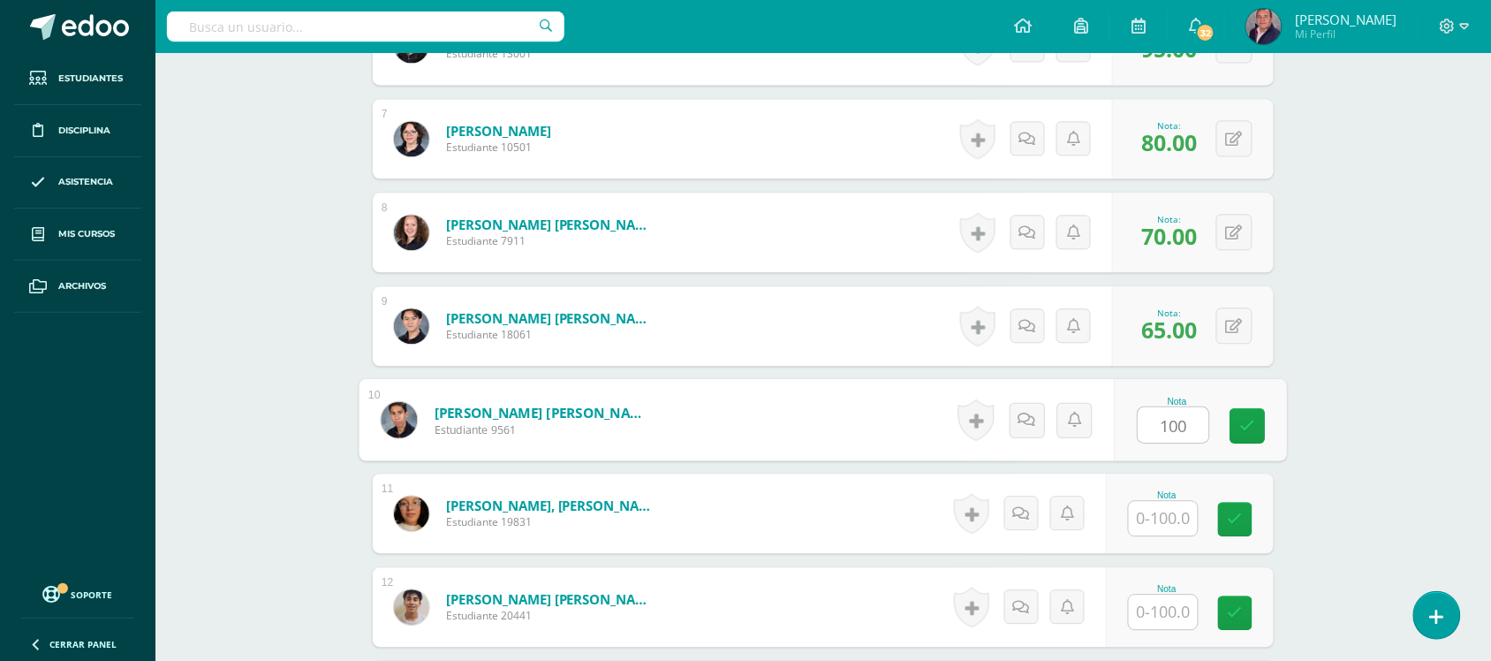
type input "100"
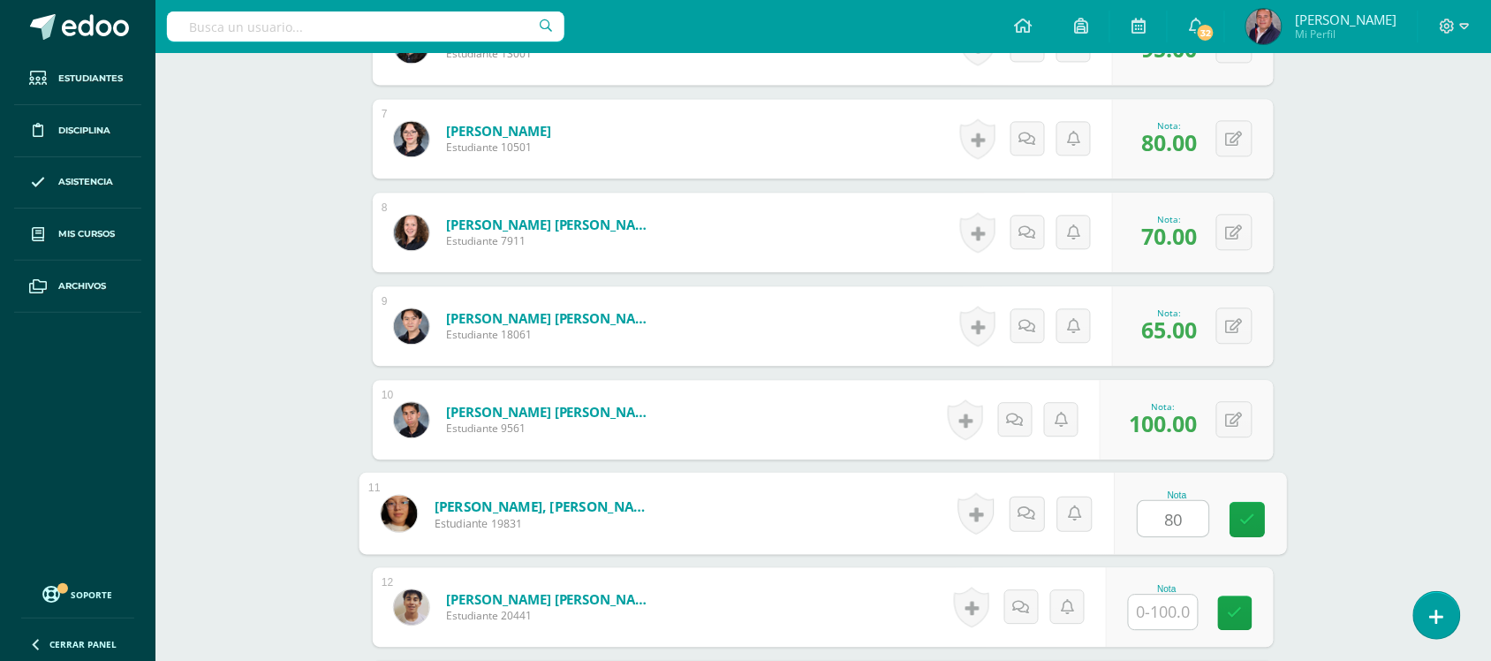
type input "80"
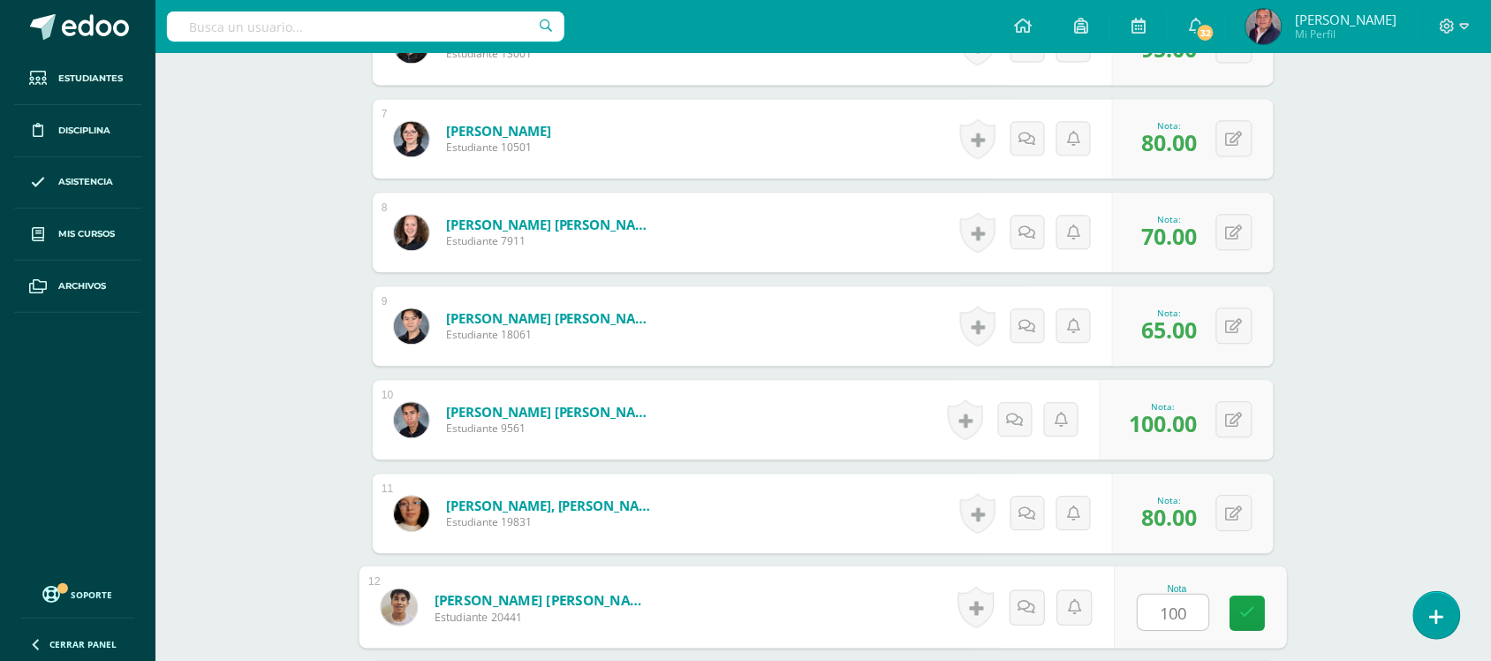
type input "100"
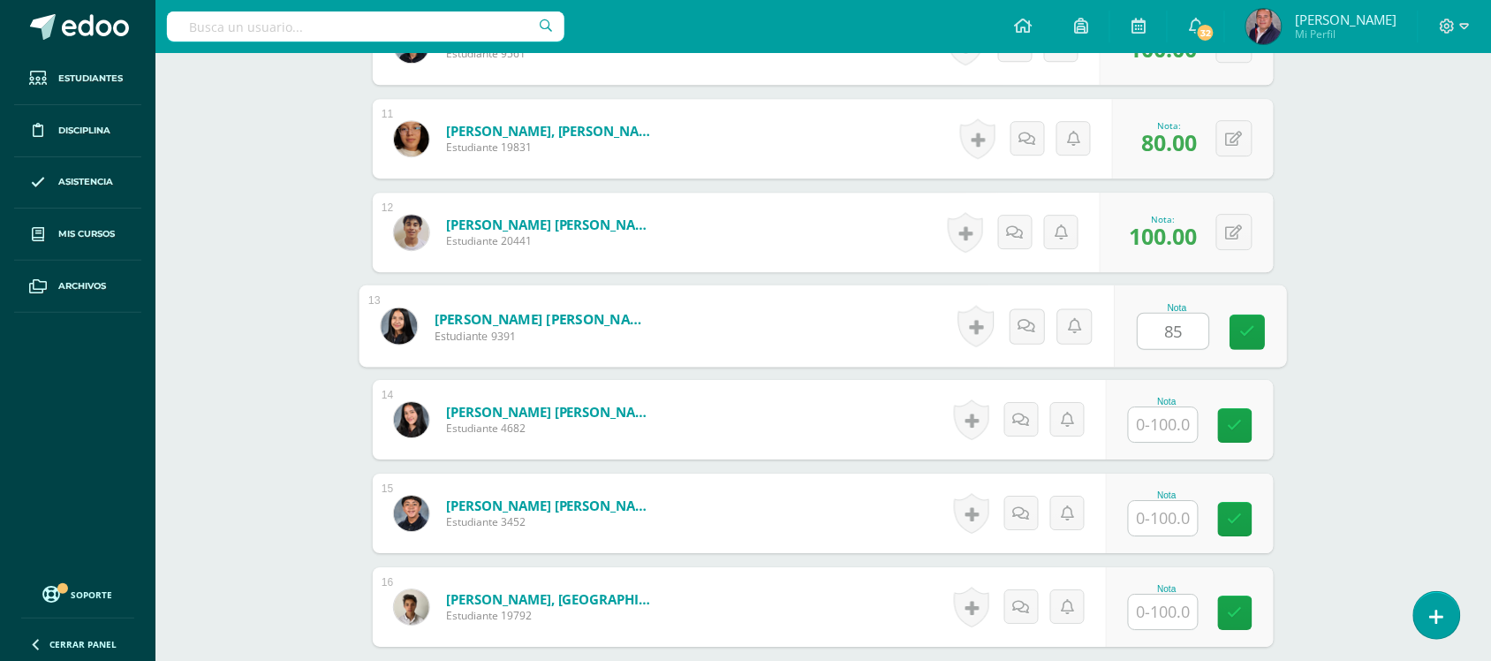
type input "85"
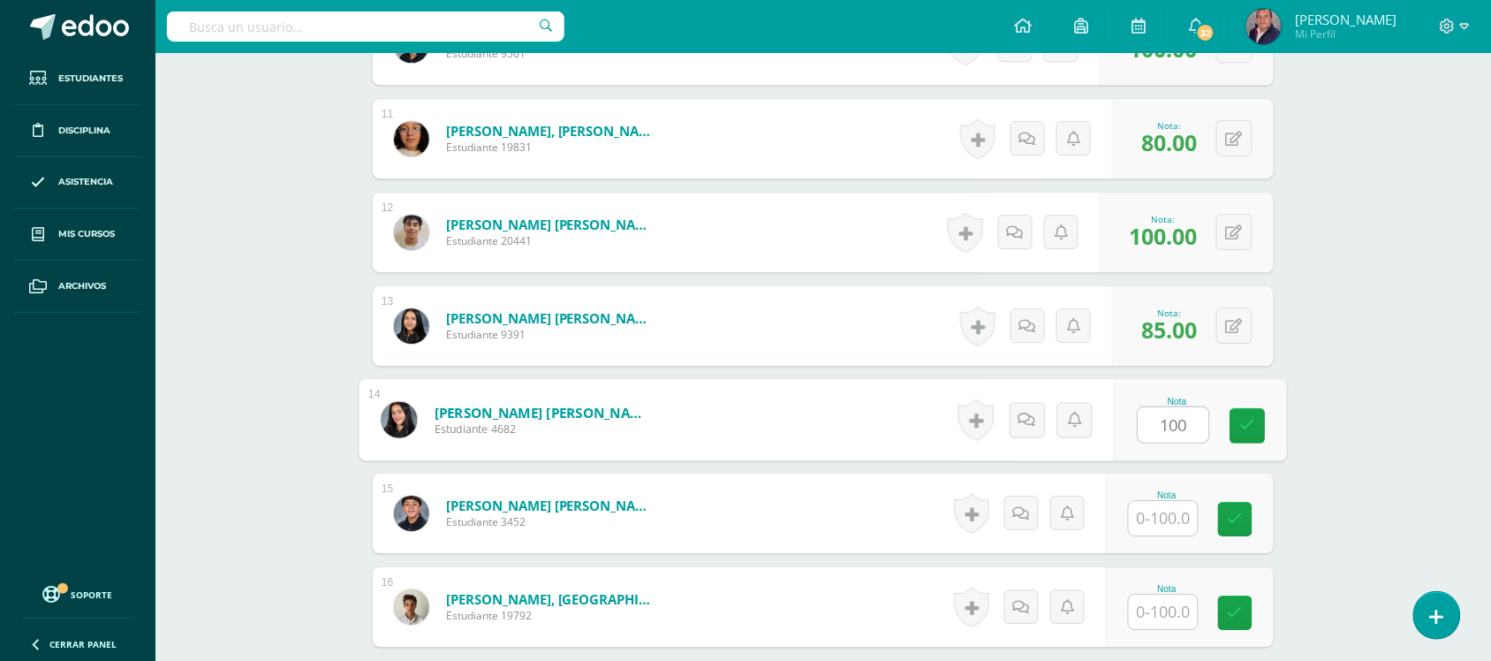
type input "100"
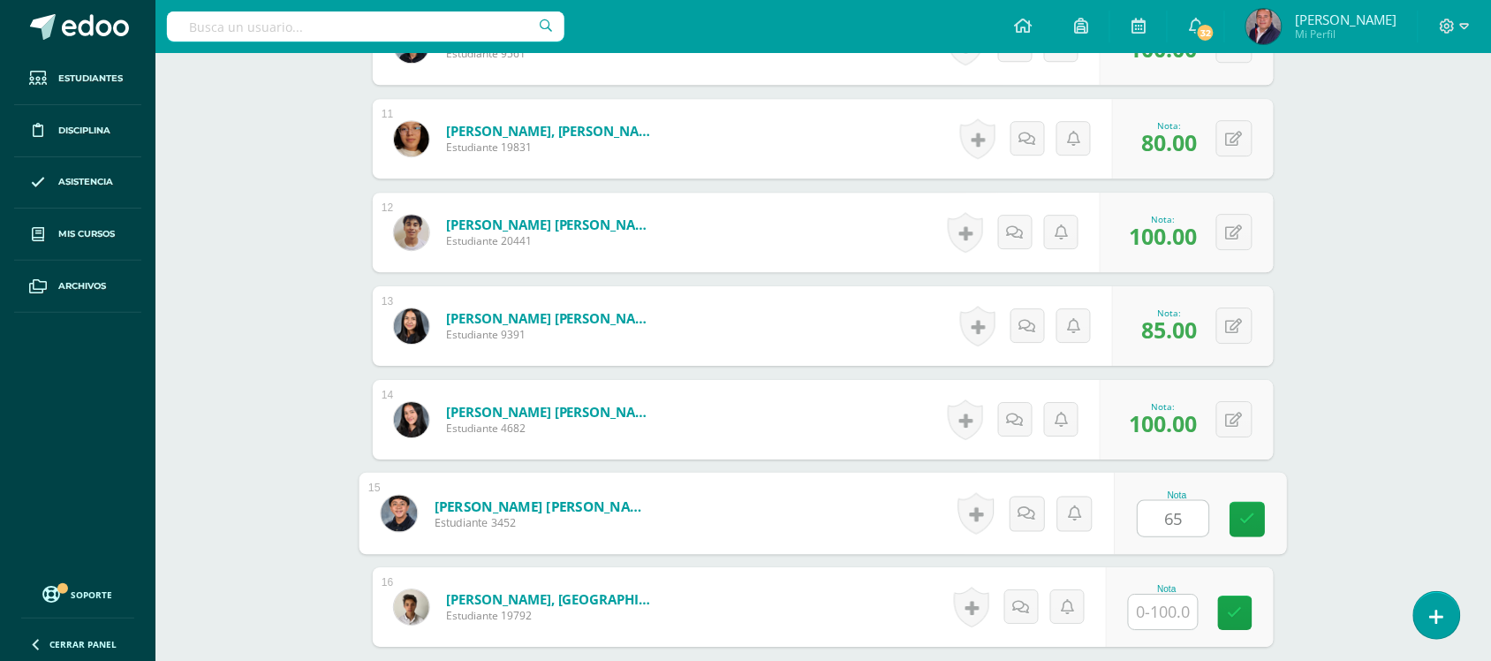
type input "65"
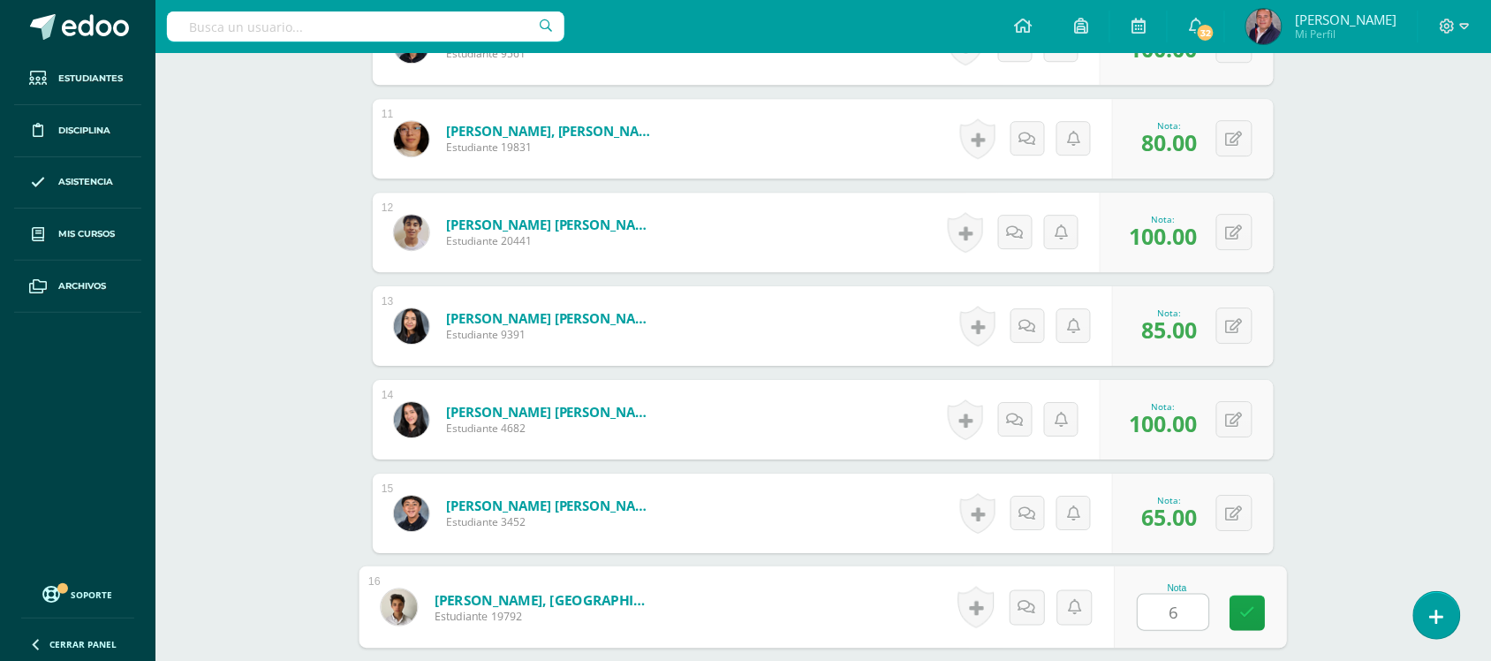
type input "65"
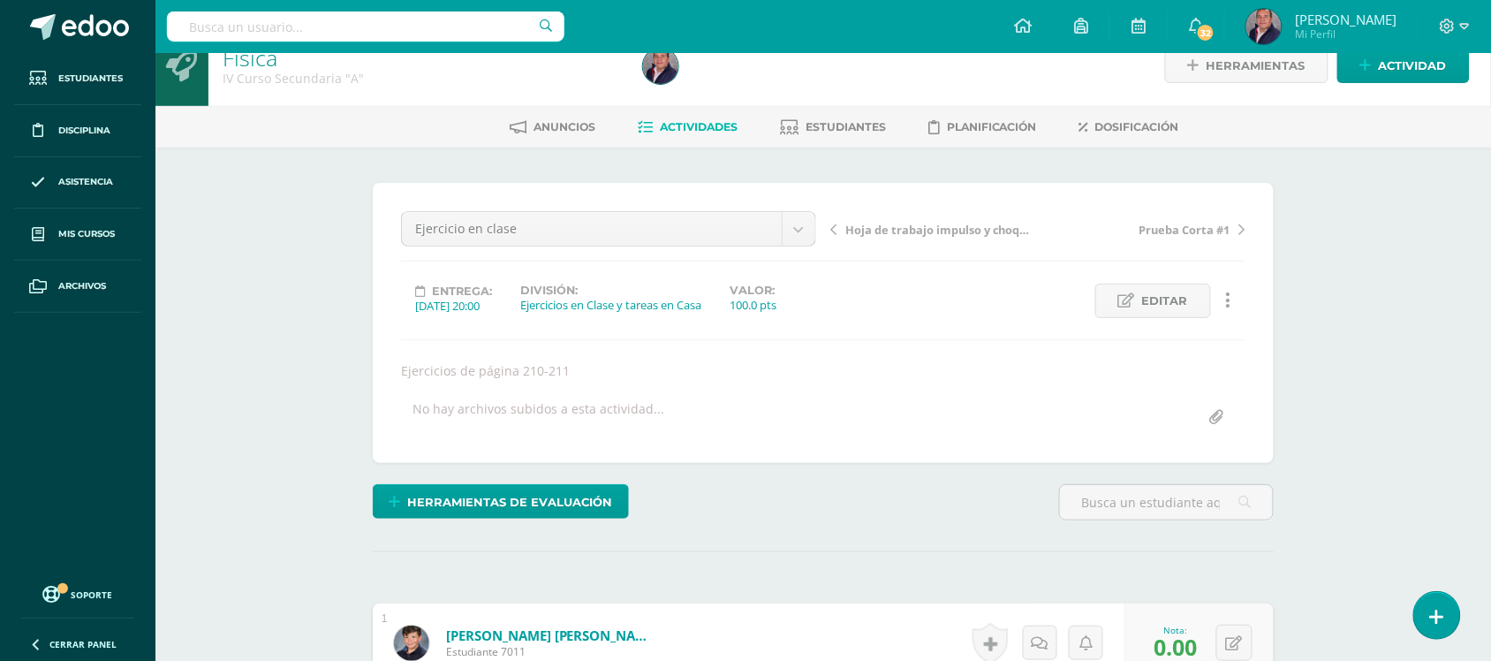
scroll to position [0, 0]
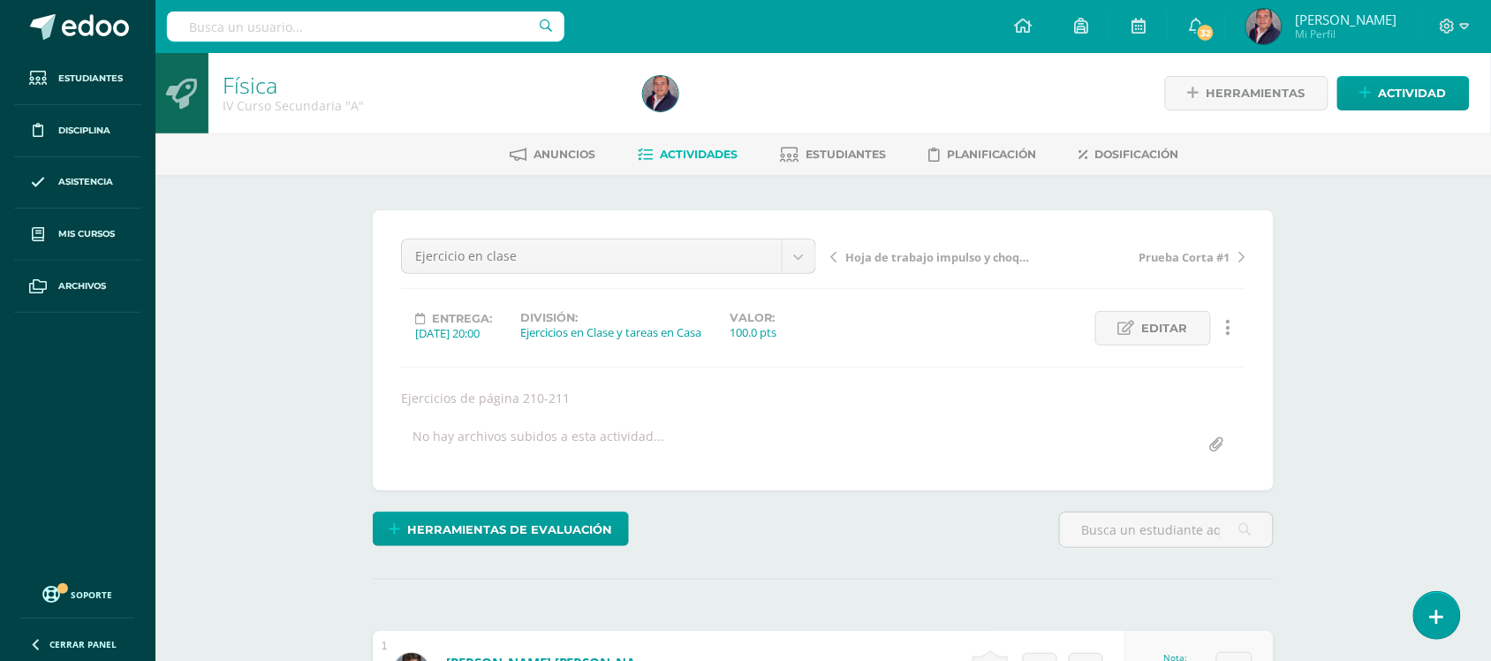
click at [694, 159] on span "Actividades" at bounding box center [699, 154] width 78 height 13
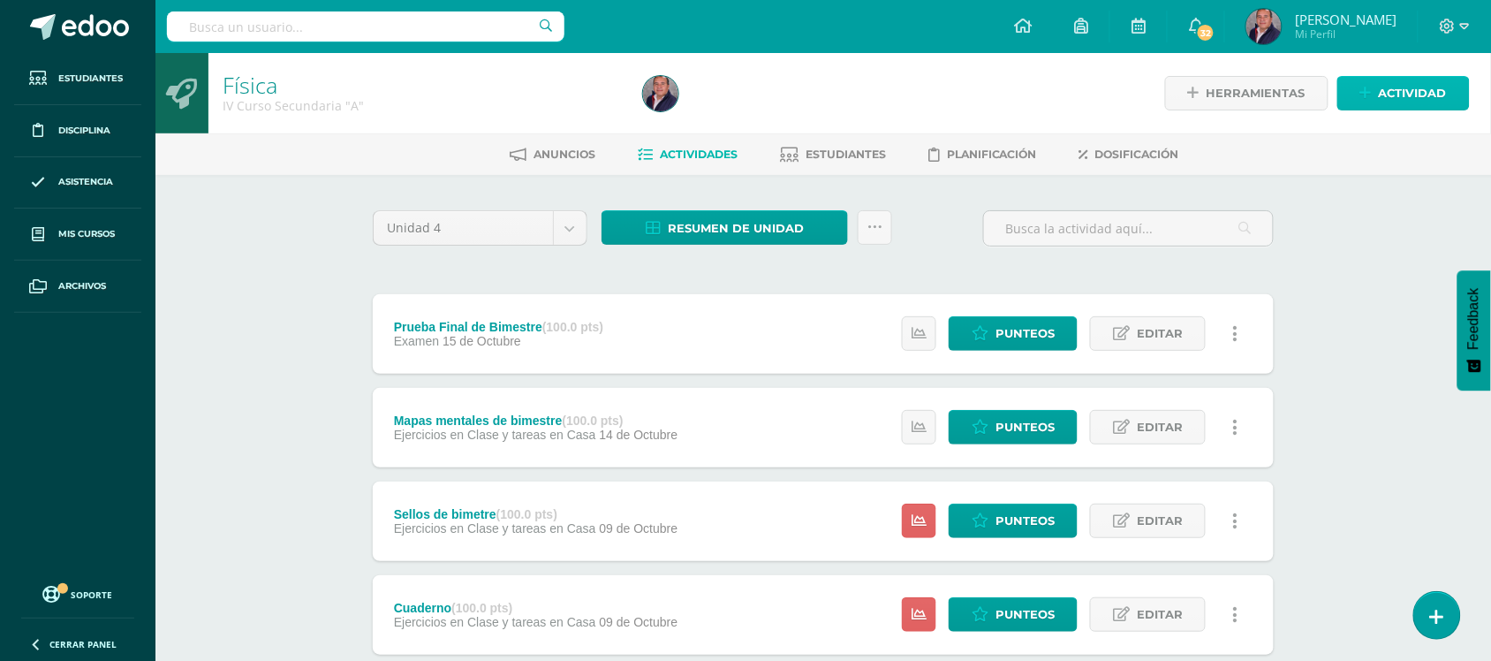
click at [1412, 87] on span "Actividad" at bounding box center [1413, 93] width 68 height 33
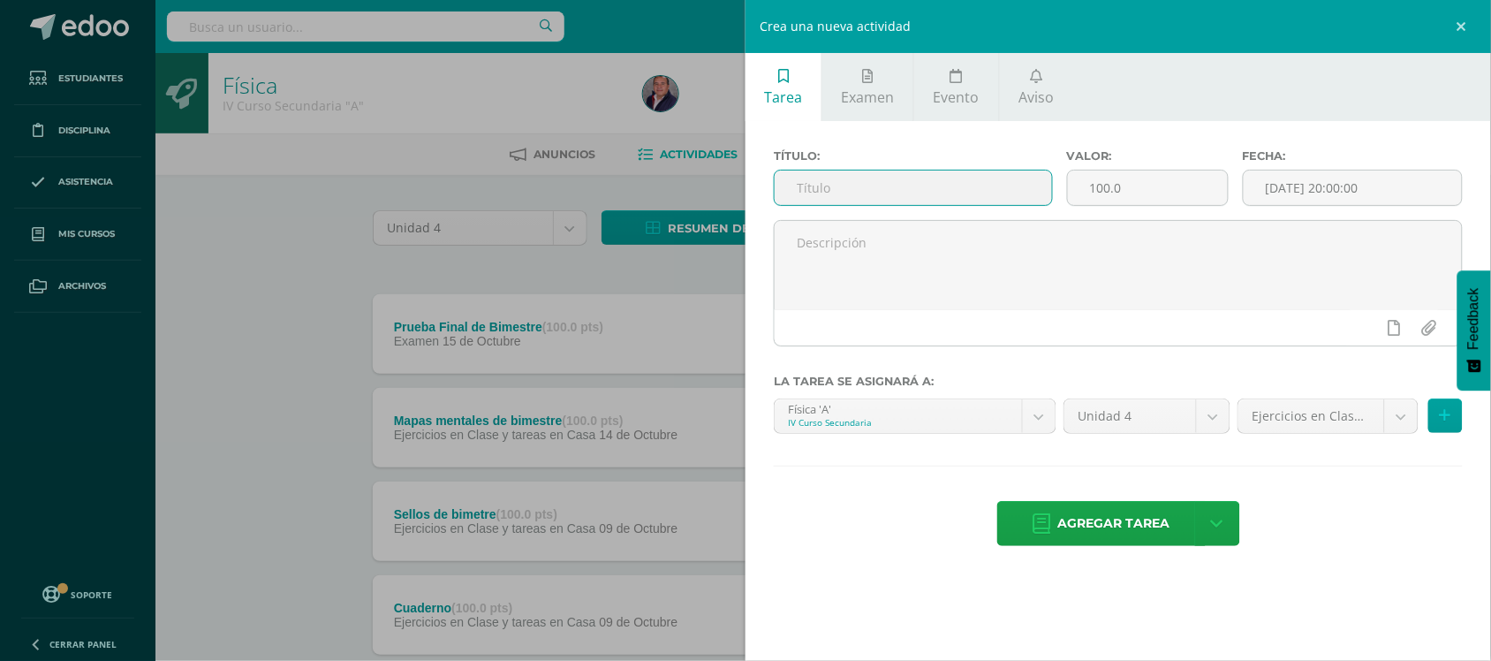
click at [855, 195] on input "text" at bounding box center [913, 188] width 277 height 34
type input "Actividad 8.2"
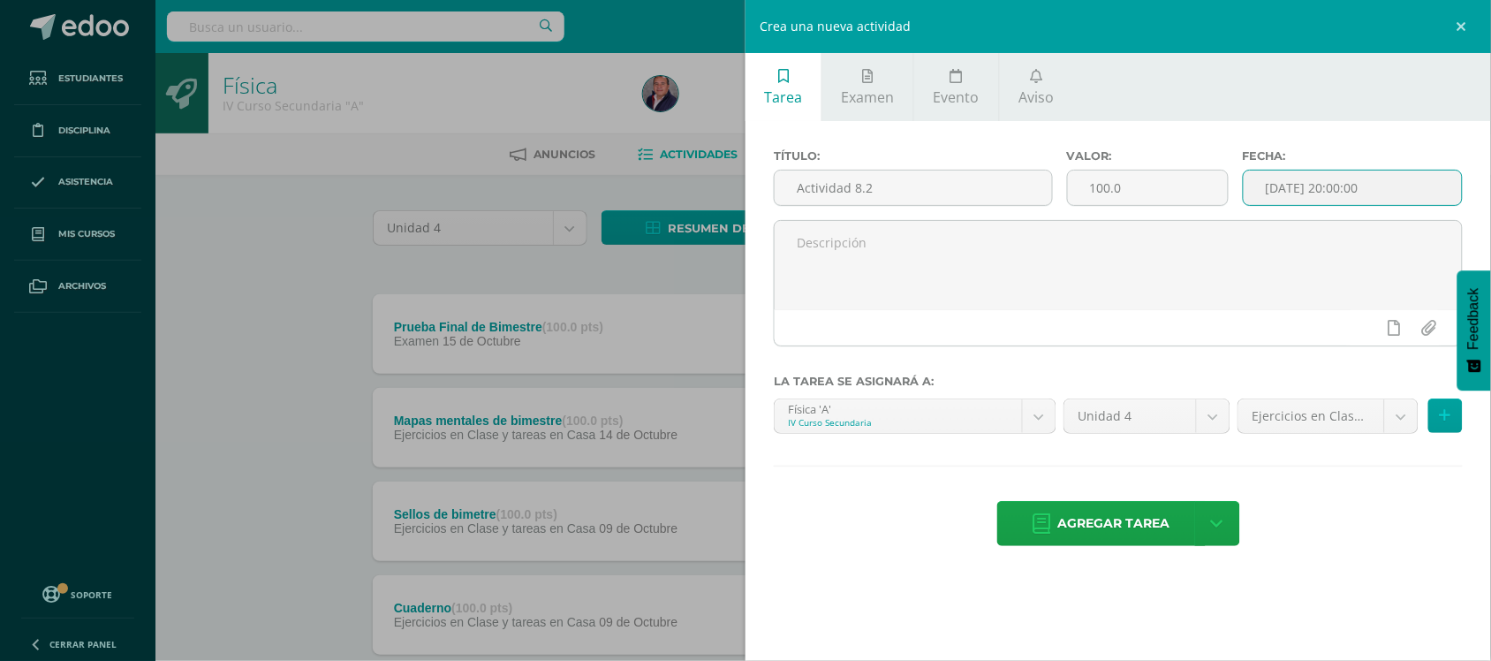
click at [1375, 187] on input "[DATE] 20:00:00" at bounding box center [1353, 188] width 218 height 34
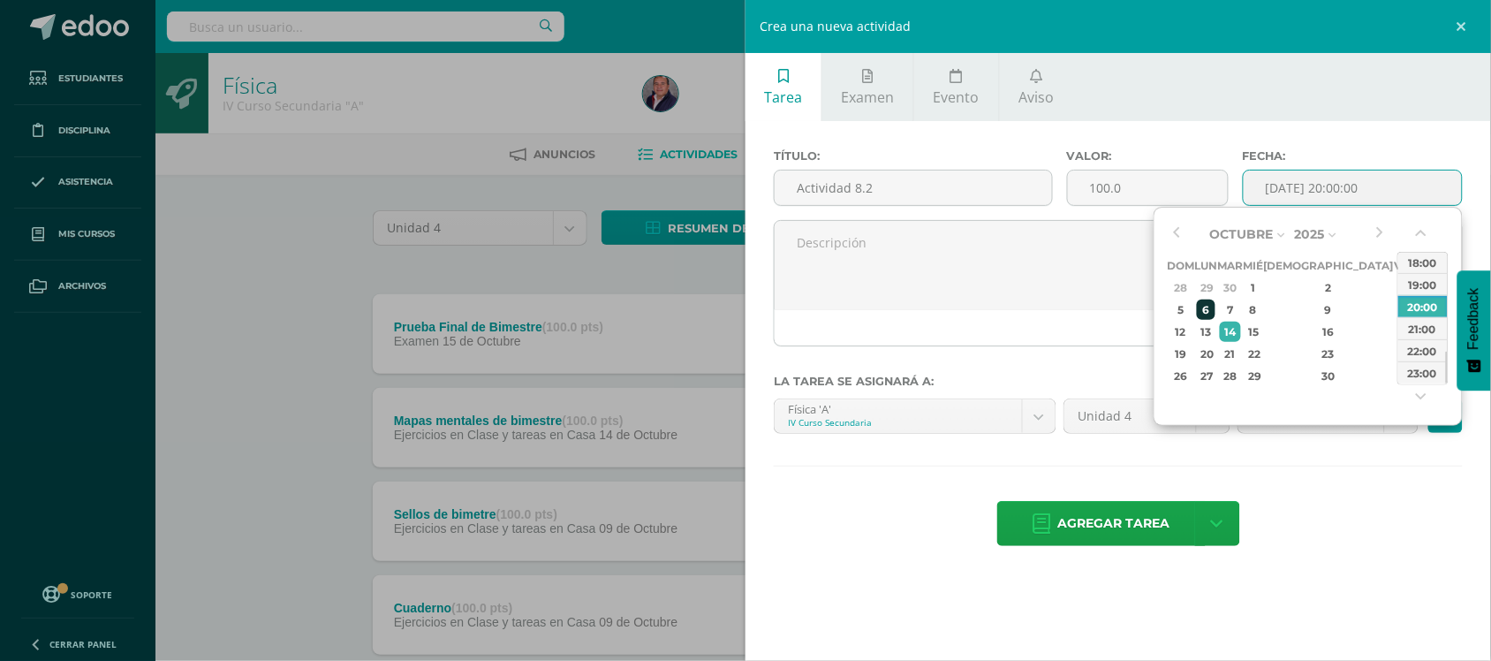
click at [1212, 306] on div "6" at bounding box center [1206, 309] width 19 height 20
type input "[DATE] 20:00"
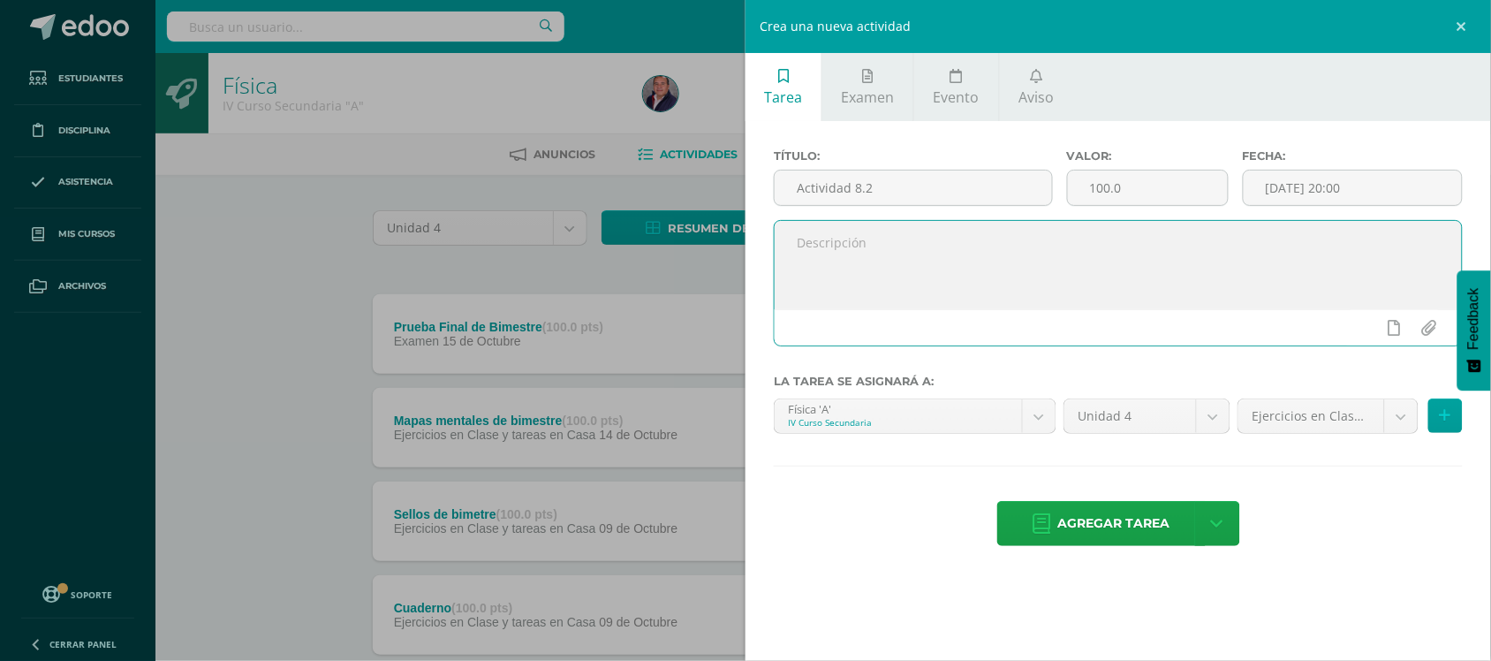
click at [955, 271] on textarea at bounding box center [1118, 265] width 687 height 88
type textarea "Actividad 8.2 de libro de texto"
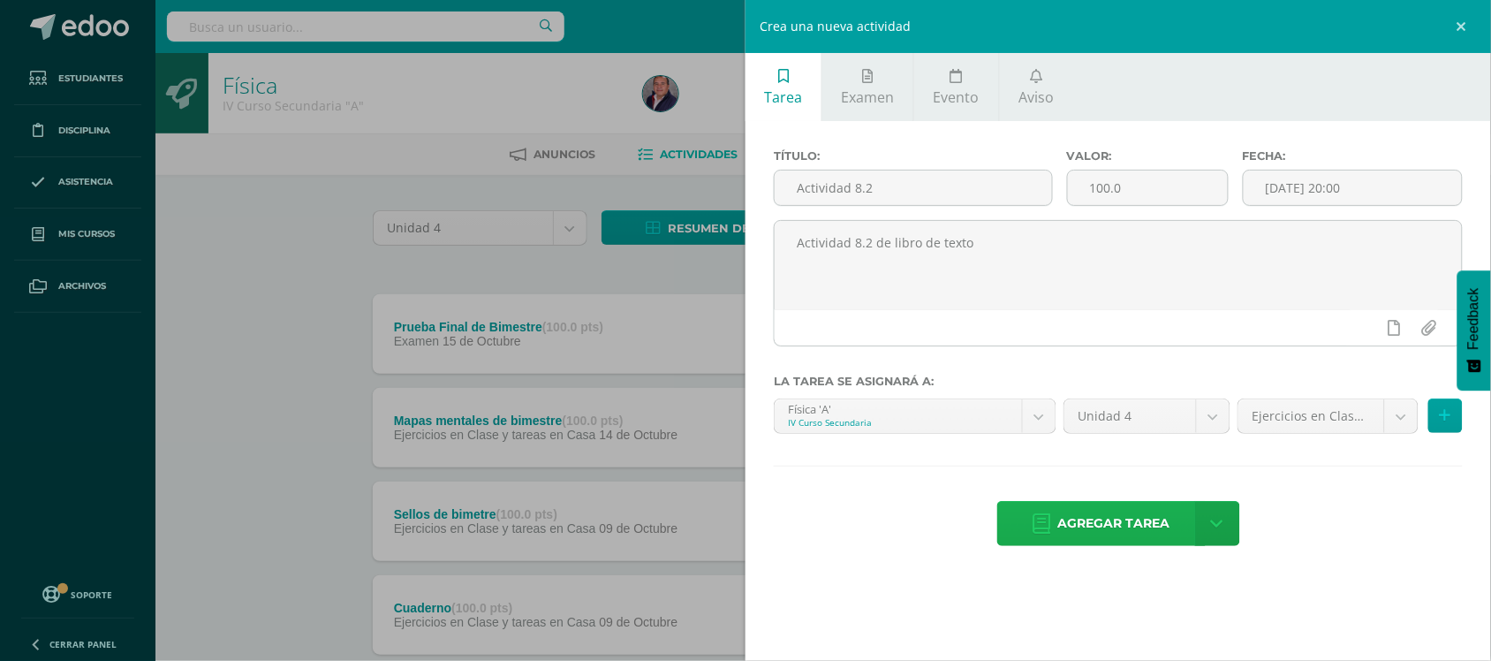
click at [1140, 519] on span "Agregar tarea" at bounding box center [1114, 523] width 112 height 43
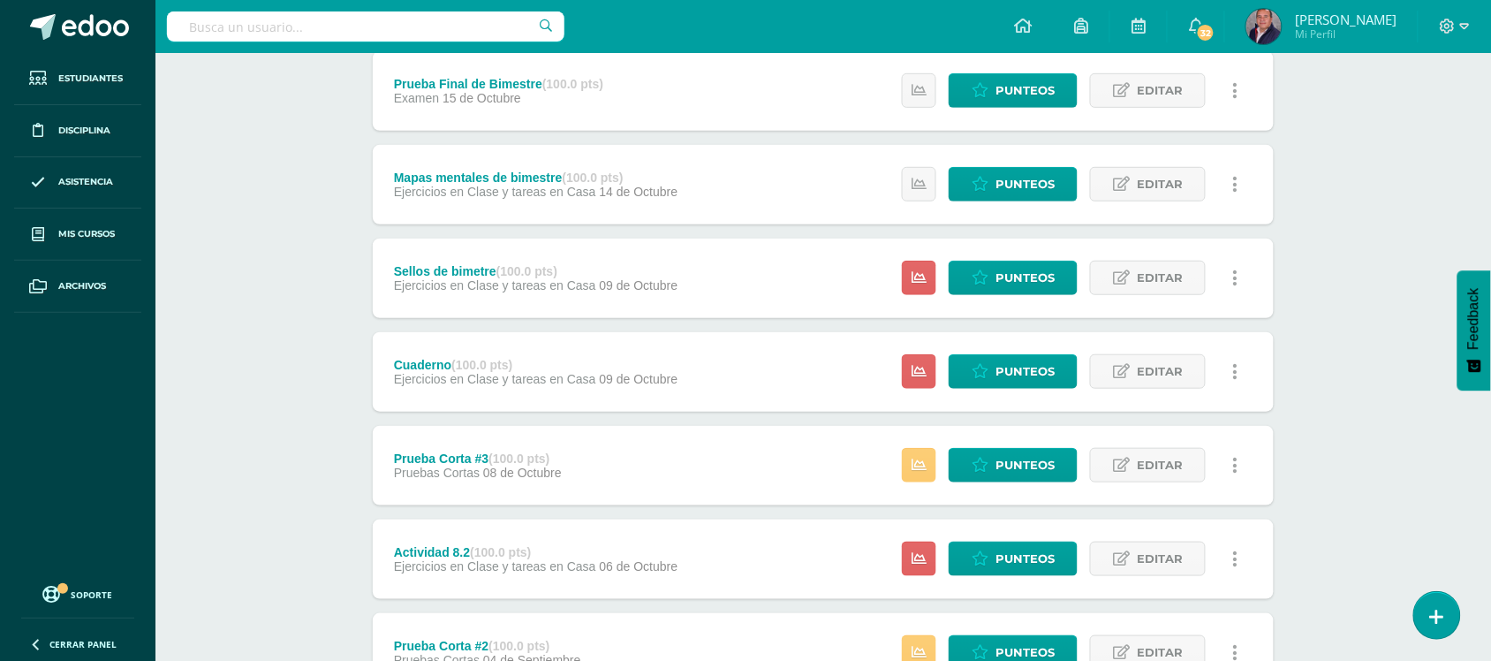
scroll to position [254, 0]
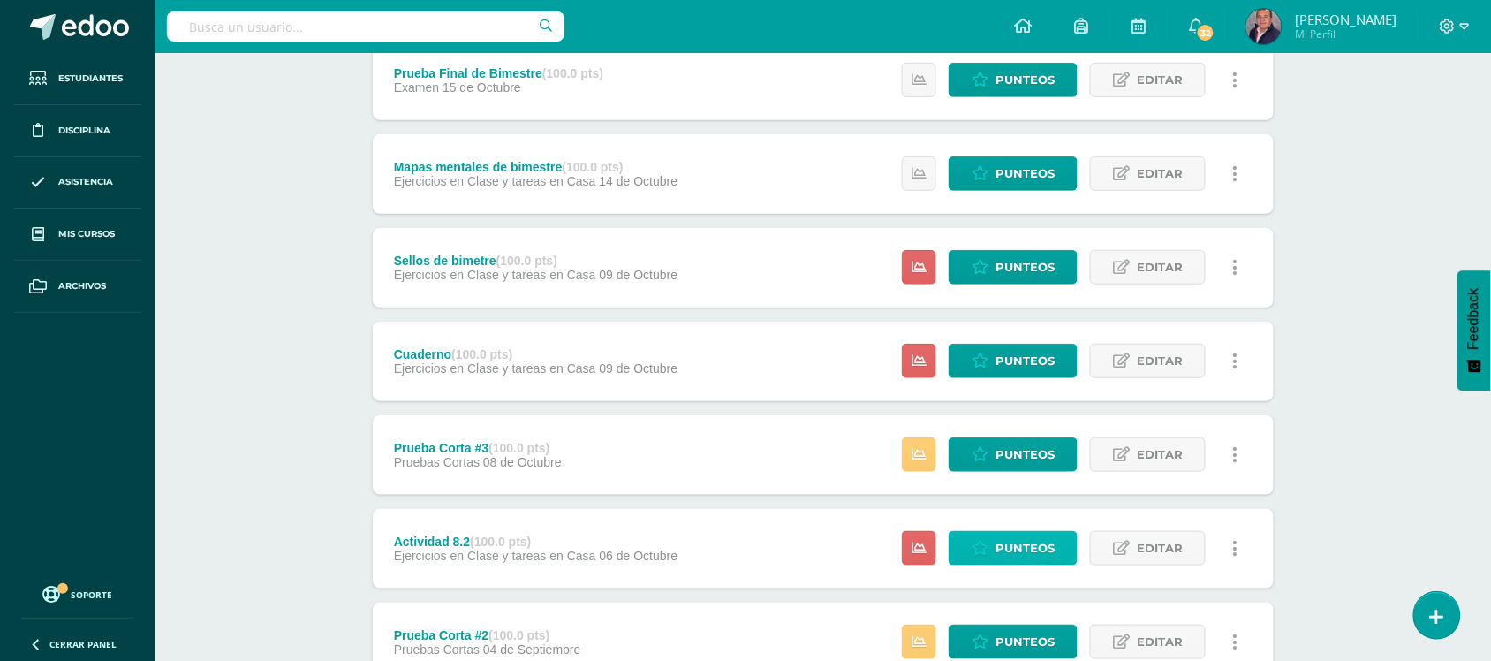
click at [1029, 536] on span "Punteos" at bounding box center [1025, 548] width 59 height 33
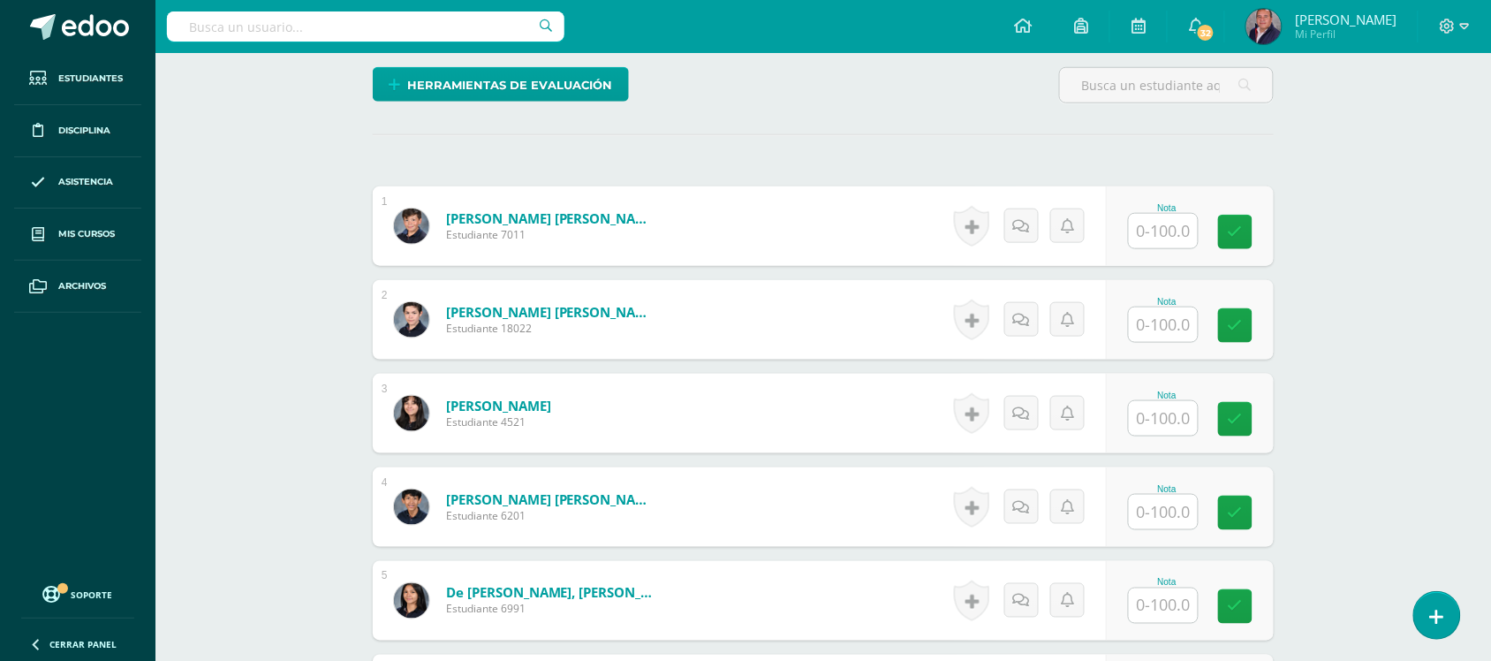
scroll to position [447, 0]
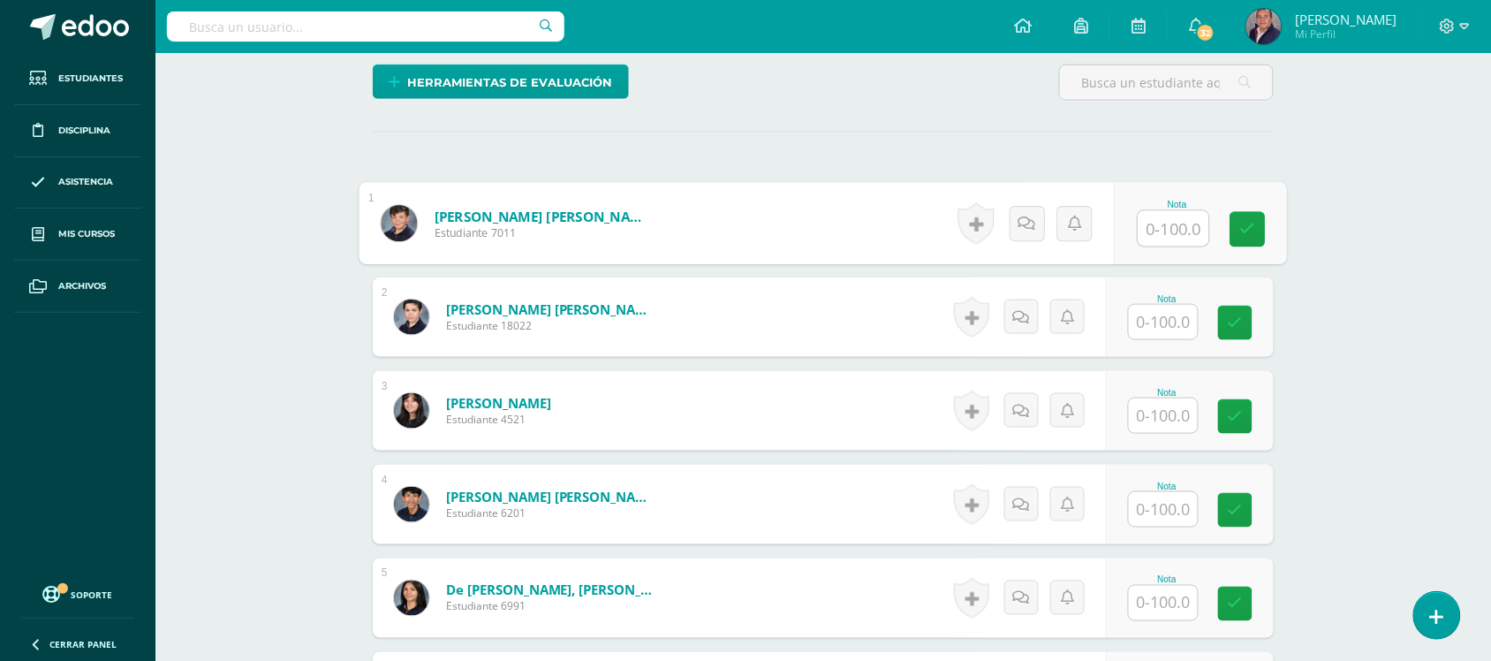
click at [1172, 216] on input "text" at bounding box center [1174, 228] width 71 height 35
type input "50"
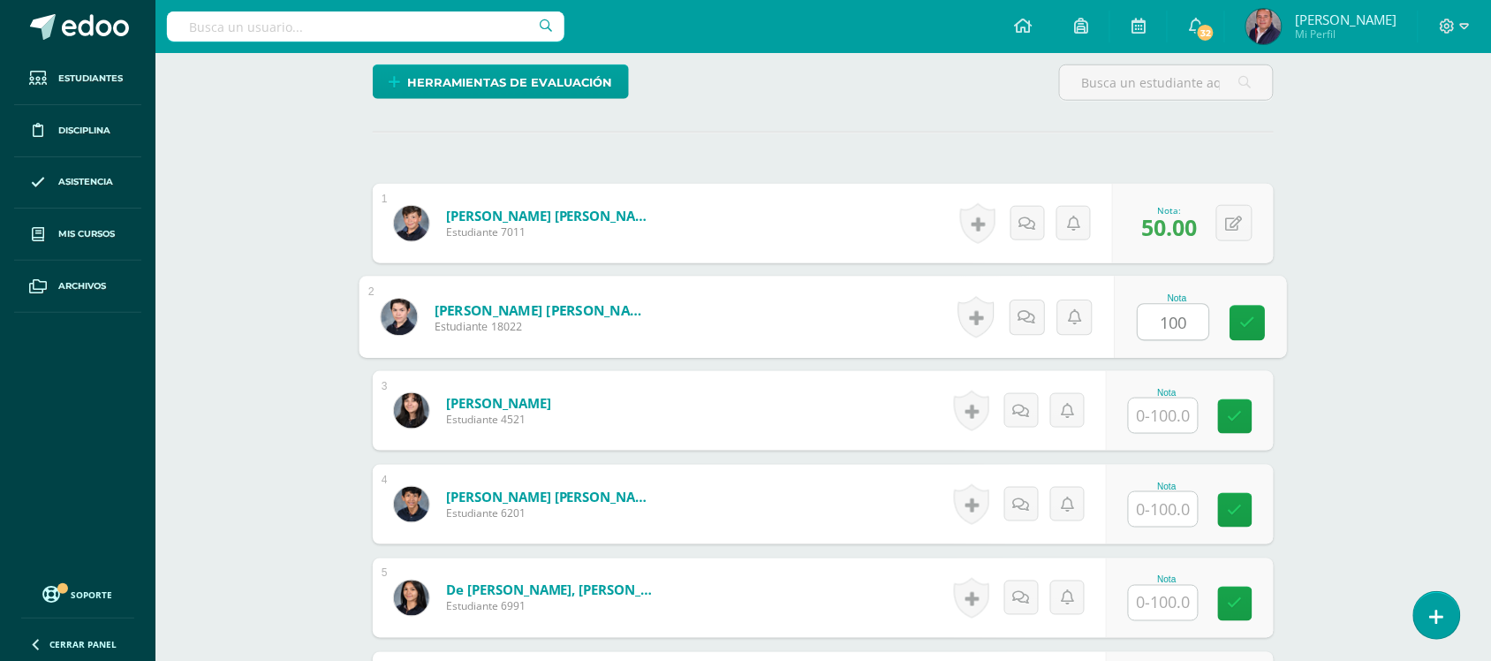
type input "100"
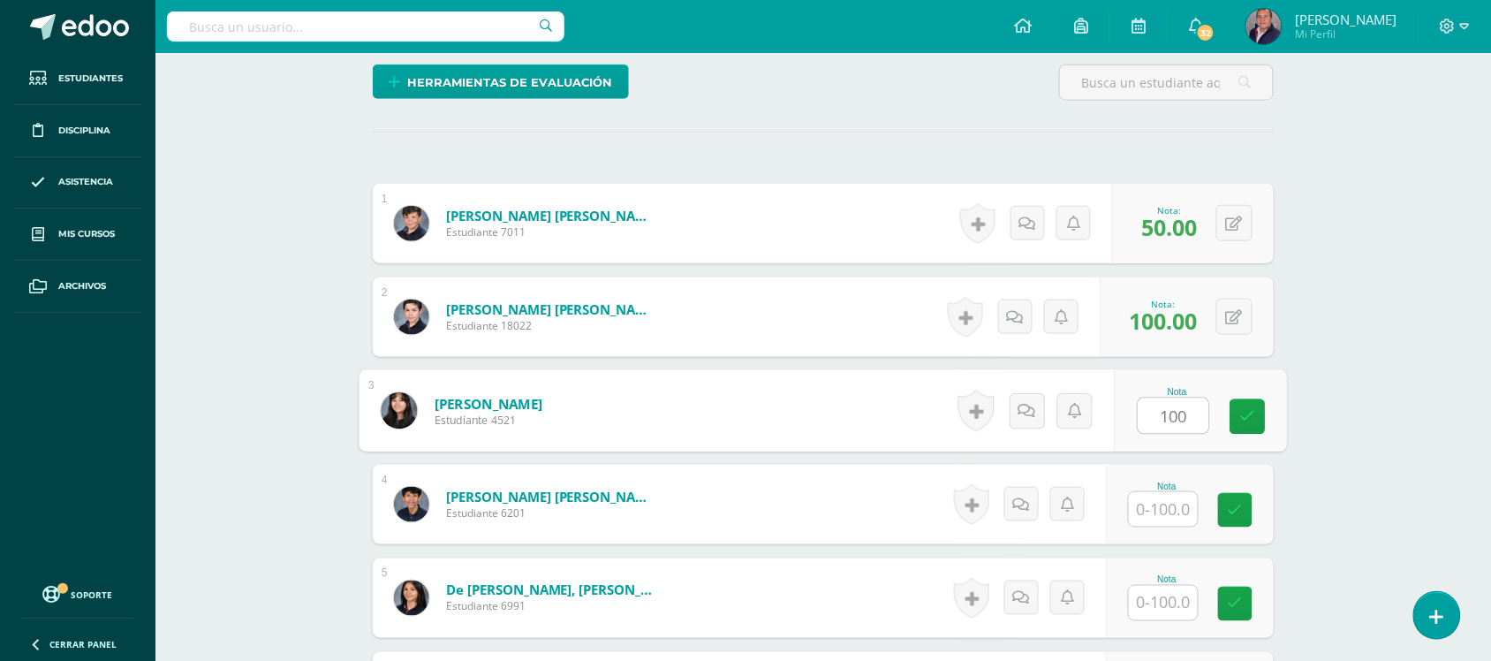
type input "100"
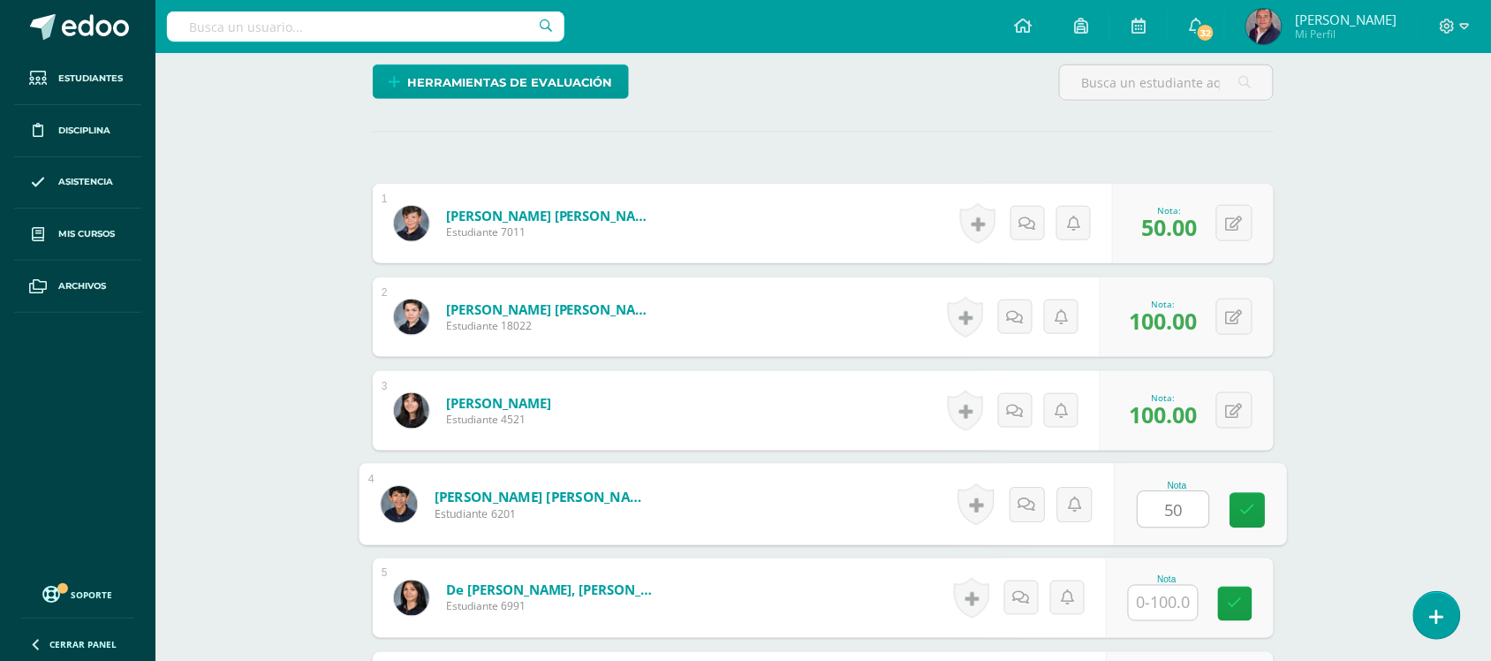
type input "50"
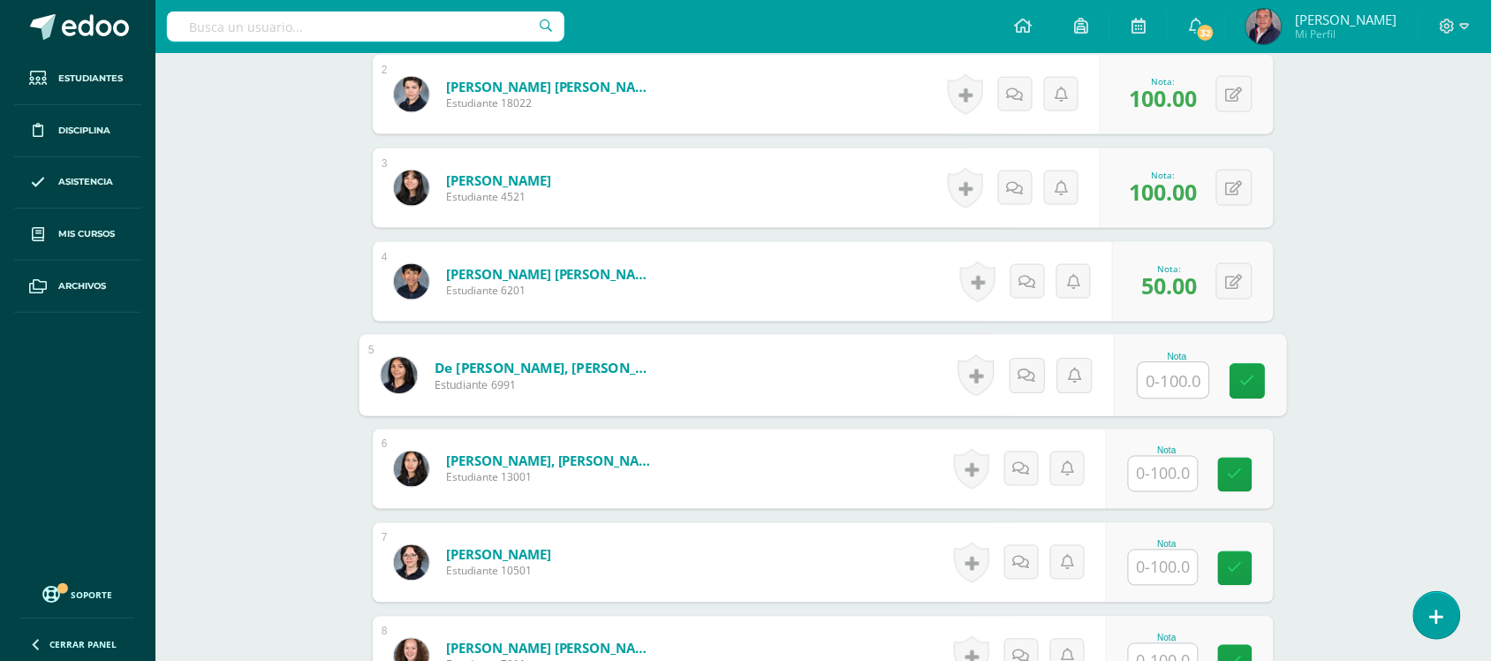
scroll to position [683, 0]
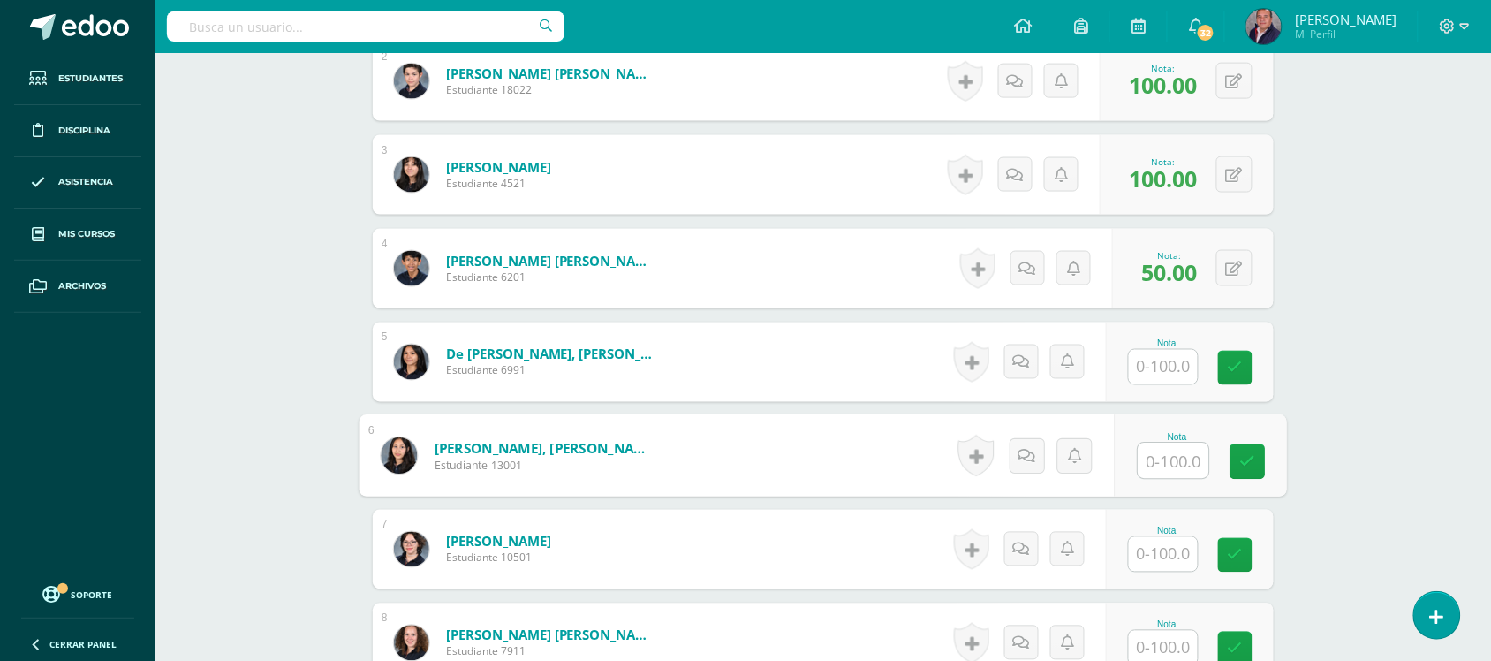
click at [1168, 470] on input "text" at bounding box center [1174, 460] width 71 height 35
type input "100"
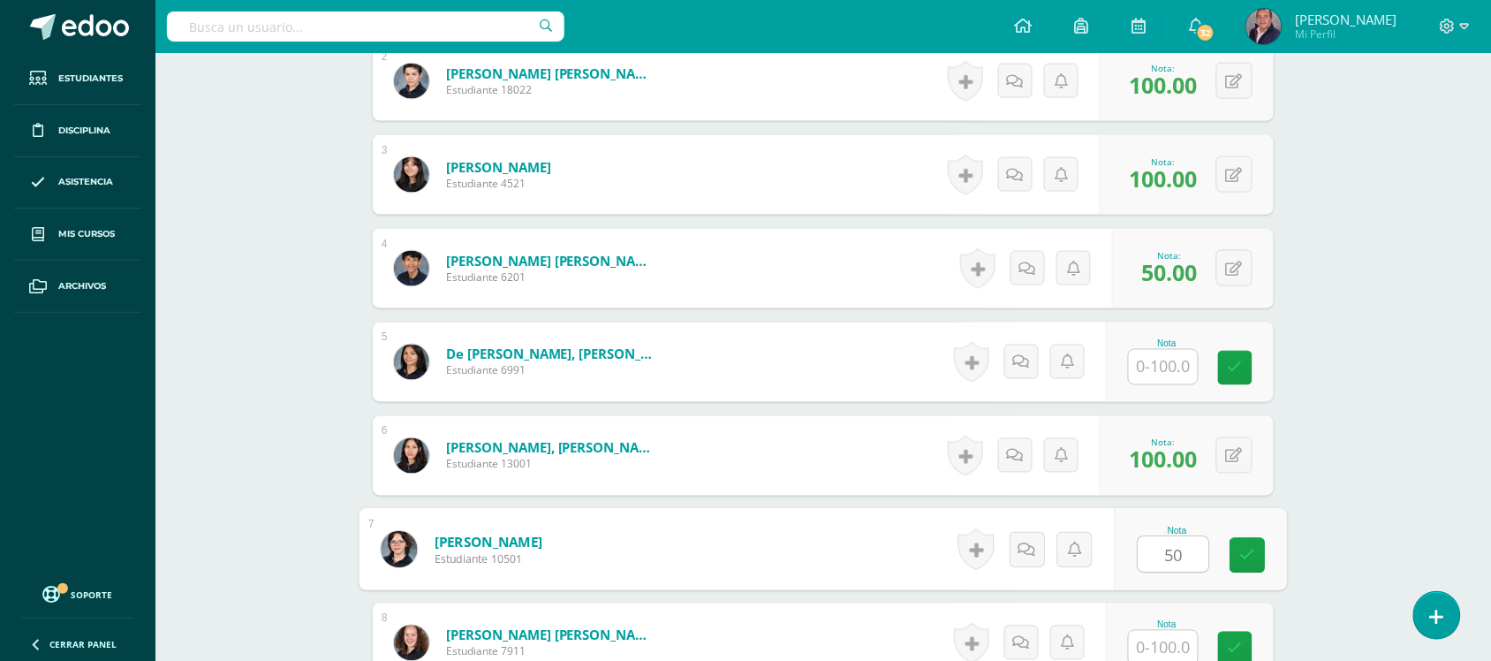
type input "50"
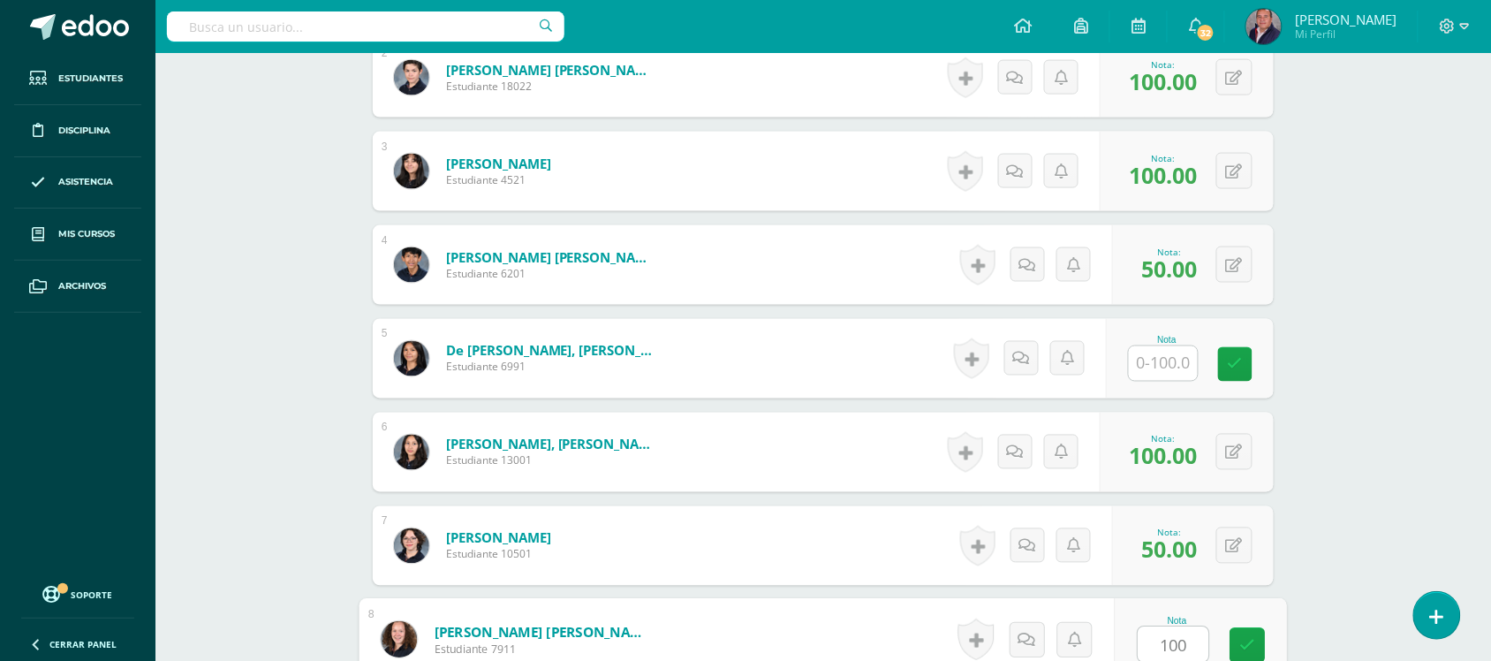
type input "100"
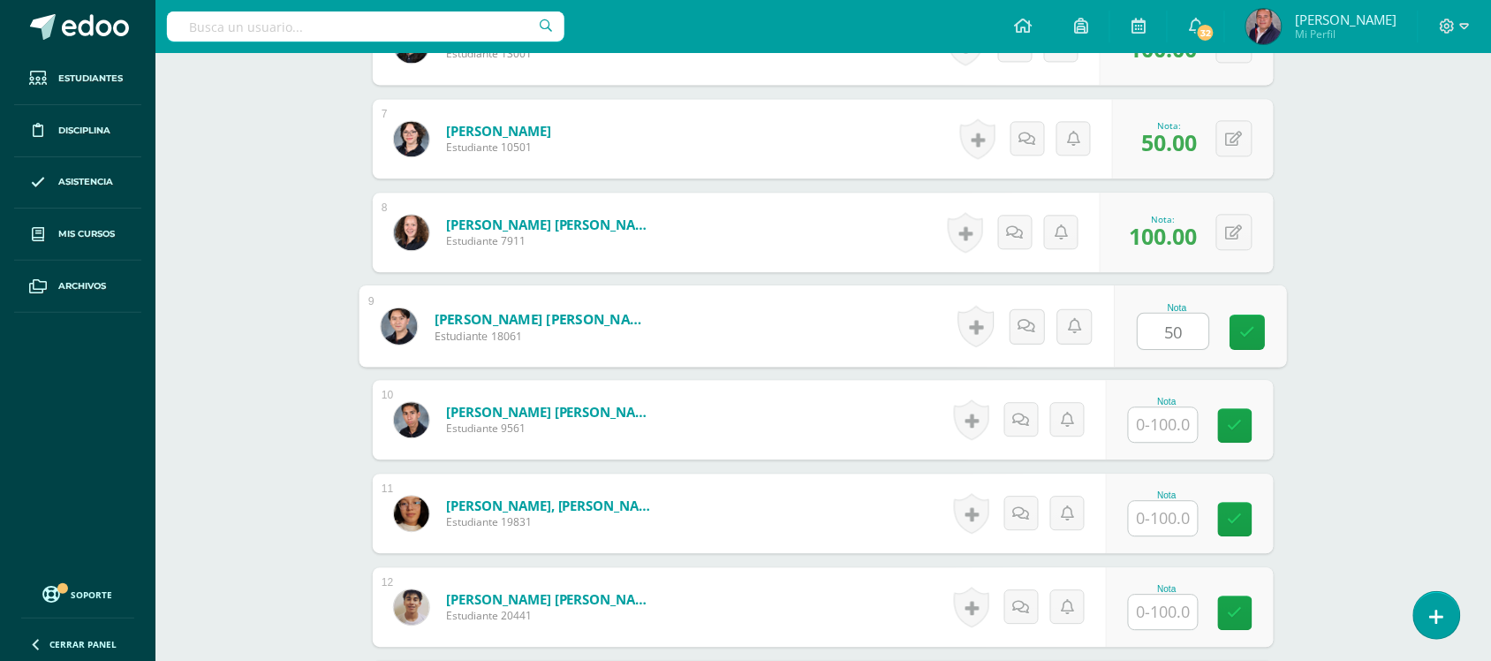
type input "50"
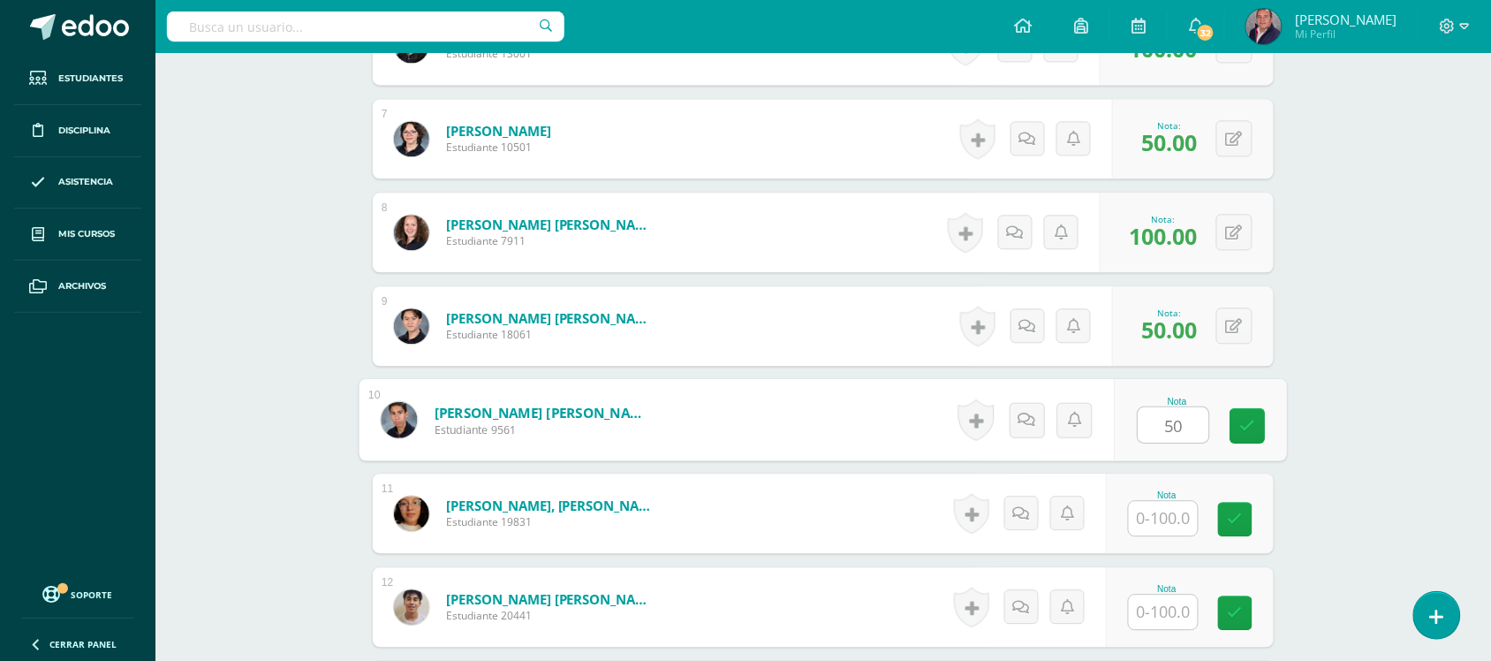
type input "50"
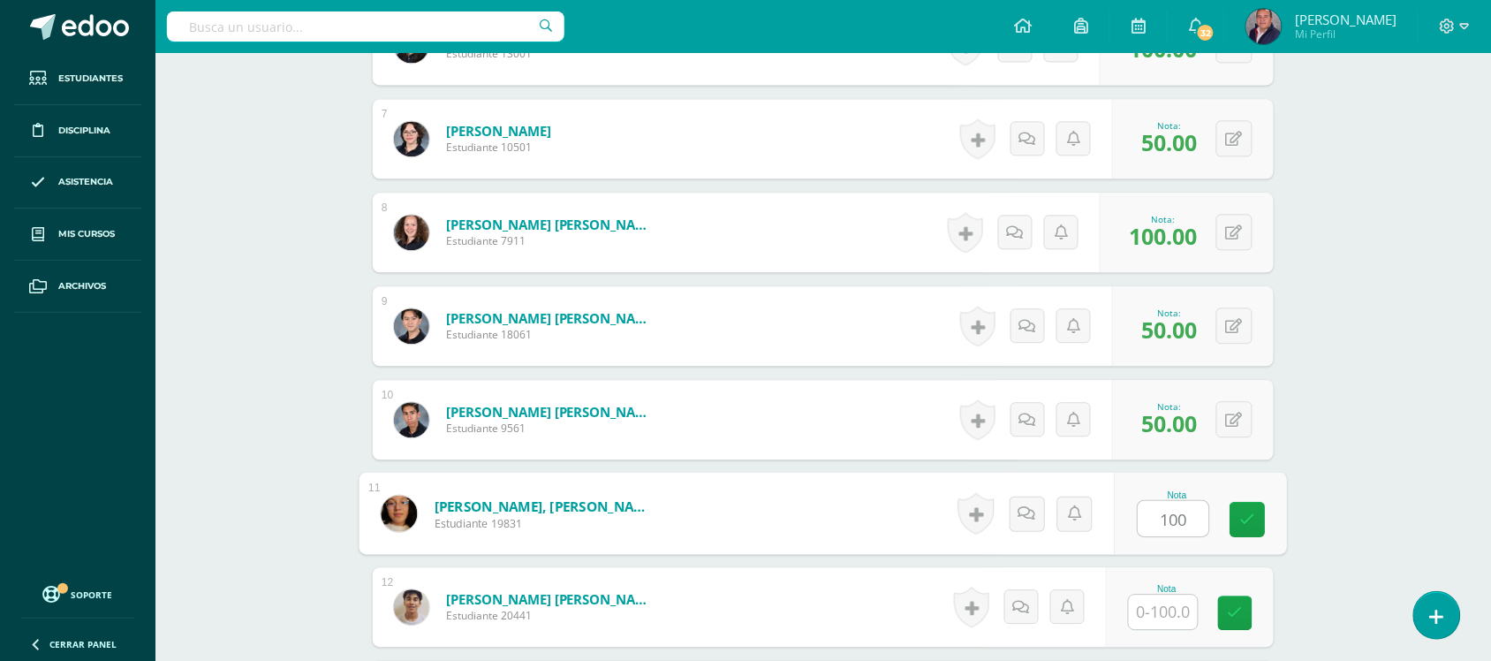
type input "100"
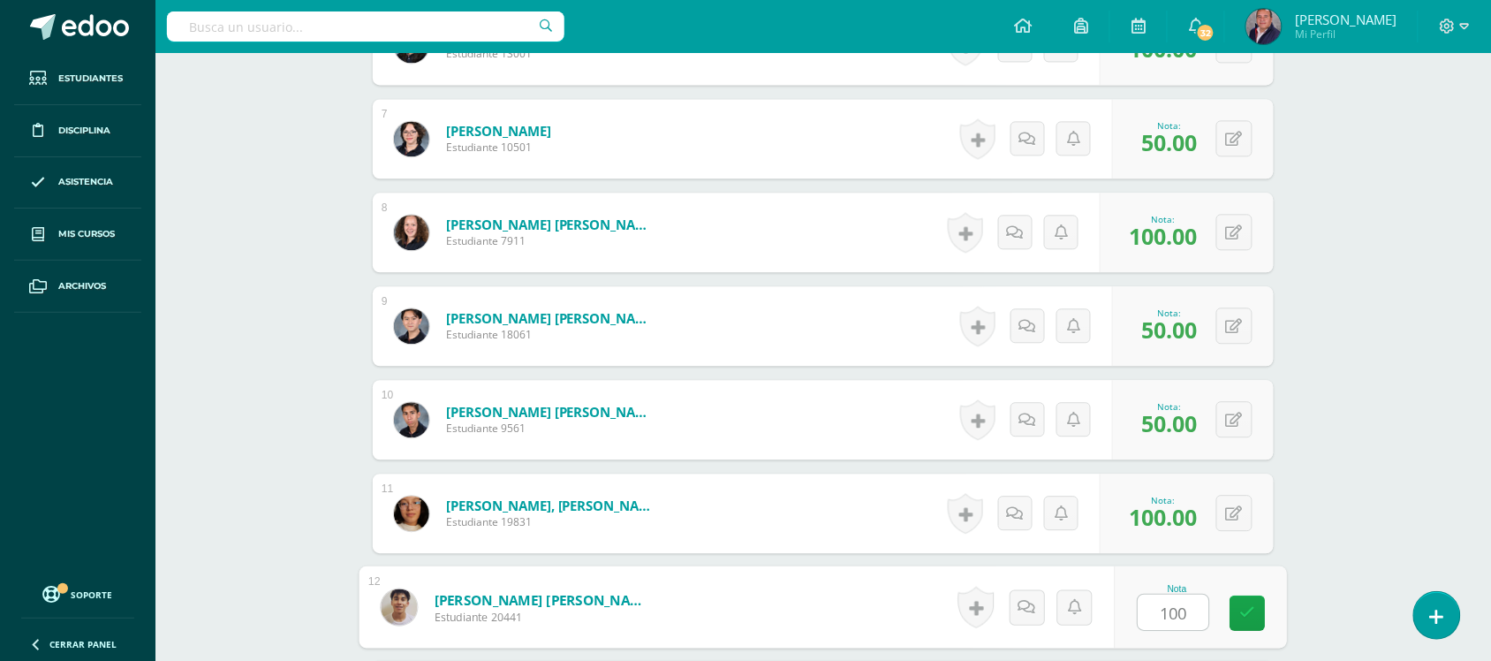
type input "100"
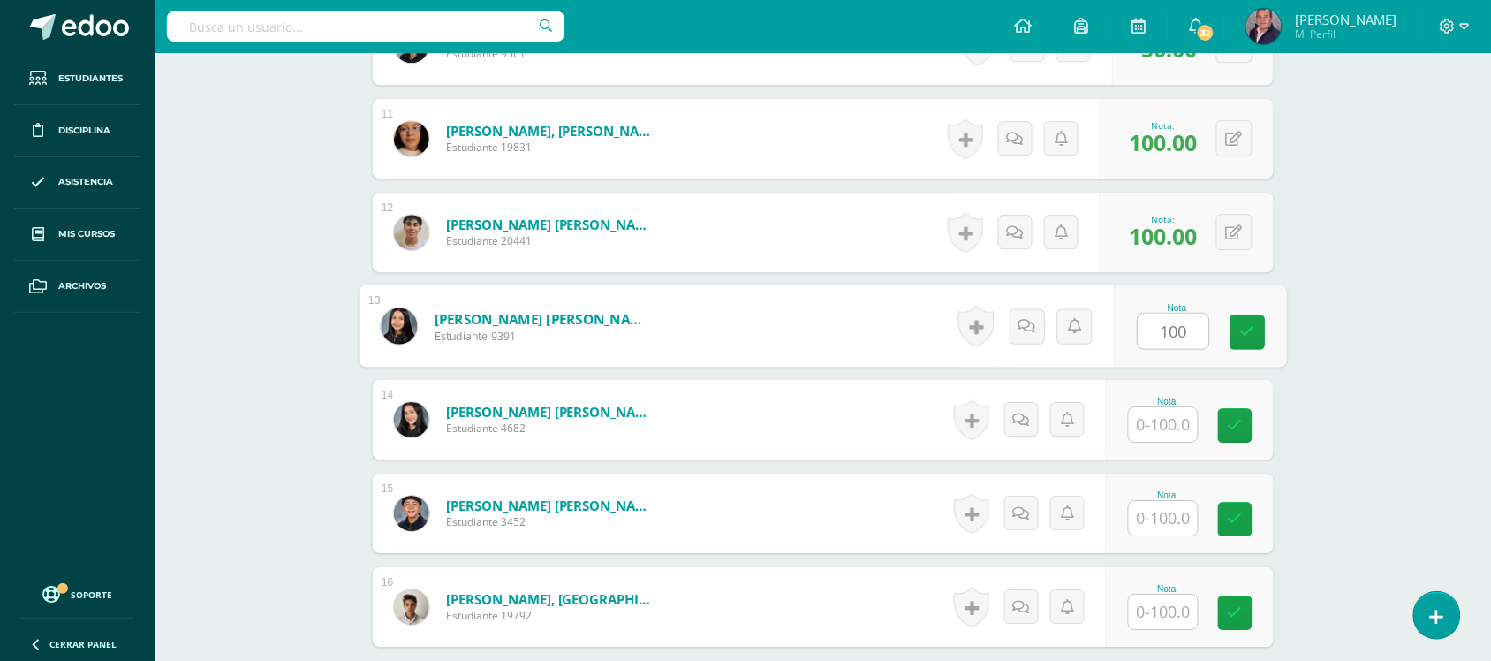
type input "100"
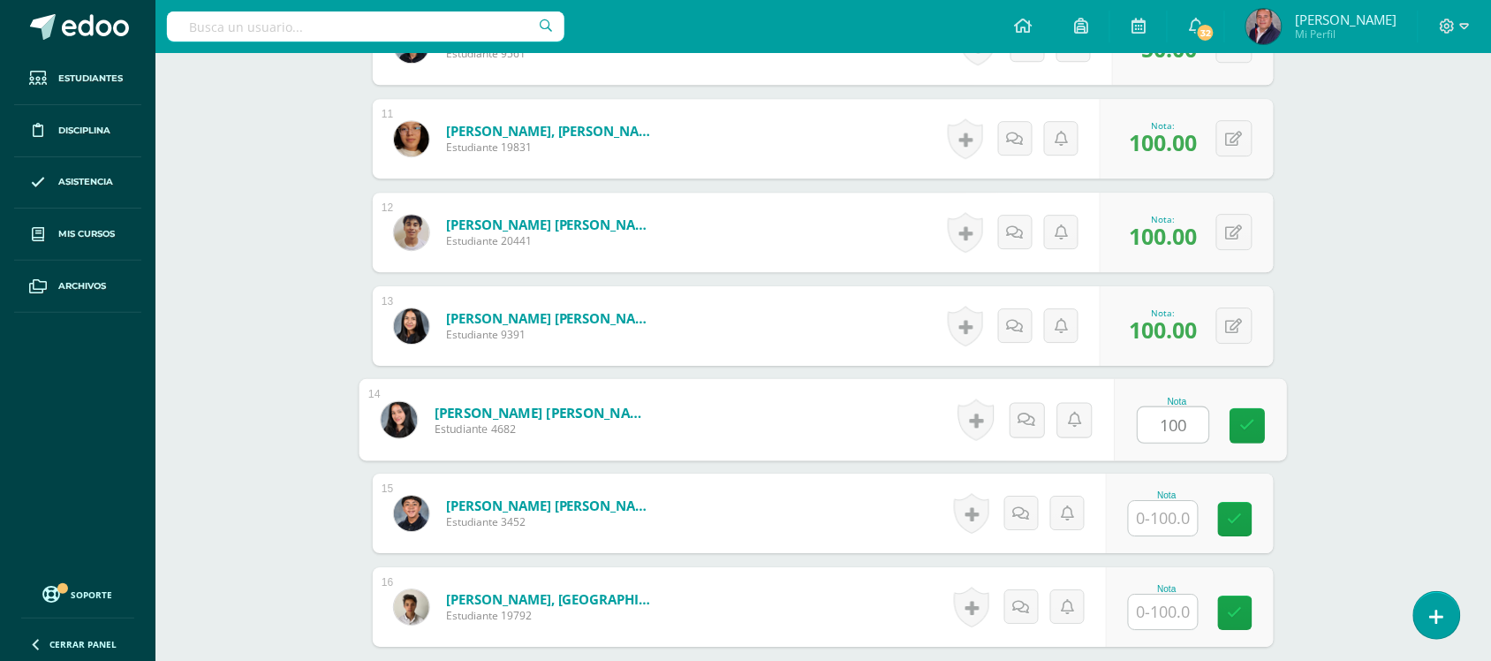
type input "100"
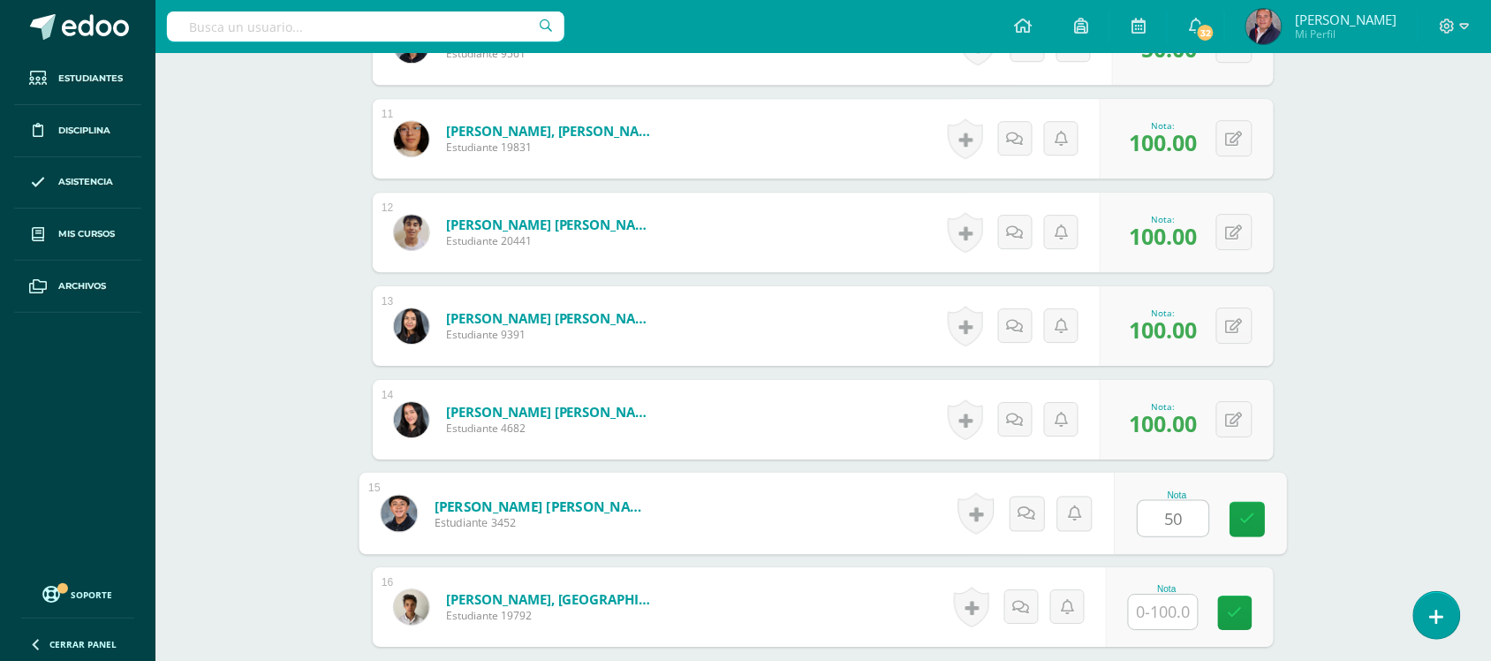
type input "50"
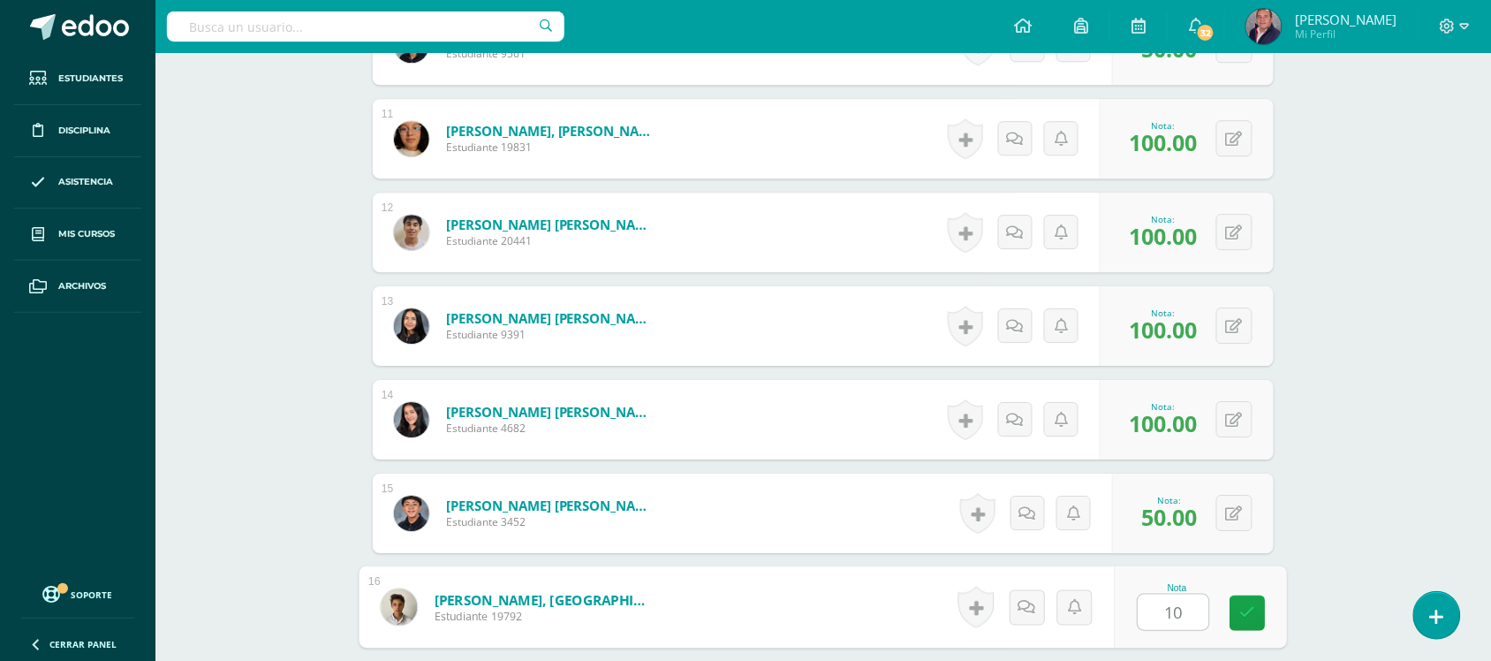
type input "100"
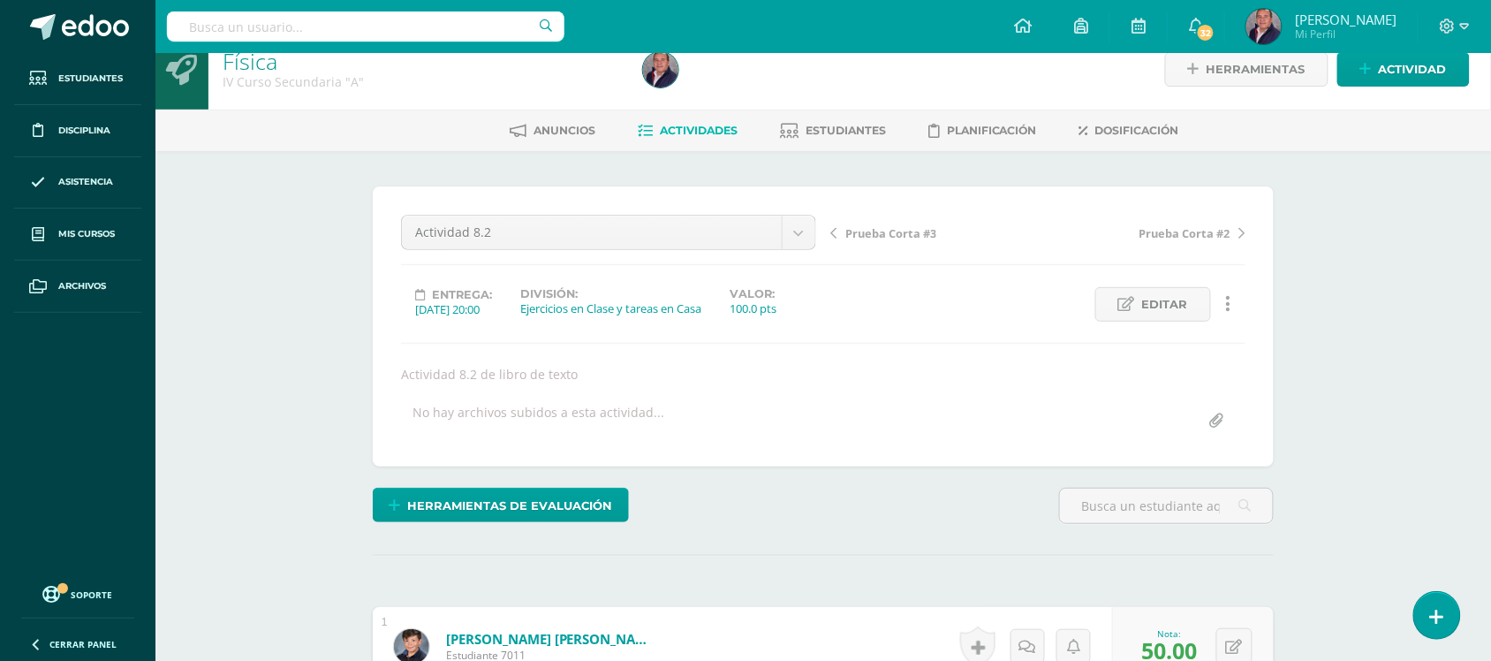
scroll to position [0, 0]
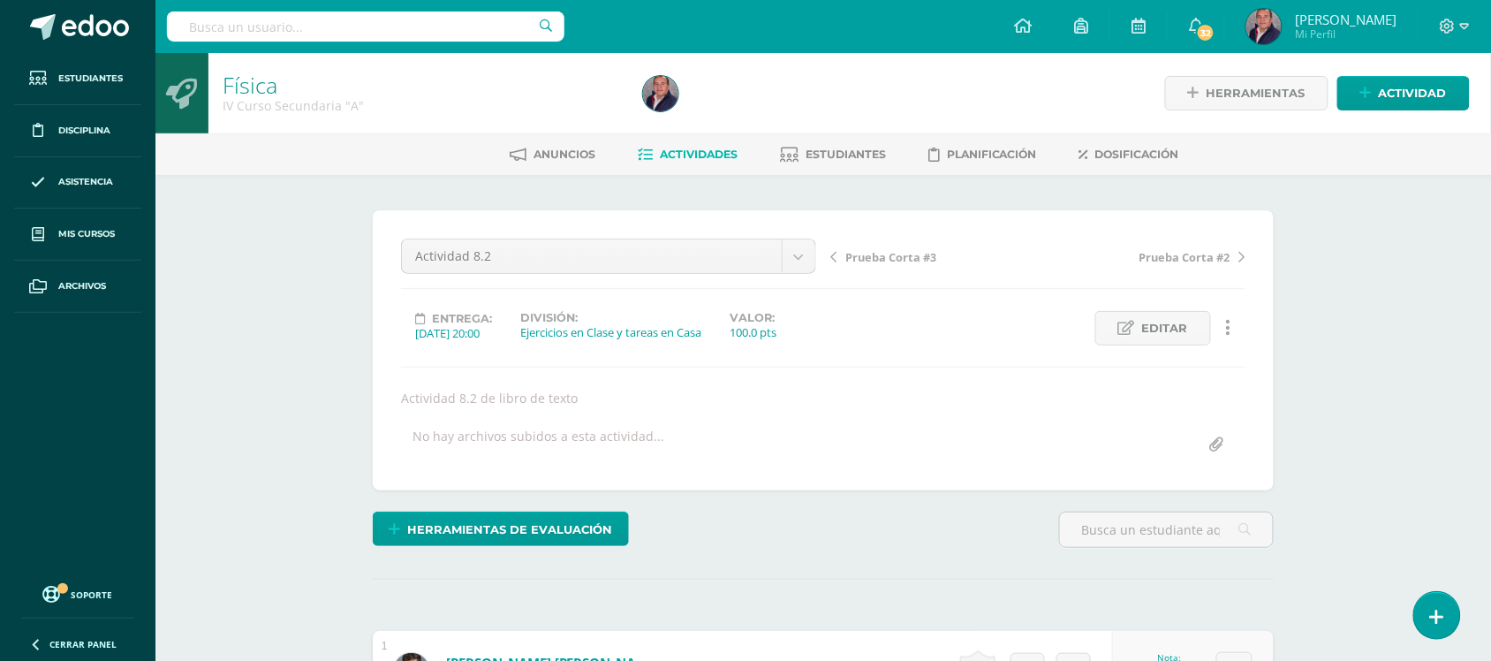
click at [680, 157] on span "Actividades" at bounding box center [699, 154] width 78 height 13
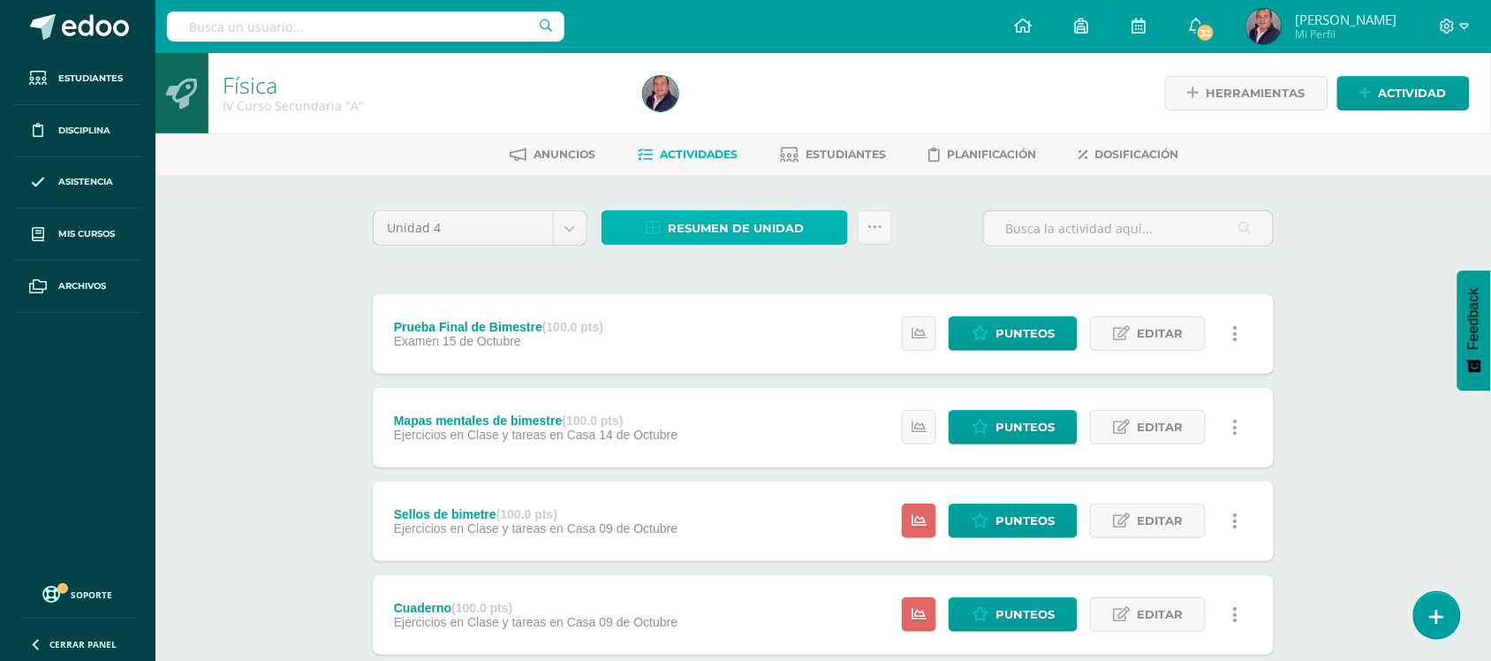
click at [762, 219] on span "Resumen de unidad" at bounding box center [736, 228] width 136 height 33
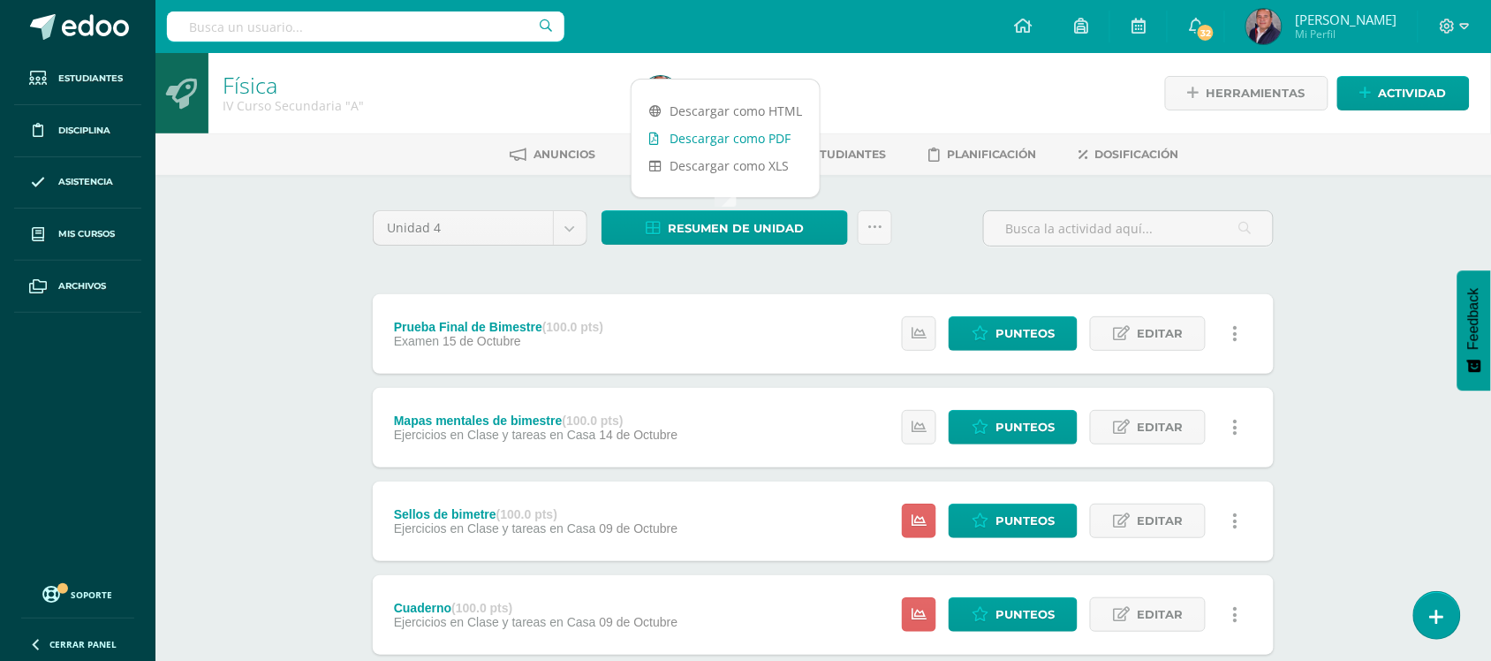
click at [738, 137] on link "Descargar como PDF" at bounding box center [726, 138] width 188 height 27
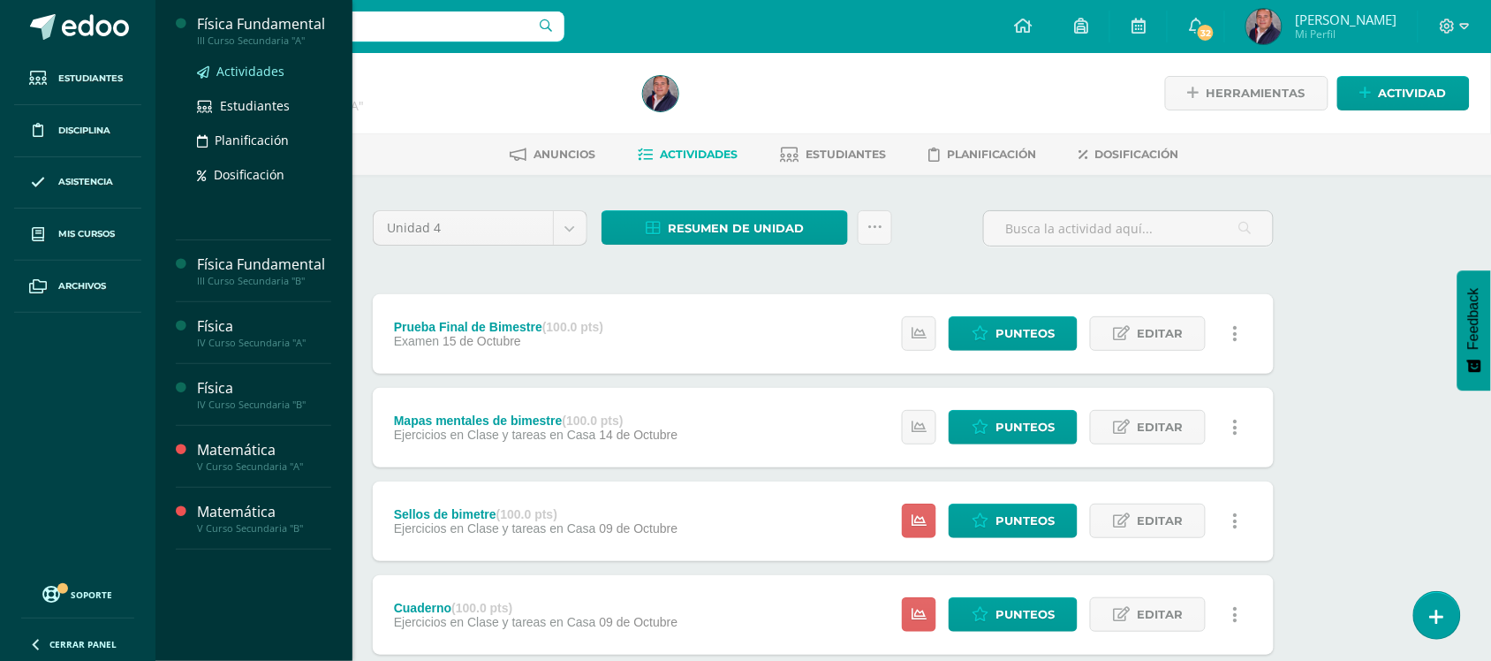
click at [248, 72] on span "Actividades" at bounding box center [250, 71] width 68 height 17
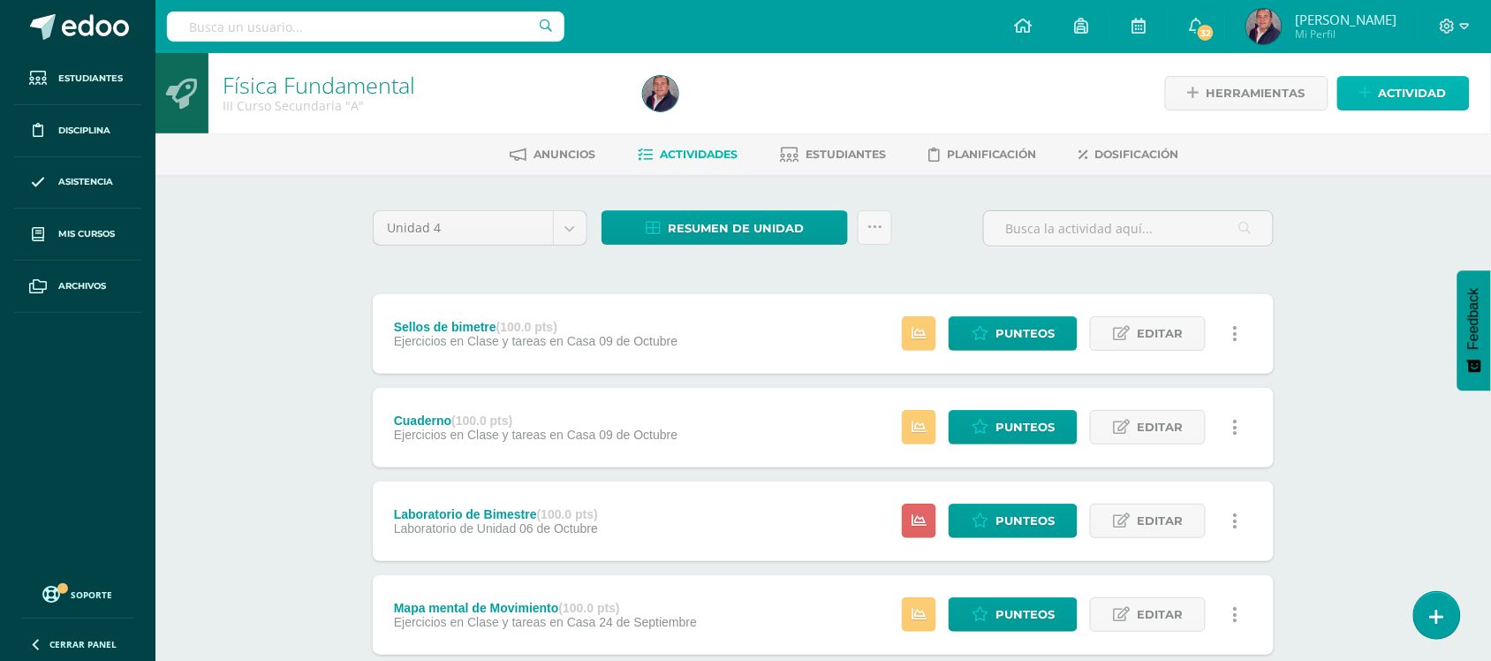
click at [1429, 84] on span "Actividad" at bounding box center [1413, 93] width 68 height 33
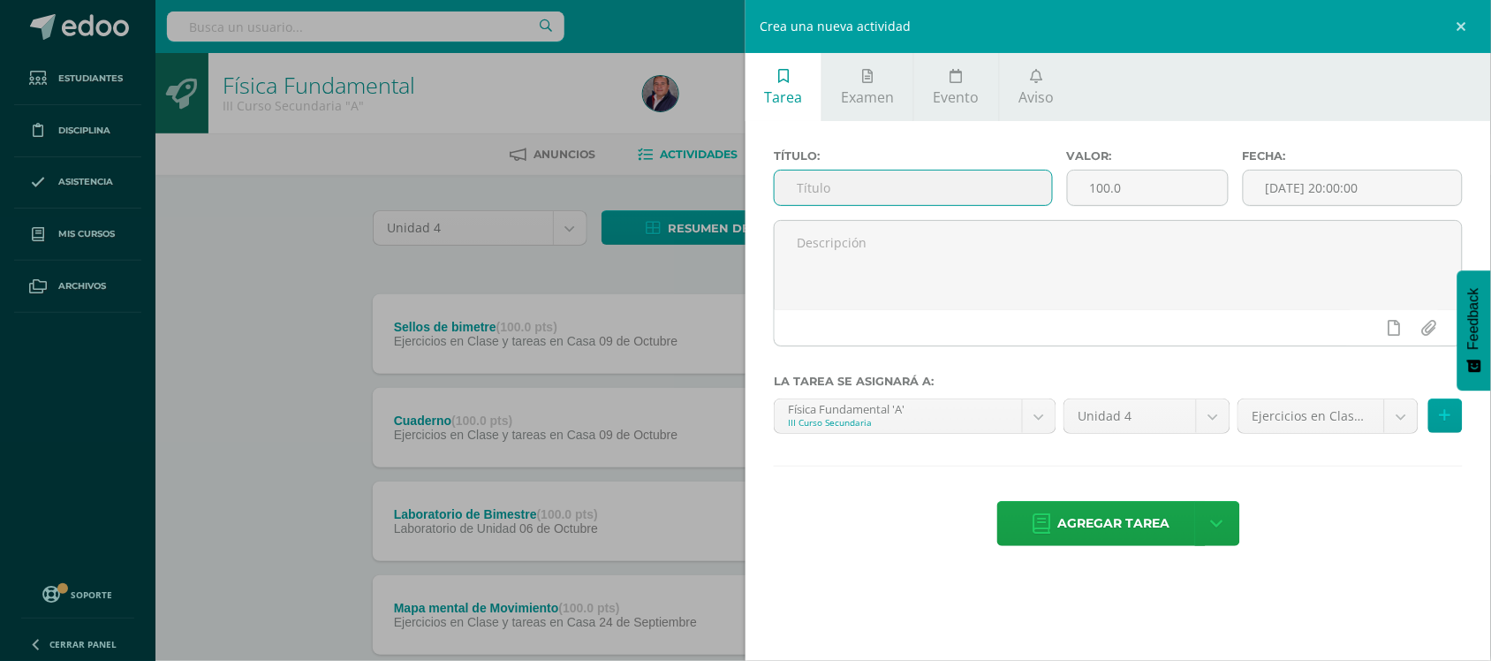
click at [936, 187] on input "text" at bounding box center [913, 188] width 277 height 34
type input "Ejercicio Libro"
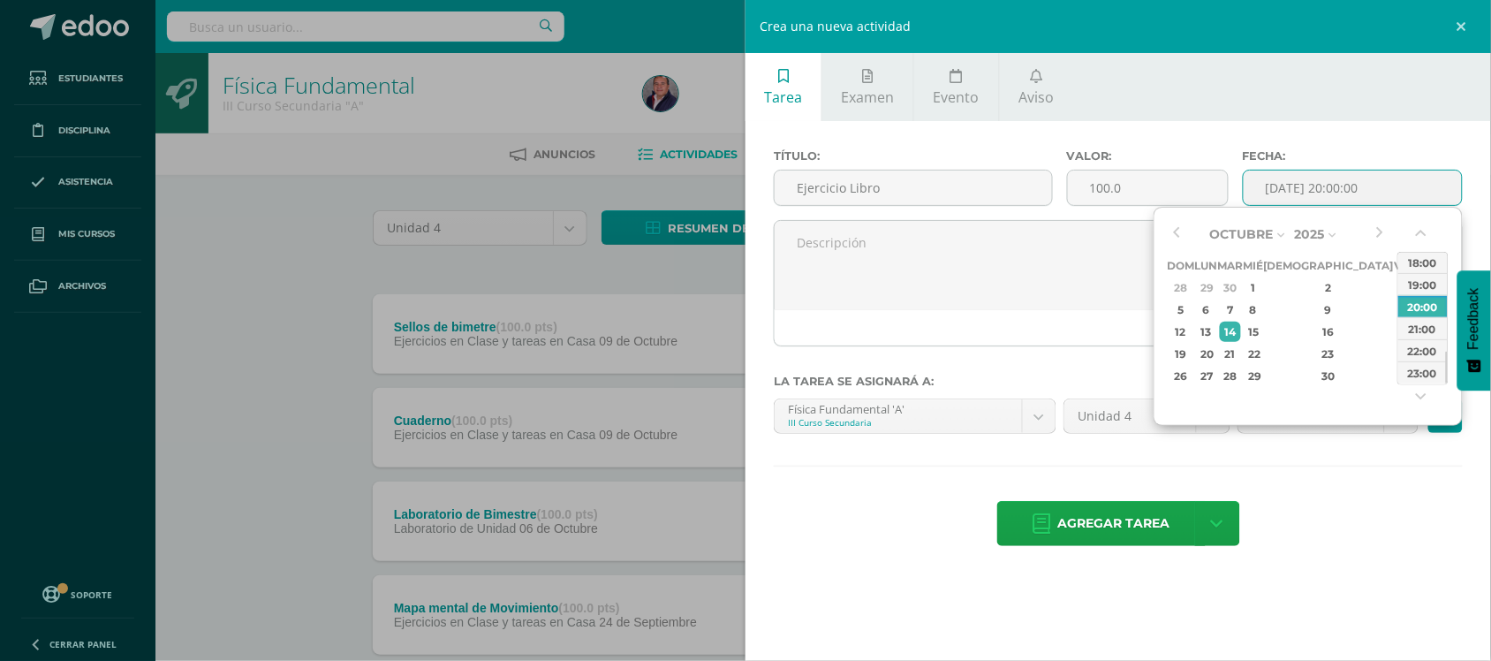
click at [1356, 192] on input "[DATE] 20:00:00" at bounding box center [1353, 188] width 218 height 34
click at [1305, 310] on div "9" at bounding box center [1329, 309] width 104 height 20
type input "2025-10-09 20:00"
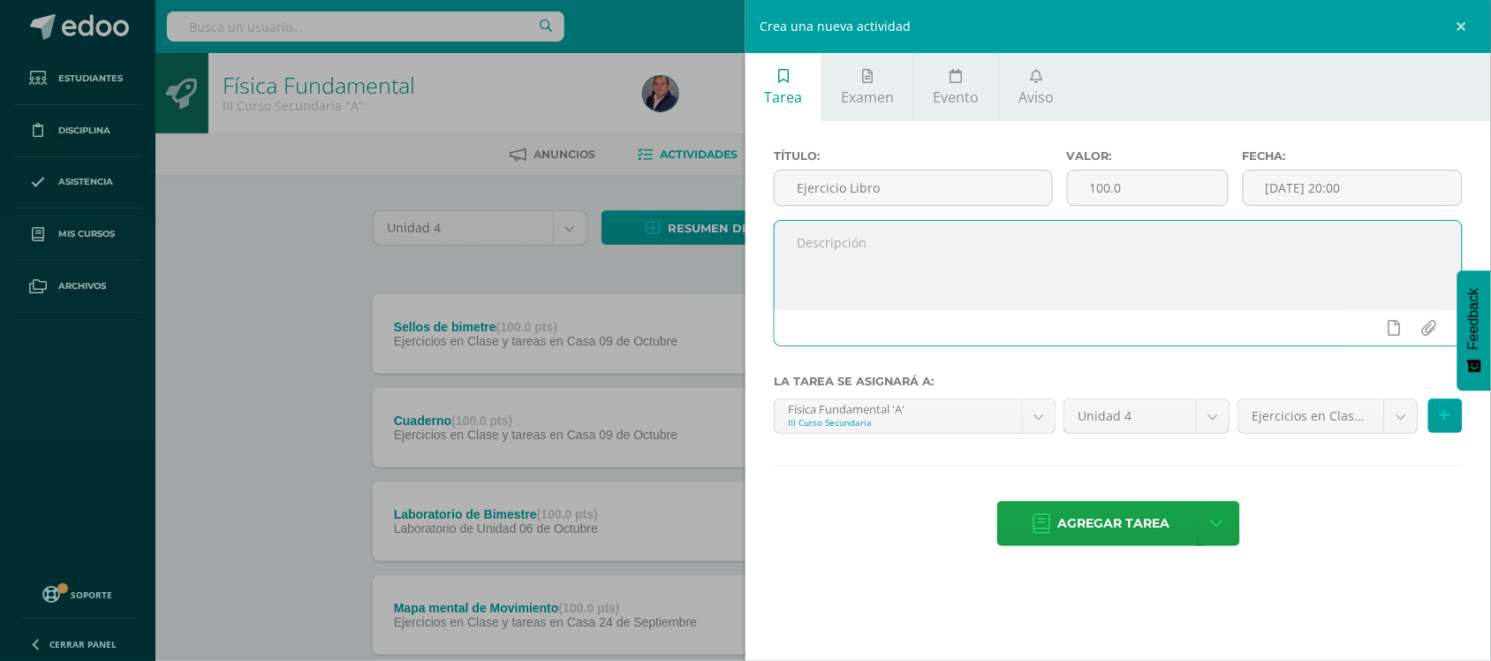
click at [936, 249] on textarea at bounding box center [1118, 265] width 687 height 88
type textarea "Ejercicio de tiro horizontal página 132 y 133 de libro de texto"
click at [1446, 431] on button at bounding box center [1446, 415] width 34 height 34
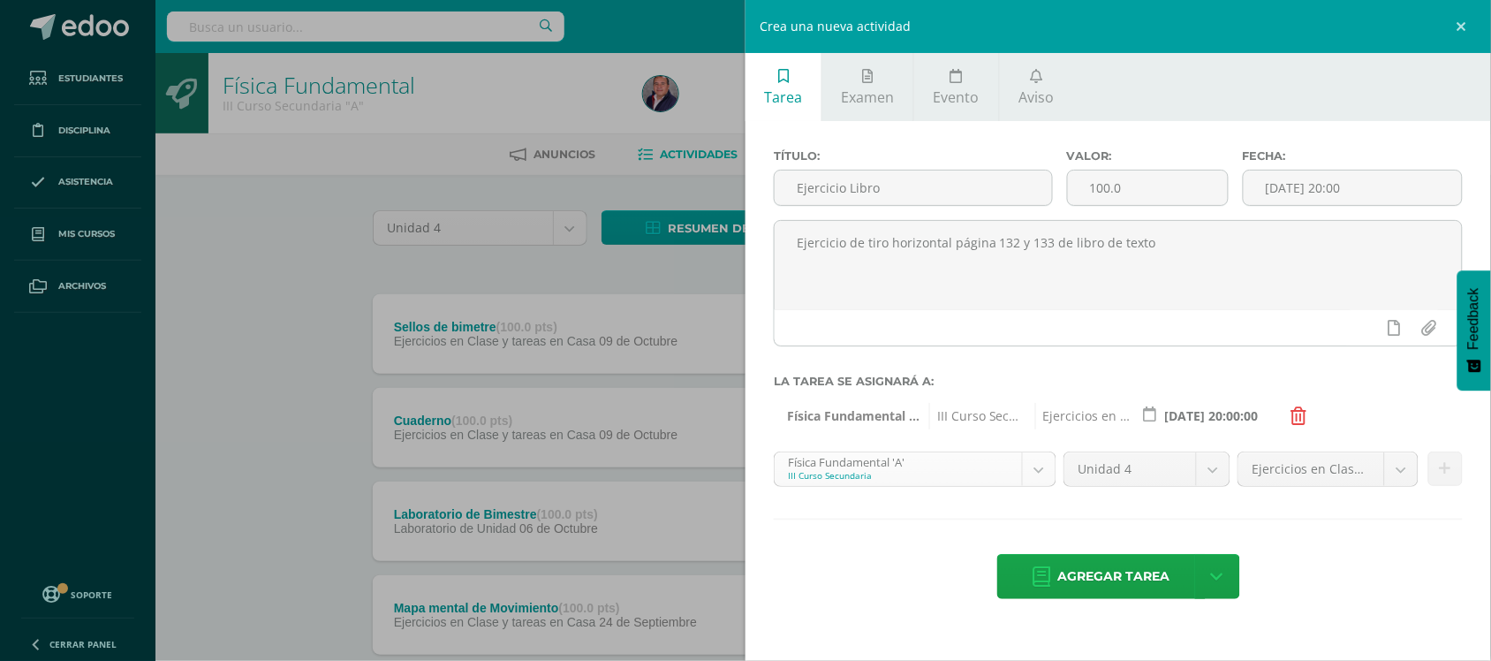
click at [1036, 469] on body "Estudiantes Disciplina Asistencia Mis cursos Archivos Soporte Ayuda Reportar un…" at bounding box center [745, 664] width 1491 height 1328
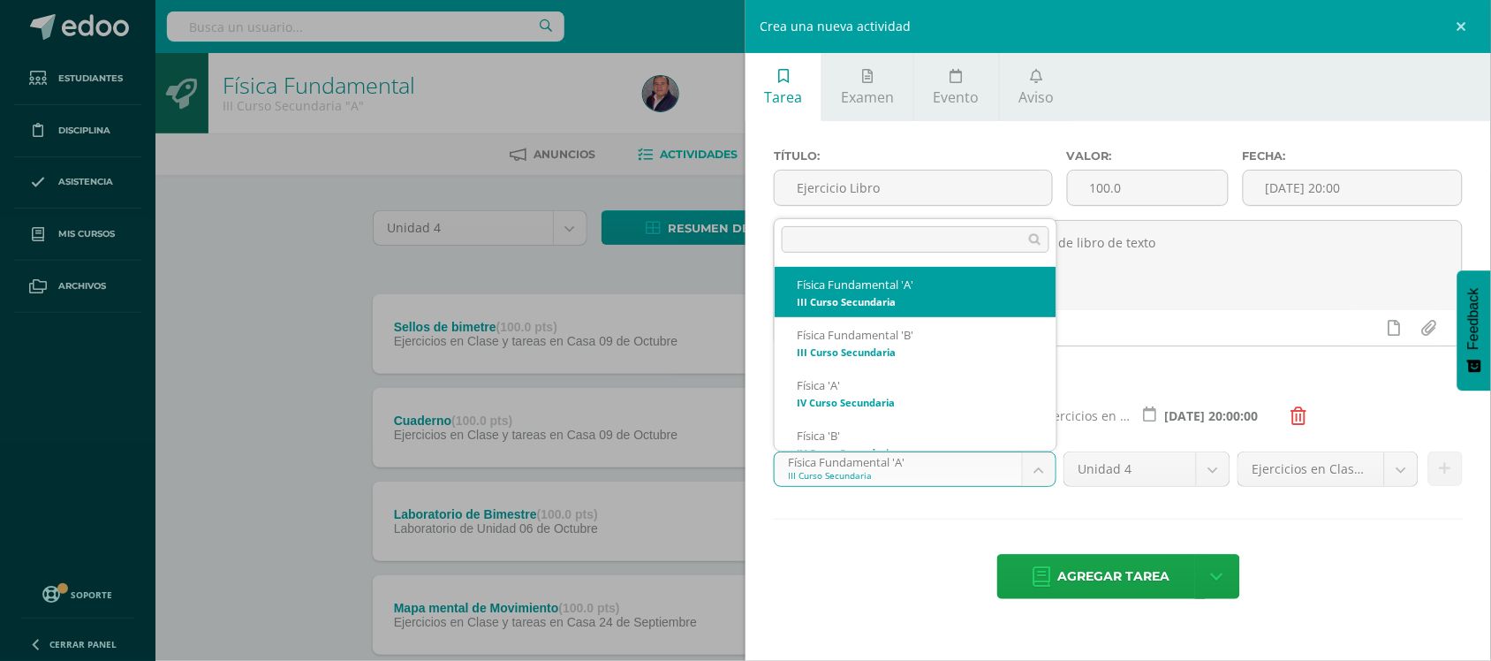
scroll to position [18, 0]
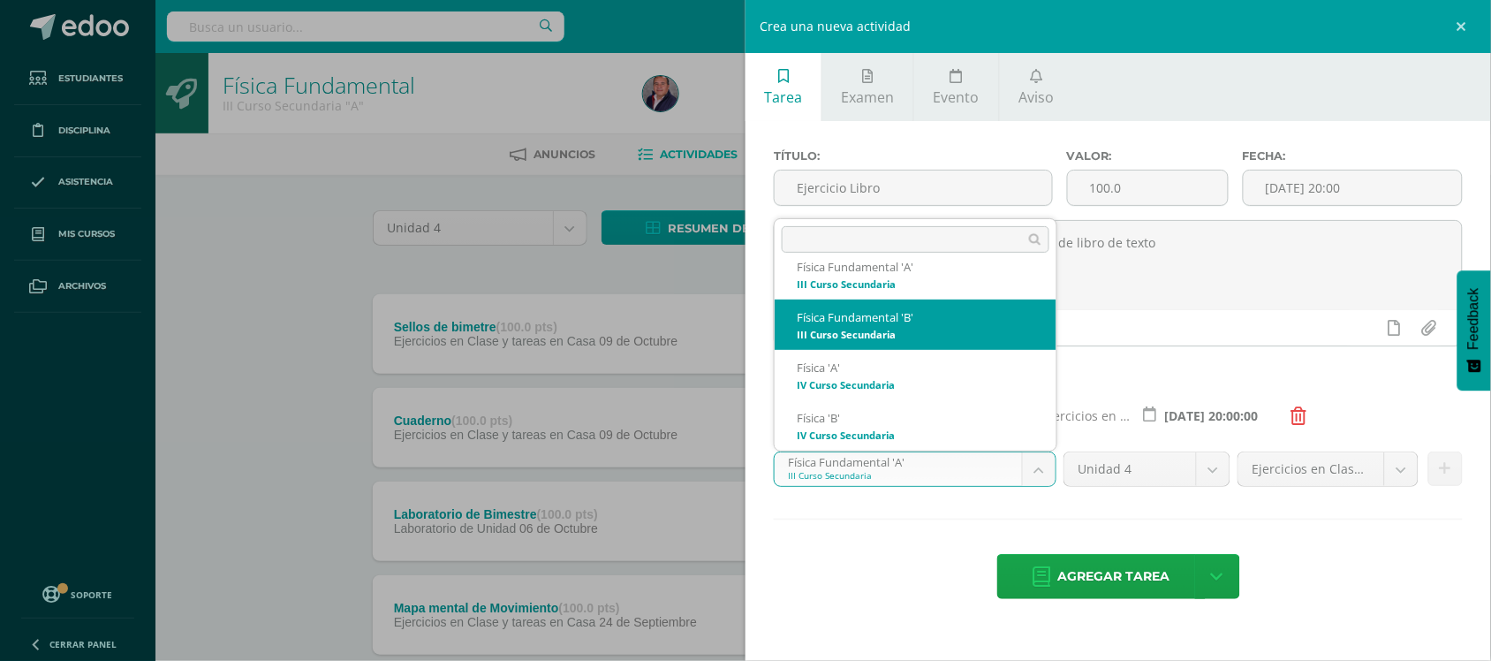
select select "208583"
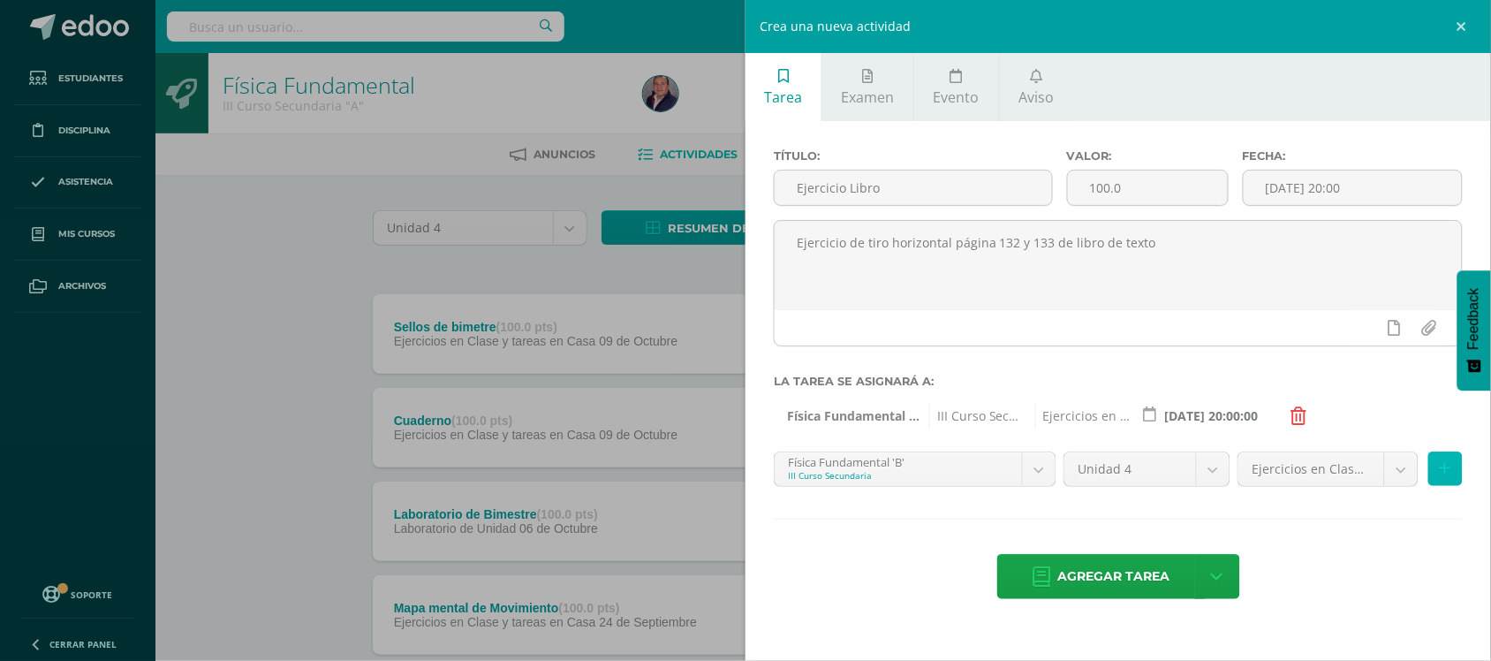
click at [1452, 480] on button at bounding box center [1446, 468] width 34 height 34
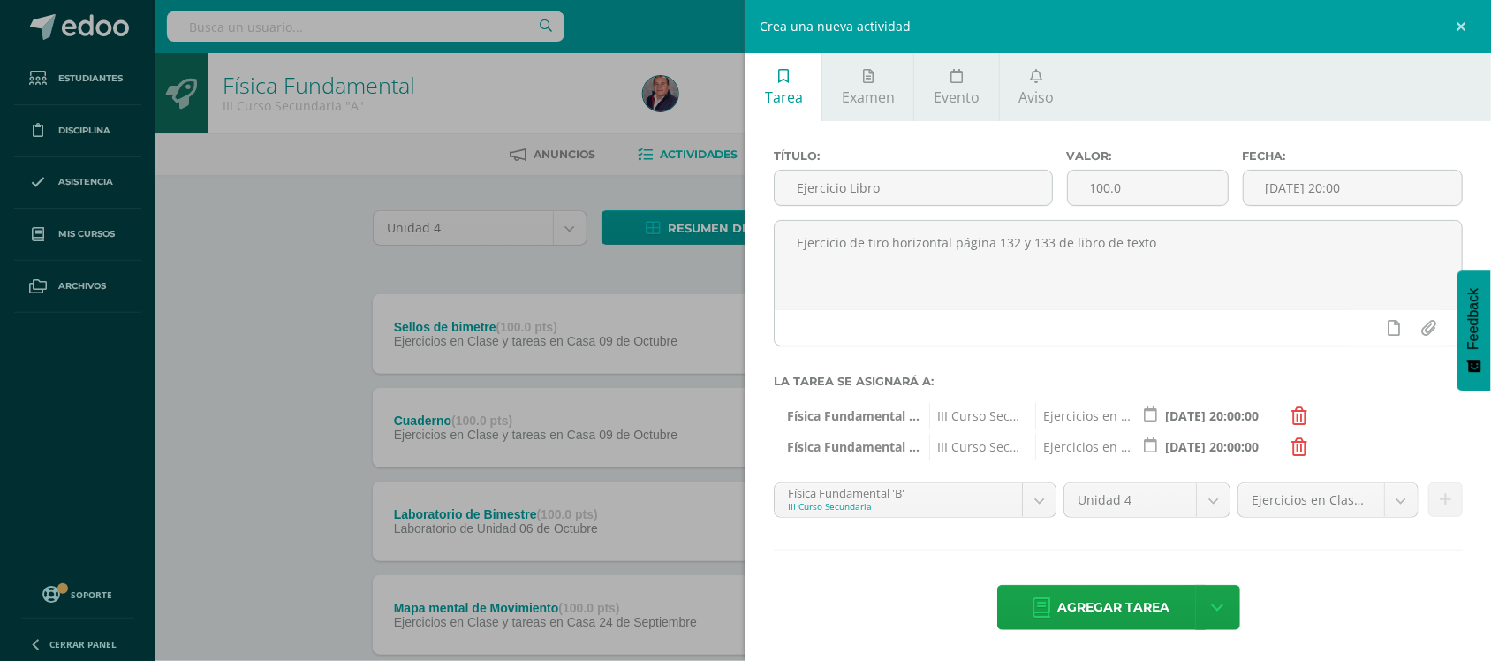
scroll to position [5, 0]
click at [1135, 605] on span "Agregar tarea" at bounding box center [1114, 606] width 112 height 43
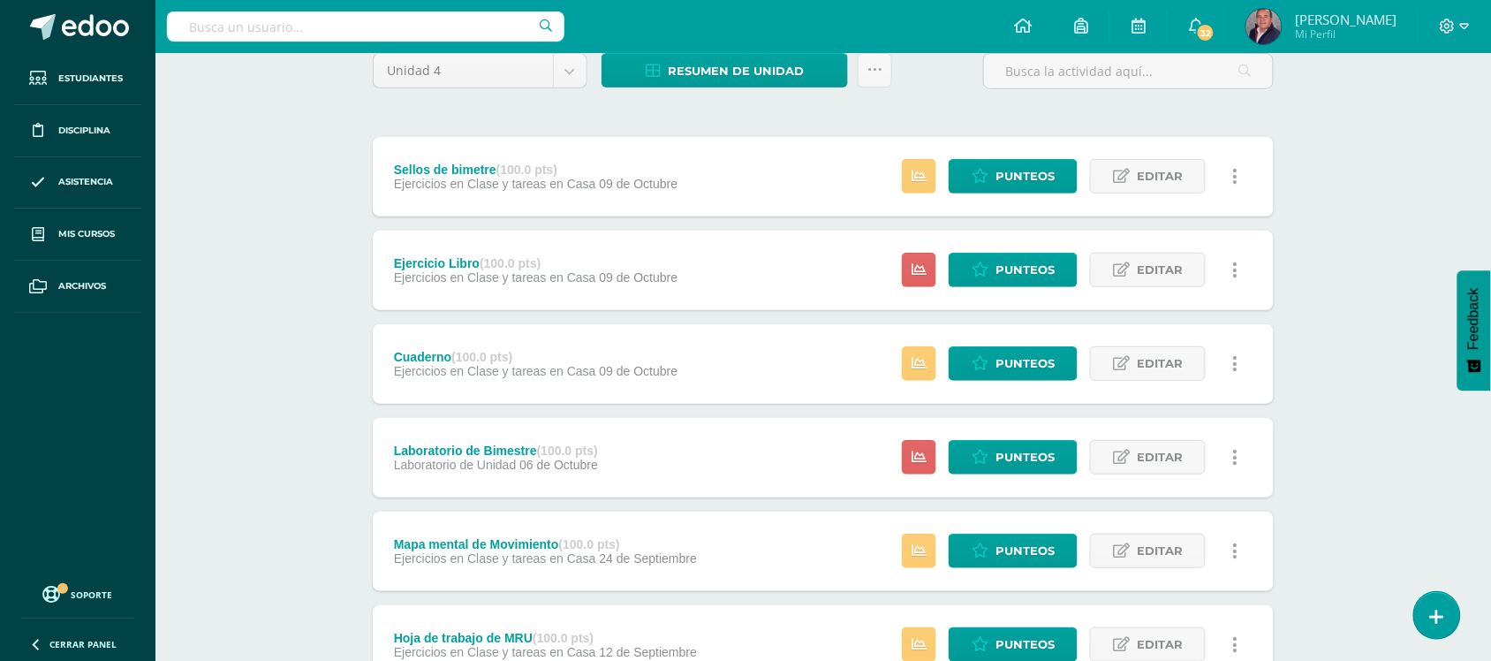
scroll to position [160, 0]
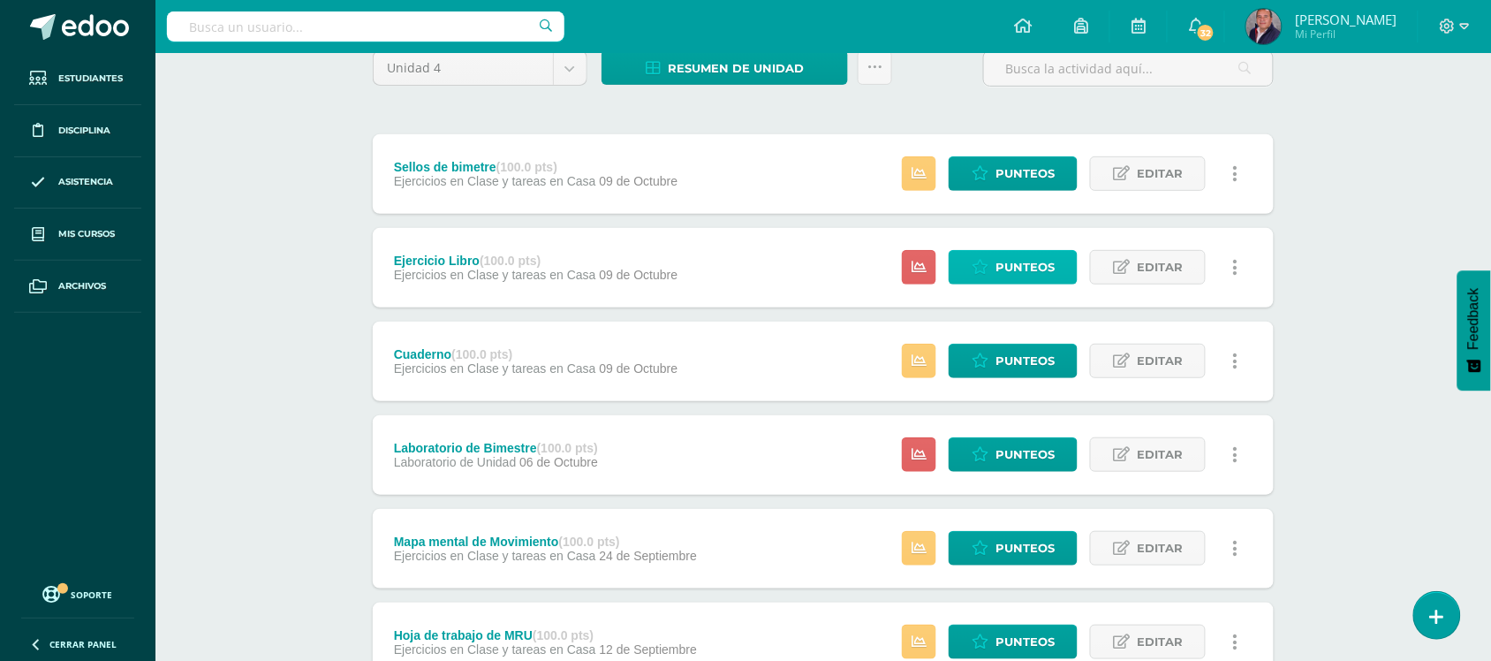
click at [1016, 270] on span "Punteos" at bounding box center [1025, 267] width 59 height 33
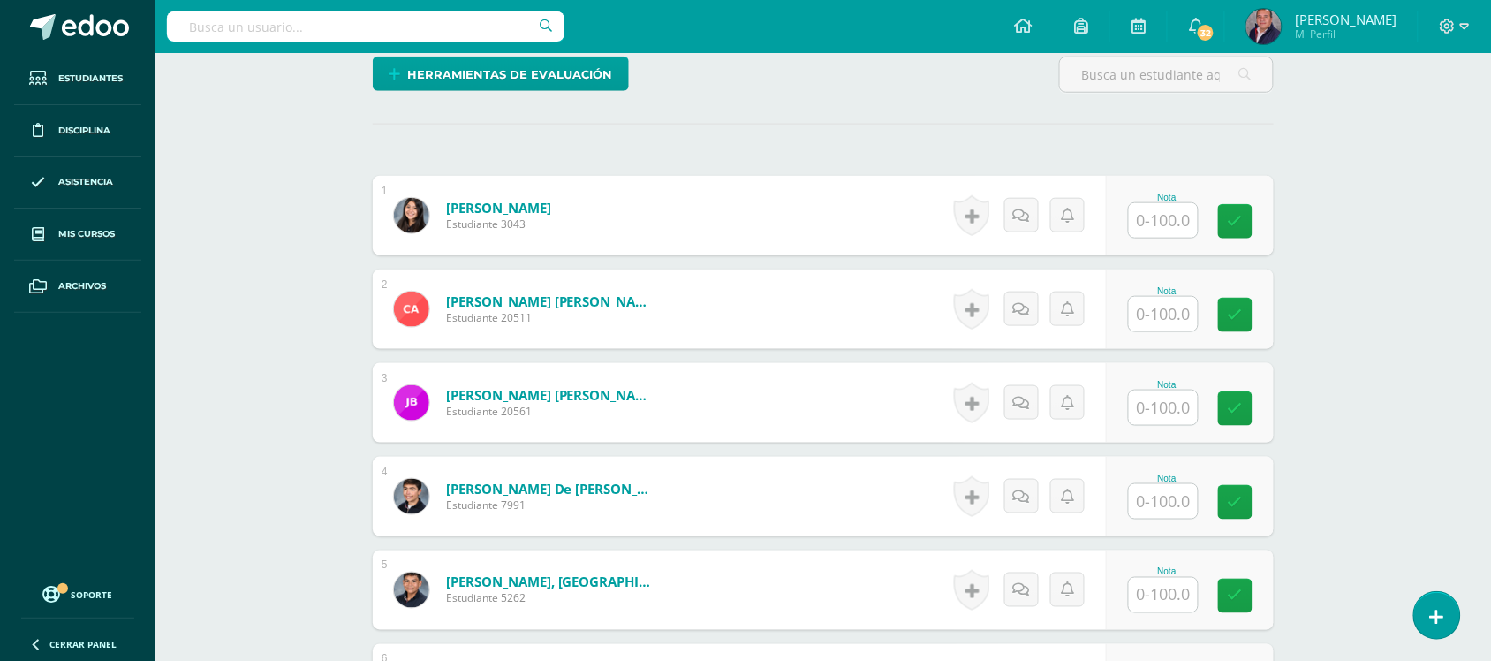
scroll to position [466, 0]
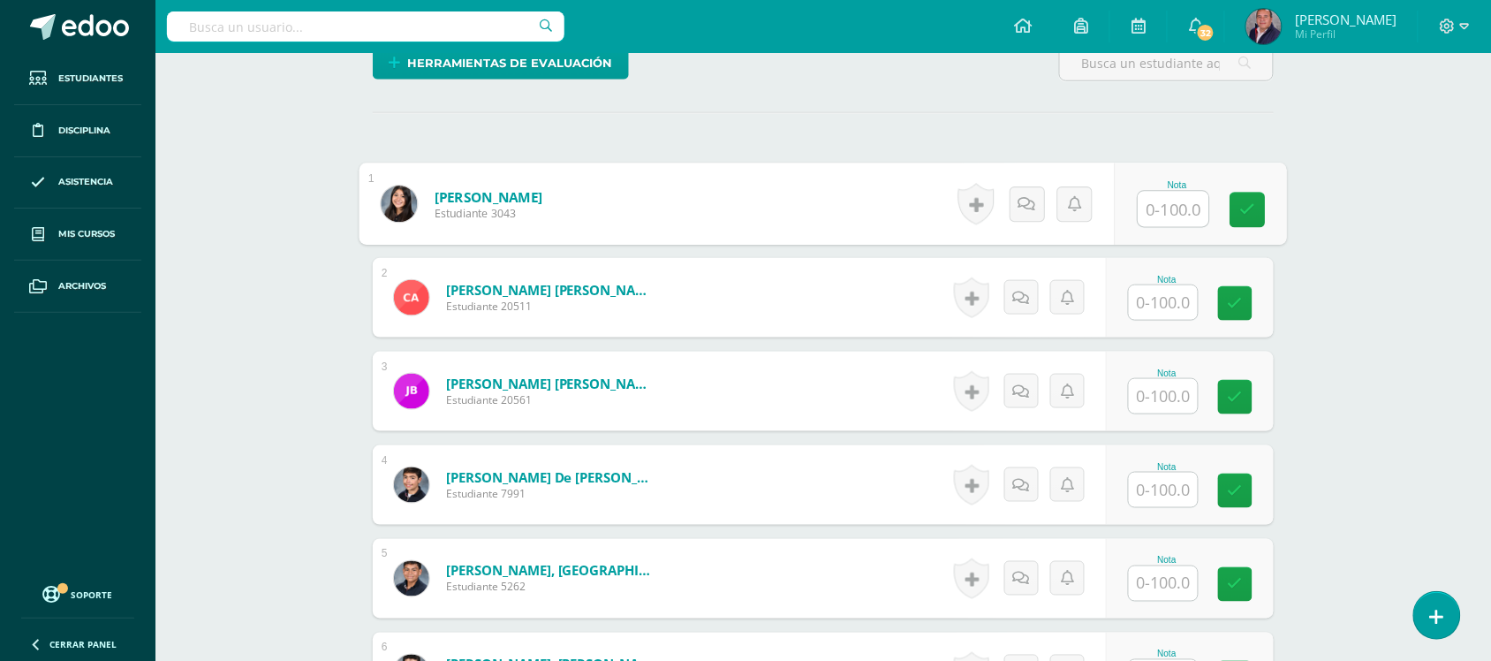
click at [1164, 218] on input "text" at bounding box center [1174, 209] width 71 height 35
type input "60"
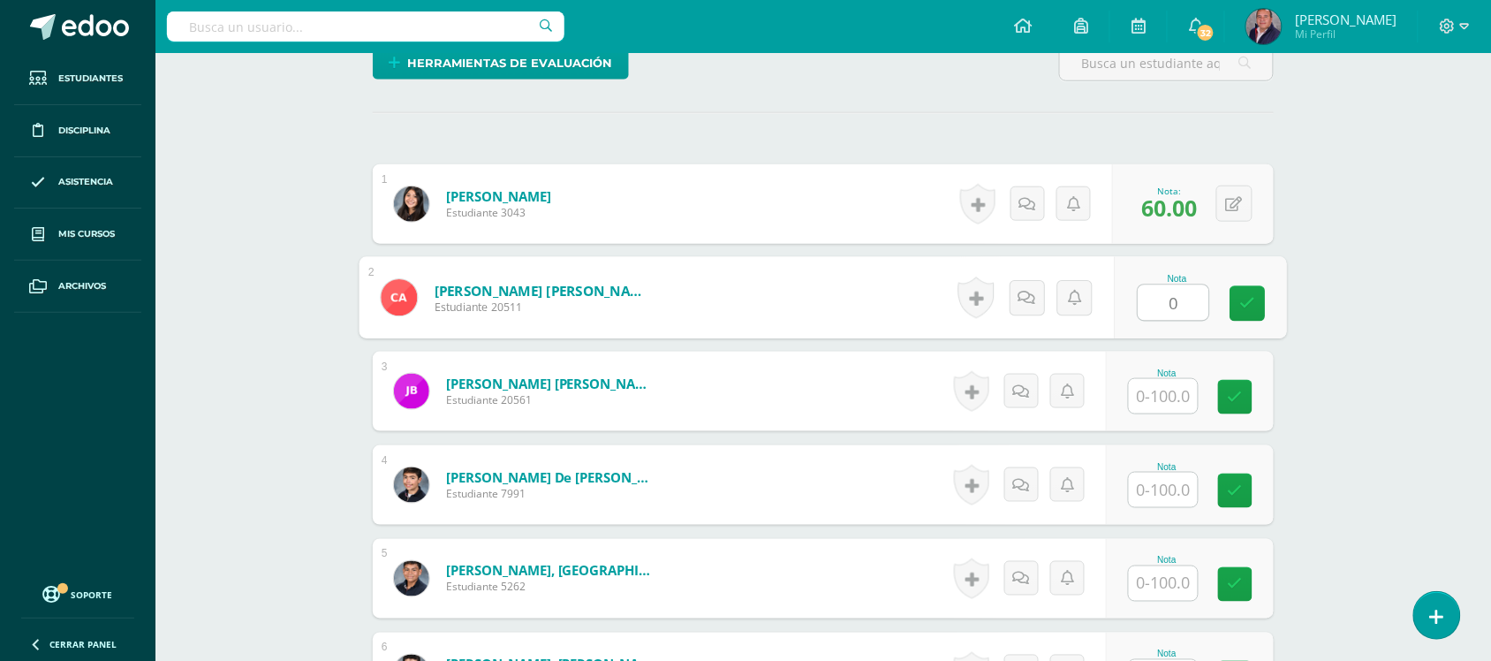
type input "0"
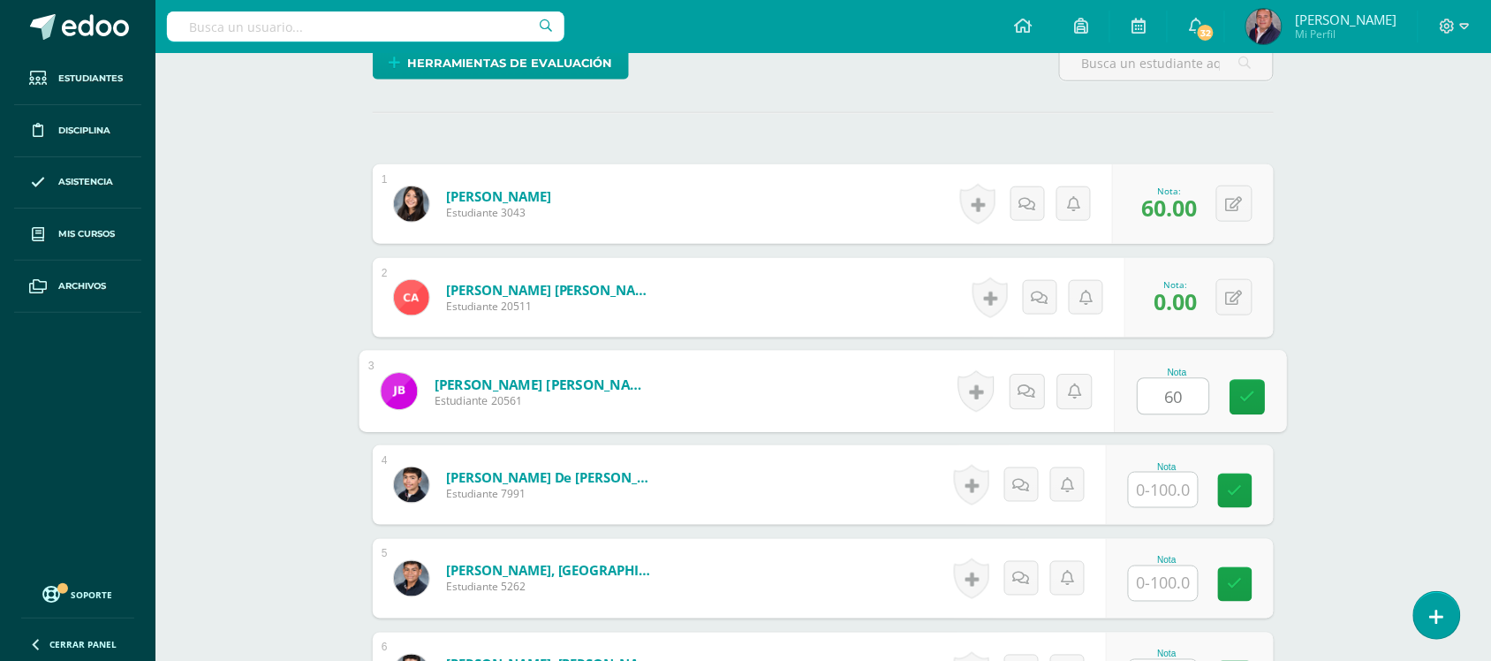
type input "60"
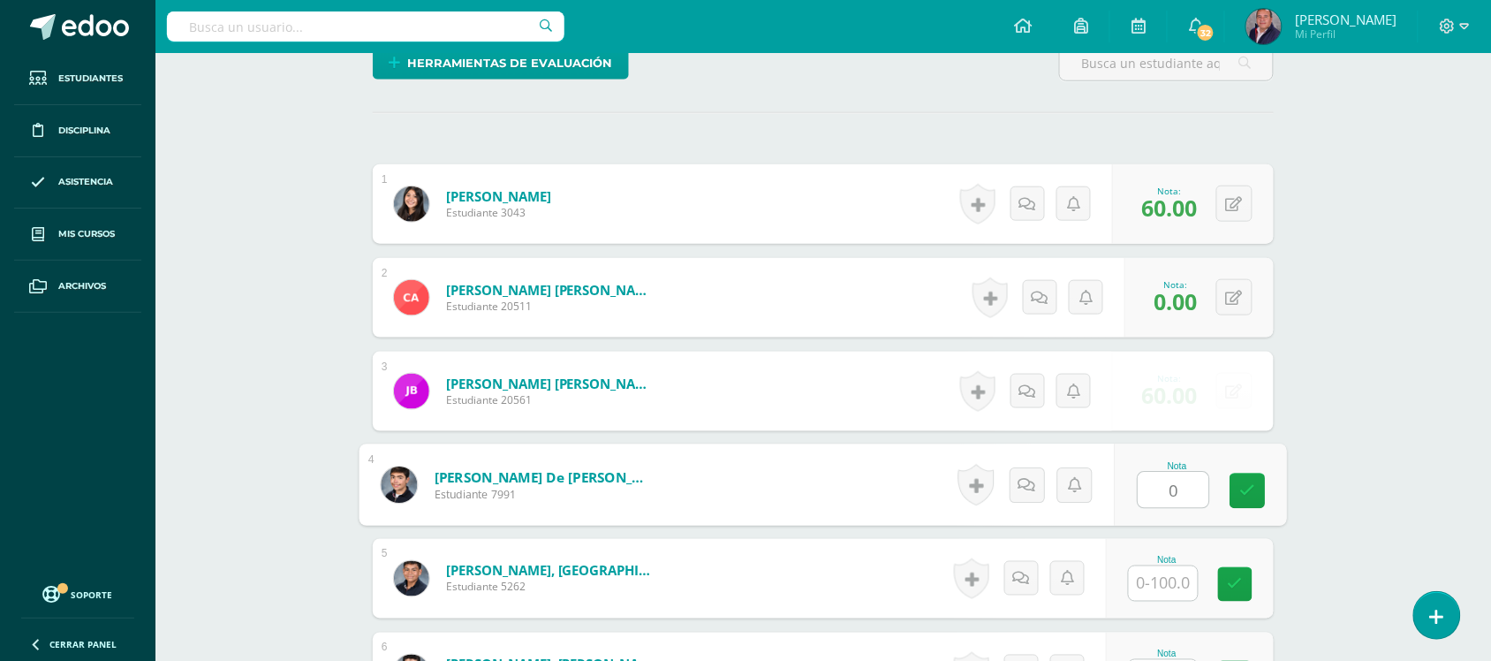
type input "0"
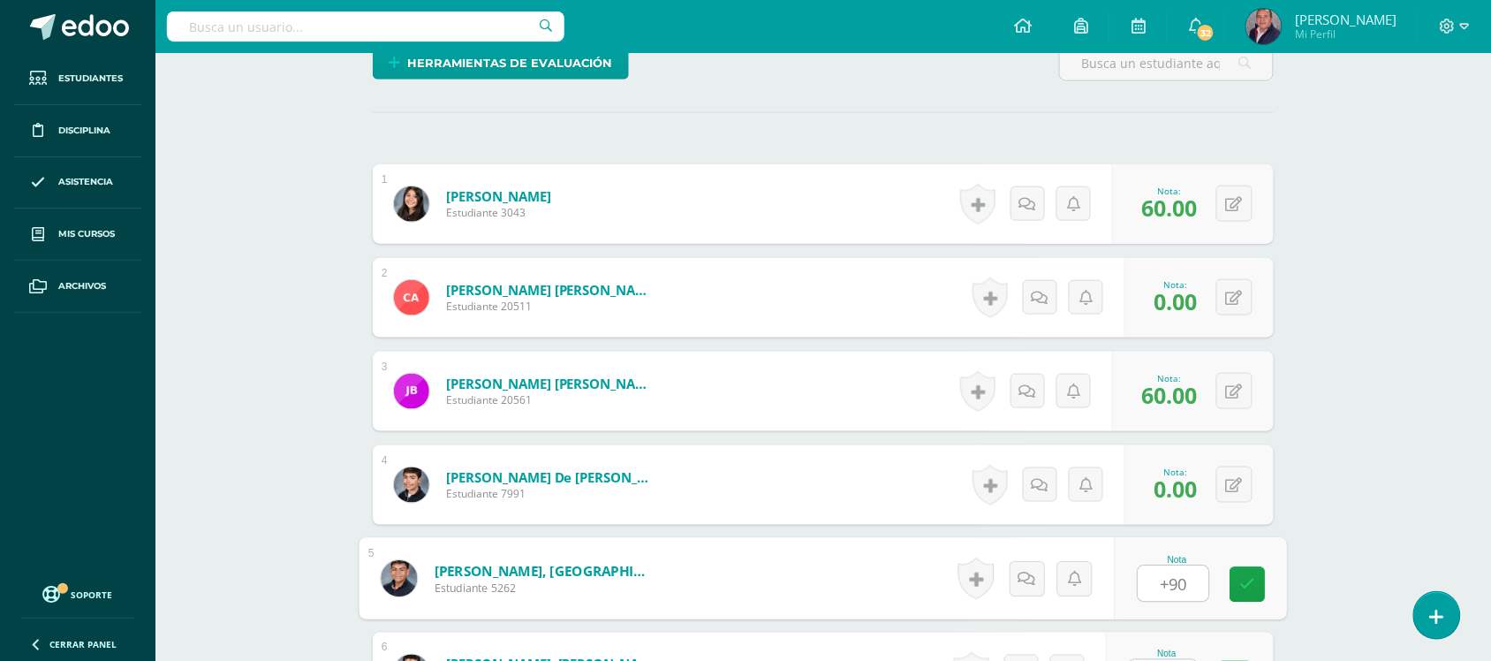
type input "+90"
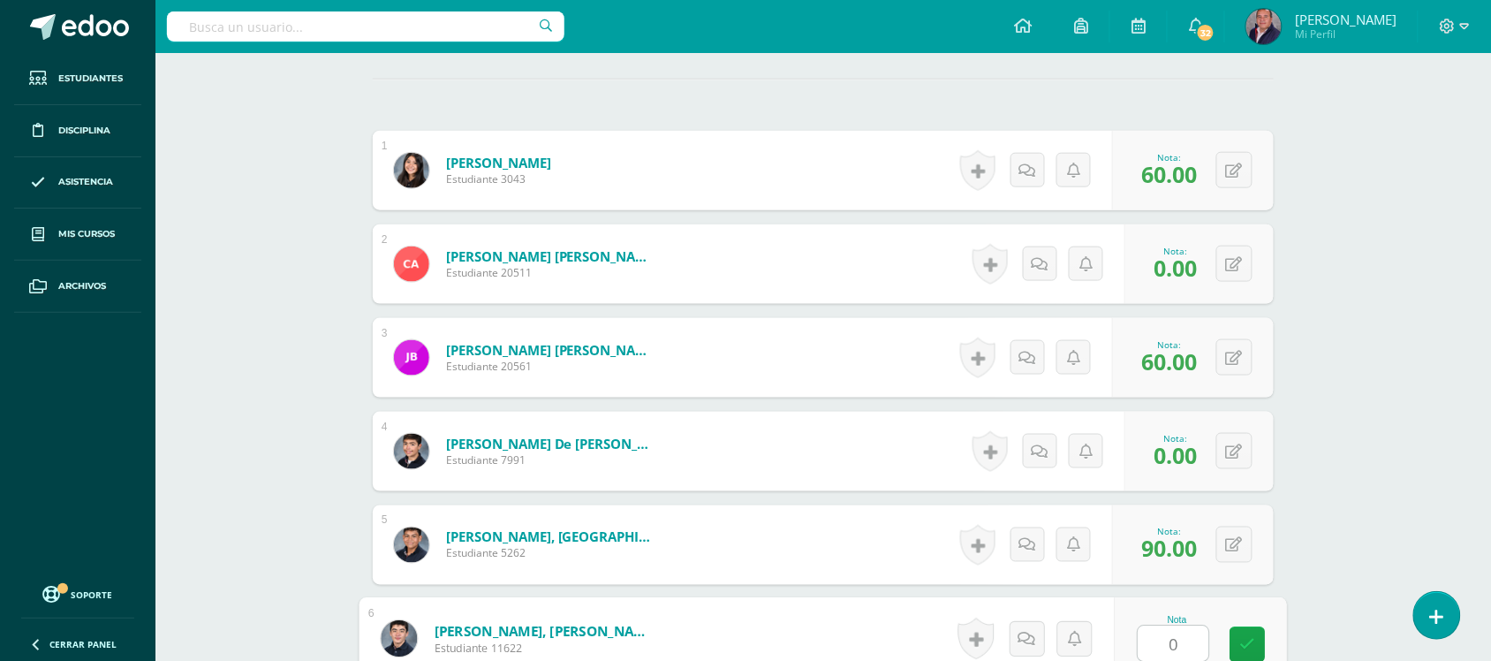
type input "0"
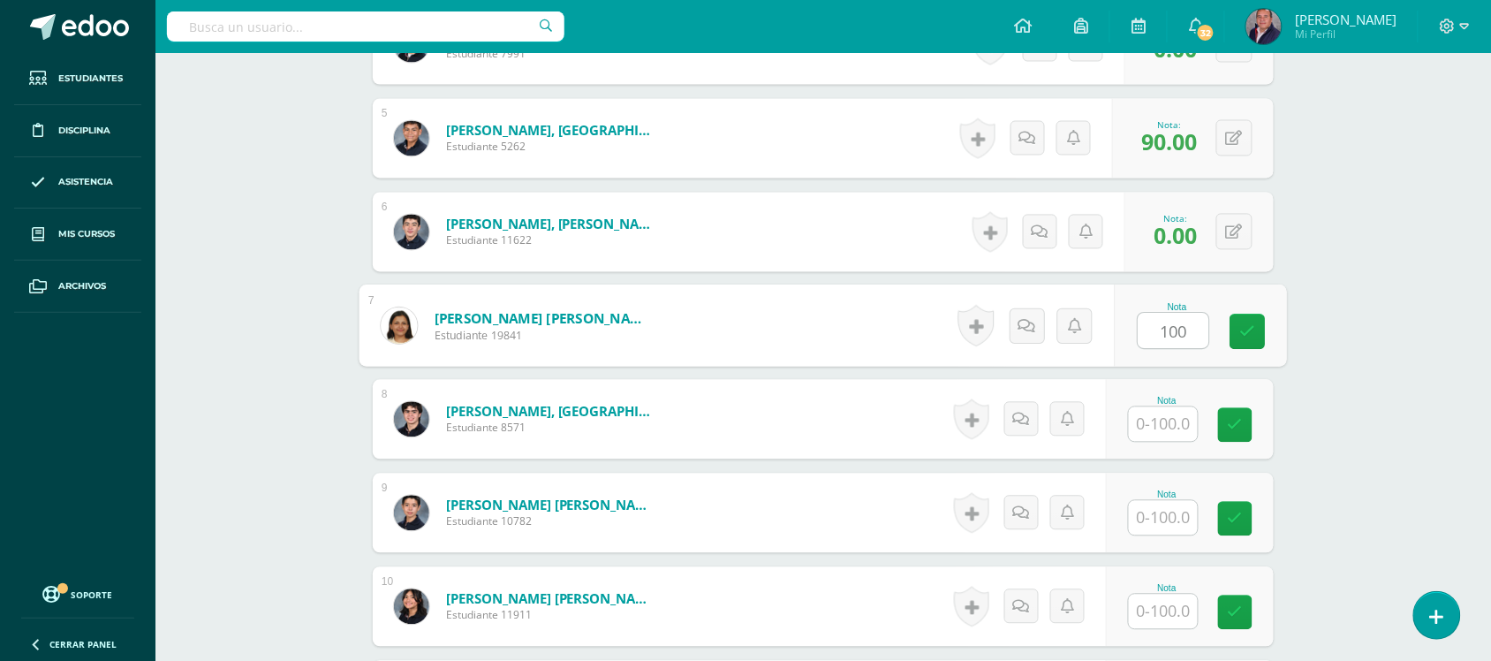
type input "100"
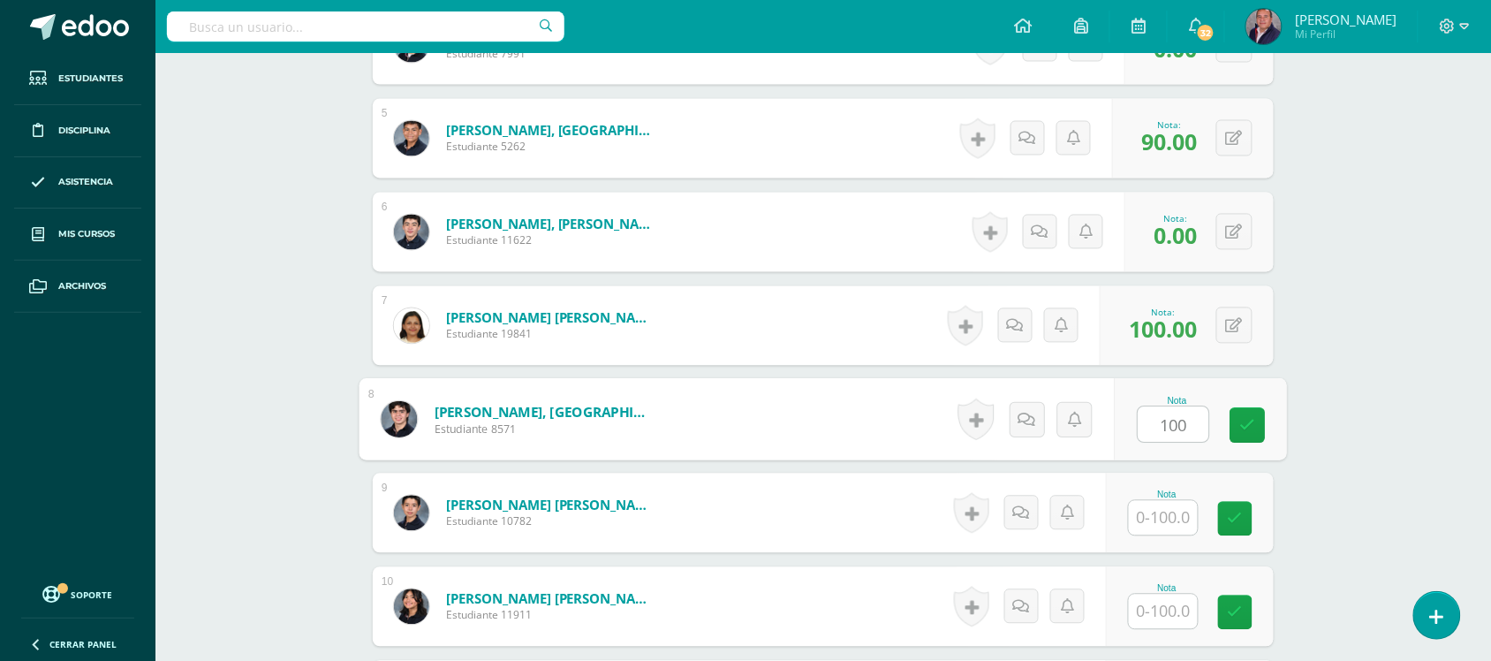
type input "100"
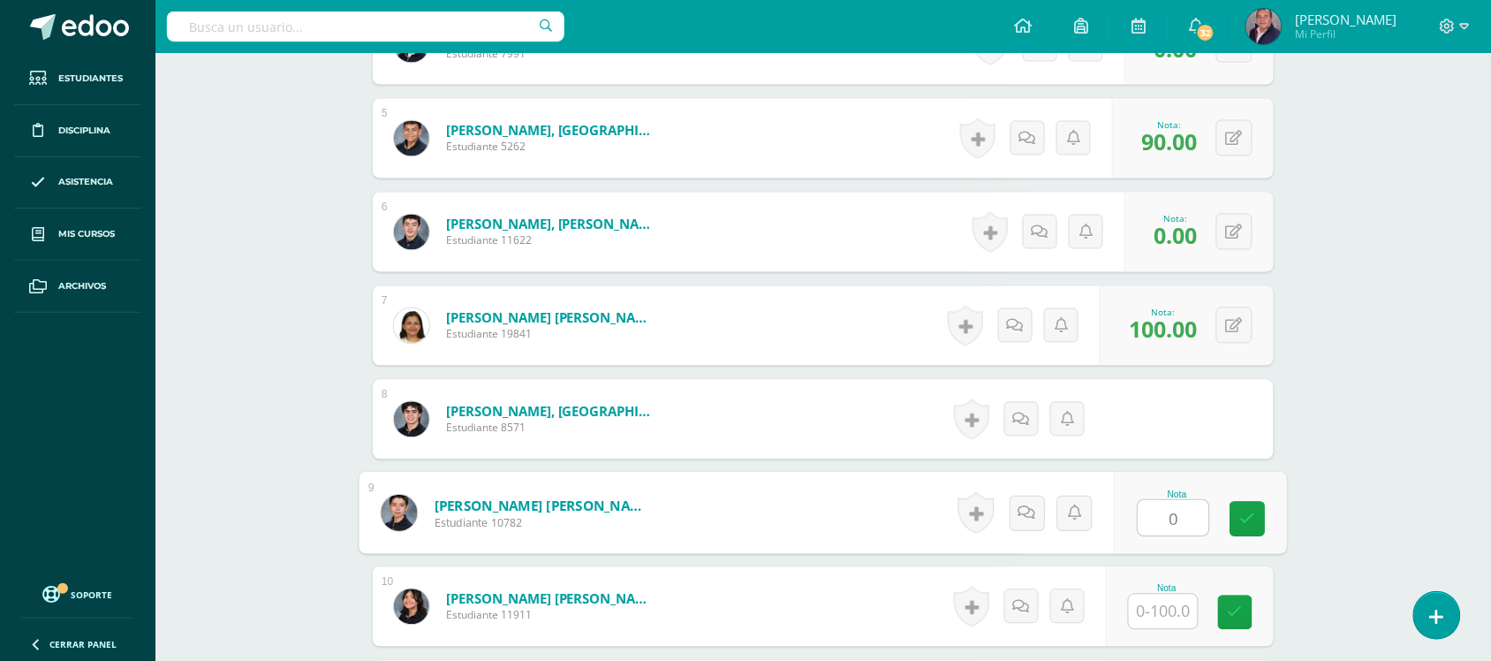
type input "0"
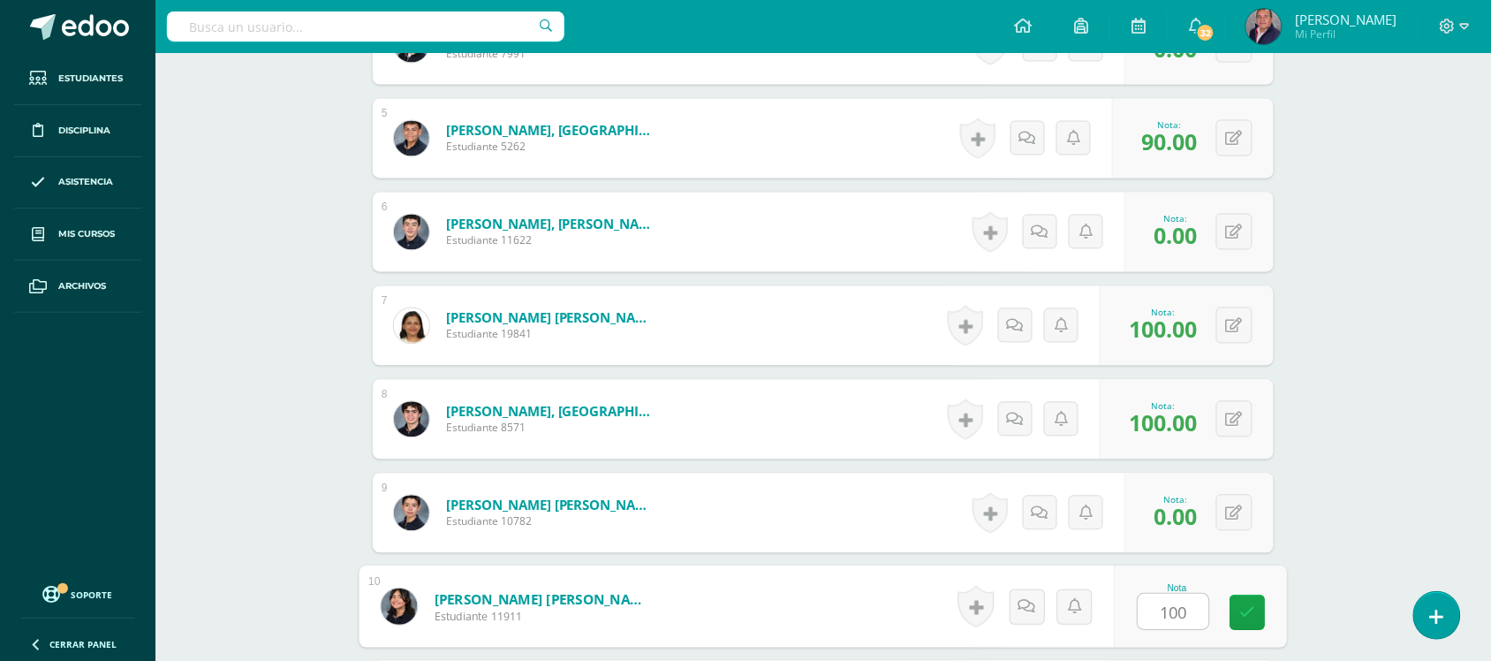
type input "100"
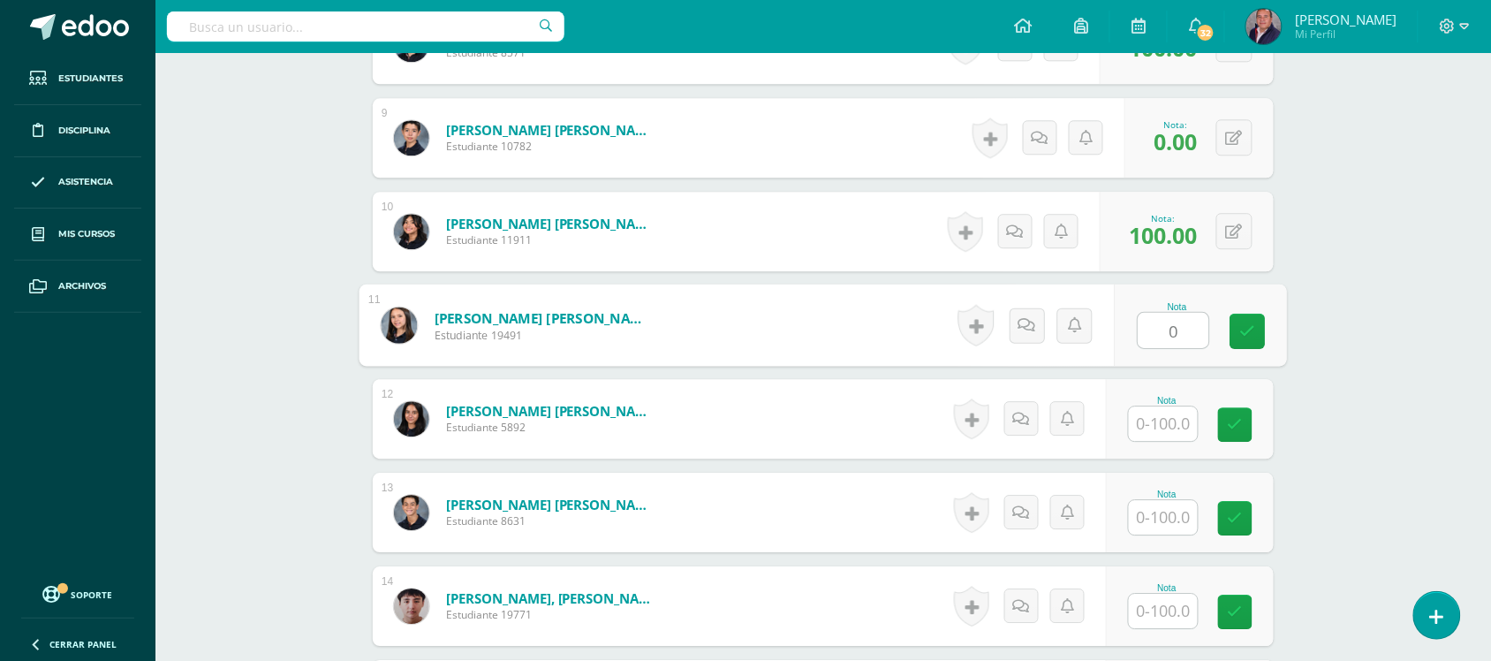
type input "0"
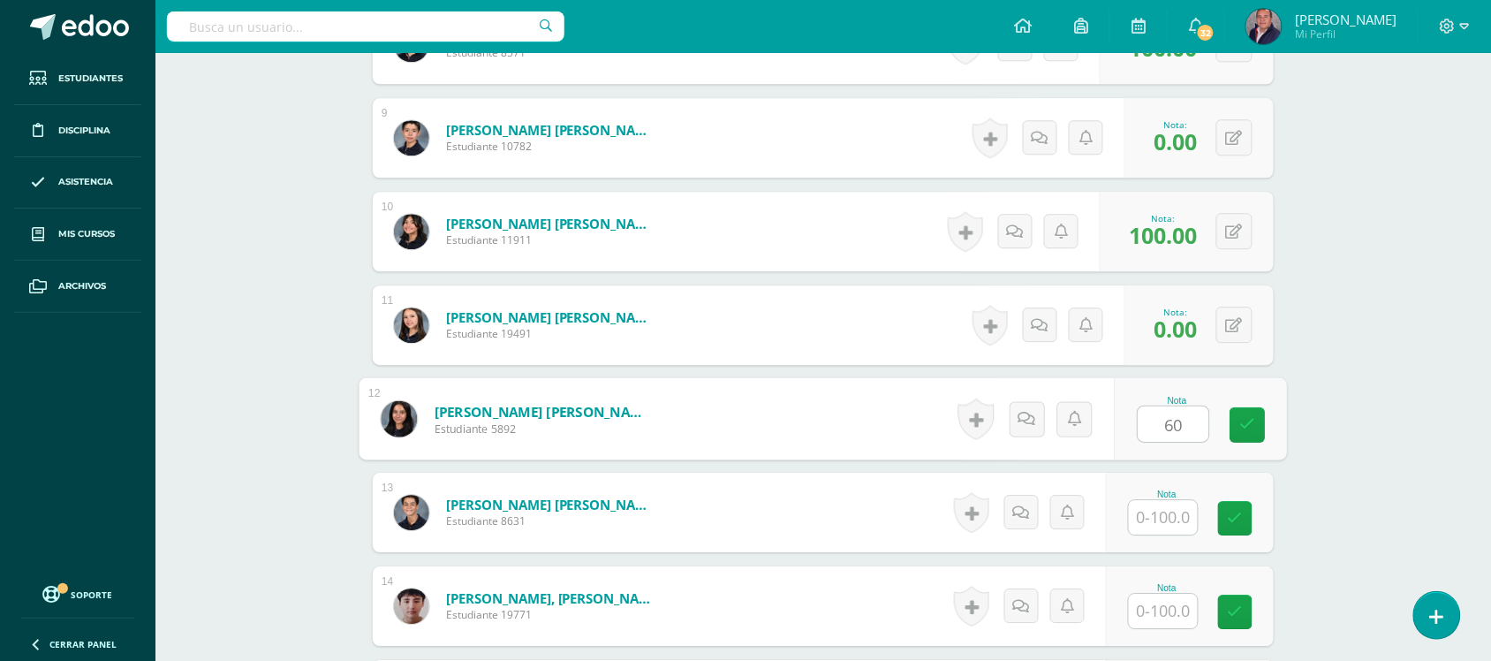
type input "60"
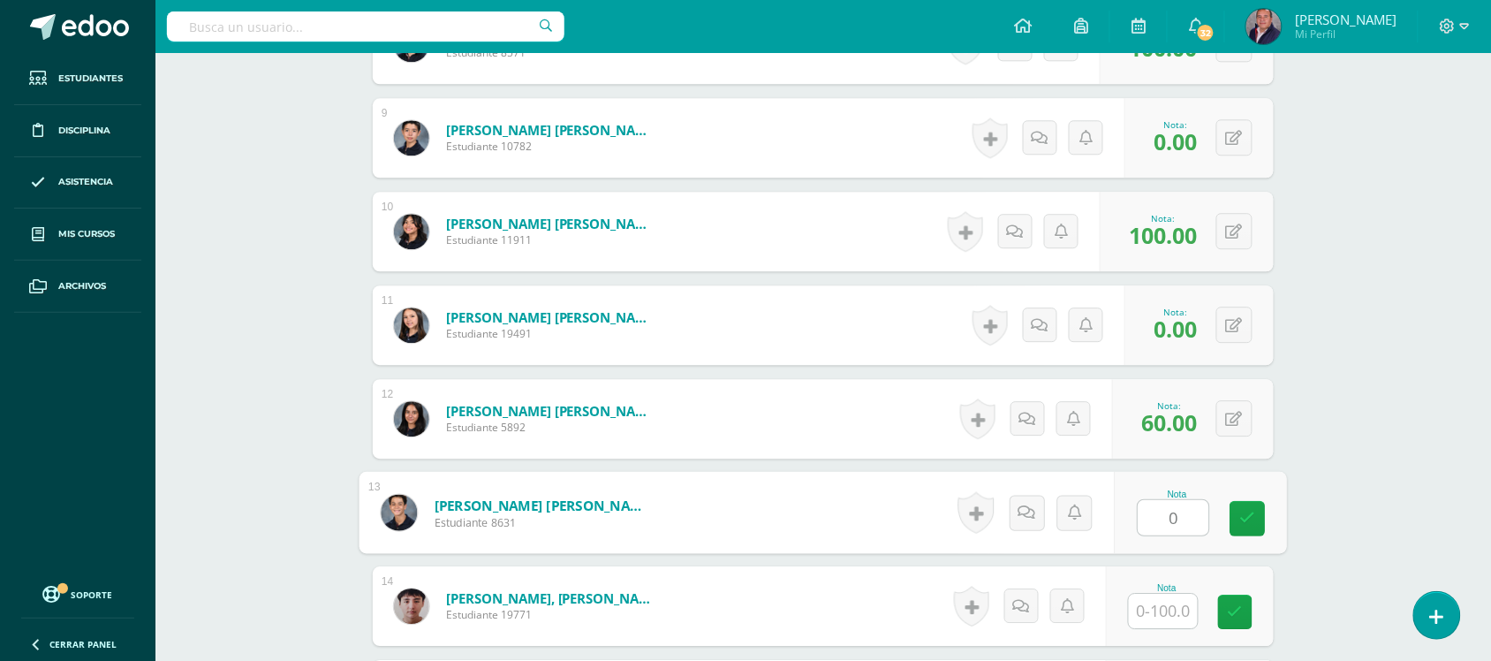
type input "0"
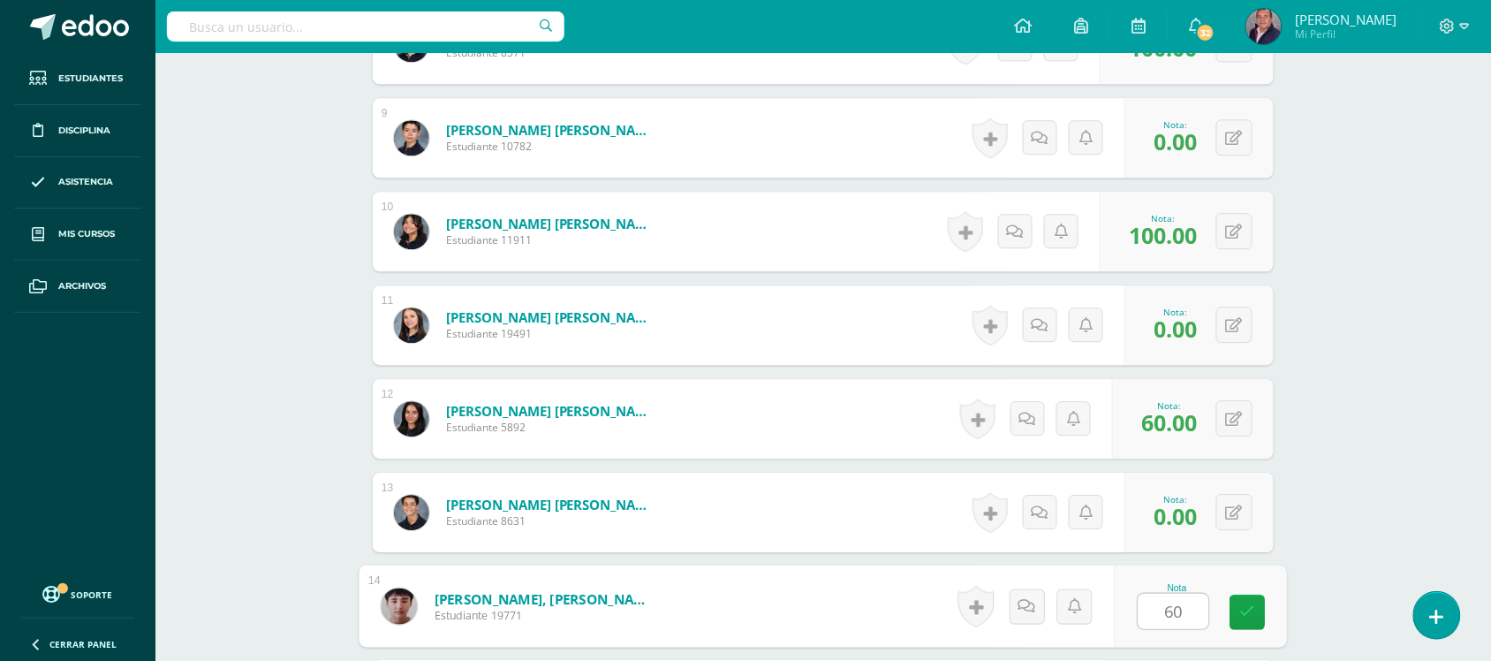
type input "60"
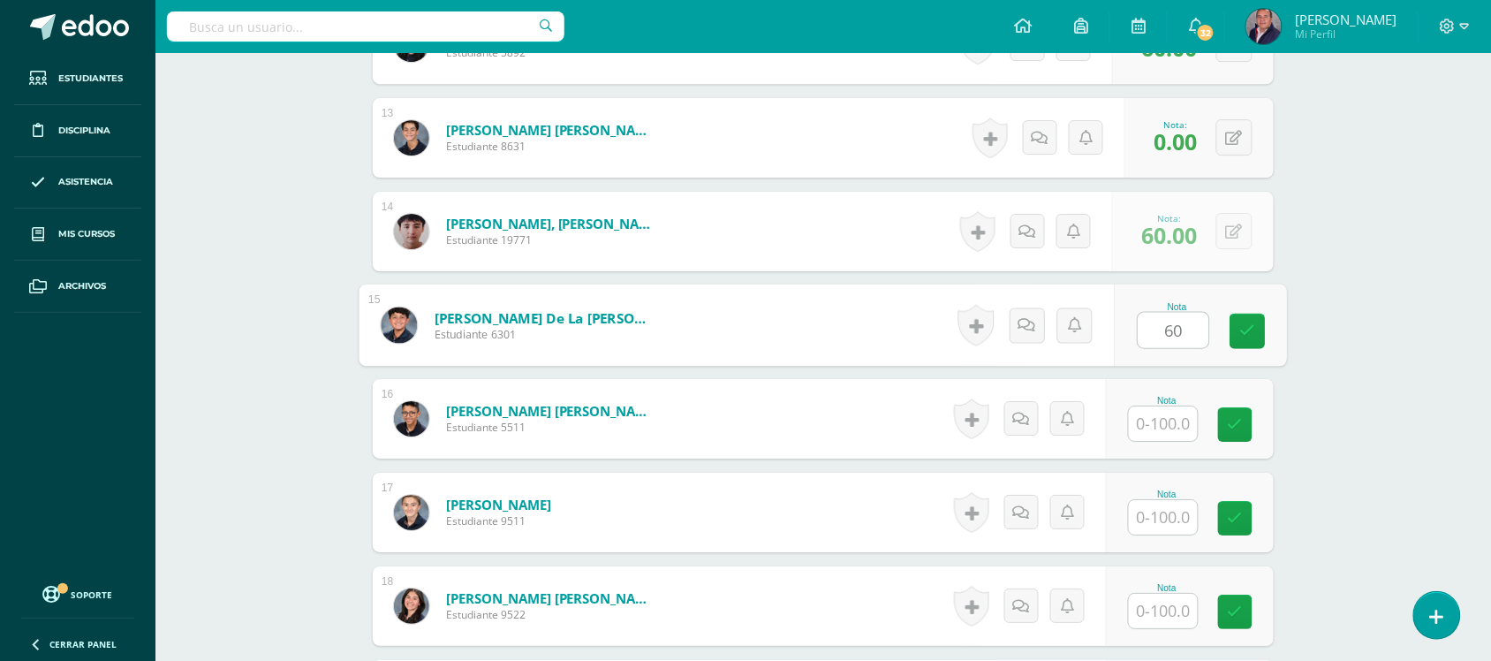
type input "60"
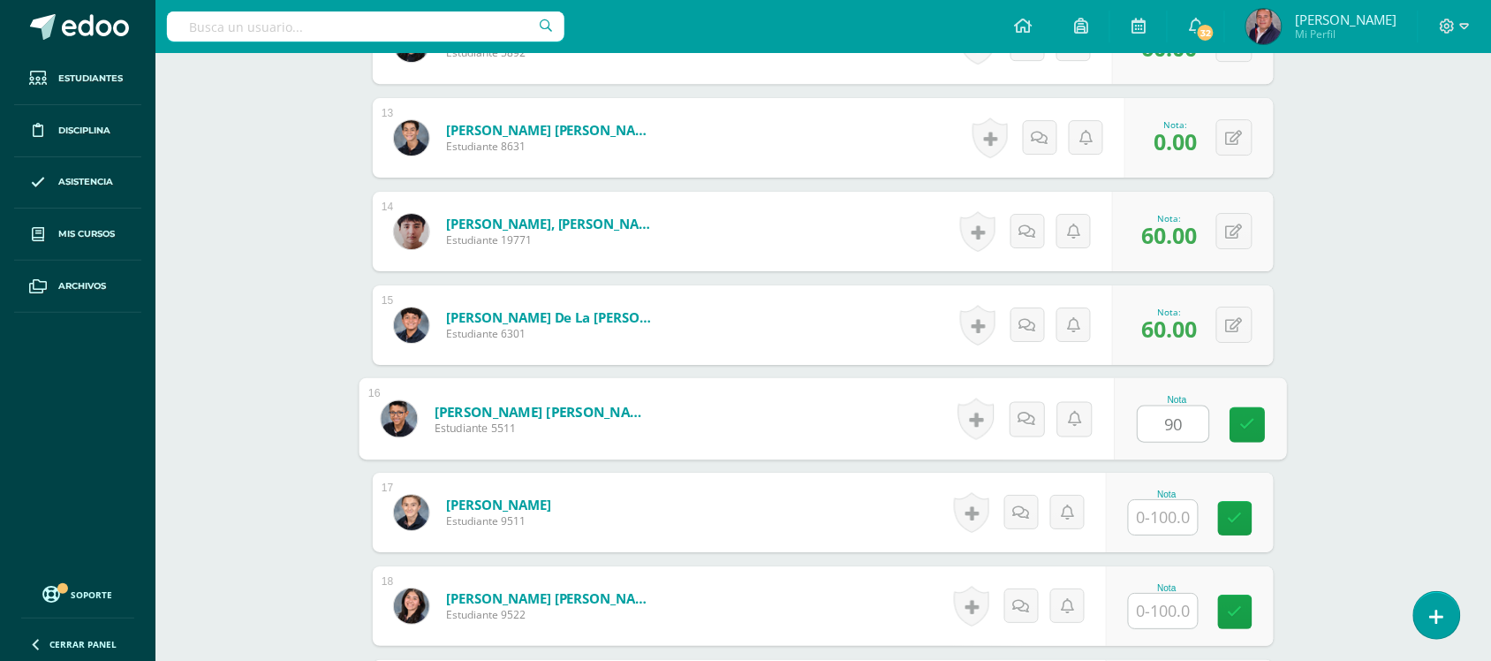
type input "90"
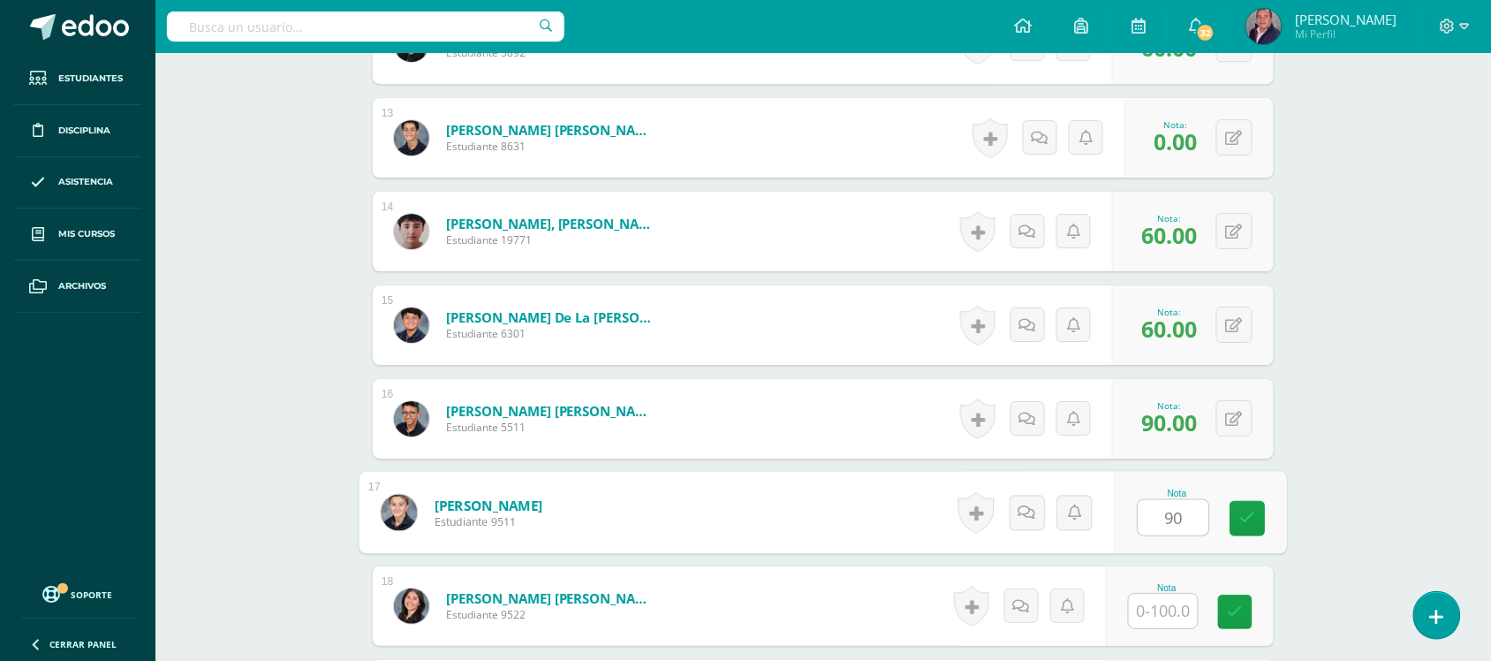
type input "90"
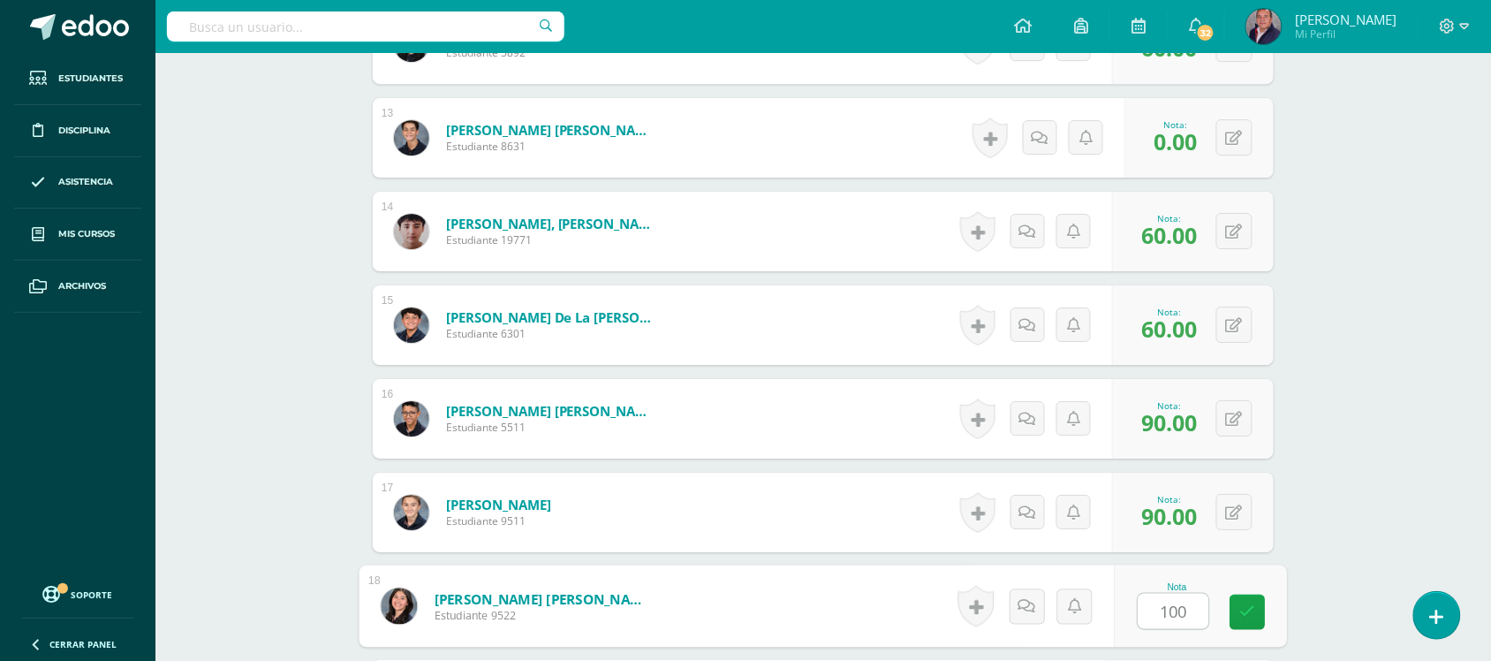
type input "100"
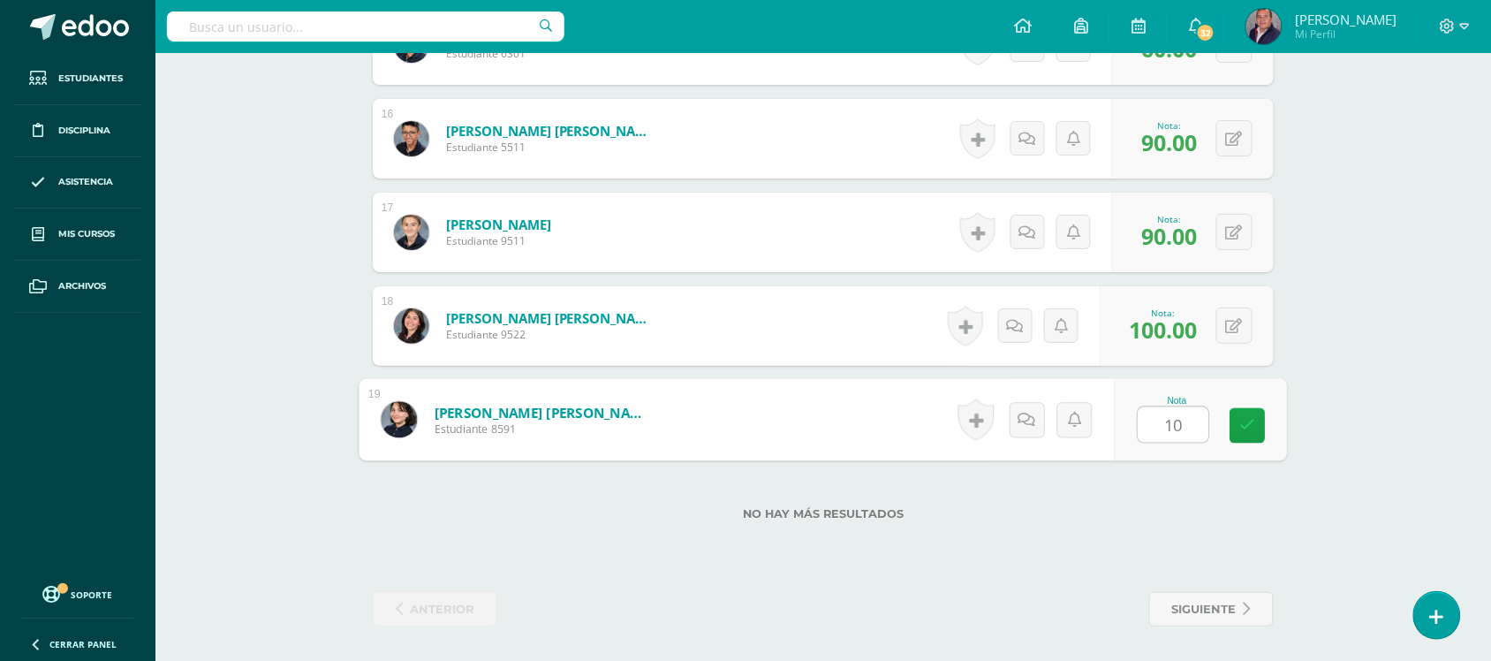
type input "100"
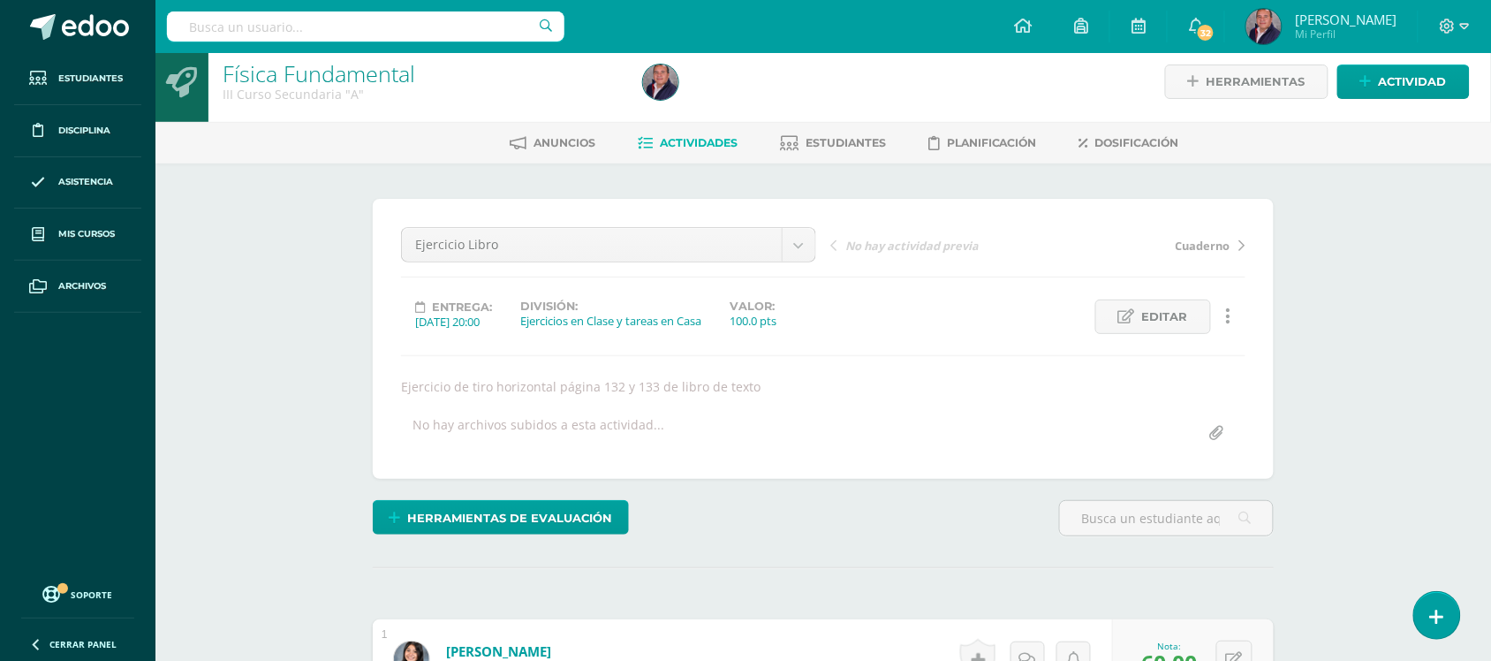
scroll to position [0, 0]
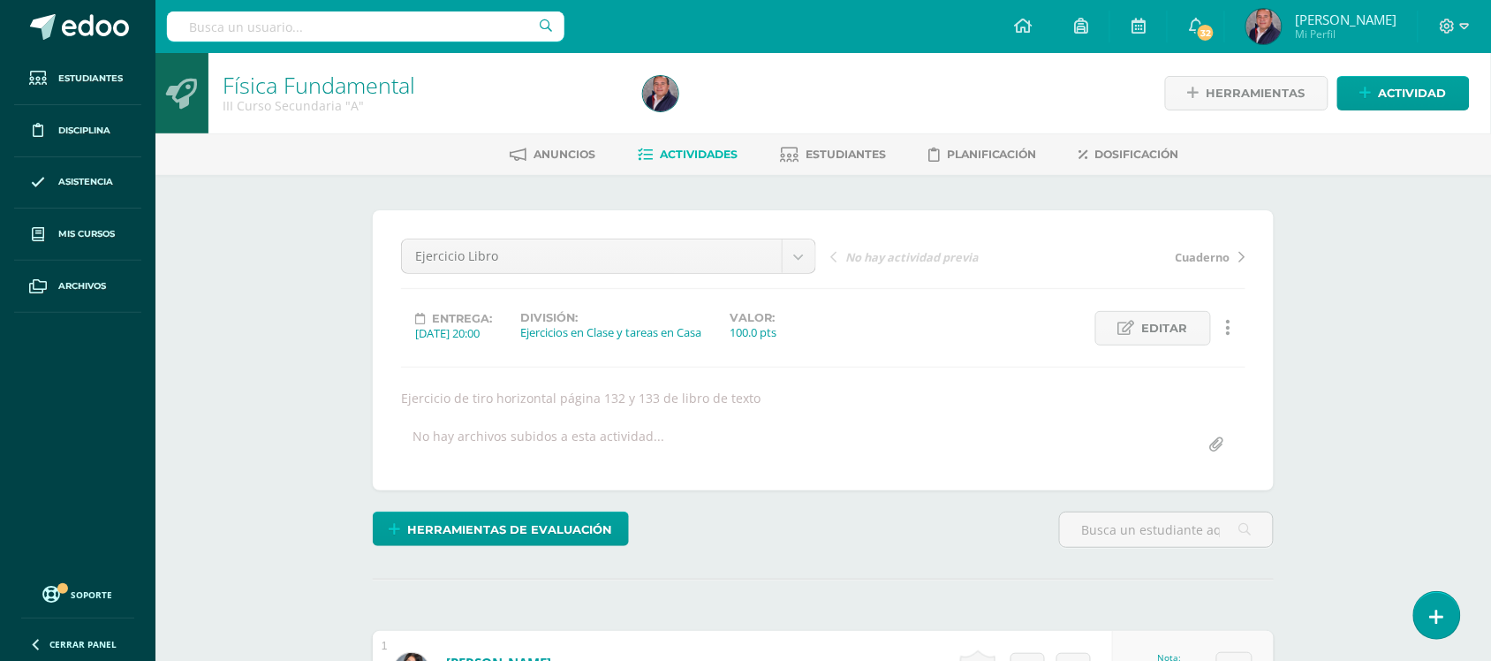
click at [702, 155] on span "Actividades" at bounding box center [699, 154] width 78 height 13
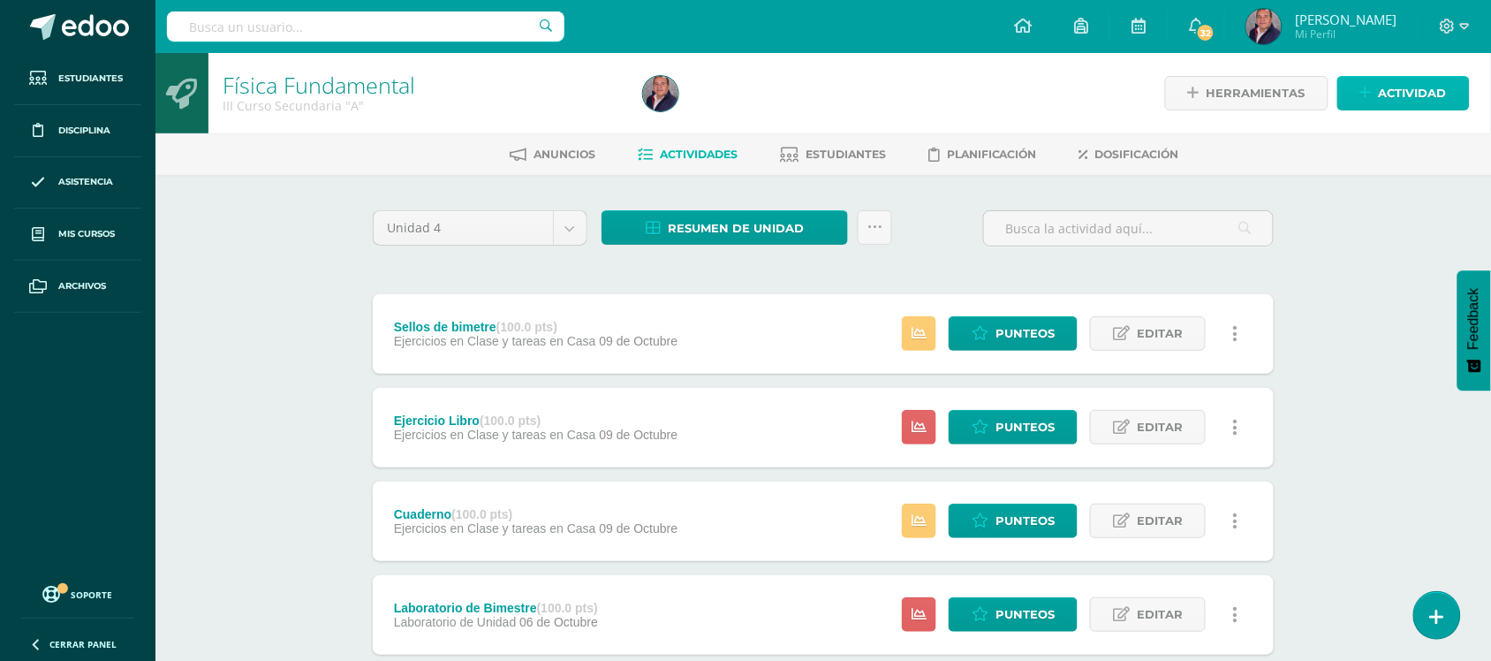
click at [1418, 84] on span "Actividad" at bounding box center [1413, 93] width 68 height 33
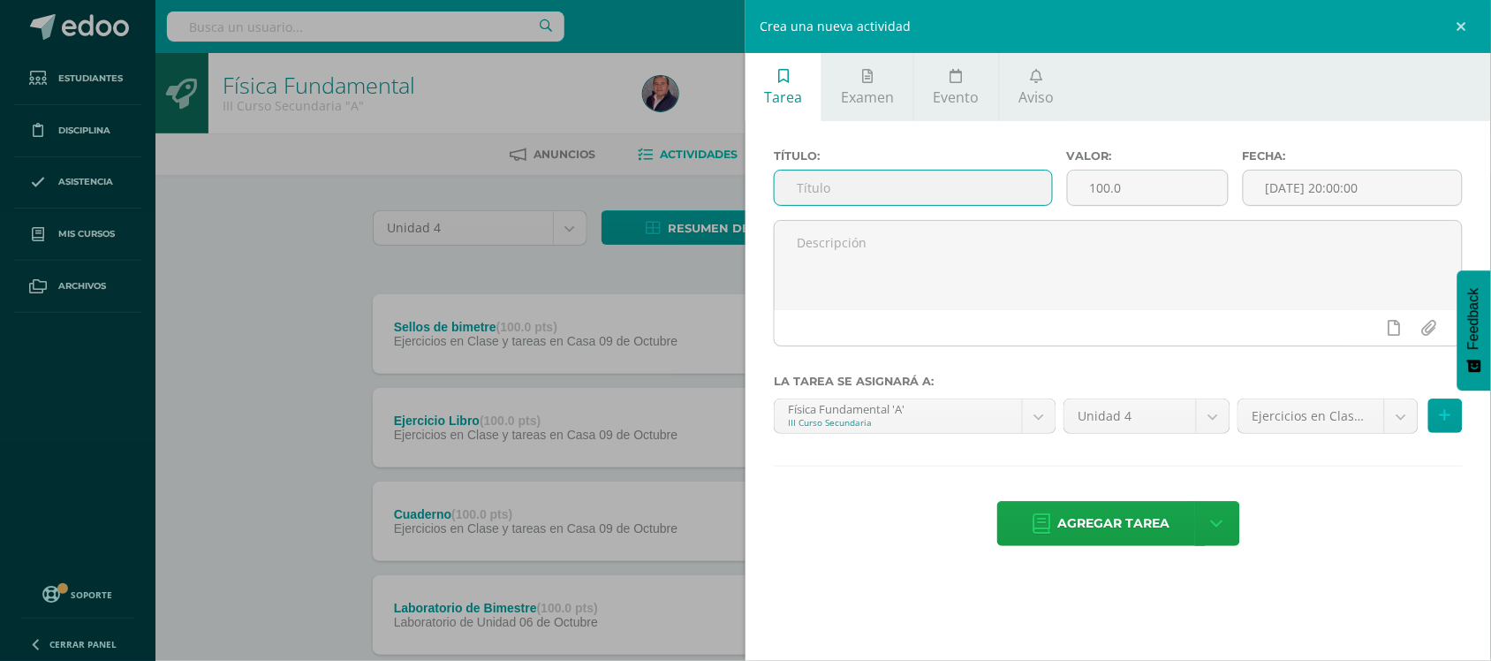
click at [899, 195] on input "text" at bounding box center [913, 188] width 277 height 34
type input "Ejercicio de libro de texto"
click at [1312, 206] on div "[DATE] 20:00:00" at bounding box center [1353, 188] width 220 height 36
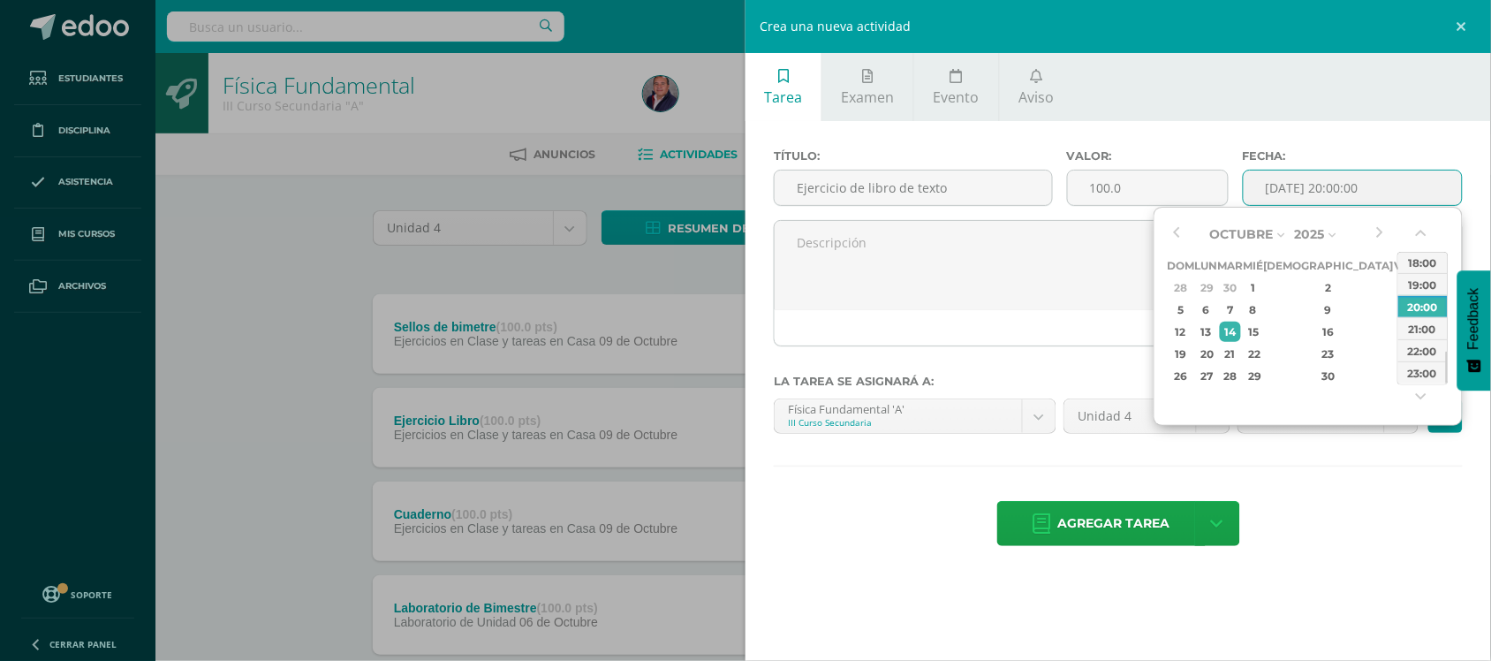
click at [1315, 194] on input "[DATE] 20:00:00" at bounding box center [1353, 188] width 218 height 34
click at [1180, 222] on button "button" at bounding box center [1177, 234] width 18 height 27
click at [1262, 376] on div "27" at bounding box center [1254, 376] width 16 height 20
type input "2025-08-27 20:00"
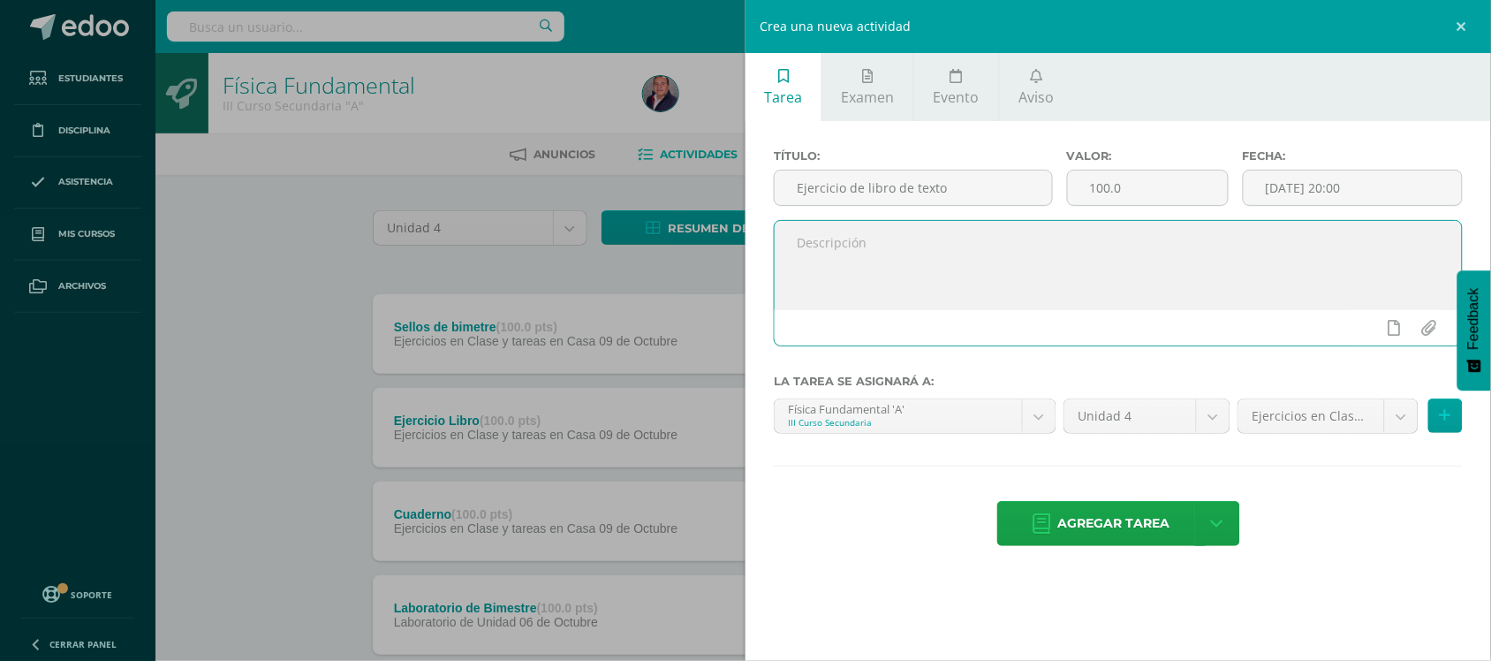
click at [944, 268] on textarea at bounding box center [1118, 265] width 687 height 88
type textarea "Ejercicio de páginas 112-113 de libro de texto"
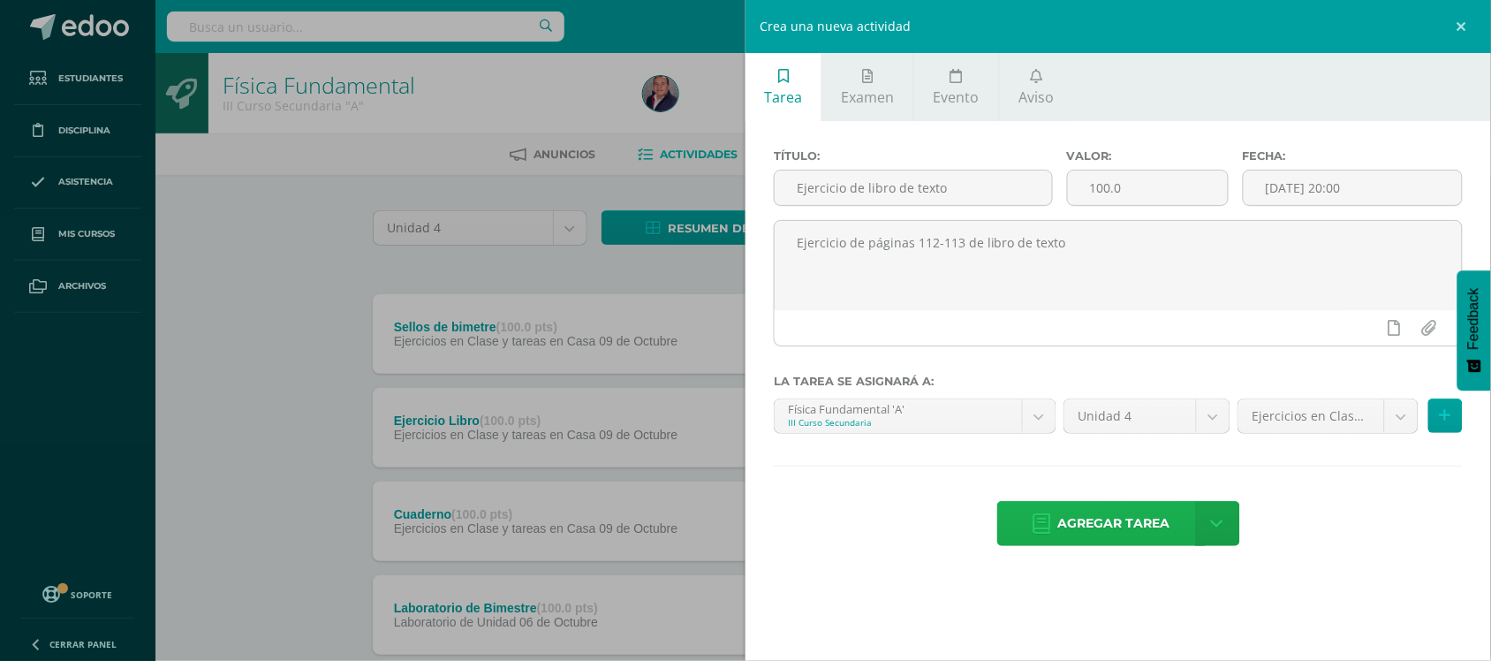
click at [1142, 531] on span "Agregar tarea" at bounding box center [1114, 523] width 112 height 43
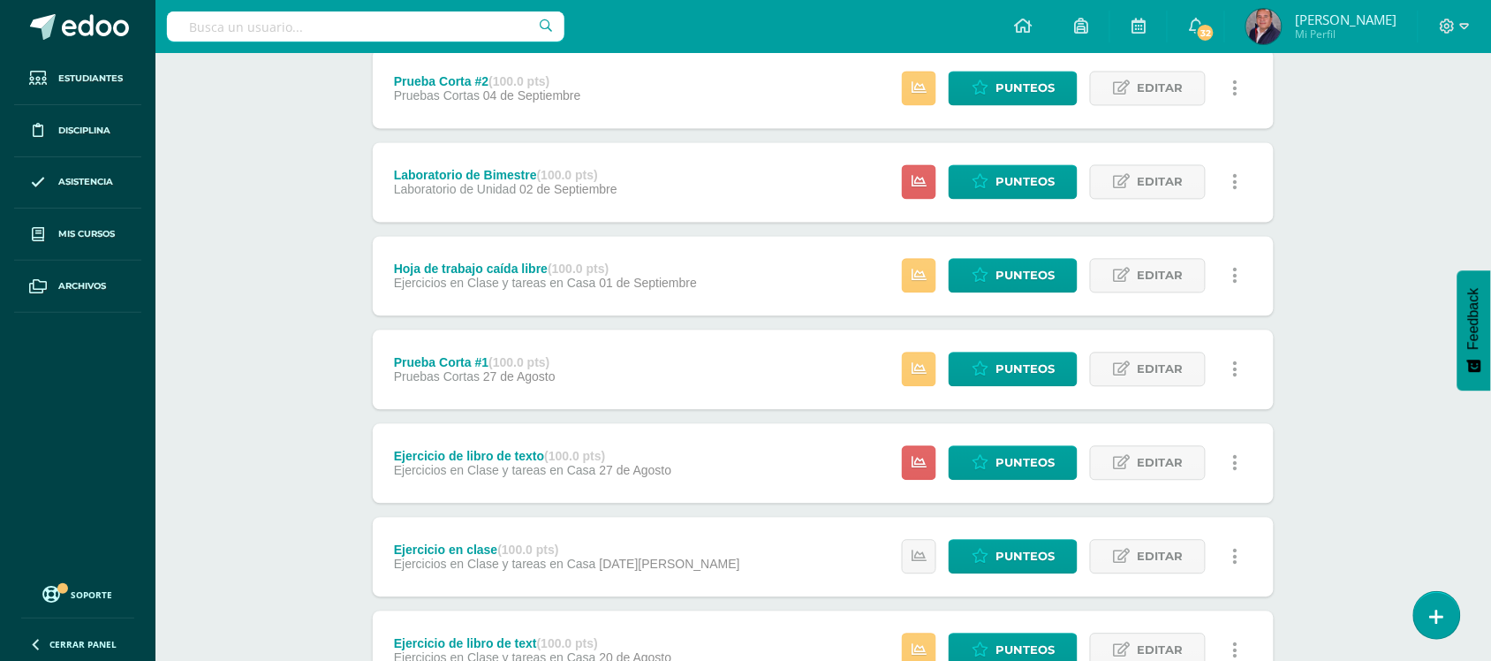
scroll to position [998, 0]
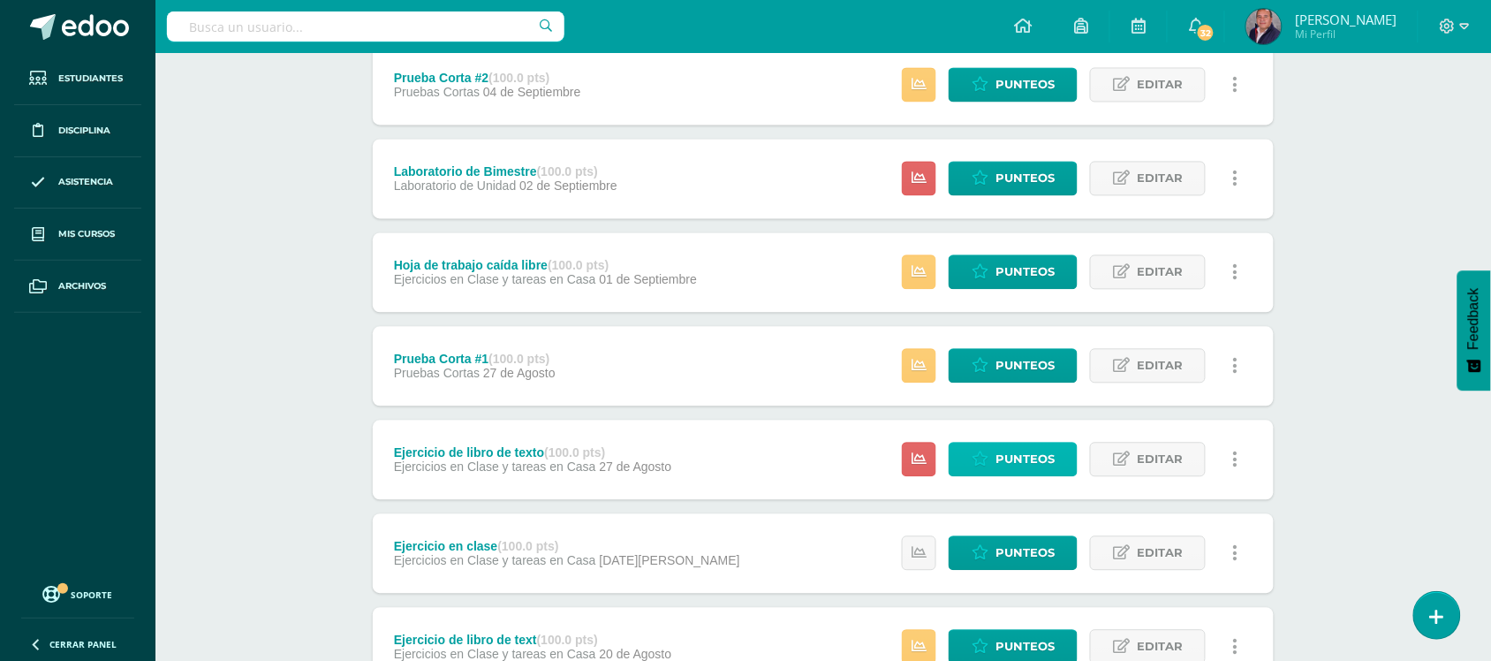
click at [1012, 453] on span "Punteos" at bounding box center [1025, 459] width 59 height 33
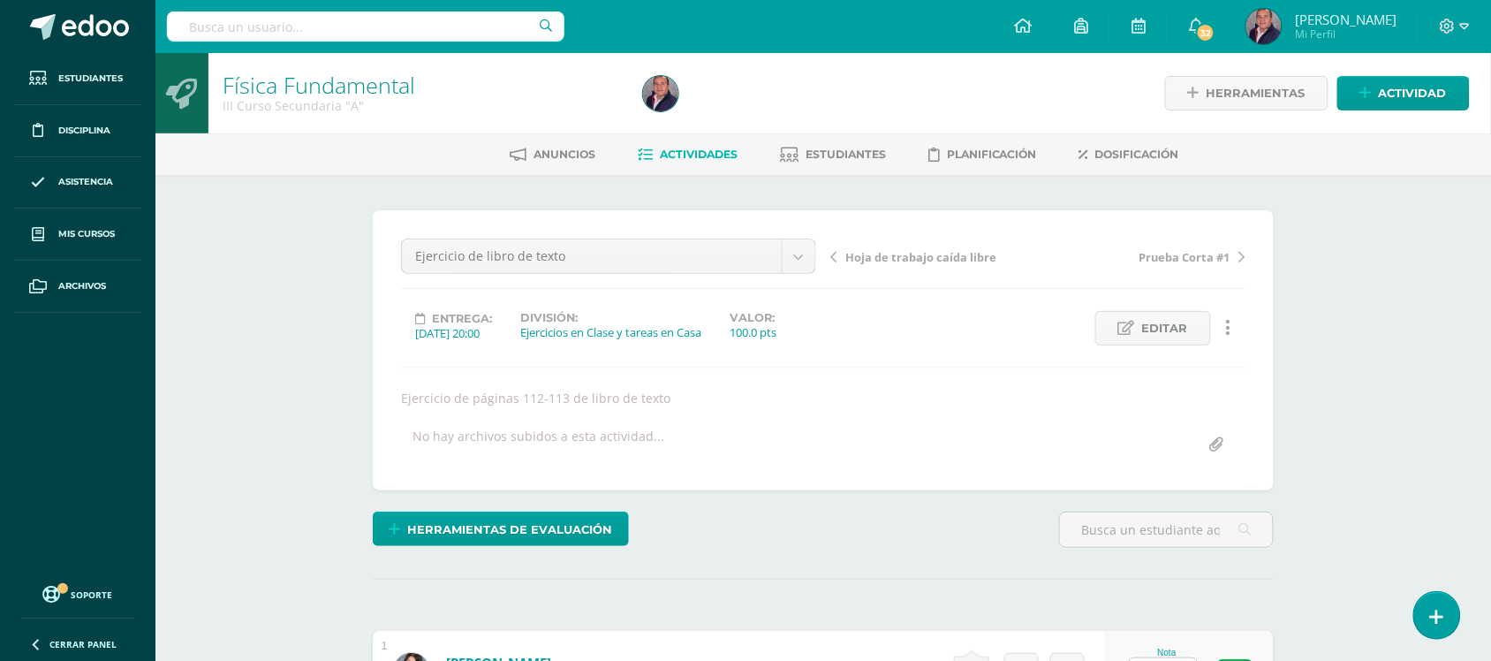
scroll to position [1, 0]
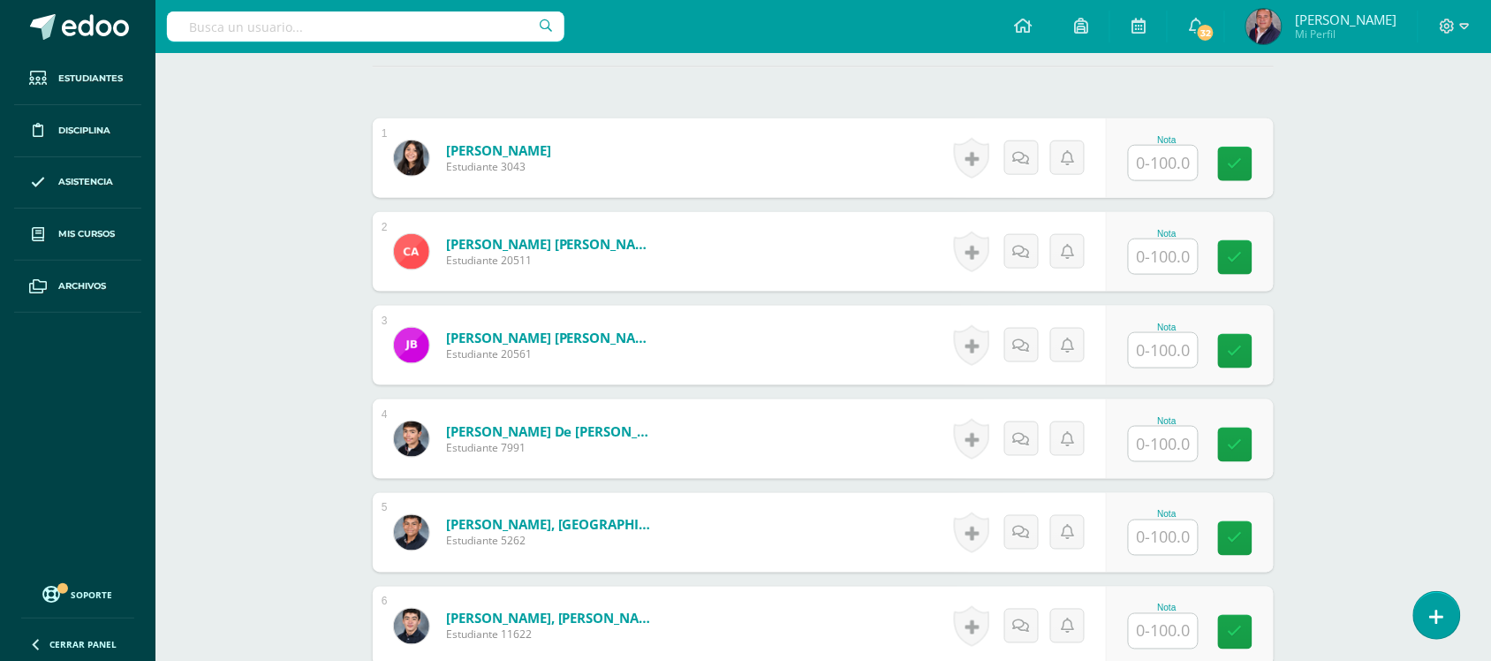
scroll to position [532, 0]
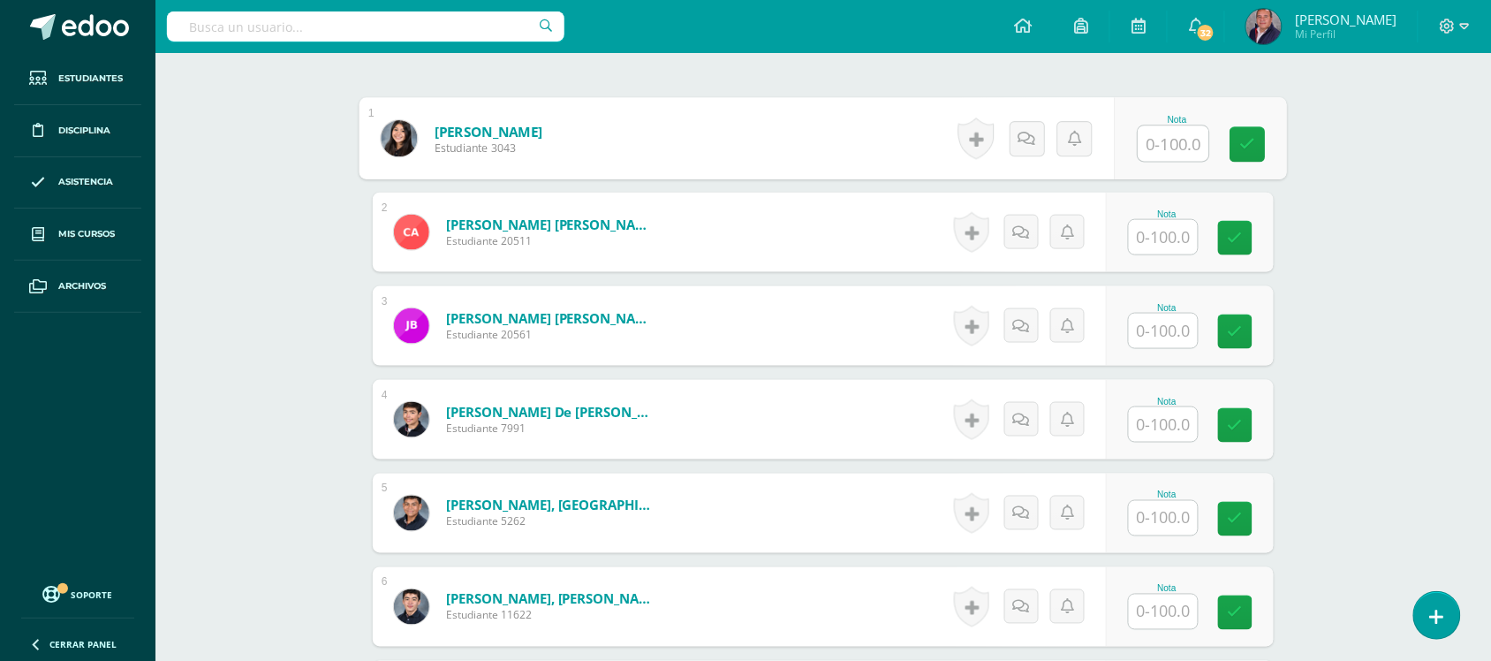
click at [1158, 152] on input "text" at bounding box center [1174, 143] width 71 height 35
type input "50"
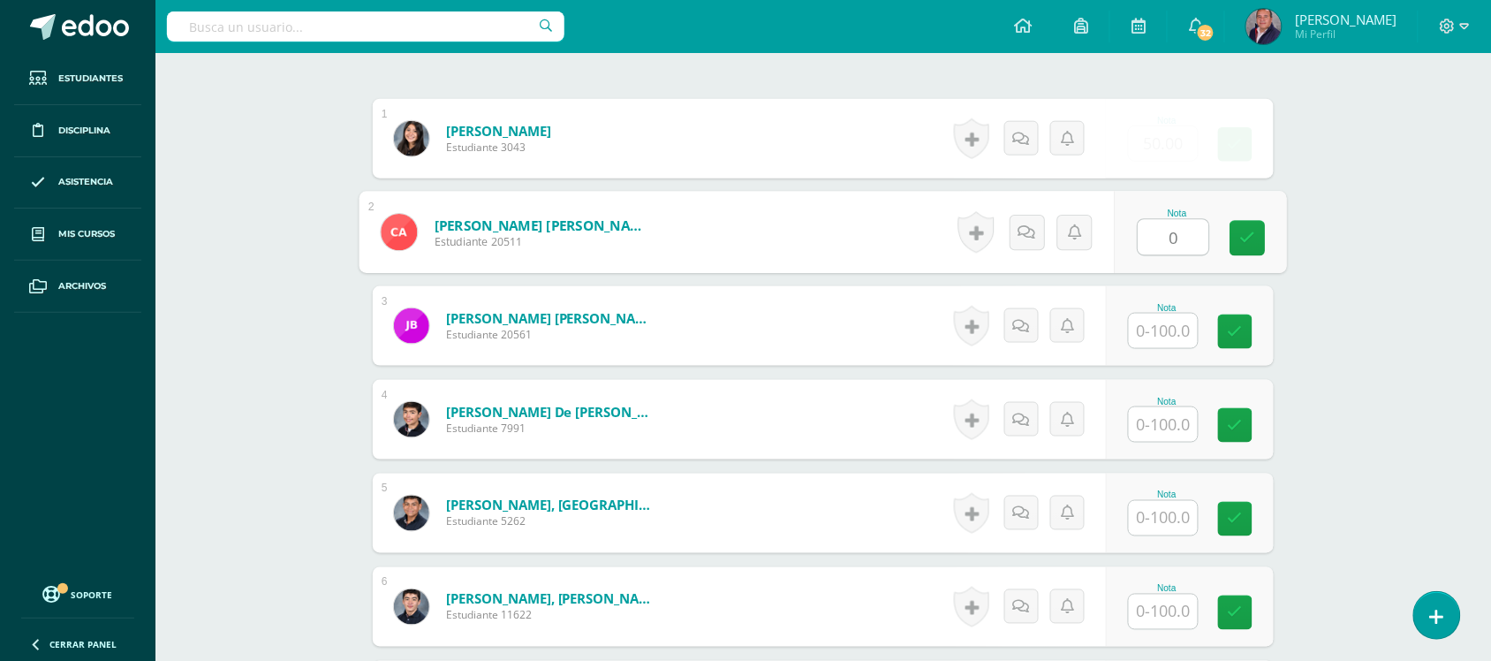
type input "0"
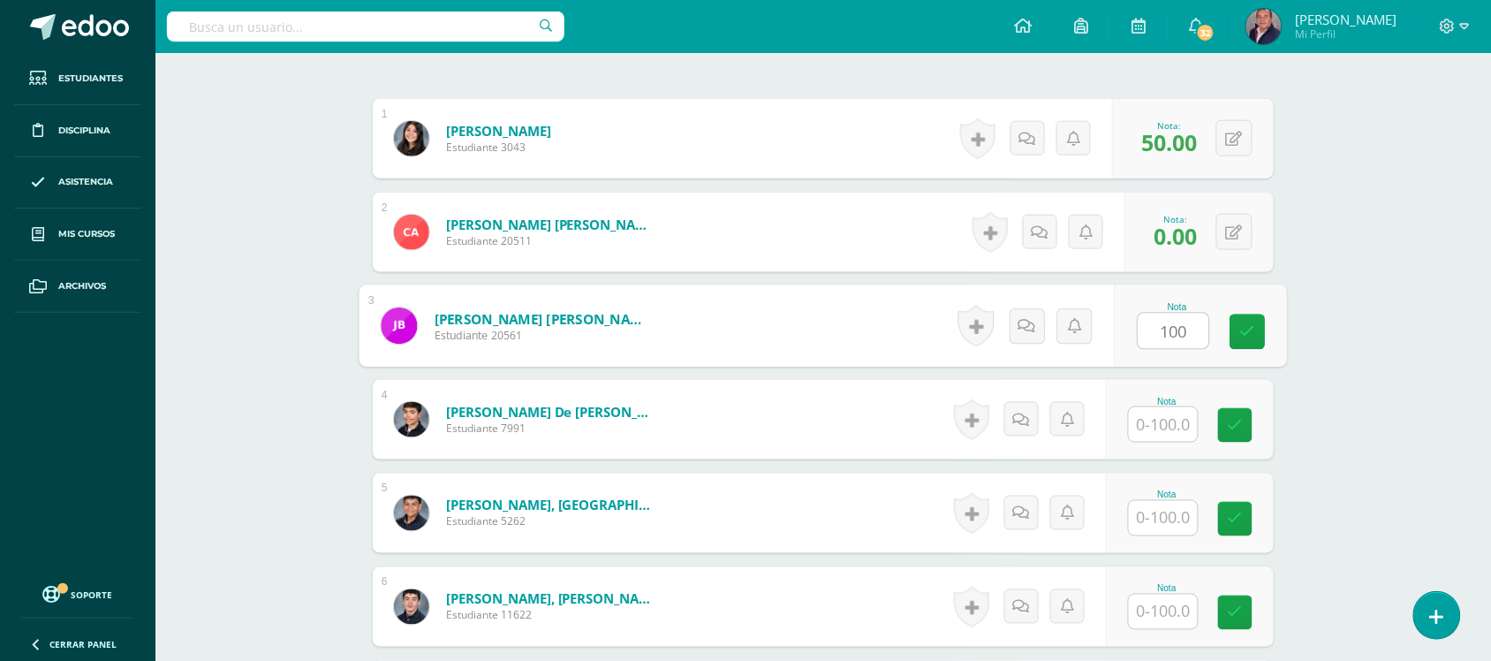
type input "100"
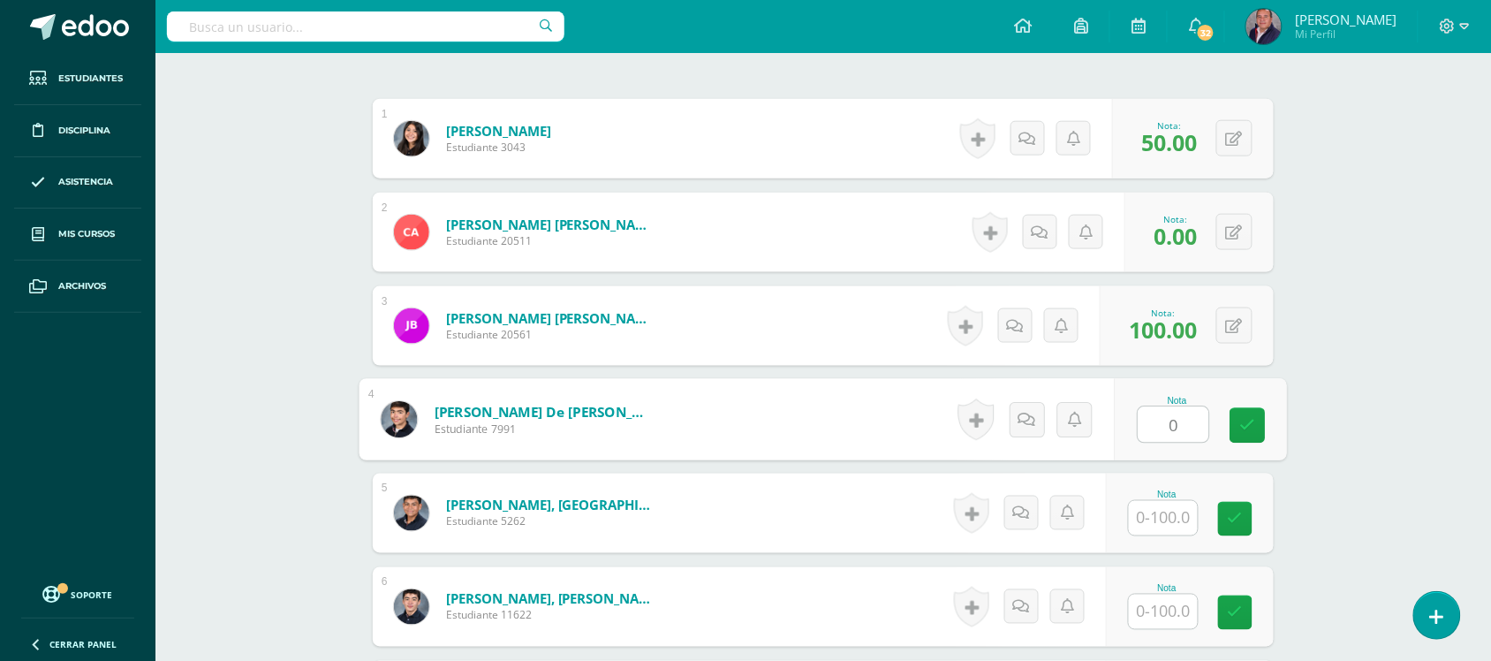
type input "0"
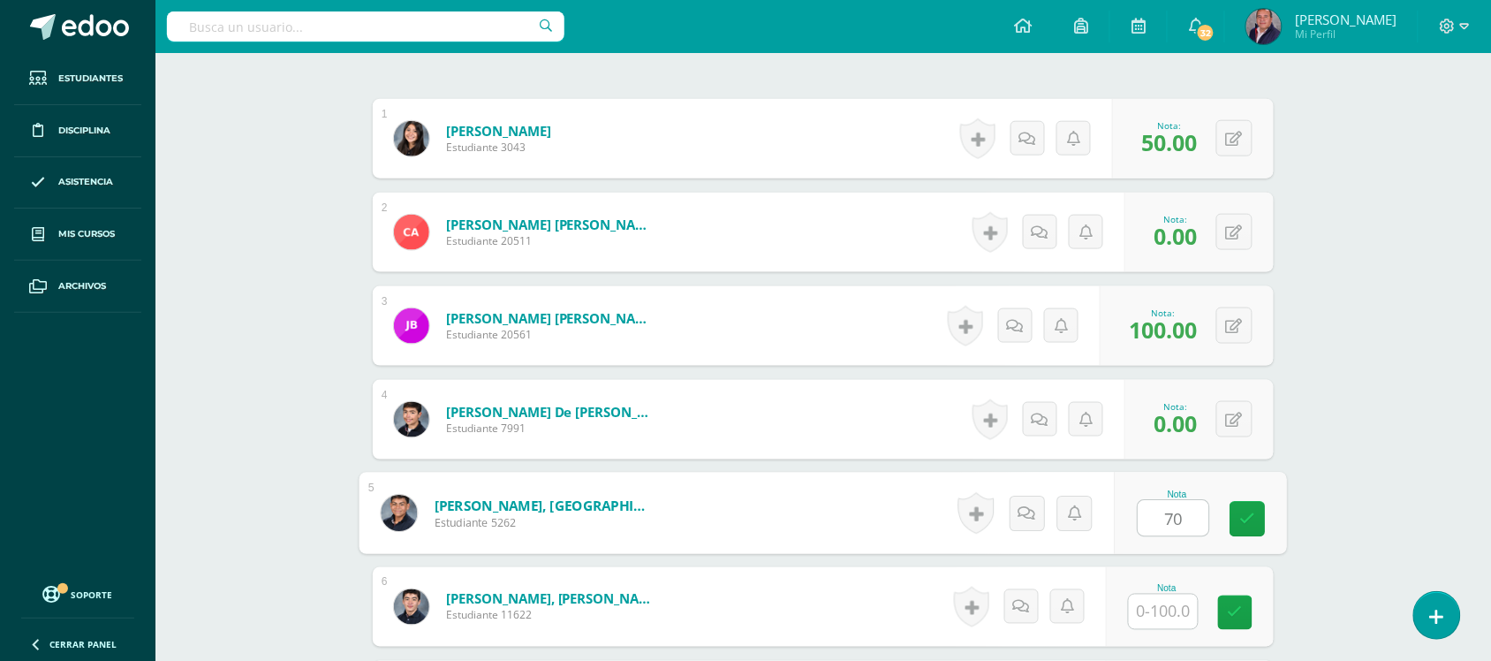
type input "70"
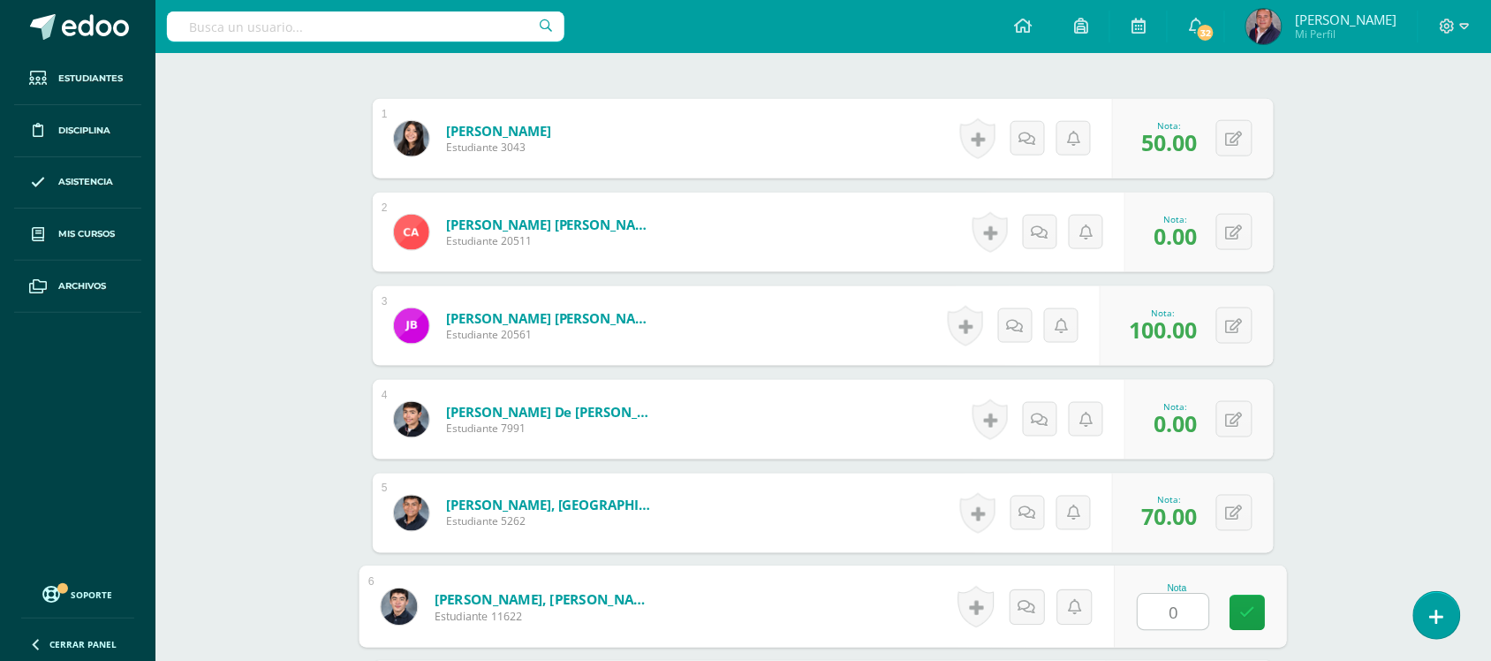
type input "0"
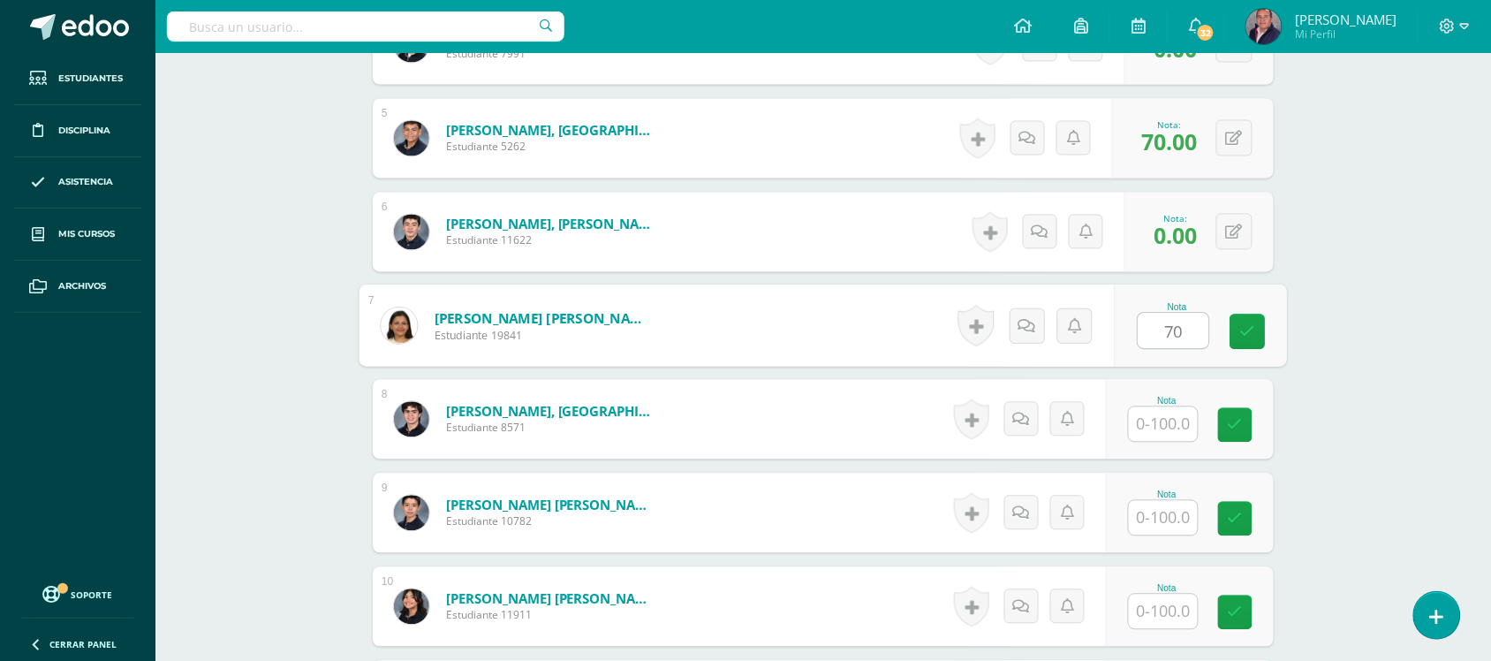
type input "70"
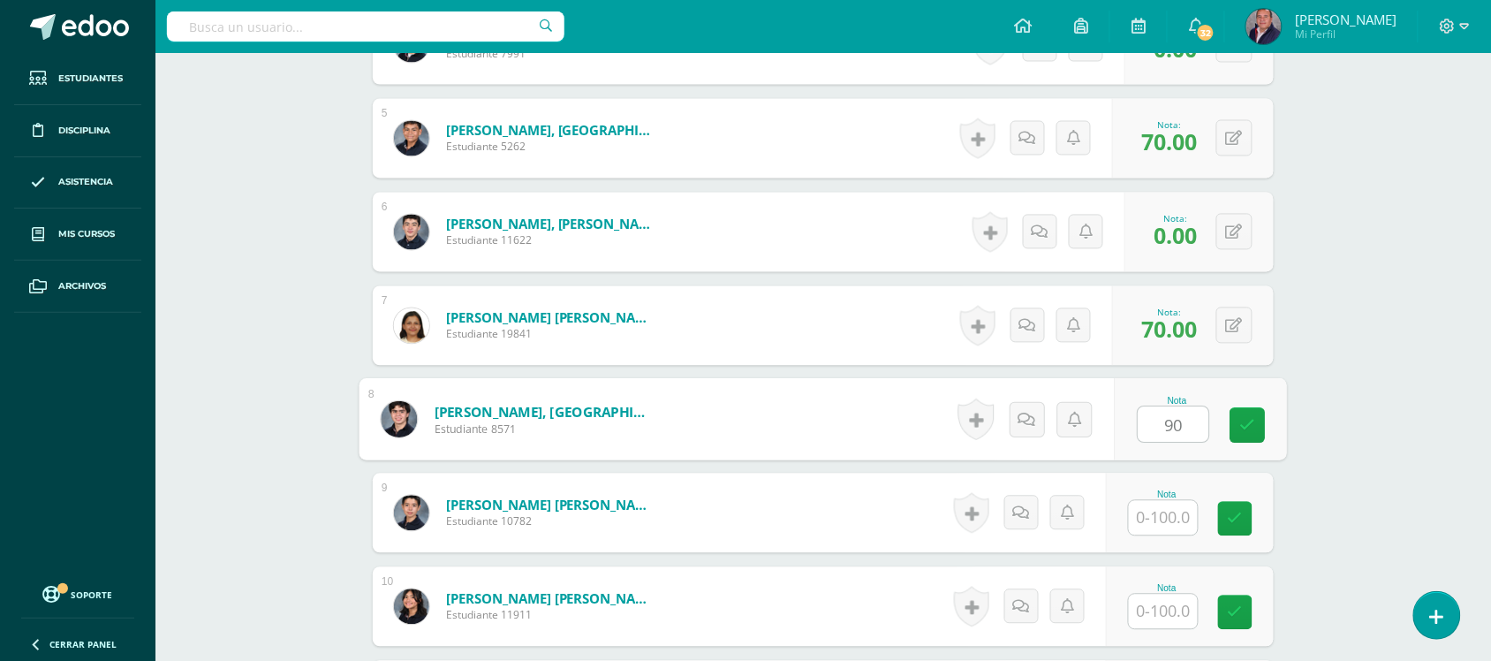
type input "90"
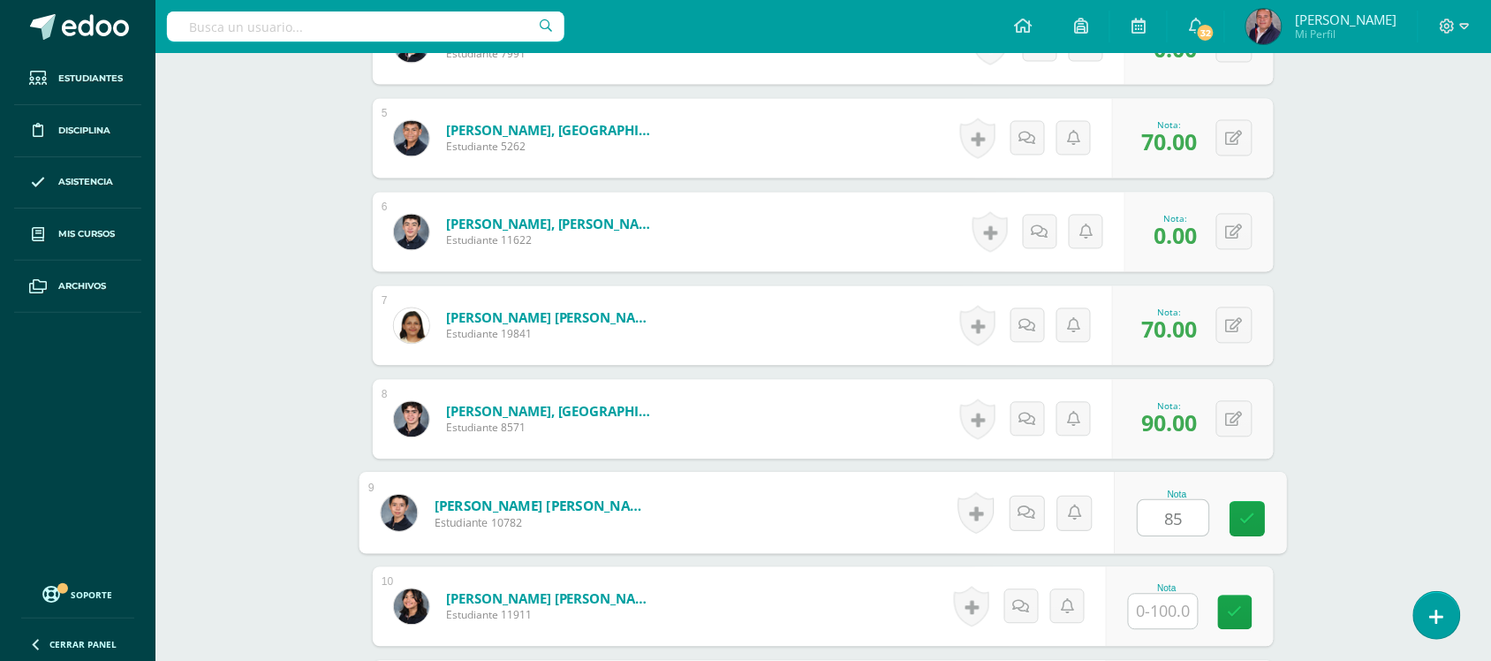
type input "85"
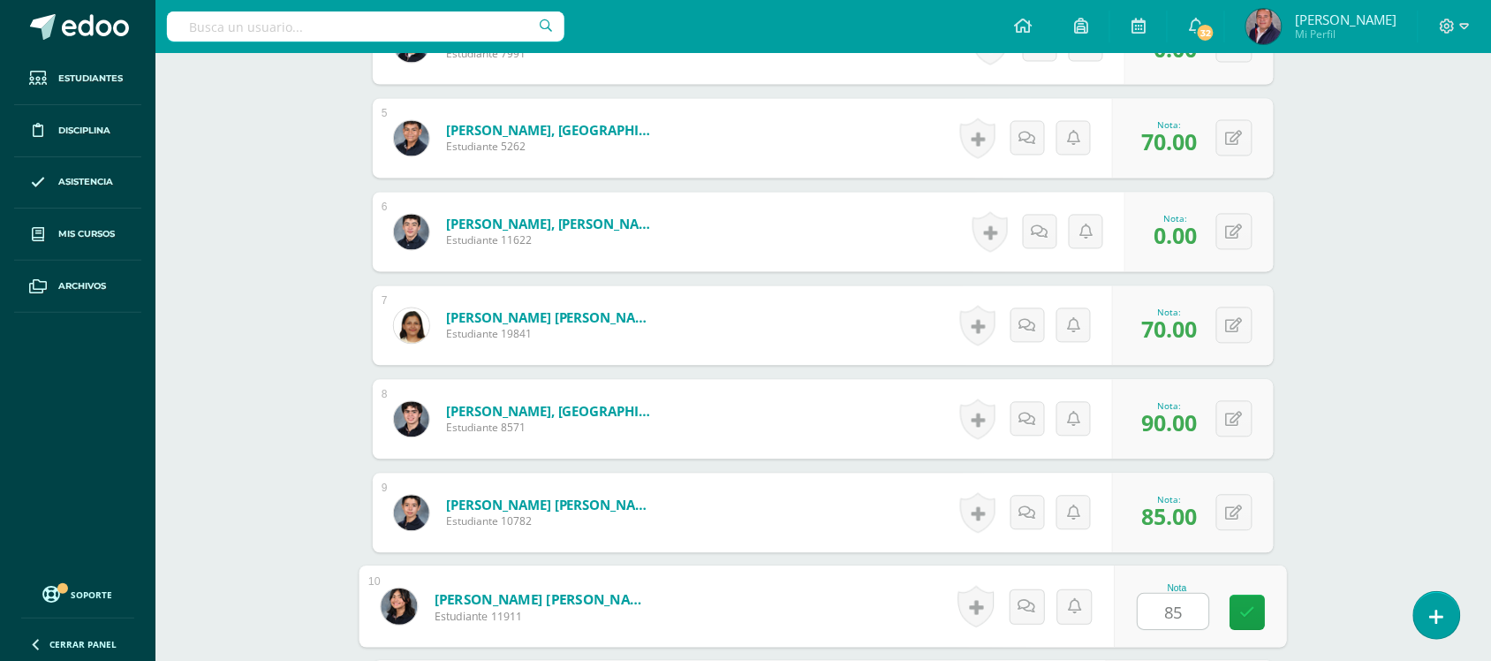
type input "85"
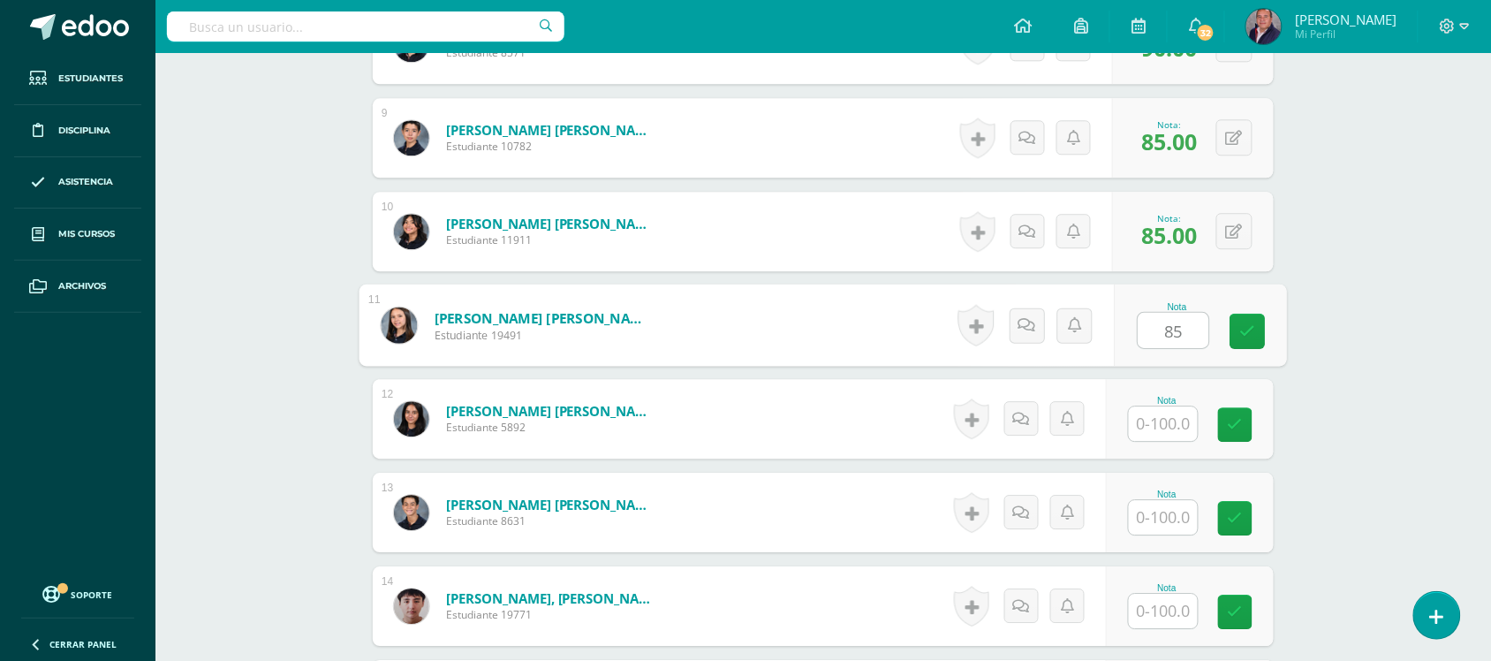
type input "85"
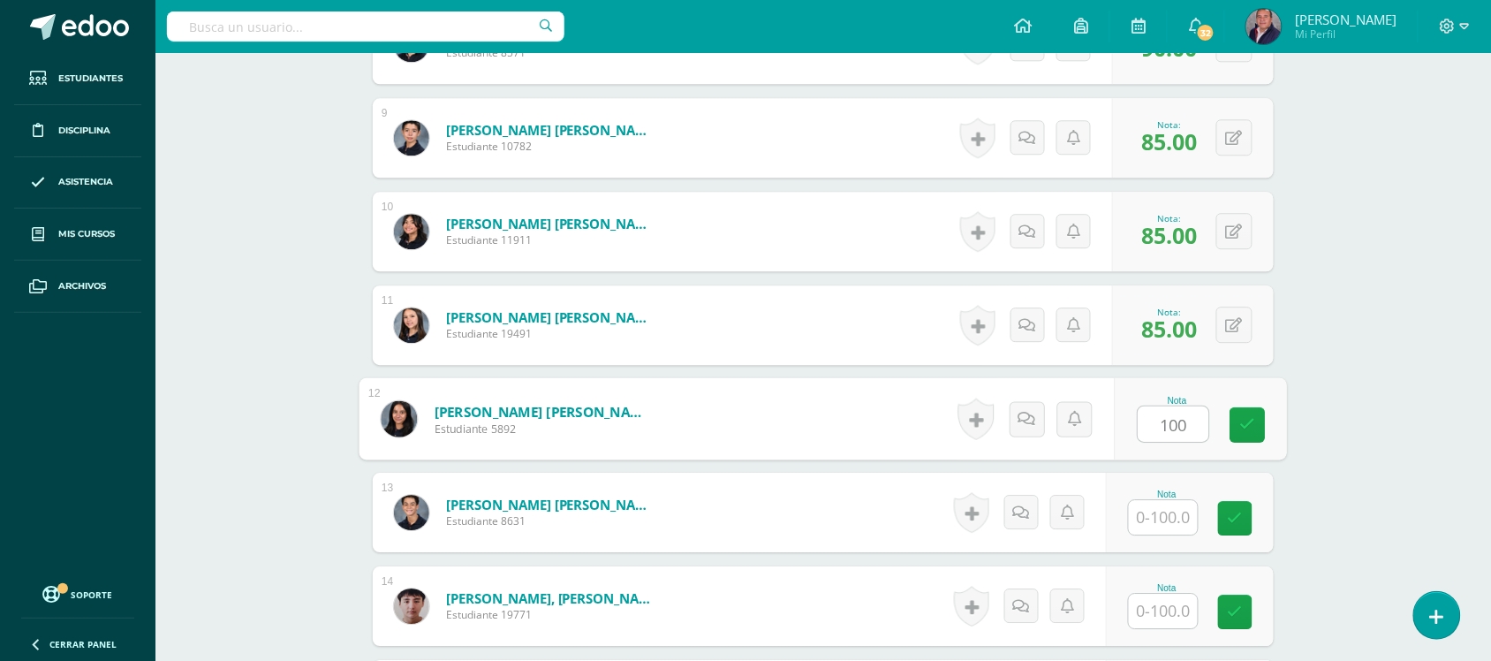
type input "100"
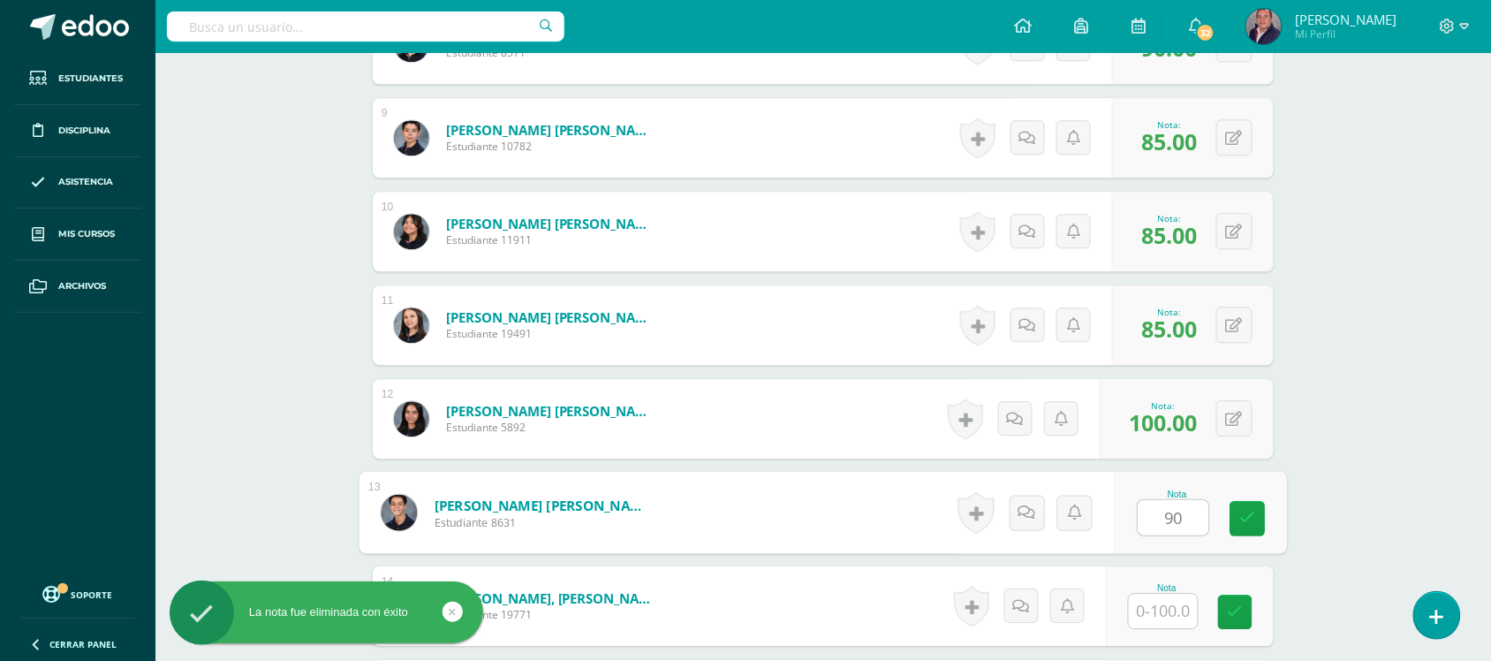
type input "90"
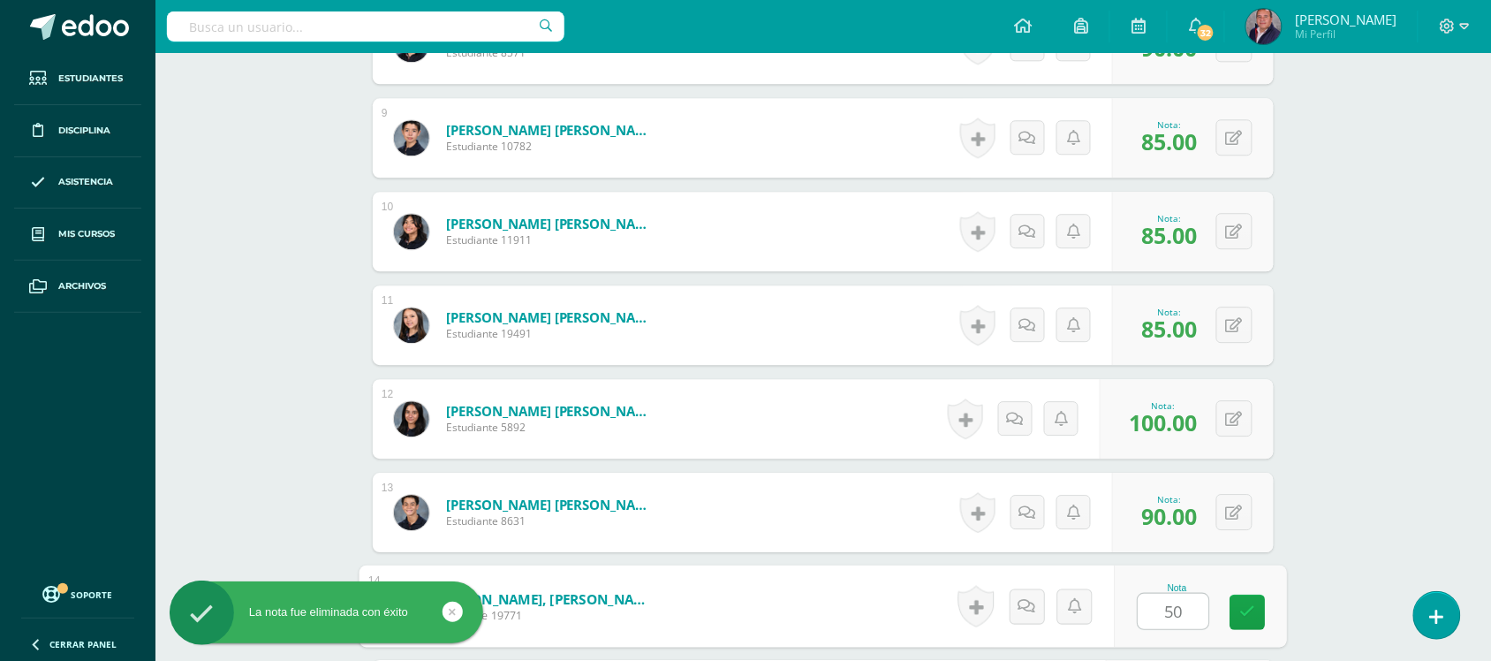
type input "50"
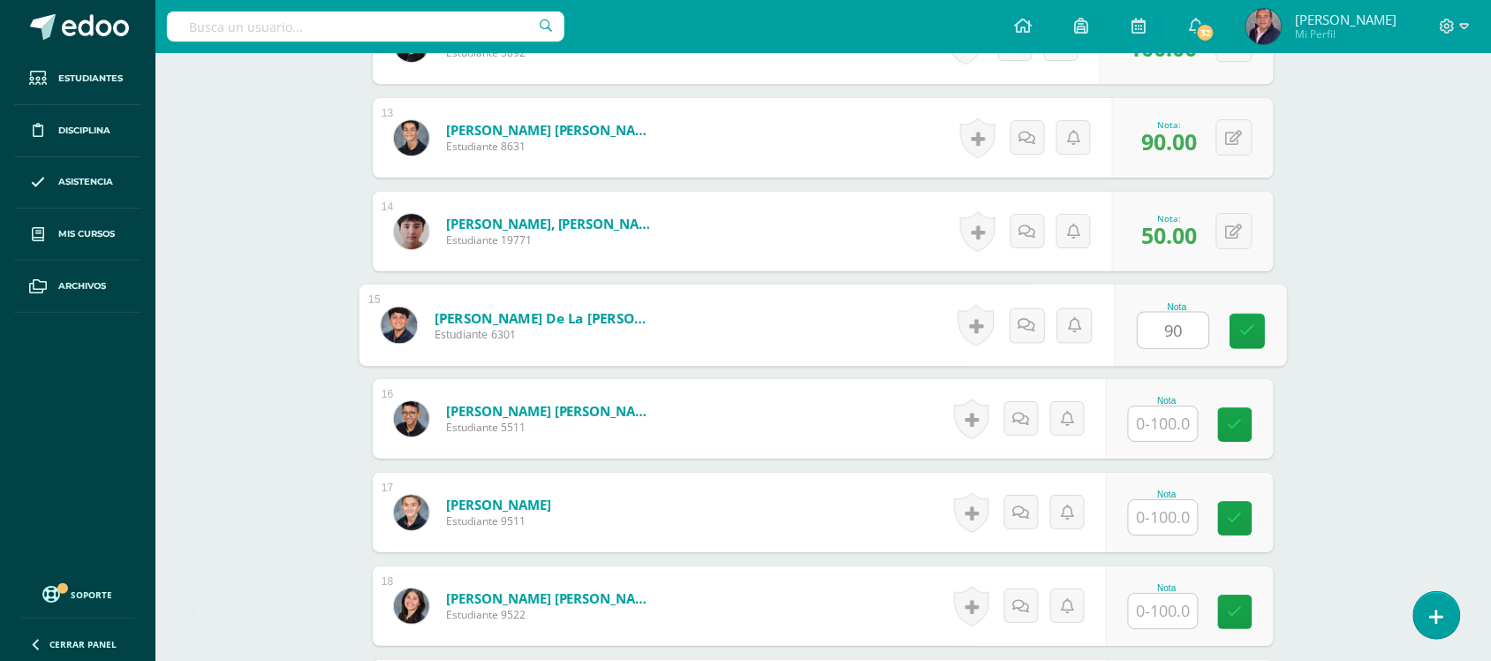
type input "90"
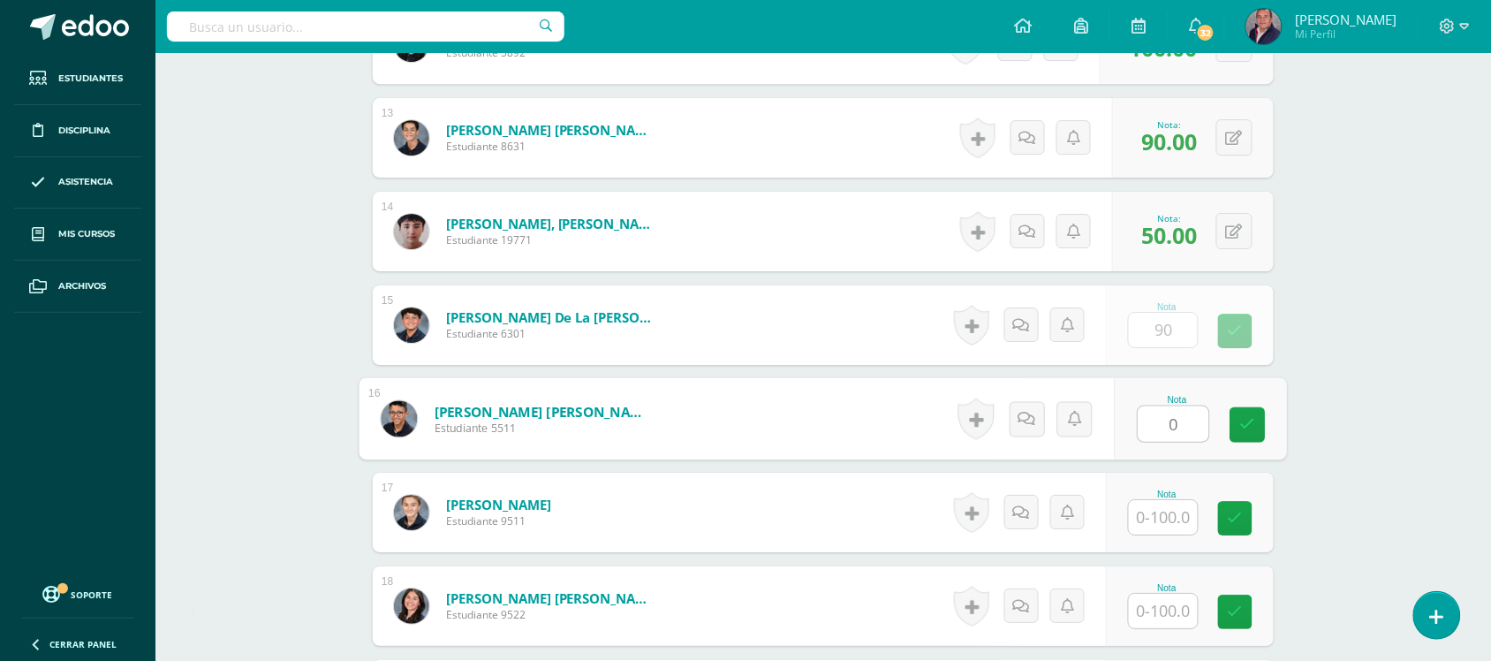
type input "0"
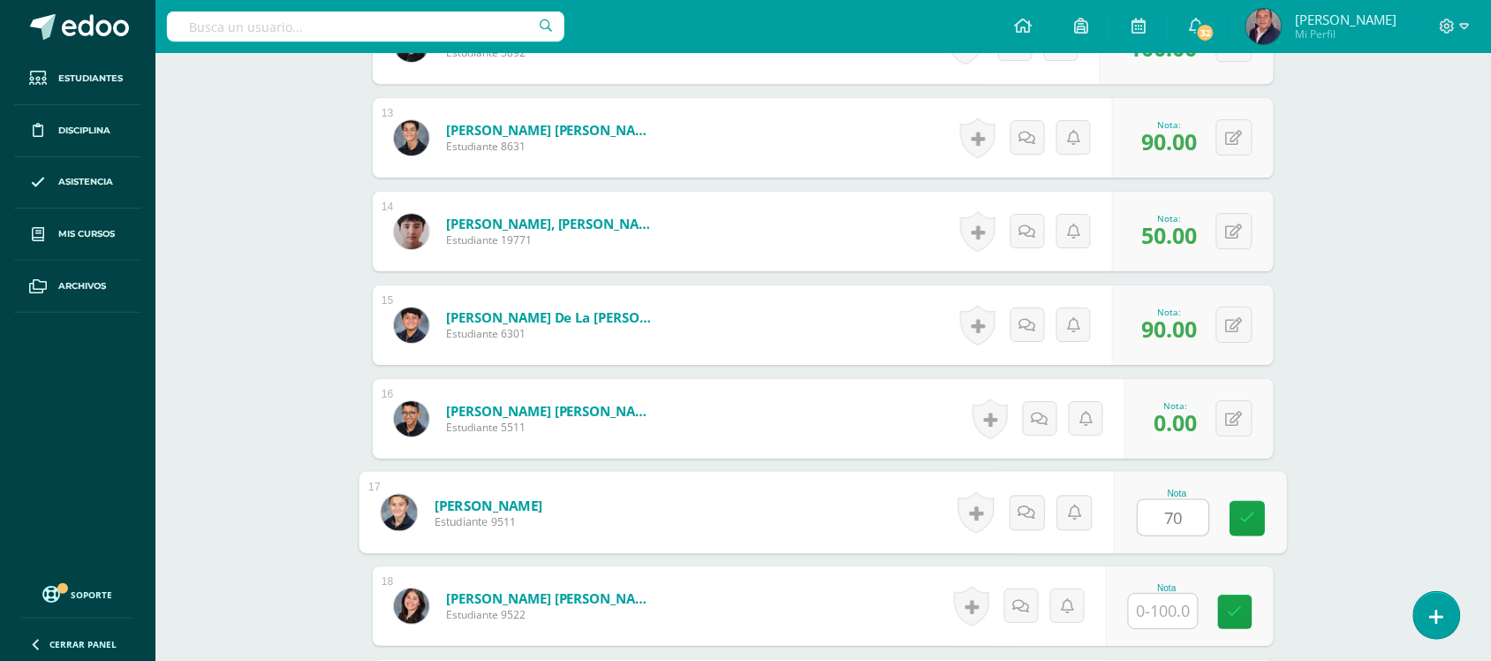
type input "70"
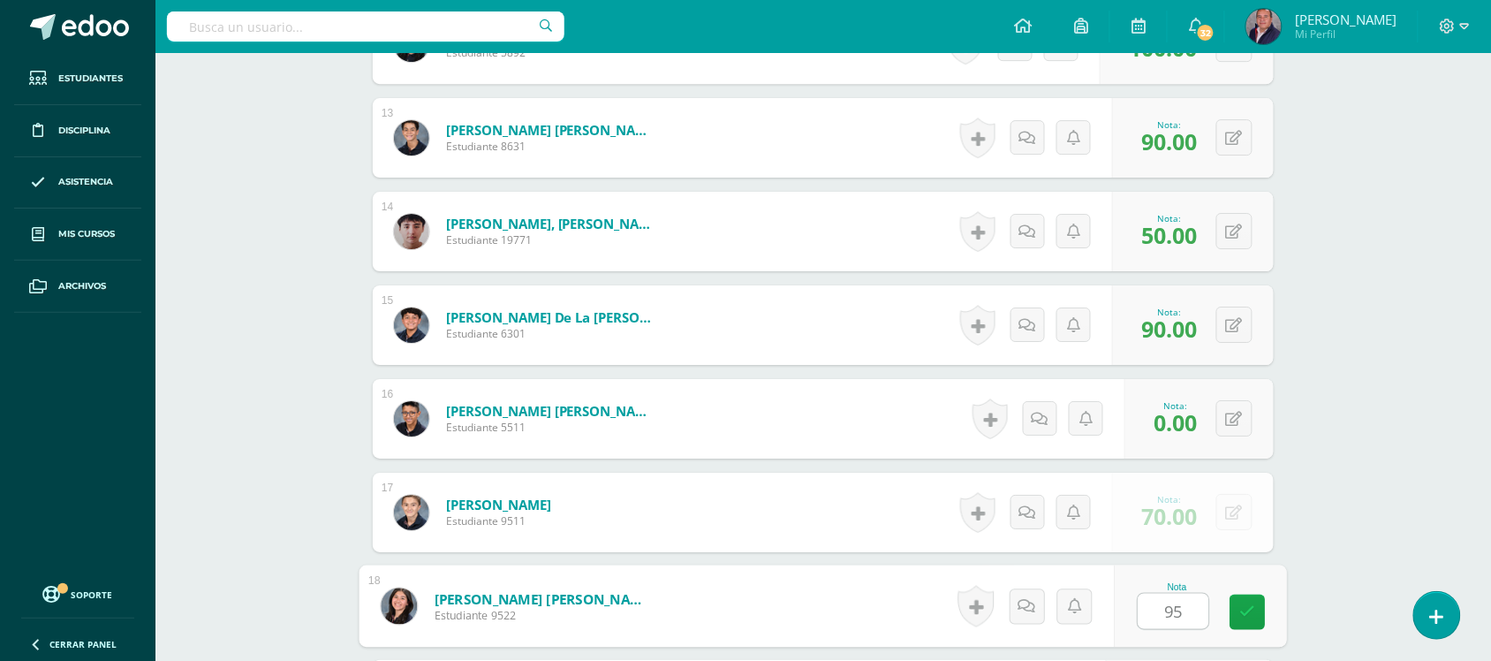
type input "95"
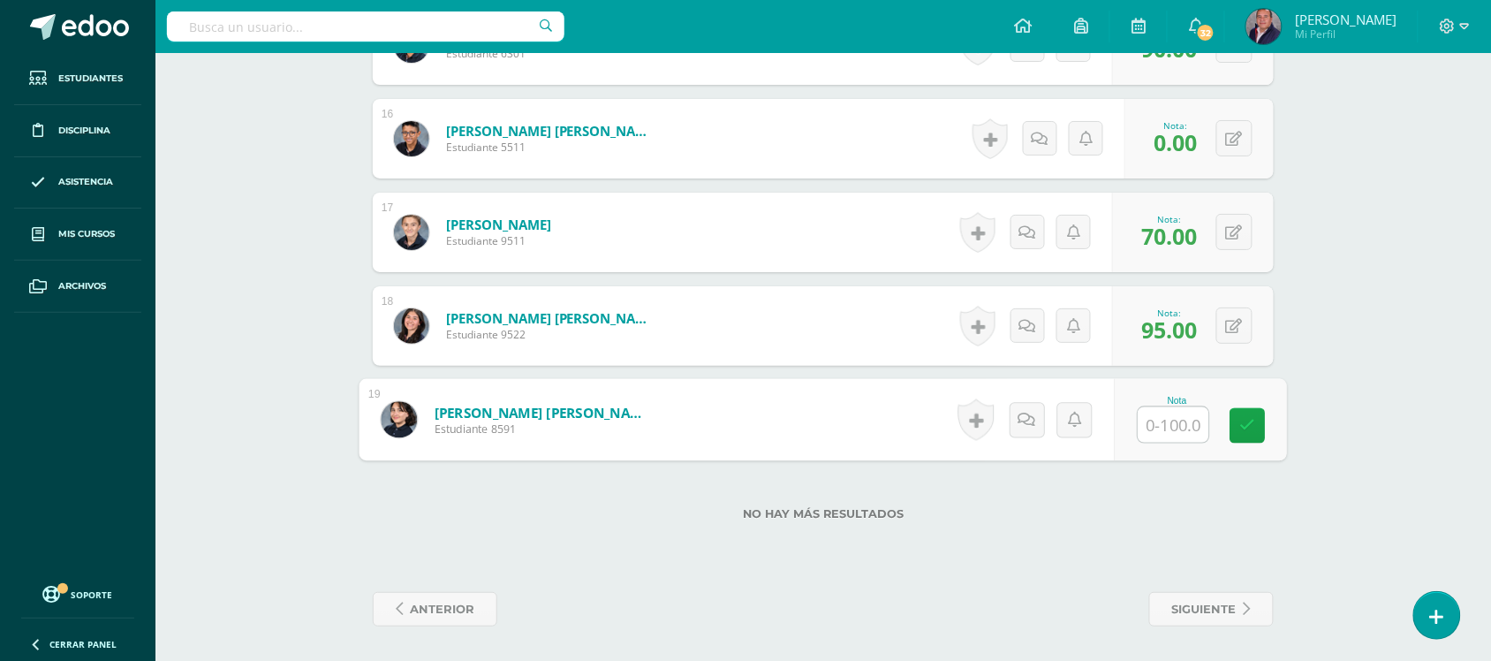
type input "0"
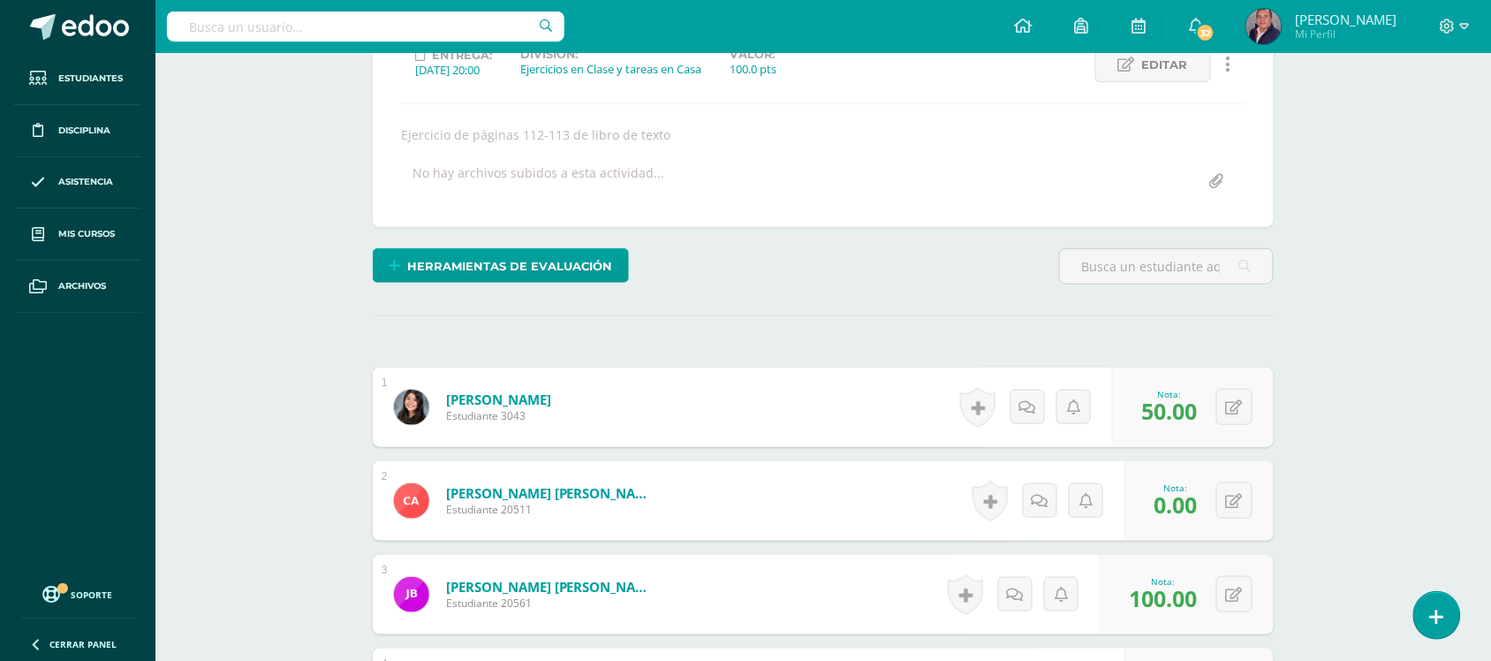
scroll to position [0, 0]
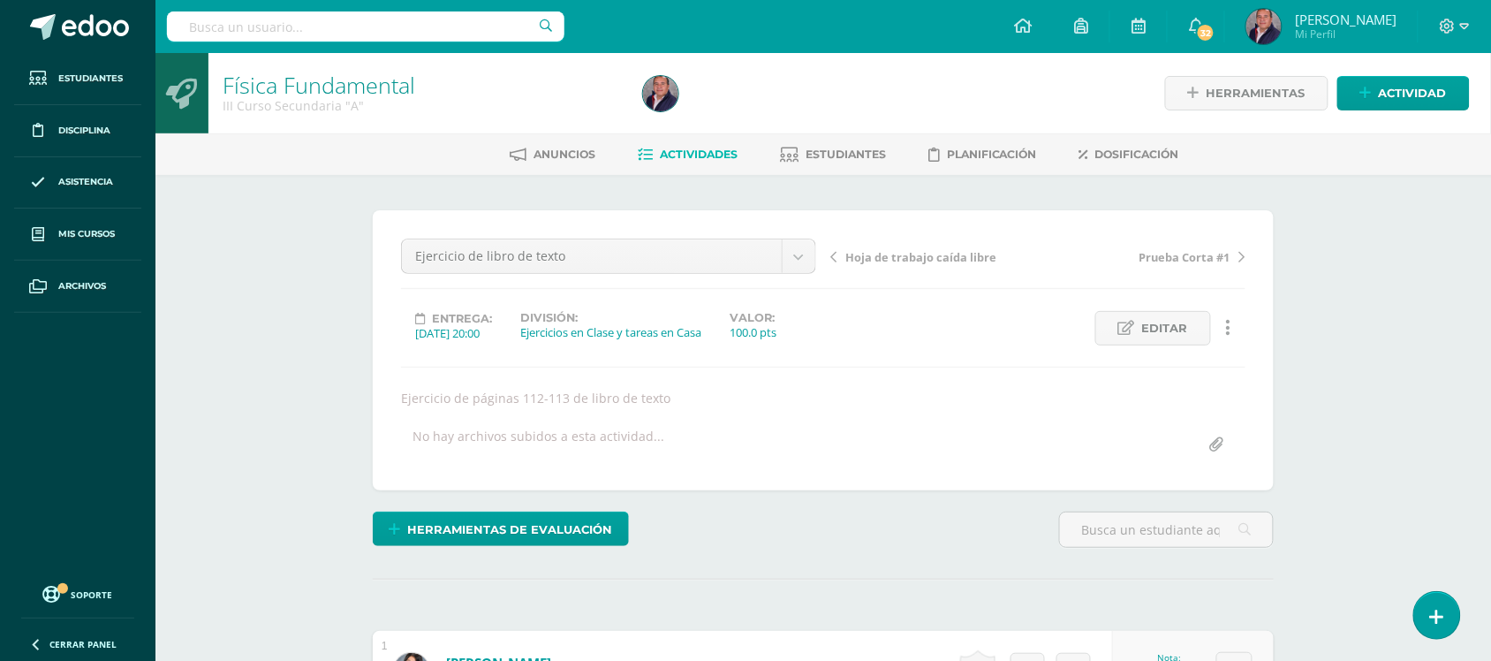
click at [701, 153] on span "Actividades" at bounding box center [699, 154] width 78 height 13
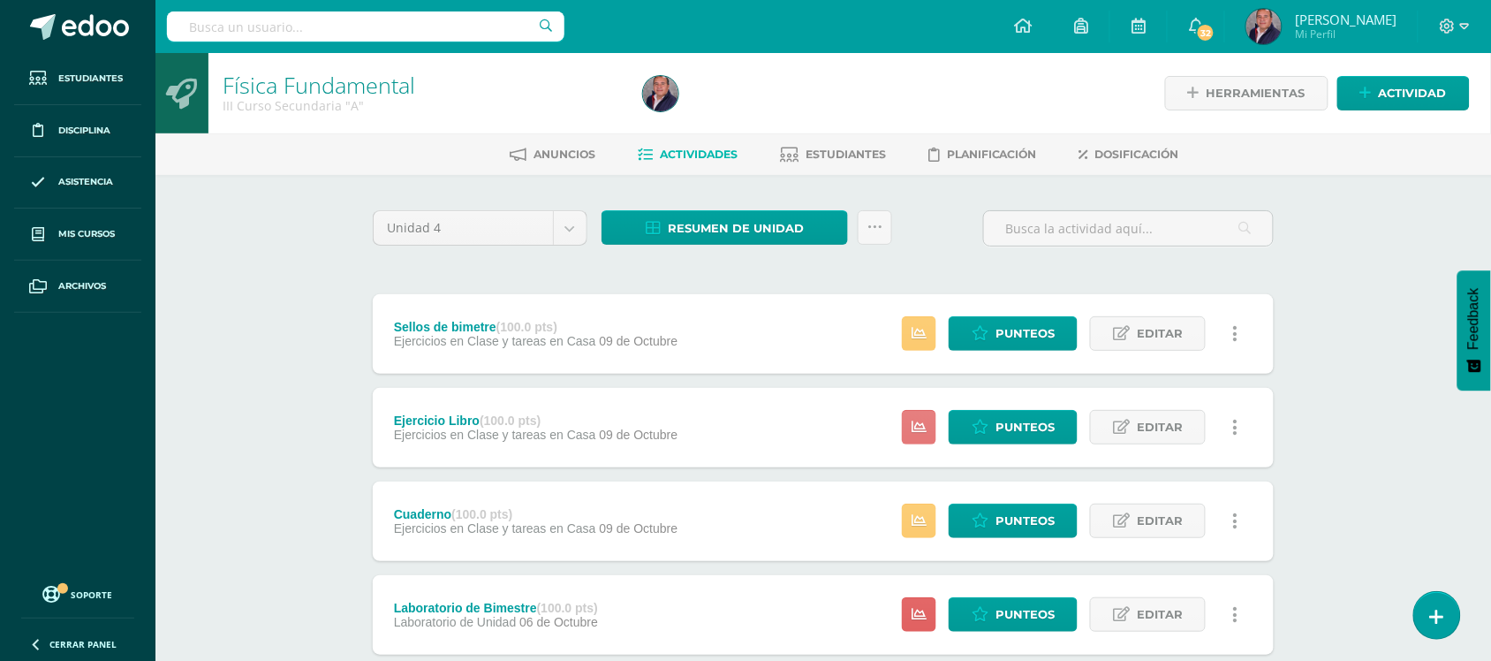
click at [916, 426] on icon at bounding box center [919, 427] width 15 height 15
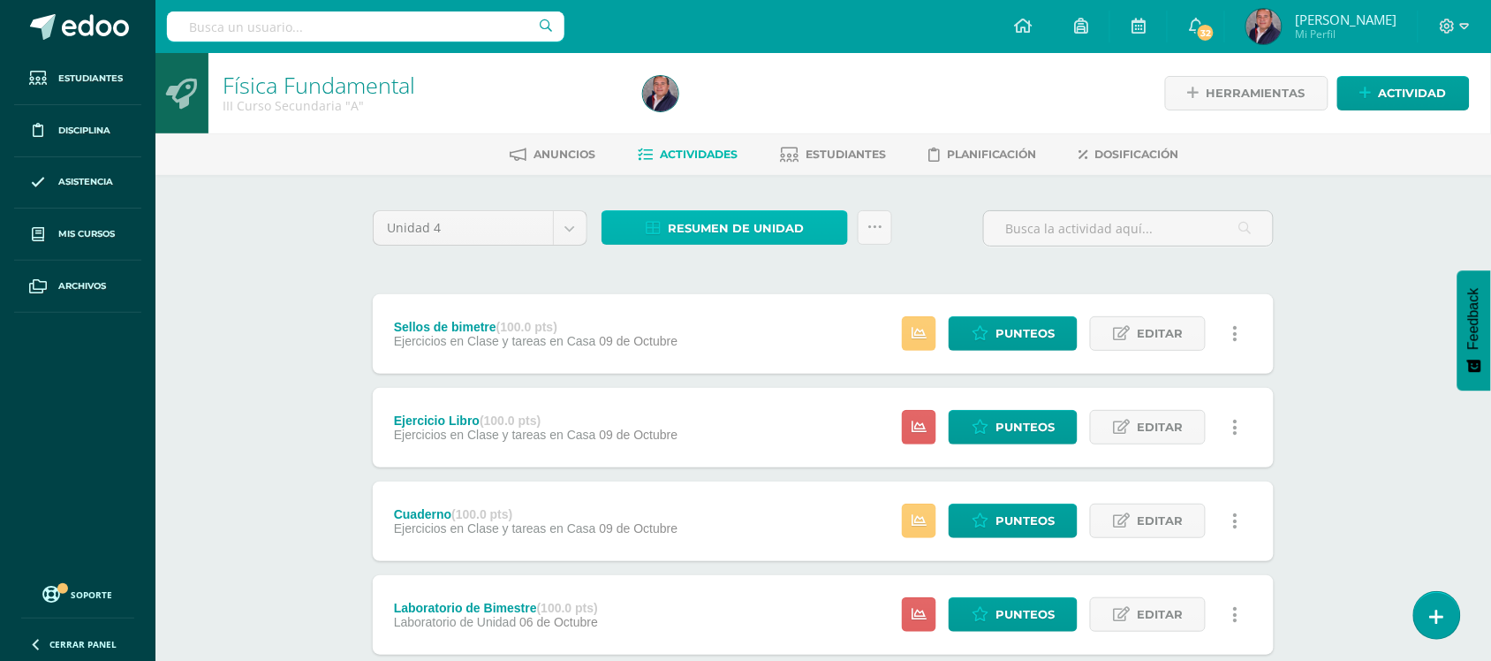
click at [747, 228] on span "Resumen de unidad" at bounding box center [736, 228] width 136 height 33
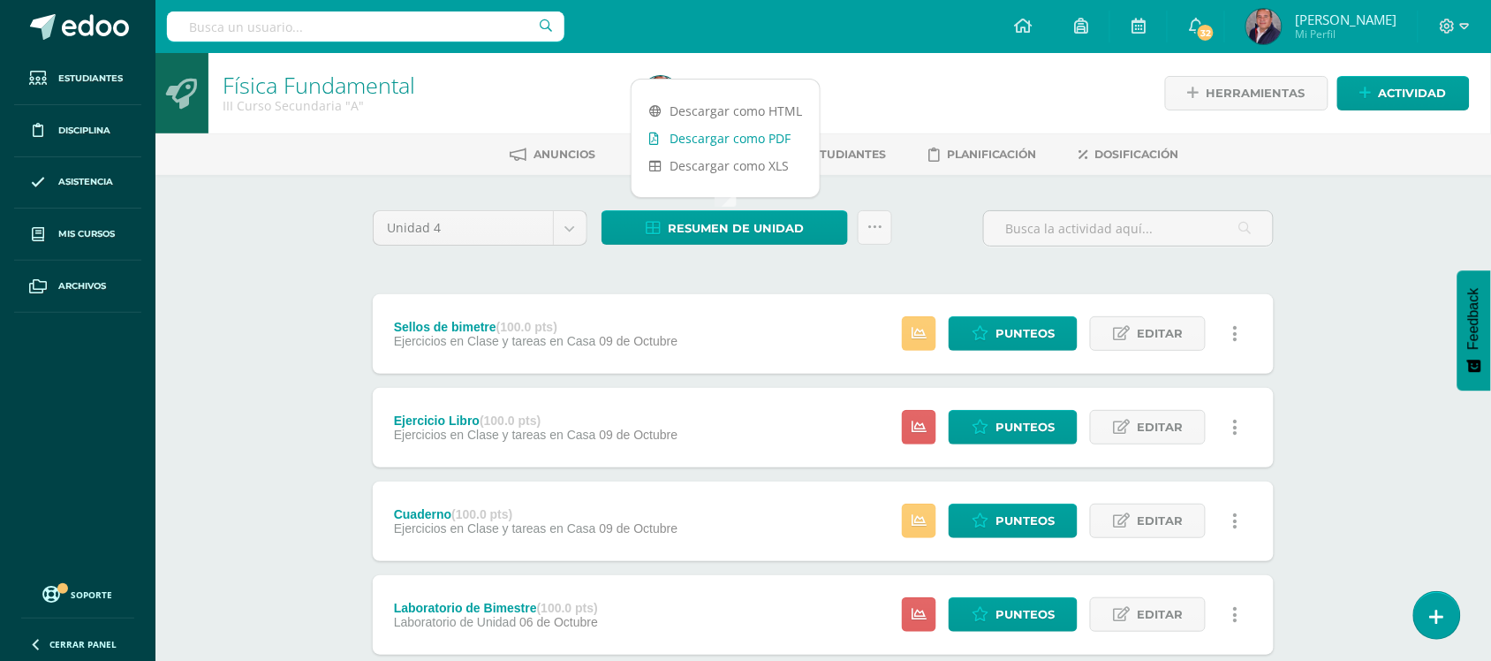
click at [745, 130] on link "Descargar como PDF" at bounding box center [726, 138] width 188 height 27
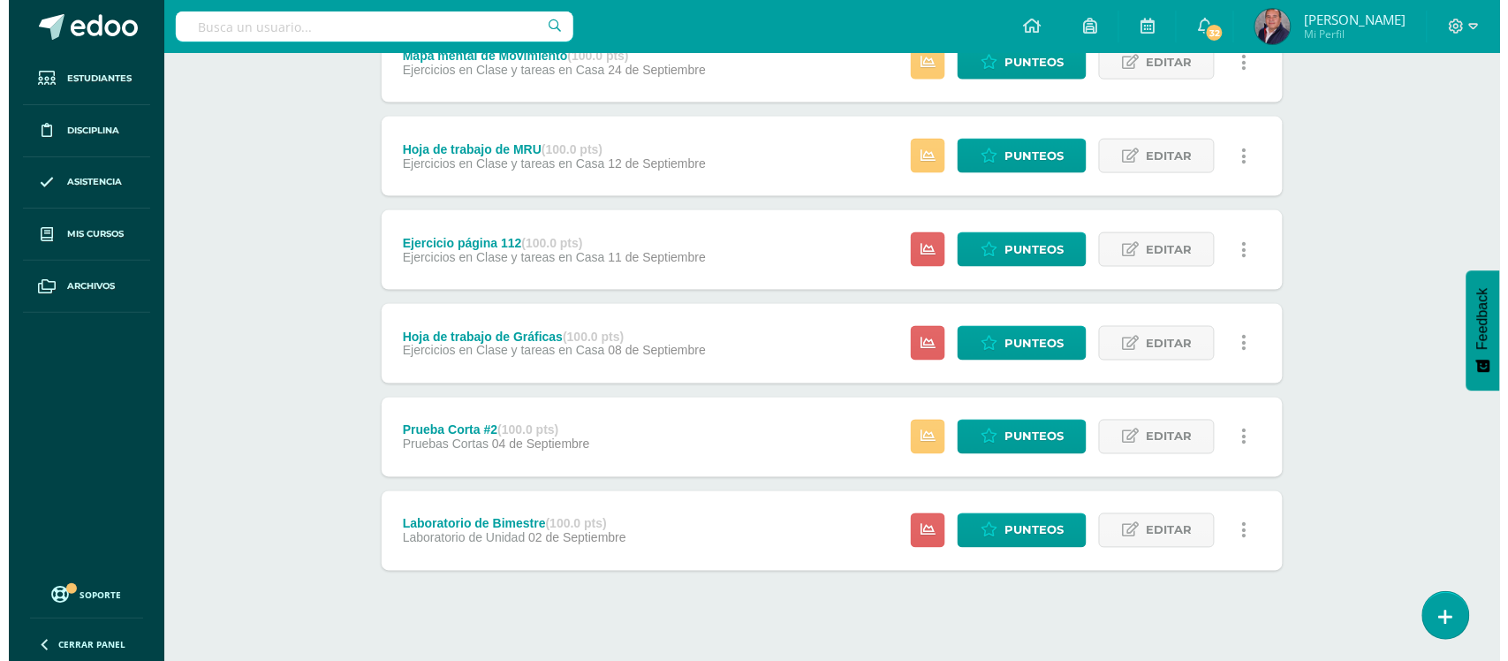
scroll to position [664, 0]
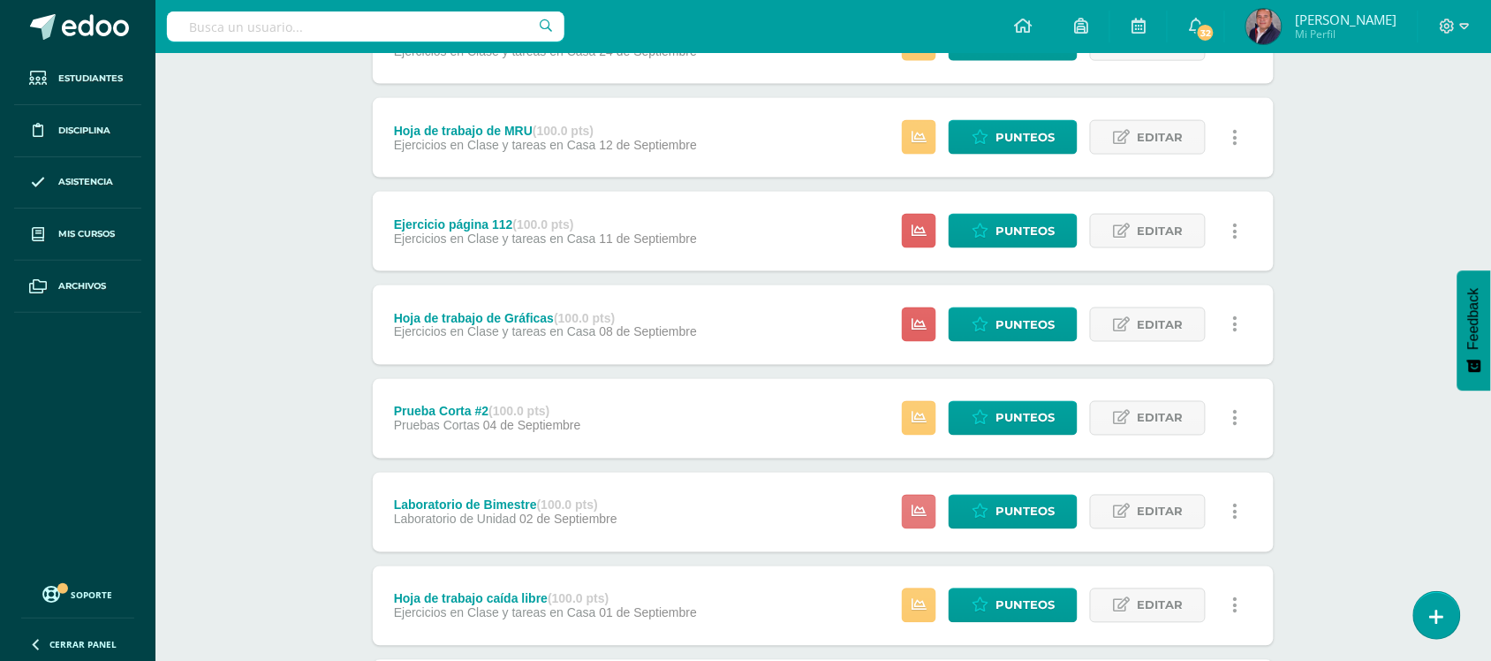
click at [920, 506] on icon at bounding box center [919, 511] width 15 height 15
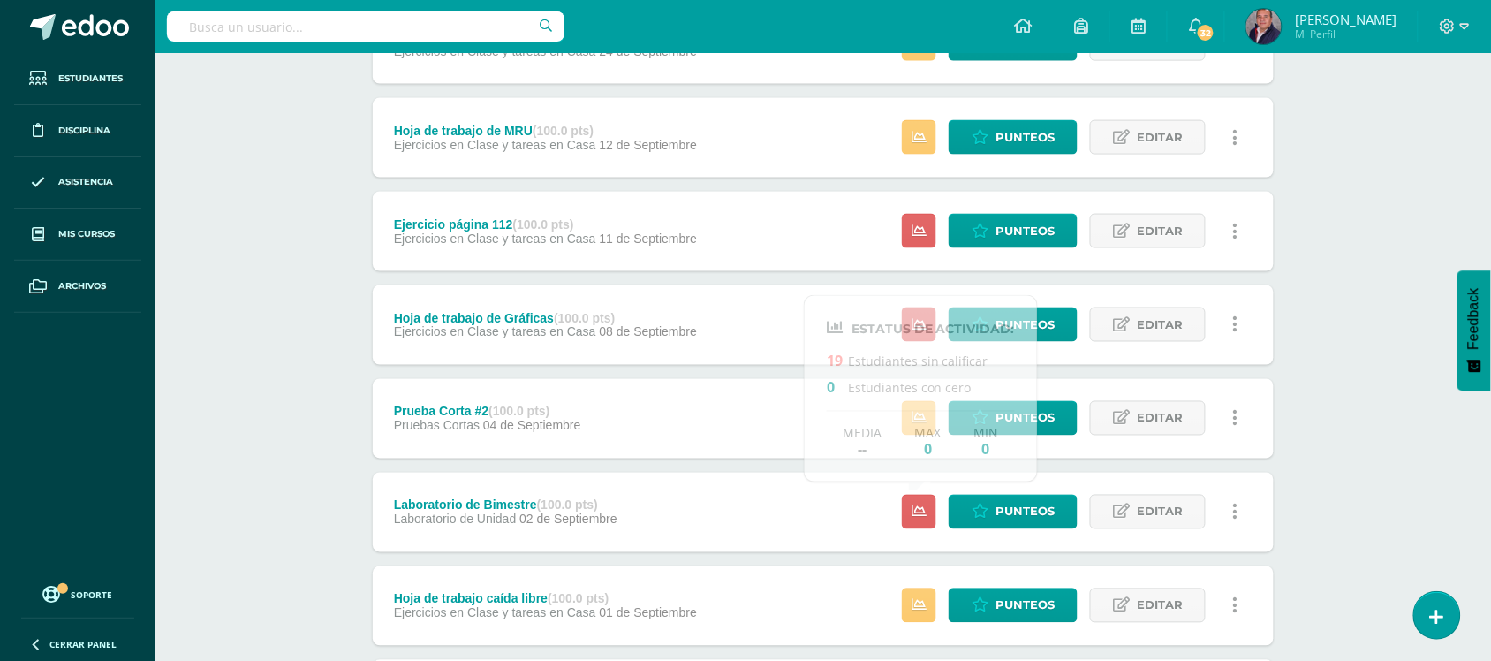
click at [755, 497] on div "Laboratorio de Bimestre (100.0 pts) Laboratorio de Unidad 02 de Septiembre Punt…" at bounding box center [823, 513] width 901 height 80
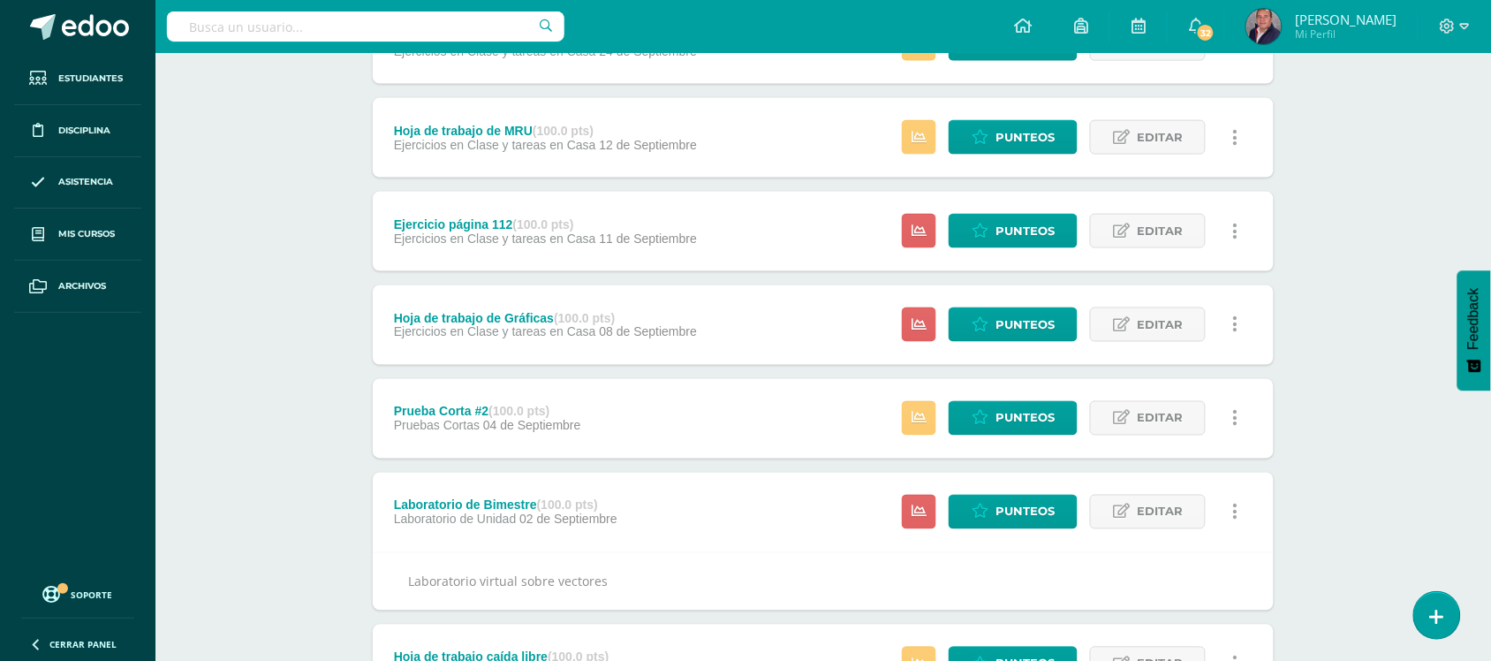
click at [1240, 512] on link at bounding box center [1235, 512] width 34 height 34
click at [1171, 628] on link "Eliminar" at bounding box center [1202, 623] width 181 height 27
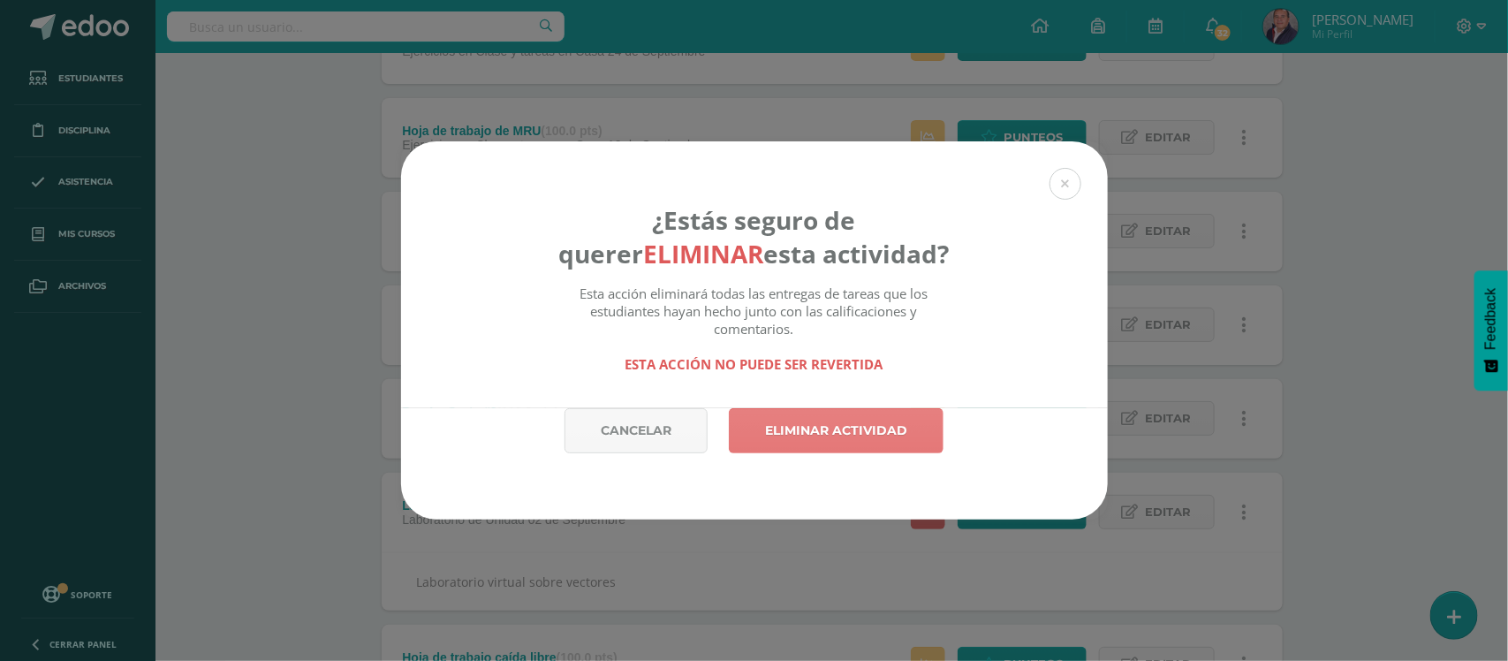
click at [853, 434] on link "Eliminar actividad" at bounding box center [836, 430] width 215 height 45
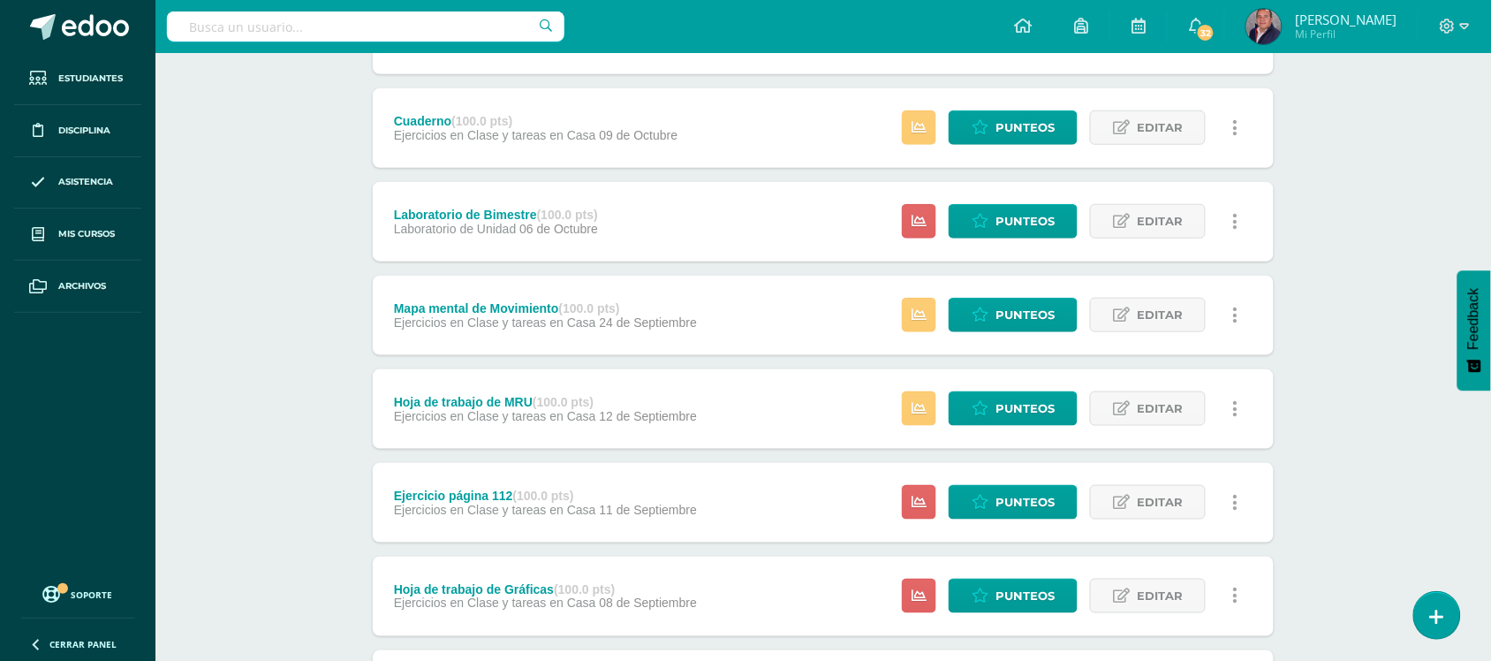
scroll to position [395, 0]
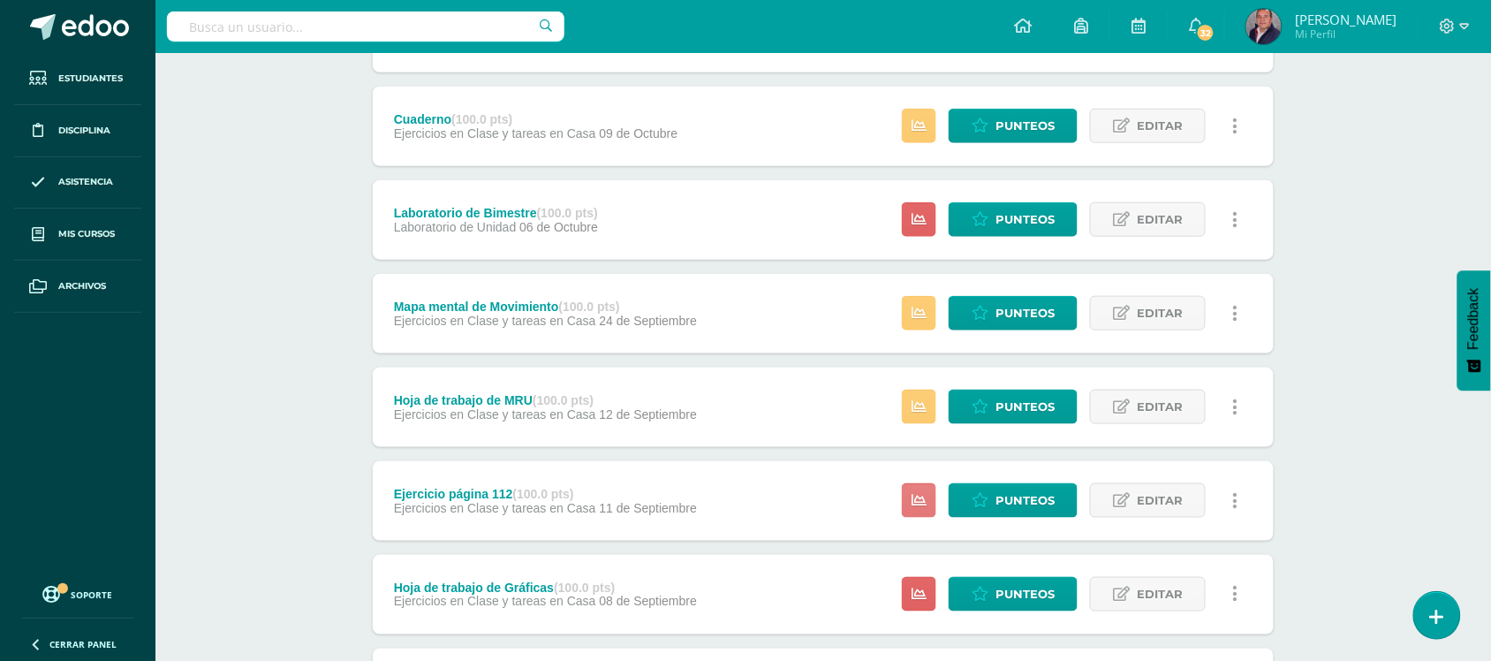
click at [923, 502] on icon at bounding box center [919, 500] width 15 height 15
click at [925, 596] on icon at bounding box center [919, 594] width 15 height 15
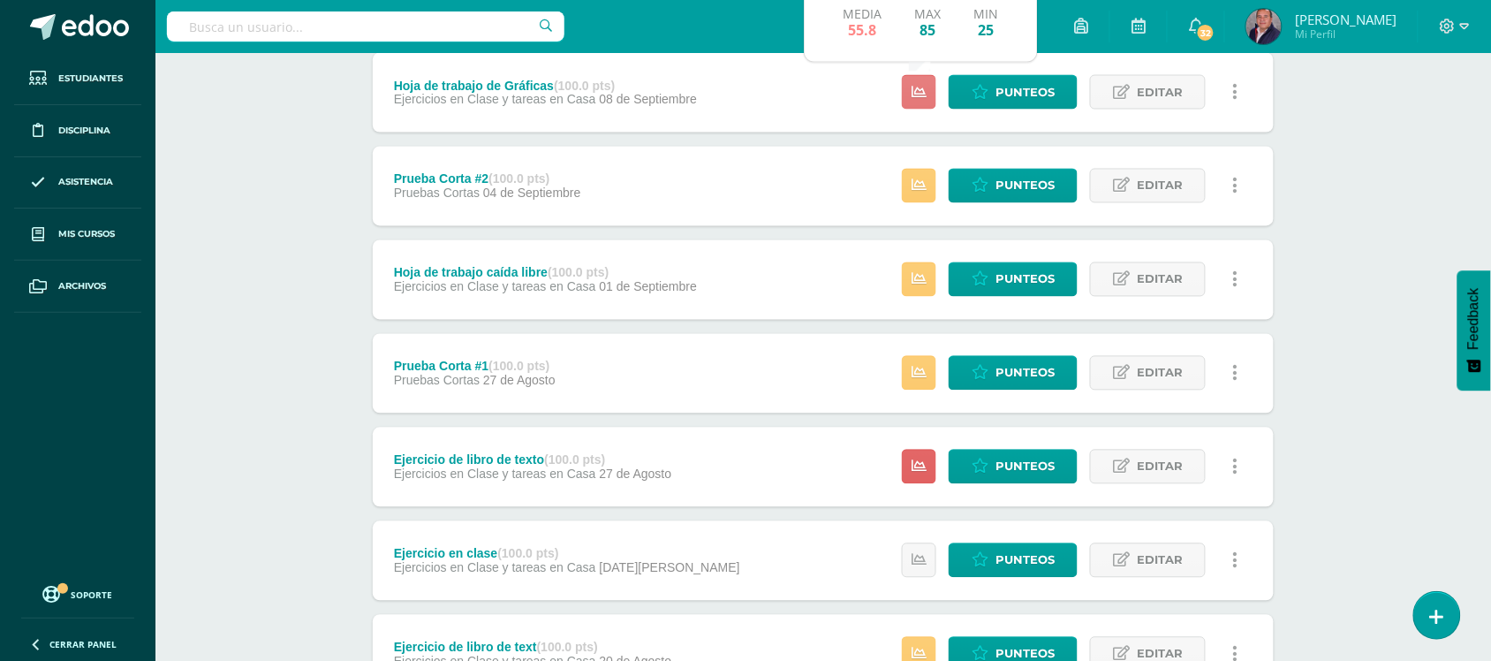
scroll to position [894, 0]
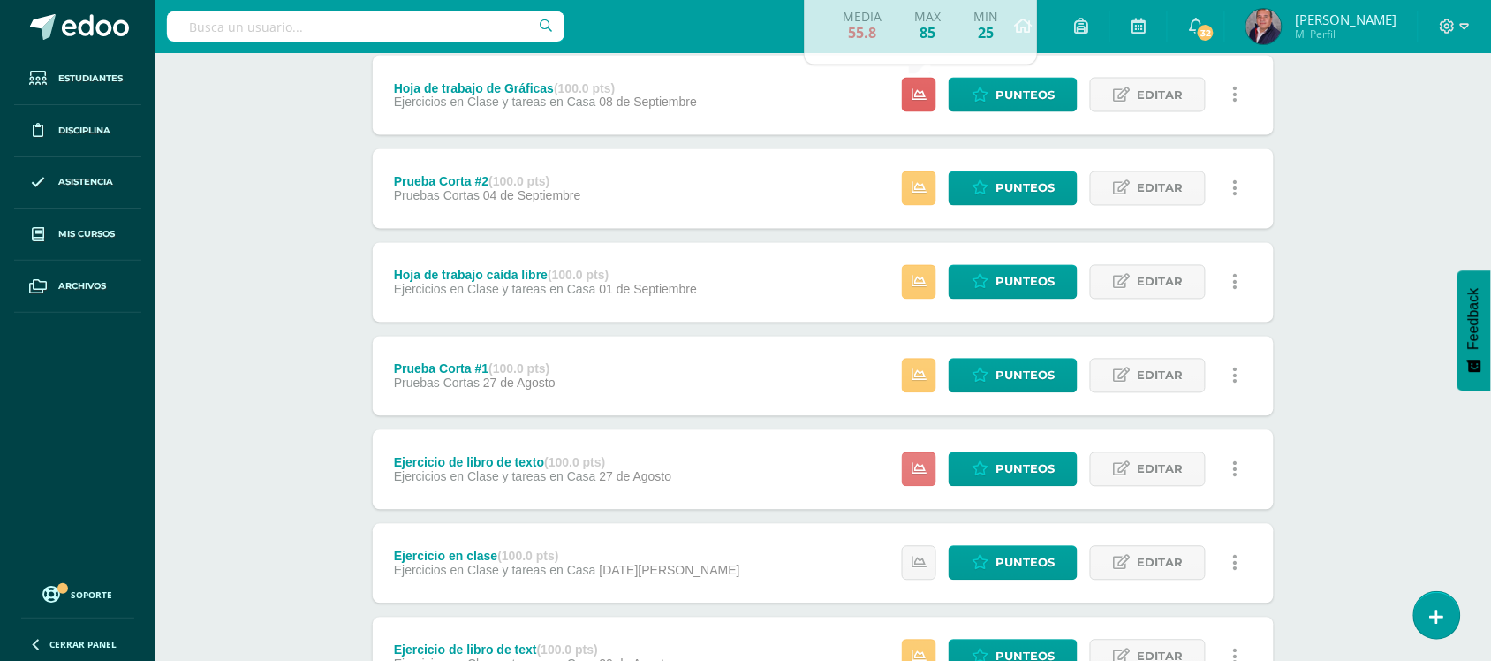
click at [904, 458] on link at bounding box center [919, 469] width 34 height 34
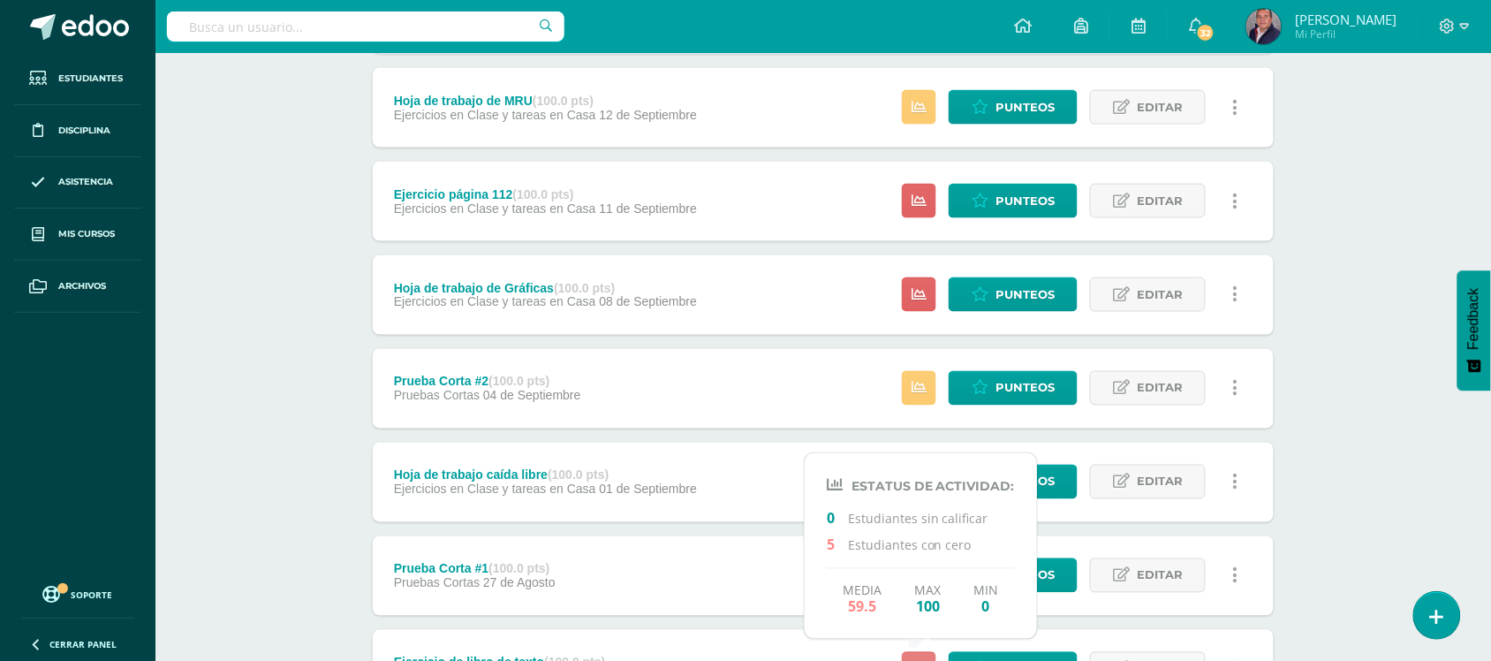
scroll to position [0, 0]
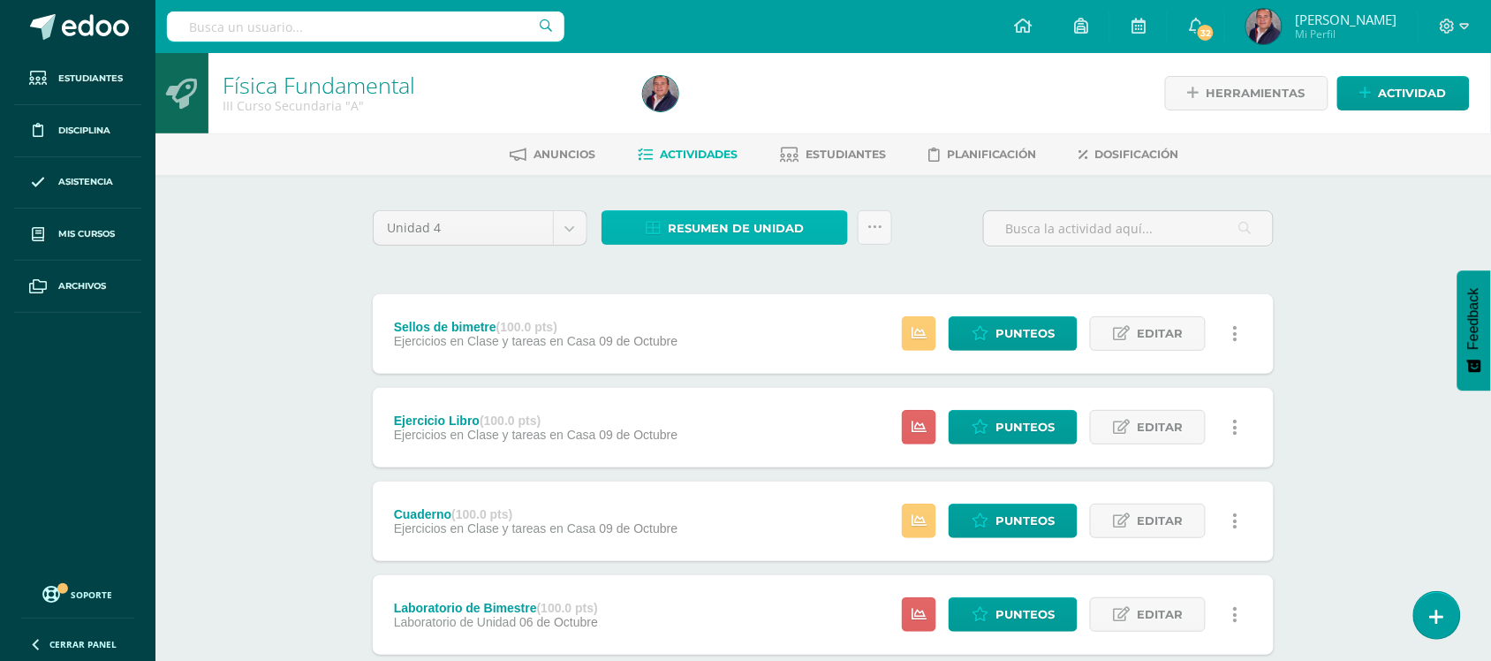
click at [743, 226] on span "Resumen de unidad" at bounding box center [736, 228] width 136 height 33
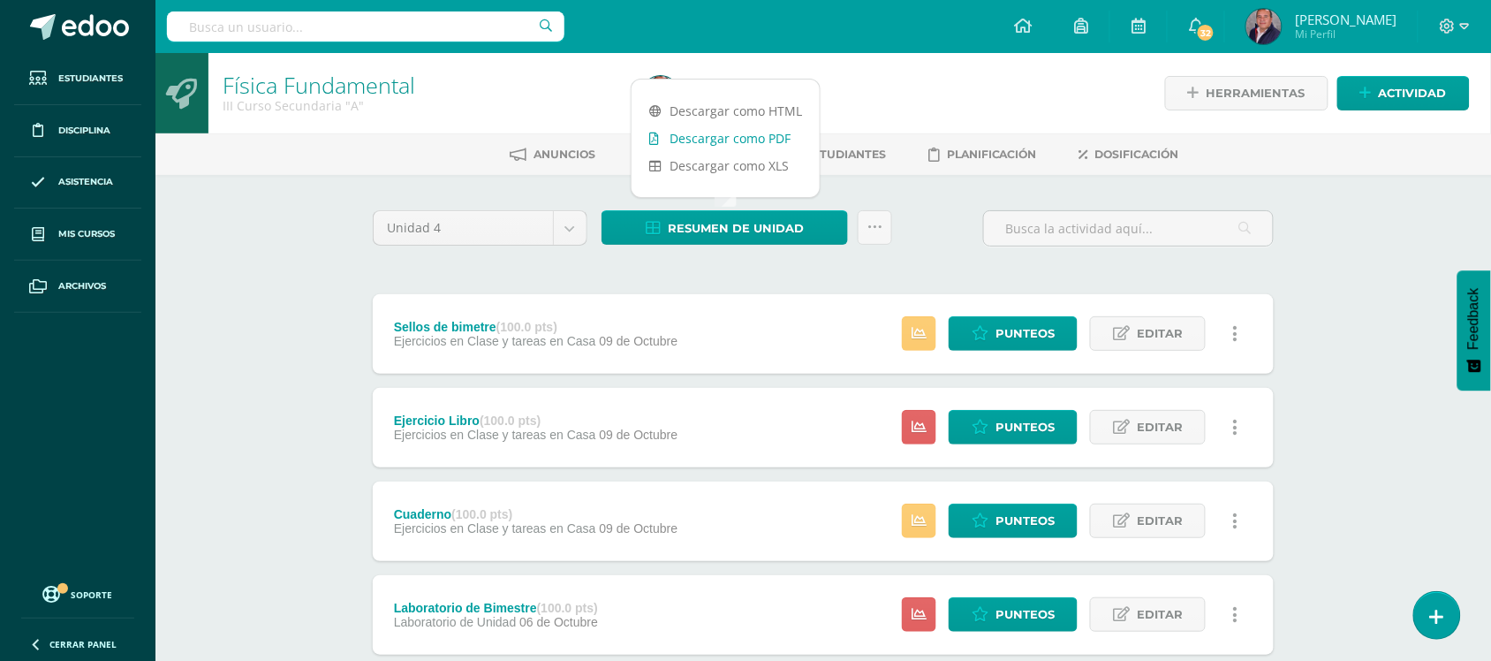
click at [742, 128] on link "Descargar como PDF" at bounding box center [726, 138] width 188 height 27
click at [1401, 87] on span "Actividad" at bounding box center [1413, 93] width 68 height 33
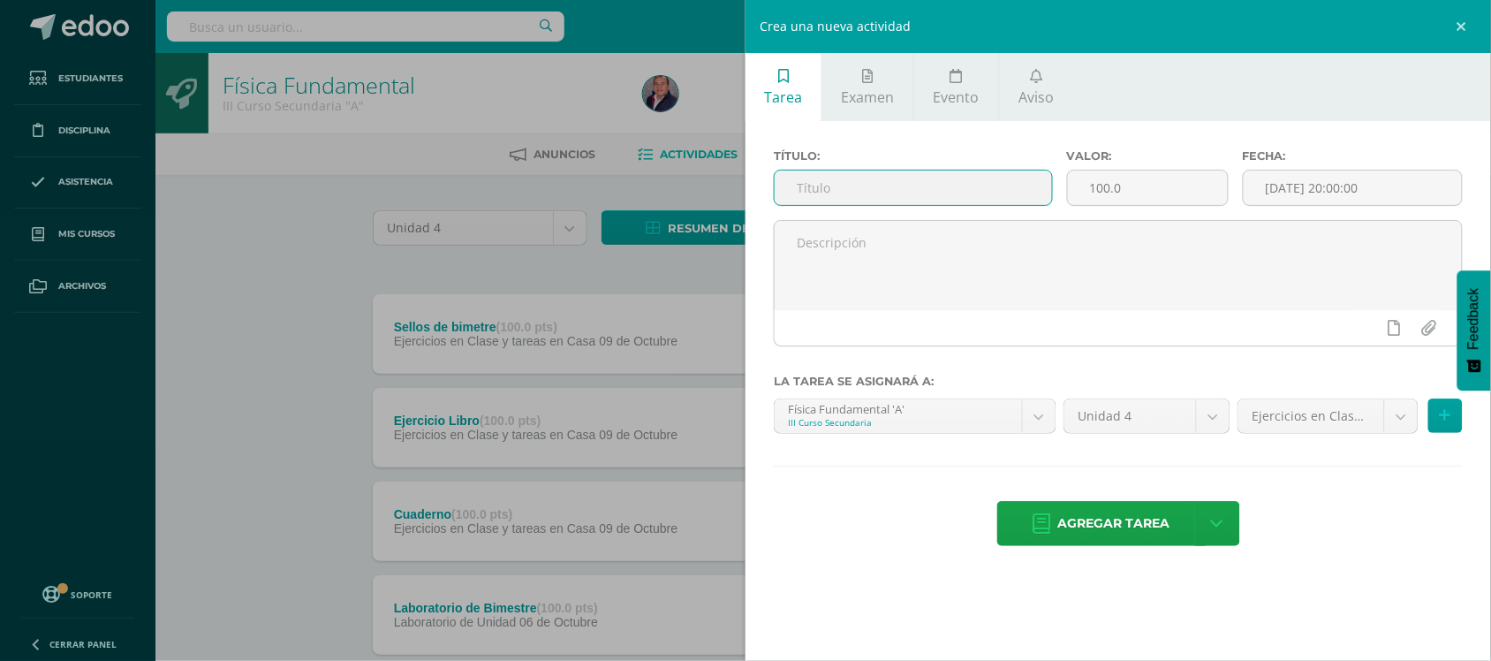
click at [903, 186] on input "text" at bounding box center [913, 188] width 277 height 34
type input "Ejercicio en clase de libro"
click at [1300, 194] on input "[DATE] 20:00:00" at bounding box center [1353, 188] width 218 height 34
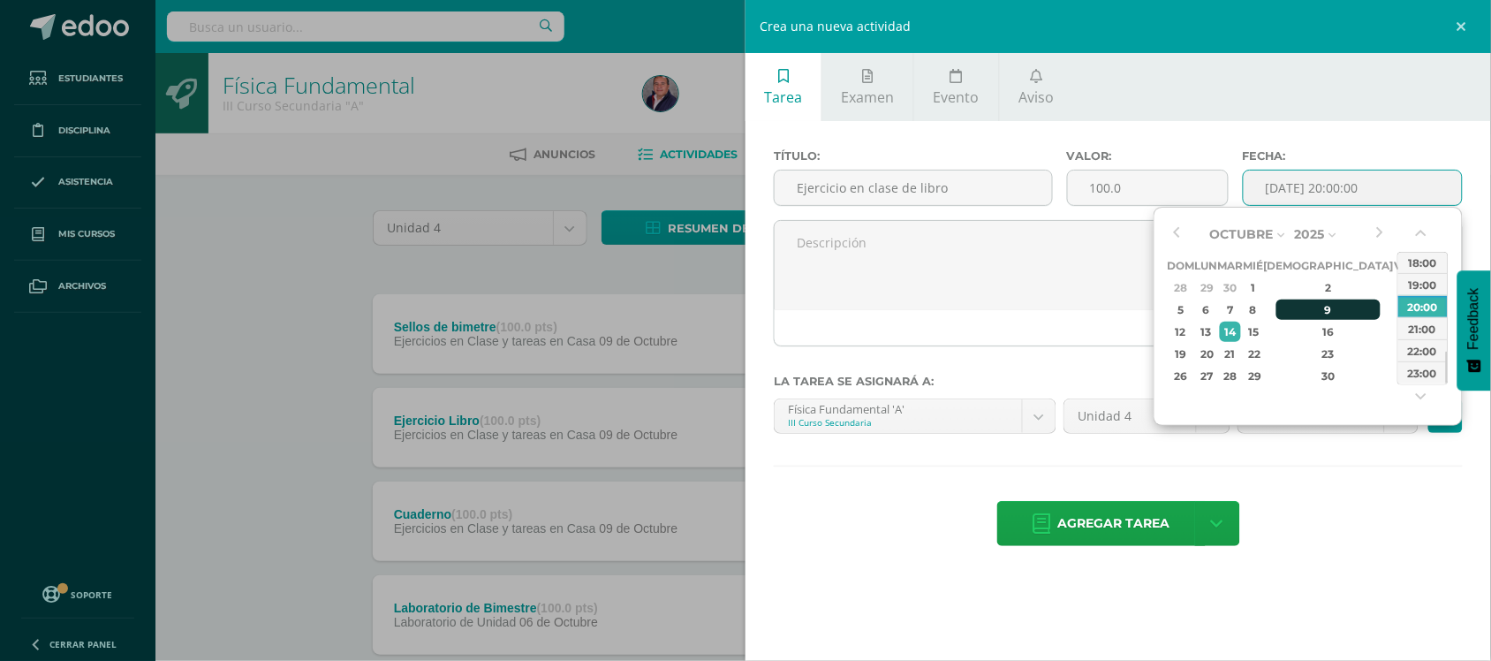
click at [1309, 311] on div "9" at bounding box center [1329, 309] width 104 height 20
type input "2025-10-09 20:00"
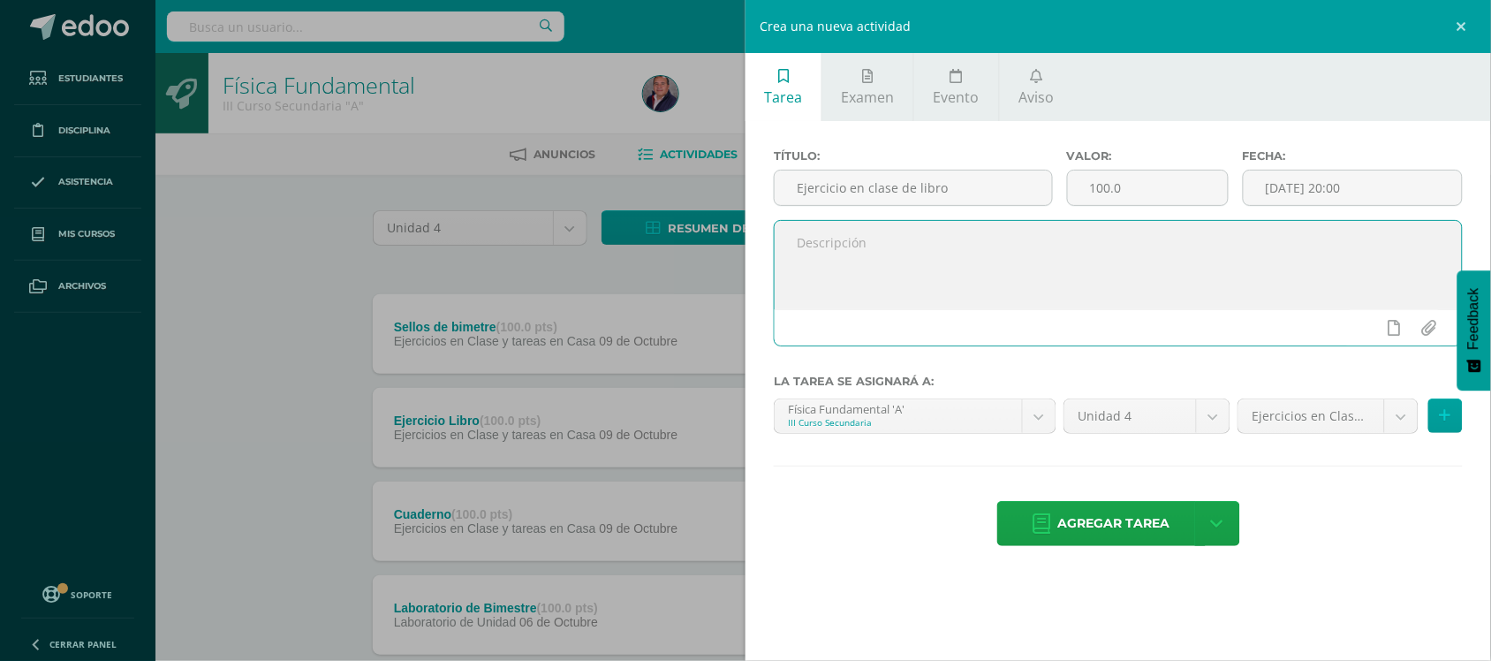
click at [906, 248] on textarea at bounding box center [1118, 265] width 687 height 88
click at [1463, 29] on link at bounding box center [1464, 26] width 53 height 53
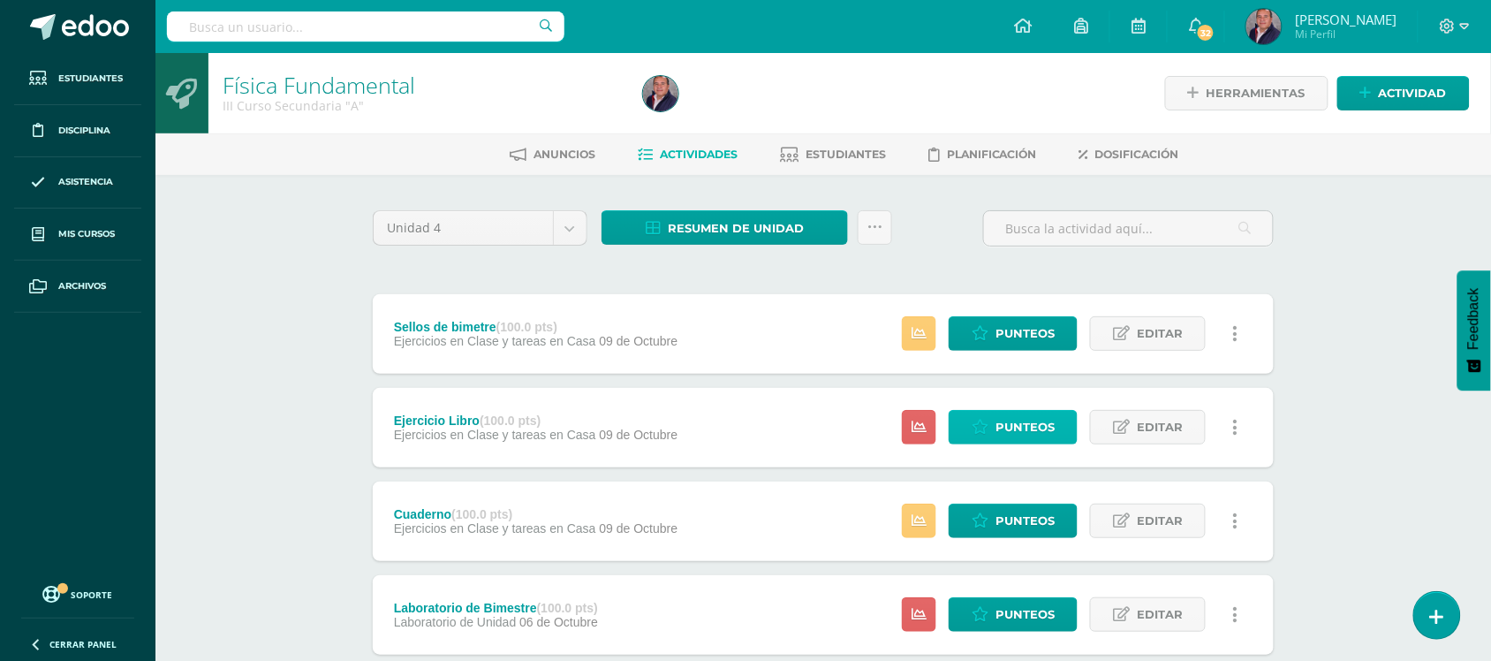
click at [1039, 420] on span "Punteos" at bounding box center [1025, 427] width 59 height 33
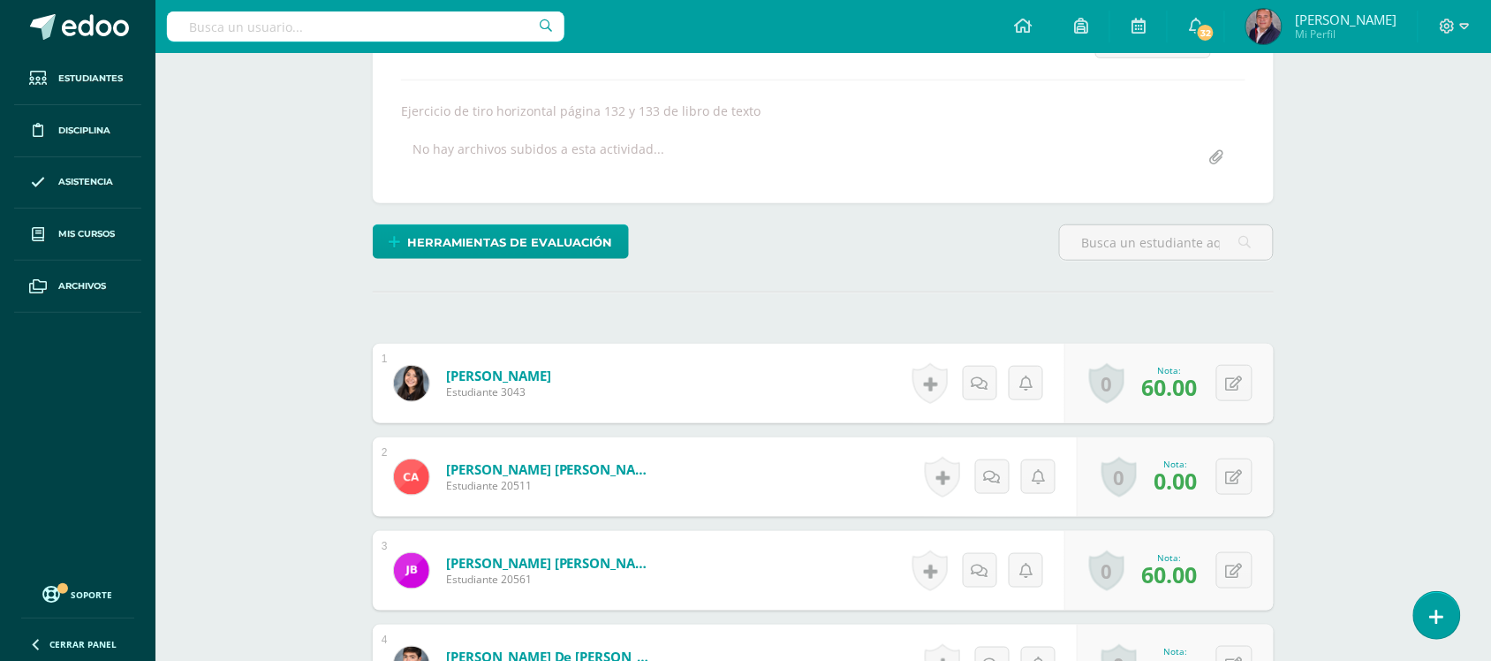
scroll to position [288, 0]
click at [1264, 383] on div "0 Logros Logros obtenidos Aún no hay logros agregados Nota: 60.00" at bounding box center [1169, 383] width 209 height 80
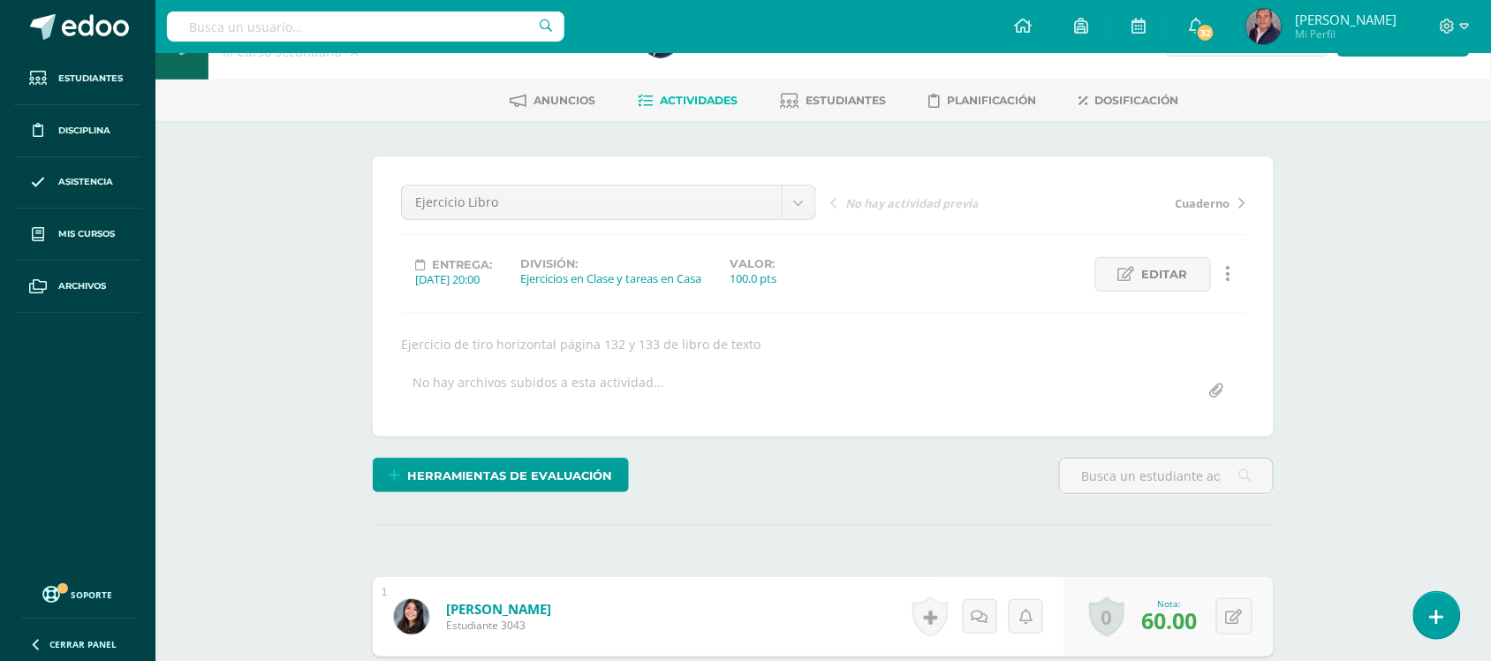
scroll to position [0, 0]
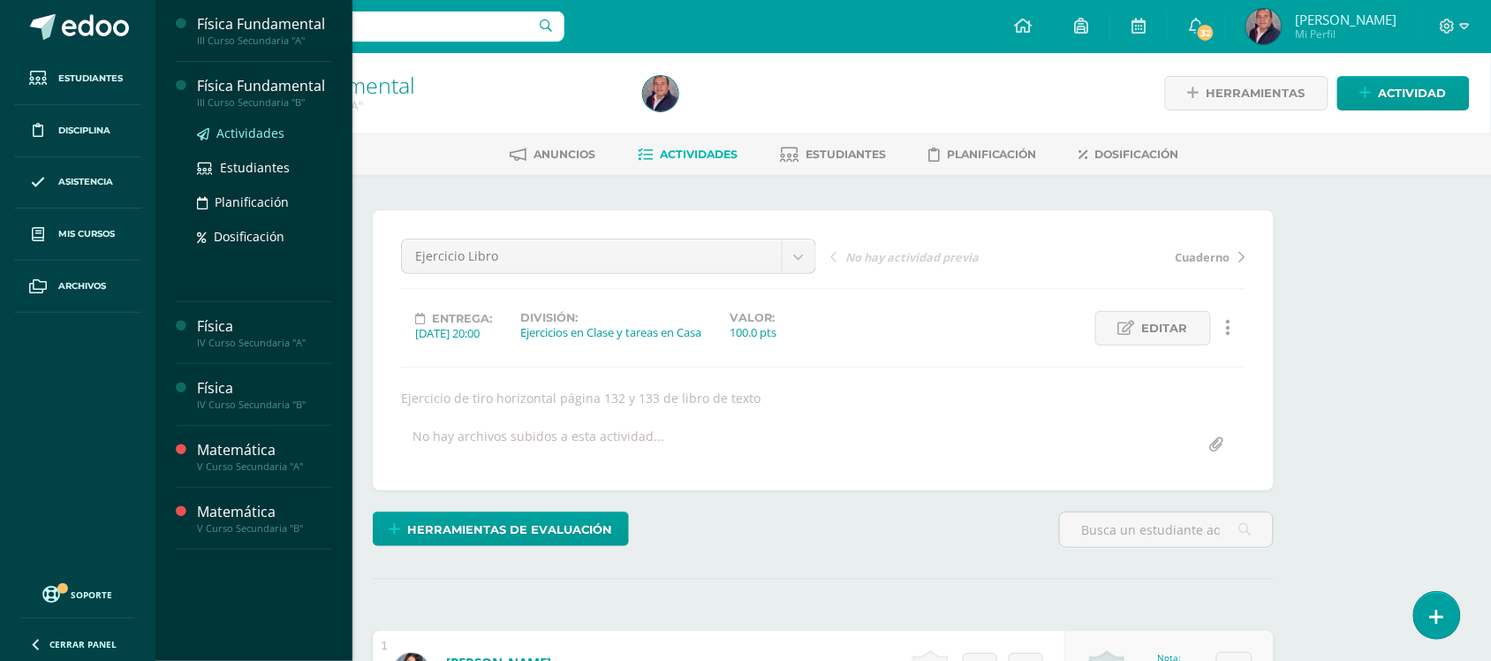
click at [256, 133] on span "Actividades" at bounding box center [250, 133] width 68 height 17
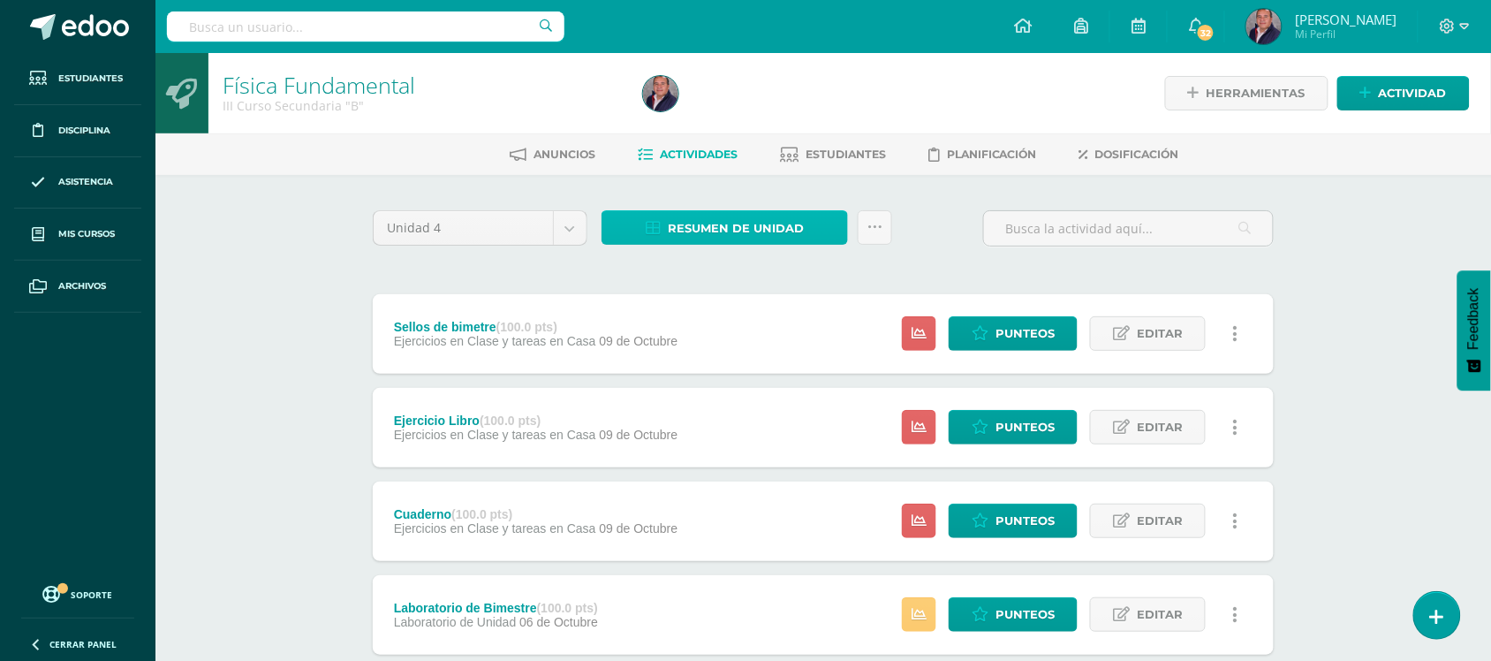
click at [731, 223] on span "Resumen de unidad" at bounding box center [736, 228] width 136 height 33
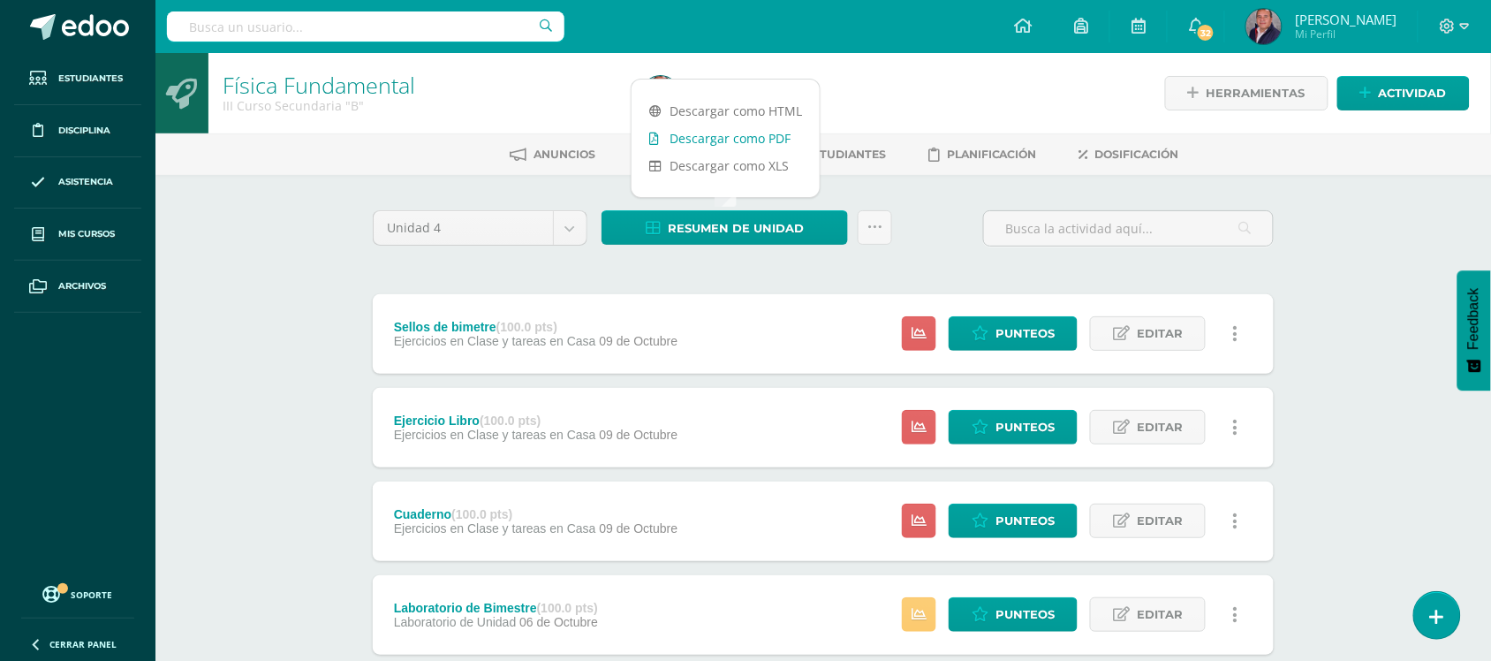
click at [756, 135] on link "Descargar como PDF" at bounding box center [726, 138] width 188 height 27
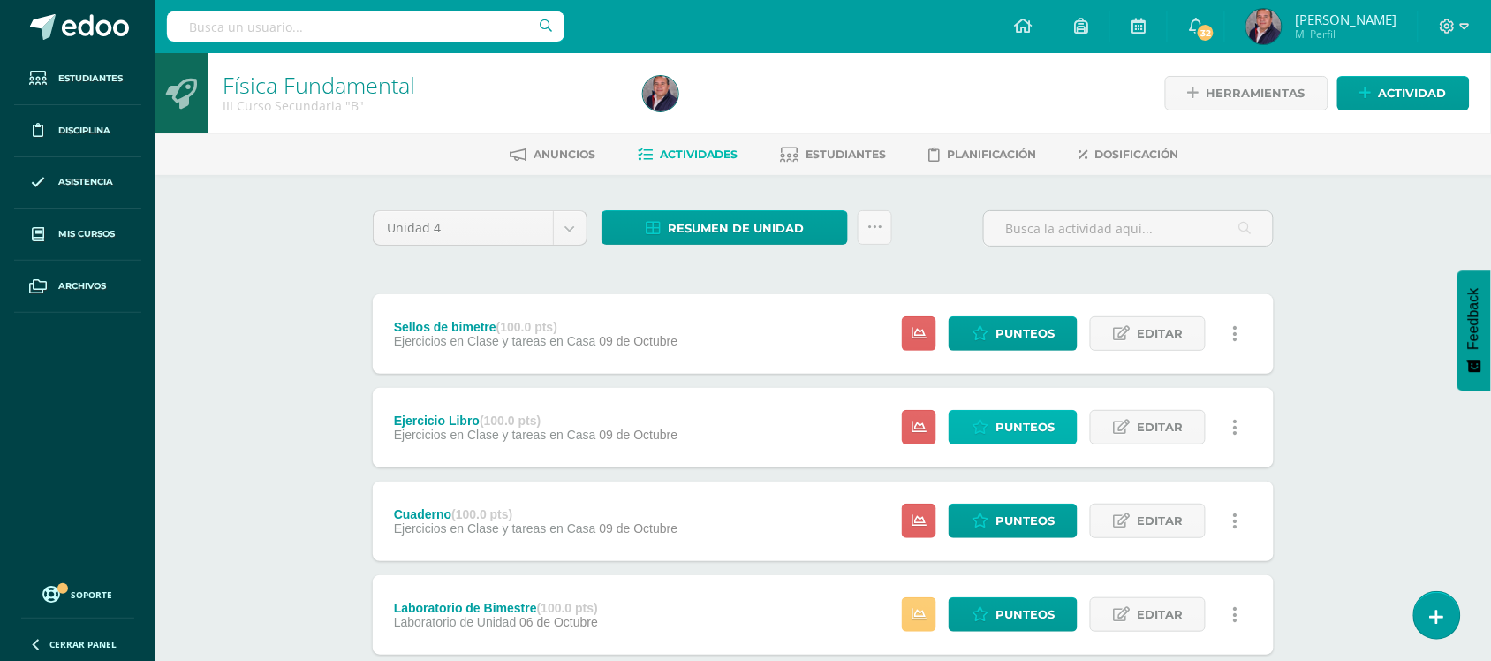
click at [1035, 427] on span "Punteos" at bounding box center [1025, 427] width 59 height 33
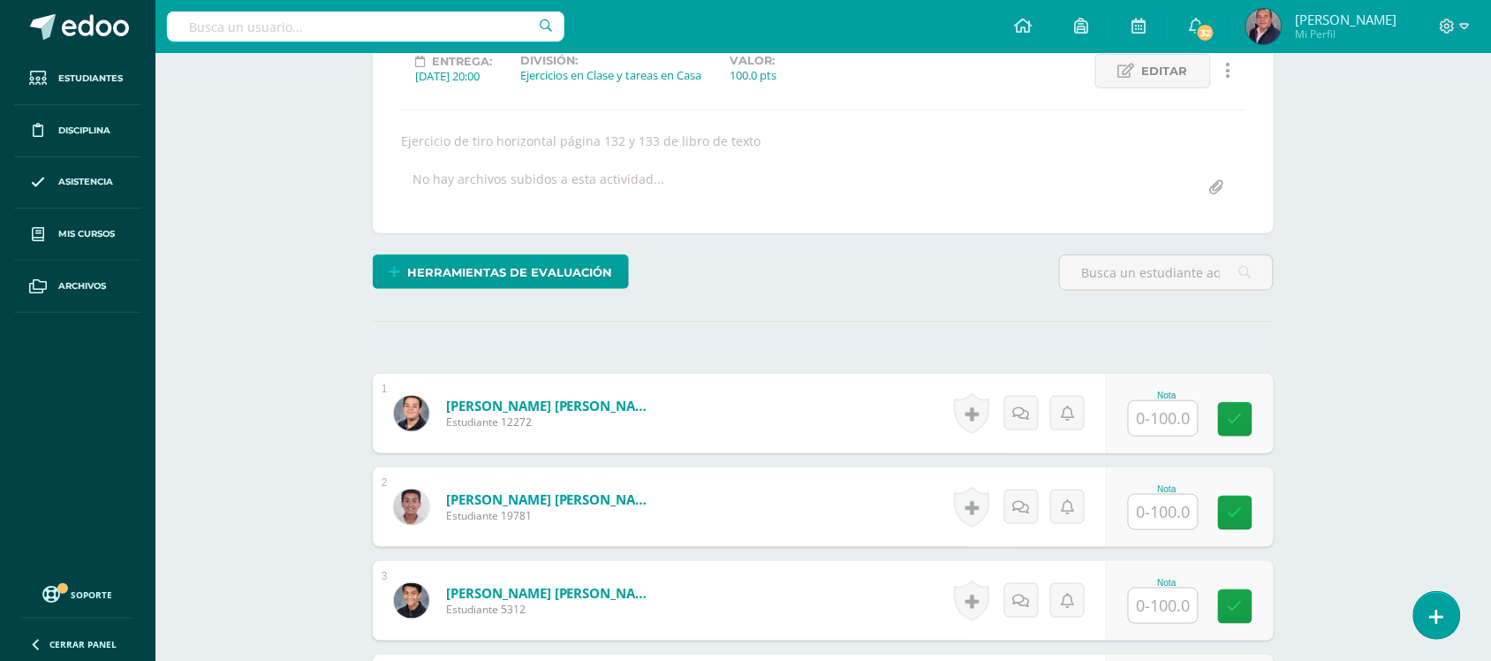
scroll to position [262, 0]
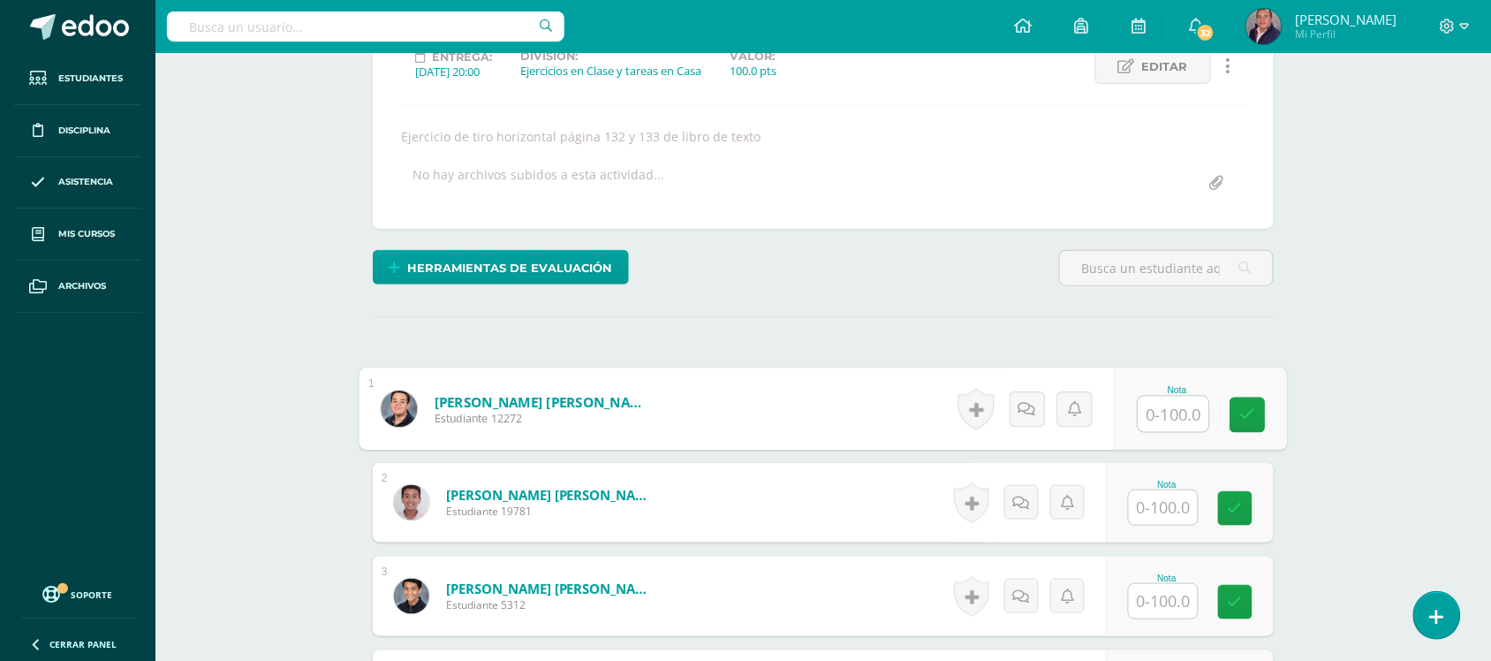
click at [1182, 416] on input "text" at bounding box center [1174, 414] width 71 height 35
type input "100"
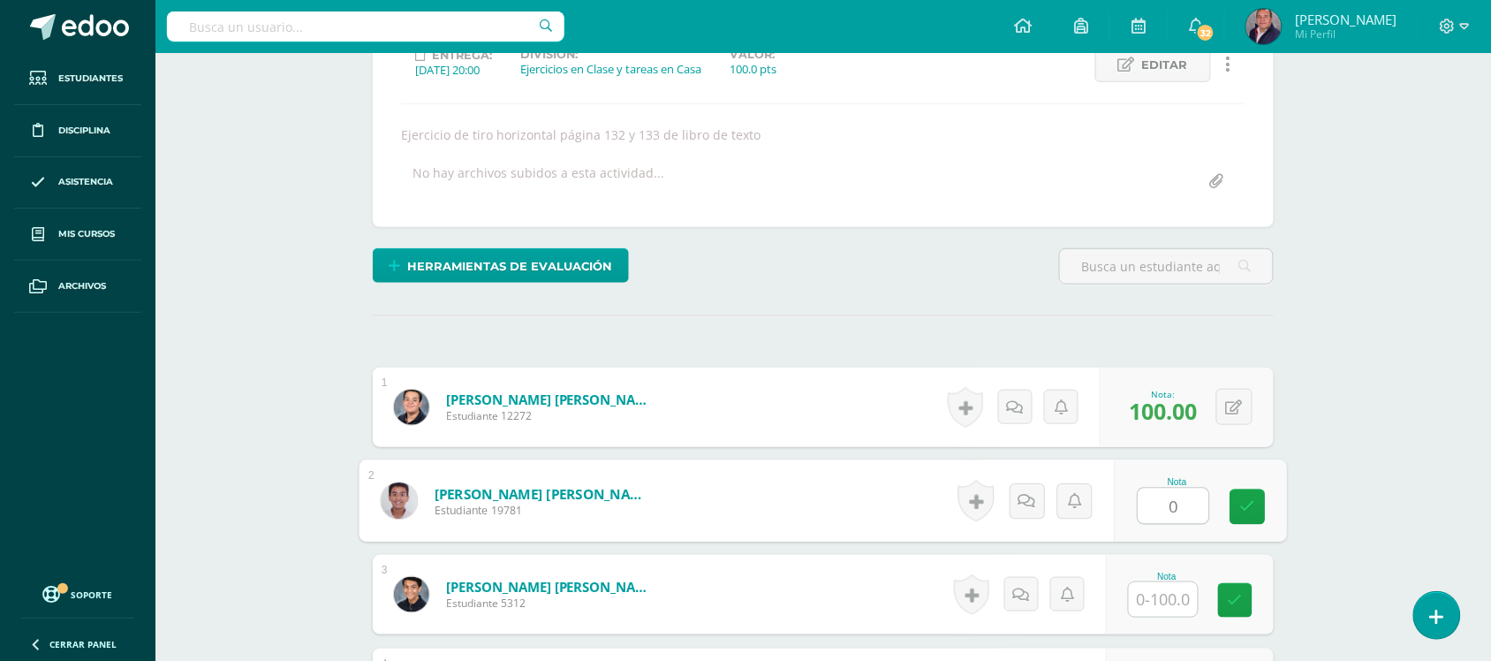
type input "0"
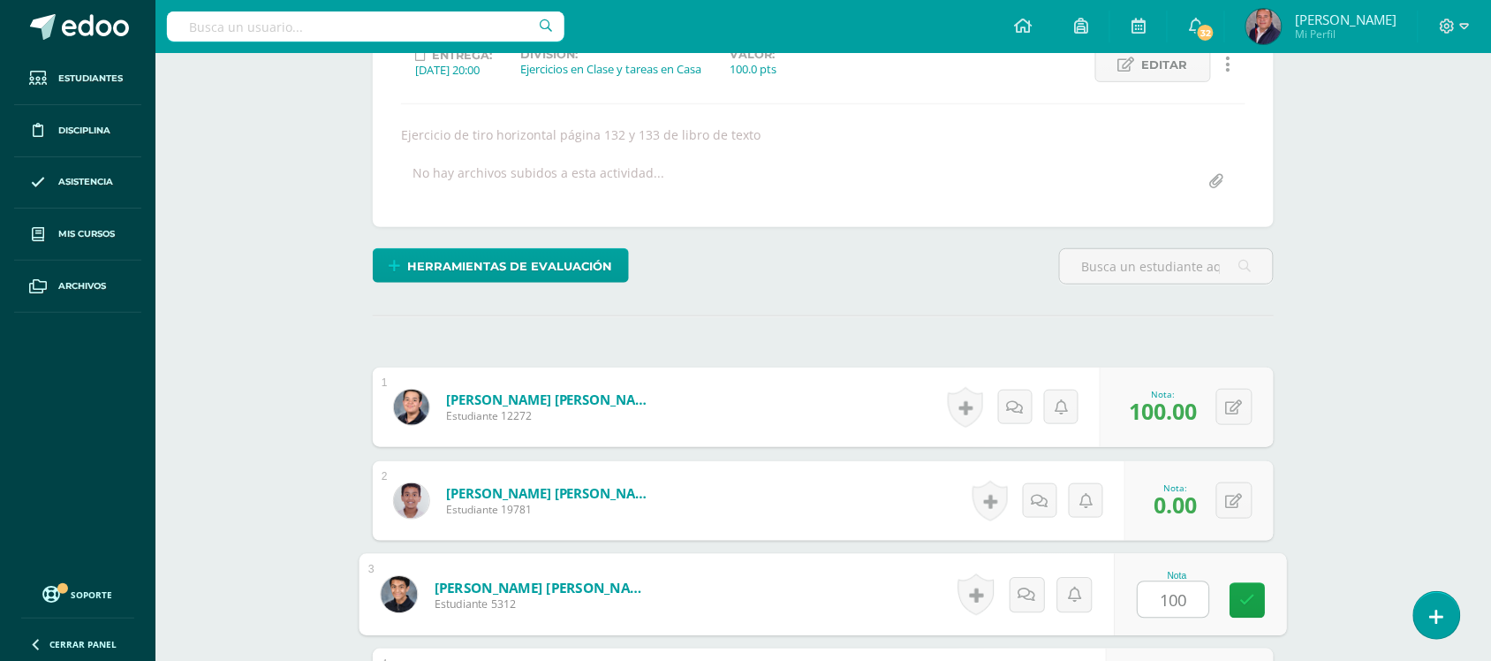
type input "100"
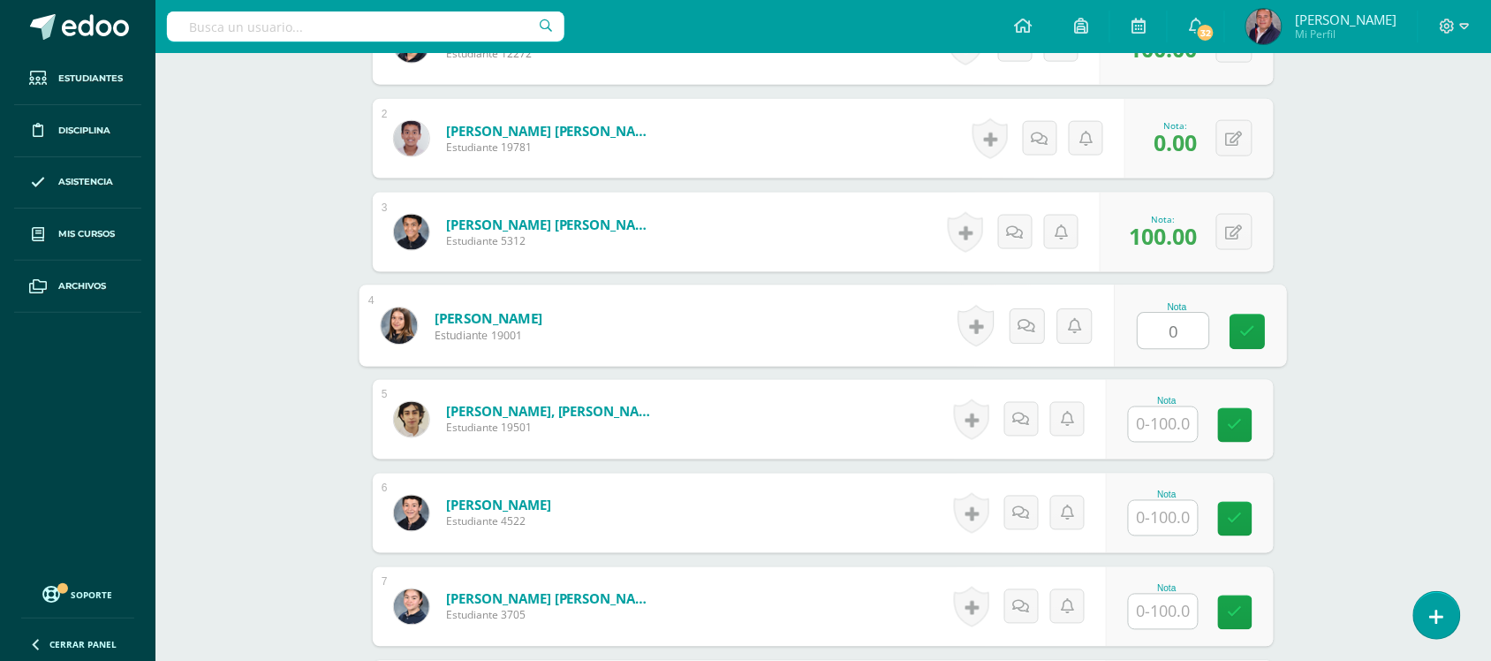
type input "0"
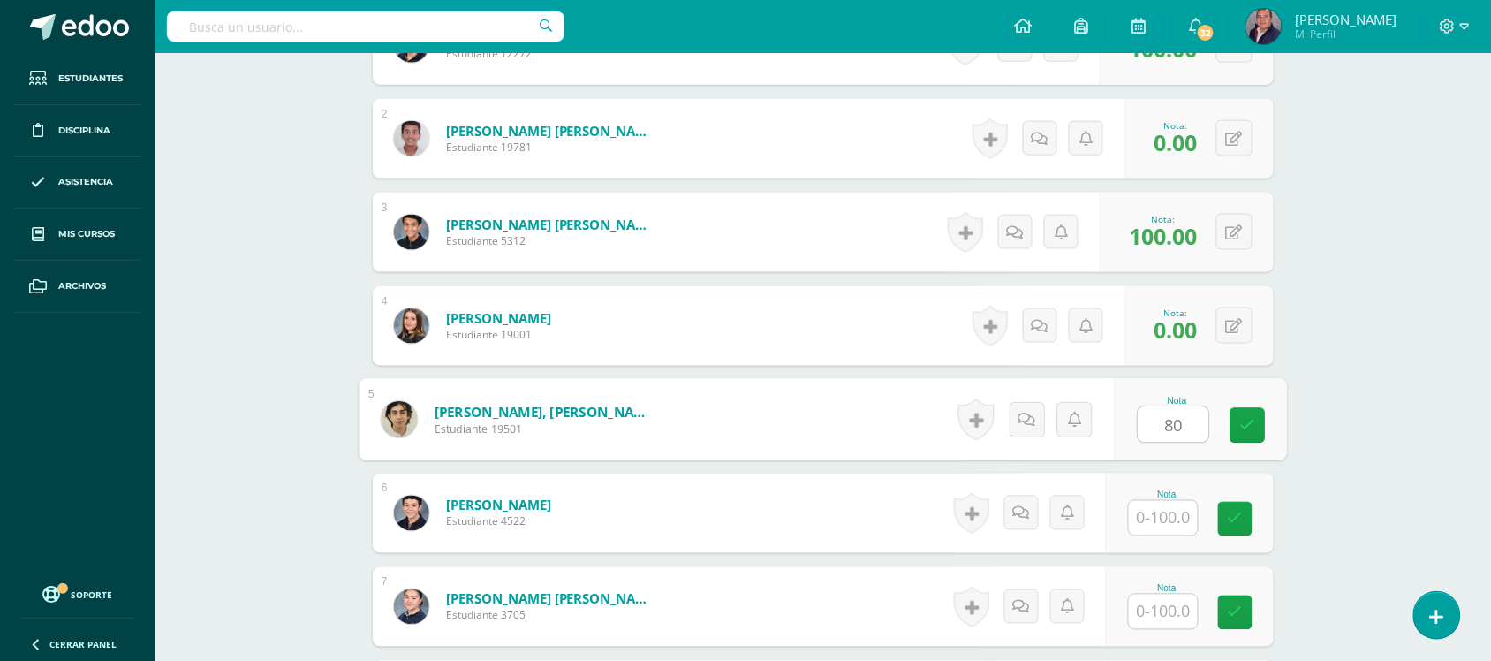
type input "80"
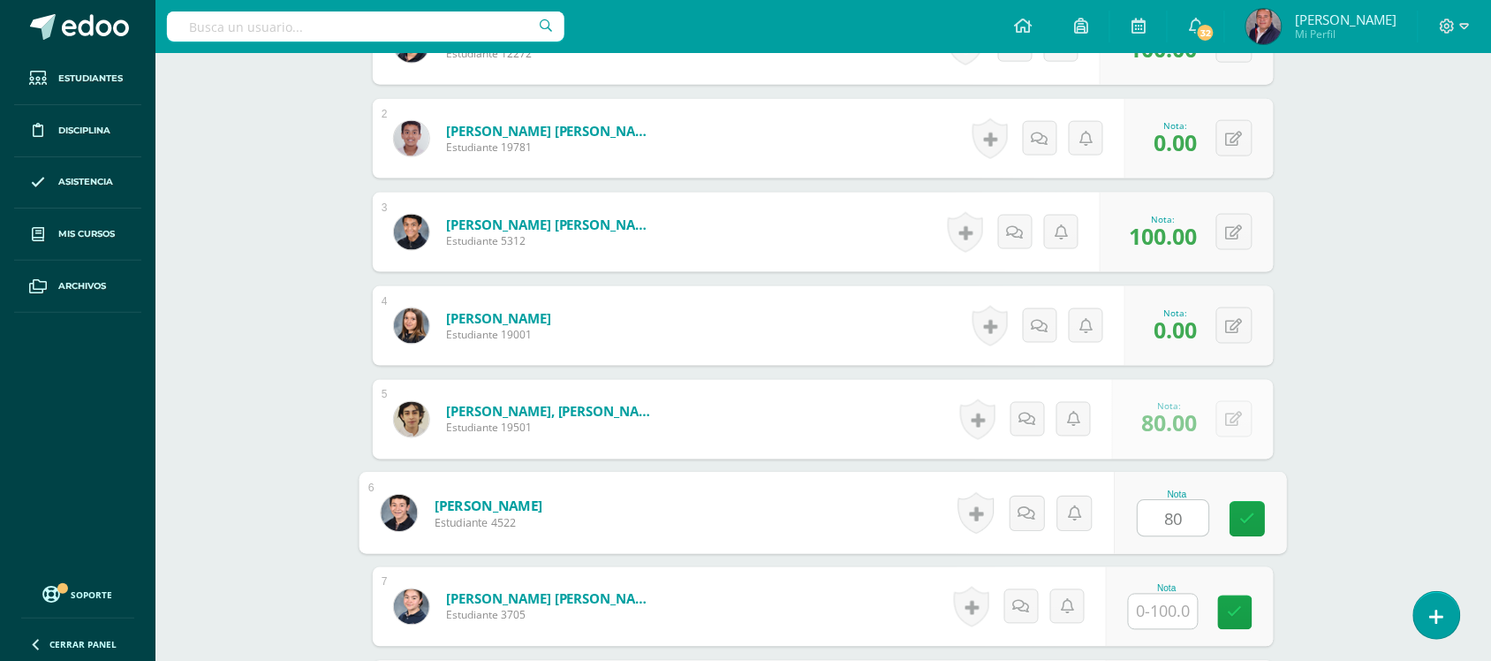
type input "80"
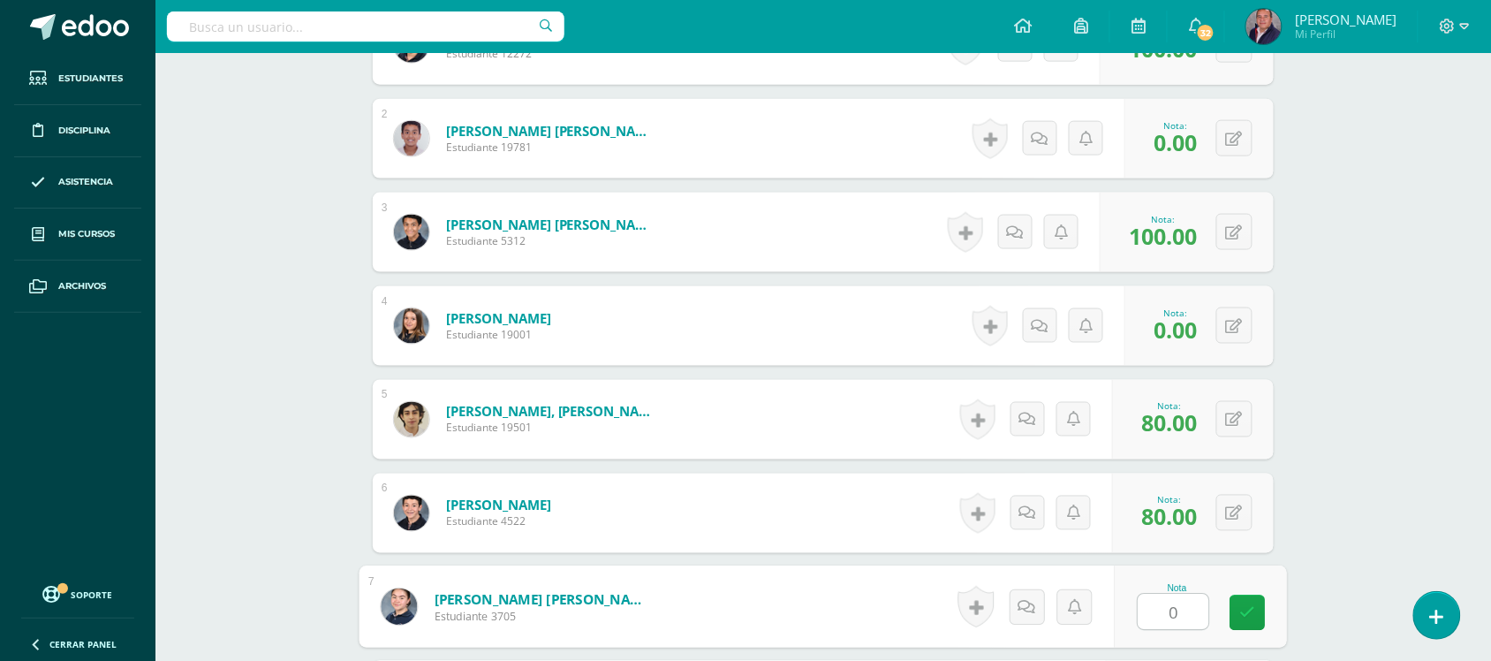
type input "0"
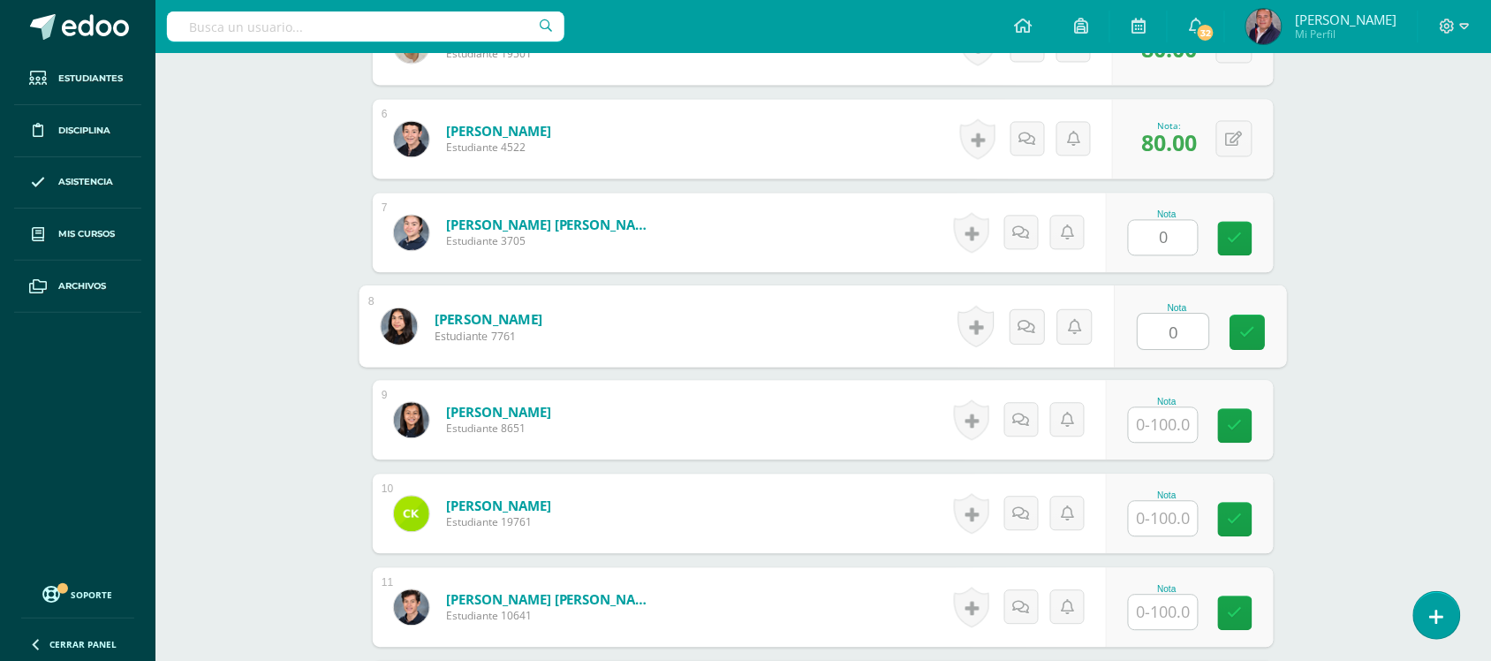
type input "0"
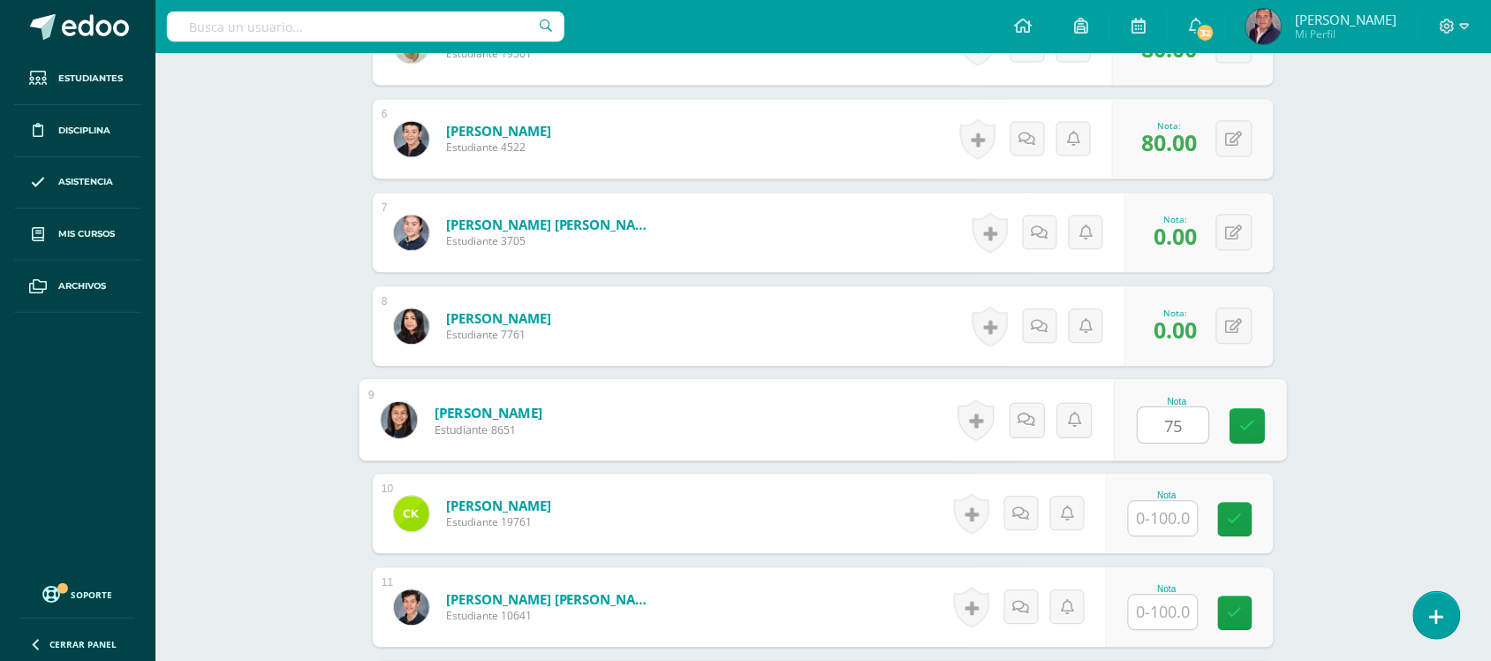
type input "75"
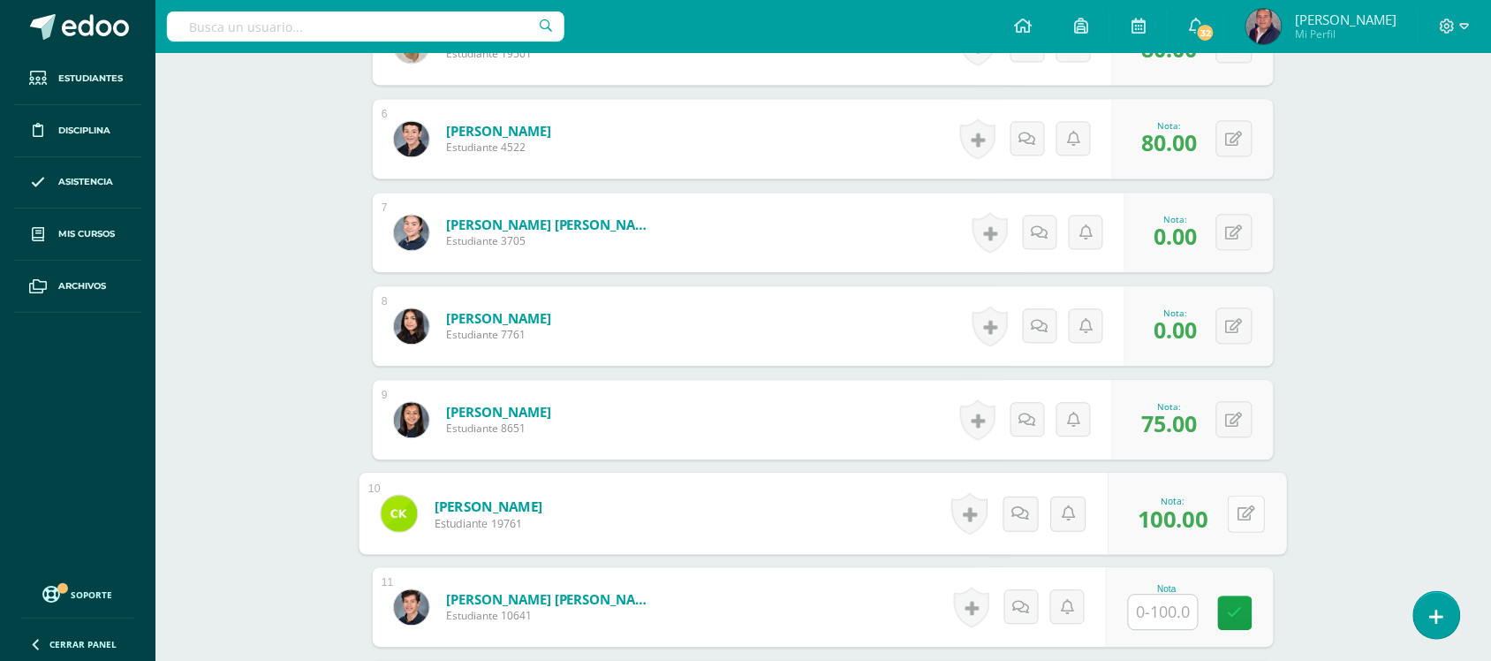
click at [1240, 508] on icon at bounding box center [1248, 512] width 18 height 15
type input "0"
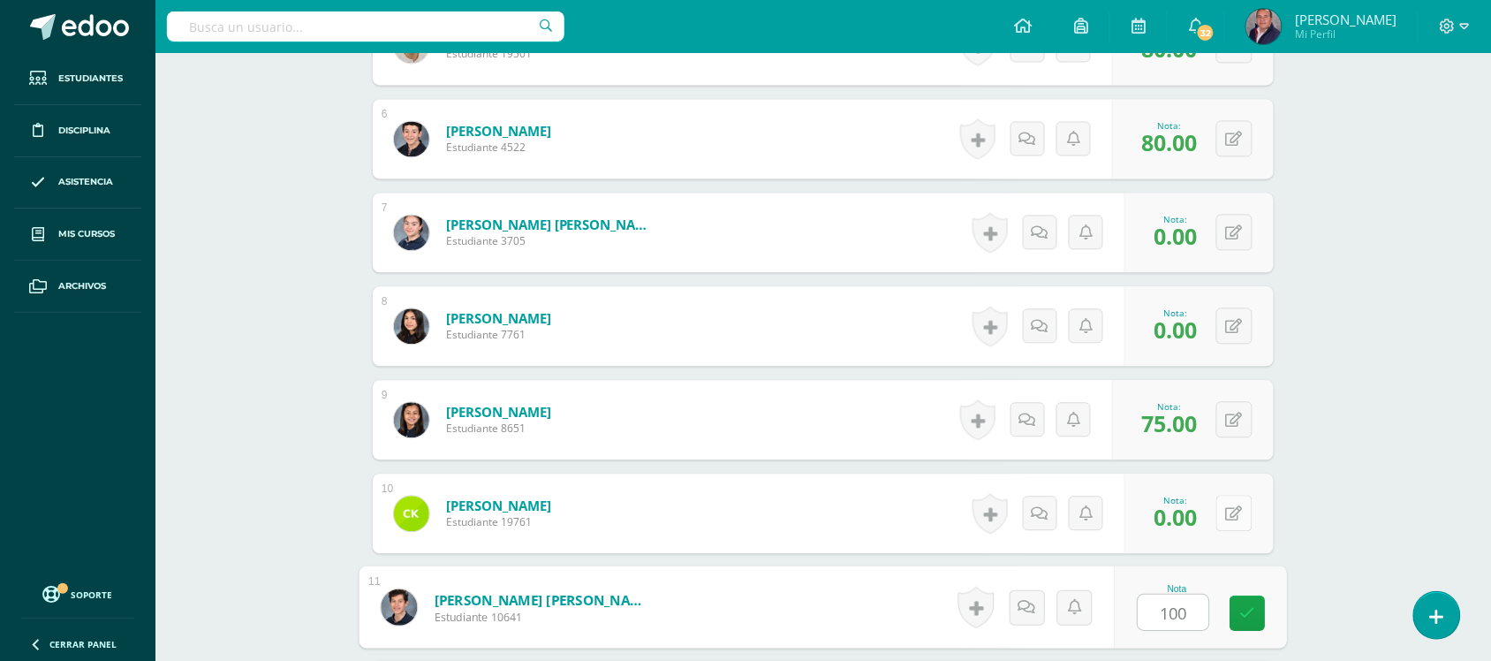
type input "100"
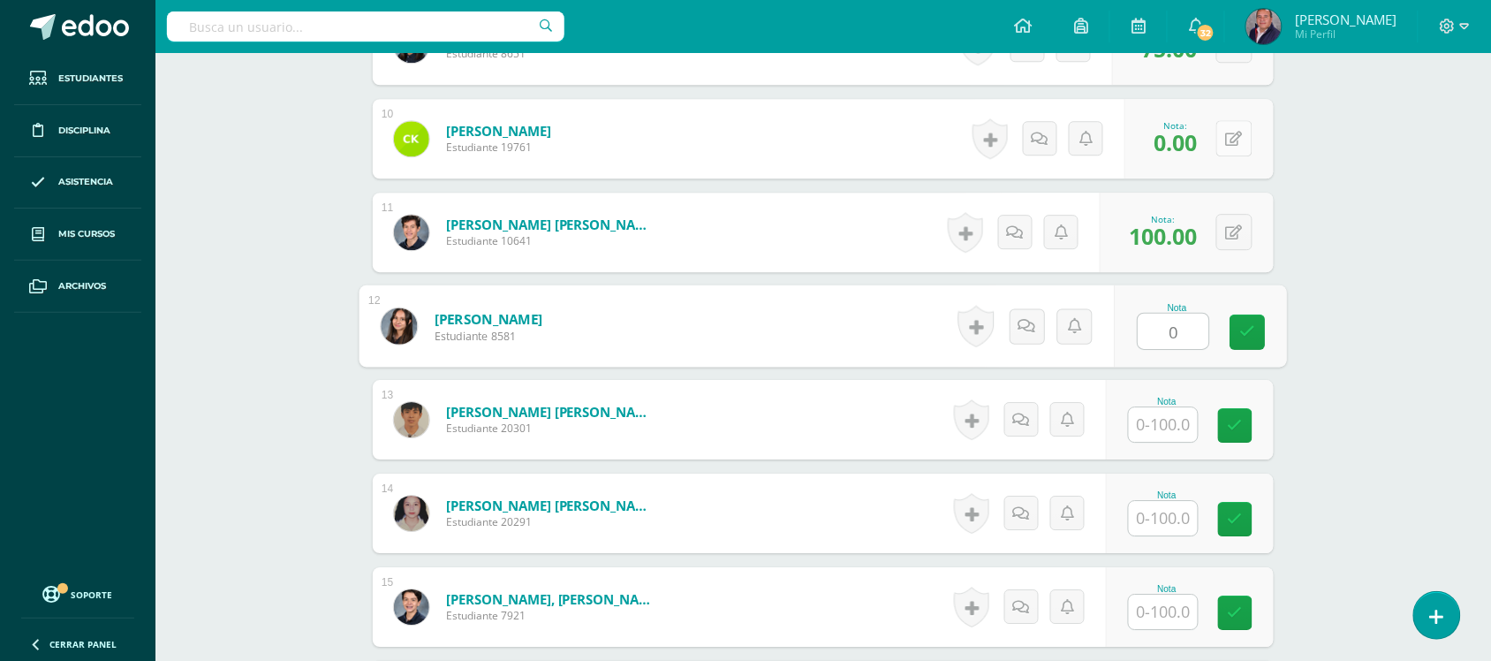
type input "0"
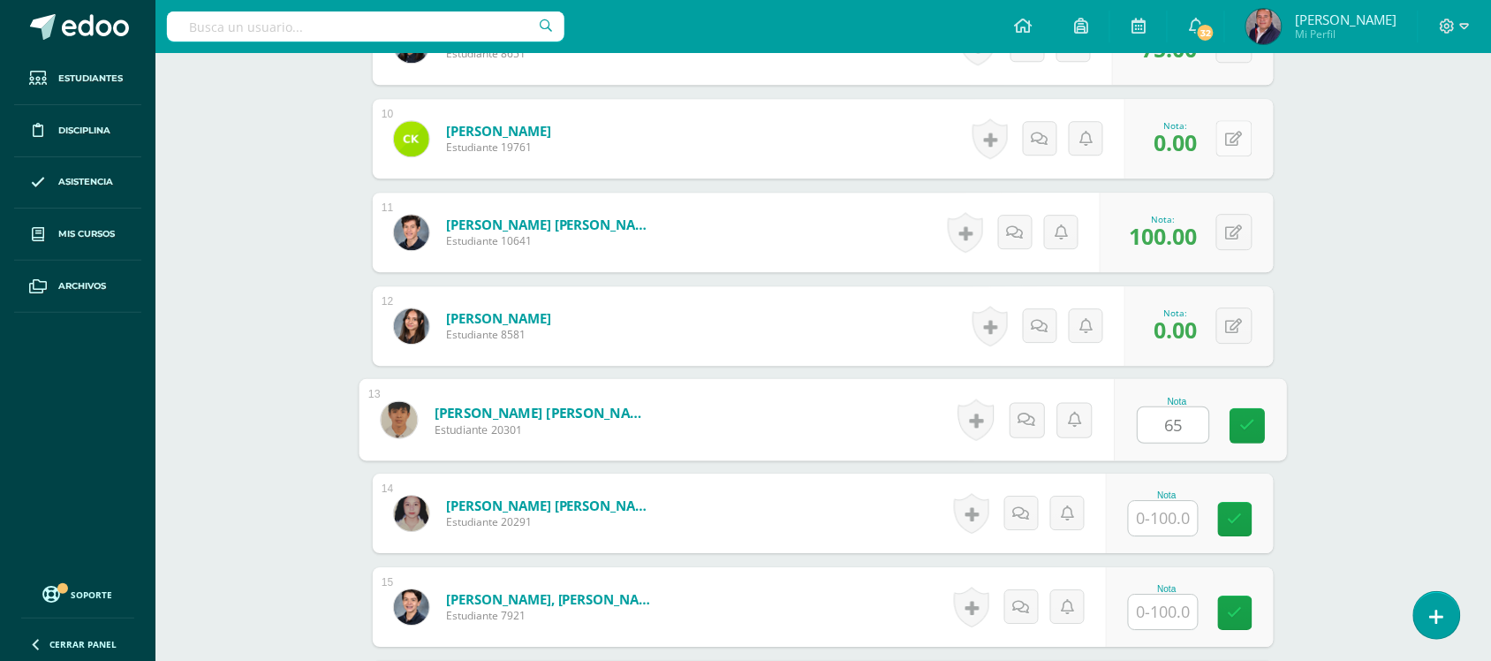
type input "65"
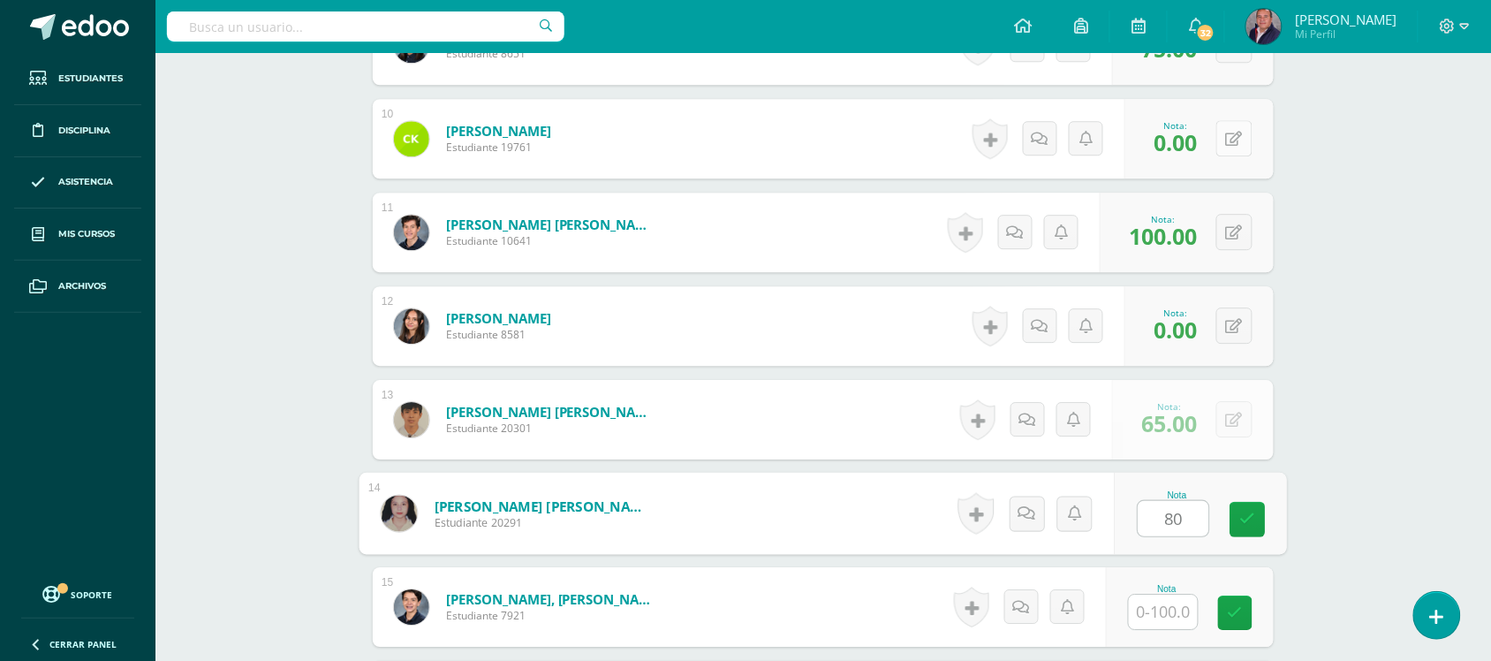
type input "80"
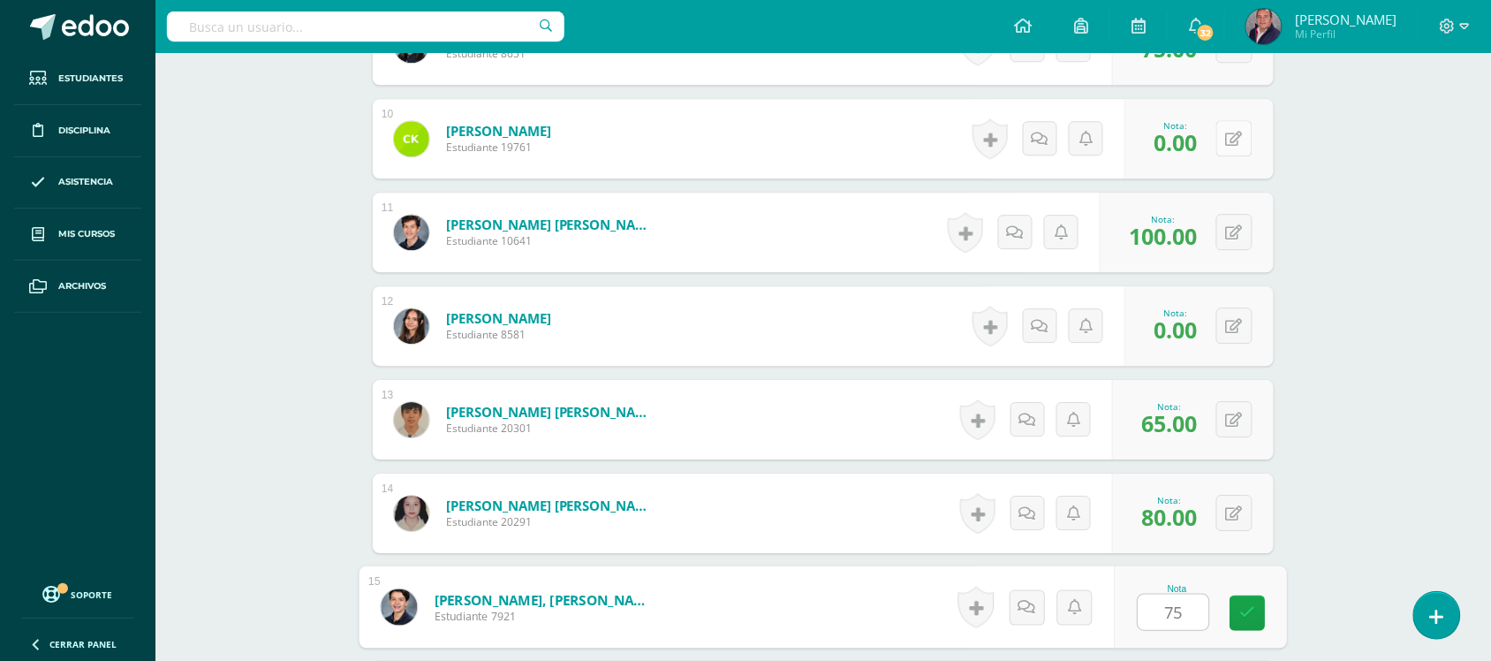
type input "75"
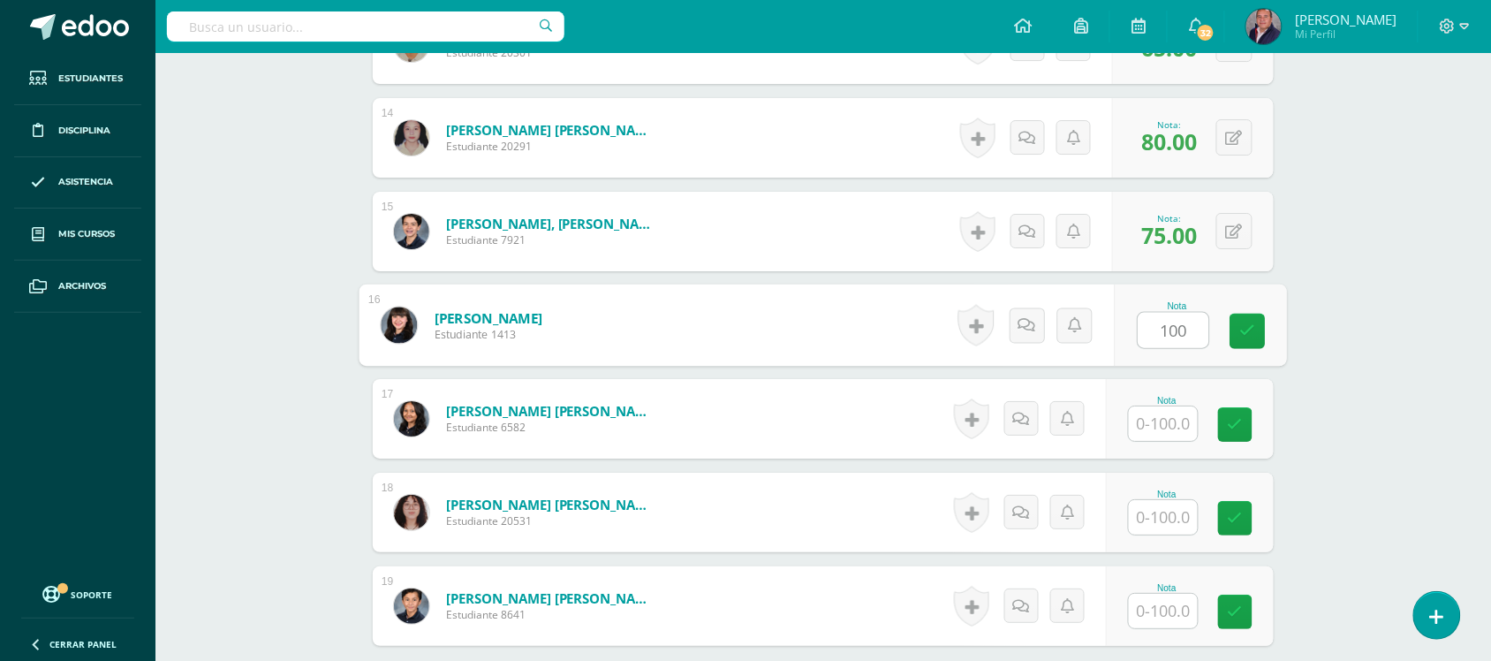
type input "100"
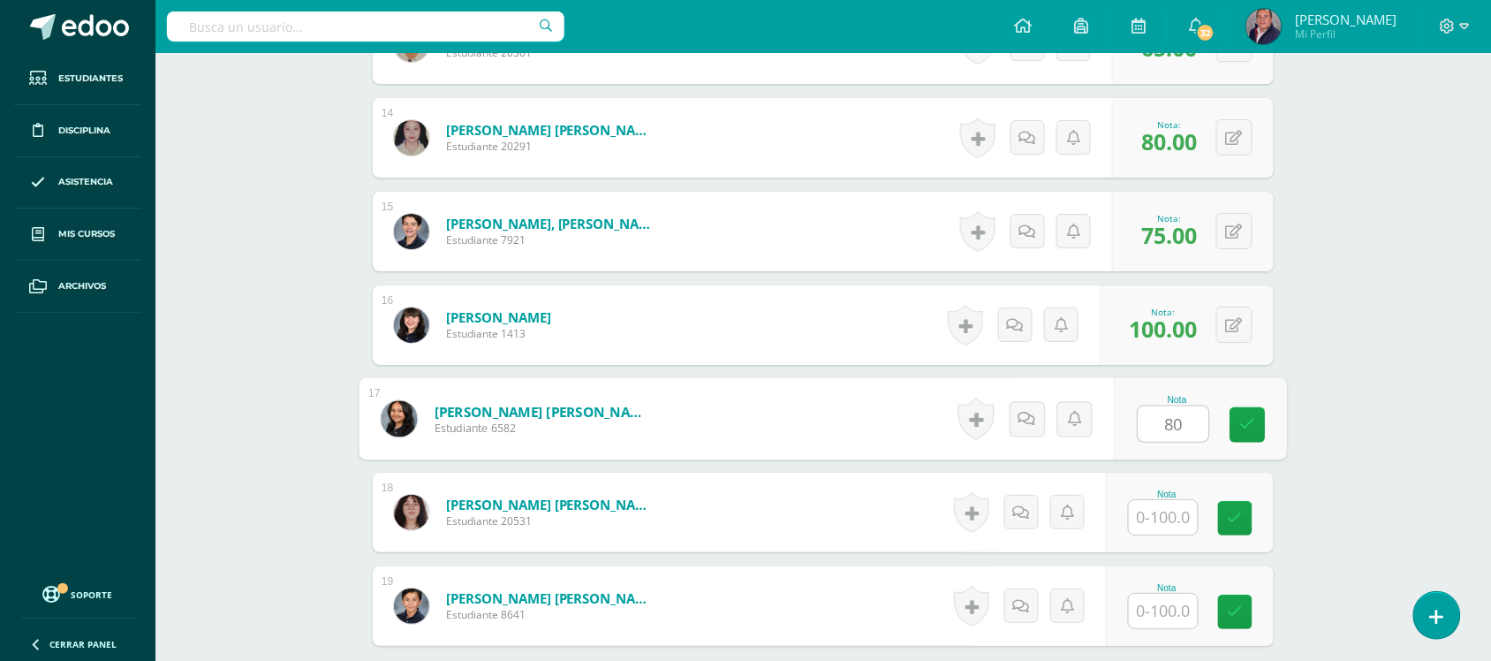
type input "80"
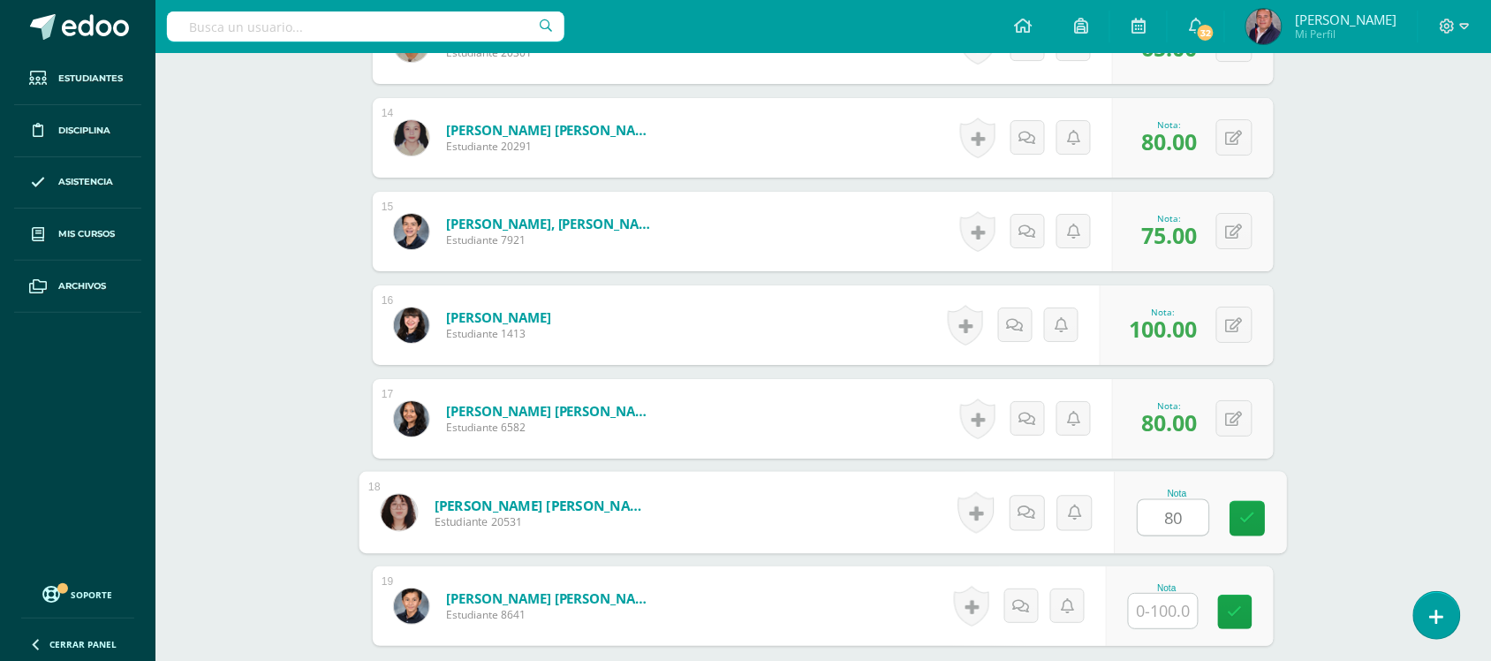
type input "80"
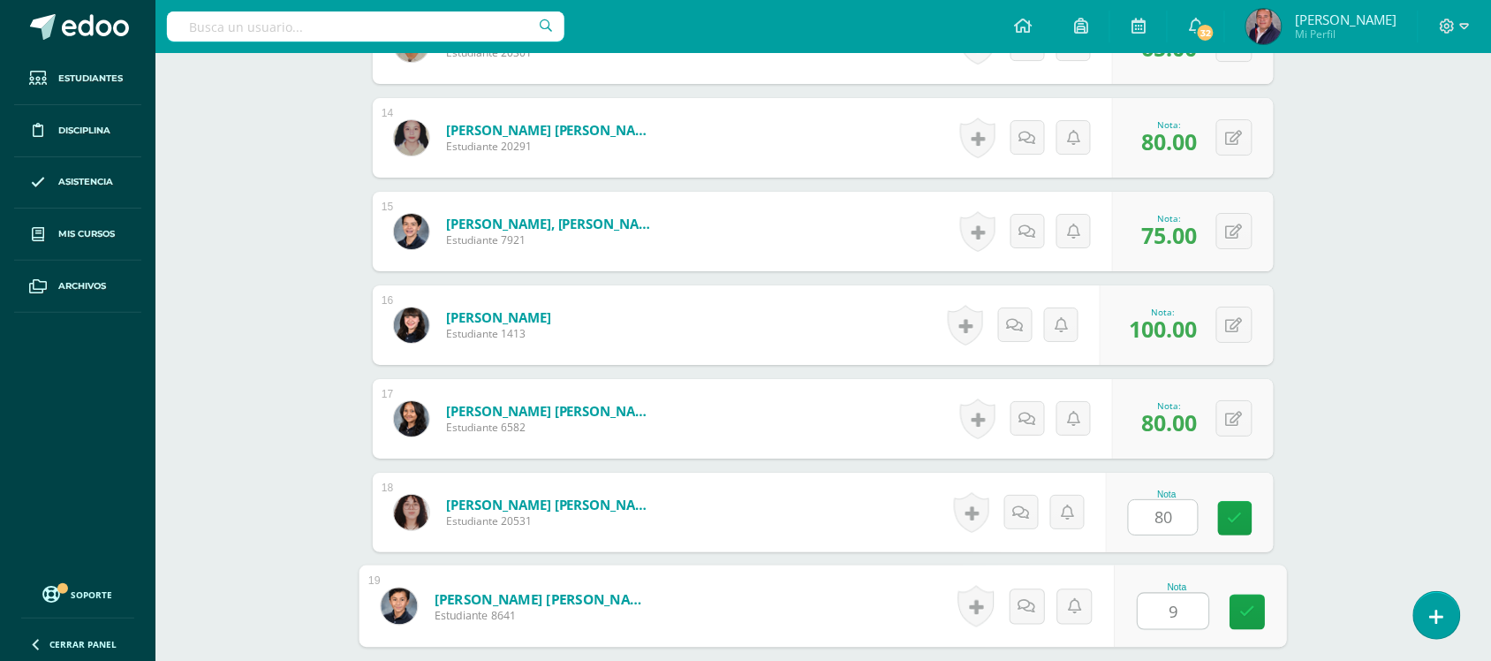
type input "95"
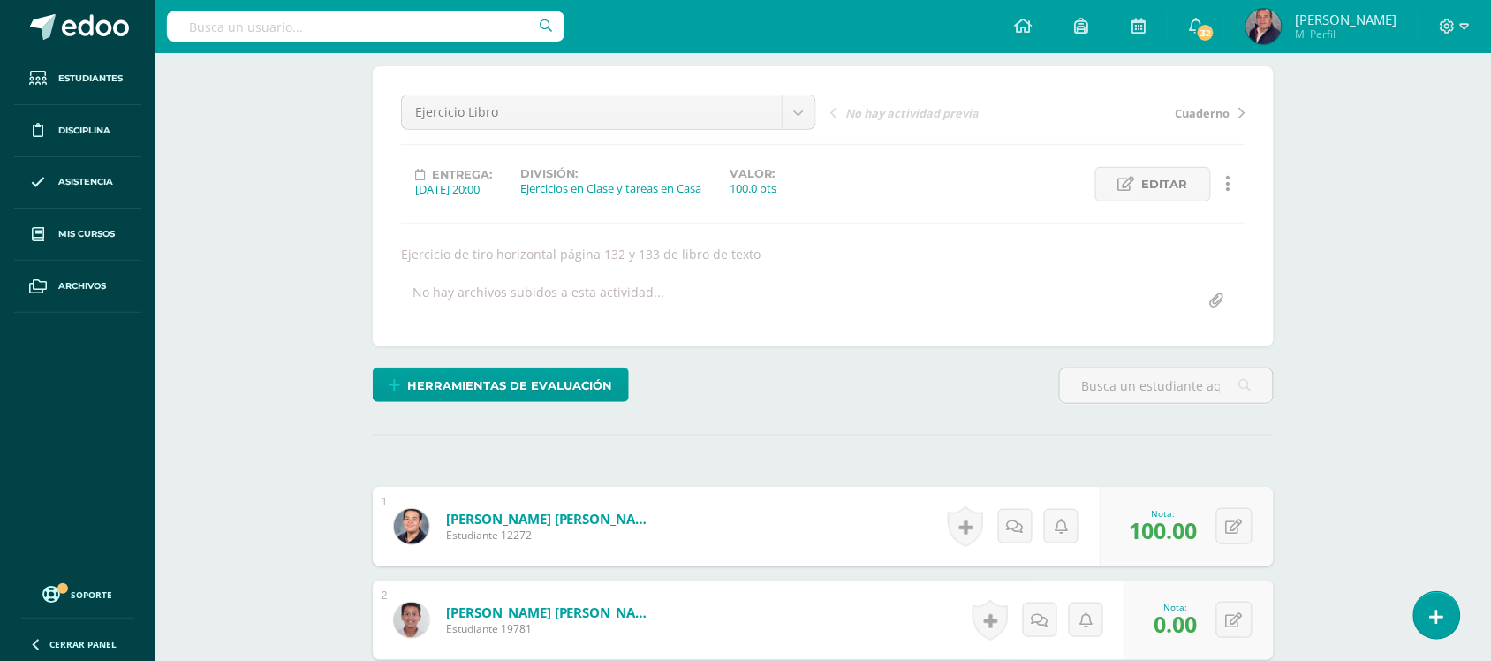
scroll to position [0, 0]
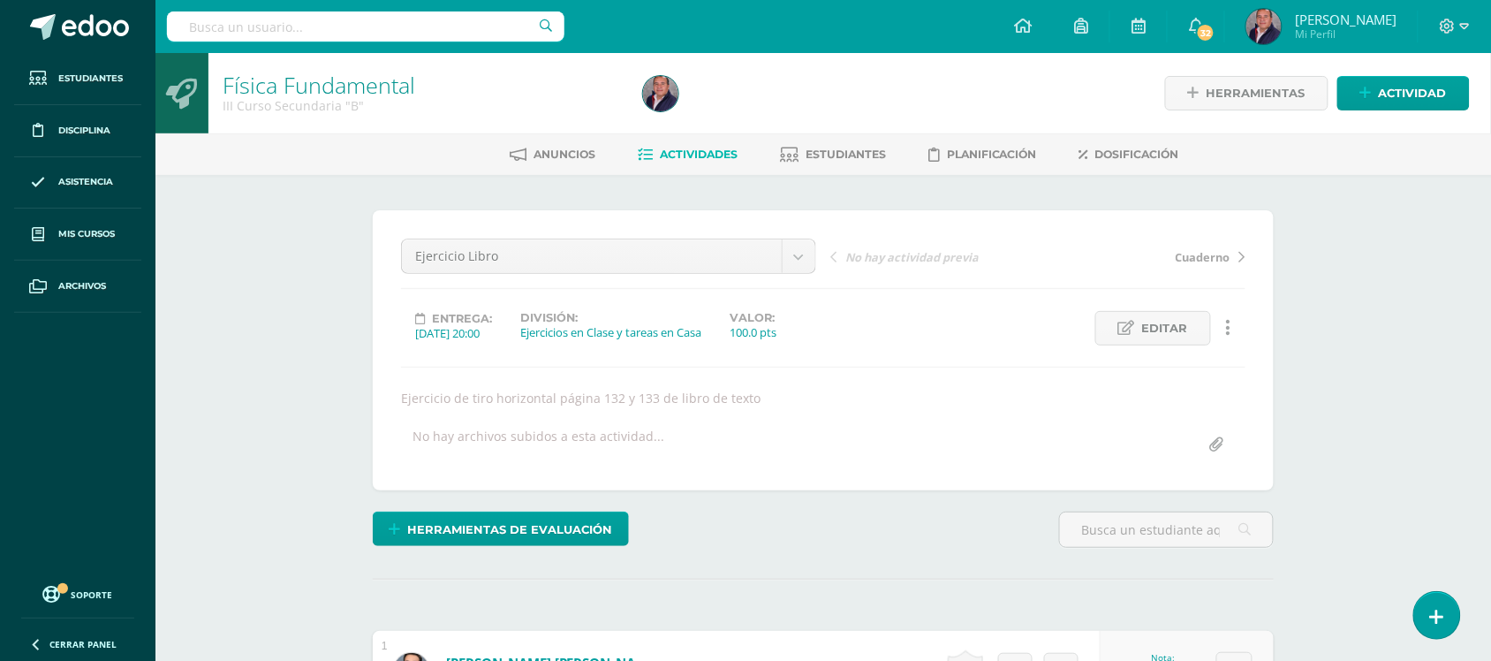
click at [686, 155] on span "Actividades" at bounding box center [699, 154] width 78 height 13
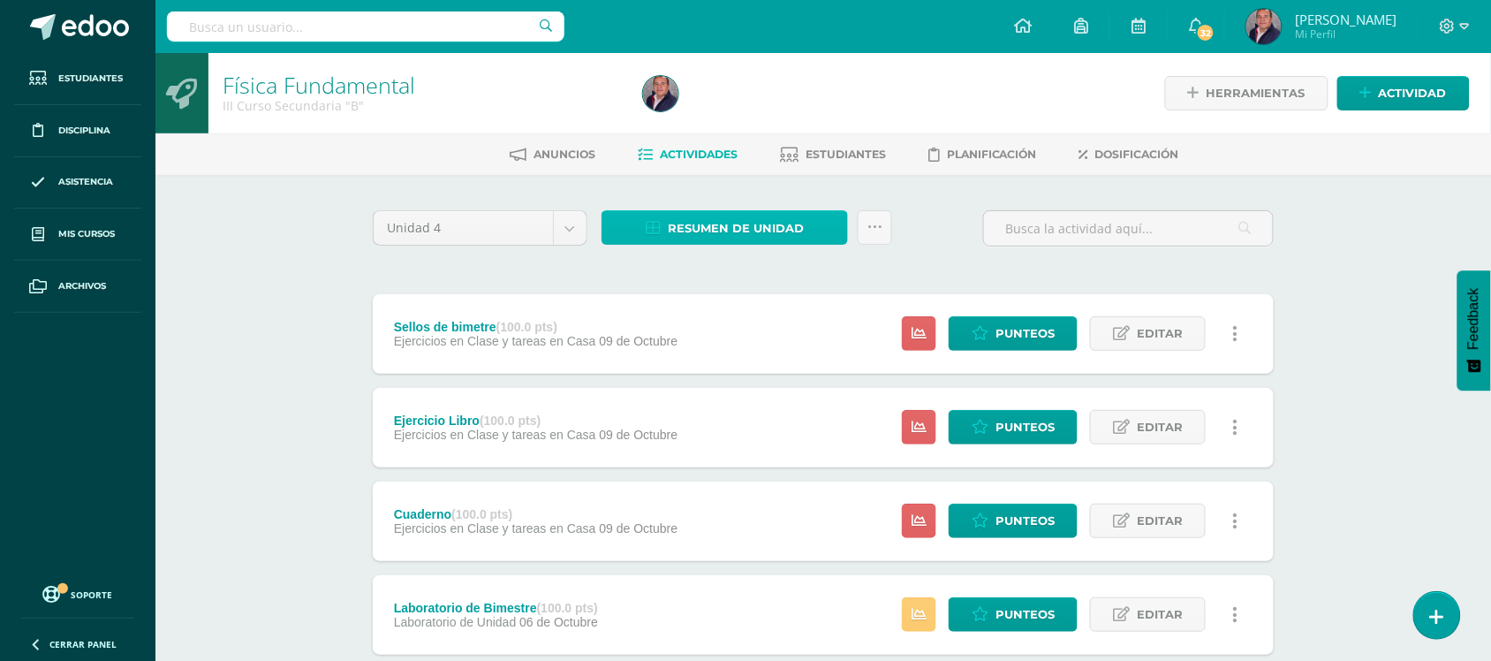
click at [711, 235] on span "Resumen de unidad" at bounding box center [736, 228] width 136 height 33
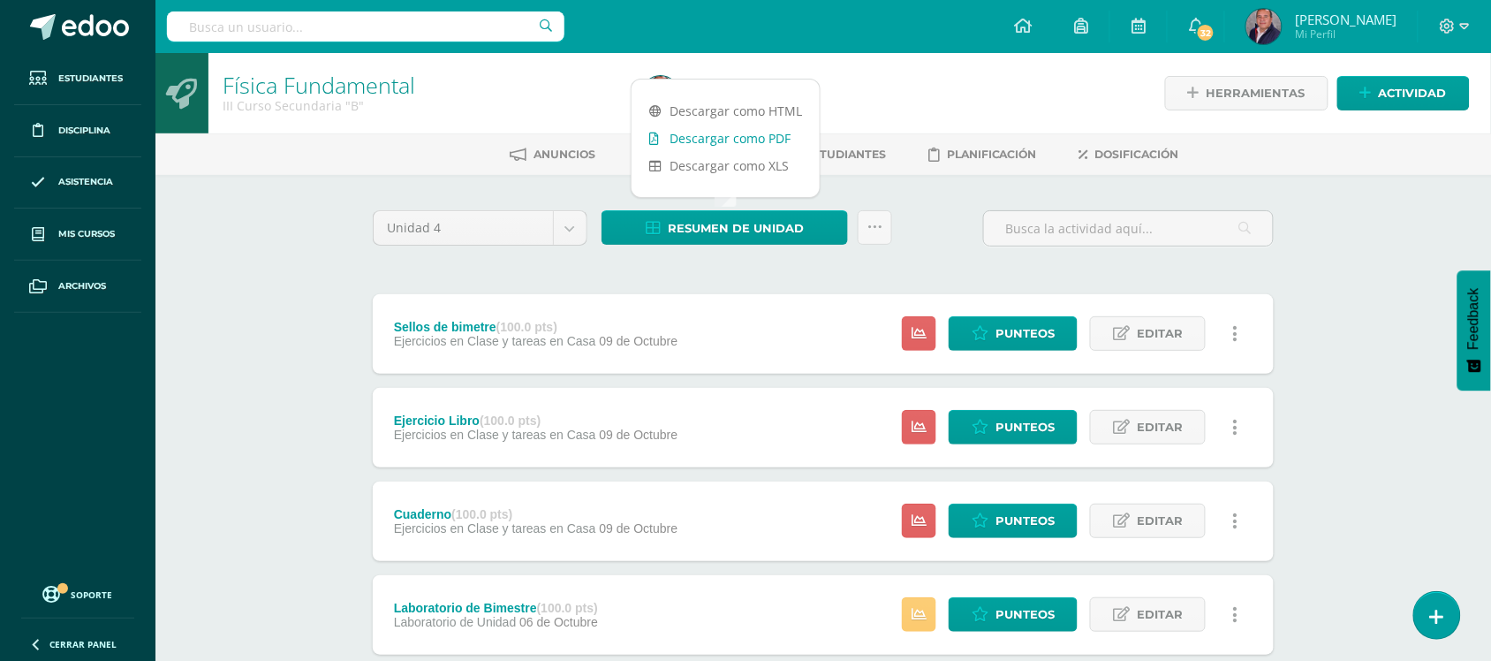
click at [739, 137] on link "Descargar como PDF" at bounding box center [726, 138] width 188 height 27
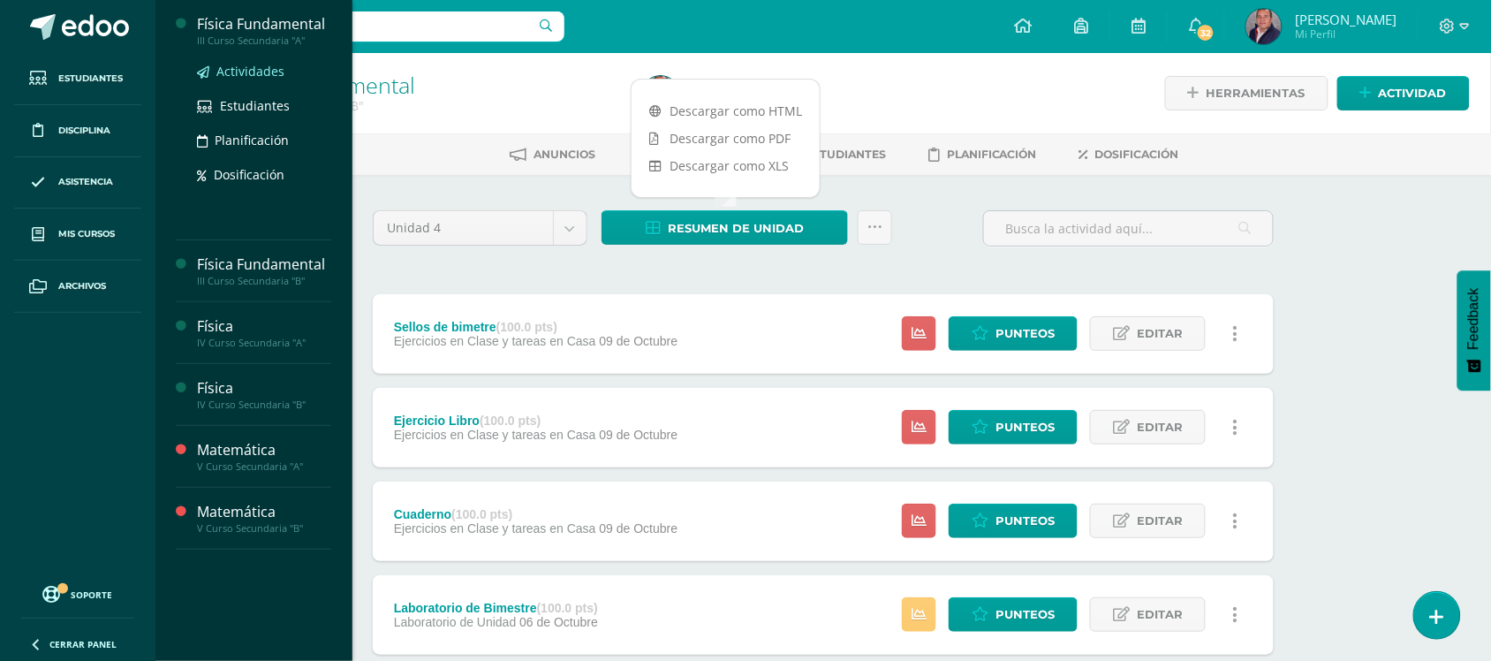
click at [244, 72] on span "Actividades" at bounding box center [250, 71] width 68 height 17
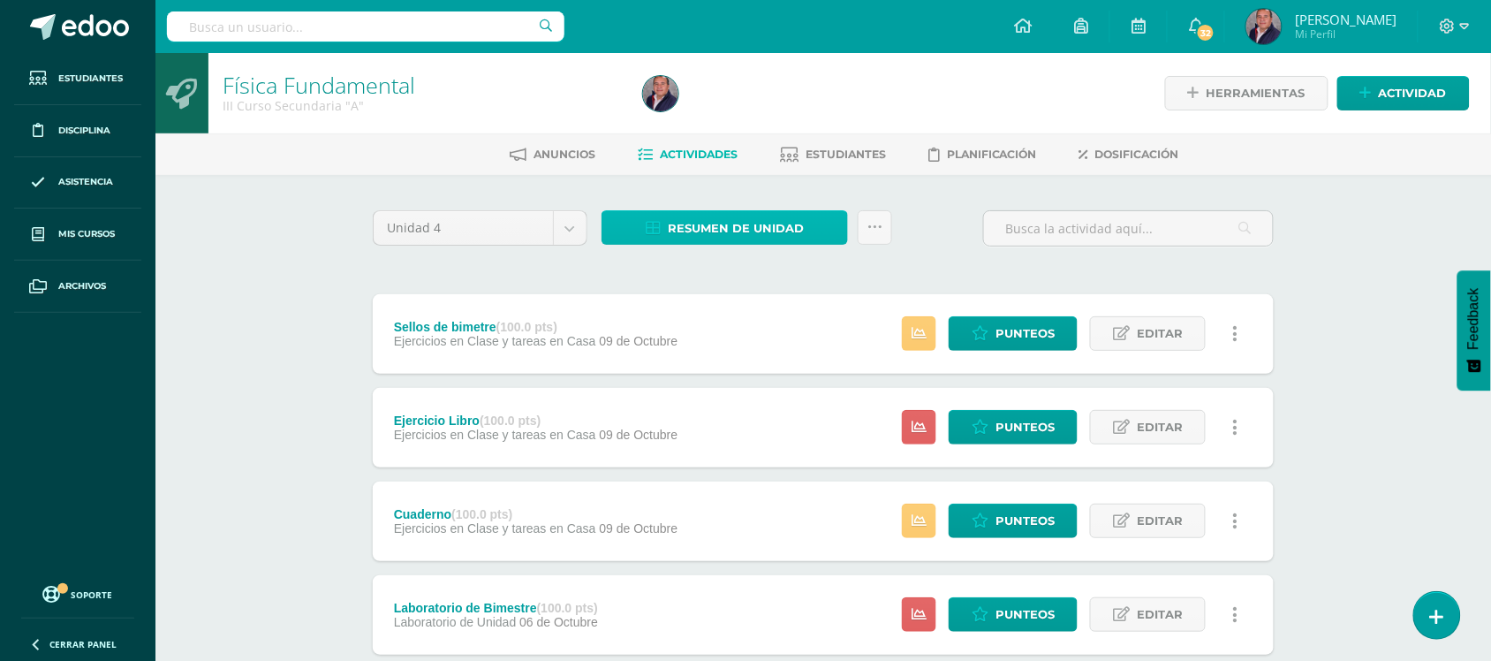
click at [767, 217] on span "Resumen de unidad" at bounding box center [736, 228] width 136 height 33
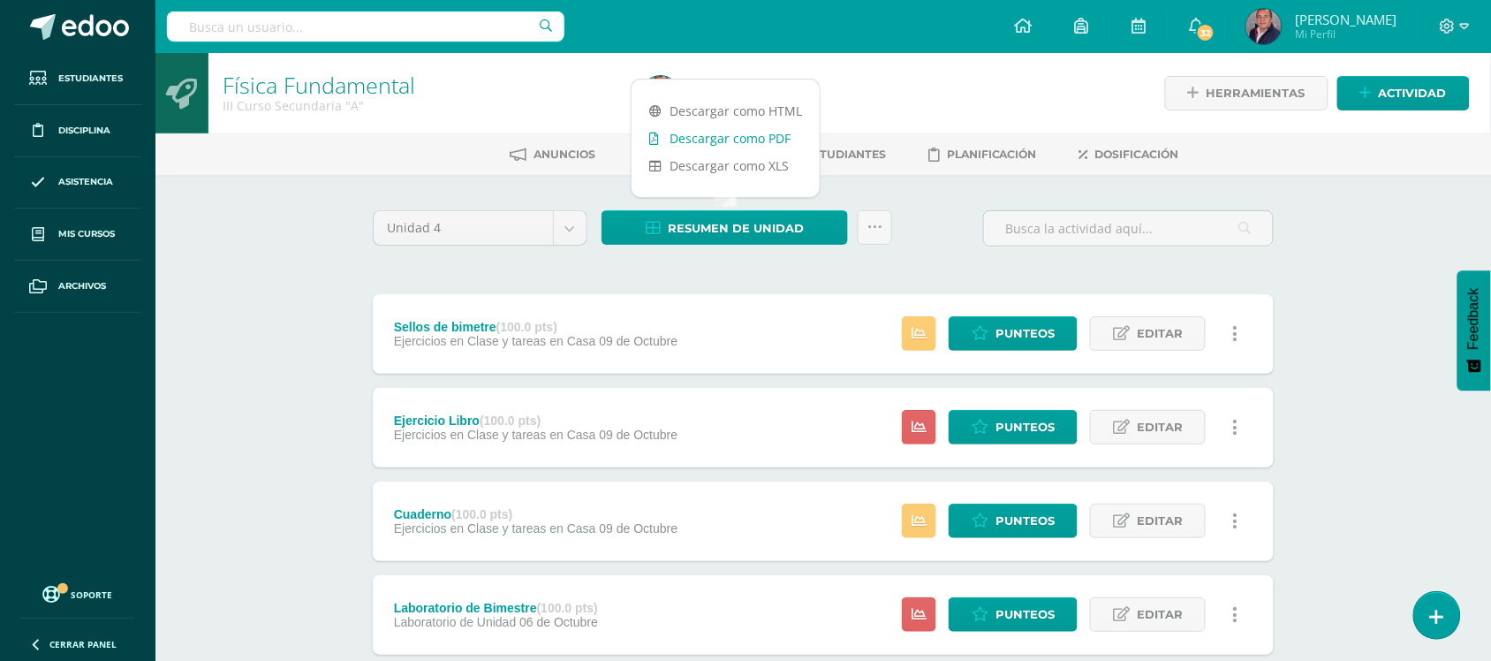
click at [755, 134] on link "Descargar como PDF" at bounding box center [726, 138] width 188 height 27
